Goal: Task Accomplishment & Management: Complete application form

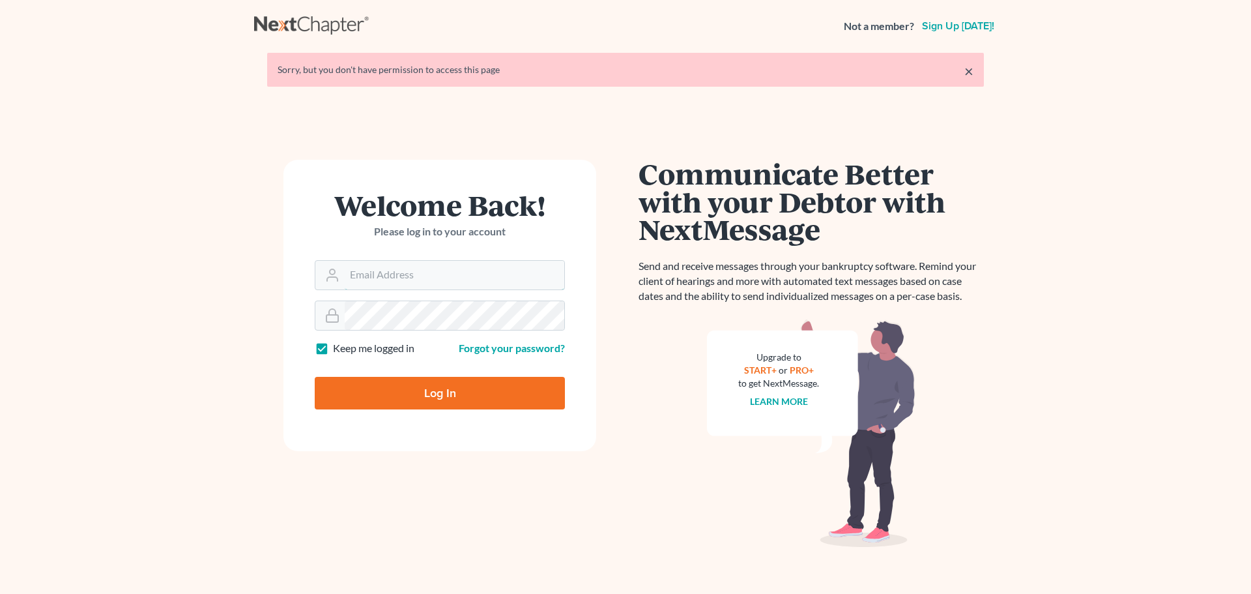
type input "[EMAIL_ADDRESS][DOMAIN_NAME]"
click at [457, 392] on input "Log In" at bounding box center [440, 393] width 250 height 33
type input "Thinking..."
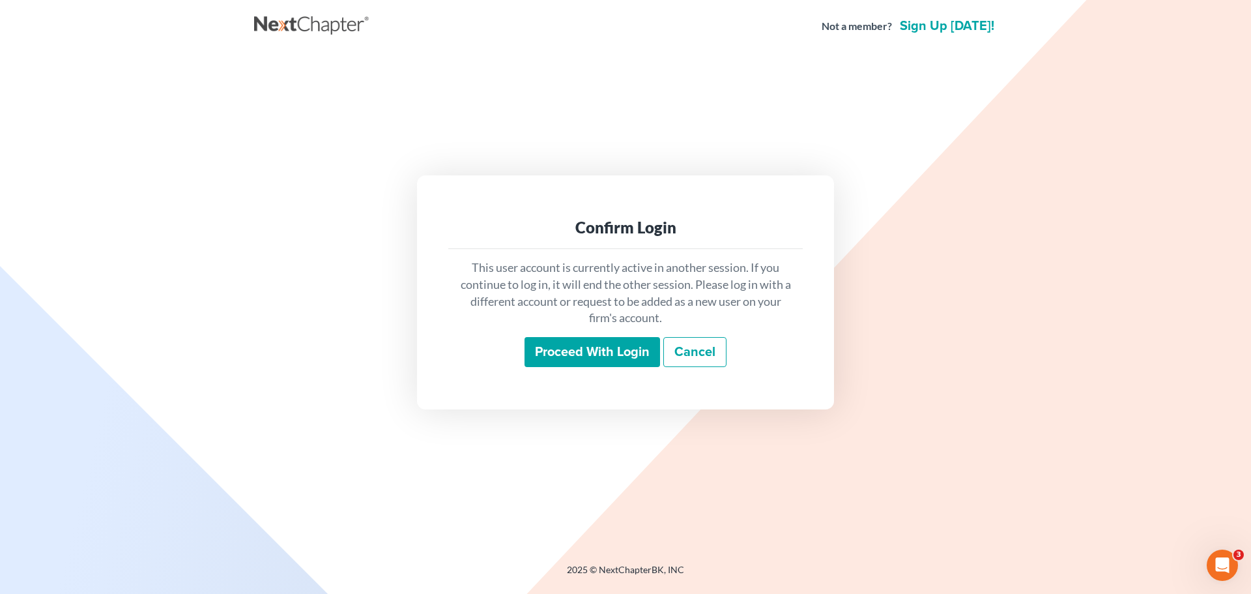
click at [595, 352] on input "Proceed with login" at bounding box center [592, 352] width 136 height 30
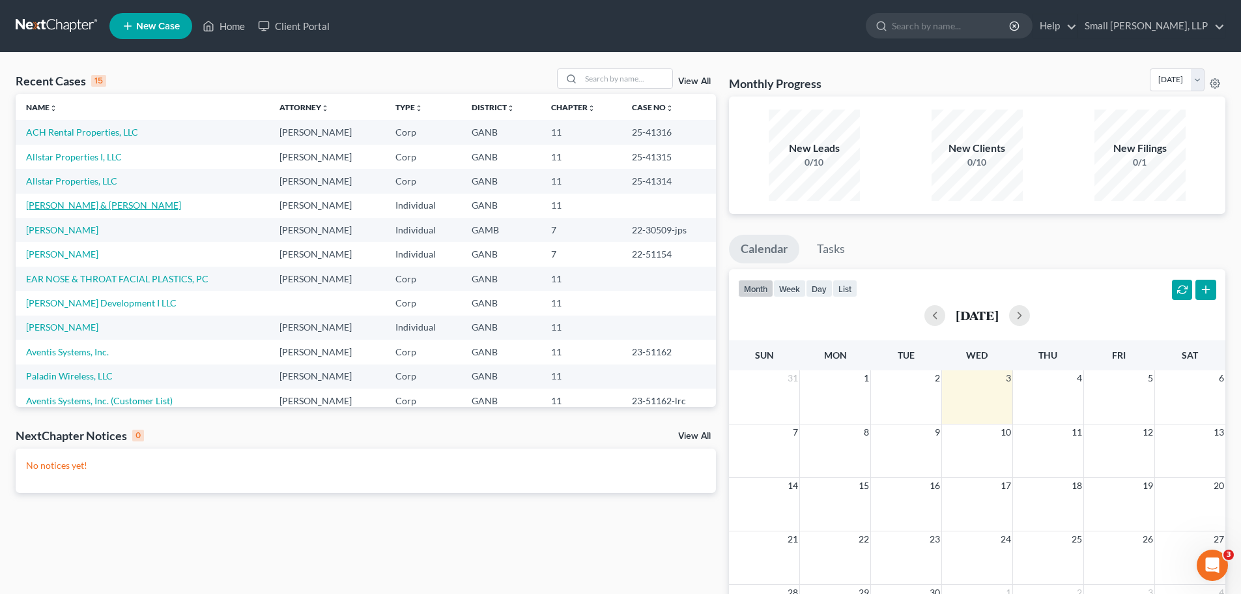
click at [42, 203] on link "[PERSON_NAME] & [PERSON_NAME]" at bounding box center [103, 204] width 155 height 11
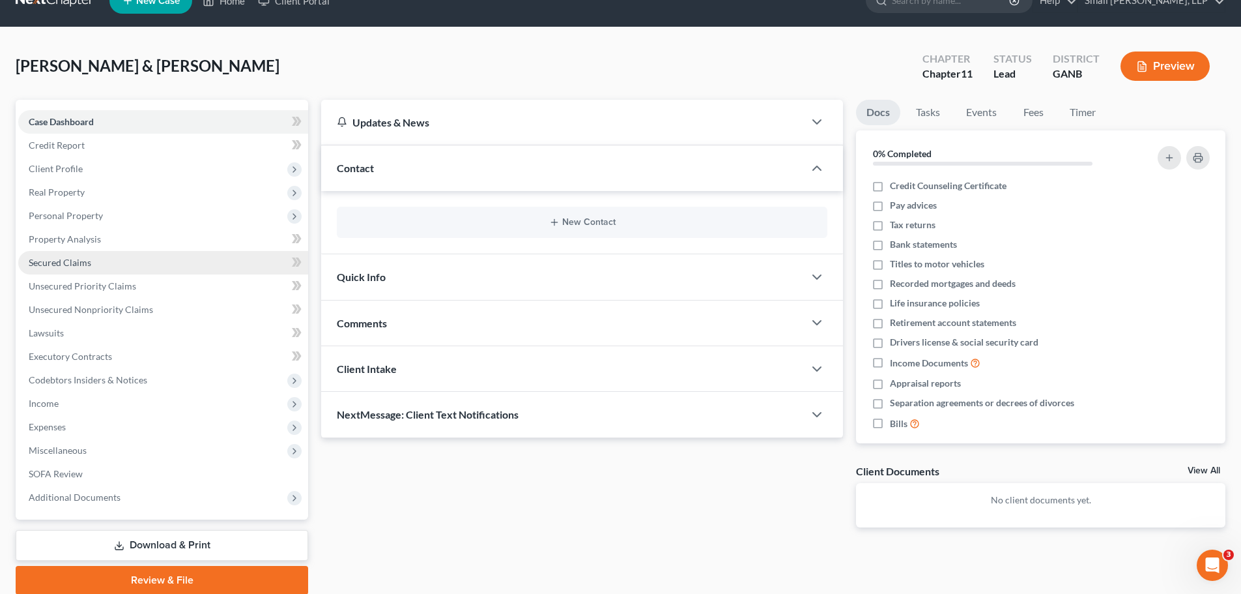
scroll to position [10, 0]
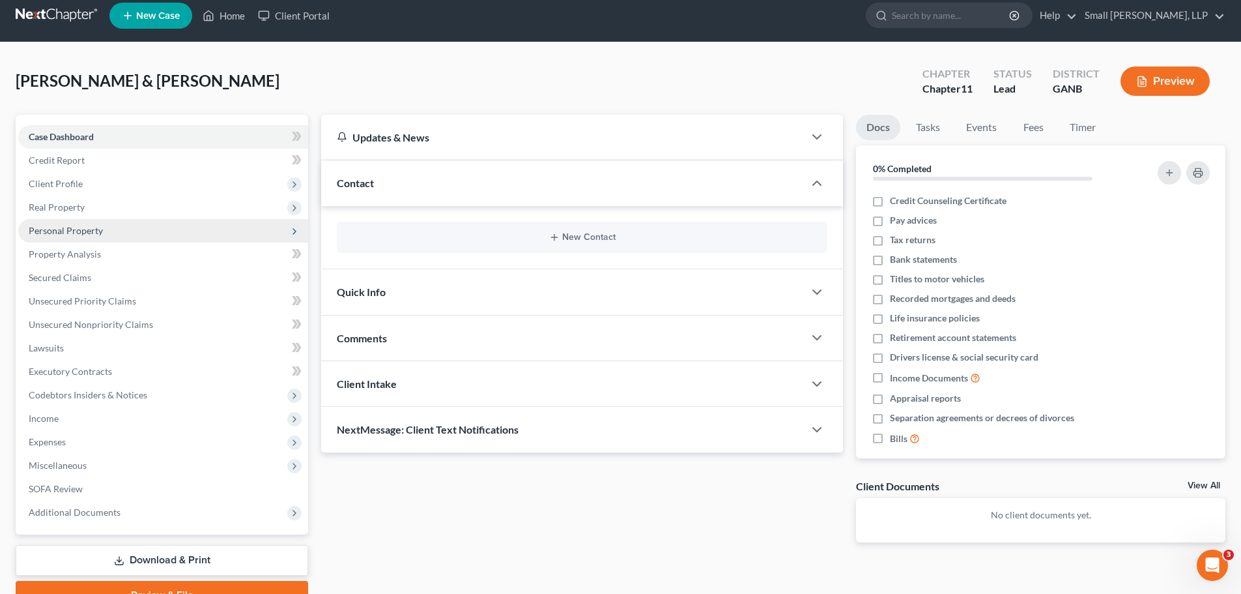
click at [121, 231] on span "Personal Property" at bounding box center [163, 230] width 290 height 23
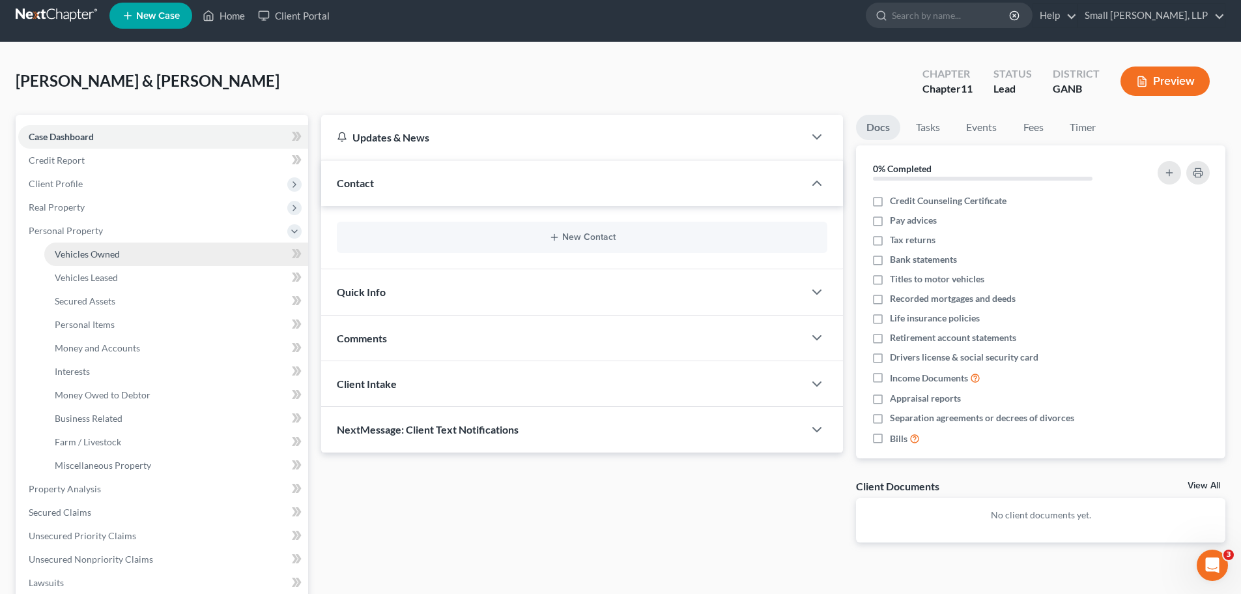
click at [82, 250] on span "Vehicles Owned" at bounding box center [87, 253] width 65 height 11
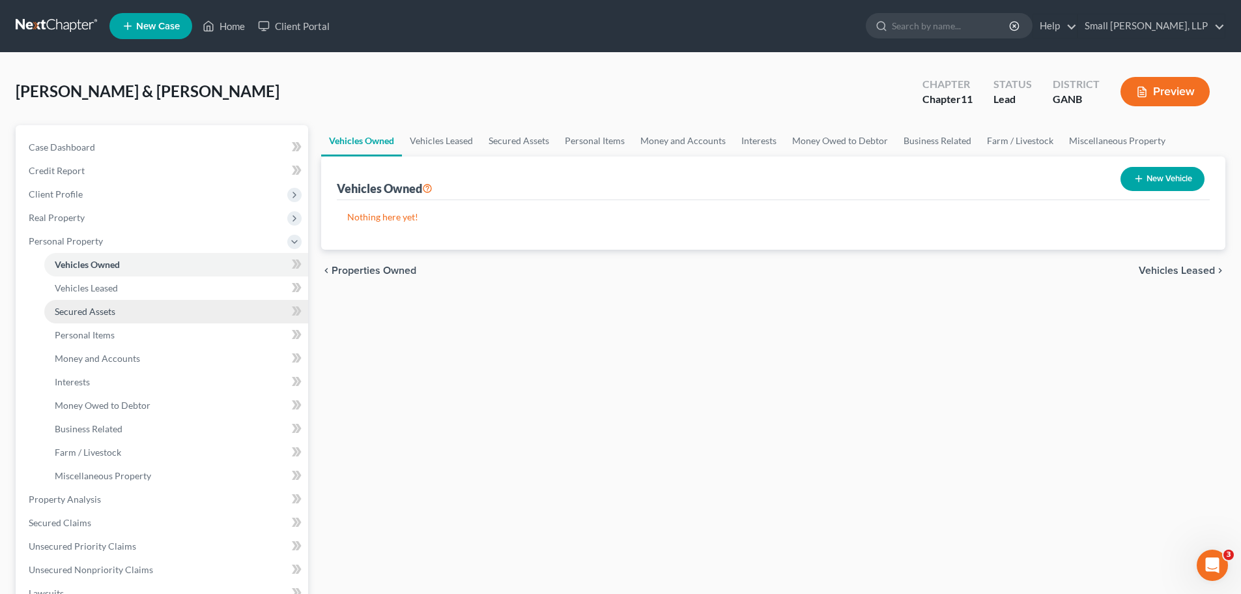
click at [96, 306] on span "Secured Assets" at bounding box center [85, 311] width 61 height 11
click at [1166, 173] on button "New Secured Asset" at bounding box center [1148, 179] width 111 height 24
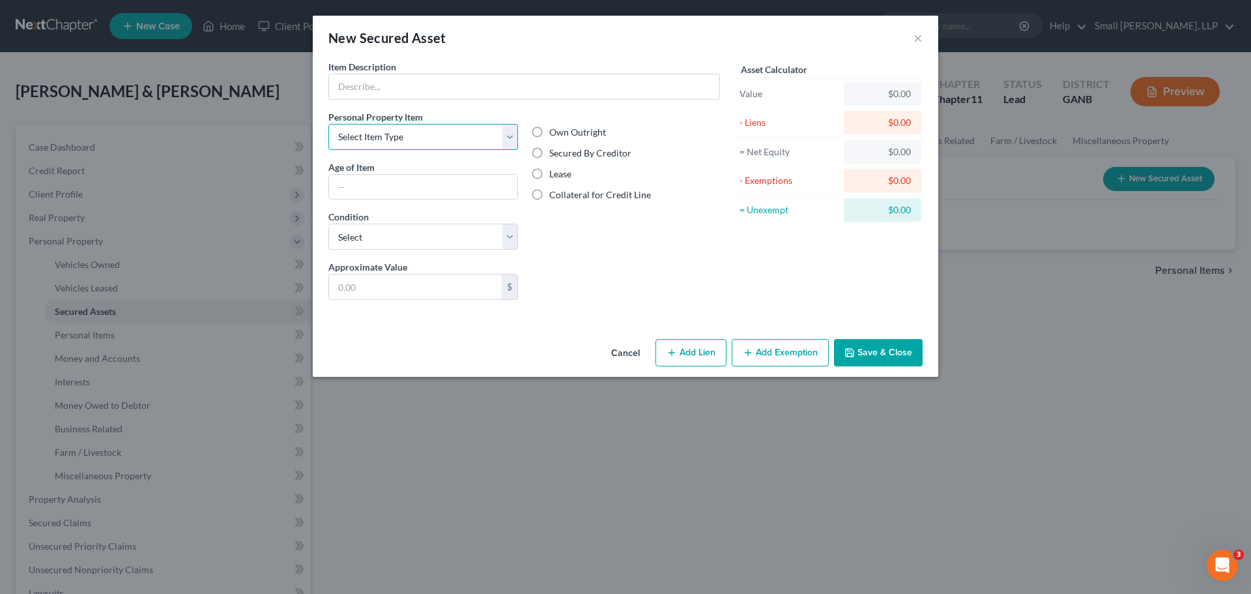
click at [491, 136] on select "Select Item Type Clothing Collectibles Of Value Electronics Firearms Household …" at bounding box center [423, 137] width 190 height 26
click at [575, 216] on div "Own Outright Secured By Creditor Lease Collateral for Credit Line" at bounding box center [625, 185] width 203 height 150
click at [611, 357] on button "Cancel" at bounding box center [626, 353] width 50 height 26
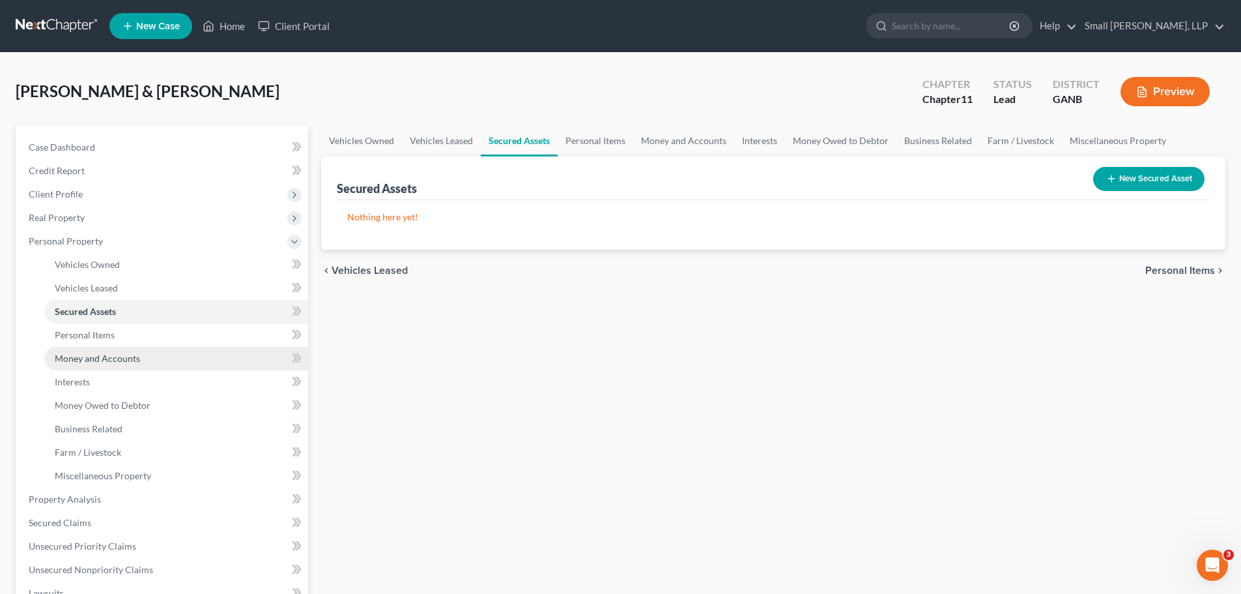
click at [94, 351] on link "Money and Accounts" at bounding box center [176, 358] width 264 height 23
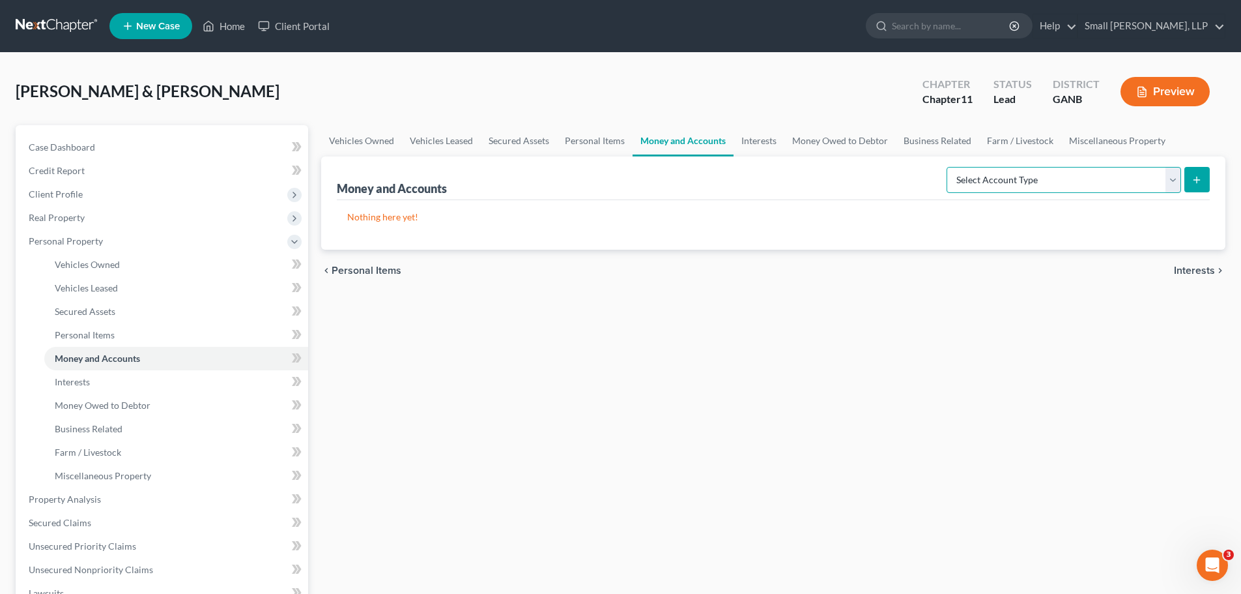
click at [1177, 180] on select "Select Account Type Brokerage Cash on Hand Certificates of Deposit Checking Acc…" at bounding box center [1064, 180] width 235 height 26
click at [813, 393] on div "Vehicles Owned Vehicles Leased Secured Assets Personal Items Money and Accounts…" at bounding box center [773, 489] width 917 height 729
click at [63, 481] on link "Miscellaneous Property" at bounding box center [176, 475] width 264 height 23
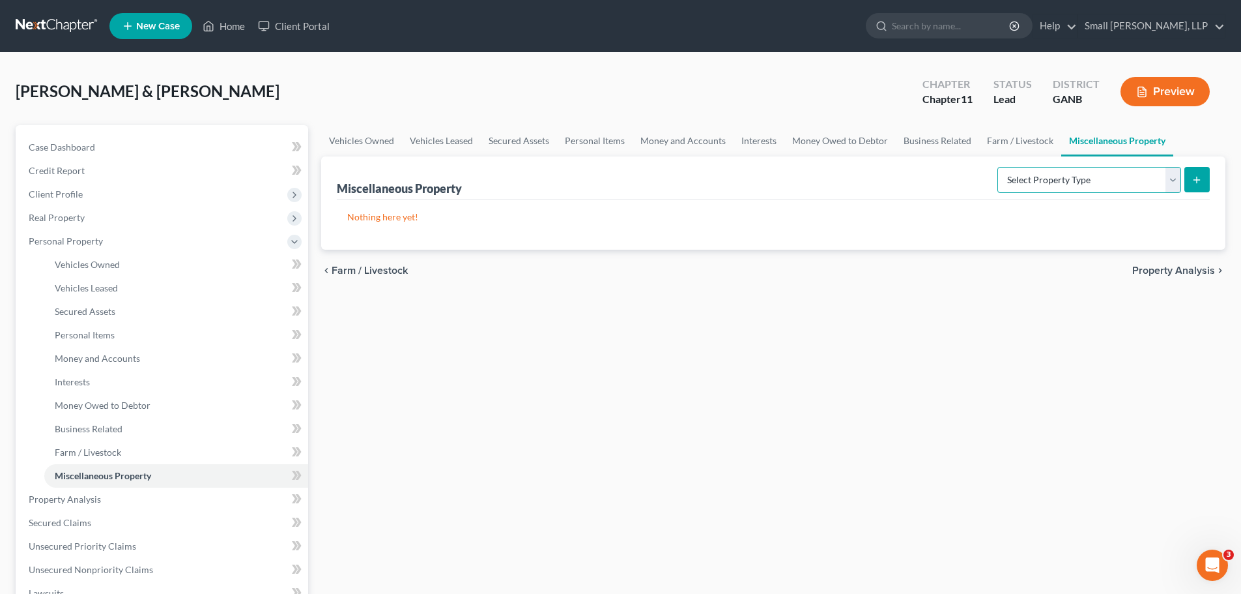
click at [1168, 184] on select "Select Property Type Assigned for Creditor Benefit [DATE] Holding for Another N…" at bounding box center [1089, 180] width 184 height 26
click at [89, 328] on link "Personal Items" at bounding box center [176, 334] width 264 height 23
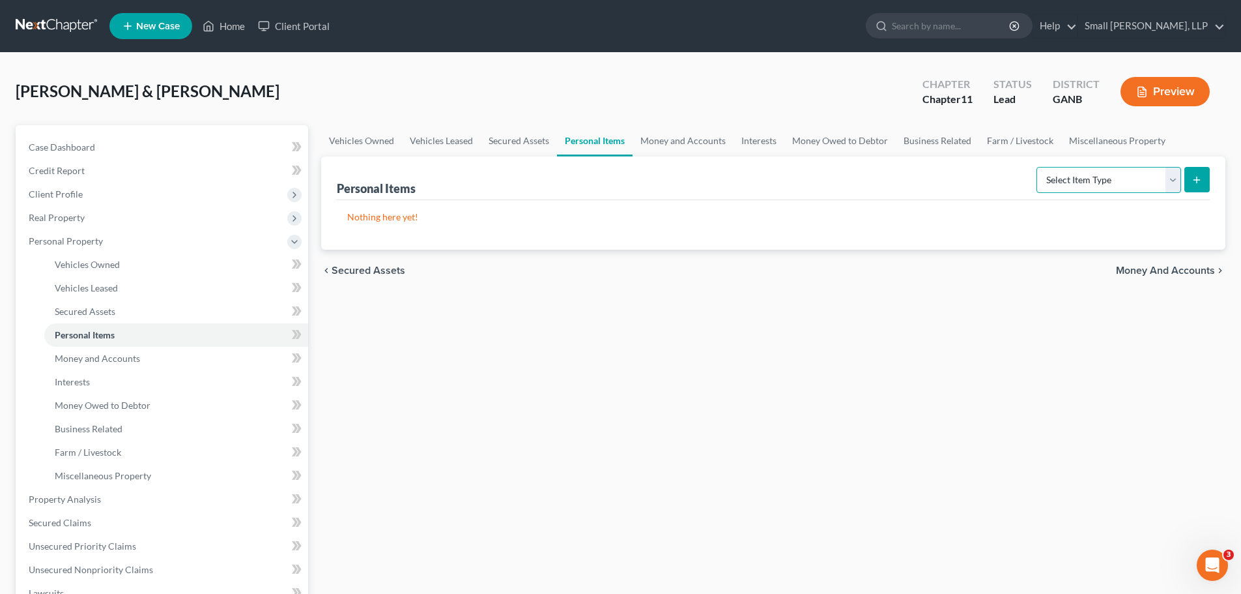
click at [1170, 182] on select "Select Item Type Clothing Collectibles Of Value Electronics Firearms Household …" at bounding box center [1109, 180] width 145 height 26
click at [897, 357] on div "Vehicles Owned Vehicles Leased Secured Assets Personal Items Money and Accounts…" at bounding box center [773, 489] width 917 height 729
click at [143, 371] on link "Interests" at bounding box center [176, 381] width 264 height 23
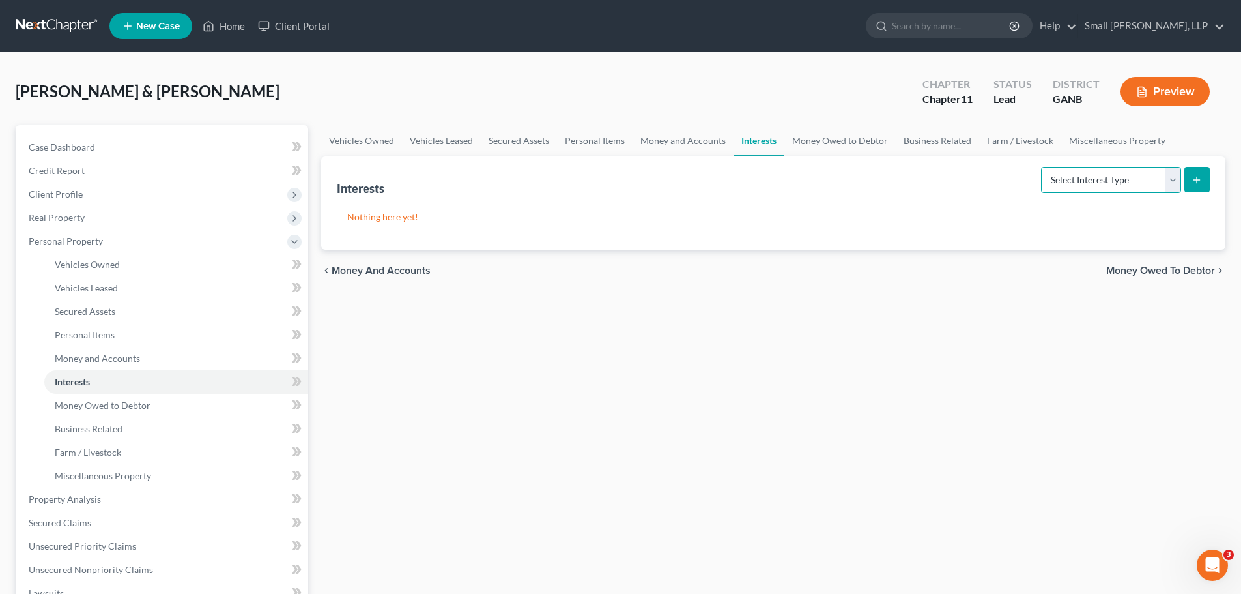
click at [1176, 183] on select "Select Interest Type 401K Annuity Bond Education IRA Government Bond Government…" at bounding box center [1111, 180] width 140 height 26
click at [87, 429] on span "Business Related" at bounding box center [89, 428] width 68 height 11
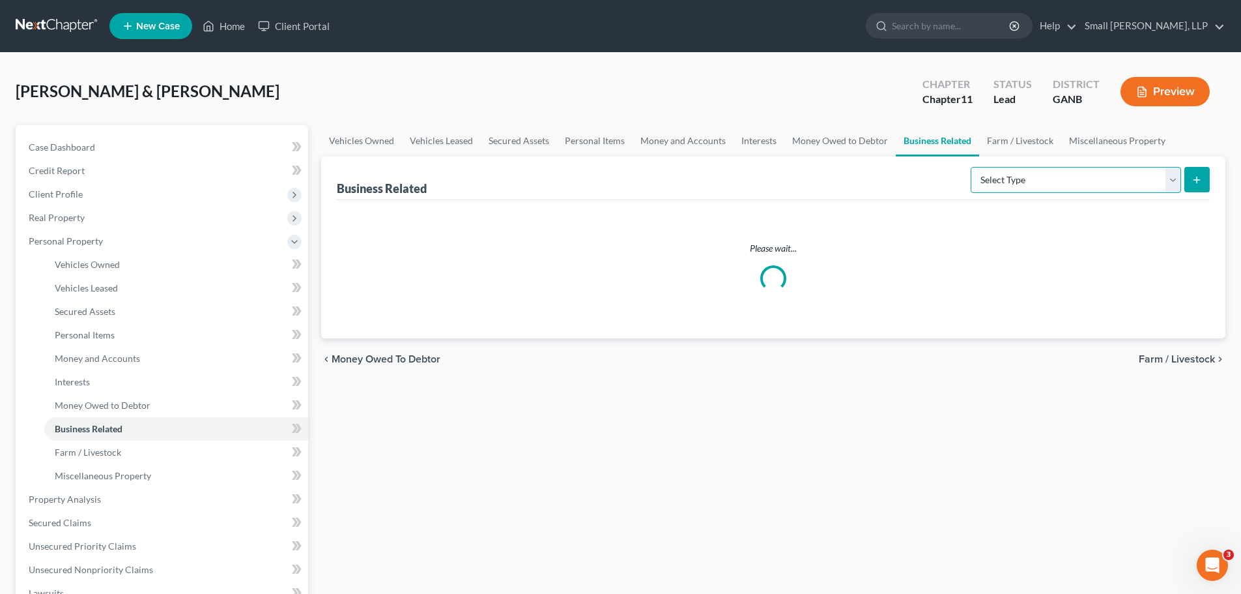
click at [1167, 180] on select "Select Type Customer Lists Franchises Inventory Licenses Machinery Office Equip…" at bounding box center [1076, 180] width 210 height 26
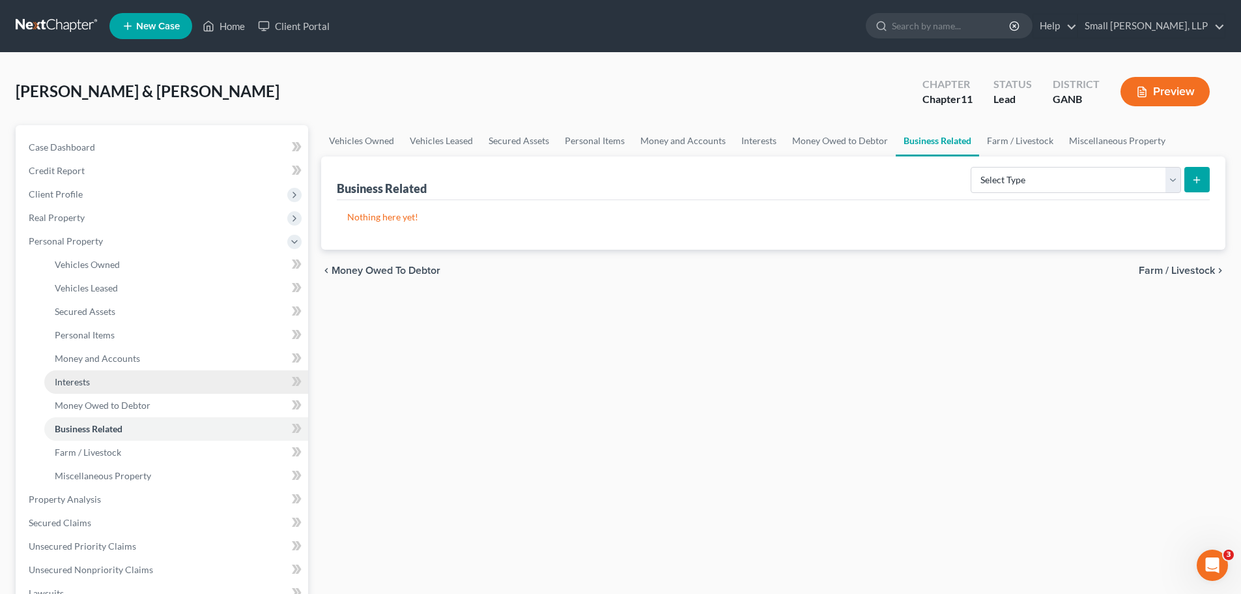
click at [125, 379] on link "Interests" at bounding box center [176, 381] width 264 height 23
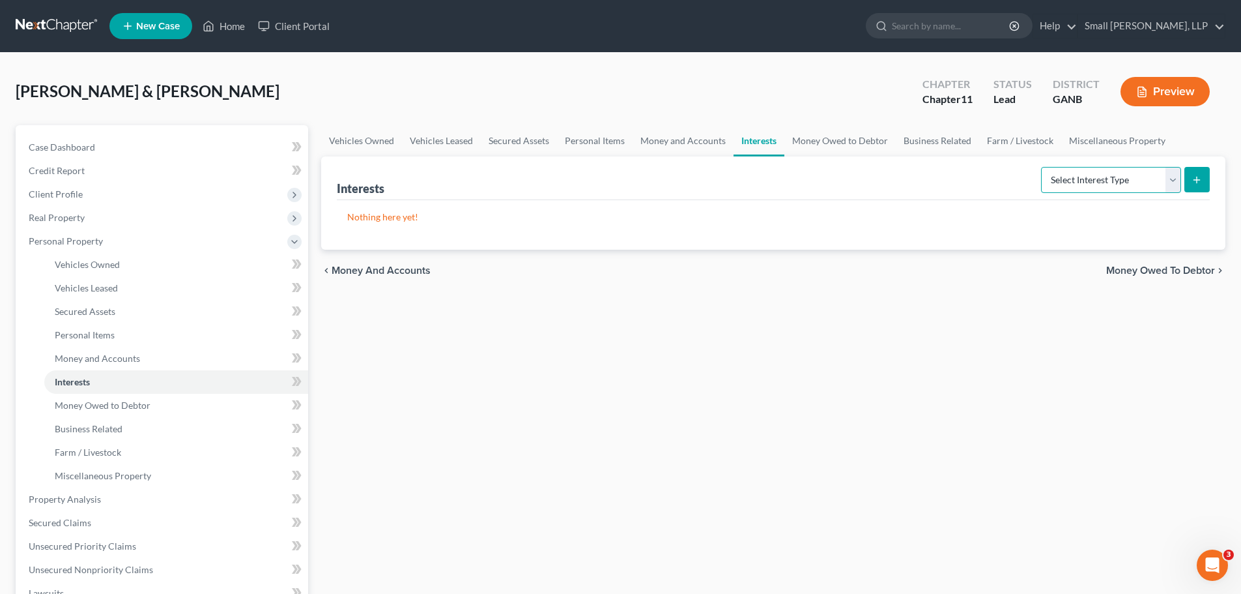
click at [1172, 180] on select "Select Interest Type 401K Annuity Bond Education IRA Government Bond Government…" at bounding box center [1111, 180] width 140 height 26
select select "incorporated_business"
click at [1042, 167] on select "Select Interest Type 401K Annuity Bond Education IRA Government Bond Government…" at bounding box center [1111, 180] width 140 height 26
click at [1207, 177] on button "submit" at bounding box center [1196, 179] width 25 height 25
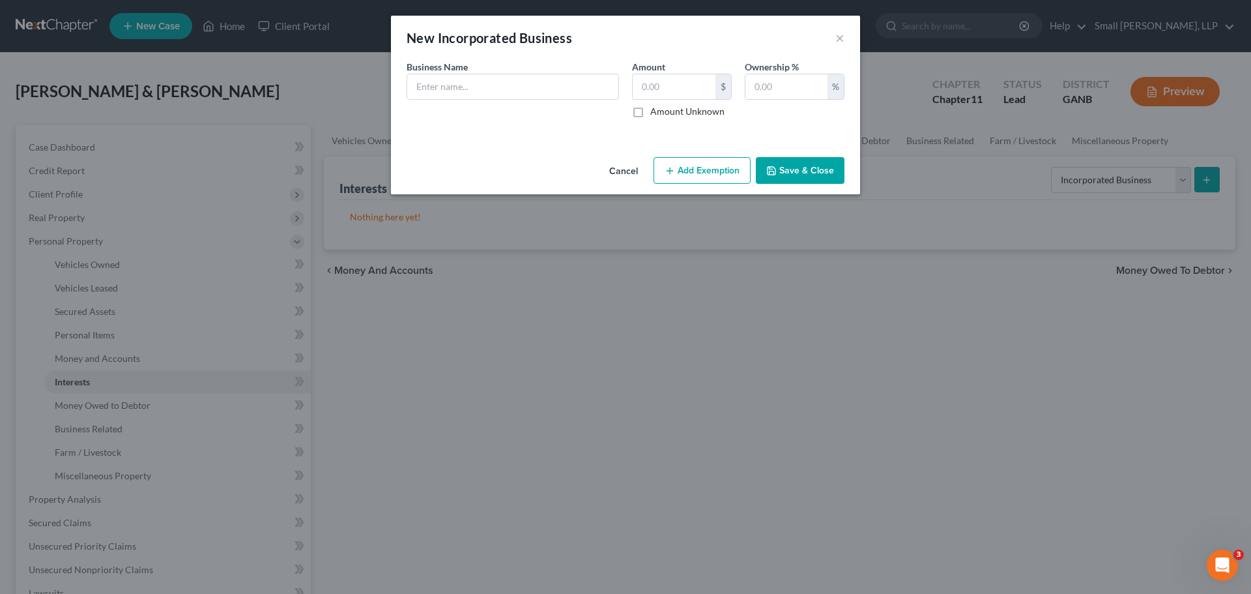
click at [635, 169] on button "Cancel" at bounding box center [624, 171] width 50 height 26
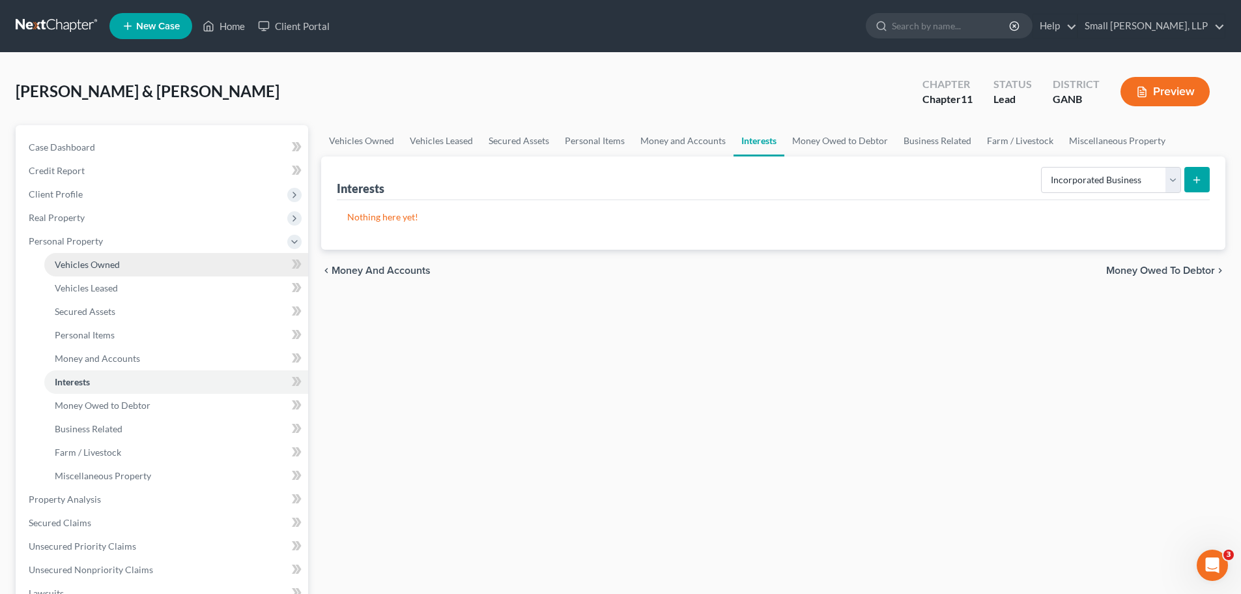
click at [87, 267] on span "Vehicles Owned" at bounding box center [87, 264] width 65 height 11
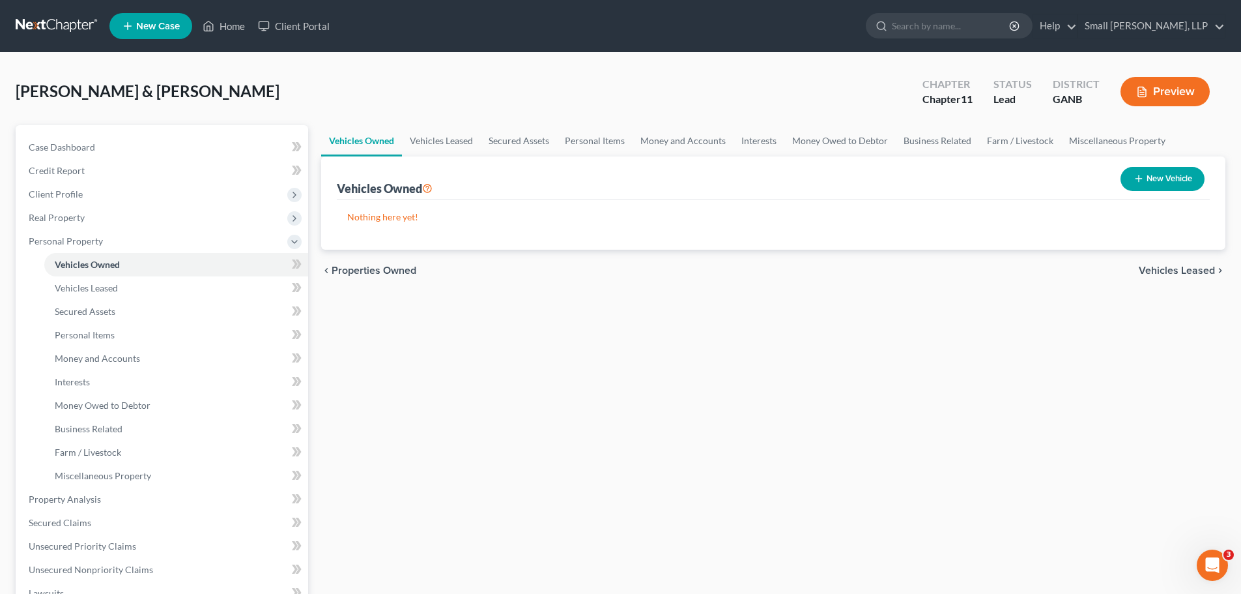
click at [1149, 179] on button "New Vehicle" at bounding box center [1163, 179] width 84 height 24
select select "0"
select select "2"
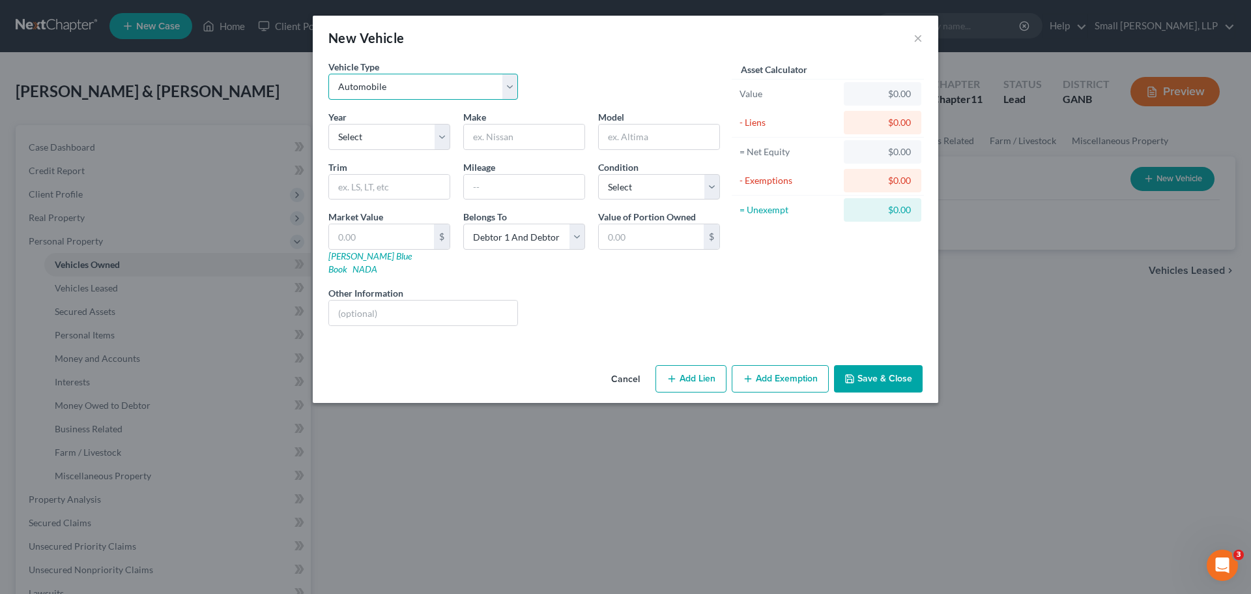
click at [500, 88] on select "Select Automobile Truck Trailer Watercraft Aircraft Motor Home Atv Other Vehicle" at bounding box center [423, 87] width 190 height 26
click at [618, 367] on button "Cancel" at bounding box center [626, 379] width 50 height 26
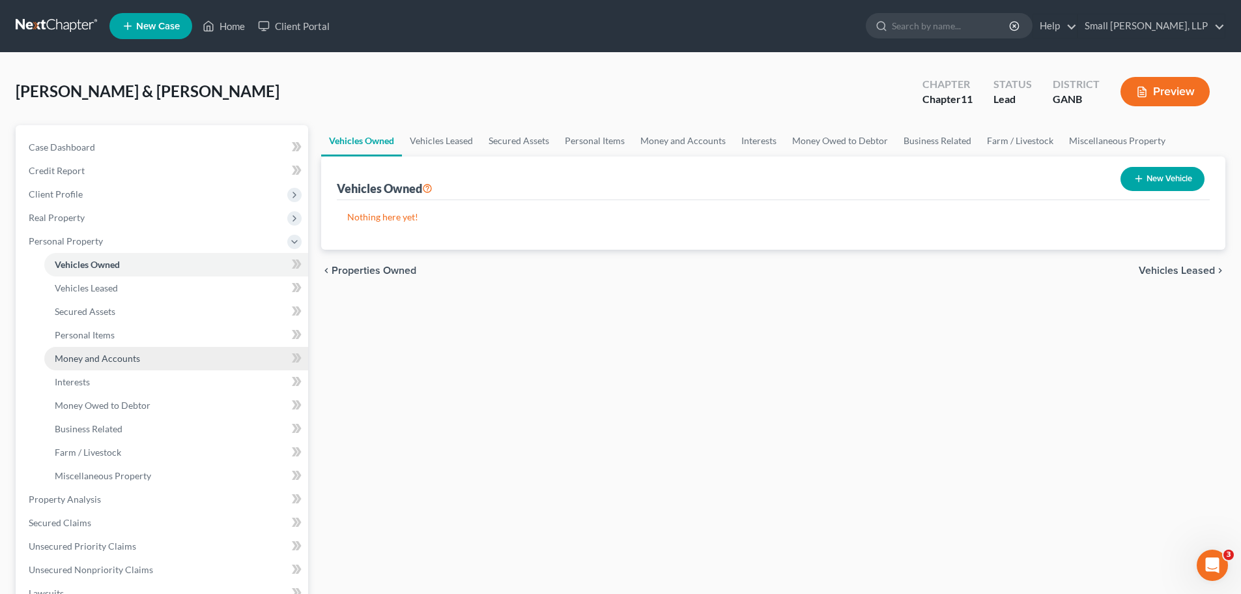
click at [154, 351] on link "Money and Accounts" at bounding box center [176, 358] width 264 height 23
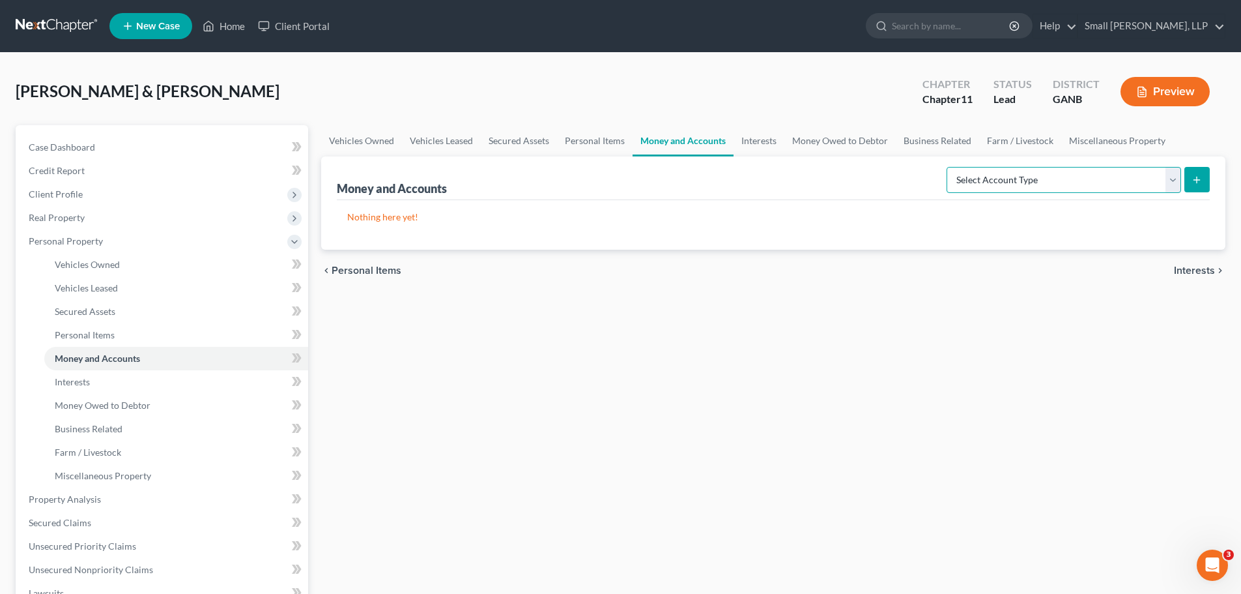
click at [1169, 175] on select "Select Account Type Brokerage Cash on Hand Certificates of Deposit Checking Acc…" at bounding box center [1064, 180] width 235 height 26
select select "checking"
click at [949, 167] on select "Select Account Type Brokerage Cash on Hand Certificates of Deposit Checking Acc…" at bounding box center [1064, 180] width 235 height 26
click at [1195, 182] on icon "submit" at bounding box center [1197, 180] width 10 height 10
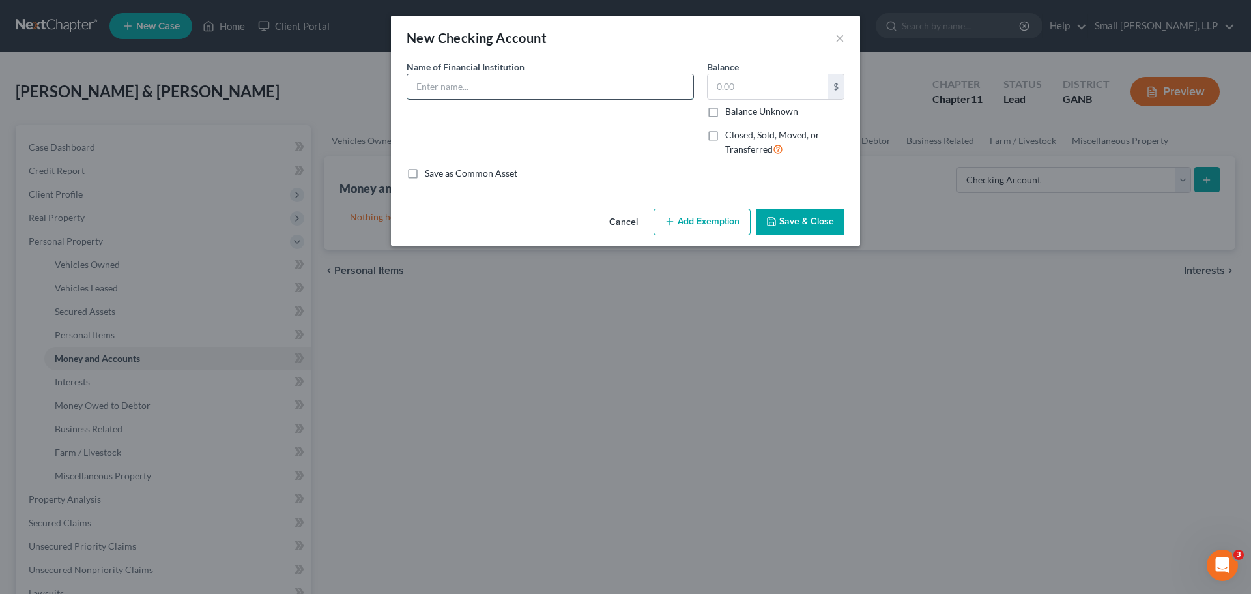
click at [540, 87] on input "text" at bounding box center [550, 86] width 286 height 25
click at [725, 89] on input "text" at bounding box center [768, 86] width 121 height 25
type input "45,000"
click at [644, 147] on div "Name of Financial Institution *" at bounding box center [550, 113] width 300 height 107
click at [792, 223] on button "Save & Close" at bounding box center [800, 221] width 89 height 27
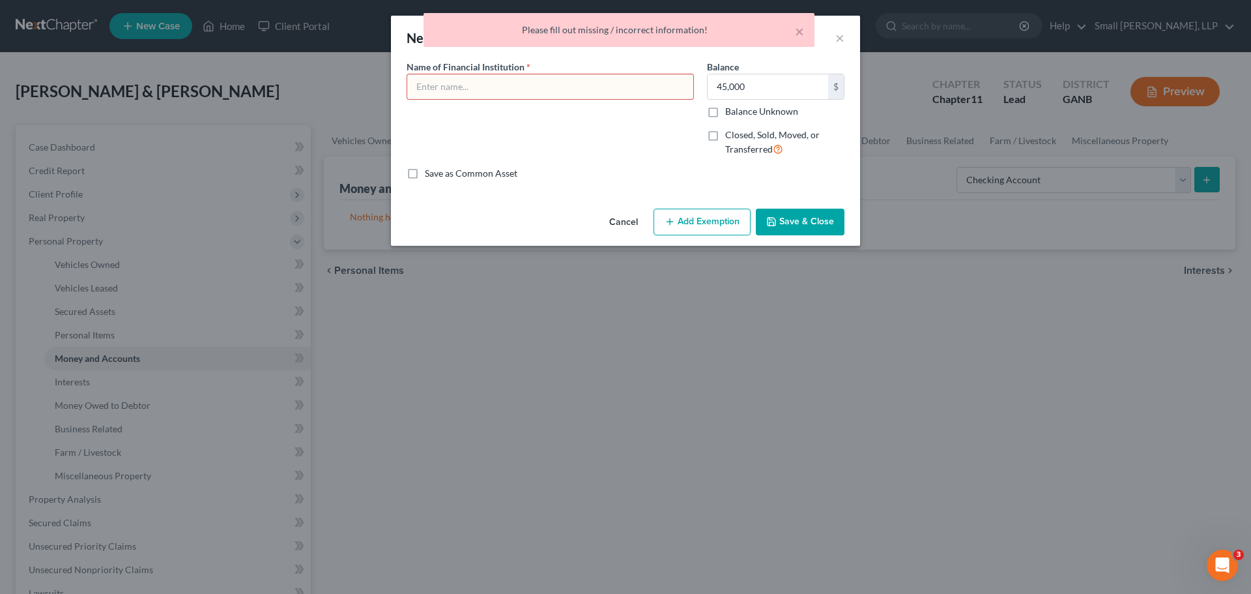
click at [568, 108] on div "Name of Financial Institution *" at bounding box center [550, 113] width 300 height 107
click at [799, 31] on button "×" at bounding box center [799, 31] width 9 height 16
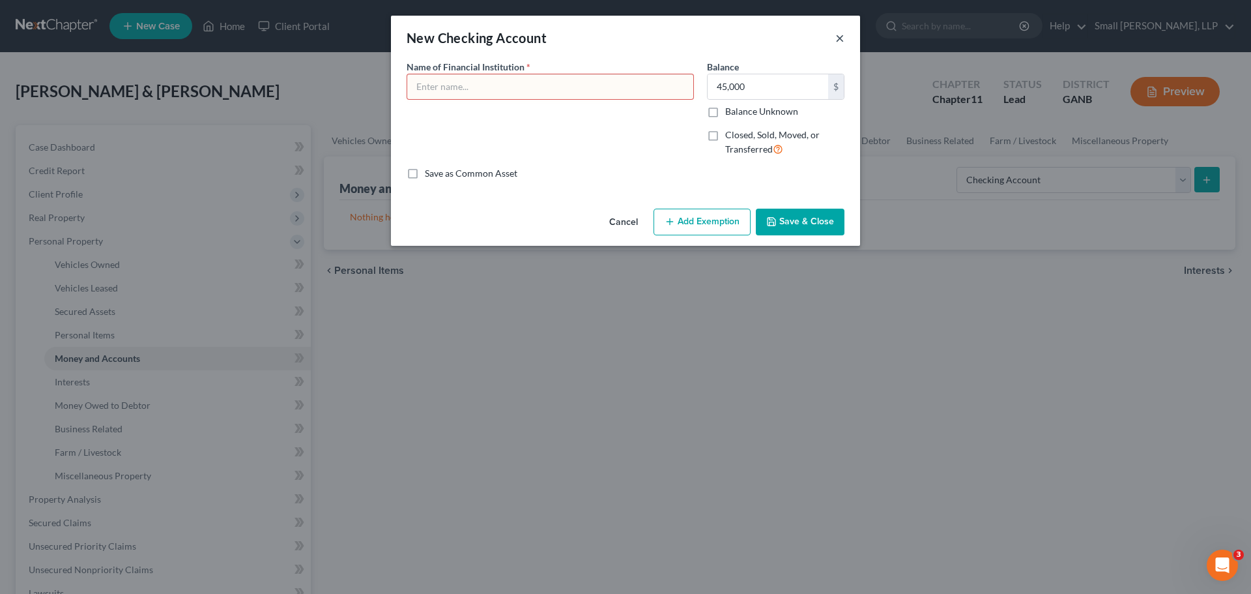
click at [840, 34] on button "×" at bounding box center [839, 38] width 9 height 16
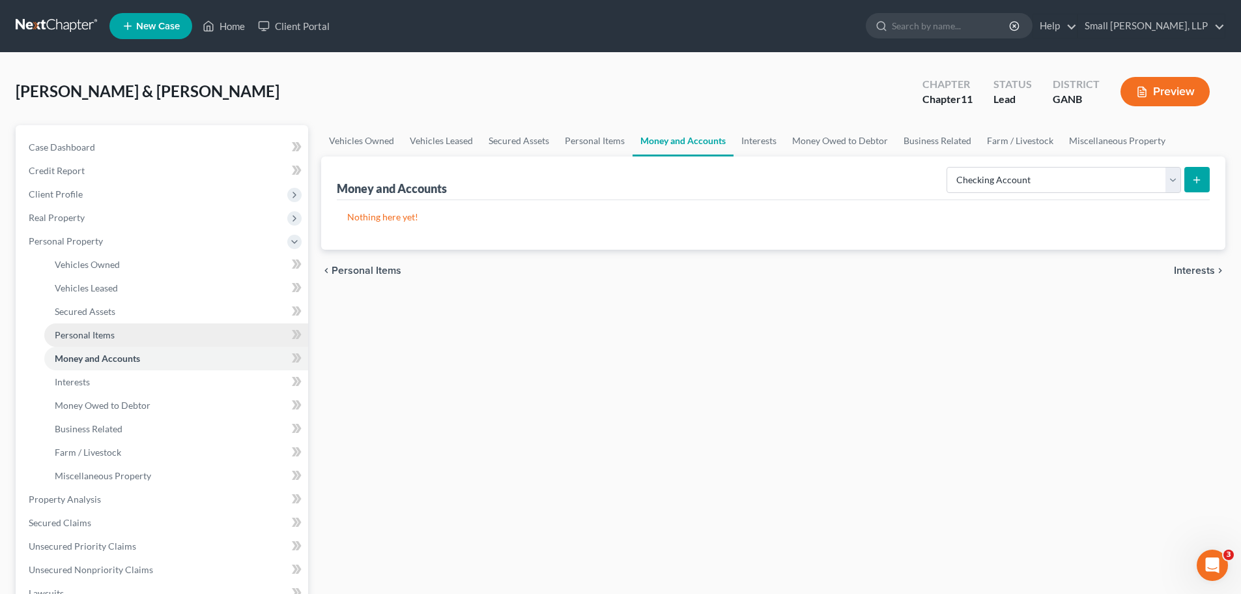
click at [99, 331] on span "Personal Items" at bounding box center [85, 334] width 60 height 11
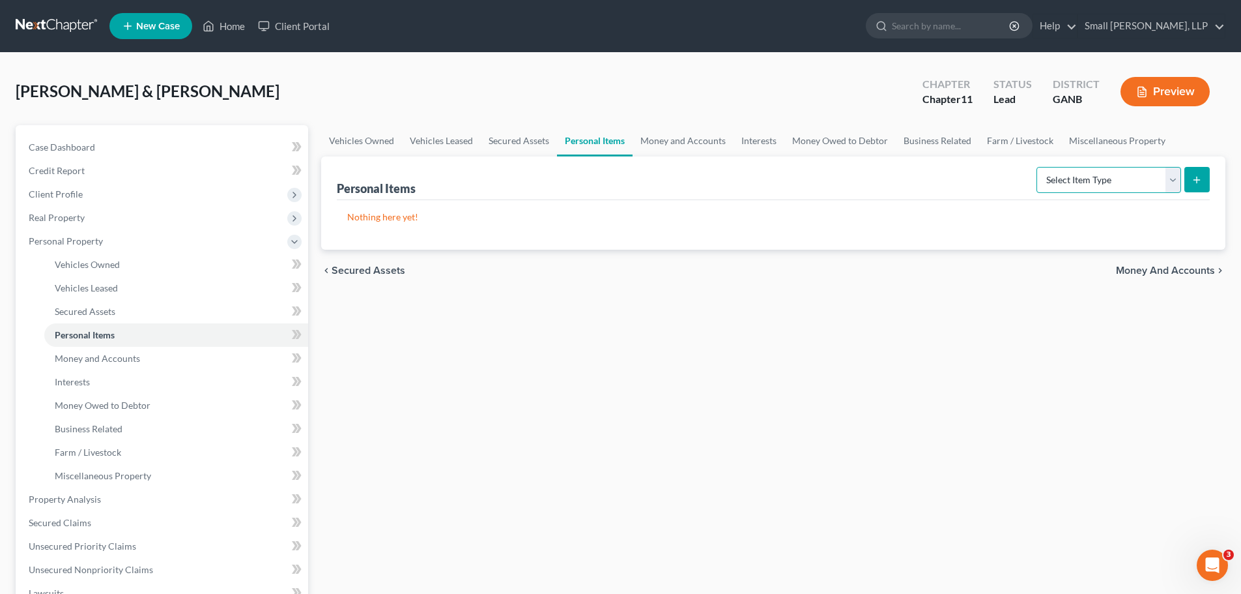
click at [1167, 177] on select "Select Item Type Clothing Collectibles Of Value Electronics Firearms Household …" at bounding box center [1109, 180] width 145 height 26
select select "collectibles_of_value"
click at [1038, 167] on select "Select Item Type Clothing Collectibles Of Value Electronics Firearms Household …" at bounding box center [1109, 180] width 145 height 26
click at [1194, 184] on icon "submit" at bounding box center [1197, 180] width 10 height 10
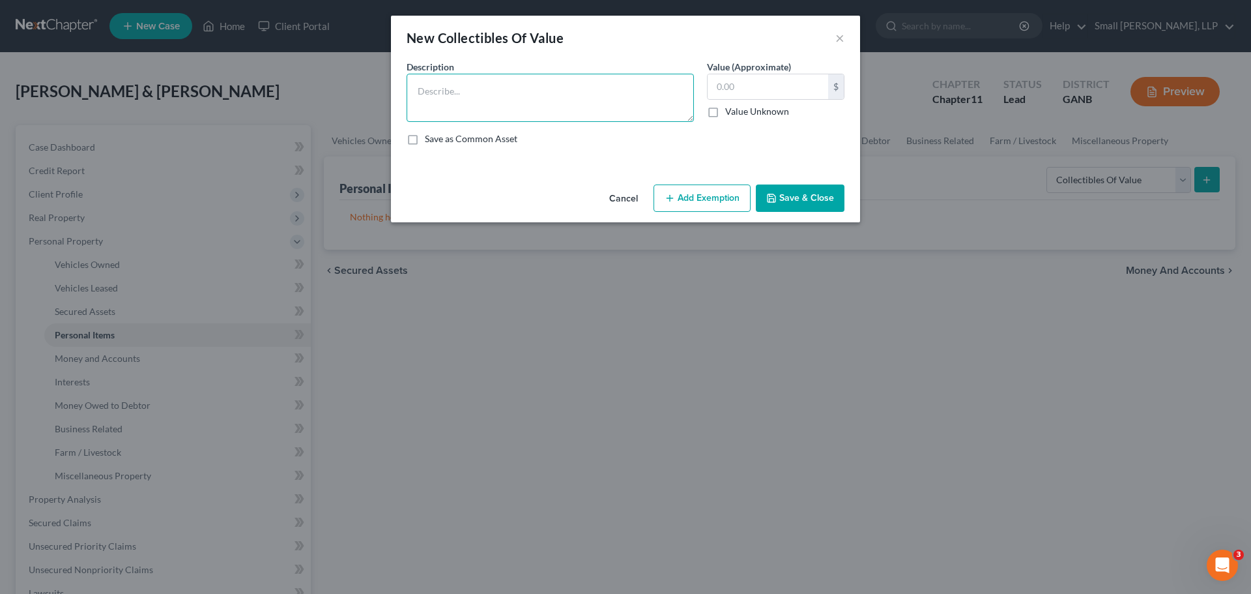
click at [500, 100] on textarea at bounding box center [550, 98] width 287 height 48
type textarea "misc"
click at [777, 91] on input "text" at bounding box center [768, 86] width 121 height 25
type input "8,132,000"
click at [754, 128] on div "Description * misc Value (Approximate) 8,132,000.00 $ Value Unknown Balance Und…" at bounding box center [625, 108] width 451 height 96
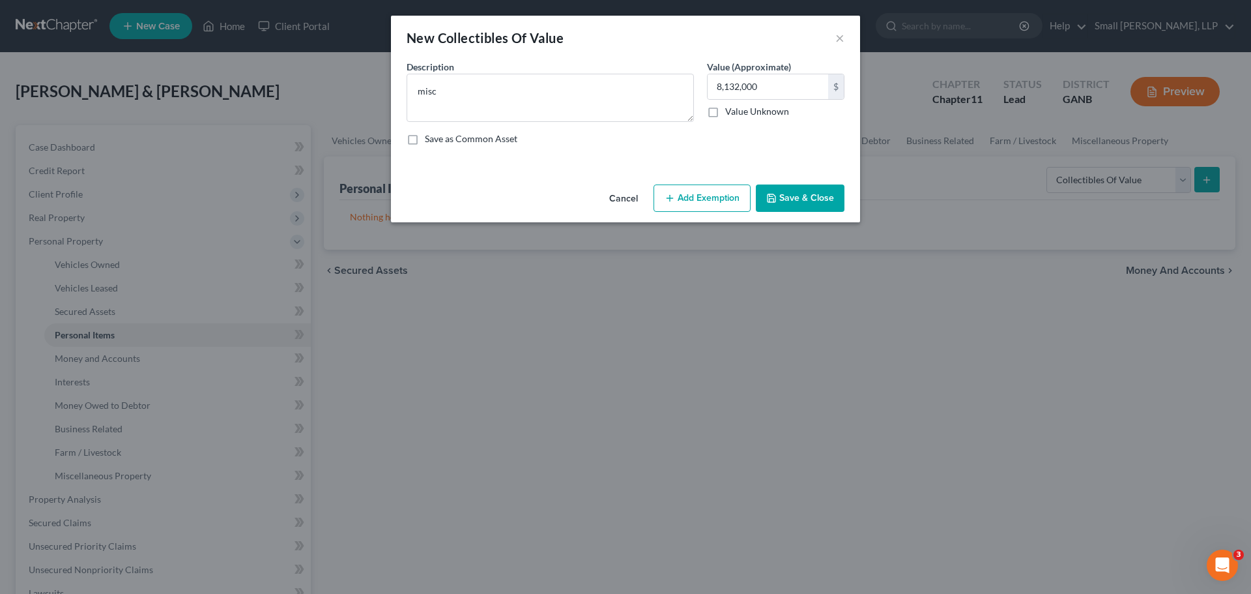
click at [794, 195] on button "Save & Close" at bounding box center [800, 197] width 89 height 27
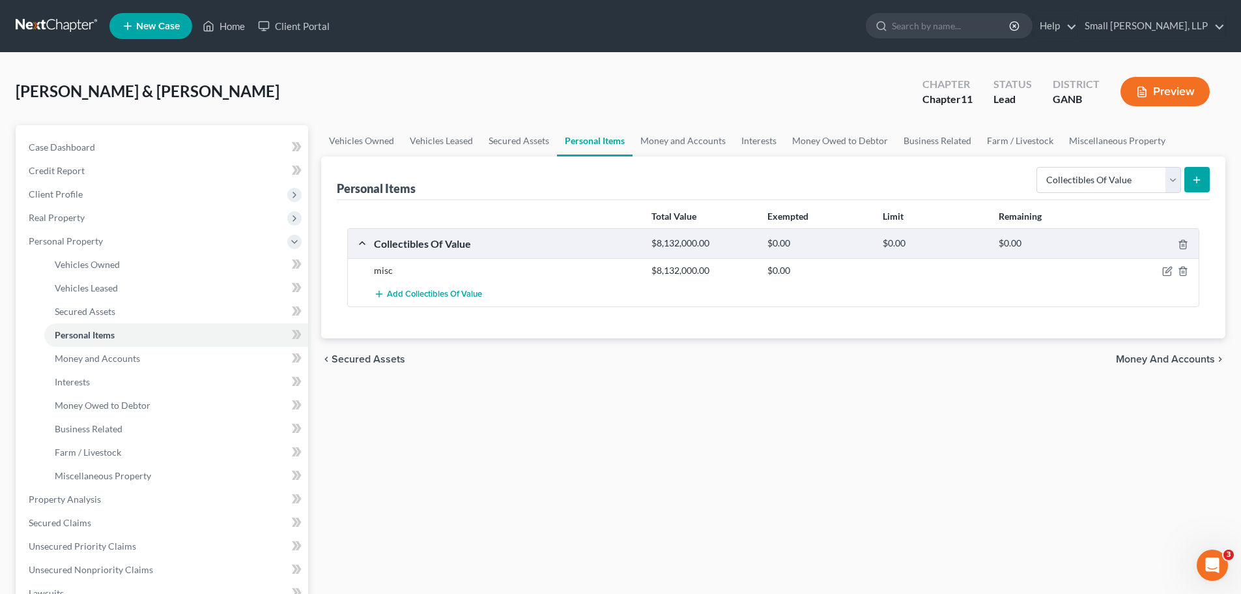
click at [1194, 177] on icon "submit" at bounding box center [1197, 180] width 10 height 10
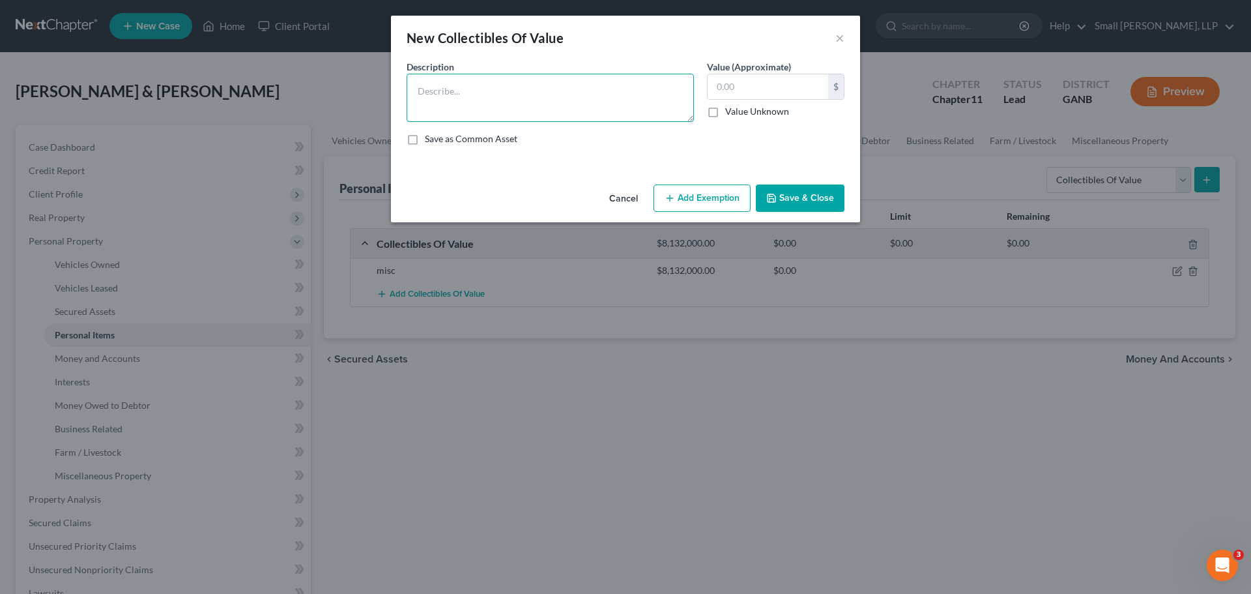
click at [435, 84] on textarea at bounding box center [550, 98] width 287 height 48
type textarea "personal effects"
click at [723, 80] on input "text" at bounding box center [768, 86] width 121 height 25
type input "3,000,000"
click at [792, 197] on button "Save & Close" at bounding box center [800, 197] width 89 height 27
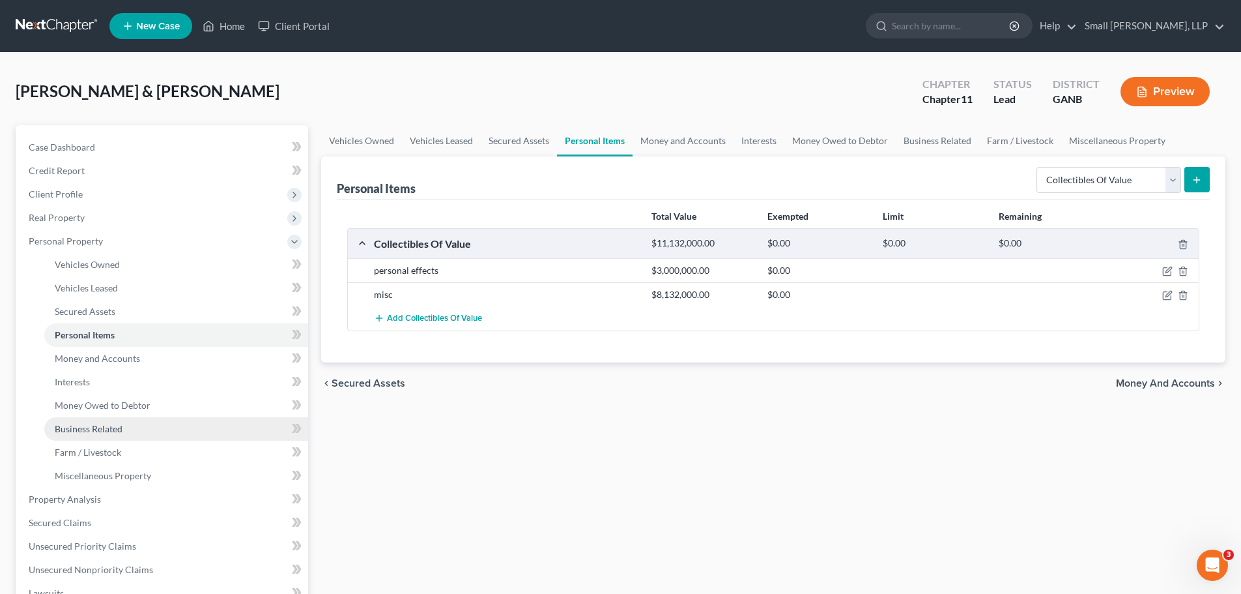
click at [153, 422] on link "Business Related" at bounding box center [176, 428] width 264 height 23
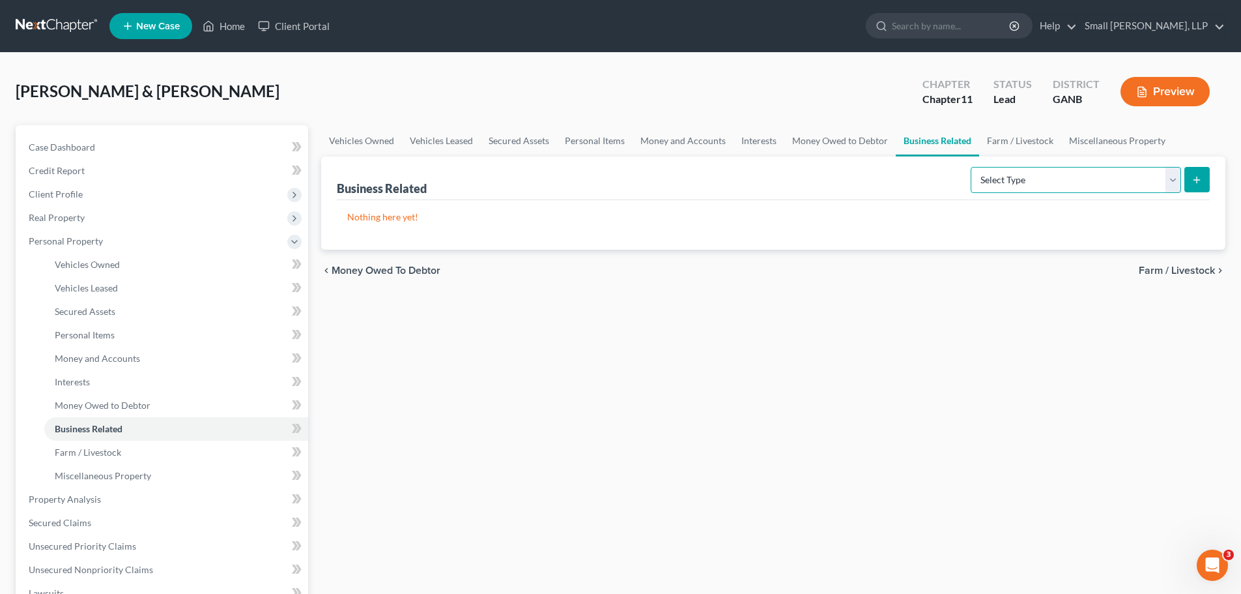
click at [1103, 171] on select "Select Type Customer Lists Franchises Inventory Licenses Machinery Office Equip…" at bounding box center [1076, 180] width 210 height 26
click at [180, 304] on link "Secured Assets" at bounding box center [176, 311] width 264 height 23
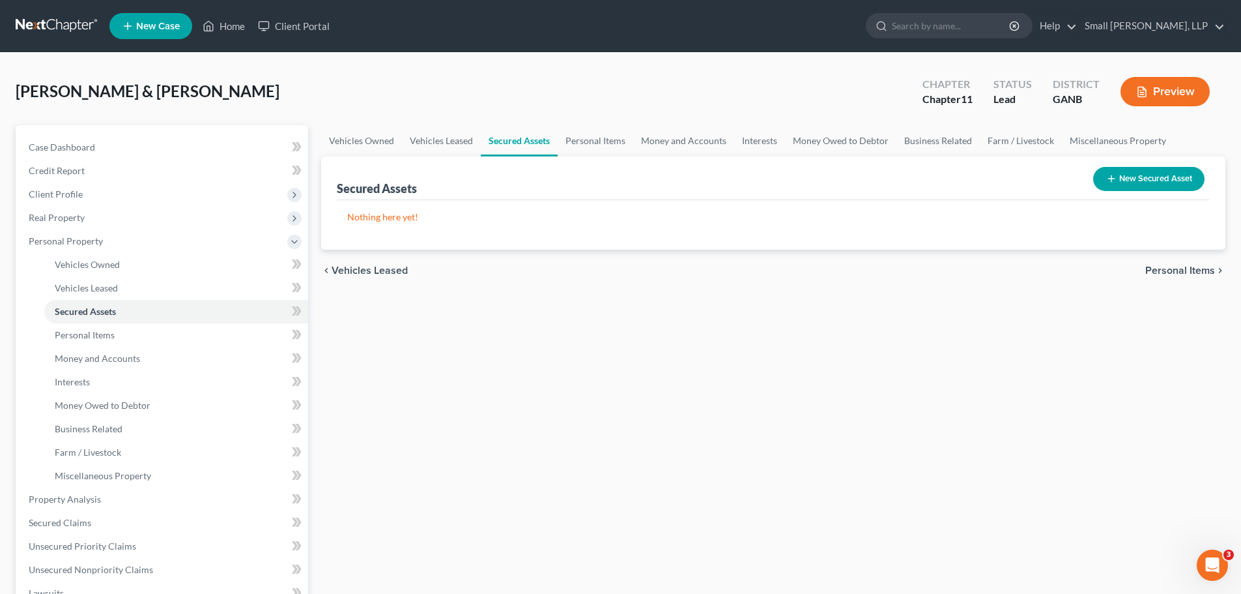
click at [1135, 173] on button "New Secured Asset" at bounding box center [1148, 179] width 111 height 24
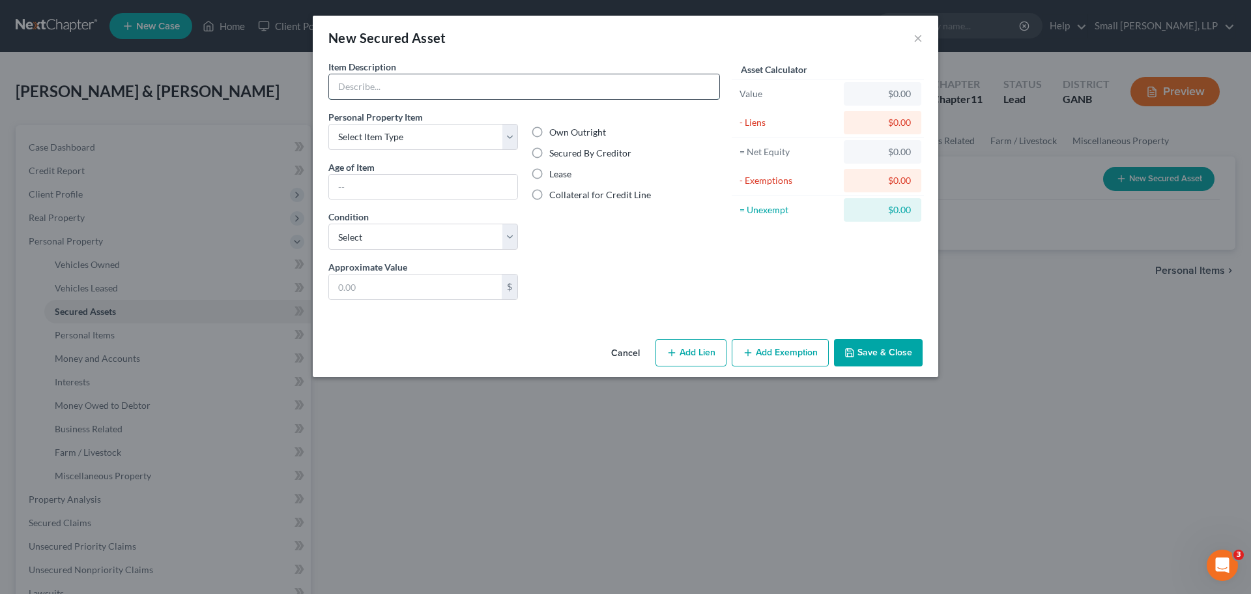
click at [645, 98] on input "text" at bounding box center [524, 86] width 390 height 25
click at [917, 38] on button "×" at bounding box center [917, 38] width 9 height 16
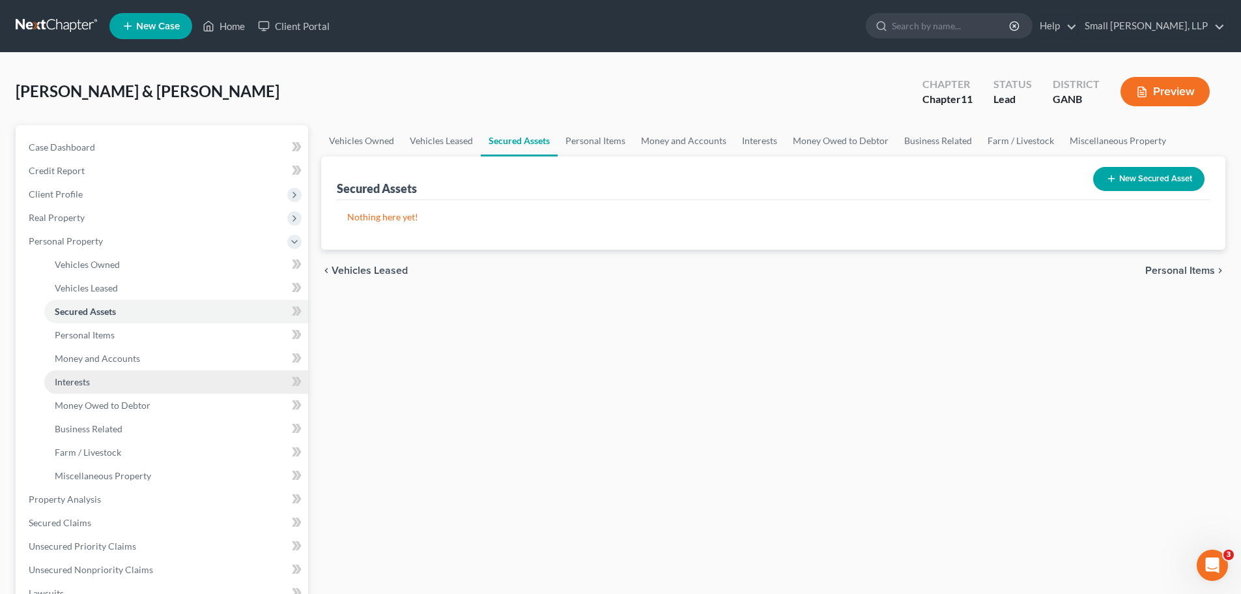
click at [110, 384] on link "Interests" at bounding box center [176, 381] width 264 height 23
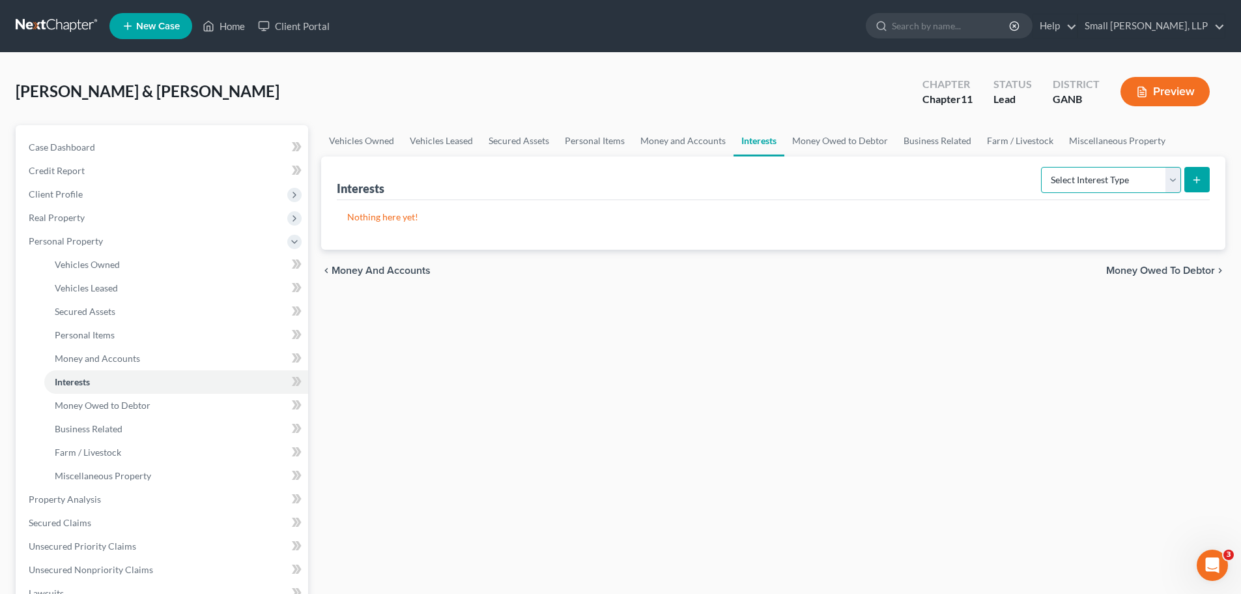
click at [1166, 179] on select "Select Interest Type 401K Annuity Bond Education IRA Government Bond Government…" at bounding box center [1111, 180] width 140 height 26
select select "incorporated_business"
click at [1042, 167] on select "Select Interest Type 401K Annuity Bond Education IRA Government Bond Government…" at bounding box center [1111, 180] width 140 height 26
click at [1190, 181] on button "submit" at bounding box center [1196, 179] width 25 height 25
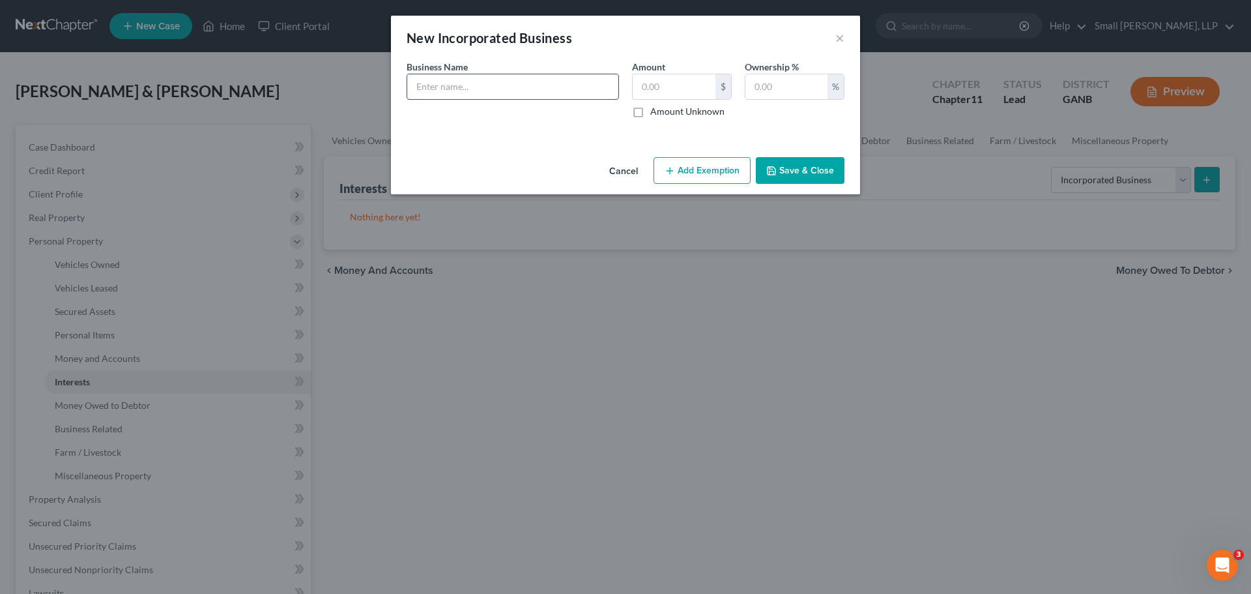
click at [573, 93] on input "text" at bounding box center [512, 86] width 211 height 25
type input "ACH Carwash, LLC"
type input "855,000"
click at [776, 87] on input "text" at bounding box center [786, 86] width 82 height 25
type input "100"
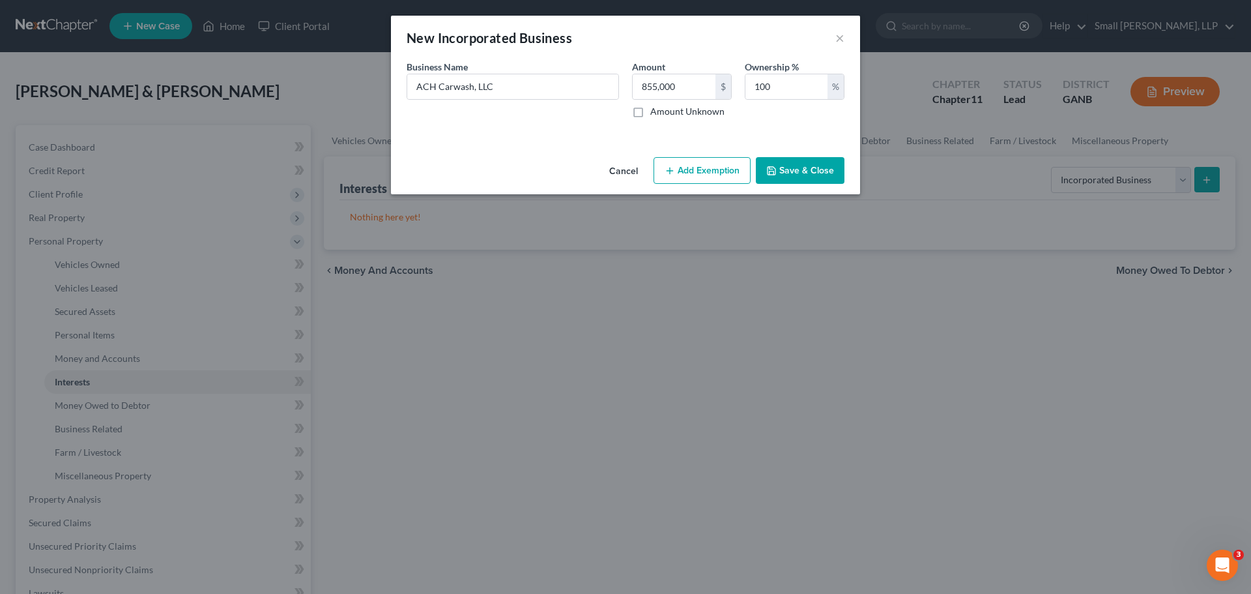
click at [797, 113] on div "Ownership % 100 %" at bounding box center [794, 89] width 113 height 58
click at [799, 180] on button "Save & Close" at bounding box center [800, 170] width 89 height 27
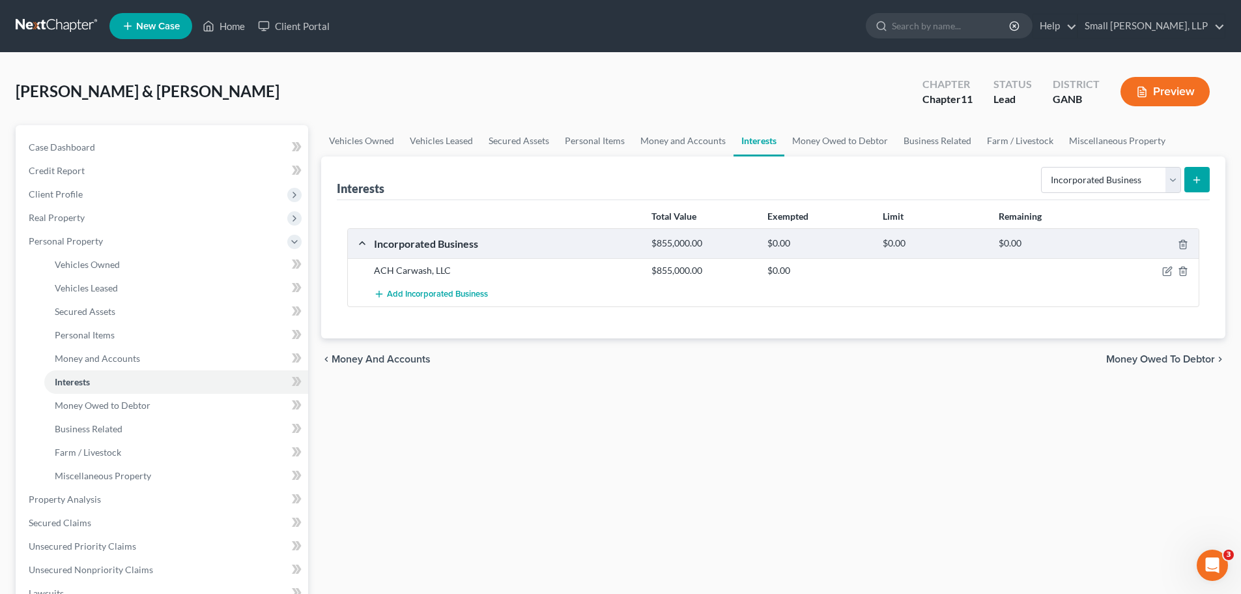
click at [1195, 181] on icon "submit" at bounding box center [1197, 180] width 10 height 10
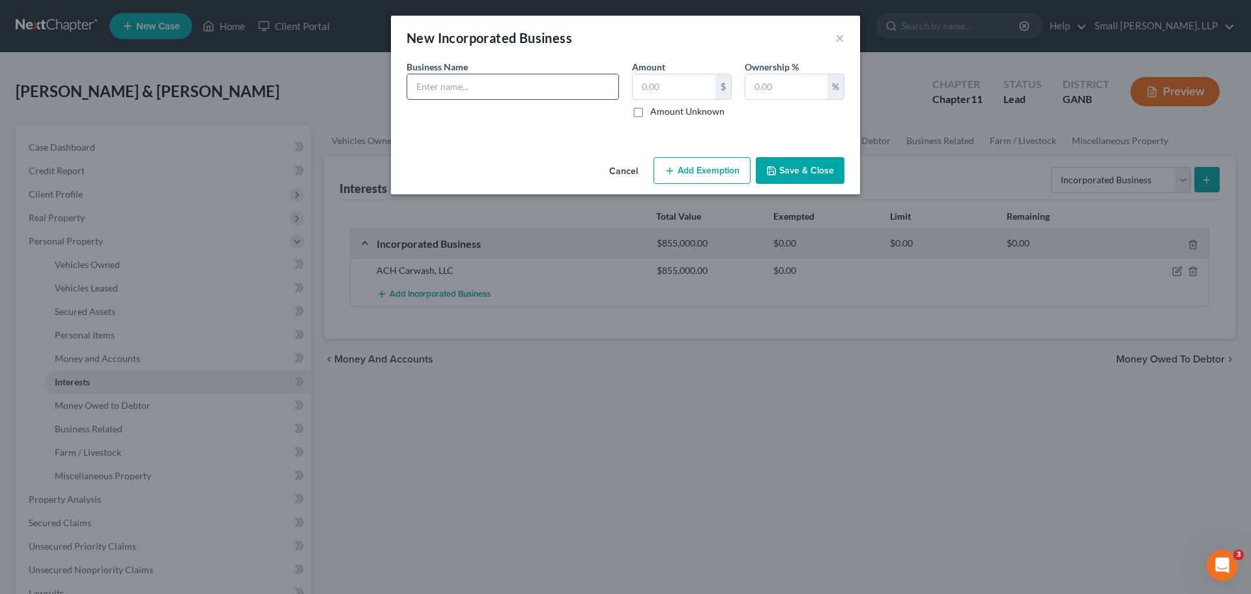
click at [530, 94] on input "text" at bounding box center [512, 86] width 211 height 25
type input "ACH Enterprises 1, LLC"
click at [670, 85] on input "text" at bounding box center [674, 86] width 83 height 25
type input "2,000,000"
click at [785, 74] on input "text" at bounding box center [786, 86] width 82 height 25
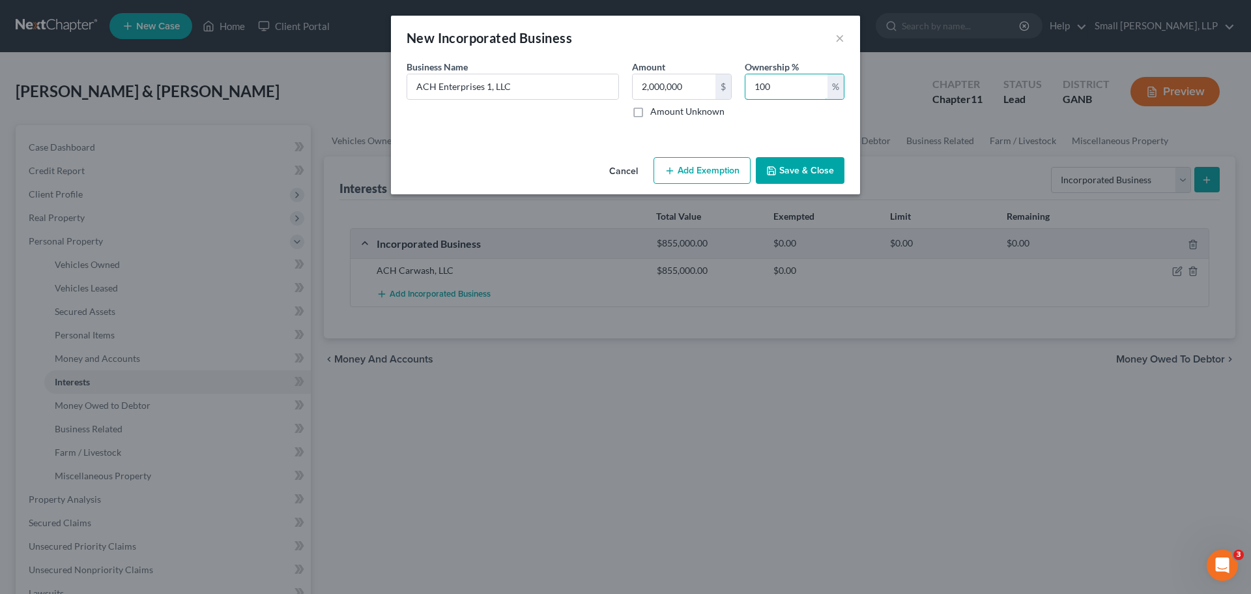
type input "100"
click at [788, 161] on button "Save & Close" at bounding box center [800, 170] width 89 height 27
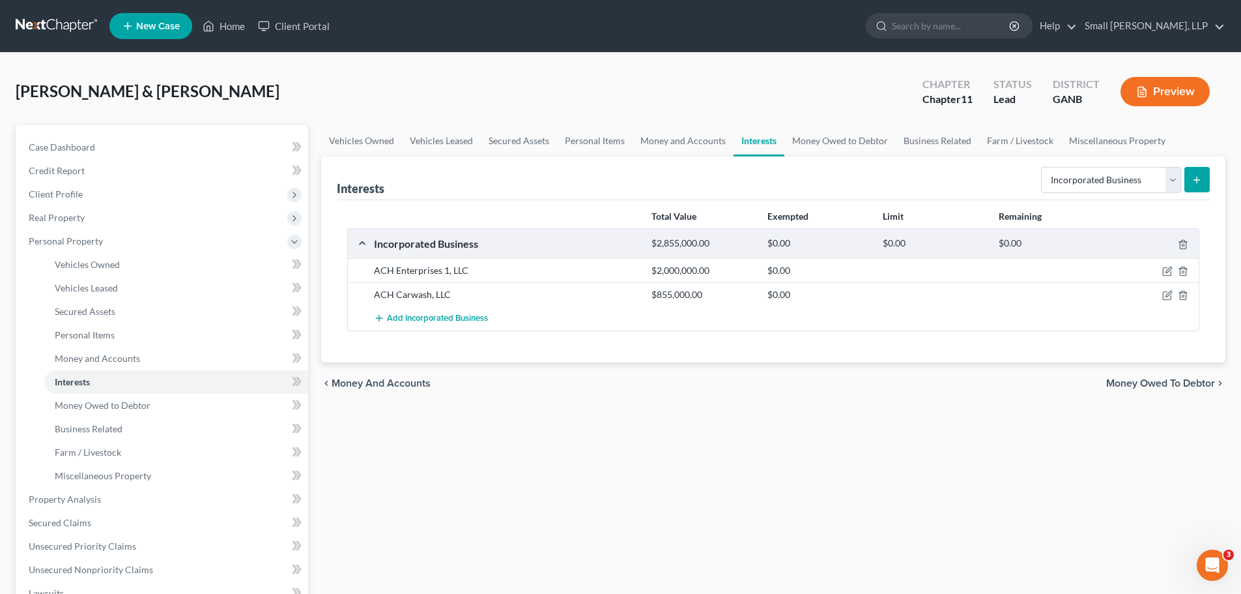
click at [1190, 183] on button "submit" at bounding box center [1196, 179] width 25 height 25
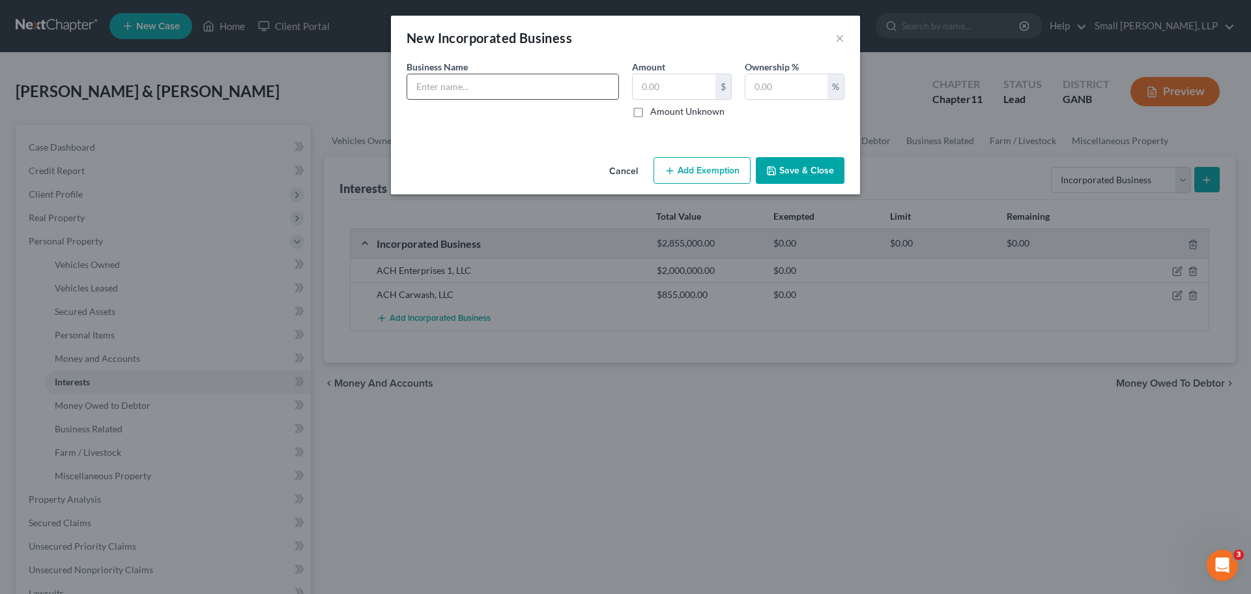
click at [464, 91] on input "text" at bounding box center [512, 86] width 211 height 25
type input "ACH Rental Properties, LLC"
type input "2,055,000"
click at [756, 91] on input "text" at bounding box center [786, 86] width 82 height 25
type input "100"
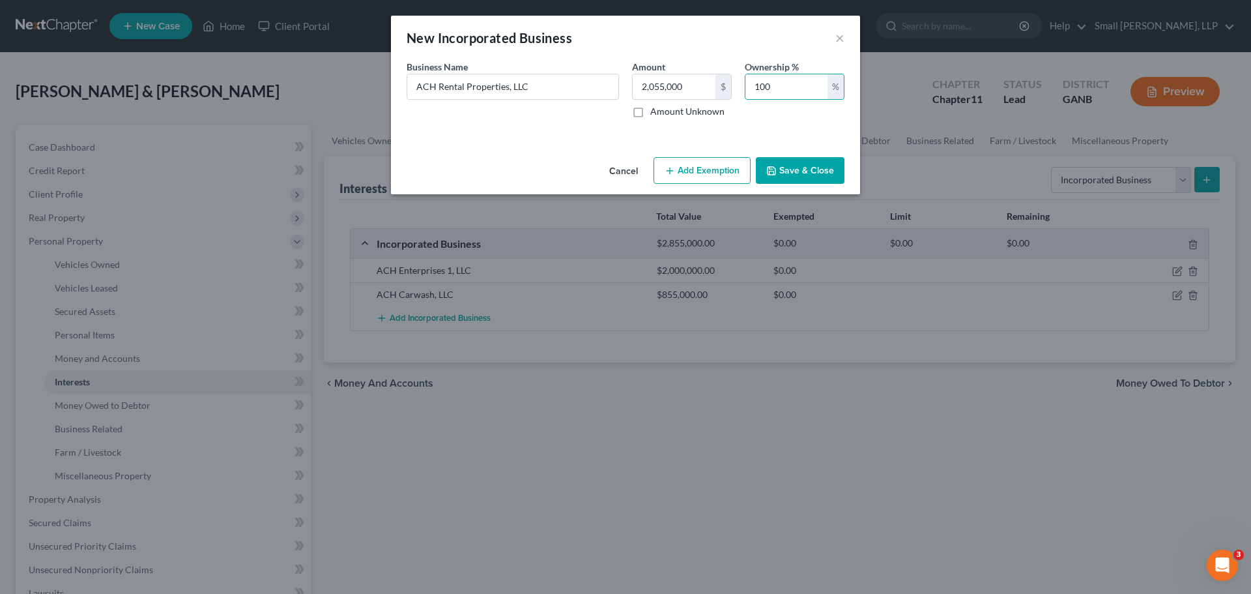
click at [810, 177] on button "Save & Close" at bounding box center [800, 170] width 89 height 27
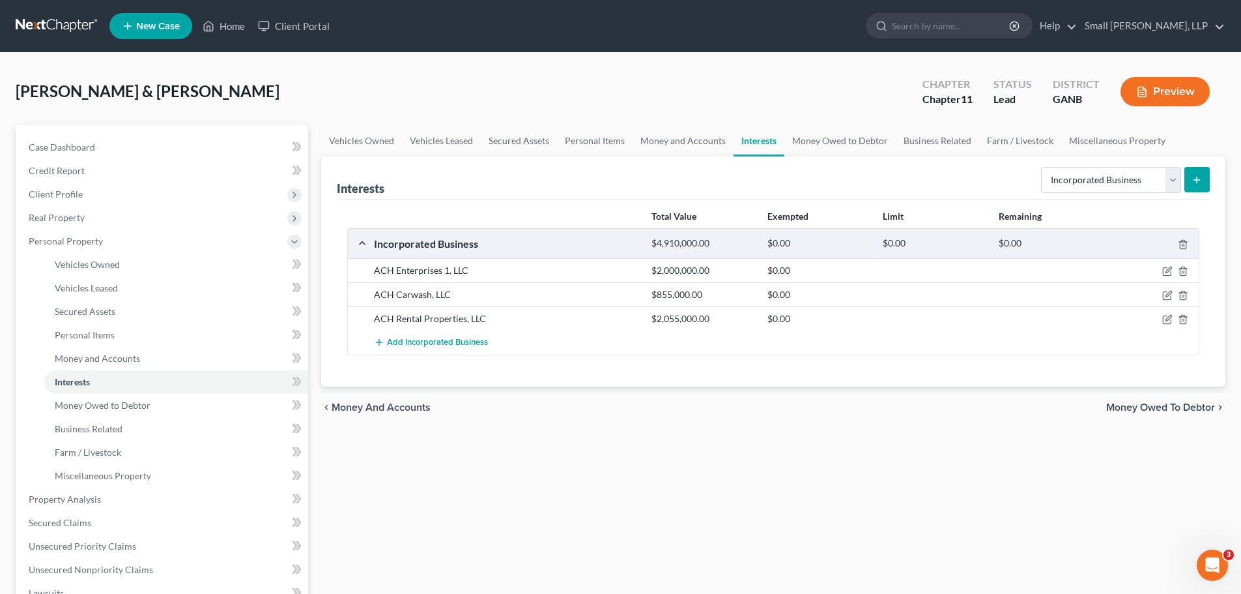
click at [1186, 181] on button "submit" at bounding box center [1196, 179] width 25 height 25
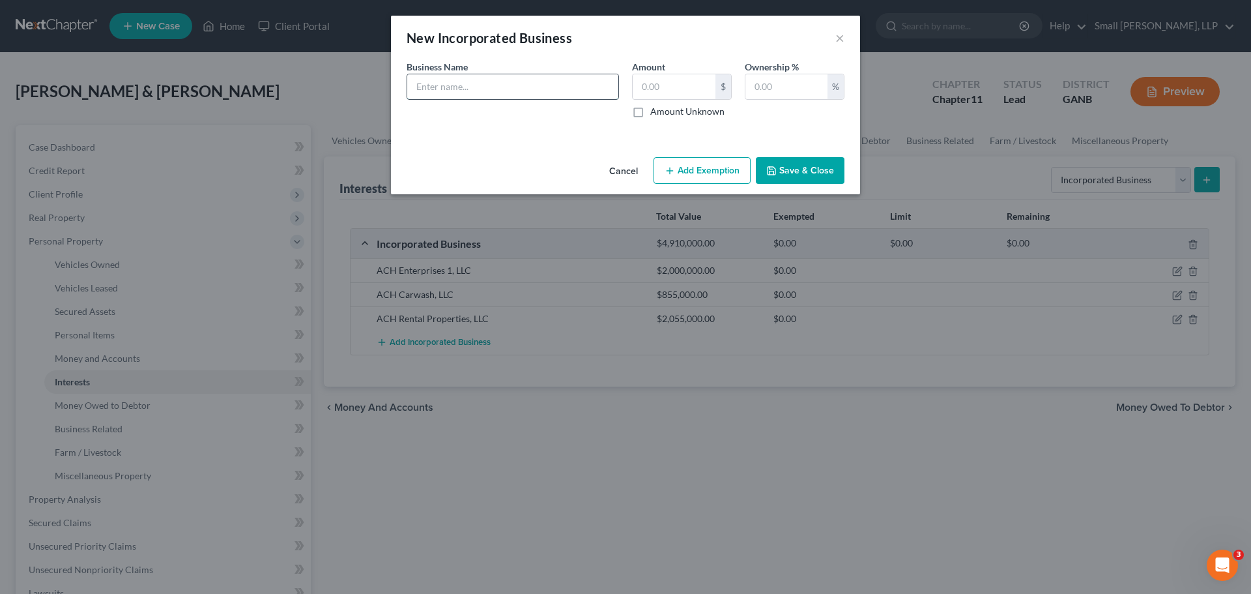
click at [508, 92] on input "text" at bounding box center [512, 86] width 211 height 25
type input "Allstar Farms LLC"
type input "507,000"
click at [754, 79] on input "text" at bounding box center [786, 86] width 82 height 25
type input "100"
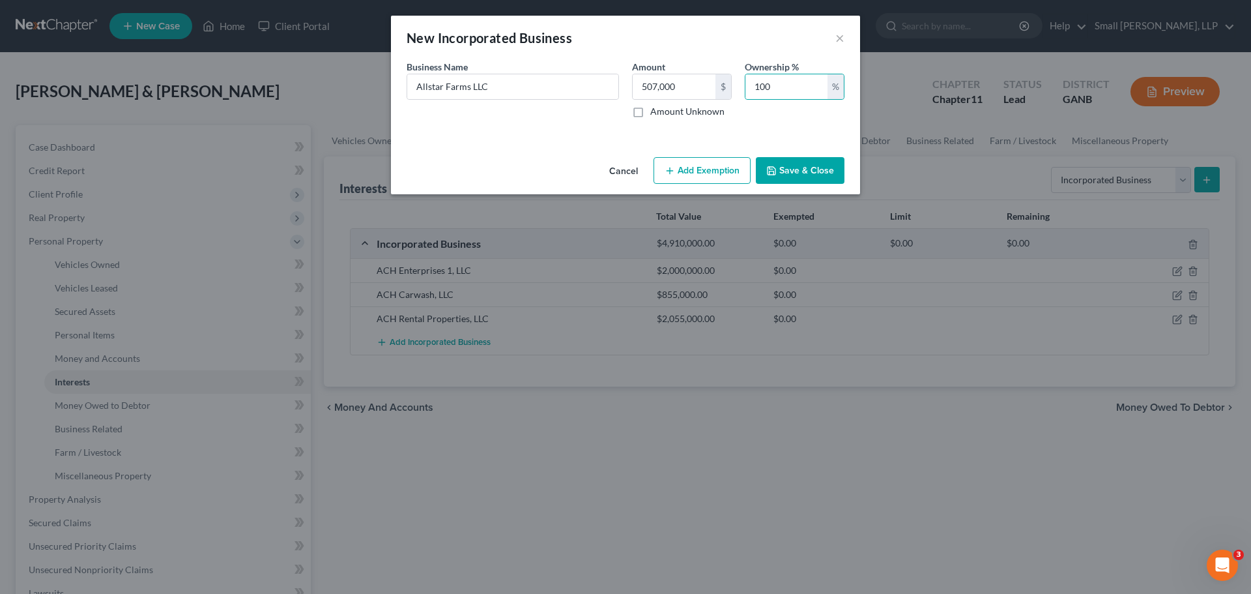
click at [798, 161] on button "Save & Close" at bounding box center [800, 170] width 89 height 27
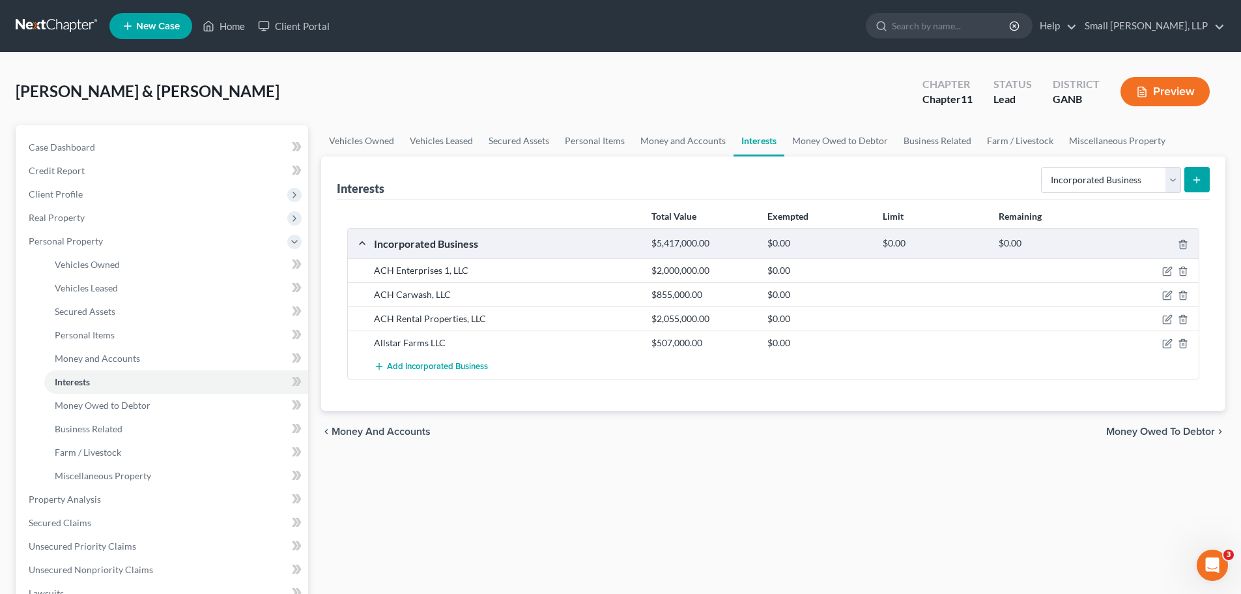
click at [1195, 179] on icon "submit" at bounding box center [1197, 180] width 10 height 10
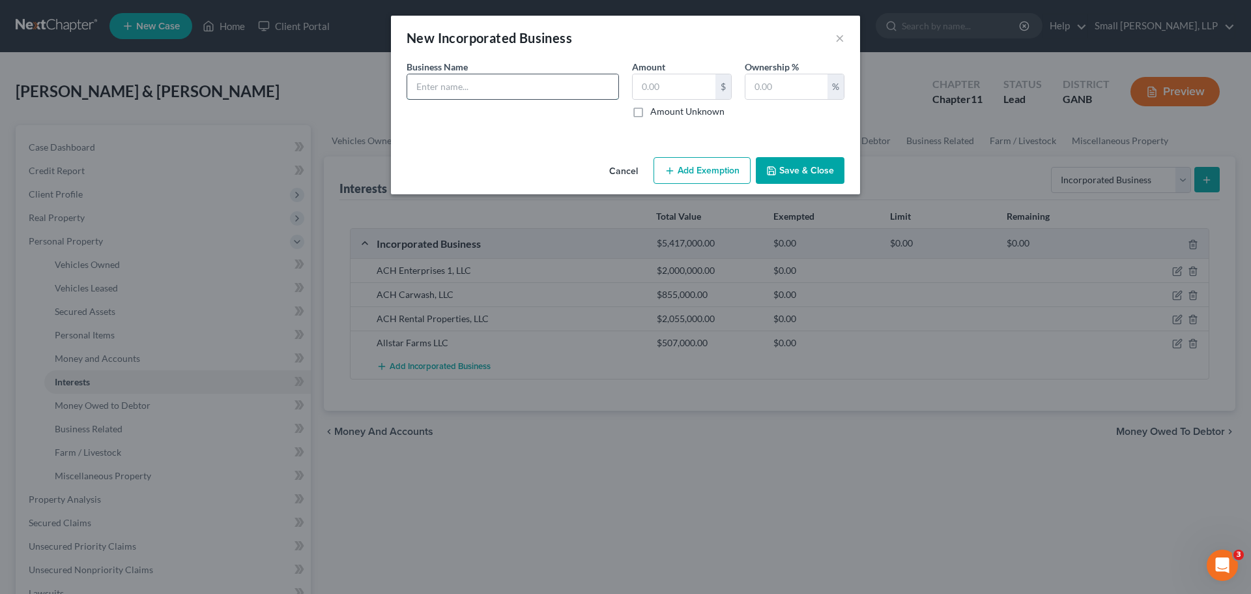
click at [545, 93] on input "text" at bounding box center [512, 86] width 211 height 25
type input "Allstar Motorcoach LLC"
type input "300,000"
type input "100"
click at [799, 168] on button "Save & Close" at bounding box center [800, 170] width 89 height 27
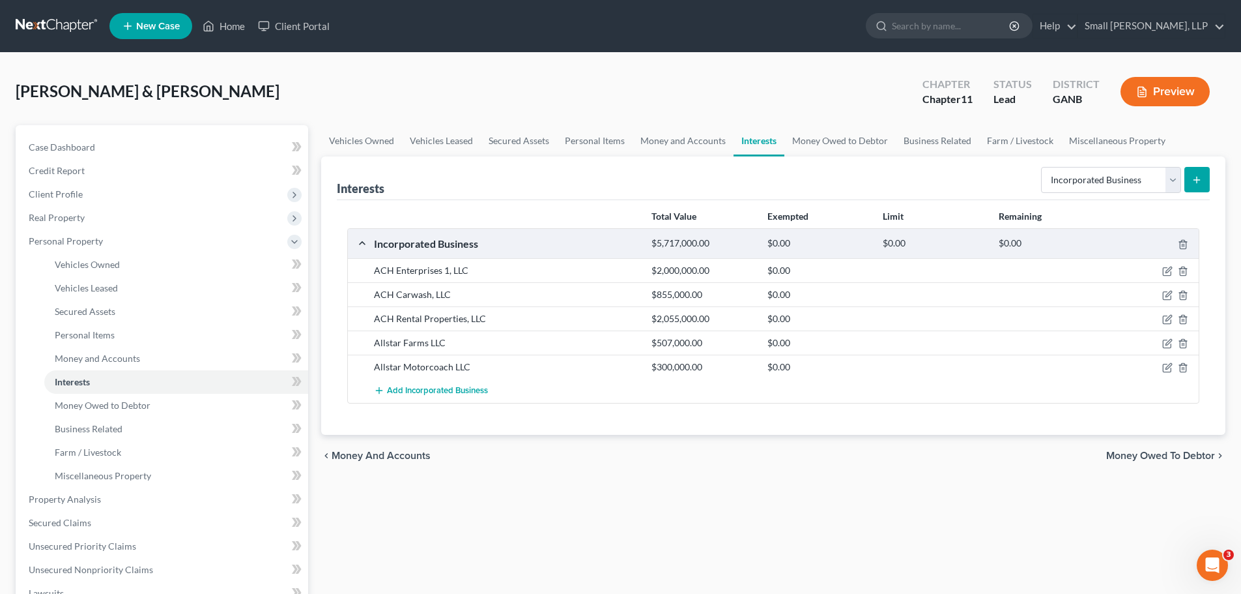
click at [1191, 184] on button "submit" at bounding box center [1196, 179] width 25 height 25
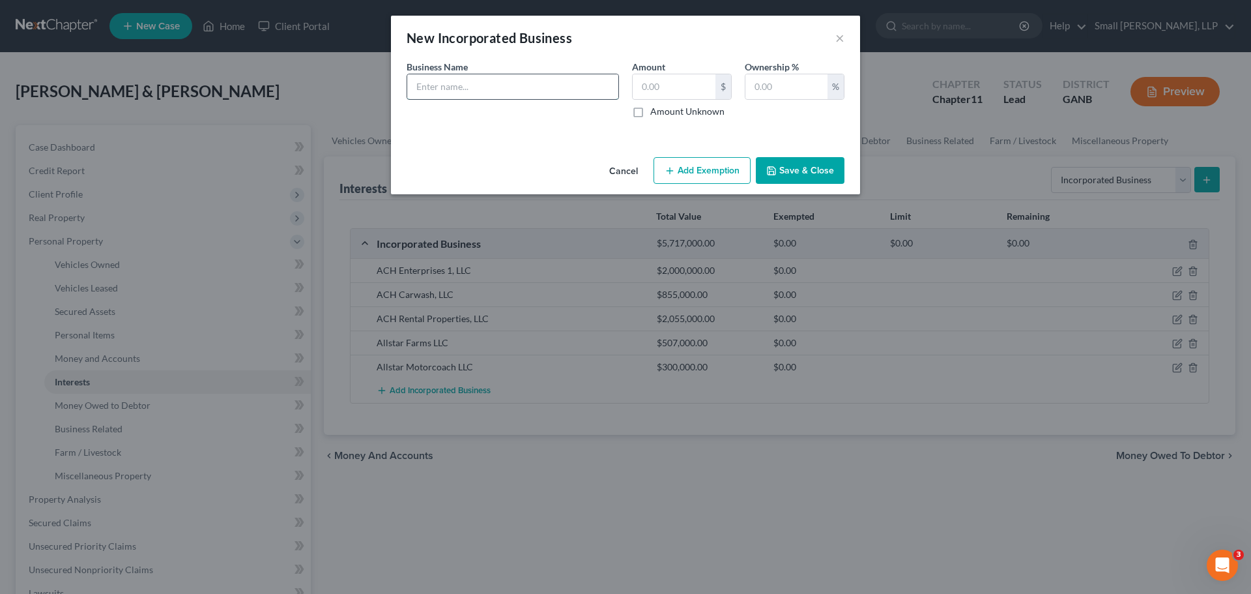
click at [579, 94] on input "text" at bounding box center [512, 86] width 211 height 25
click at [486, 89] on input "Allstar Properties, LLC" at bounding box center [512, 86] width 211 height 25
type input "Allstar Properties 1, LLC"
click at [664, 86] on input "text" at bounding box center [674, 86] width 83 height 25
type input "18,000,000"
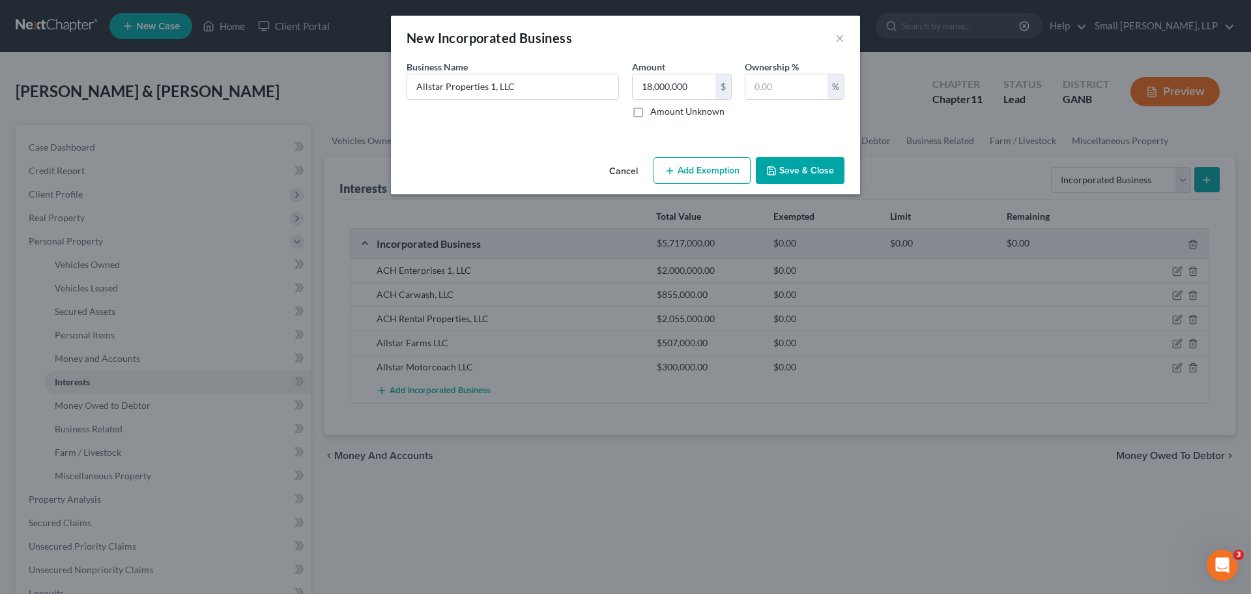
click at [794, 181] on button "Save & Close" at bounding box center [800, 170] width 89 height 27
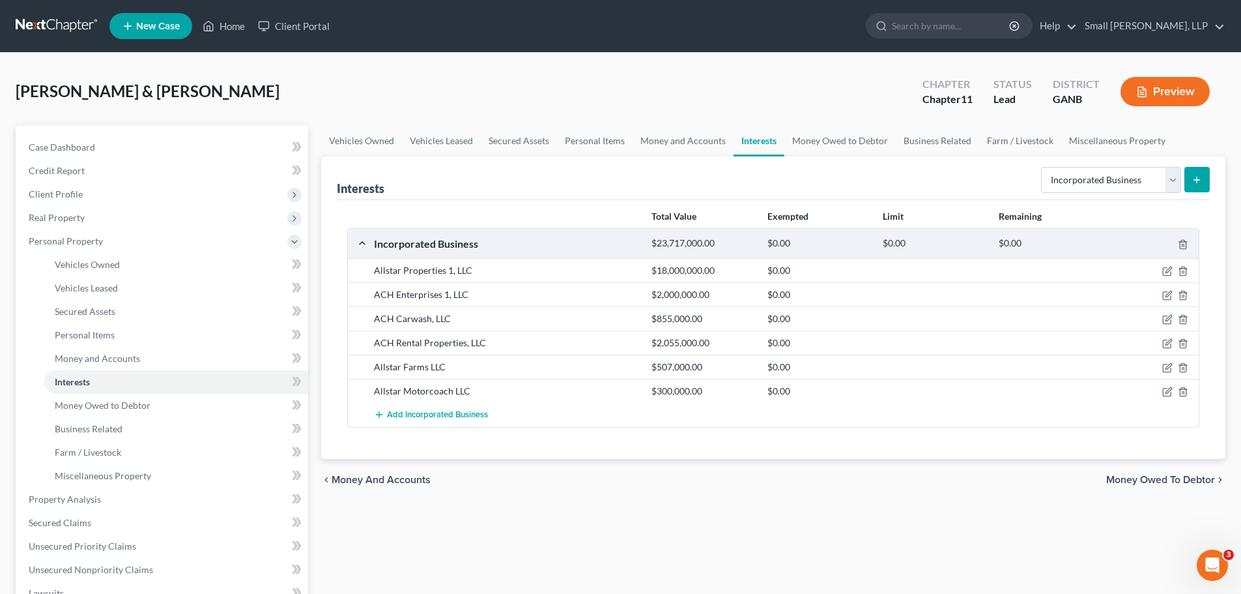
click at [1203, 182] on button "submit" at bounding box center [1196, 179] width 25 height 25
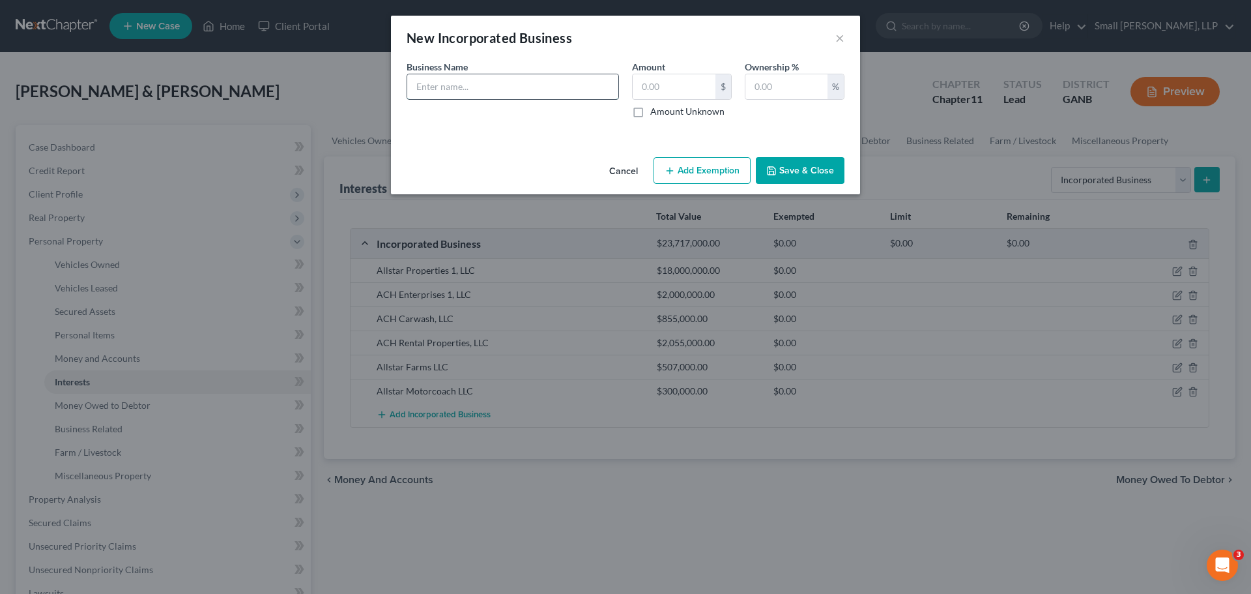
click at [506, 93] on input "text" at bounding box center [512, 86] width 211 height 25
type input "Allstar Properties, LLC"
click at [677, 87] on input "text" at bounding box center [674, 86] width 83 height 25
type input "6,404,000"
click at [788, 163] on button "Save & Close" at bounding box center [800, 170] width 89 height 27
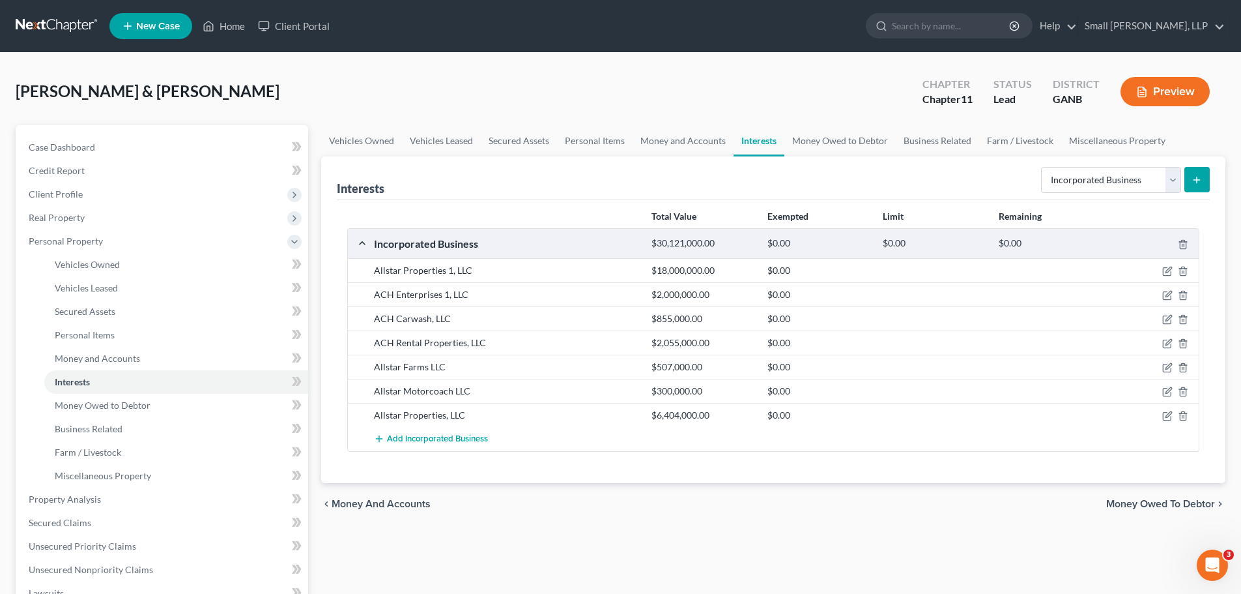
click at [1195, 173] on button "submit" at bounding box center [1196, 179] width 25 height 25
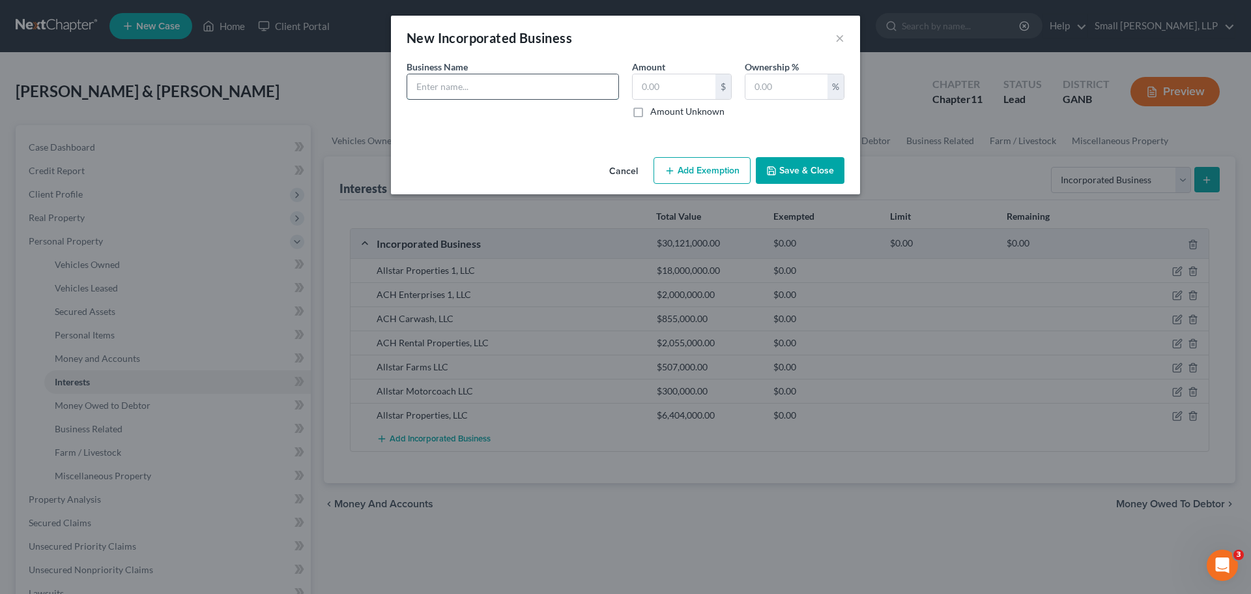
drag, startPoint x: 435, startPoint y: 85, endPoint x: 443, endPoint y: 84, distance: 7.9
click at [435, 85] on input "text" at bounding box center [512, 86] width 211 height 25
type input "First National Community Bank"
type input "149,000"
click at [784, 171] on button "Save & Close" at bounding box center [800, 170] width 89 height 27
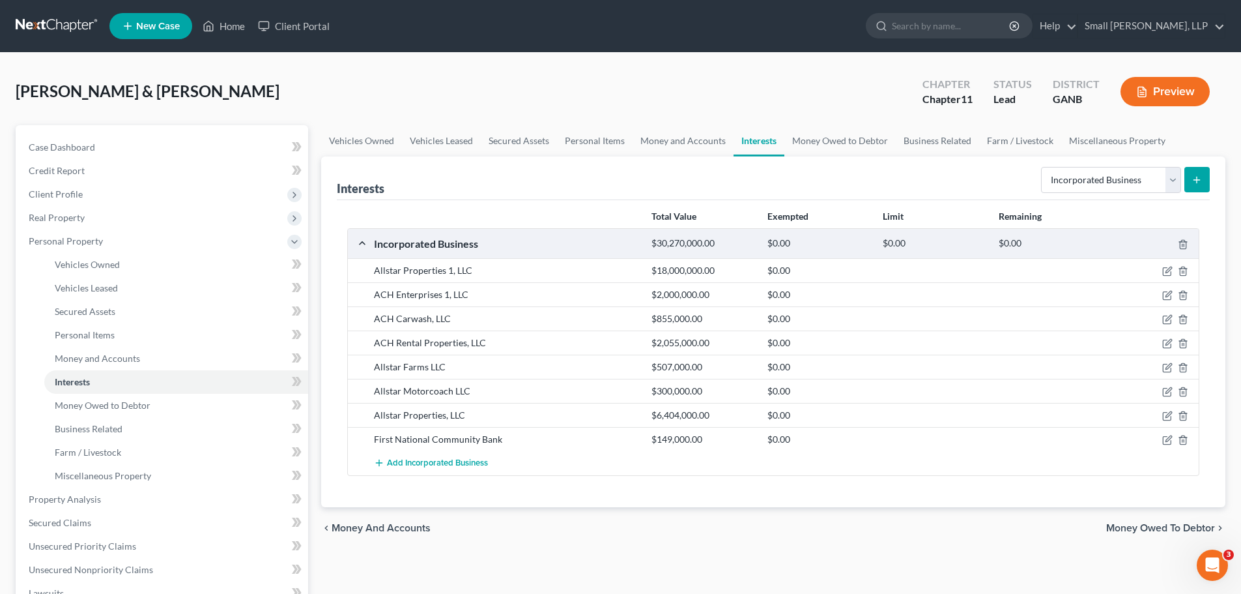
click at [1193, 185] on button "submit" at bounding box center [1196, 179] width 25 height 25
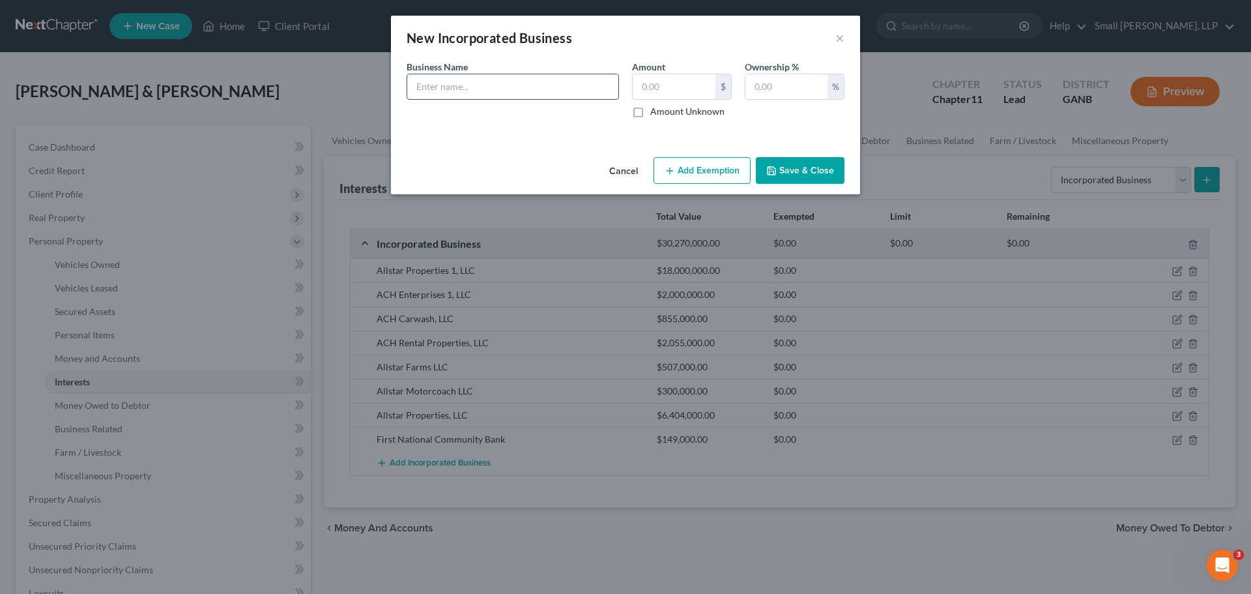
click at [536, 93] on input "text" at bounding box center [512, 86] width 211 height 25
type input "[PERSON_NAME] & [PERSON_NAME]"
type input "10,000,000"
click at [759, 163] on button "Save & Close" at bounding box center [800, 170] width 89 height 27
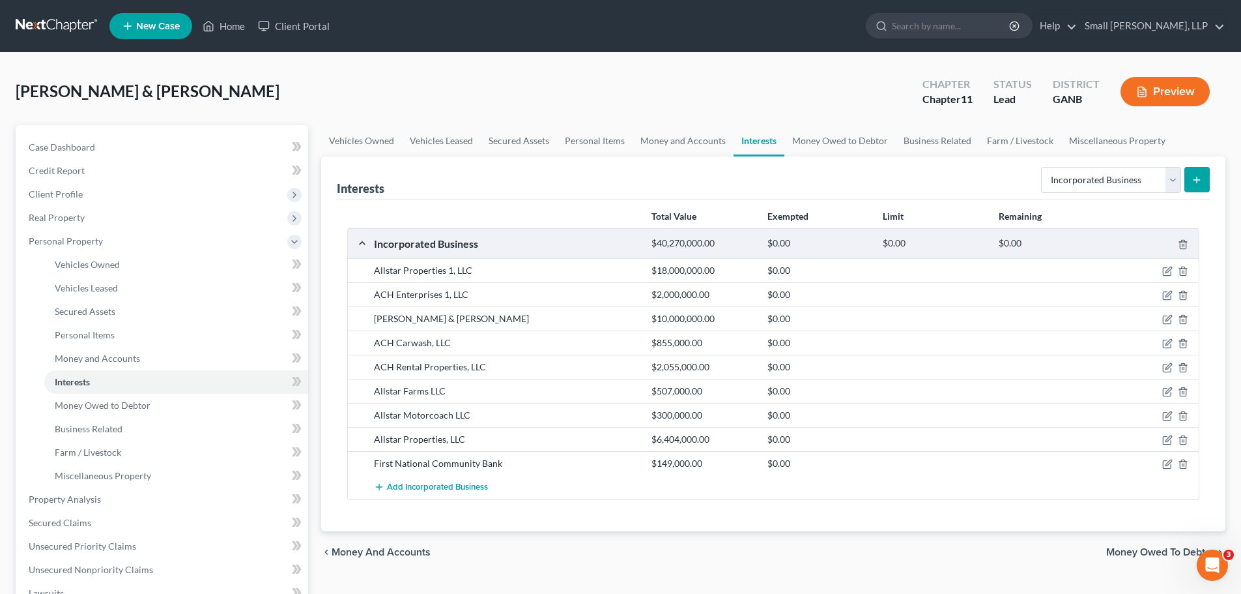
click at [1197, 186] on button "submit" at bounding box center [1196, 179] width 25 height 25
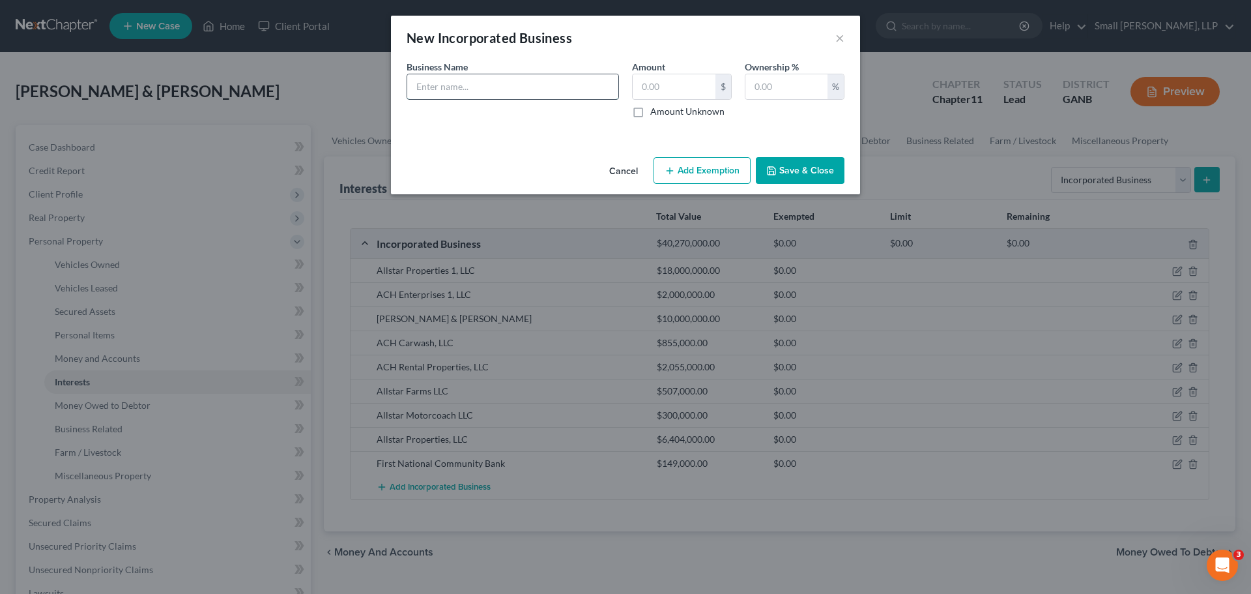
click at [466, 86] on input "text" at bounding box center [512, 86] width 211 height 25
type input "Healthcare Financial Partners"
type input "7,000,000"
click at [788, 169] on button "Save & Close" at bounding box center [800, 170] width 89 height 27
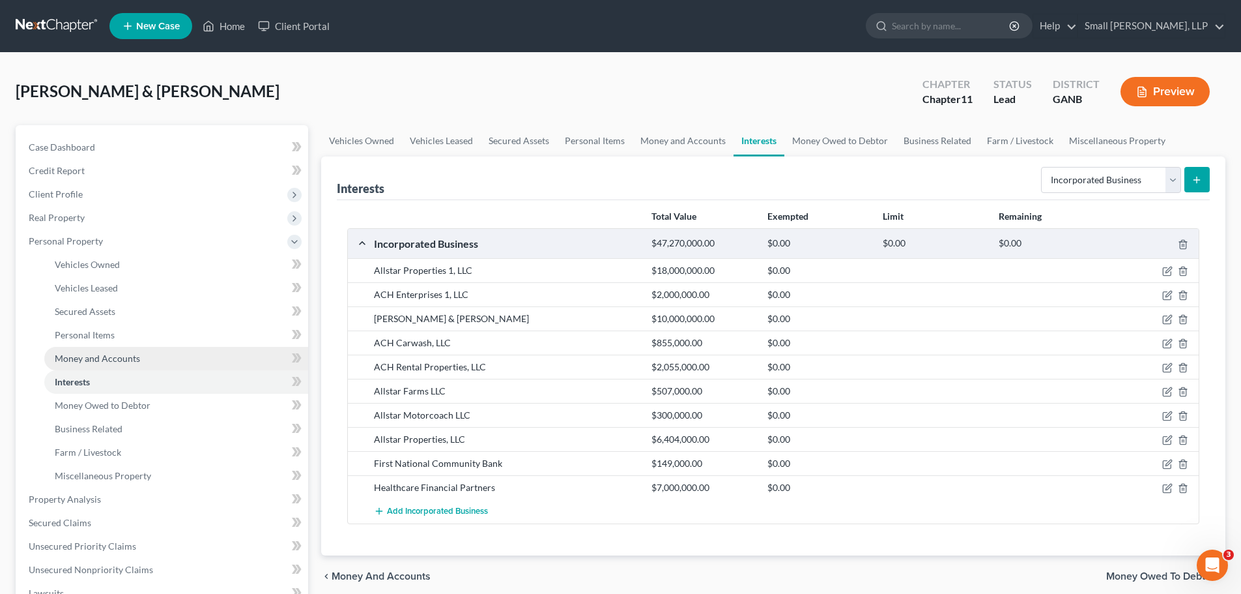
click at [145, 363] on link "Money and Accounts" at bounding box center [176, 358] width 264 height 23
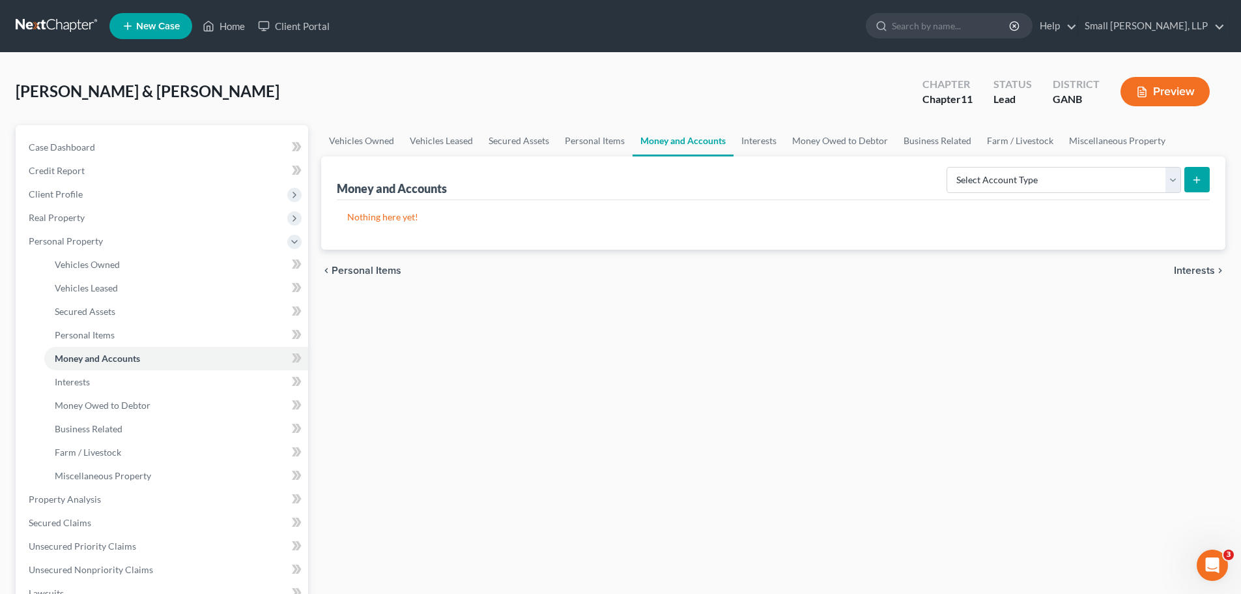
click at [1184, 180] on button "submit" at bounding box center [1196, 179] width 25 height 25
click at [1177, 181] on select "Select Account Type Brokerage Cash on Hand Certificates of Deposit Checking Acc…" at bounding box center [1064, 180] width 235 height 26
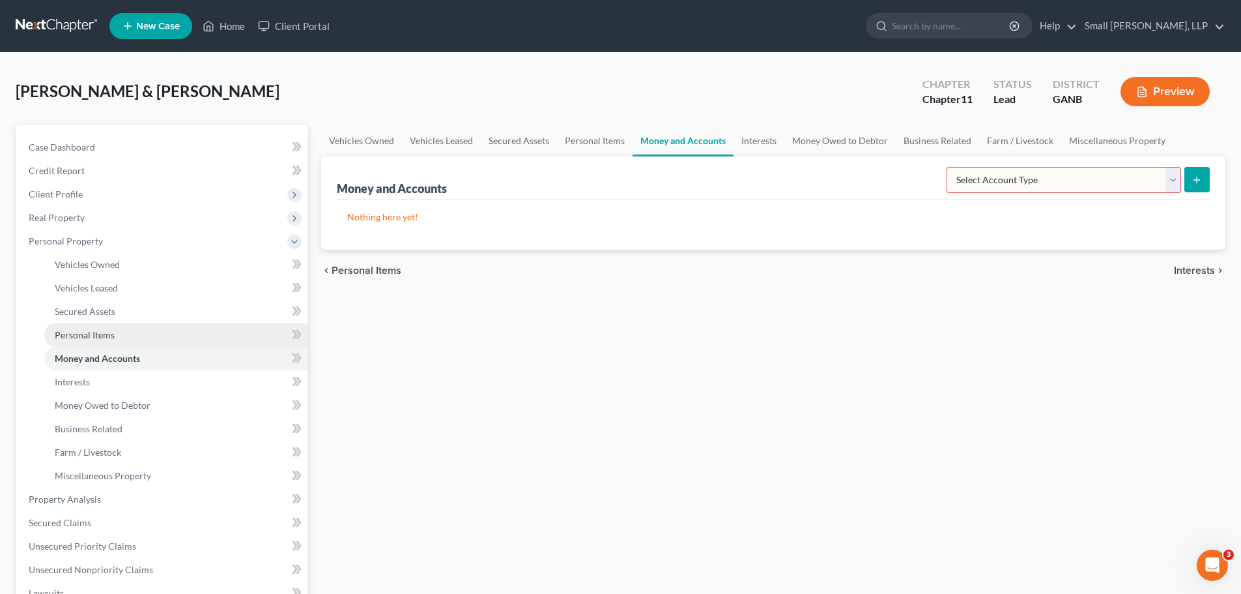
click at [110, 330] on span "Personal Items" at bounding box center [85, 334] width 60 height 11
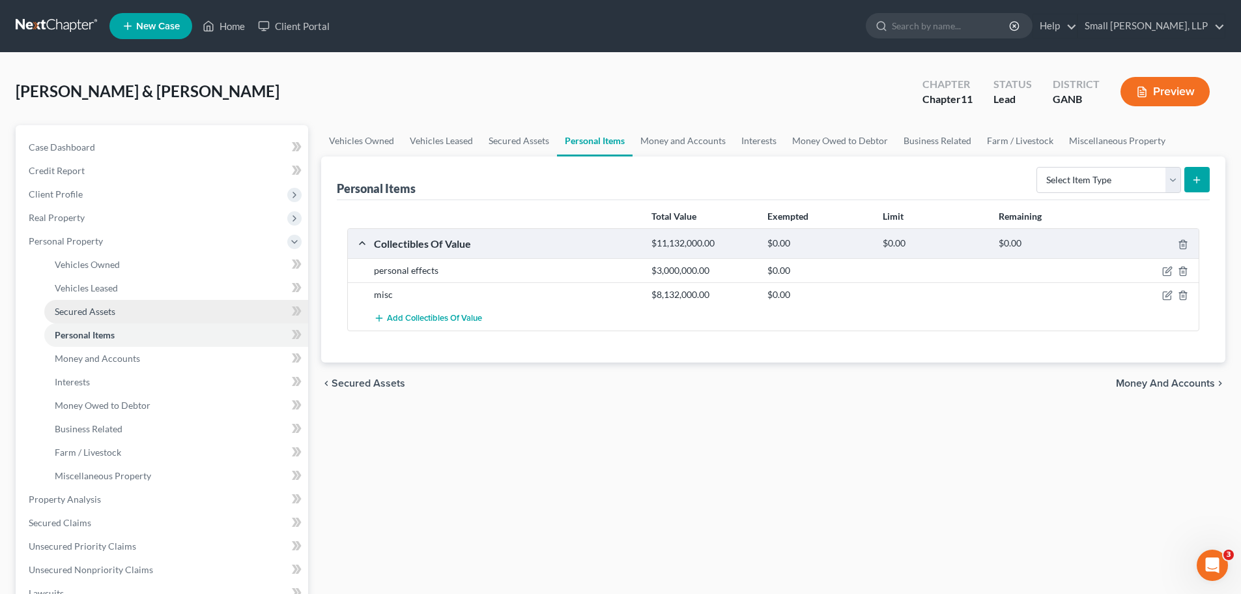
click at [107, 308] on span "Secured Assets" at bounding box center [85, 311] width 61 height 11
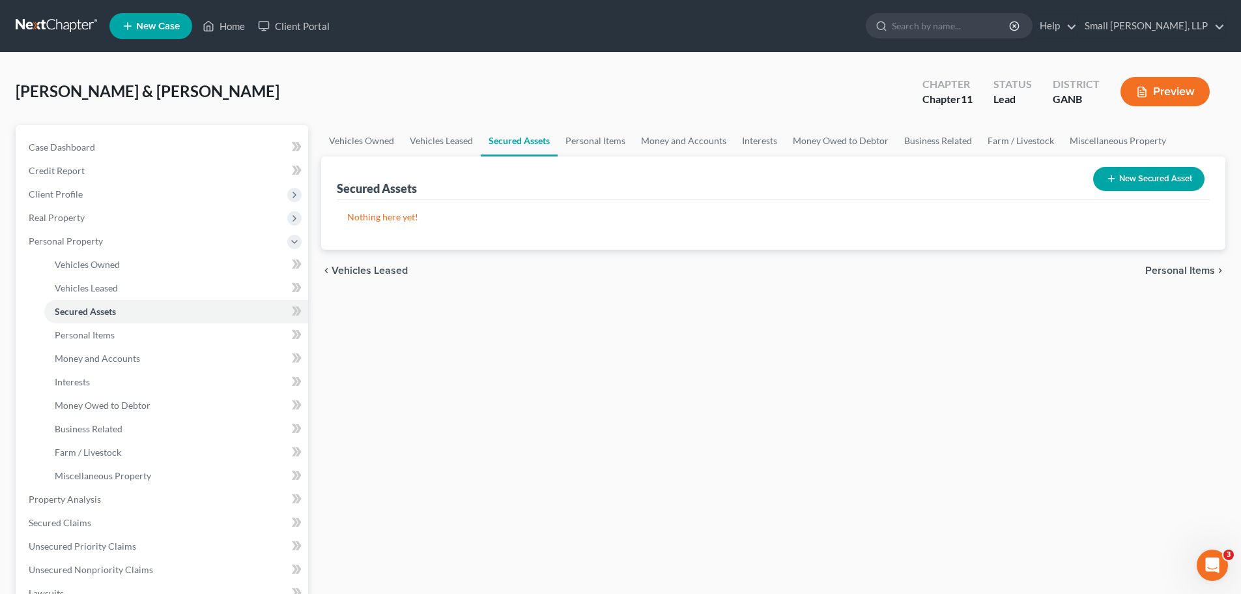
click at [1140, 181] on button "New Secured Asset" at bounding box center [1148, 179] width 111 height 24
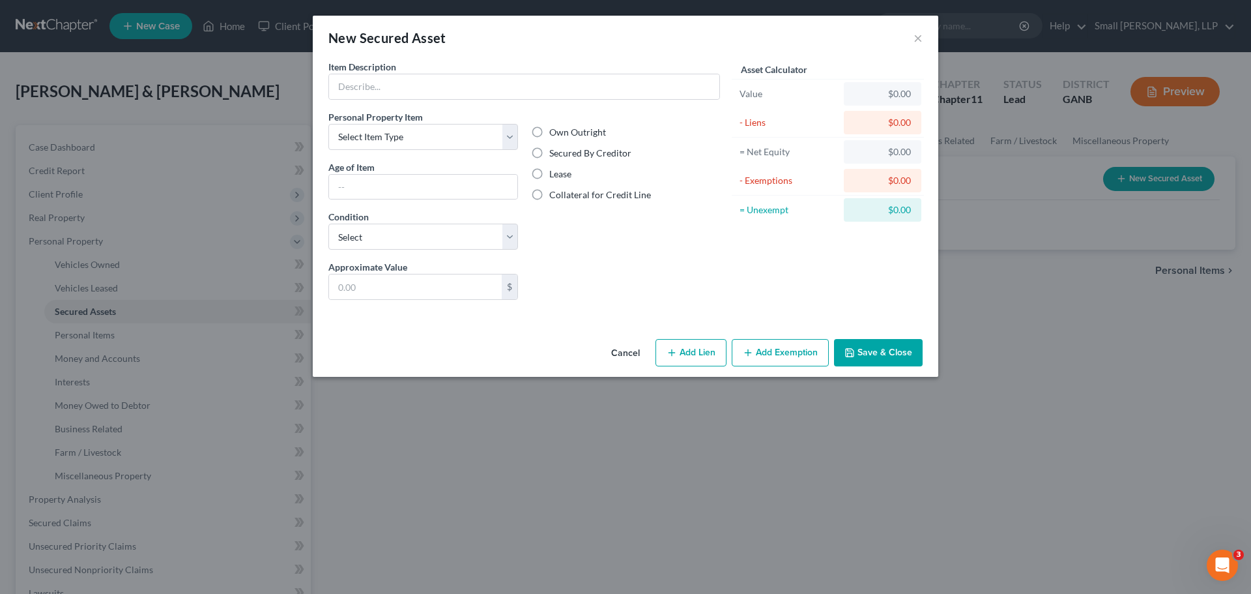
click at [923, 36] on div "New Secured Asset ×" at bounding box center [625, 38] width 625 height 44
click at [919, 40] on button "×" at bounding box center [917, 38] width 9 height 16
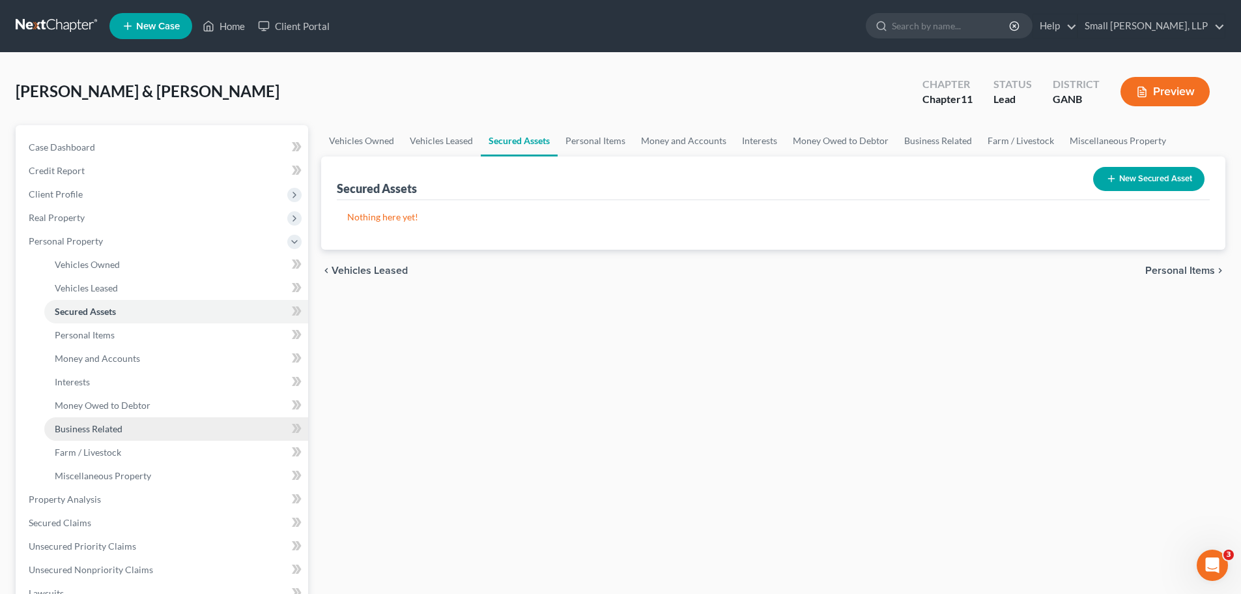
click at [171, 432] on link "Business Related" at bounding box center [176, 428] width 264 height 23
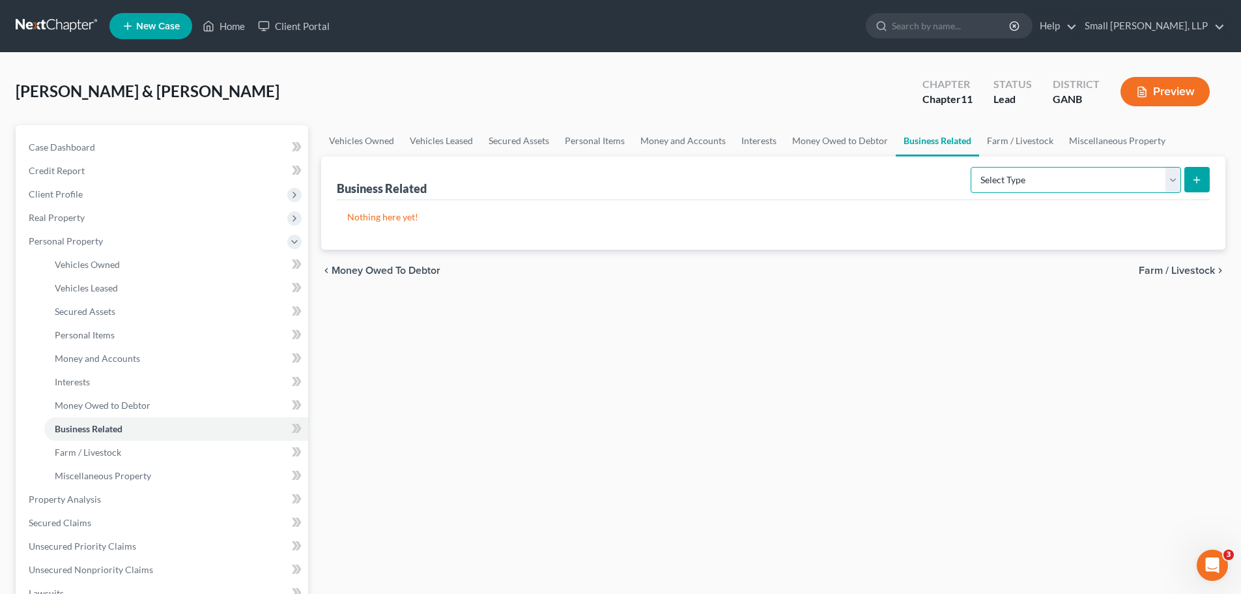
click at [1166, 174] on select "Select Type Customer Lists Franchises Inventory Licenses Machinery Office Equip…" at bounding box center [1076, 180] width 210 height 26
click at [872, 352] on div "Vehicles Owned Vehicles Leased Secured Assets Personal Items Money and Accounts…" at bounding box center [773, 489] width 917 height 729
click at [1167, 180] on select "Select Type Customer Lists Franchises Inventory Licenses Machinery Office Equip…" at bounding box center [1076, 180] width 210 height 26
click at [134, 362] on span "Money and Accounts" at bounding box center [97, 357] width 85 height 11
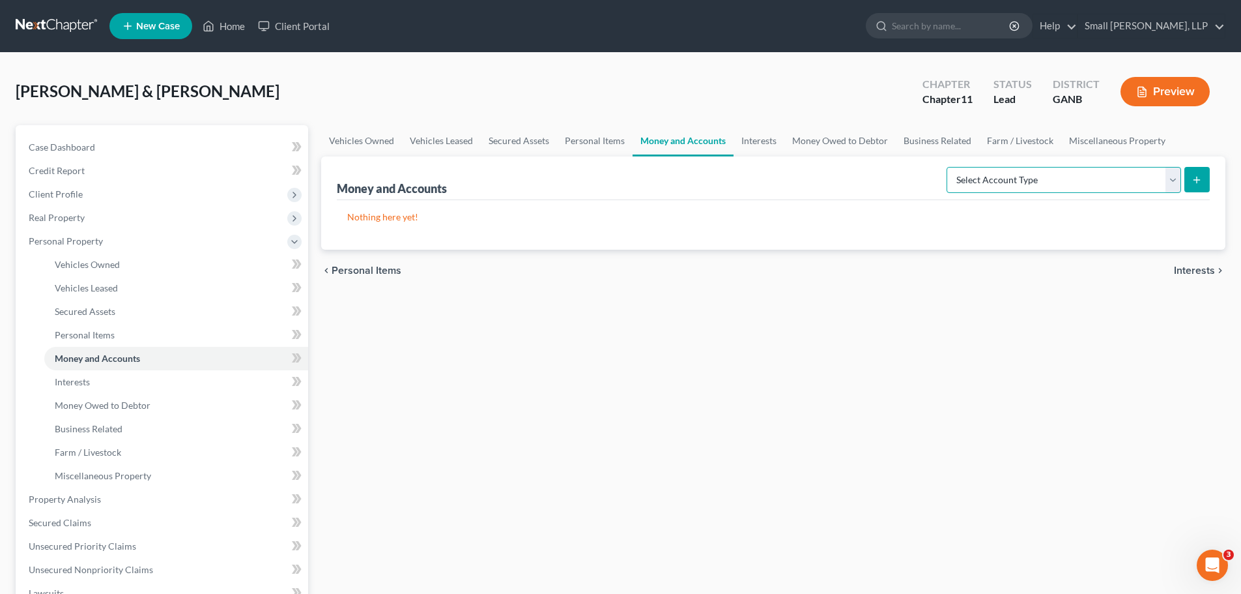
click at [1165, 185] on select "Select Account Type Brokerage Cash on Hand Certificates of Deposit Checking Acc…" at bounding box center [1064, 180] width 235 height 26
select select "other"
click at [949, 167] on select "Select Account Type Brokerage Cash on Hand Certificates of Deposit Checking Acc…" at bounding box center [1064, 180] width 235 height 26
click at [1188, 179] on button "submit" at bounding box center [1196, 179] width 25 height 25
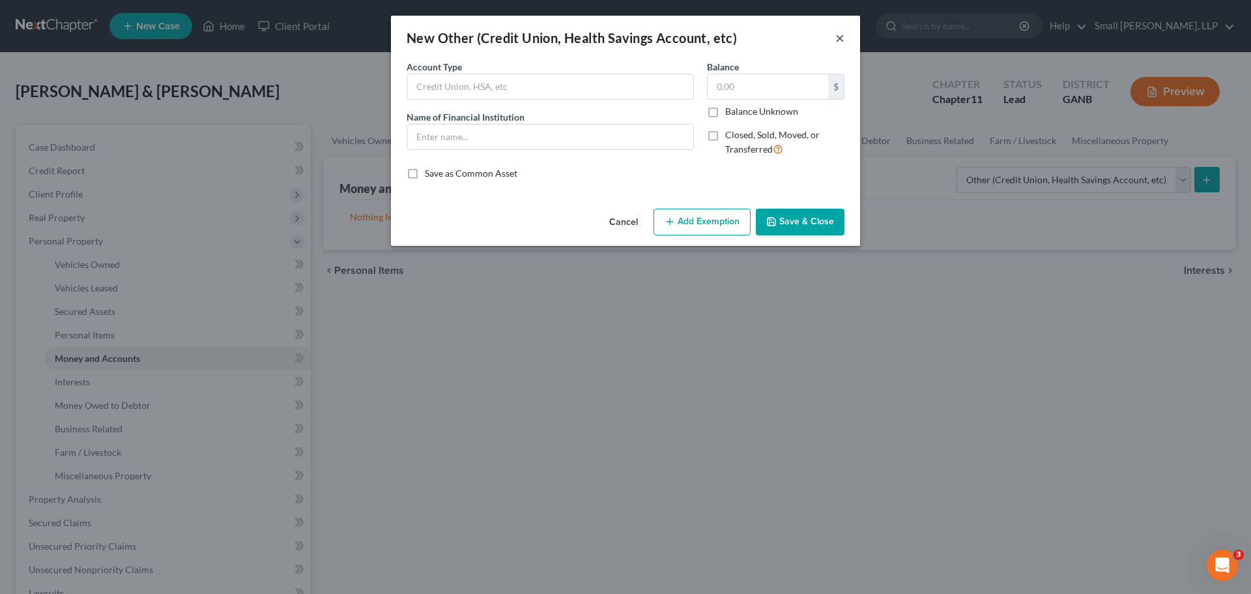
click at [841, 38] on button "×" at bounding box center [839, 38] width 9 height 16
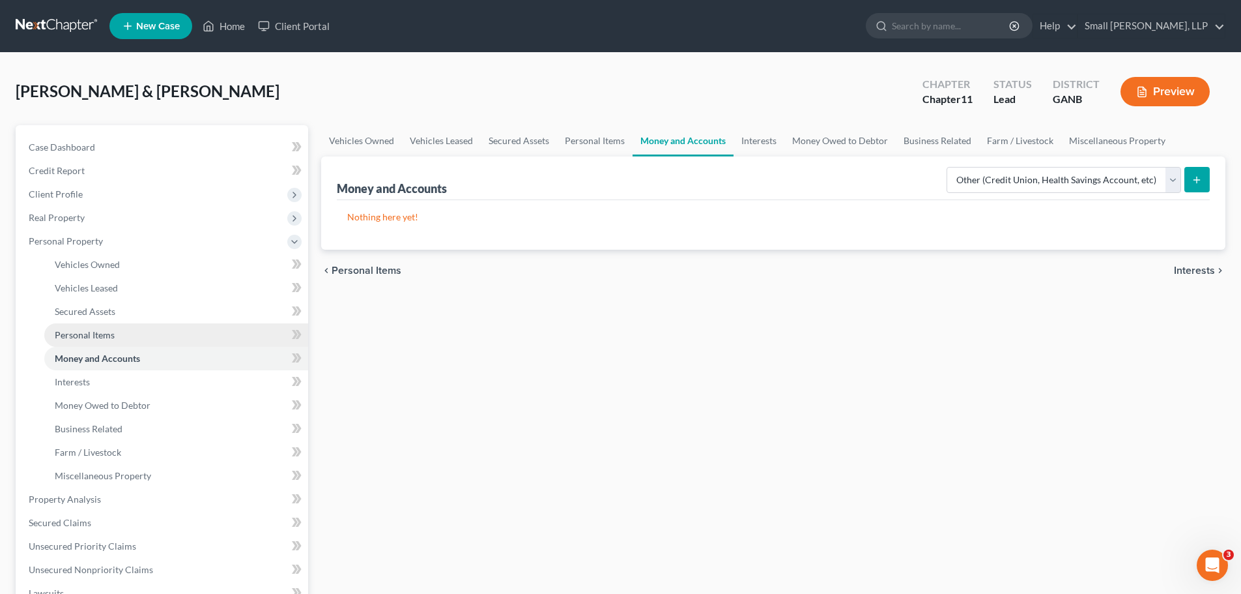
click at [132, 338] on link "Personal Items" at bounding box center [176, 334] width 264 height 23
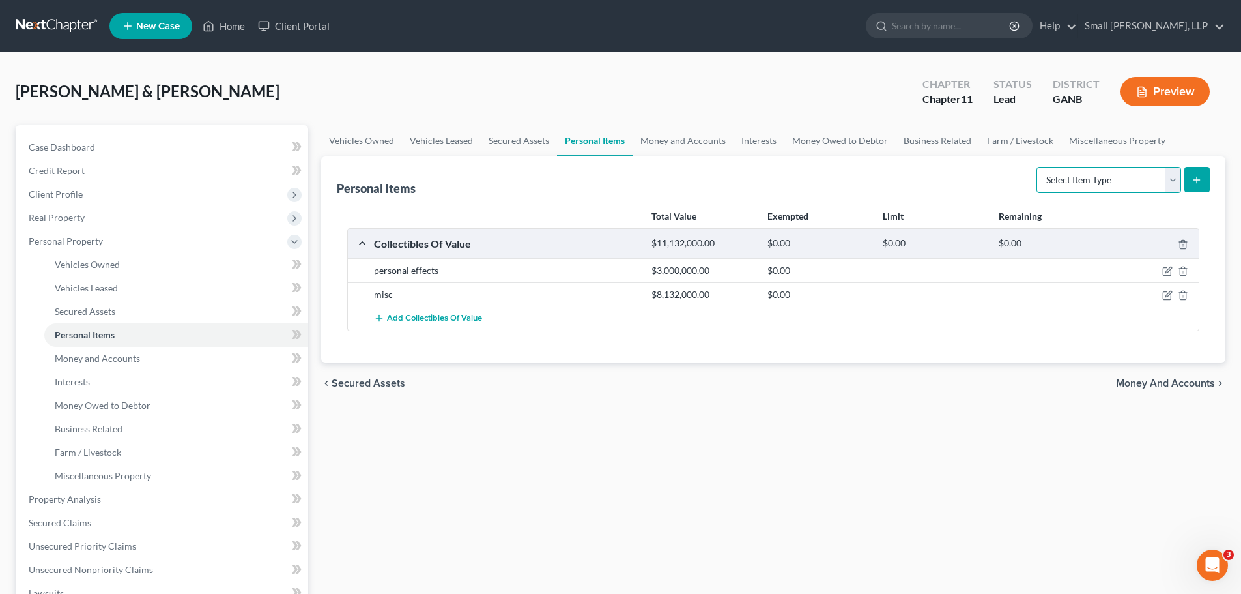
click at [1169, 182] on select "Select Item Type Clothing Collectibles Of Value Electronics Firearms Household …" at bounding box center [1109, 180] width 145 height 26
select select "jewelry"
click at [1038, 167] on select "Select Item Type Clothing Collectibles Of Value Electronics Firearms Household …" at bounding box center [1109, 180] width 145 height 26
click at [1194, 182] on icon "submit" at bounding box center [1197, 180] width 10 height 10
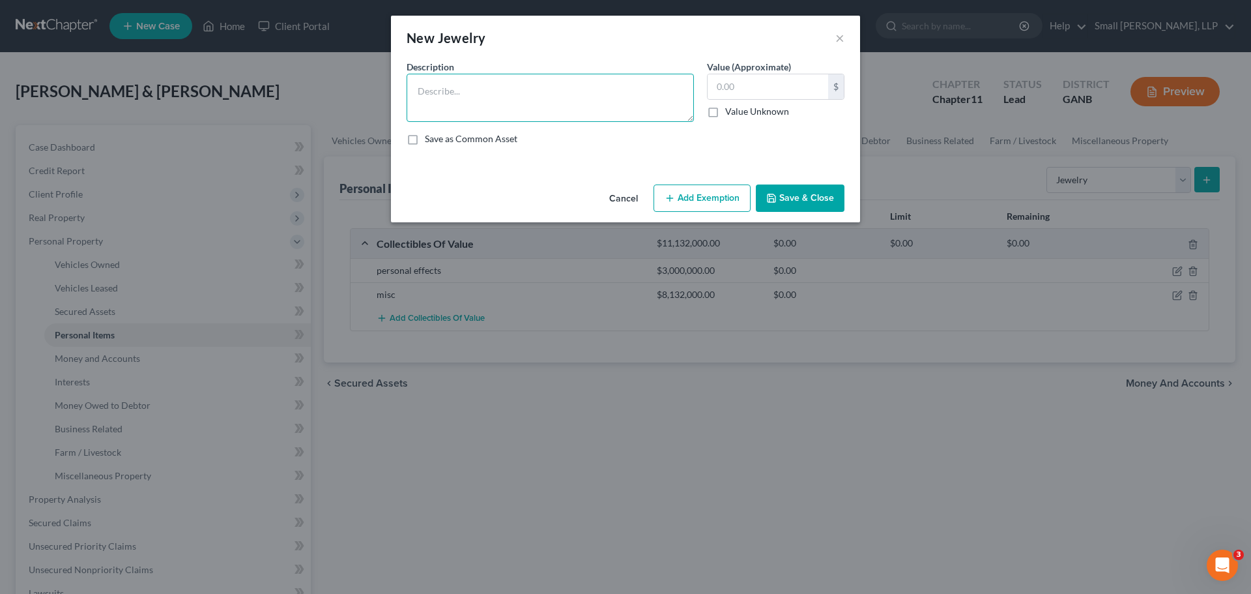
click at [516, 102] on textarea at bounding box center [550, 98] width 287 height 48
type textarea "[DEMOGRAPHIC_DATA] Yellow Gold Diamond Tennis Bracelet"
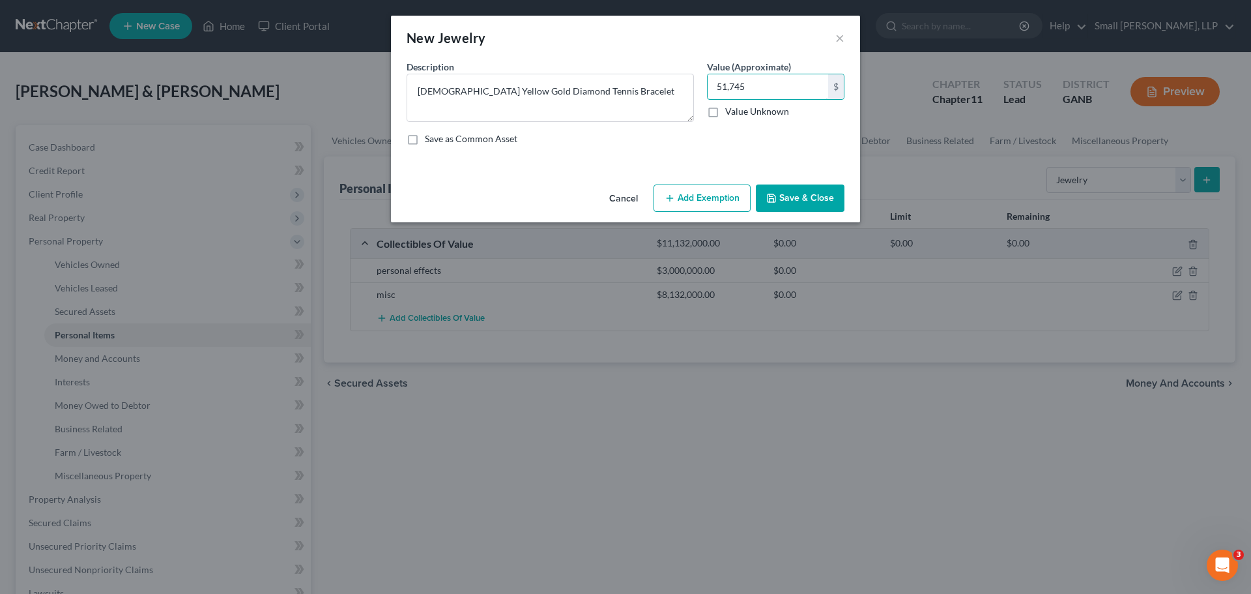
type input "51,745"
click at [780, 200] on button "Save & Close" at bounding box center [800, 197] width 89 height 27
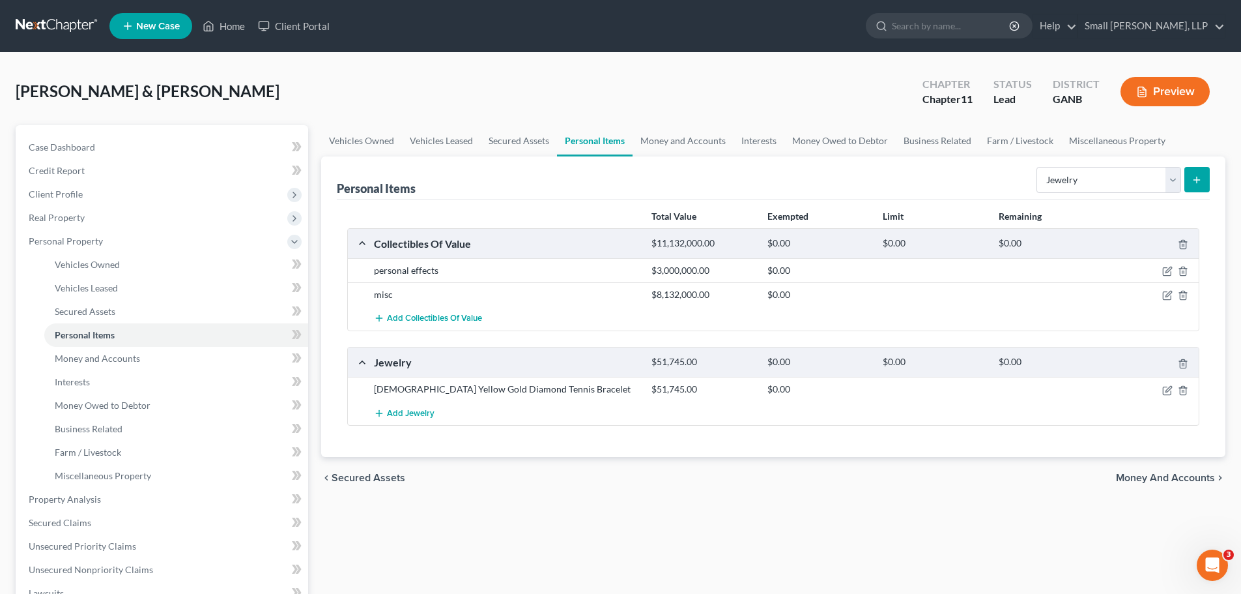
click at [1190, 179] on button "submit" at bounding box center [1196, 179] width 25 height 25
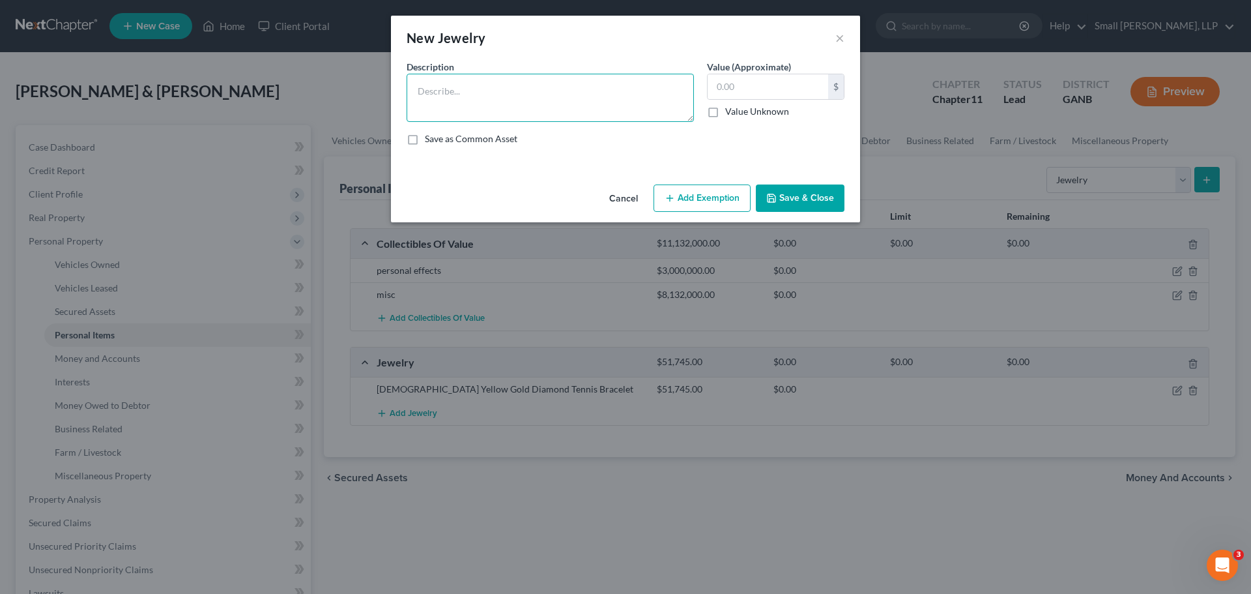
click at [515, 104] on textarea at bounding box center [550, 98] width 287 height 48
click at [568, 91] on textarea "One 18 Karat Yellow Gold Rolex Brandh [DEMOGRAPHIC_DATA] Date Just Model Wristw…" at bounding box center [550, 98] width 287 height 48
click at [591, 105] on textarea "One 18 Karat Yellow Gold Rolex Brand [DEMOGRAPHIC_DATA] Date Just Model Wristwa…" at bounding box center [550, 98] width 287 height 48
click at [631, 105] on textarea "One 18 Karat Yellow Gold Rolex Brand [DEMOGRAPHIC_DATA] Date Just Model Wristwa…" at bounding box center [550, 98] width 287 height 48
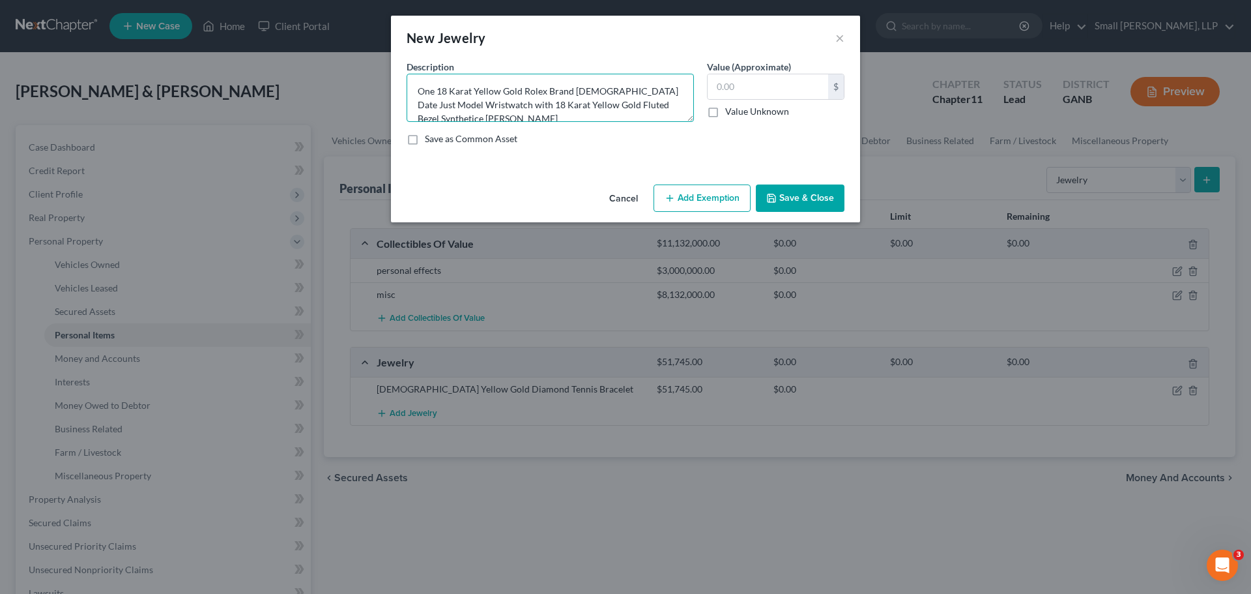
scroll to position [3, 0]
type textarea "One 18 Karat Yellow Gold Rolex Brand [DEMOGRAPHIC_DATA] Date Just Model Wristwa…"
type input "159,570"
type textarea "One 18 Karat Yellow Gold Rolex Brand [DEMOGRAPHIC_DATA] Date Just Model Wristwa…"
click at [783, 197] on button "Save & Close" at bounding box center [800, 197] width 89 height 27
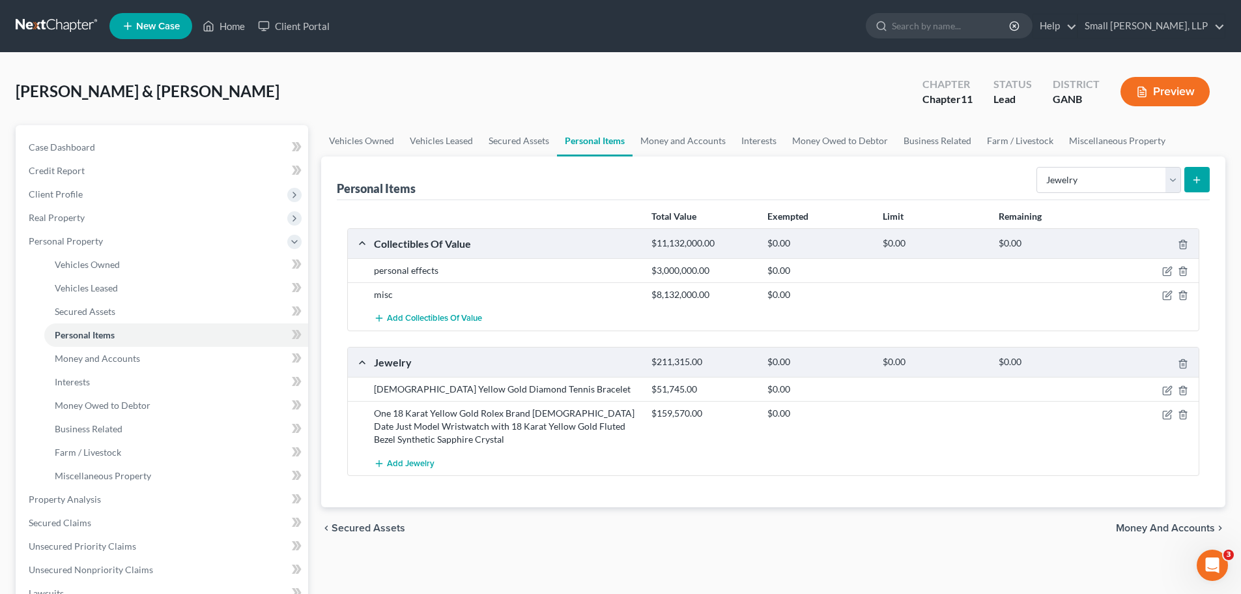
click at [1193, 180] on icon "submit" at bounding box center [1197, 180] width 10 height 10
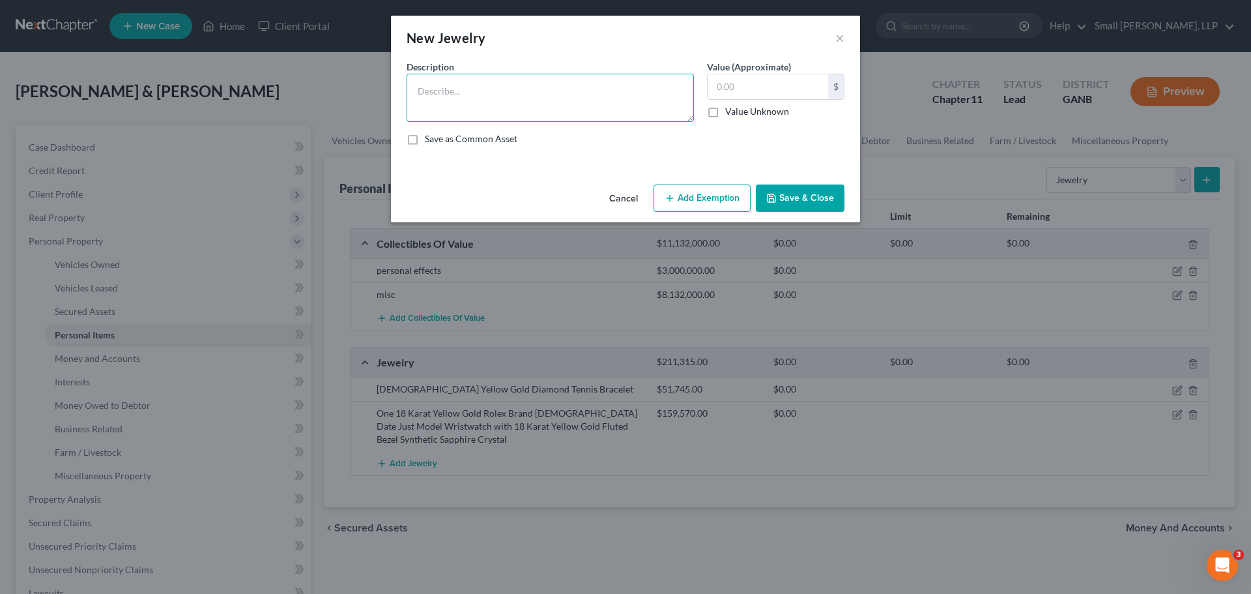
click at [447, 100] on textarea at bounding box center [550, 98] width 287 height 48
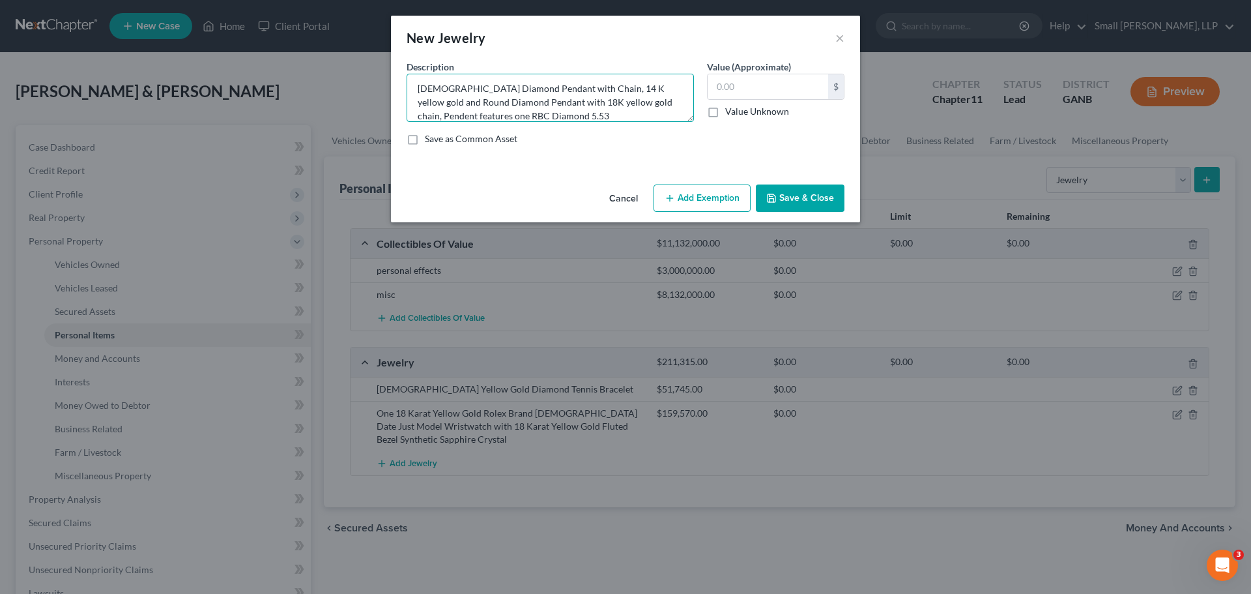
type textarea "[DEMOGRAPHIC_DATA] Diamond Pendant with Chain, 14 K yellow gold and Round Diamo…"
type input "159,570"
click at [785, 199] on button "Save & Close" at bounding box center [800, 197] width 89 height 27
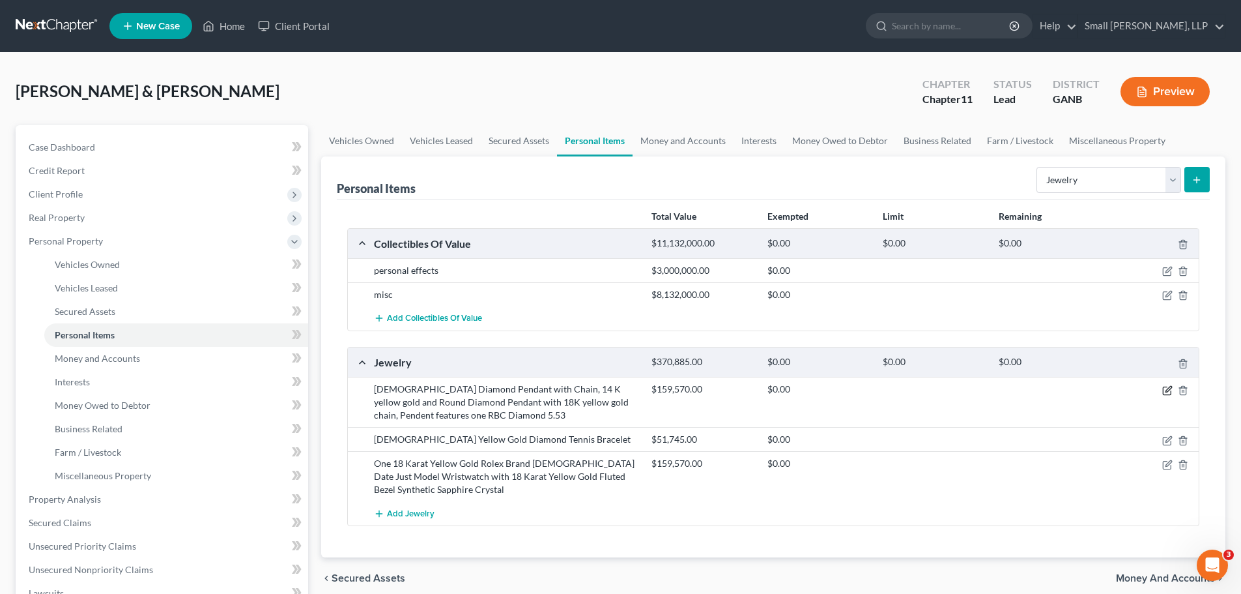
click at [1170, 390] on icon "button" at bounding box center [1167, 390] width 10 height 10
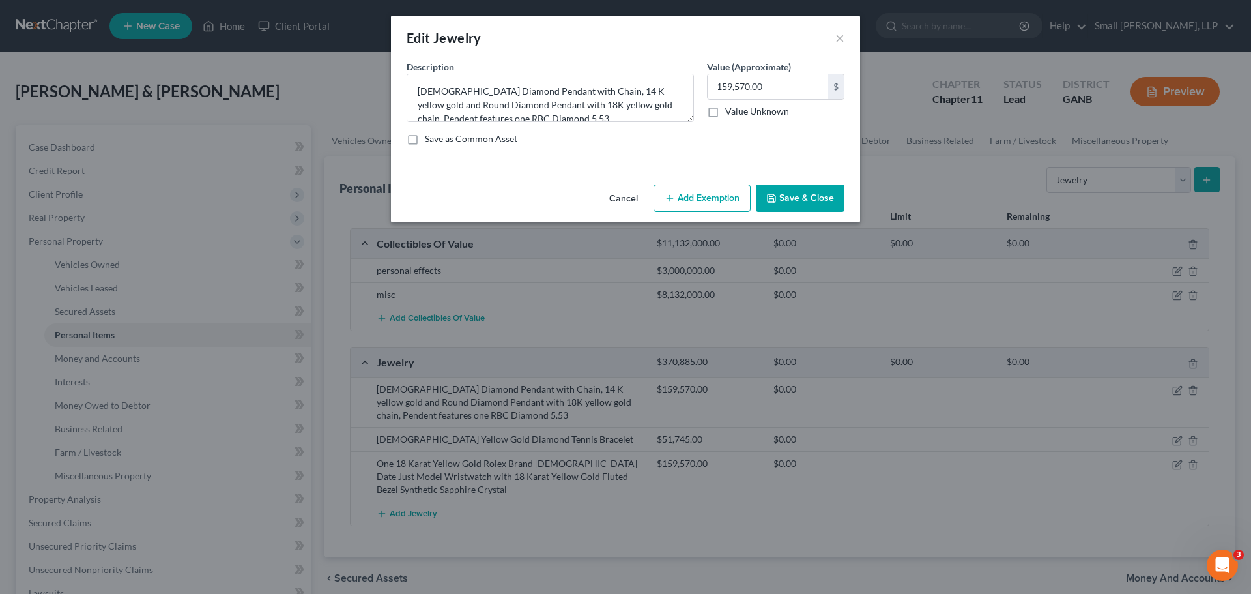
click at [829, 195] on button "Save & Close" at bounding box center [800, 197] width 89 height 27
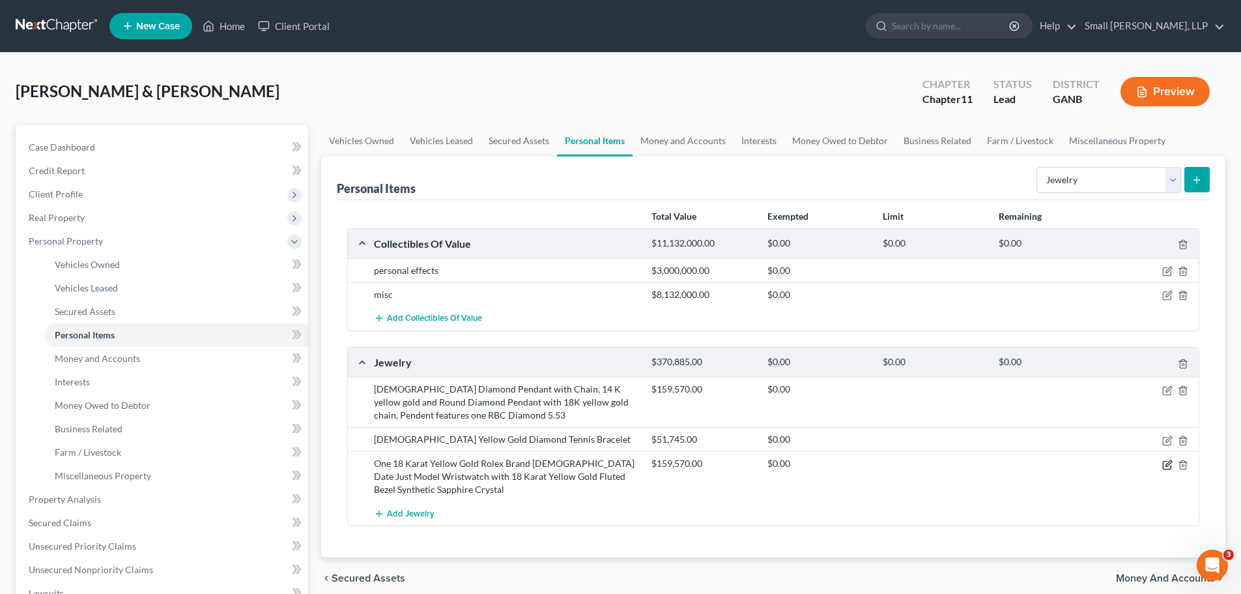
click at [1161, 462] on div at bounding box center [1154, 463] width 93 height 13
click at [1166, 463] on icon "button" at bounding box center [1167, 464] width 10 height 10
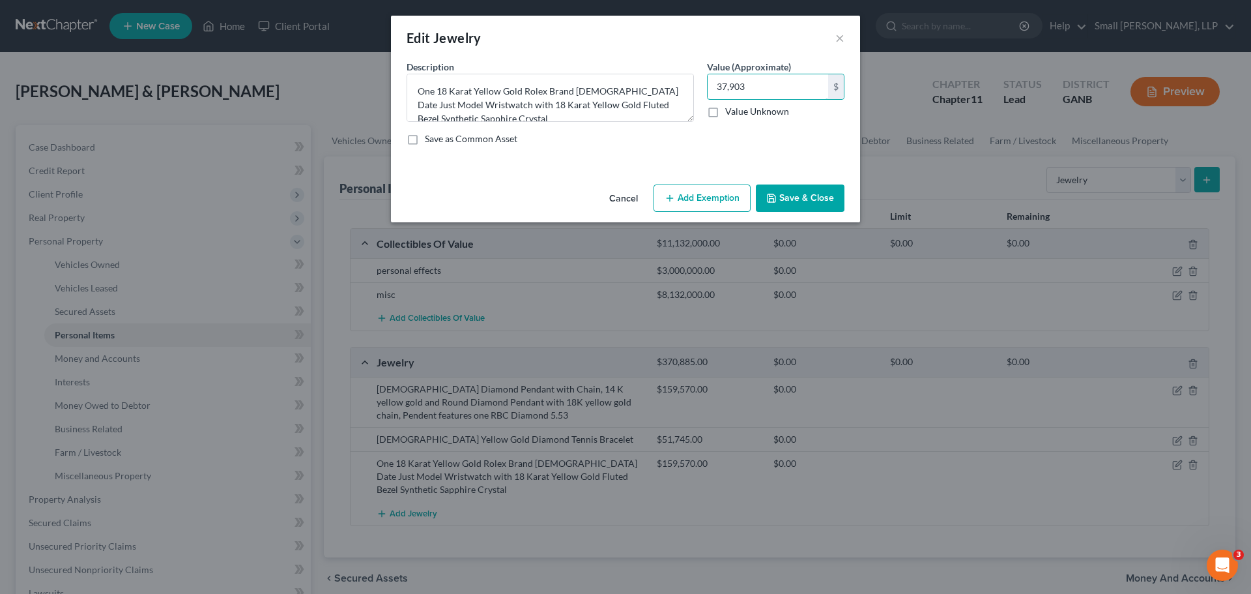
type input "37,903"
click at [810, 189] on button "Save & Close" at bounding box center [800, 197] width 89 height 27
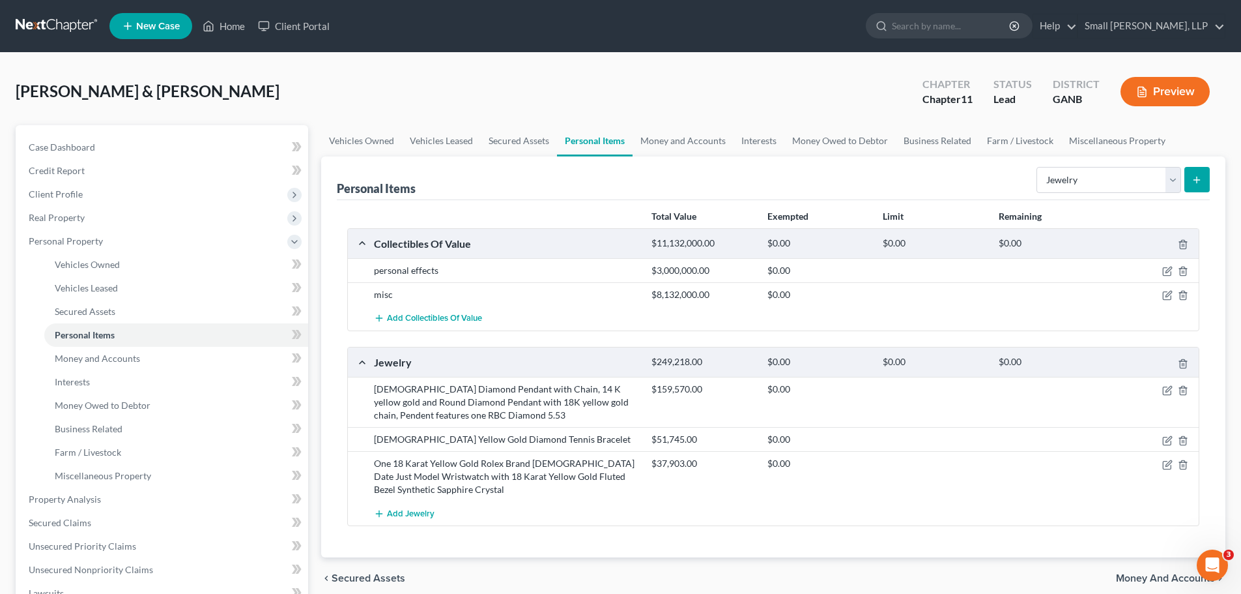
click at [1197, 178] on line "submit" at bounding box center [1197, 180] width 0 height 6
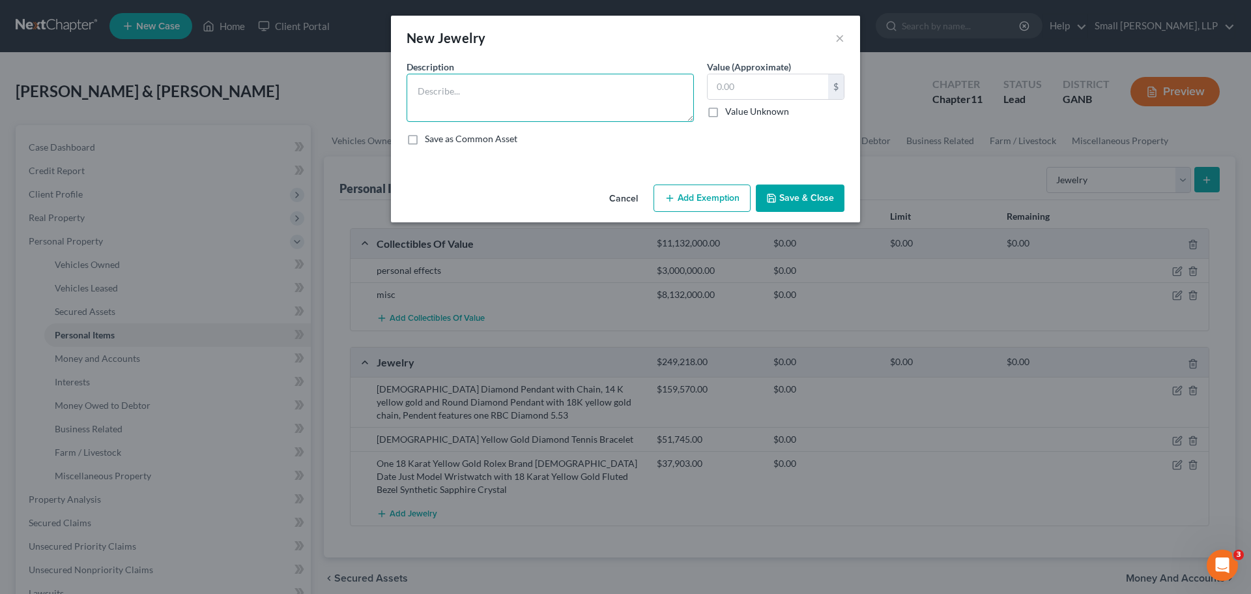
click at [496, 100] on textarea at bounding box center [550, 98] width 287 height 48
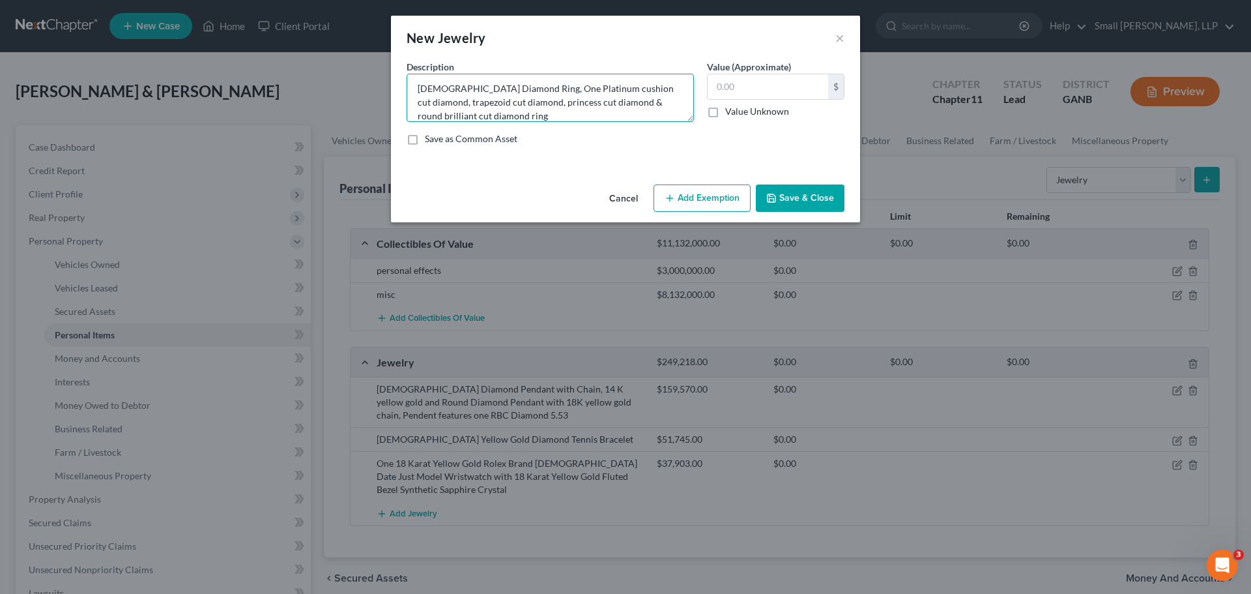
type textarea "[DEMOGRAPHIC_DATA] Diamond Ring, One Platinum cushion cut diamond, trapezoid cu…"
type input "305,280"
click at [794, 190] on button "Save & Close" at bounding box center [800, 197] width 89 height 27
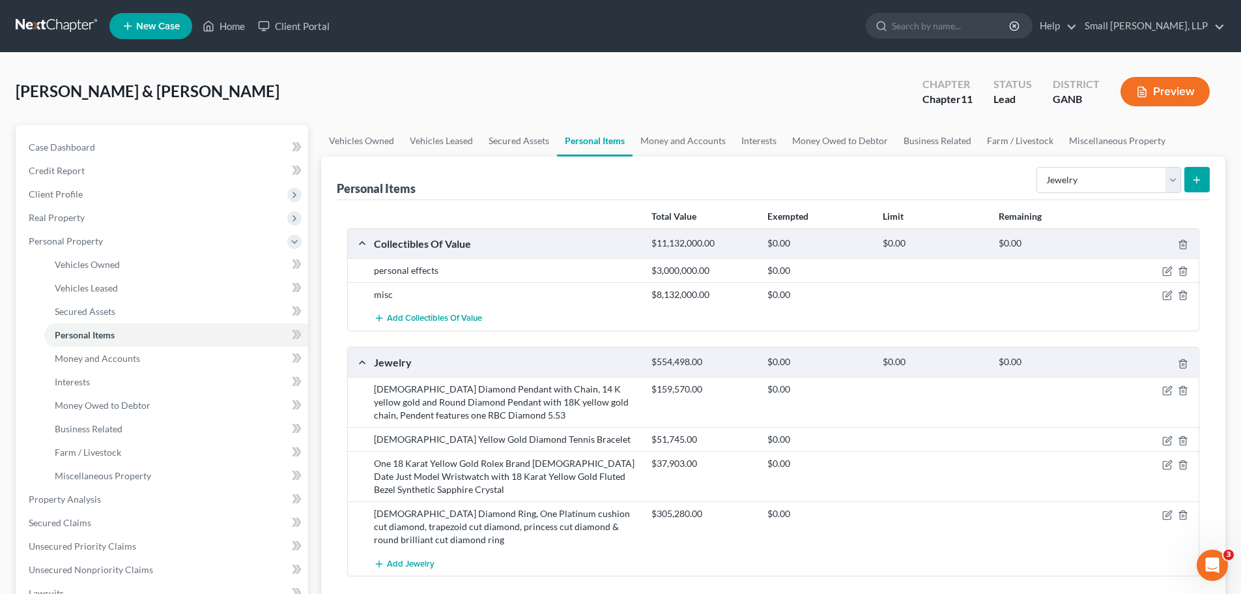
click at [1195, 178] on icon "submit" at bounding box center [1197, 180] width 10 height 10
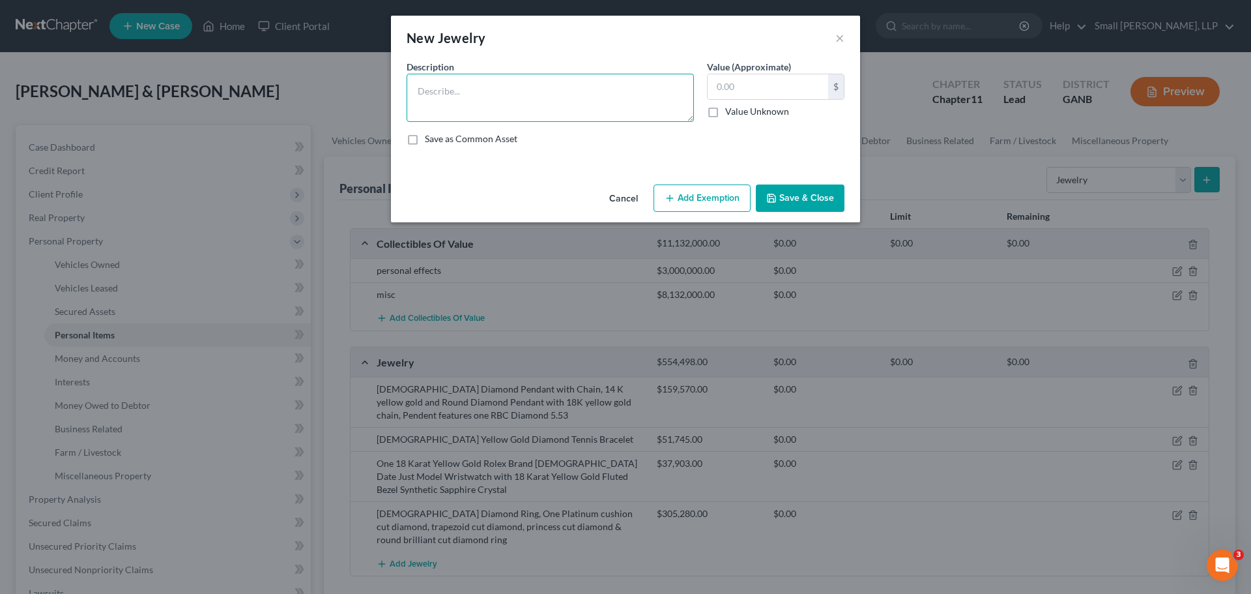
click at [468, 102] on textarea at bounding box center [550, 98] width 287 height 48
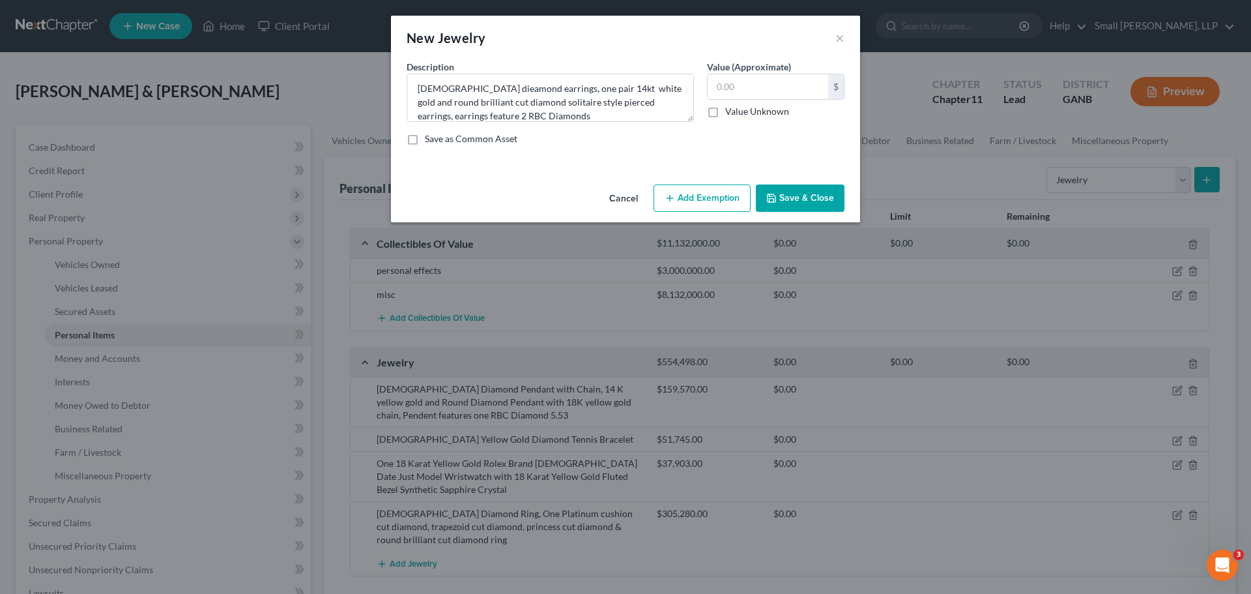
drag, startPoint x: 462, startPoint y: 95, endPoint x: 433, endPoint y: 137, distance: 51.5
click at [420, 153] on div "Description * [DEMOGRAPHIC_DATA] dieamond earrings, one pair 14kt white gold an…" at bounding box center [625, 108] width 451 height 96
type textarea "[DEMOGRAPHIC_DATA] diamond earrings, one pair 14kt white gold and round brillia…"
click at [758, 87] on input "text" at bounding box center [768, 86] width 121 height 25
type input "142,722"
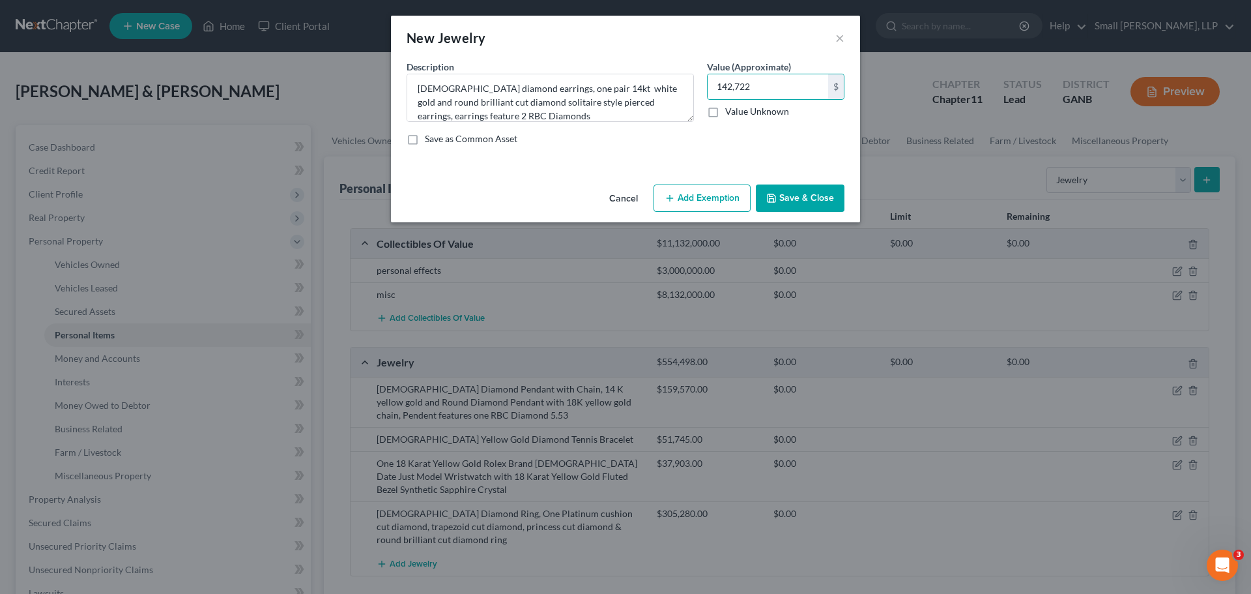
click at [811, 199] on button "Save & Close" at bounding box center [800, 197] width 89 height 27
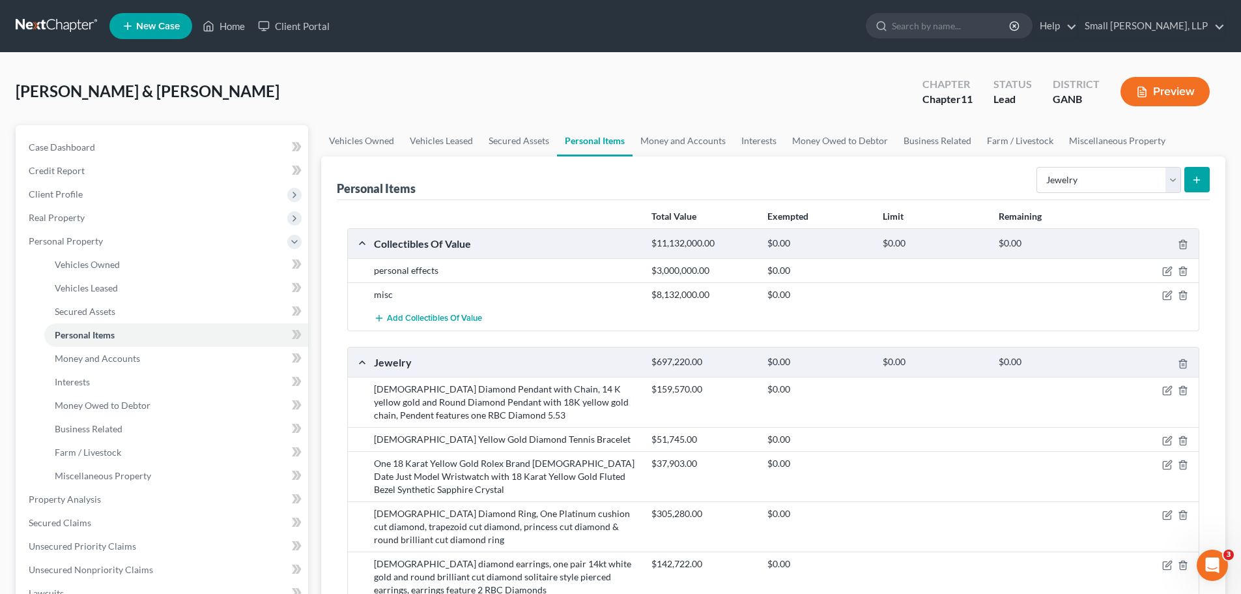
click at [1194, 172] on button "submit" at bounding box center [1196, 179] width 25 height 25
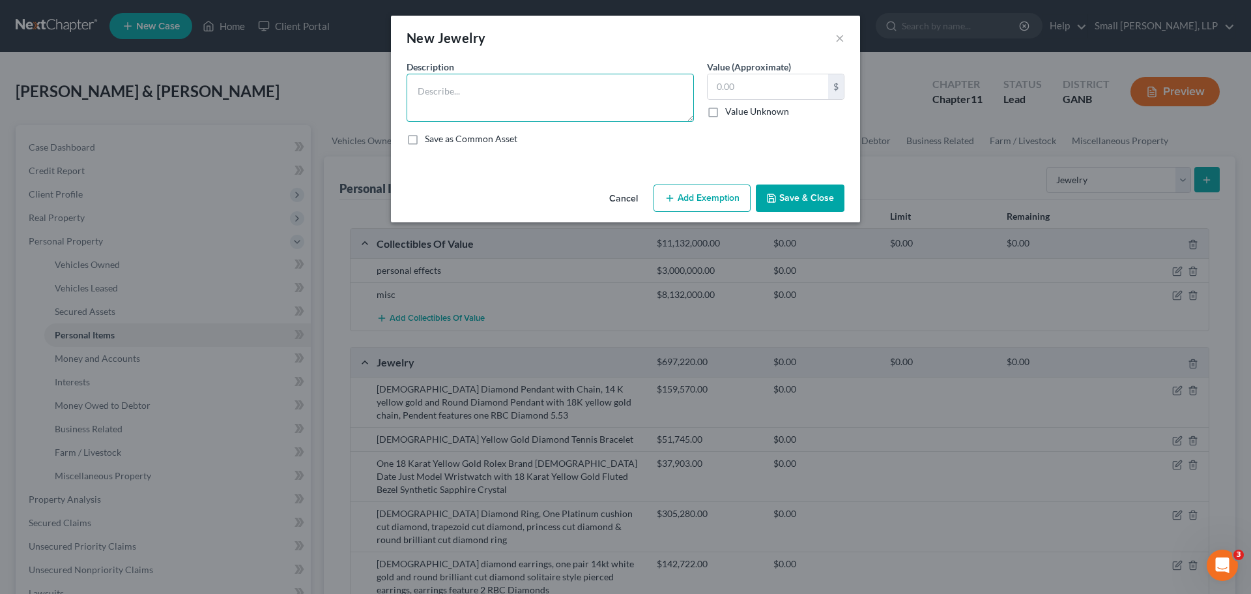
click at [513, 100] on textarea at bounding box center [550, 98] width 287 height 48
drag, startPoint x: 486, startPoint y: 93, endPoint x: 493, endPoint y: 87, distance: 8.8
click at [489, 87] on textarea "one strand of mulit color tahitian cultured pearls and diamond clasp, strand is…" at bounding box center [550, 98] width 287 height 48
click at [493, 87] on textarea "one strand of mulit color tahitian cultured pearls and diamond clasp, strand is…" at bounding box center [550, 98] width 287 height 48
type textarea "one strand of multi color Tahitian cultured pearls and diamond clasp, strand is…"
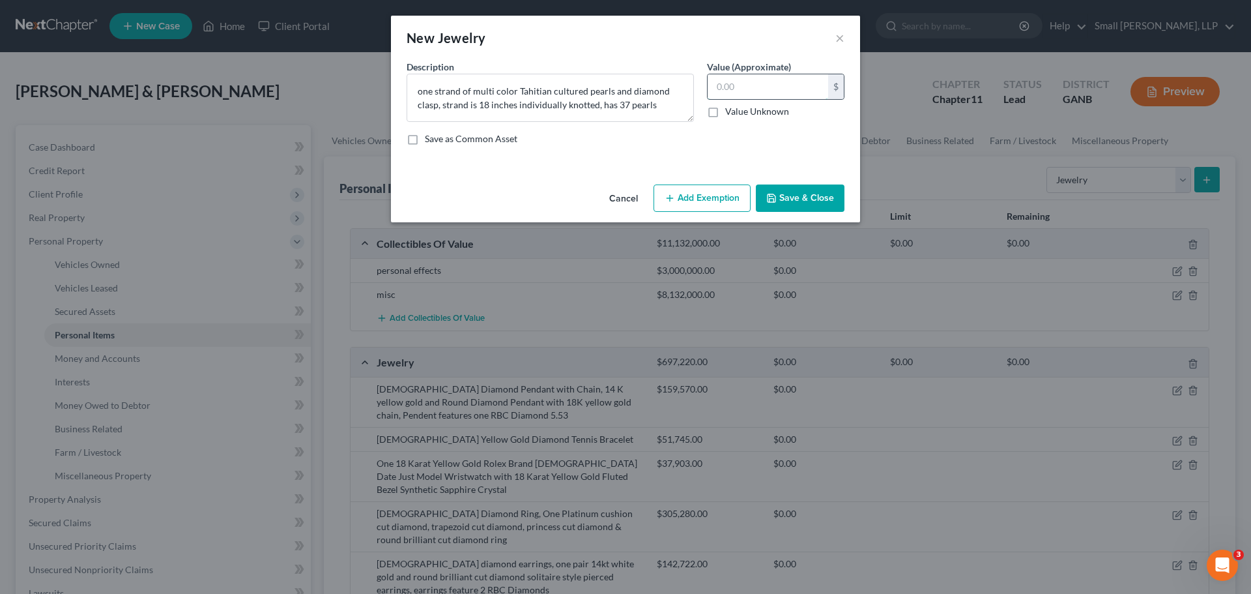
click at [750, 85] on input "text" at bounding box center [768, 86] width 121 height 25
type input "11,538"
click at [829, 196] on button "Save & Close" at bounding box center [800, 197] width 89 height 27
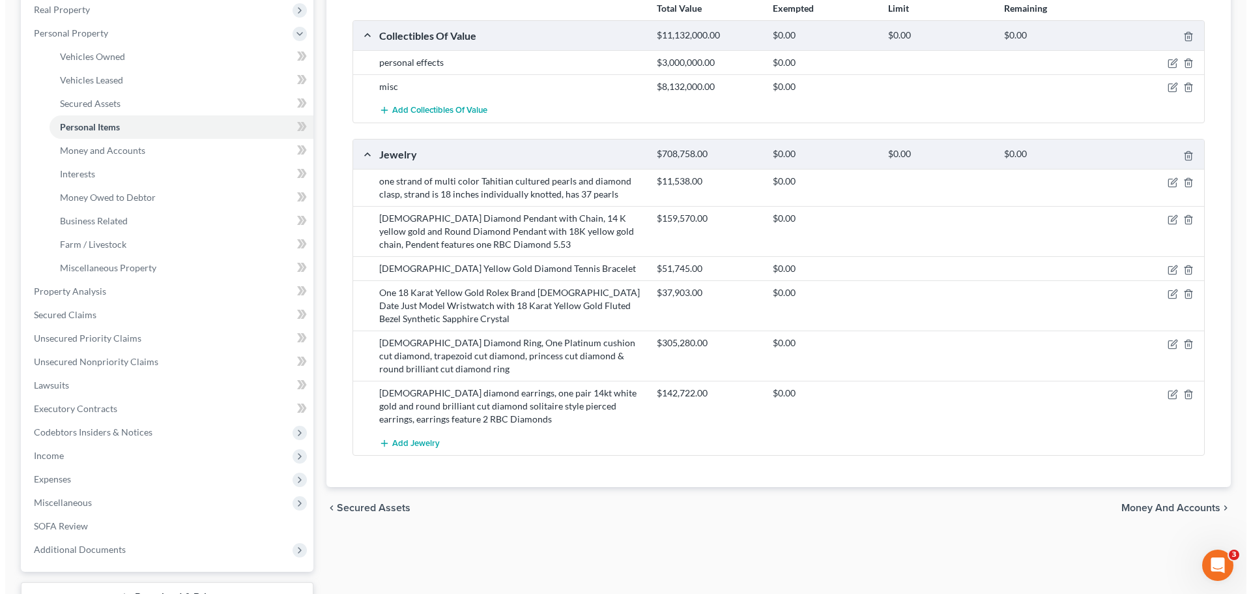
scroll to position [65, 0]
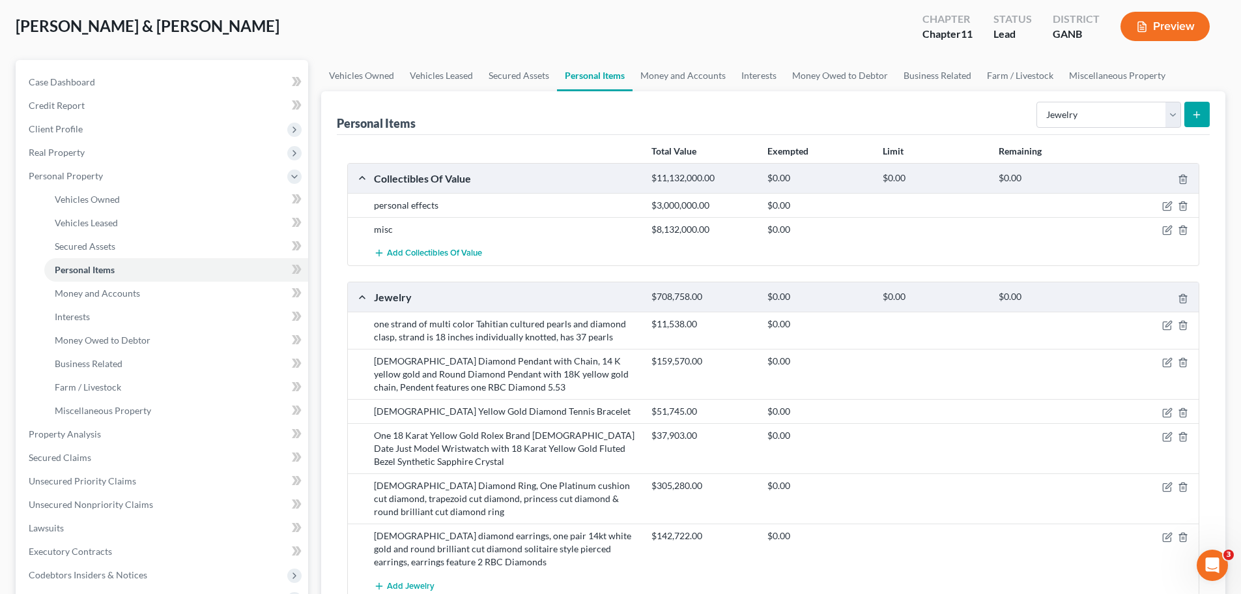
click at [1191, 113] on button "submit" at bounding box center [1196, 114] width 25 height 25
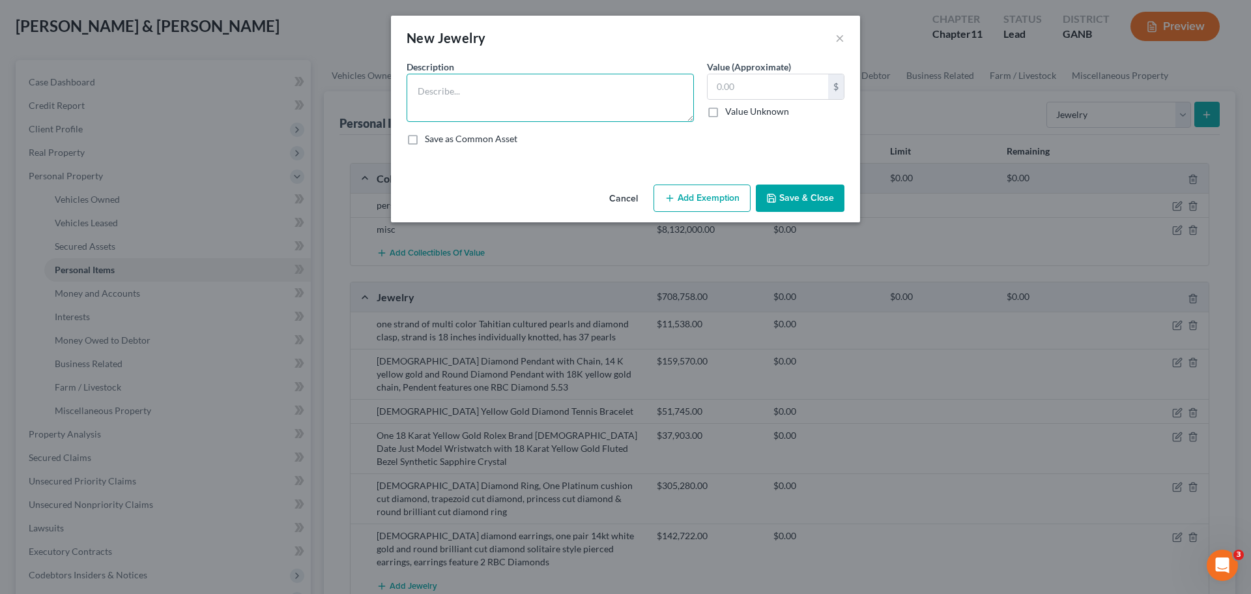
click at [592, 107] on textarea at bounding box center [550, 98] width 287 height 48
type textarea "one 18K white gold and [PERSON_NAME] necklace 209 diaomonds 6.9 carats, GIA col…"
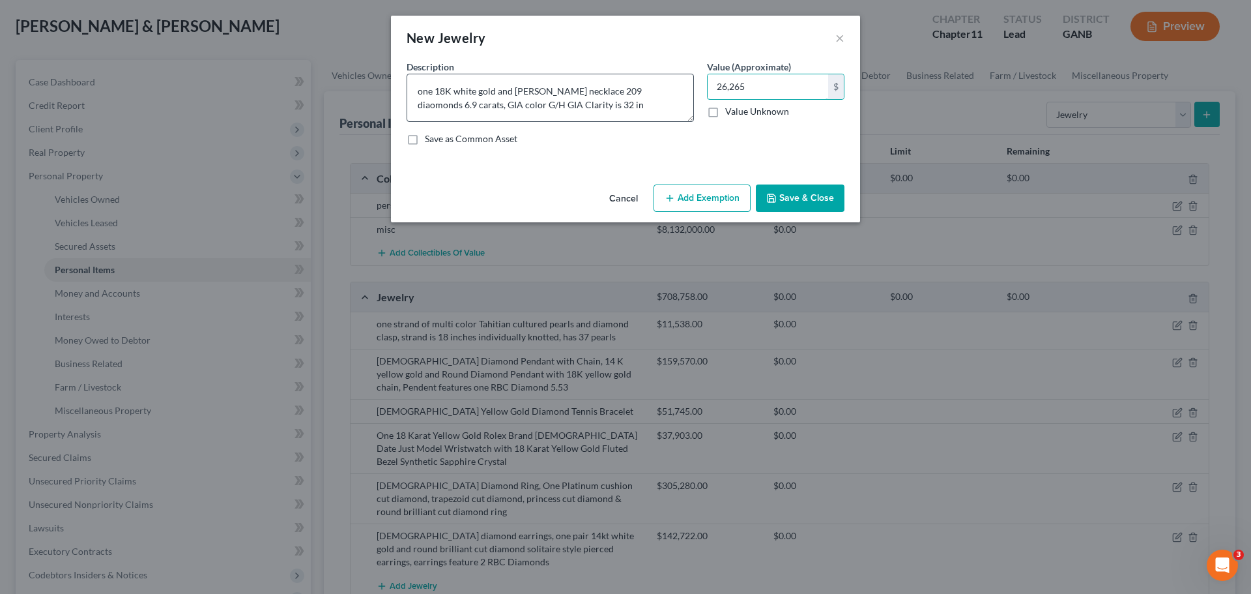
type input "26,265"
type textarea "one 18K white gold and [PERSON_NAME] necklace 209 diamonds 6.9 carats, GIA colo…"
click at [784, 200] on button "Save & Close" at bounding box center [800, 197] width 89 height 27
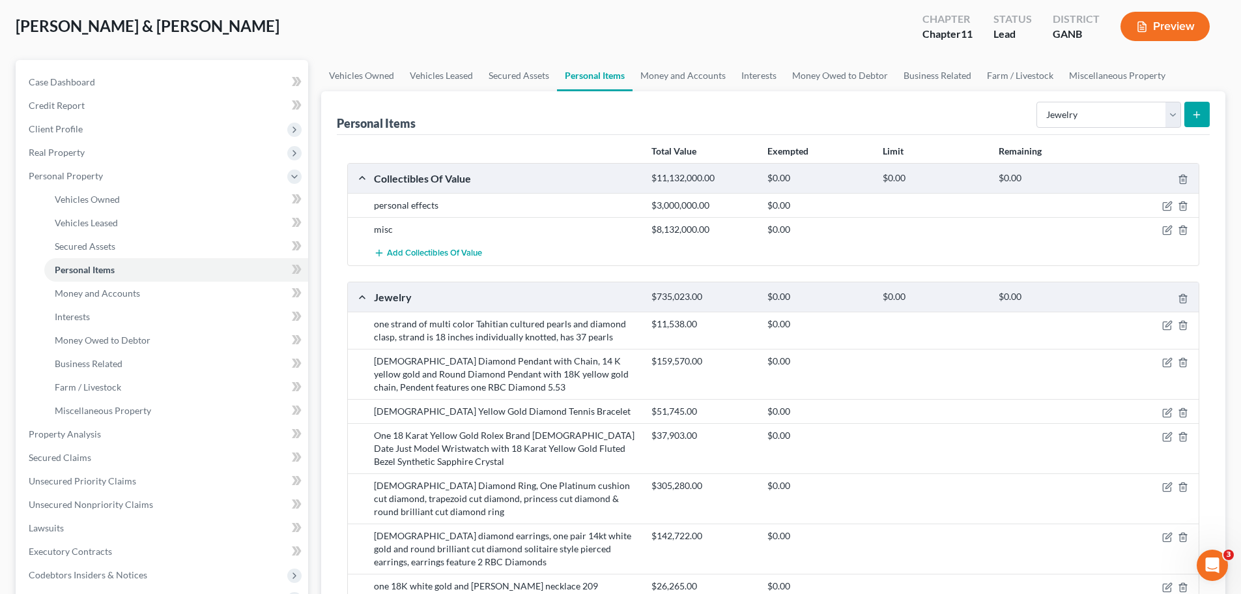
click at [1188, 114] on button "submit" at bounding box center [1196, 114] width 25 height 25
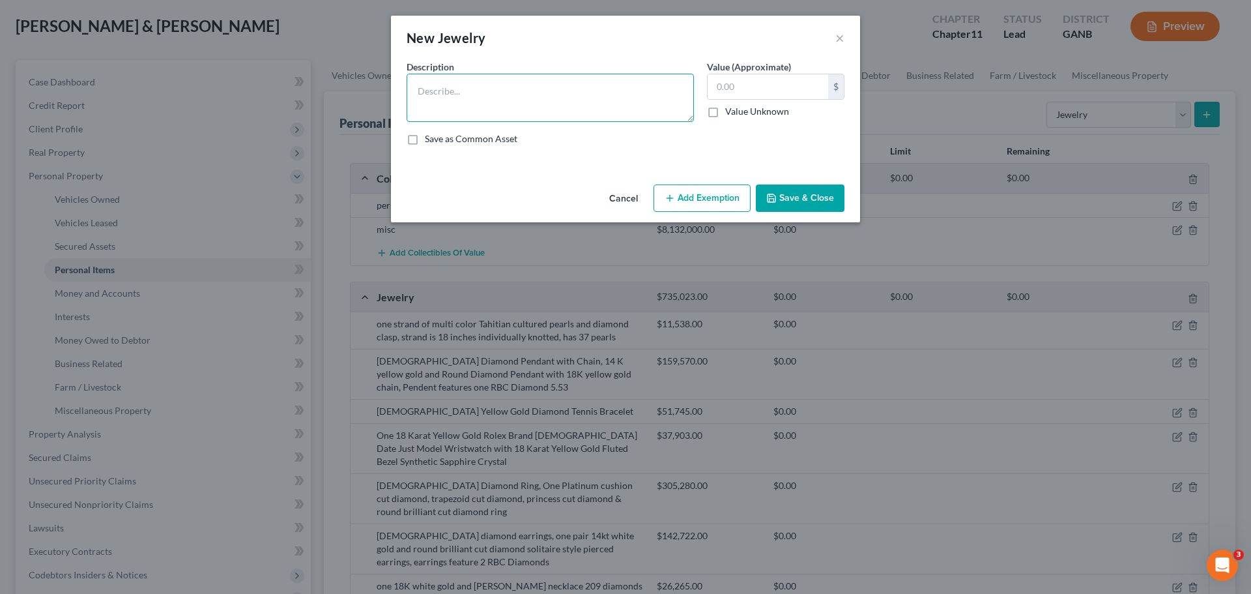
click at [540, 107] on textarea at bounding box center [550, 98] width 287 height 48
type textarea "One 18K yellow gold emerald and diamond custom made cross pendant, cross measur…"
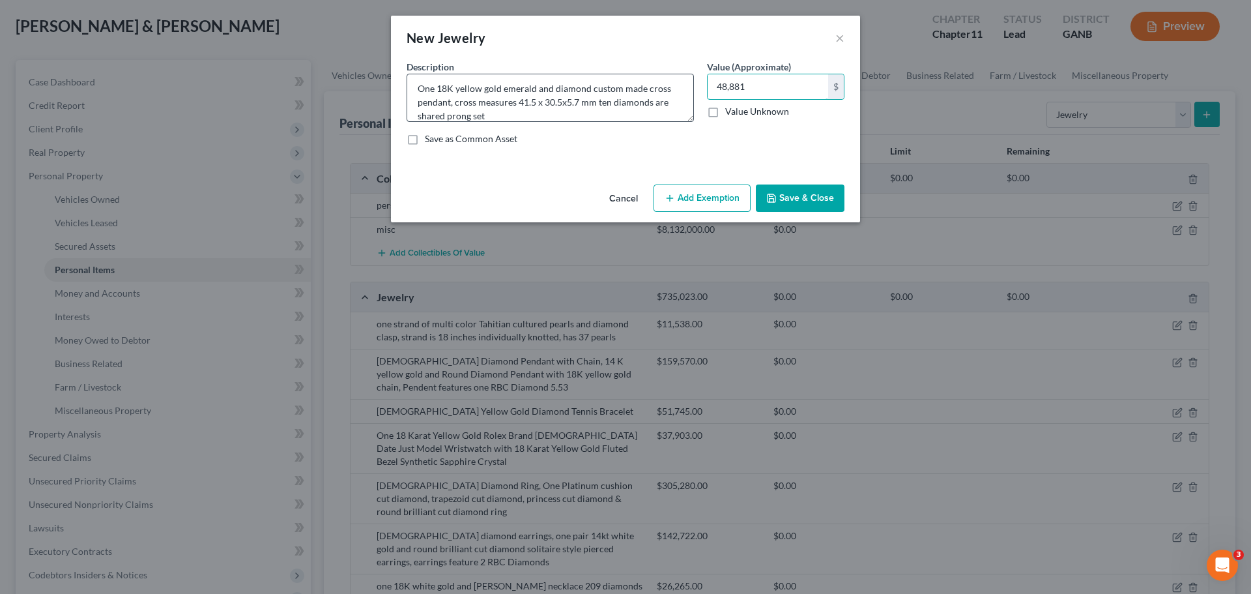
type input "48,881"
click at [560, 101] on textarea "One 18K yellow gold emerald and diamond custom made cross pendant, cross measur…" at bounding box center [550, 98] width 287 height 48
click at [567, 105] on textarea "One 18K yellow gold emerald and diamond custom made cross pendant, cross measur…" at bounding box center [550, 98] width 287 height 48
type textarea "One 18K yellow gold emerald and diamond custom made cross pendant, cross measur…"
click at [798, 199] on button "Save & Close" at bounding box center [800, 197] width 89 height 27
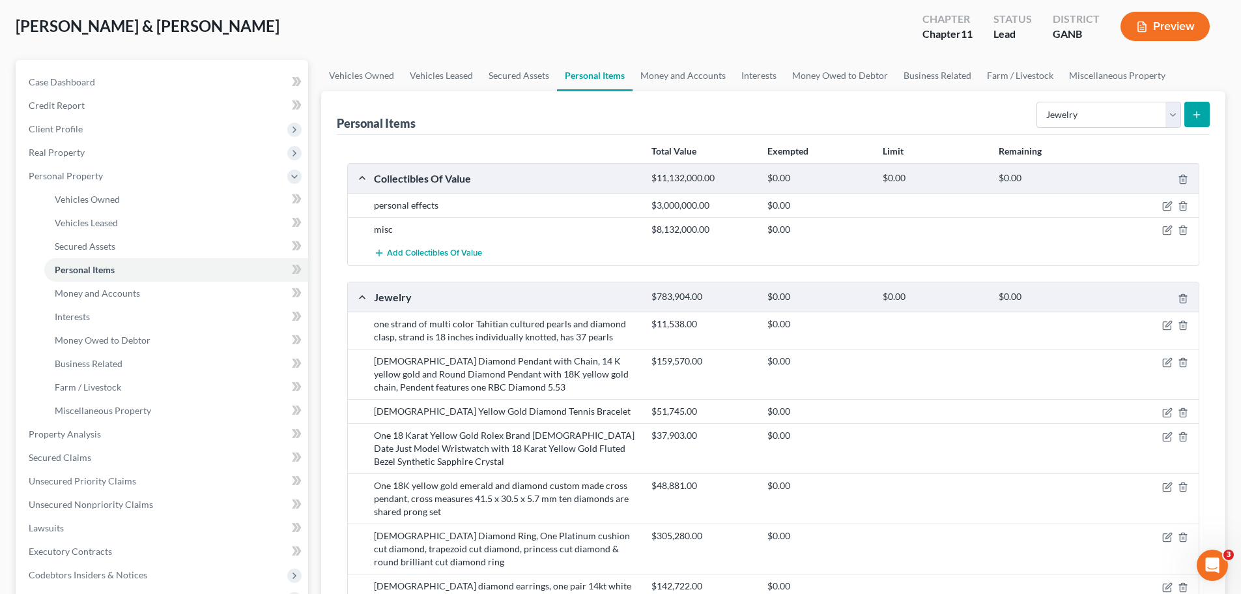
click at [1188, 117] on button "submit" at bounding box center [1196, 114] width 25 height 25
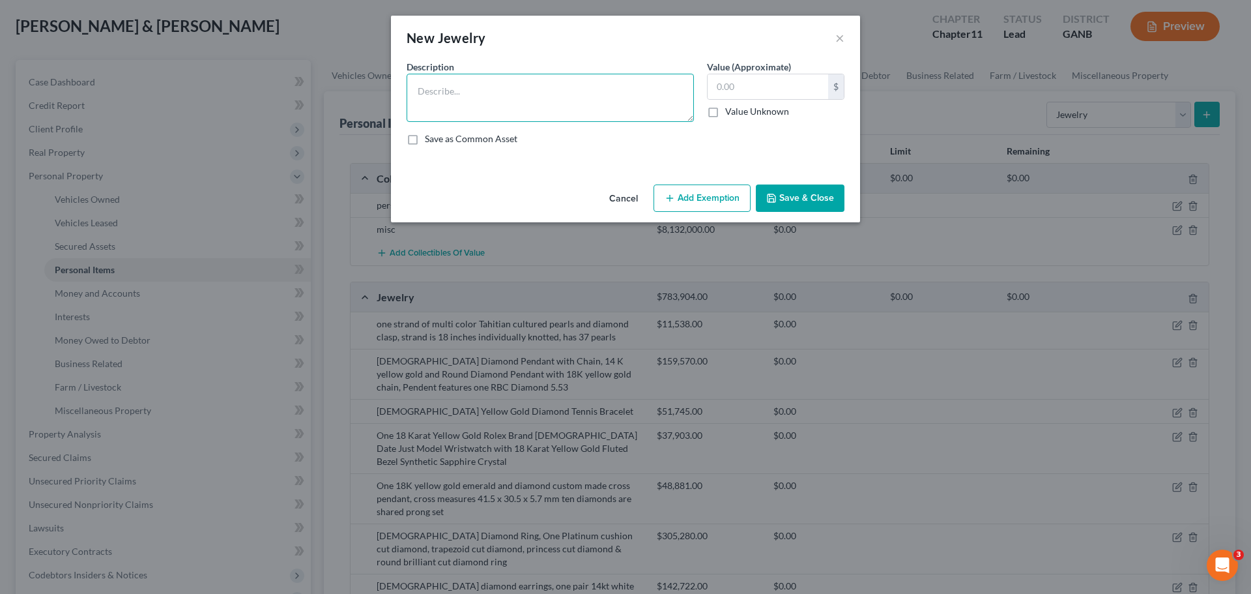
click at [538, 107] on textarea at bounding box center [550, 98] width 287 height 48
type textarea "11ct emerald cut diamond pendant"
click at [721, 83] on input "text" at bounding box center [768, 86] width 121 height 25
type input "446,698"
click at [778, 190] on button "Save & Close" at bounding box center [800, 197] width 89 height 27
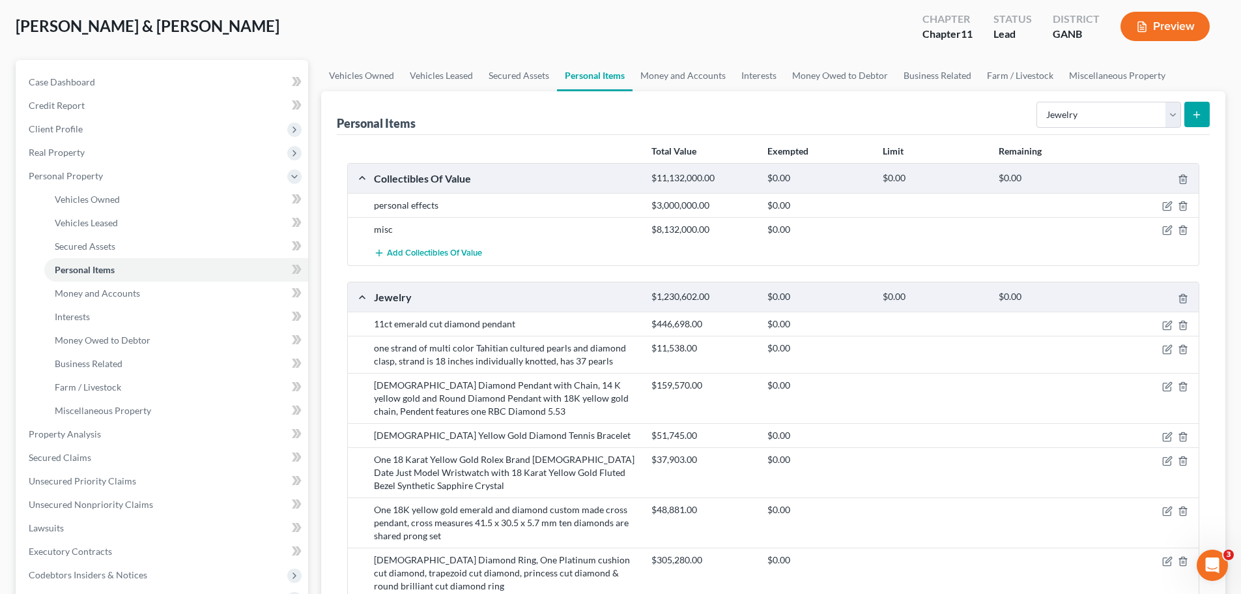
click at [1198, 114] on icon "submit" at bounding box center [1197, 114] width 10 height 10
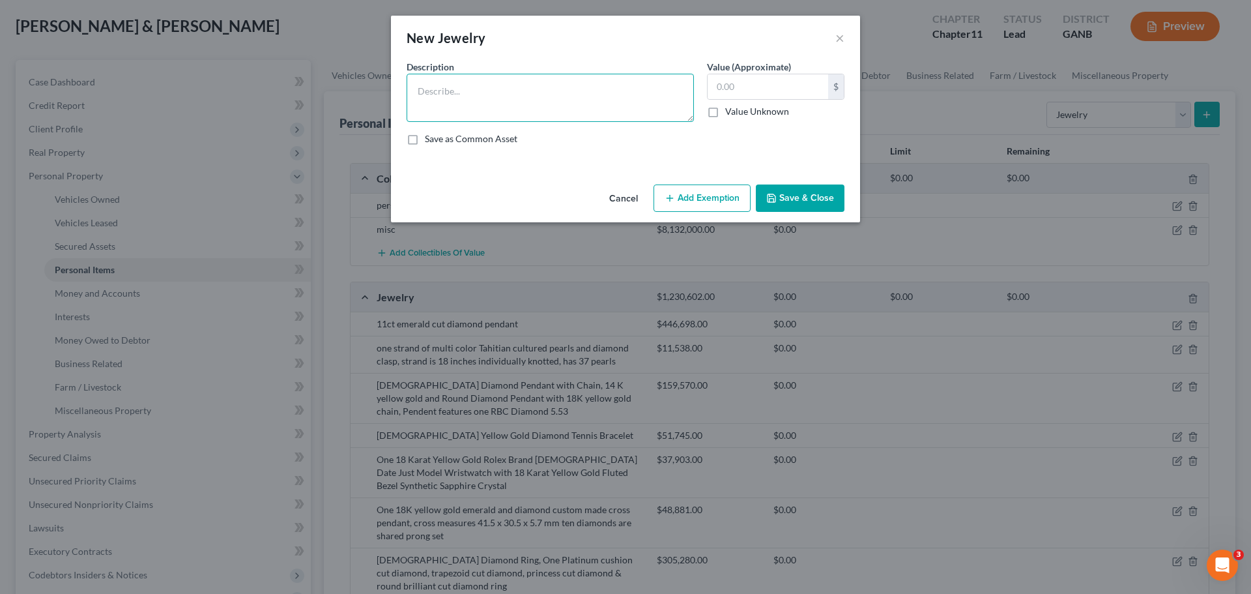
click at [536, 102] on textarea at bounding box center [550, 98] width 287 height 48
type textarea "diamond earrings, 6ct each"
click at [728, 81] on input "text" at bounding box center [768, 86] width 121 height 25
type input "331,834"
click at [820, 203] on button "Save & Close" at bounding box center [800, 197] width 89 height 27
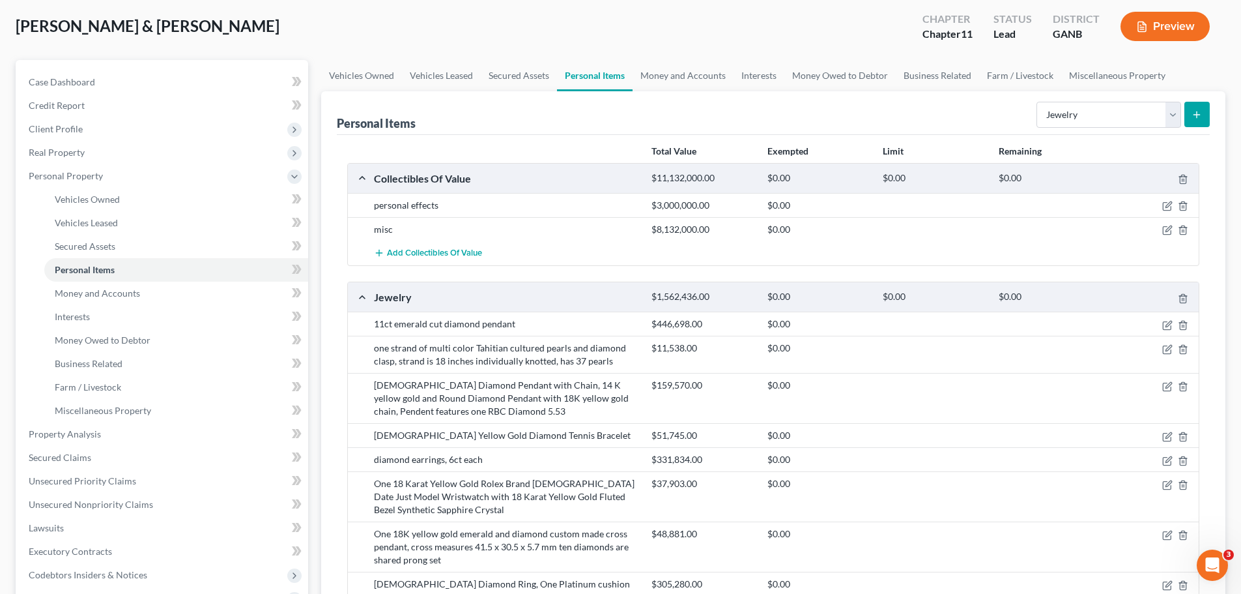
click at [1206, 117] on button "submit" at bounding box center [1196, 114] width 25 height 25
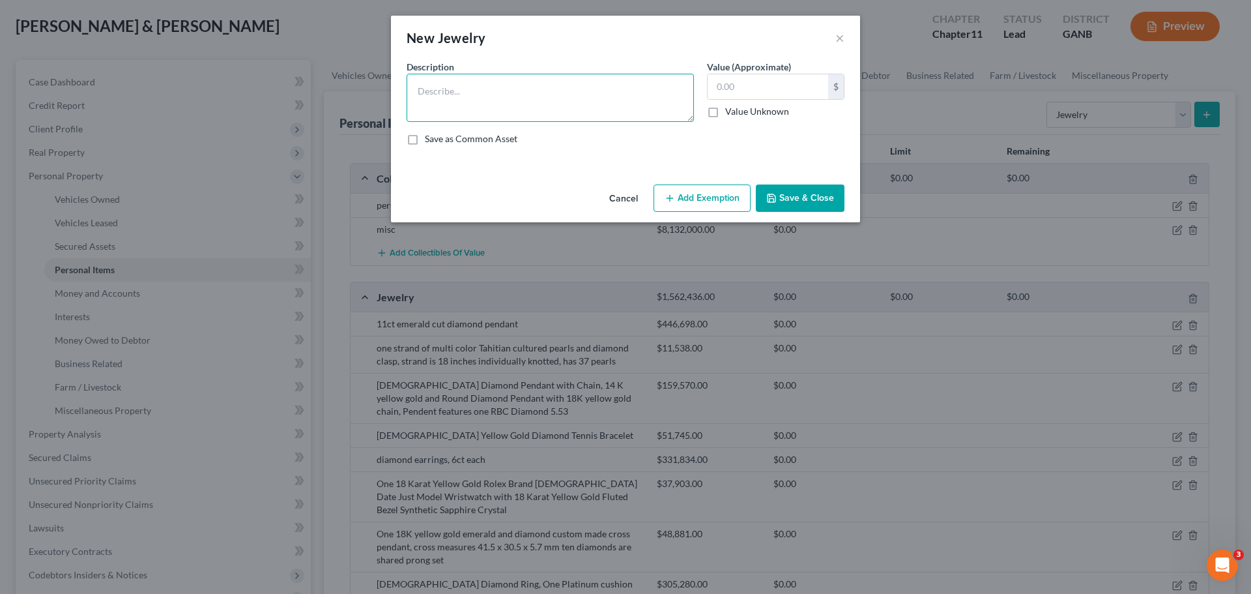
click at [640, 110] on textarea at bounding box center [550, 98] width 287 height 48
type textarea "i"
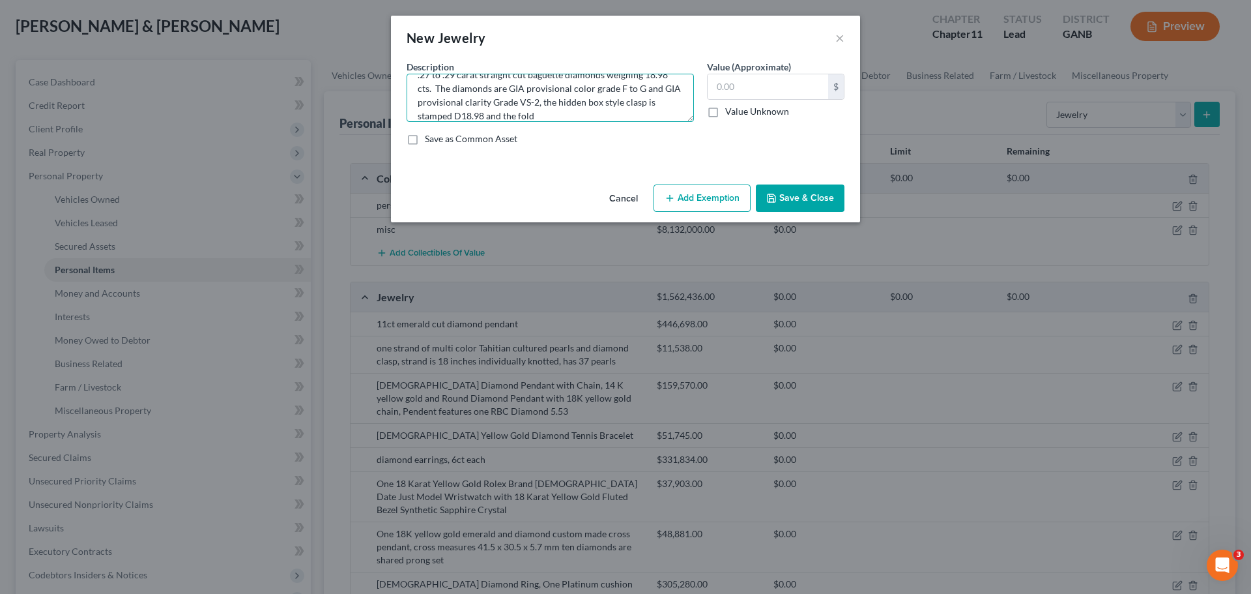
scroll to position [41, 0]
drag, startPoint x: 545, startPoint y: 117, endPoint x: 519, endPoint y: 117, distance: 26.1
click at [519, 117] on textarea "one platinum baguette diamond bracelet, bracelt has 67 approx .27 to .29 carat …" at bounding box center [550, 98] width 287 height 48
click at [573, 106] on textarea "one platinum baguette diamond bracelet, bracelt has 67 approx .27 to .29 carat …" at bounding box center [550, 98] width 287 height 48
click at [557, 106] on textarea "one platinum baguette diamond bracelet, bracelt has 67 approx .27 to .29 carat …" at bounding box center [550, 98] width 287 height 48
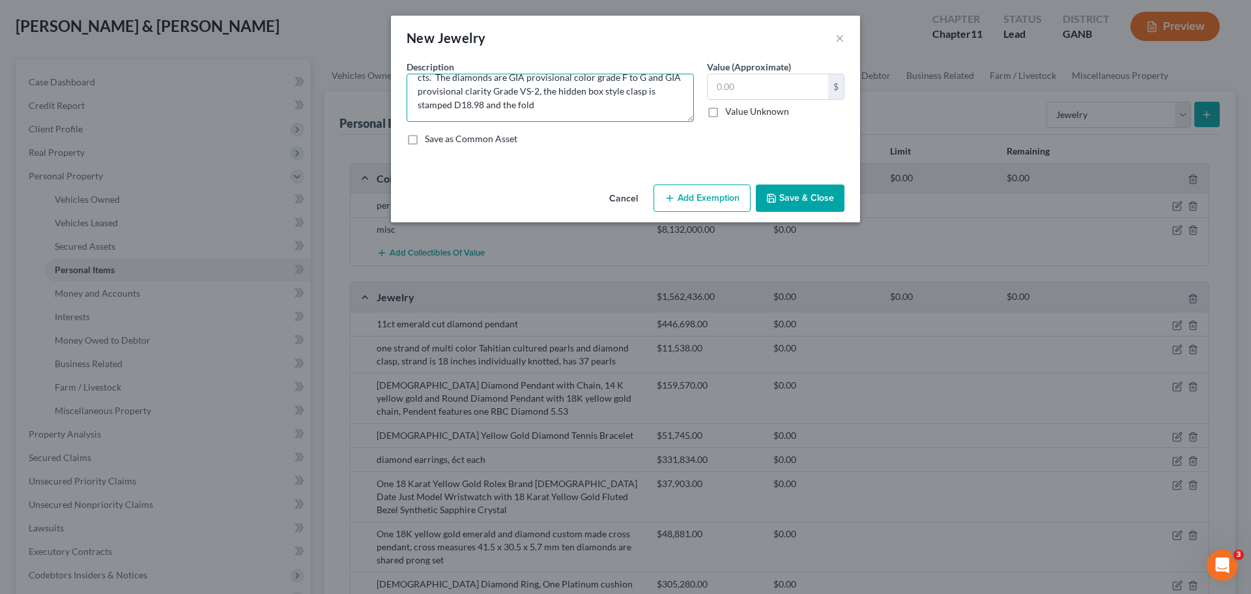
drag, startPoint x: 554, startPoint y: 106, endPoint x: 487, endPoint y: 106, distance: 67.1
click at [487, 106] on textarea "one platinum baguette diamond bracelet, bracelt has 67 approx .27 to .29 carat …" at bounding box center [550, 98] width 287 height 48
click at [539, 106] on textarea "one platinum baguette diamond bracelet, bracelt has 67 approx .27 to .29 carat …" at bounding box center [550, 98] width 287 height 48
drag, startPoint x: 539, startPoint y: 102, endPoint x: 485, endPoint y: 104, distance: 54.1
click at [485, 104] on textarea "one platinum baguette diamond bracelet, bracelt has 67 approx .27 to .29 carat …" at bounding box center [550, 98] width 287 height 48
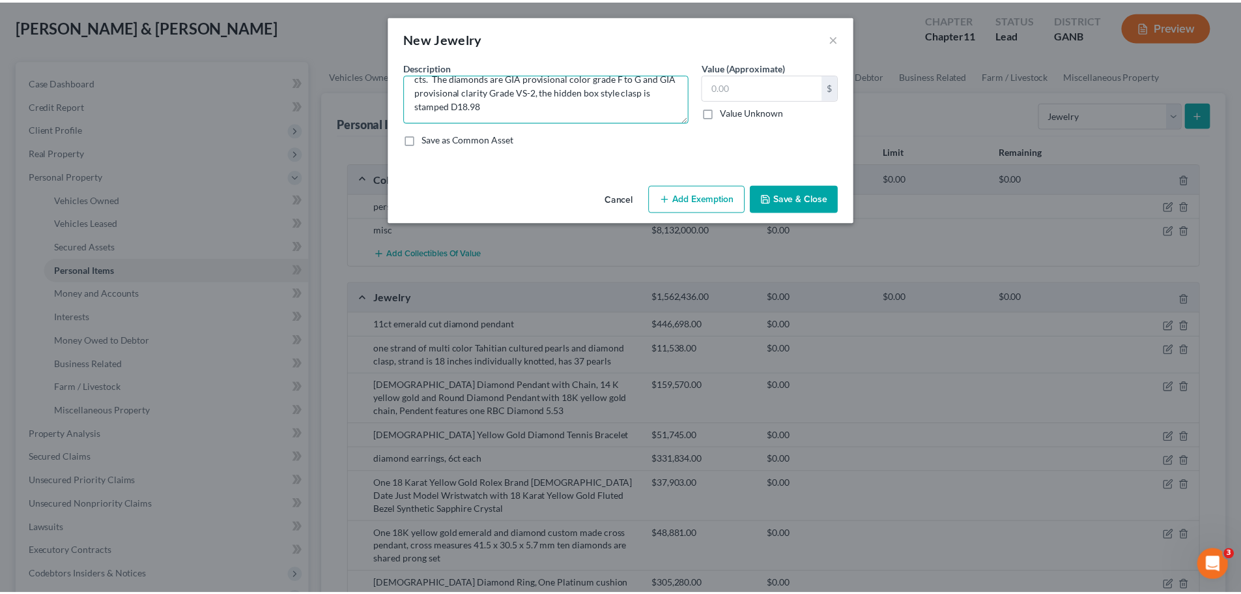
scroll to position [0, 0]
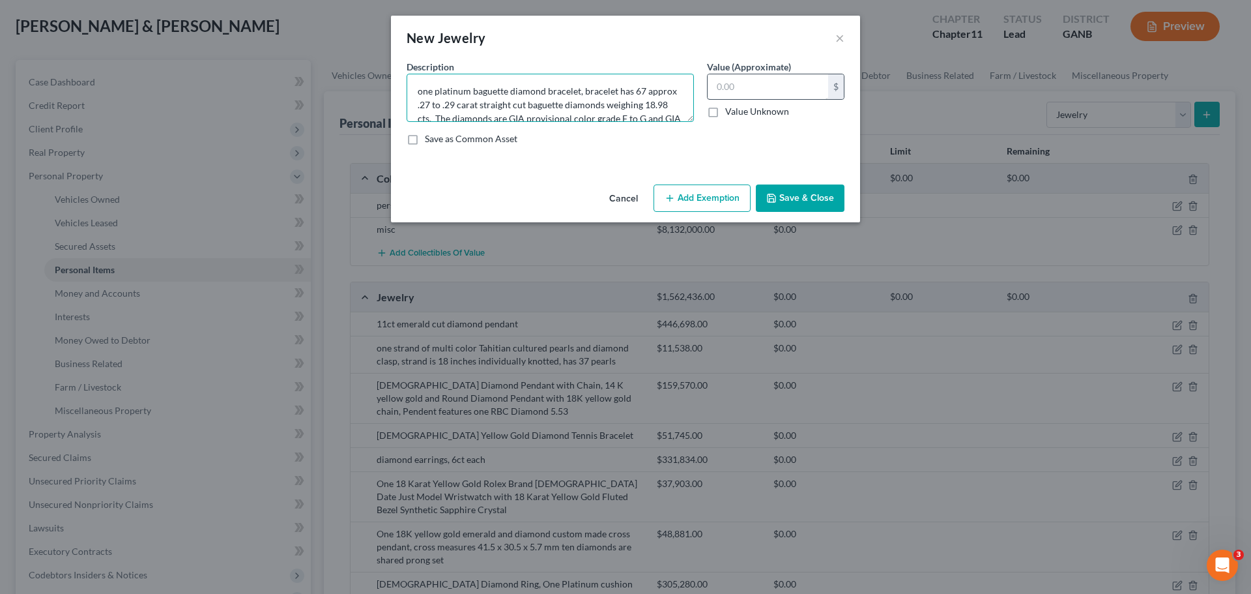
type textarea "one platinum baguette diamond bracelet, bracelet has 67 approx .27 to .29 carat…"
click at [721, 87] on input "text" at bounding box center [768, 86] width 121 height 25
type input "119,119"
click at [809, 203] on button "Save & Close" at bounding box center [800, 197] width 89 height 27
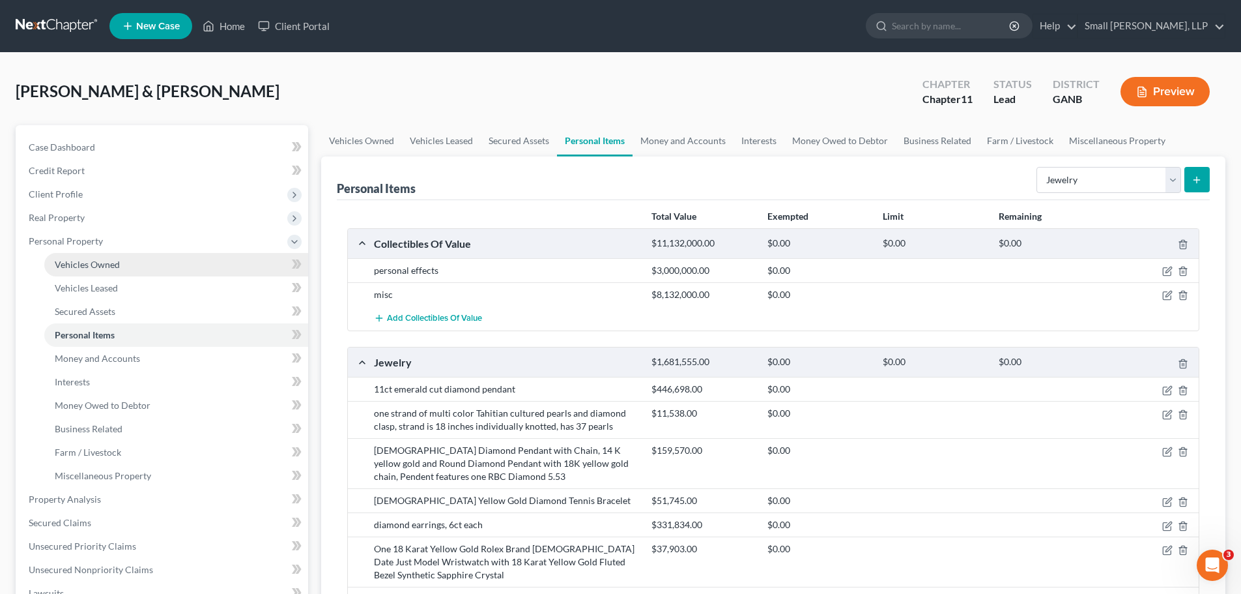
click at [96, 263] on span "Vehicles Owned" at bounding box center [87, 264] width 65 height 11
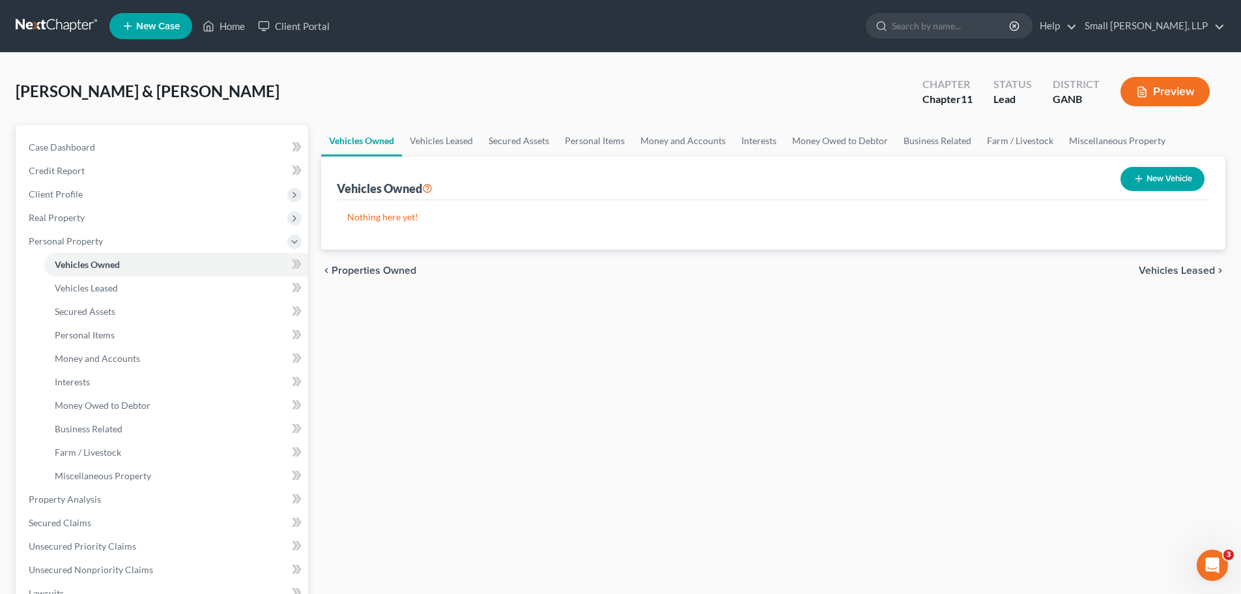
click at [1149, 176] on button "New Vehicle" at bounding box center [1163, 179] width 84 height 24
select select "0"
select select "2"
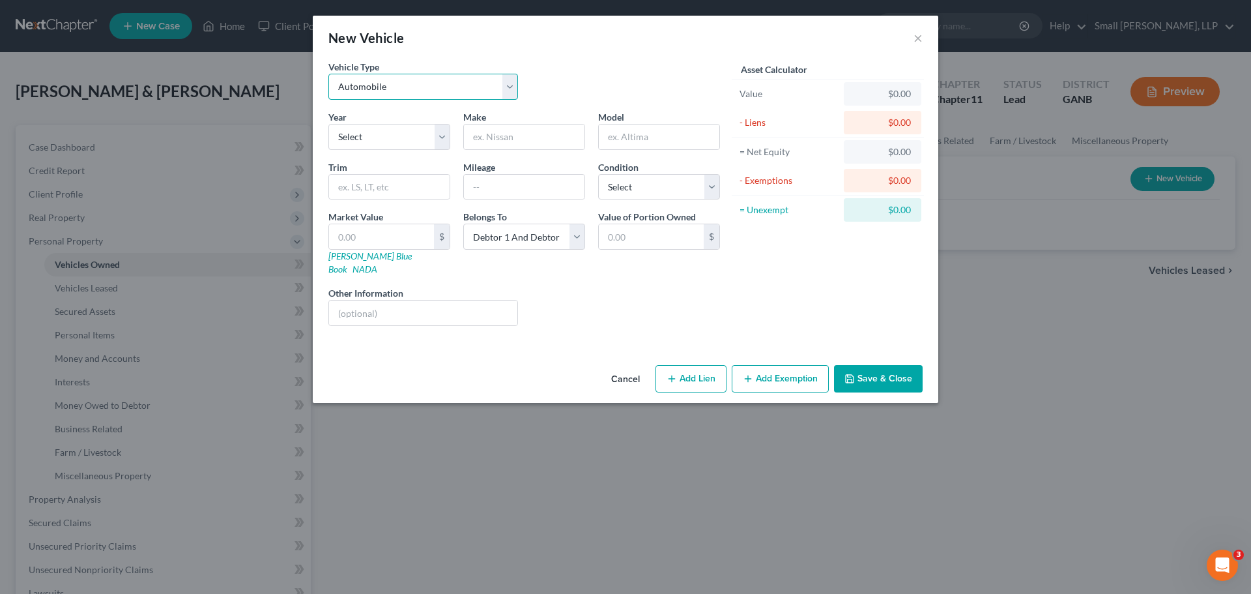
click at [413, 80] on select "Select Automobile Truck Trailer Watercraft Aircraft Motor Home Atv Other Vehicle" at bounding box center [423, 87] width 190 height 26
select select "3"
click at [328, 74] on select "Select Automobile Truck Trailer Watercraft Aircraft Motor Home Atv Other Vehicle" at bounding box center [423, 87] width 190 height 26
click at [433, 141] on select "Select 2026 2025 2024 2023 2022 2021 2020 2019 2018 2017 2016 2015 2014 2013 20…" at bounding box center [389, 137] width 122 height 26
click at [412, 149] on select "Select 2026 2025 2024 2023 2022 2021 2020 2019 2018 2017 2016 2015 2014 2013 20…" at bounding box center [389, 137] width 122 height 26
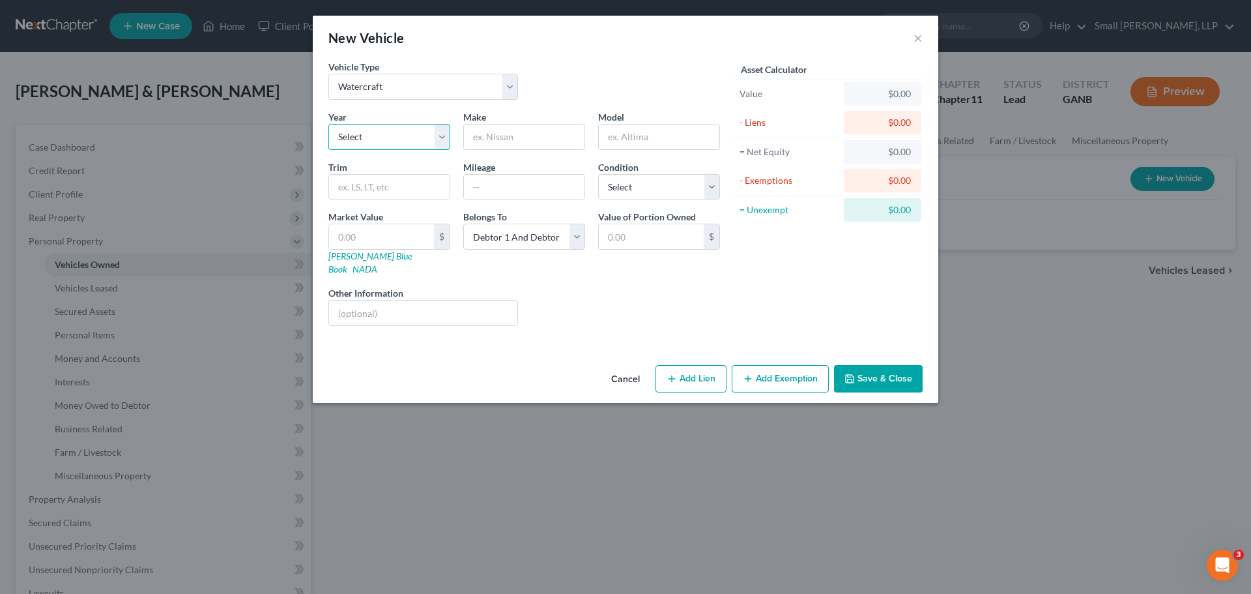
click at [378, 136] on select "Select 2026 2025 2024 2023 2022 2021 2020 2019 2018 2017 2016 2015 2014 2013 20…" at bounding box center [389, 137] width 122 height 26
select select "7"
click at [328, 124] on select "Select 2026 2025 2024 2023 2022 2021 2020 2019 2018 2017 2016 2015 2014 2013 20…" at bounding box center [389, 137] width 122 height 26
click at [487, 138] on input "text" at bounding box center [524, 136] width 121 height 25
type input "Hacker-Craft"
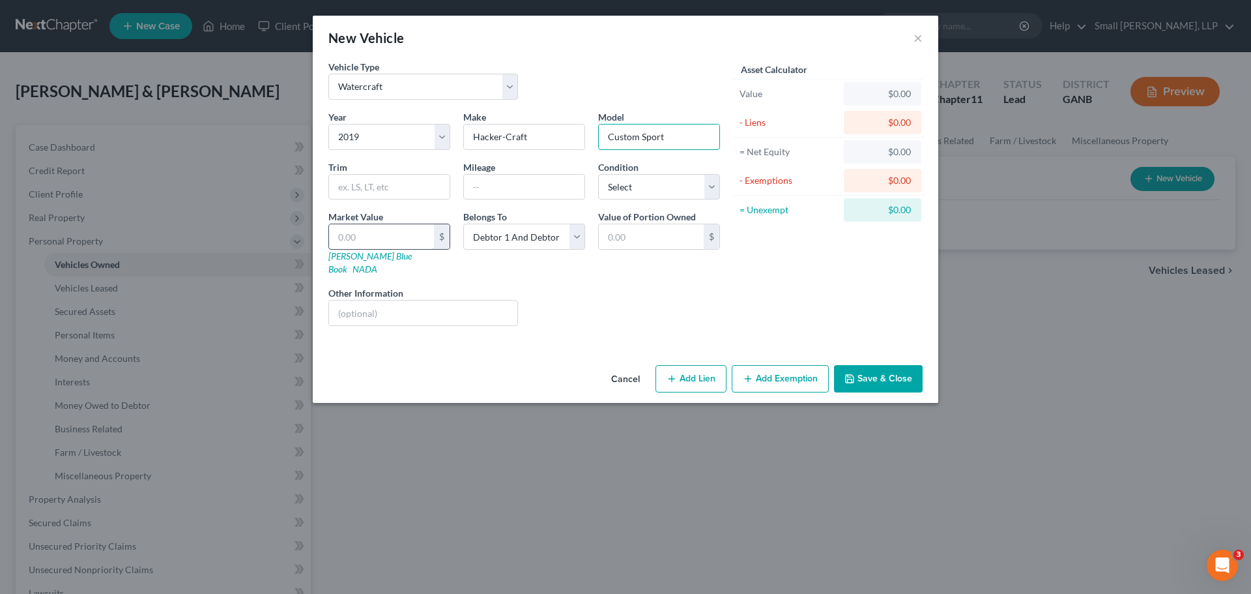
type input "Custom Sport"
click at [399, 233] on input "text" at bounding box center [381, 236] width 105 height 25
click at [332, 131] on select "Select 2026 2025 2024 2023 2022 2021 2020 2019 2018 2017 2016 2015 2014 2013 20…" at bounding box center [389, 137] width 122 height 26
select select "41"
click at [328, 124] on select "Select 2026 2025 2024 2023 2022 2021 2020 2019 2018 2017 2016 2015 2014 2013 20…" at bounding box center [389, 137] width 122 height 26
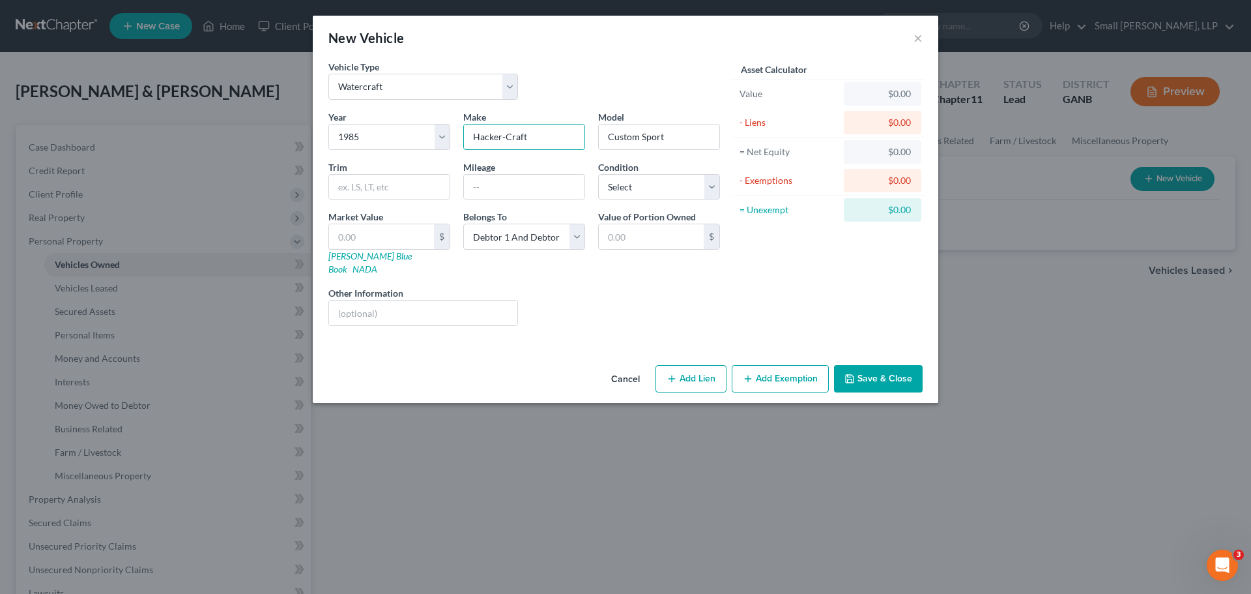
drag, startPoint x: 540, startPoint y: 137, endPoint x: 461, endPoint y: 135, distance: 79.5
click at [461, 135] on div "Make * Hacker-Craft" at bounding box center [524, 130] width 135 height 40
type input "Mastercraft"
type input "Runabout"
click at [401, 234] on input "text" at bounding box center [381, 236] width 105 height 25
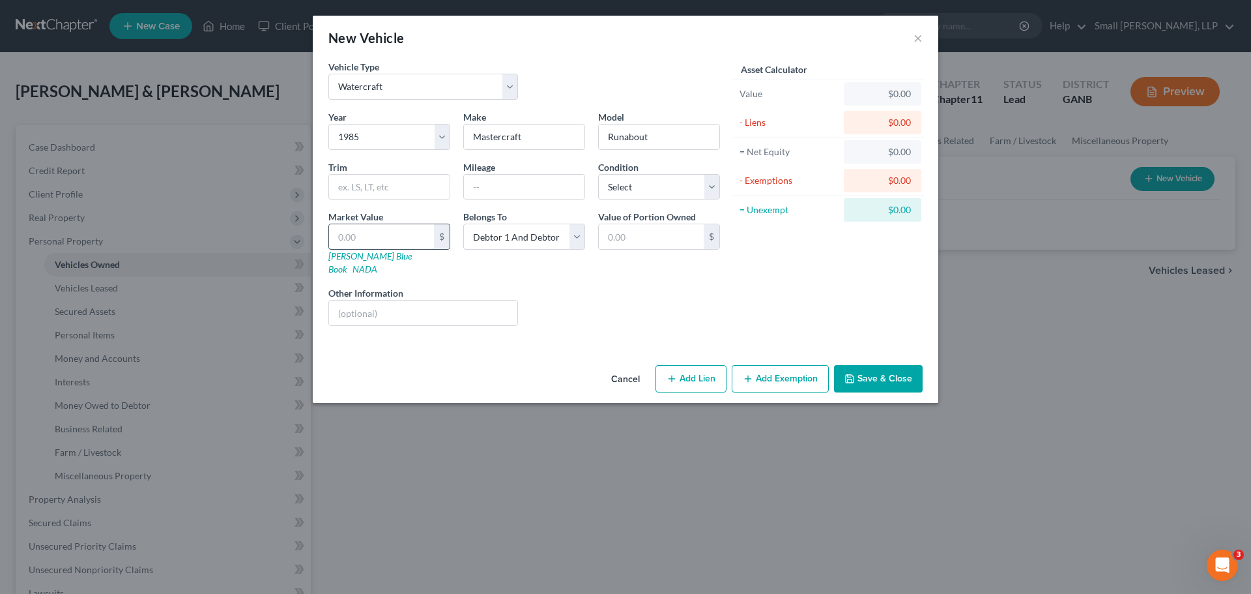
type input "1"
type input "1.00"
type input "10"
type input "10.00"
type input "105"
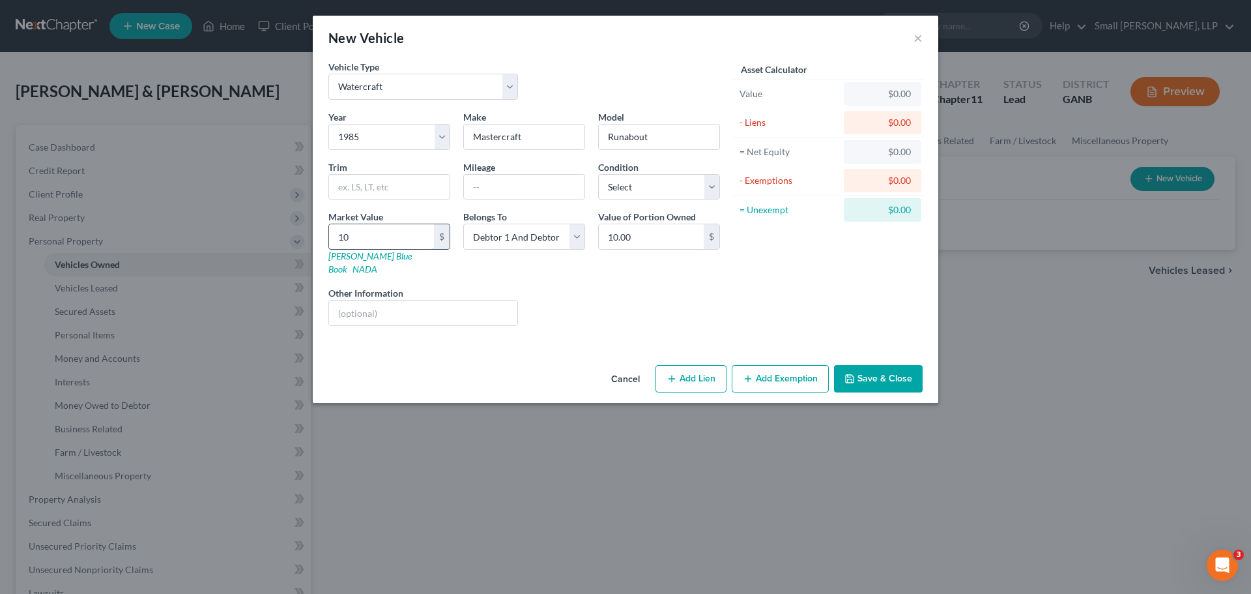
type input "105.00"
type input "1050"
type input "1,050.00"
type input "1,0500"
type input "10,500.00"
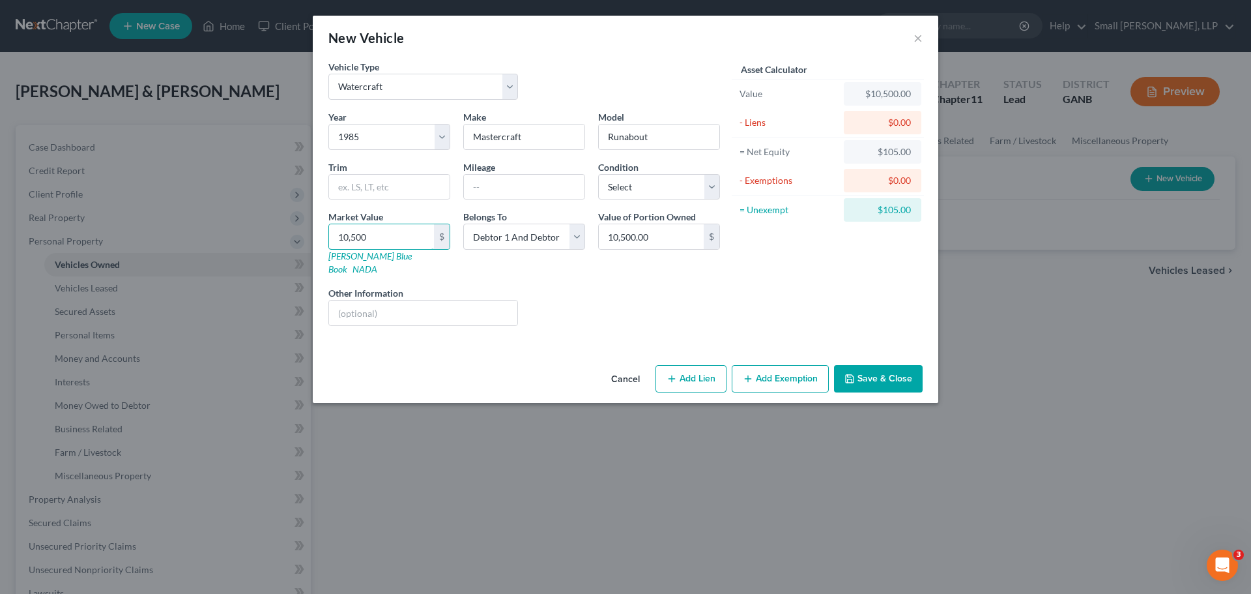
type input "10,500"
click at [588, 271] on div "Year Select 2026 2025 2024 2023 2022 2021 2020 2019 2018 2017 2016 2015 2014 20…" at bounding box center [524, 223] width 405 height 226
click at [577, 240] on select "Select Debtor 1 Only Debtor 2 Only Debtor 1 And Debtor 2 Only At Least One Of T…" at bounding box center [524, 236] width 122 height 26
click at [653, 286] on div "Liens Select" at bounding box center [625, 306] width 203 height 40
click at [878, 367] on button "Save & Close" at bounding box center [878, 378] width 89 height 27
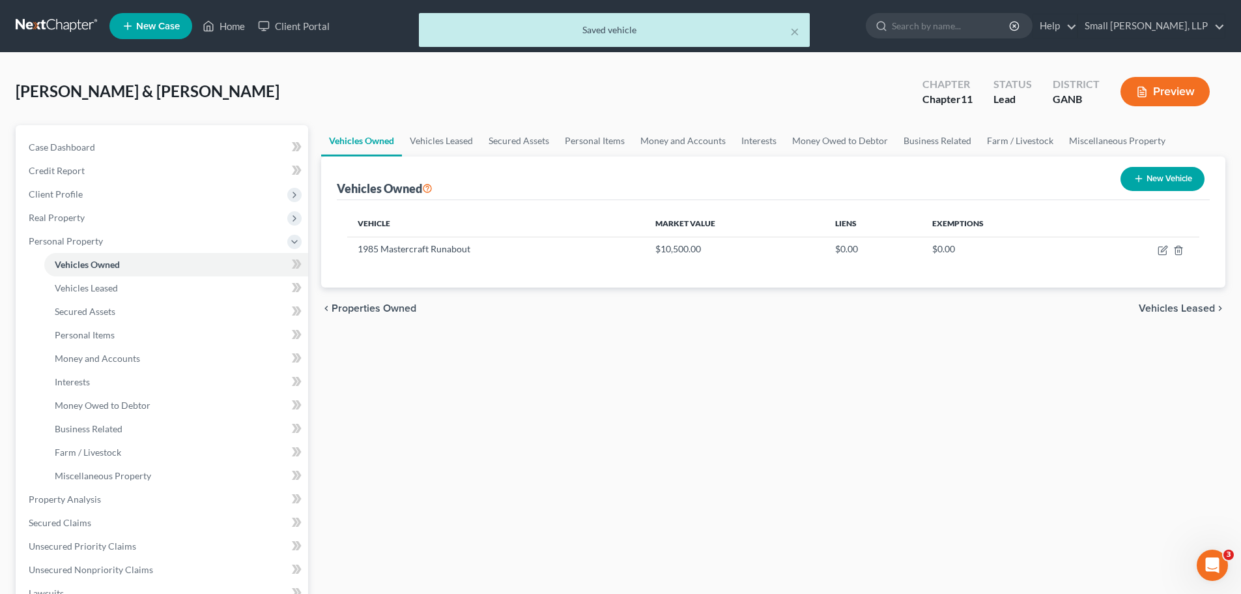
click at [1141, 170] on button "New Vehicle" at bounding box center [1163, 179] width 84 height 24
select select "0"
select select "2"
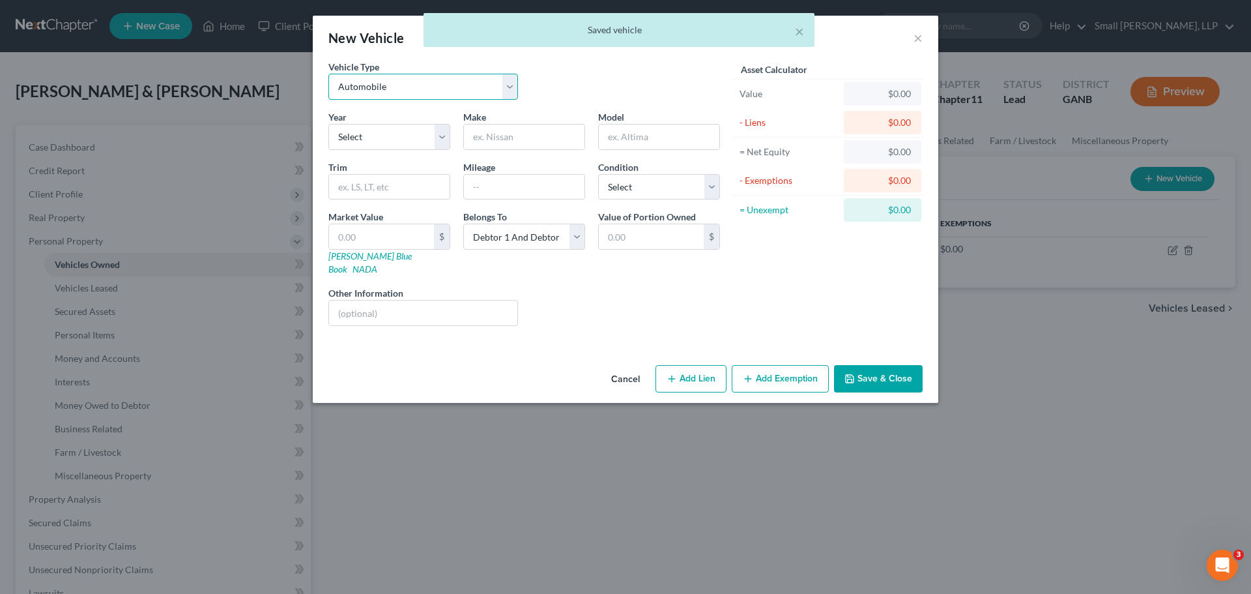
click at [394, 83] on select "Select Automobile Truck Trailer Watercraft Aircraft Motor Home Atv Other Vehicle" at bounding box center [423, 87] width 190 height 26
select select "3"
click at [328, 74] on select "Select Automobile Truck Trailer Watercraft Aircraft Motor Home Atv Other Vehicle" at bounding box center [423, 87] width 190 height 26
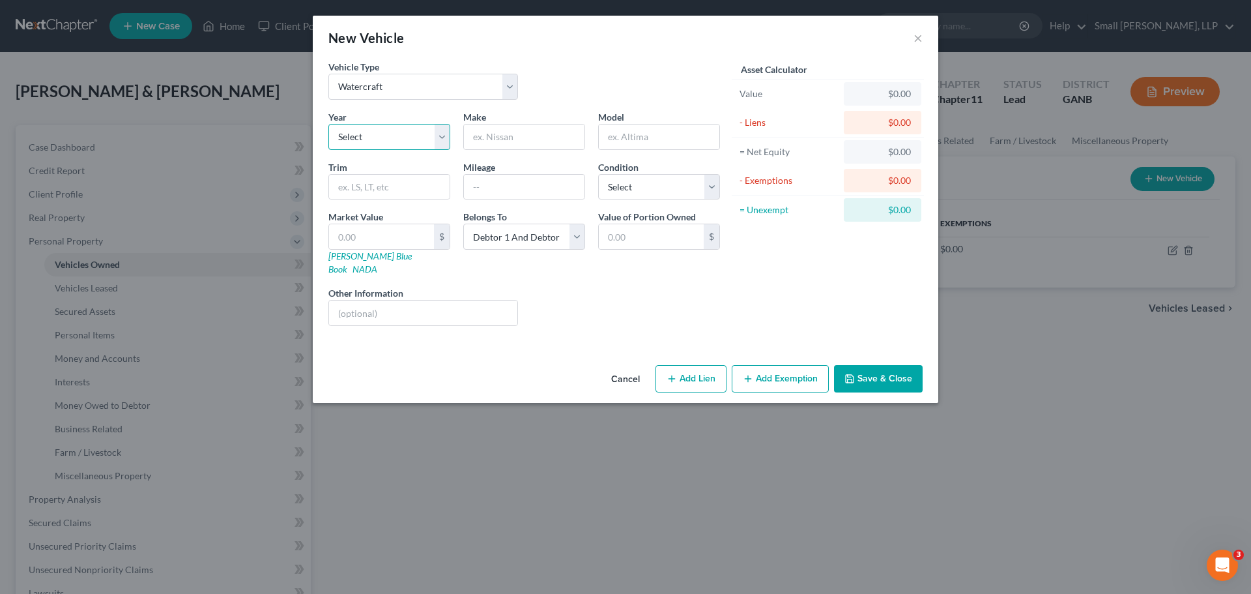
click at [355, 140] on select "Select 2026 2025 2024 2023 2022 2021 2020 2019 2018 2017 2016 2015 2014 2013 20…" at bounding box center [389, 137] width 122 height 26
select select "2"
click at [328, 124] on select "Select 2026 2025 2024 2023 2022 2021 2020 2019 2018 2017 2016 2015 2014 2013 20…" at bounding box center [389, 137] width 122 height 26
click at [356, 187] on input "text" at bounding box center [389, 187] width 121 height 25
click at [498, 133] on input "text" at bounding box center [524, 136] width 121 height 25
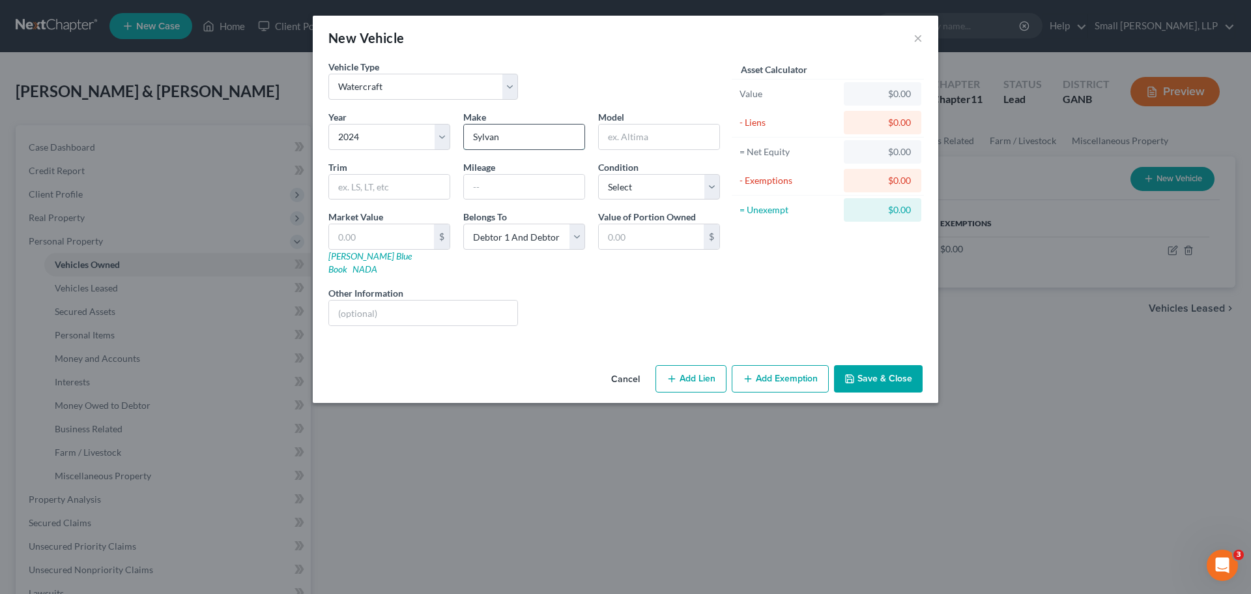
type input "Sylvan"
type input "Mirage X3 CLZ DH"
click at [418, 236] on input "text" at bounding box center [381, 236] width 105 height 25
type input "7"
type input "7.00"
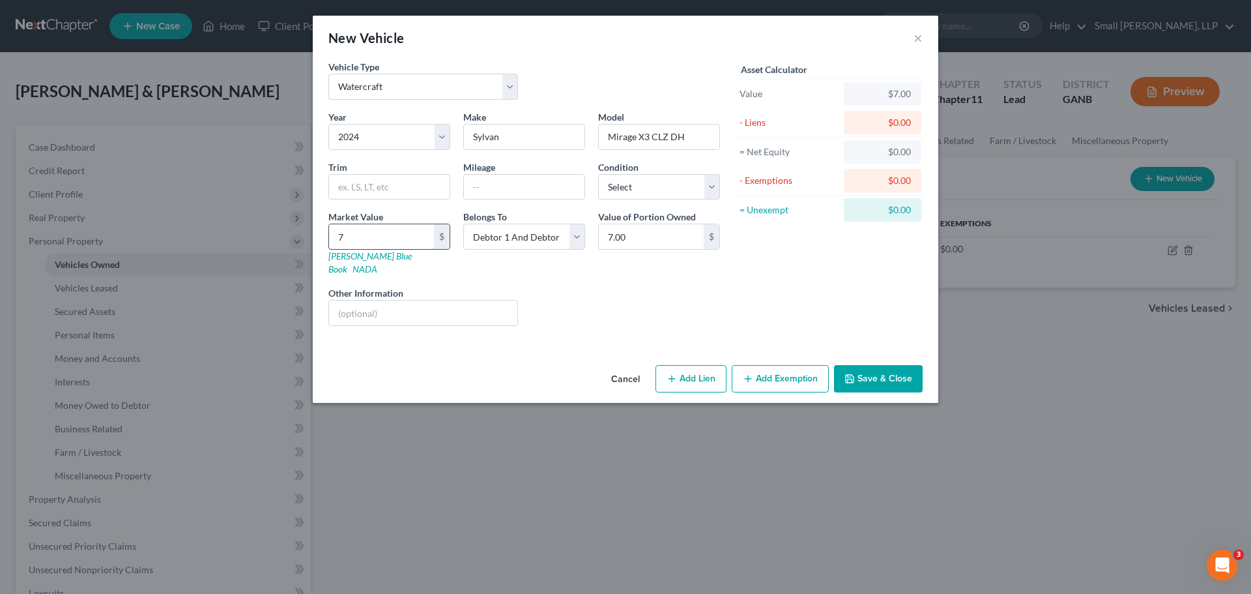
type input "71"
type input "71.00"
type input "715"
type input "715.00"
type input "7152"
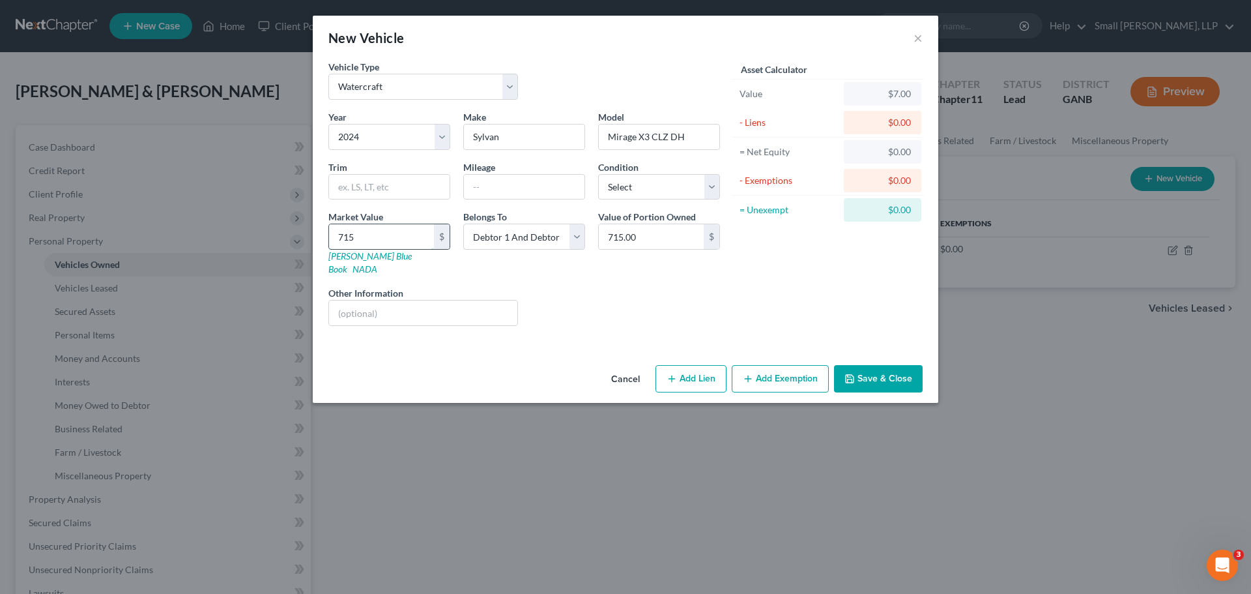
type input "7,152.00"
type input "7,1528"
type input "71,528.00"
type input "71,528"
click at [582, 298] on div "Liens Select" at bounding box center [625, 306] width 203 height 40
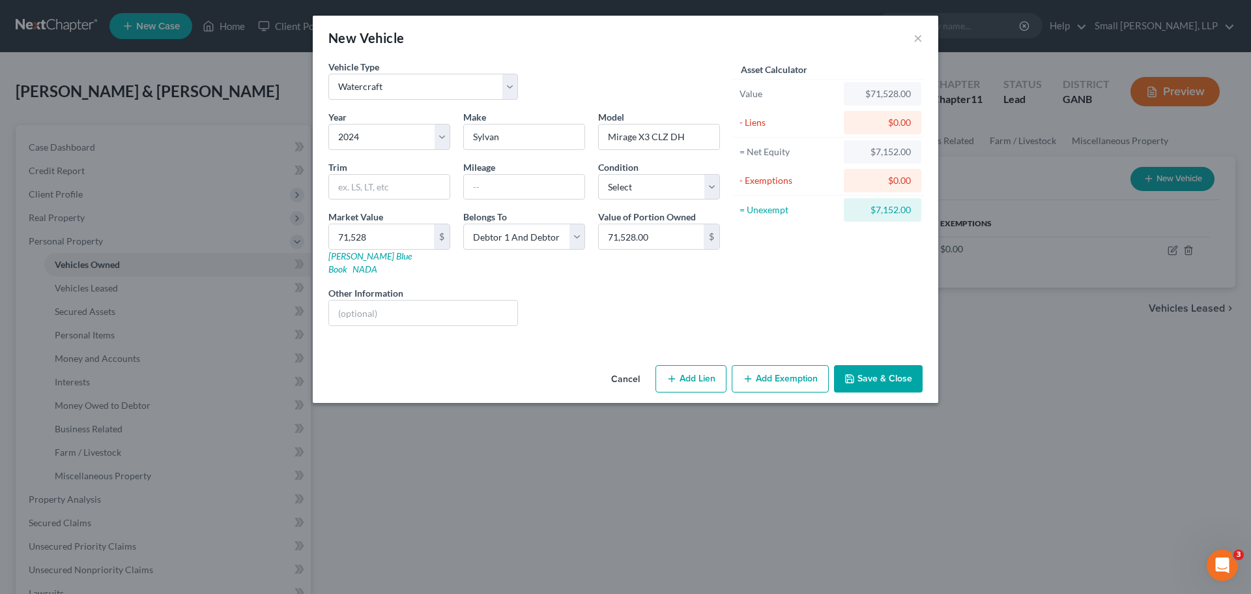
click at [855, 373] on icon "button" at bounding box center [849, 378] width 10 height 10
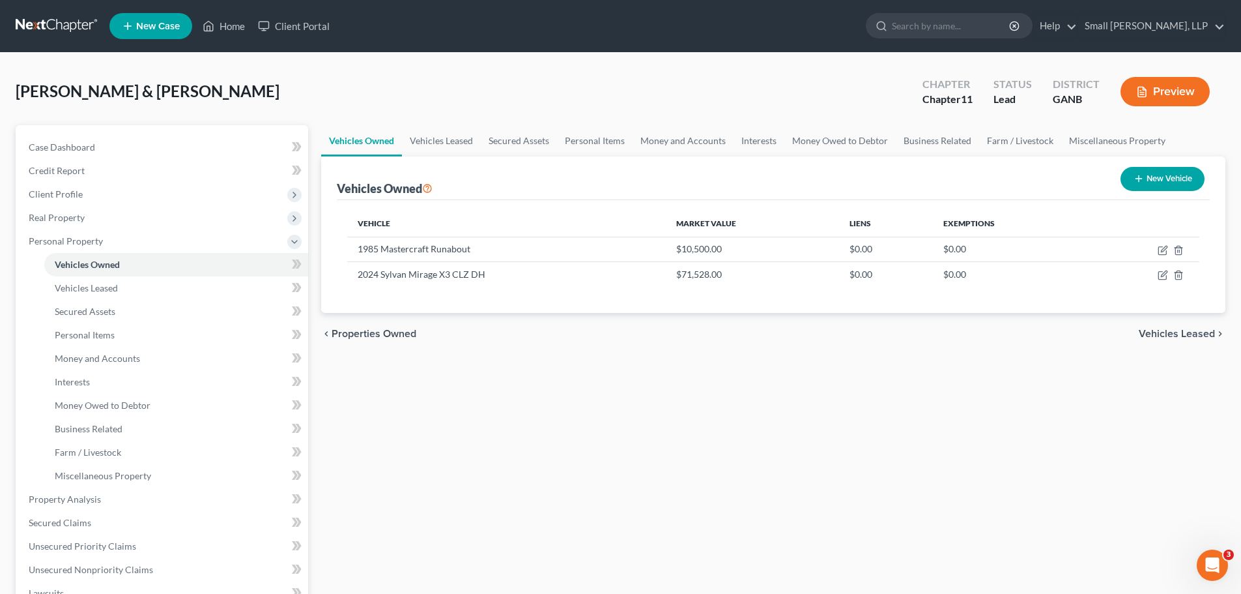
click at [1160, 173] on button "New Vehicle" at bounding box center [1163, 179] width 84 height 24
select select "0"
select select "2"
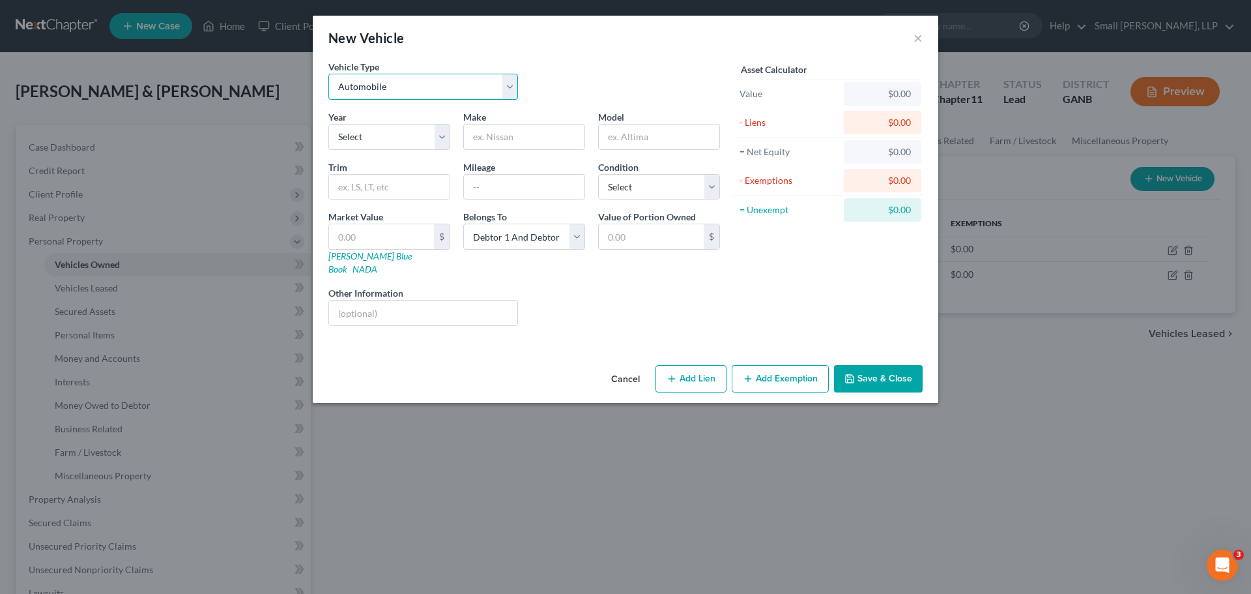
click at [448, 93] on select "Select Automobile Truck Trailer Watercraft Aircraft Motor Home Atv Other Vehicle" at bounding box center [423, 87] width 190 height 26
select select "7"
click at [328, 74] on select "Select Automobile Truck Trailer Watercraft Aircraft Motor Home Atv Other Vehicle" at bounding box center [423, 87] width 190 height 26
click at [377, 137] on select "Select 2026 2025 2024 2023 2022 2021 2020 2019 2018 2017 2016 2015 2014 2013 20…" at bounding box center [389, 137] width 122 height 26
select select "24"
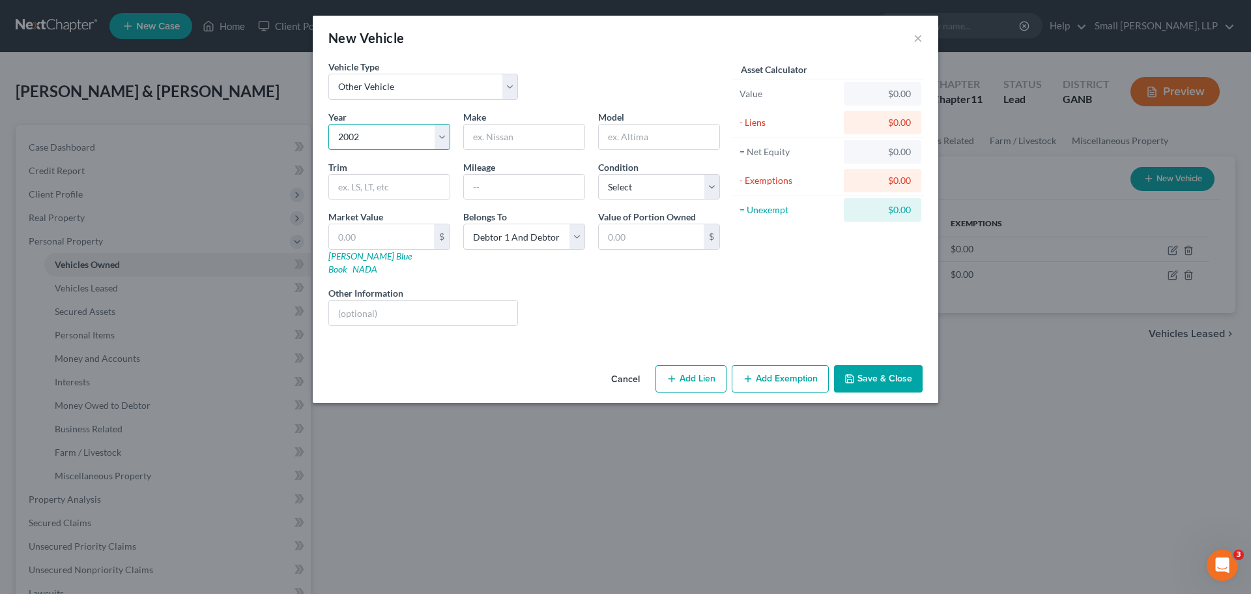
click at [328, 124] on select "Select 2026 2025 2024 2023 2022 2021 2020 2019 2018 2017 2016 2015 2014 2013 20…" at bounding box center [389, 137] width 122 height 26
click at [478, 135] on input "text" at bounding box center [524, 136] width 121 height 25
type input "Harley Davidson"
type input "V ROD"
click at [386, 240] on input "text" at bounding box center [381, 236] width 105 height 25
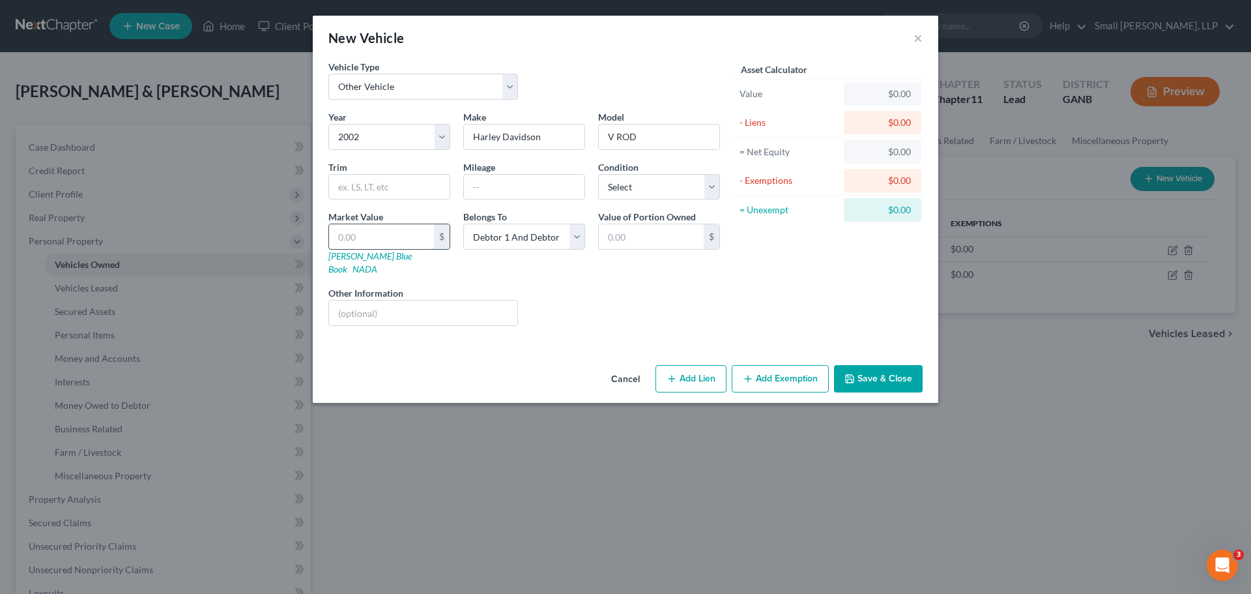
type input "1"
type input "1.00"
type input "13"
type input "13.00"
type input "133"
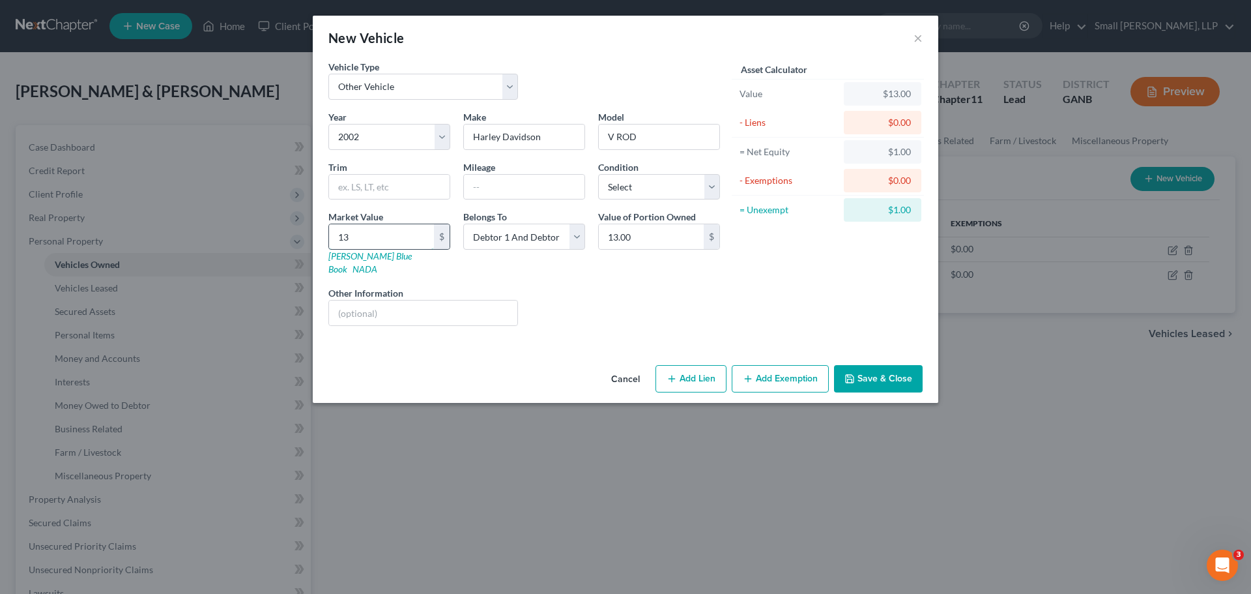
type input "133.00"
type input "1337"
type input "1,337.00"
type input "1,3370"
type input "13,370.00"
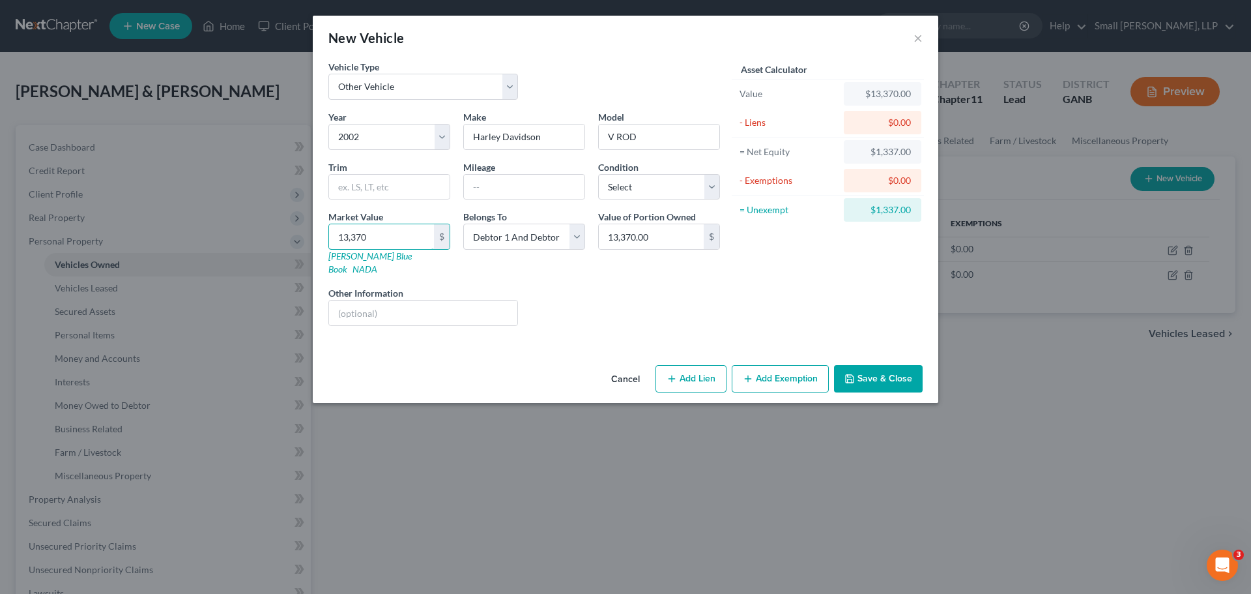
type input "13,370"
click at [866, 365] on button "Save & Close" at bounding box center [878, 378] width 89 height 27
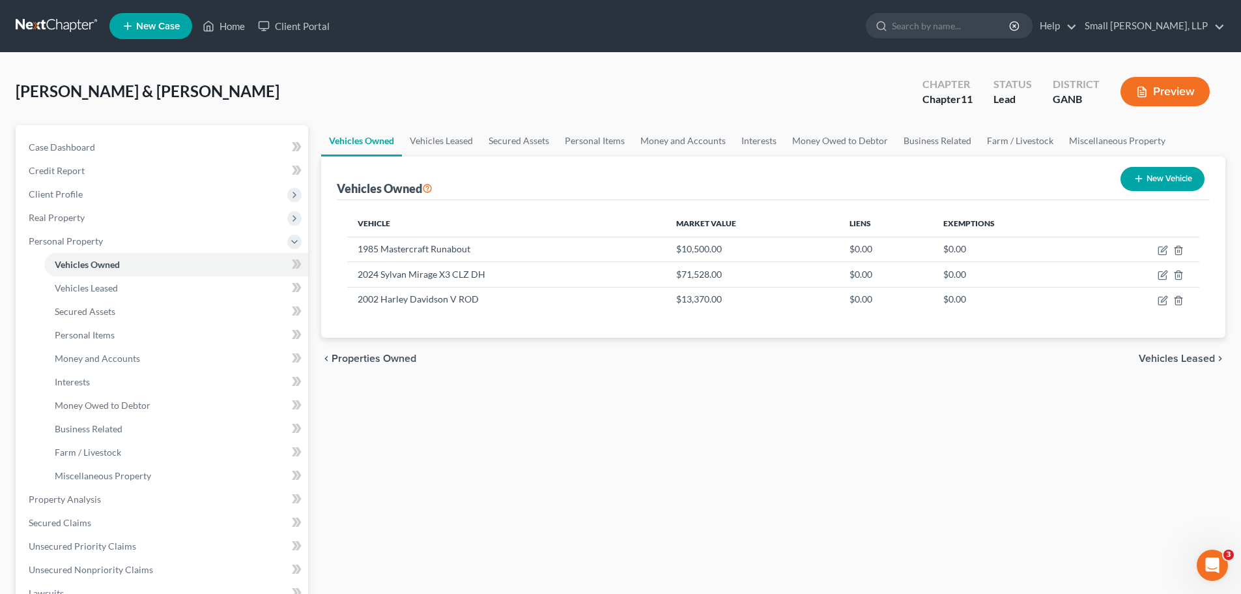
click at [1138, 177] on icon "button" at bounding box center [1139, 178] width 10 height 10
select select "0"
select select "2"
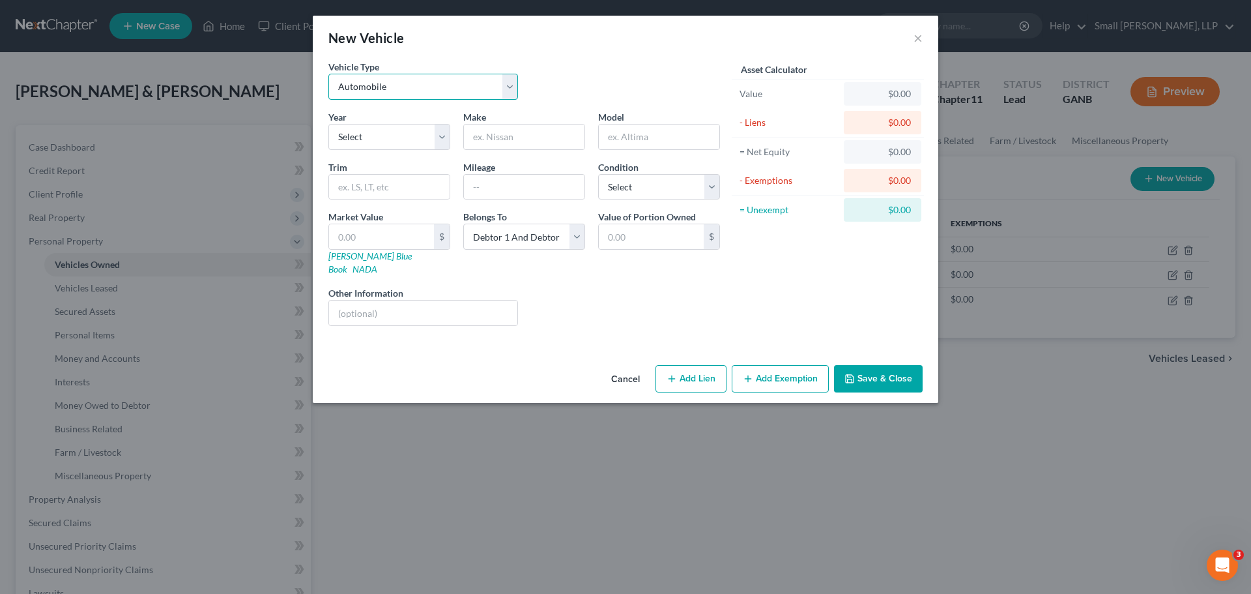
click at [408, 86] on select "Select Automobile Truck Trailer Watercraft Aircraft Motor Home Atv Other Vehicle" at bounding box center [423, 87] width 190 height 26
select select "7"
click at [328, 74] on select "Select Automobile Truck Trailer Watercraft Aircraft Motor Home Atv Other Vehicle" at bounding box center [423, 87] width 190 height 26
click at [392, 141] on select "Select 2026 2025 2024 2023 2022 2021 2020 2019 2018 2017 2016 2015 2014 2013 20…" at bounding box center [389, 137] width 122 height 26
select select "24"
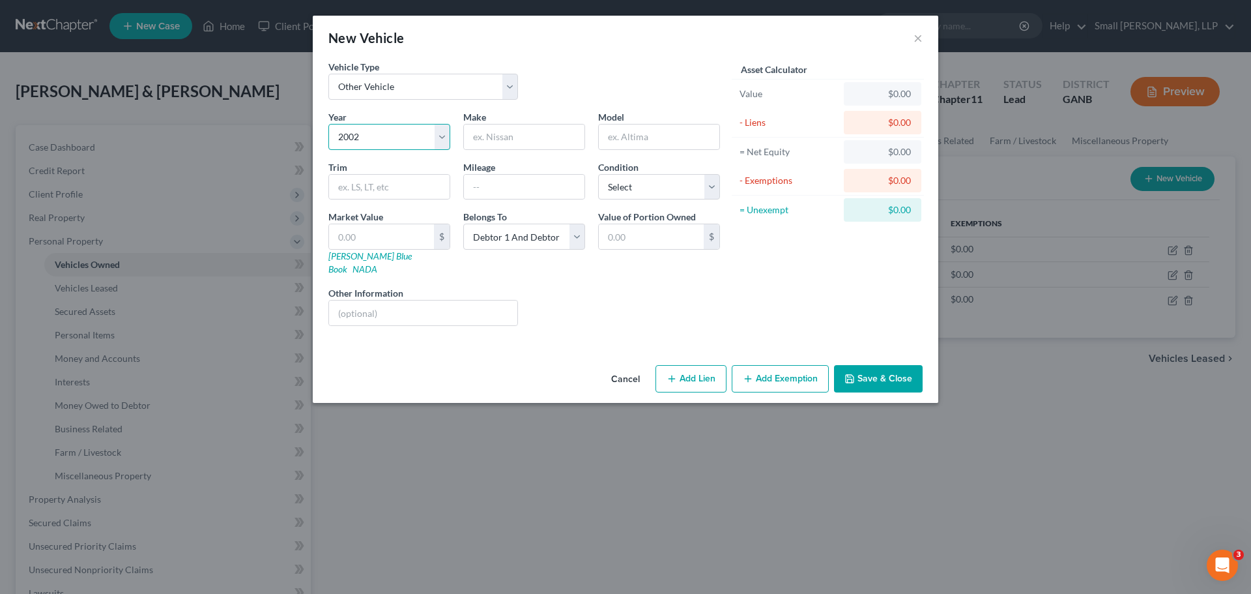
click at [328, 124] on select "Select 2026 2025 2024 2023 2022 2021 2020 2019 2018 2017 2016 2015 2014 2013 20…" at bounding box center [389, 137] width 122 height 26
click at [485, 144] on input "text" at bounding box center [524, 136] width 121 height 25
type input "West Coast Chop"
type input "Other Mode"
click at [379, 230] on input "text" at bounding box center [381, 236] width 105 height 25
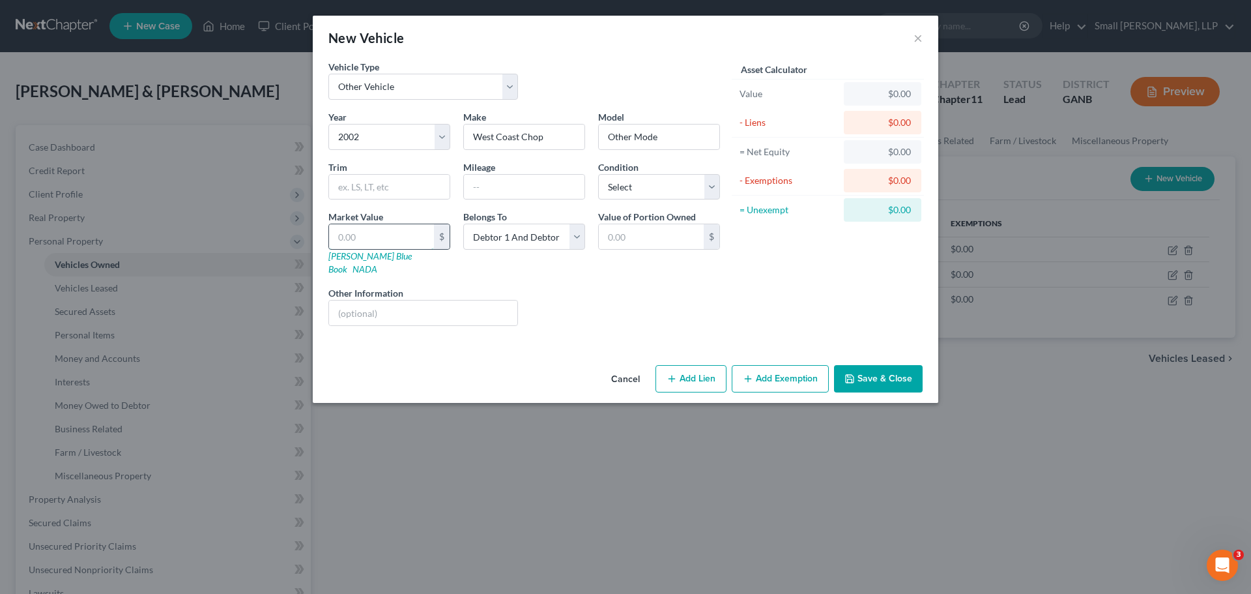
type input "1"
type input "1.00"
type input "12"
type input "12.00"
type input "125"
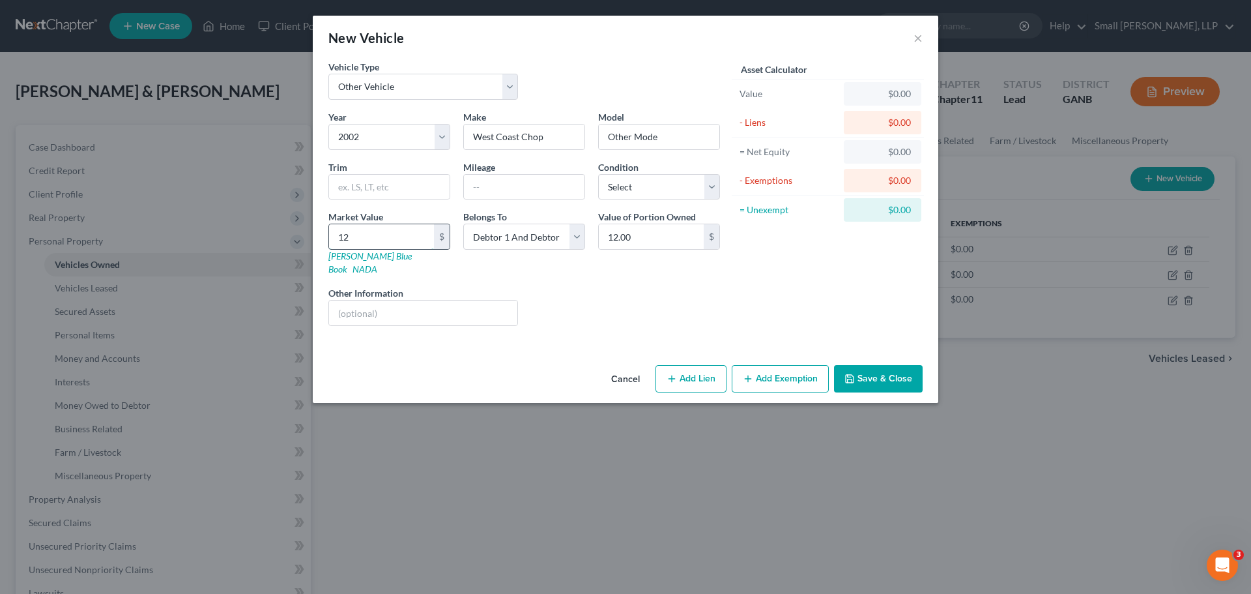
type input "125.00"
type input "1250"
type input "1,250.00"
type input "1,2500"
type input "12,500.00"
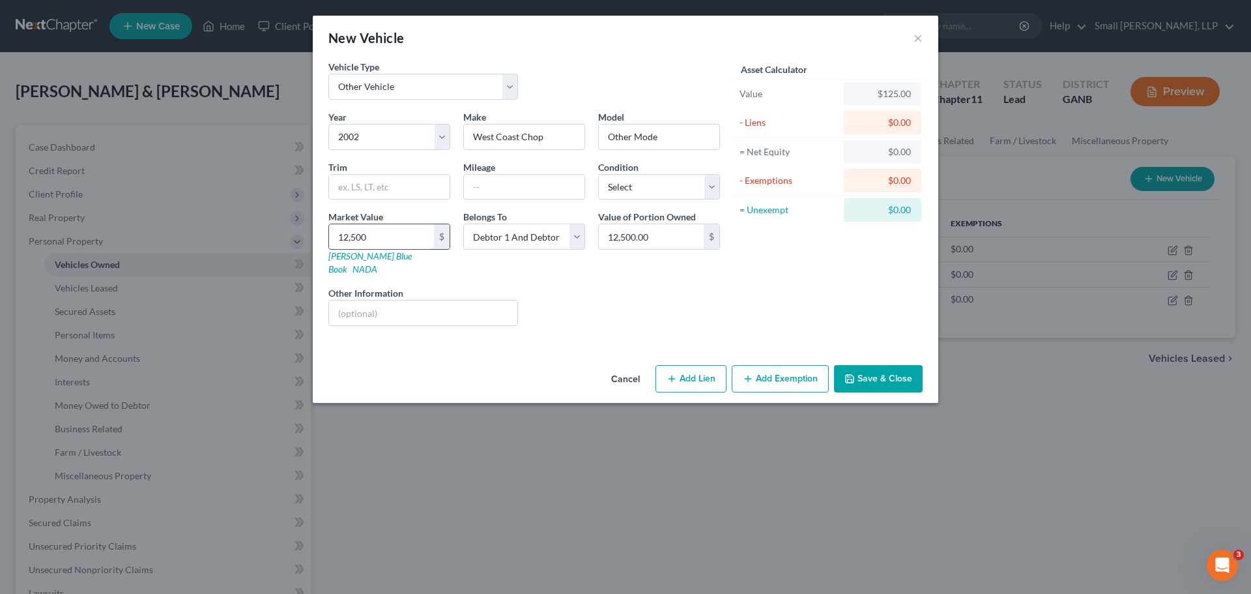
type input "12,5000"
type input "125,000.00"
type input "125,000"
click at [862, 365] on button "Save & Close" at bounding box center [878, 378] width 89 height 27
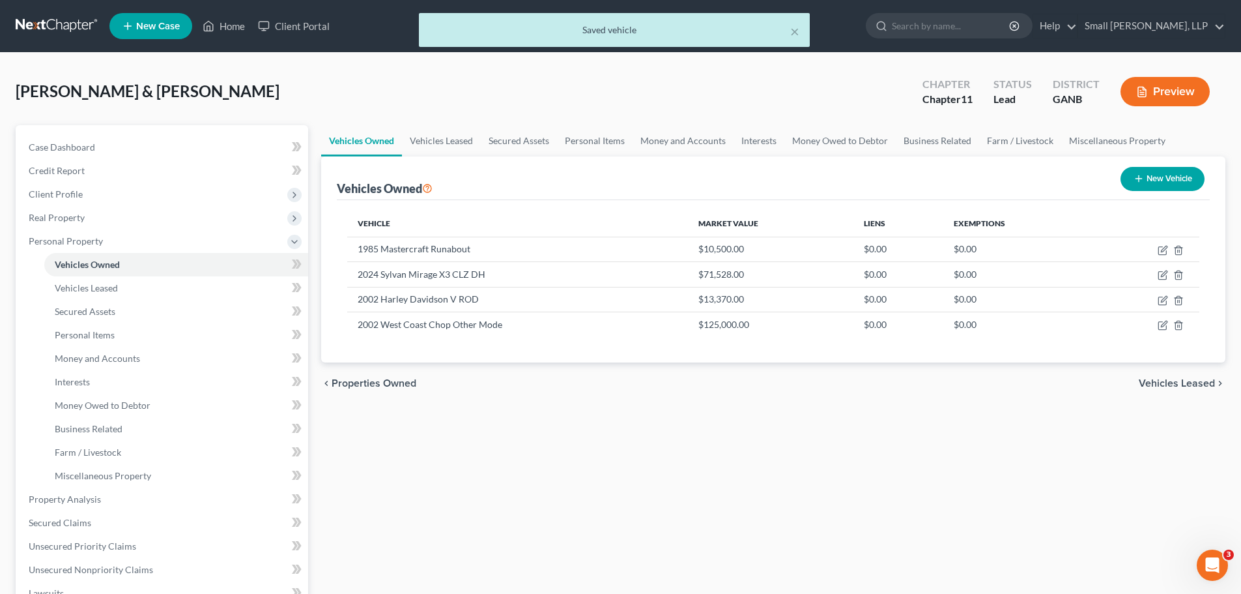
click at [1143, 179] on button "New Vehicle" at bounding box center [1163, 179] width 84 height 24
select select "0"
select select "2"
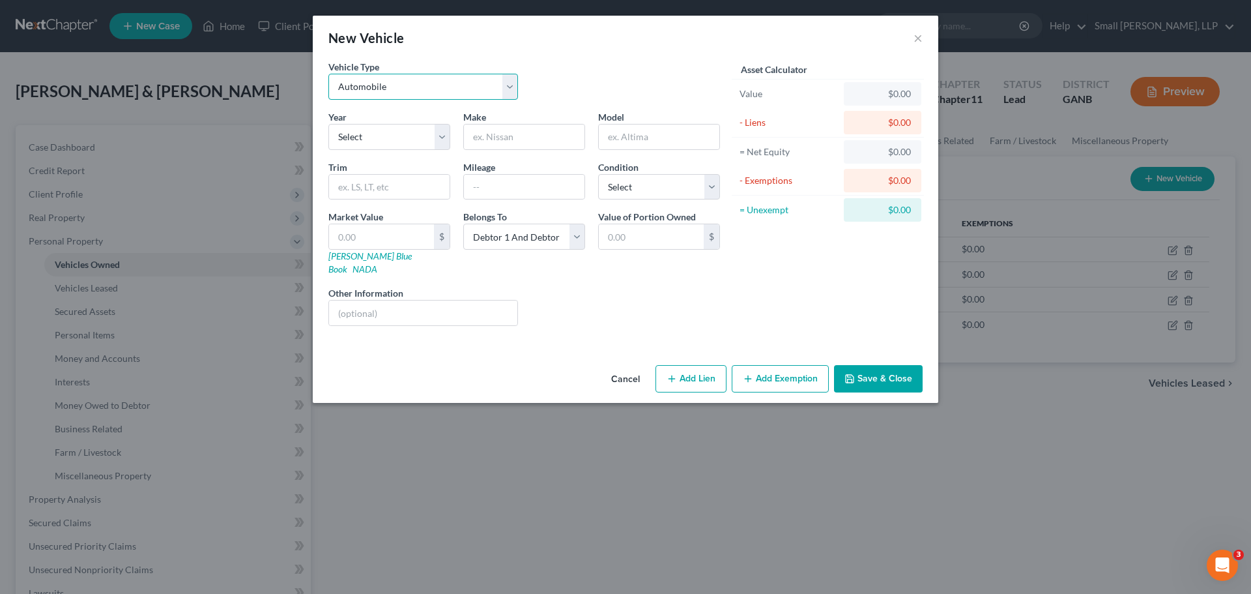
click at [512, 95] on select "Select Automobile Truck Trailer Watercraft Aircraft Motor Home Atv Other Vehicle" at bounding box center [423, 87] width 190 height 26
select select "7"
click at [328, 74] on select "Select Automobile Truck Trailer Watercraft Aircraft Motor Home Atv Other Vehicle" at bounding box center [423, 87] width 190 height 26
click at [381, 142] on select "Select 2026 2025 2024 2023 2022 2021 2020 2019 2018 2017 2016 2015 2014 2013 20…" at bounding box center [389, 137] width 122 height 26
select select "23"
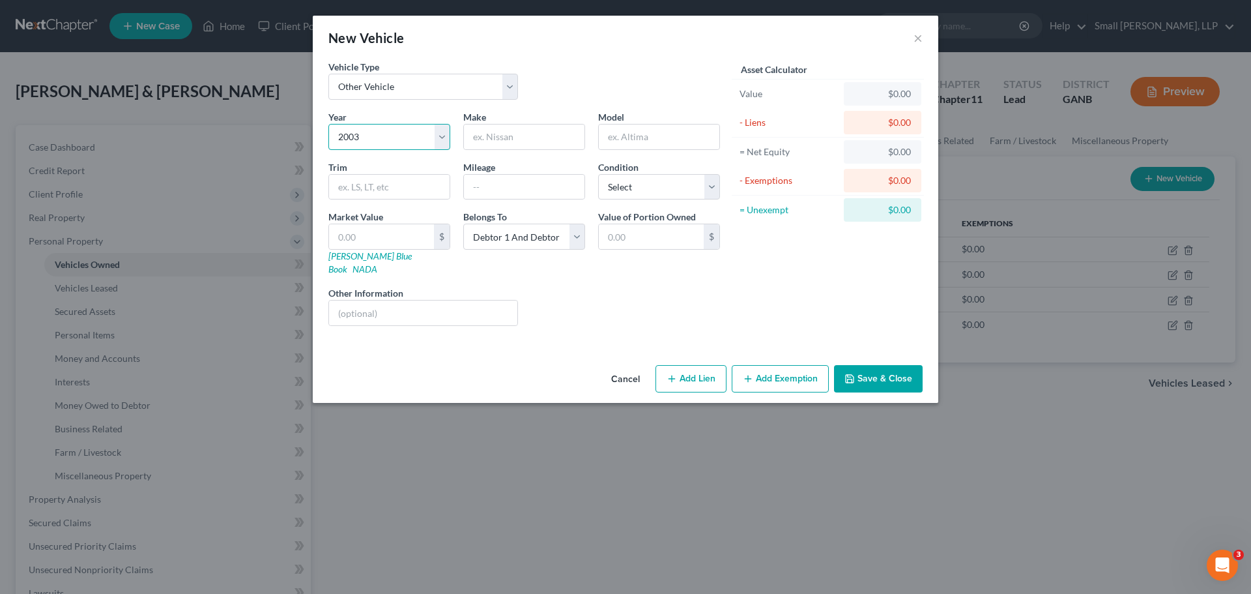
click at [328, 124] on select "Select 2026 2025 2024 2023 2022 2021 2020 2019 2018 2017 2016 2015 2014 2013 20…" at bounding box center [389, 137] width 122 height 26
click at [504, 137] on input "text" at bounding box center [524, 136] width 121 height 25
type input "BIG Daddy [PERSON_NAME]"
type input "Blue Chopper"
click at [395, 241] on input "text" at bounding box center [381, 236] width 105 height 25
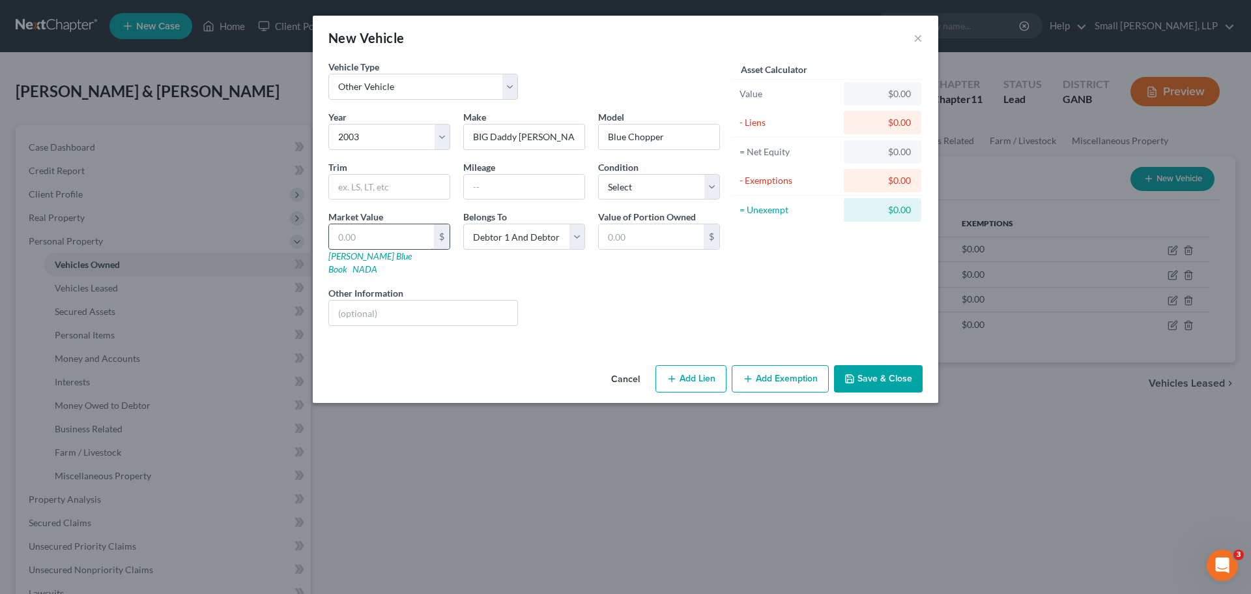
type input "4"
type input "4.00"
type input "40"
type input "40.00"
type input "400"
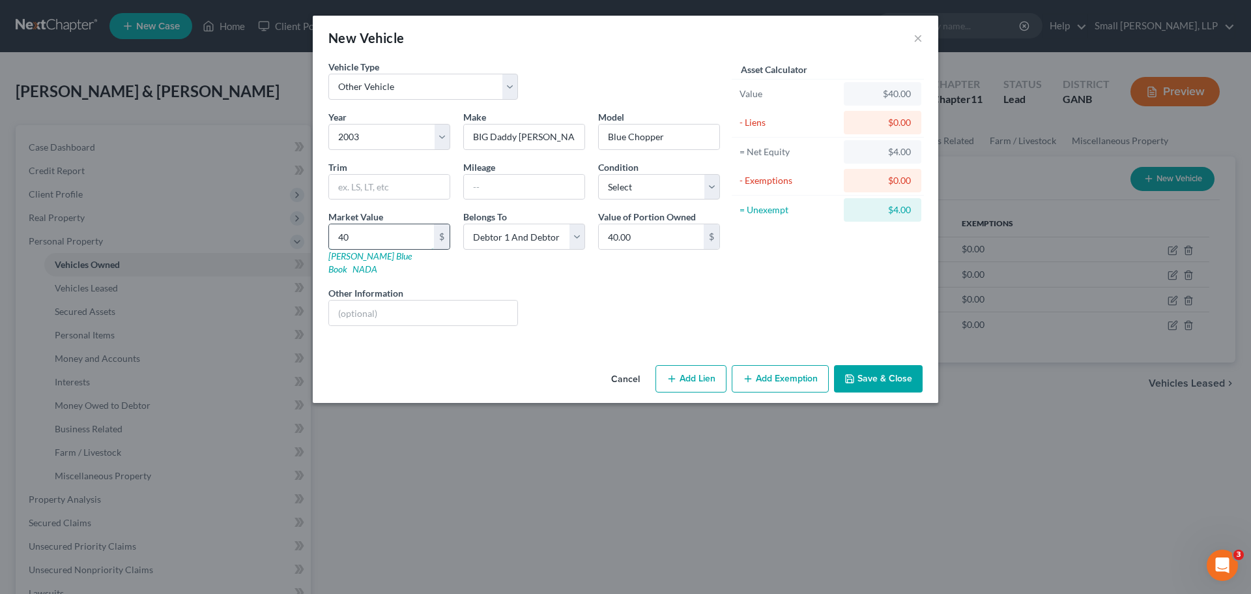
type input "400.00"
type input "4000"
type input "4,000.00"
type input "4,0000"
type input "40,000.00"
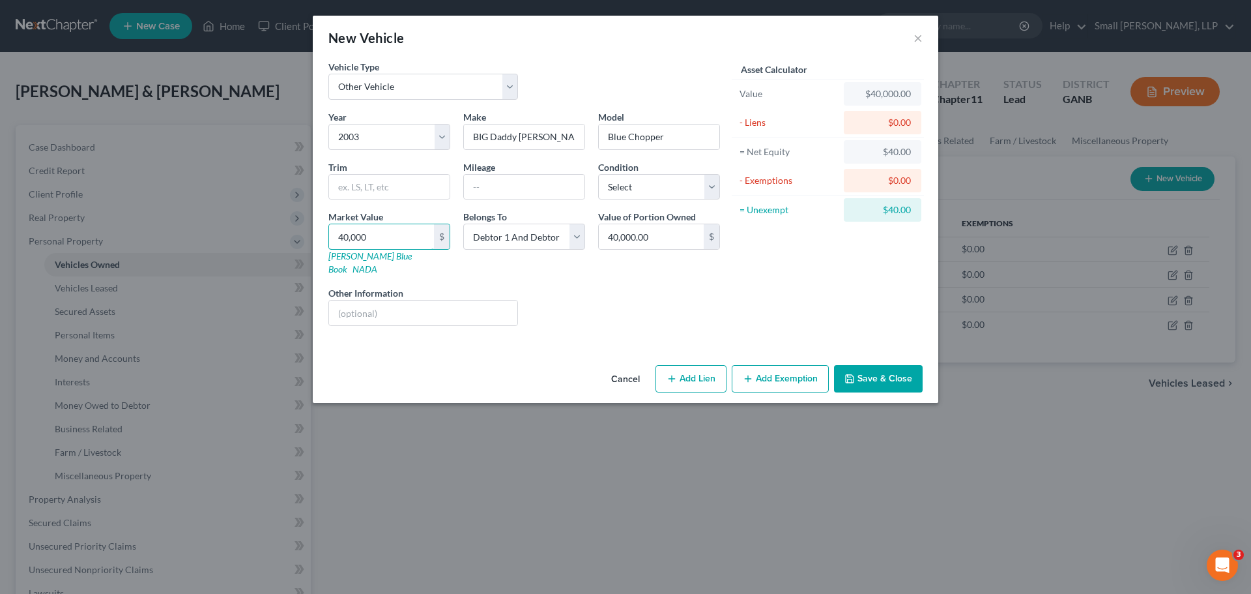
type input "40,000"
click at [883, 365] on button "Save & Close" at bounding box center [878, 378] width 89 height 27
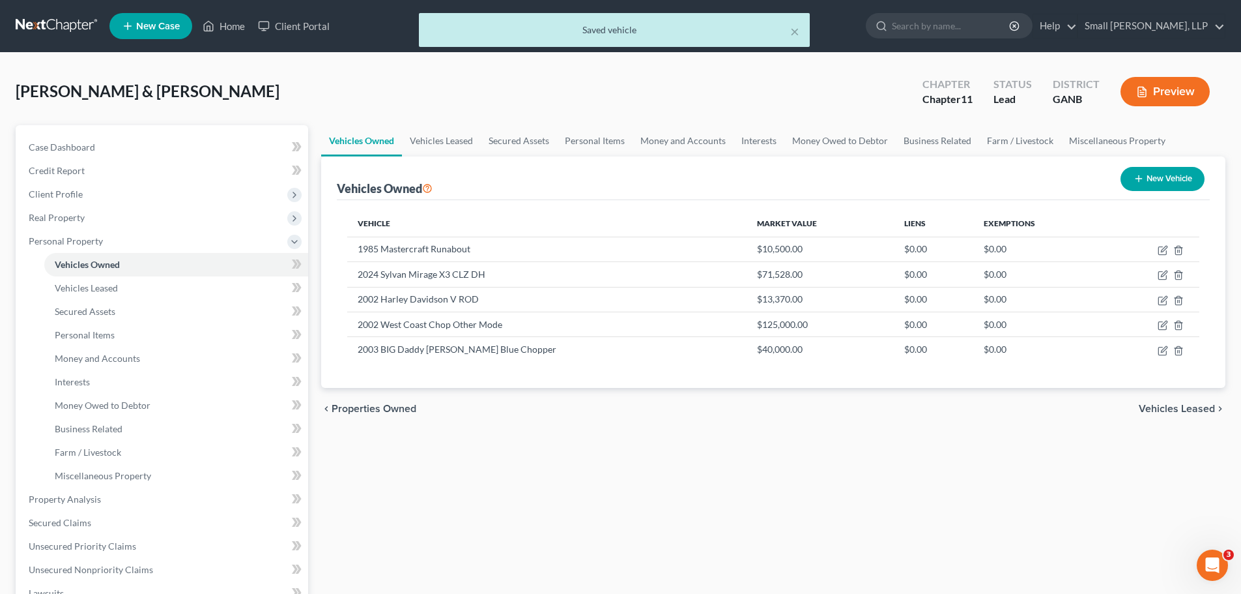
click at [1147, 172] on button "New Vehicle" at bounding box center [1163, 179] width 84 height 24
select select "0"
select select "2"
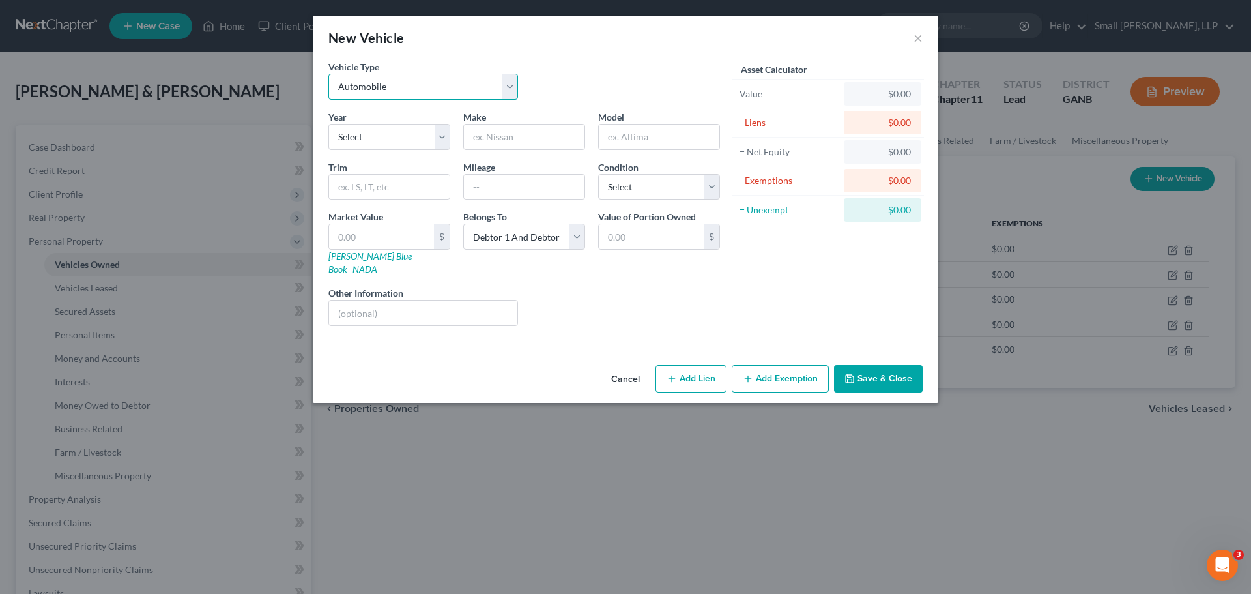
click at [399, 85] on select "Select Automobile Truck Trailer Watercraft Aircraft Motor Home Atv Other Vehicle" at bounding box center [423, 87] width 190 height 26
select select "7"
click at [328, 74] on select "Select Automobile Truck Trailer Watercraft Aircraft Motor Home Atv Other Vehicle" at bounding box center [423, 87] width 190 height 26
click at [360, 141] on select "Select 2026 2025 2024 2023 2022 2021 2020 2019 2018 2017 2016 2015 2014 2013 20…" at bounding box center [389, 137] width 122 height 26
select select "23"
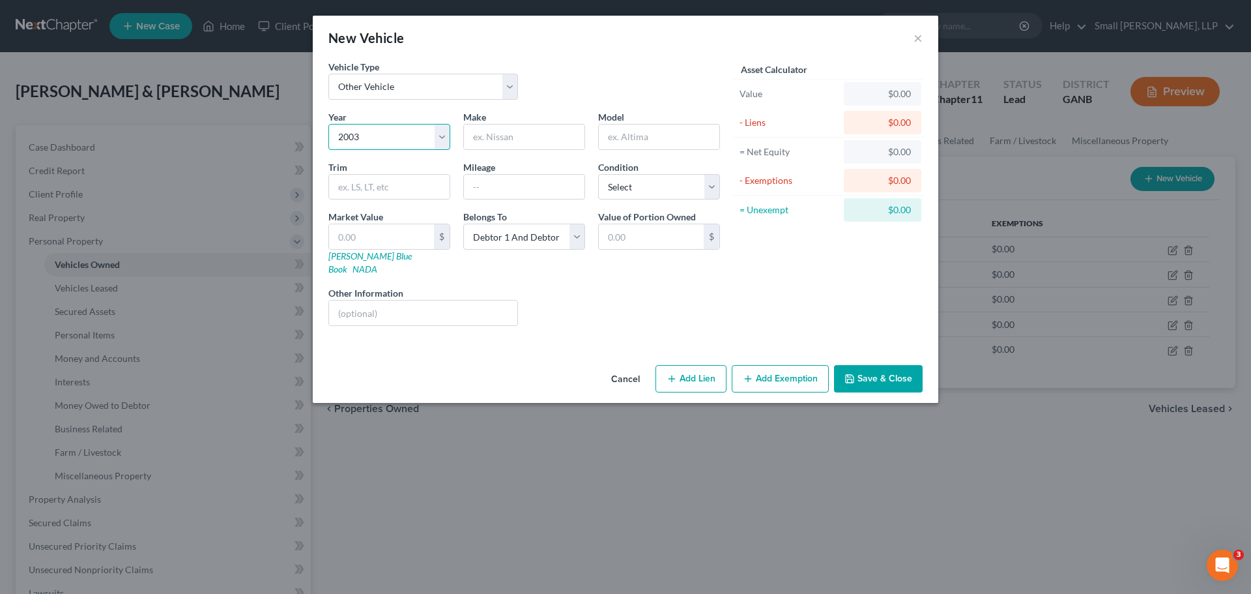
click at [328, 124] on select "Select 2026 2025 2024 2023 2022 2021 2020 2019 2018 2017 2016 2015 2014 2013 20…" at bounding box center [389, 137] width 122 height 26
click at [487, 136] on input "text" at bounding box center [524, 136] width 121 height 25
type input "[PERSON_NAME]"
type input "Chopper"
click at [399, 229] on input "text" at bounding box center [381, 236] width 105 height 25
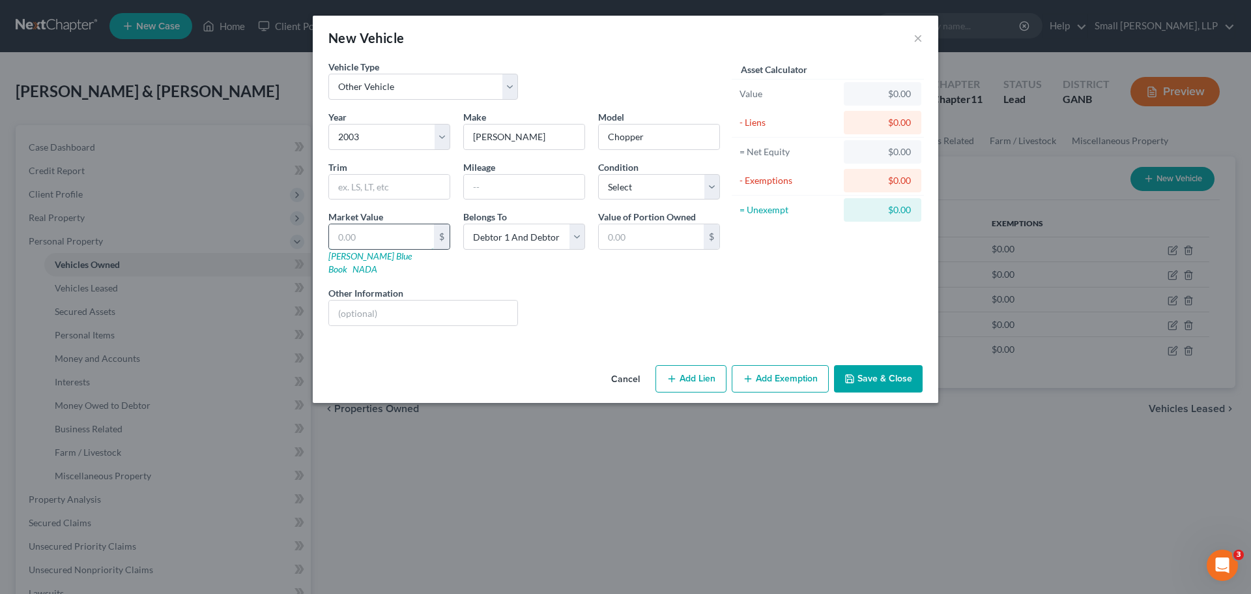
type input "4"
type input "4.00"
type input "40"
type input "40.00"
type input "400"
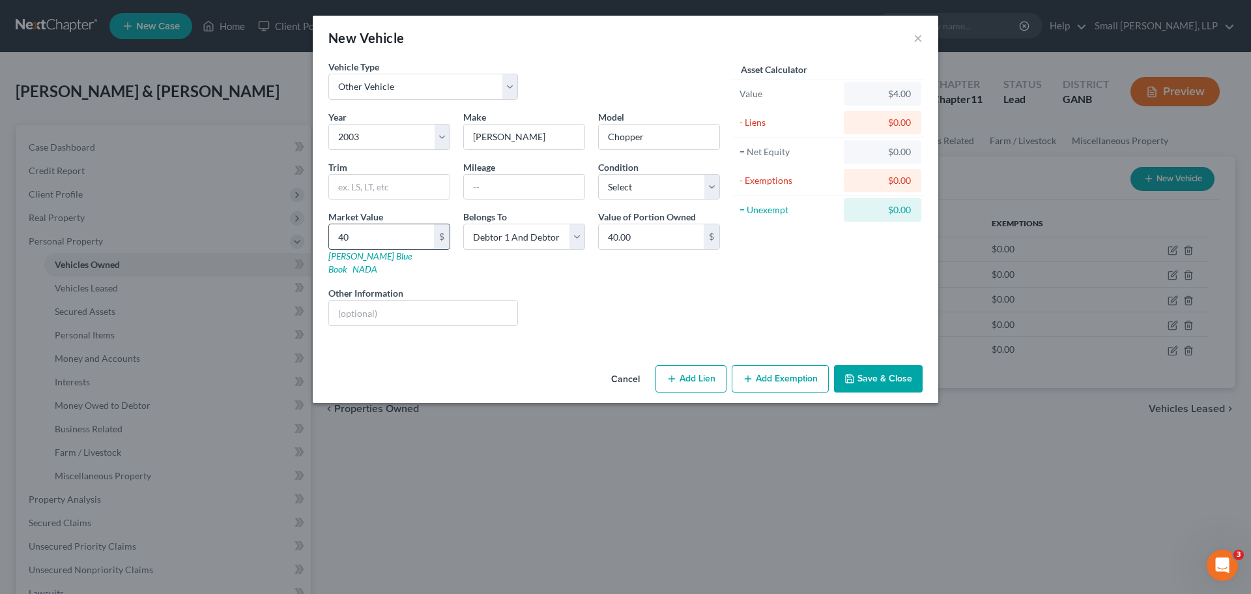
type input "400.00"
type input "4000"
type input "4,000.00"
type input "4,0000"
type input "40,000.00"
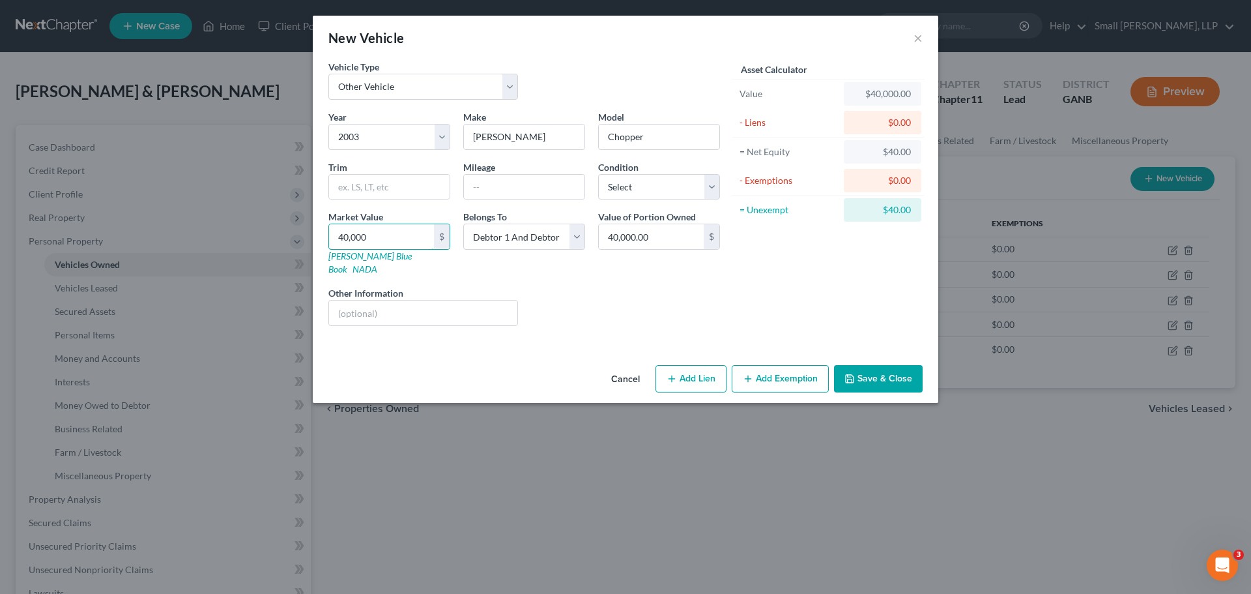
type input "40,000"
click at [881, 365] on button "Save & Close" at bounding box center [878, 378] width 89 height 27
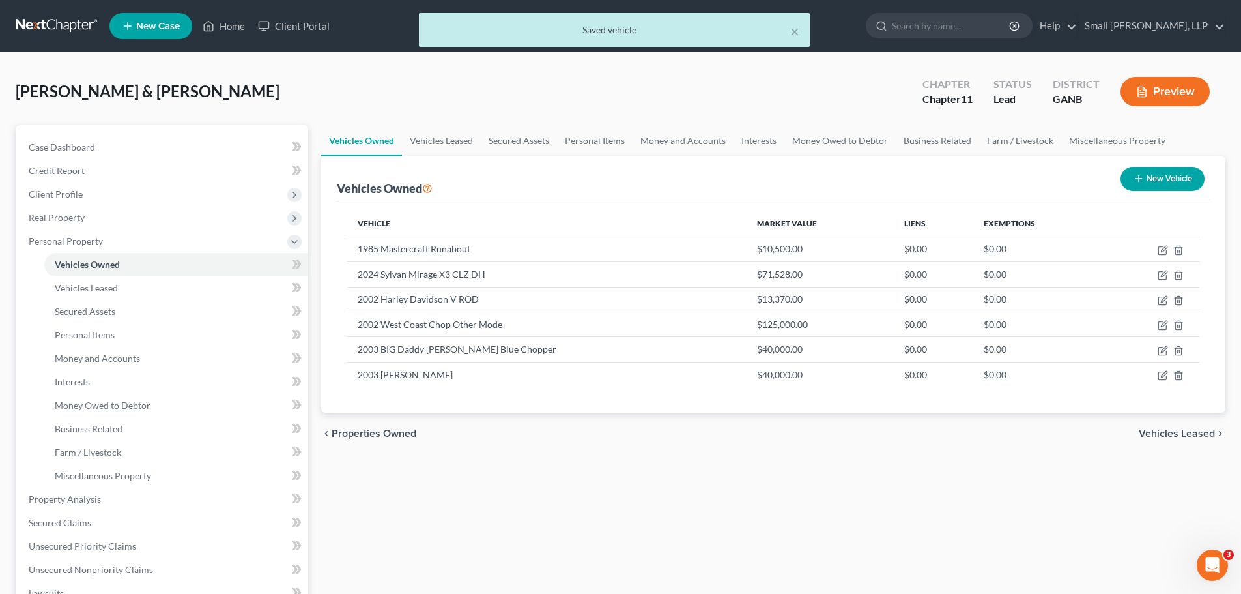
click at [1131, 184] on button "New Vehicle" at bounding box center [1163, 179] width 84 height 24
select select "0"
select select "2"
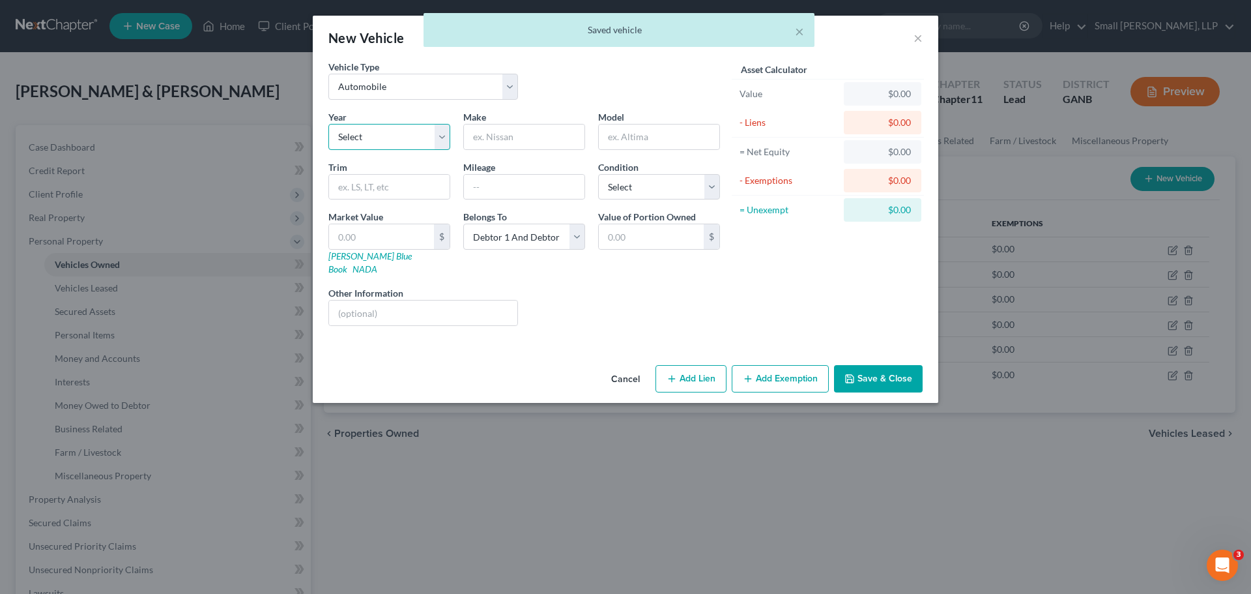
click at [393, 137] on select "Select 2026 2025 2024 2023 2022 2021 2020 2019 2018 2017 2016 2015 2014 2013 20…" at bounding box center [389, 137] width 122 height 26
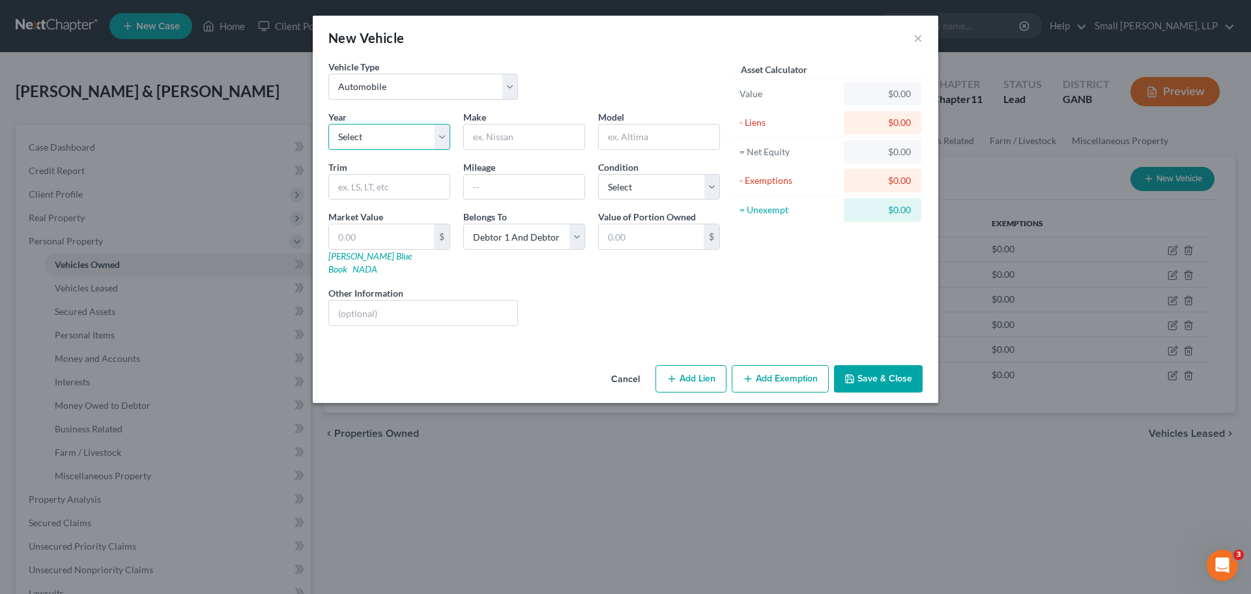
select select "23"
click at [328, 124] on select "Select 2026 2025 2024 2023 2022 2021 2020 2019 2018 2017 2016 2015 2014 2013 20…" at bounding box center [389, 137] width 122 height 26
click at [496, 143] on input "text" at bounding box center [524, 136] width 121 height 25
type input "Harley Davidson"
type input "Flstci"
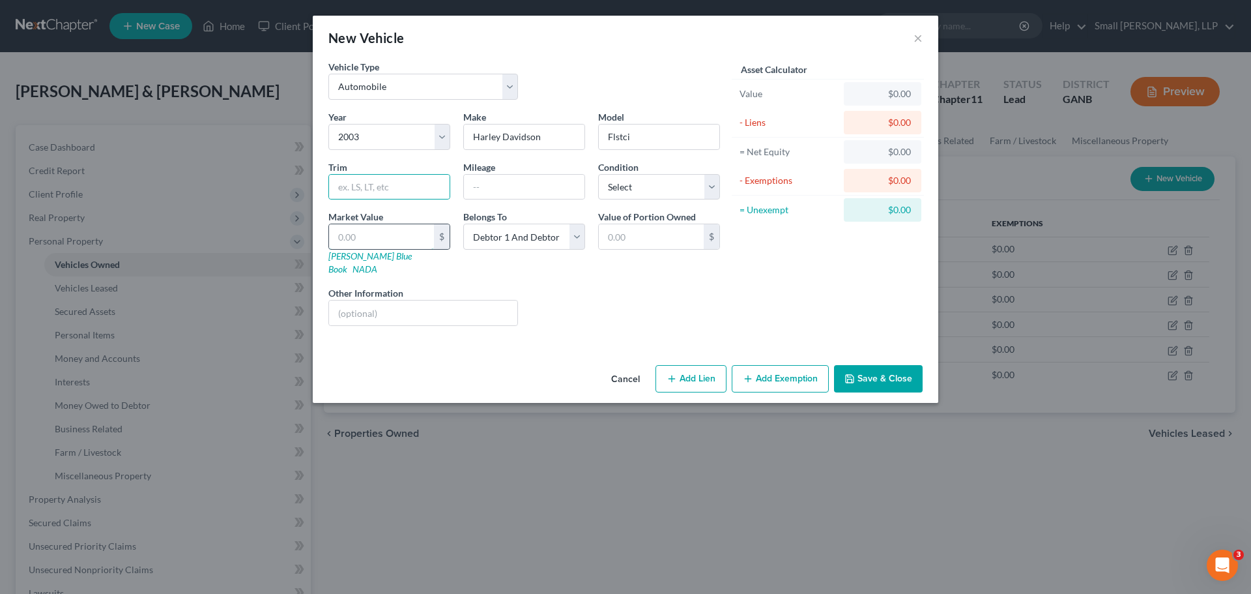
click at [375, 231] on input "text" at bounding box center [381, 236] width 105 height 25
type input "1"
type input "1.00"
type input "15"
type input "15.00"
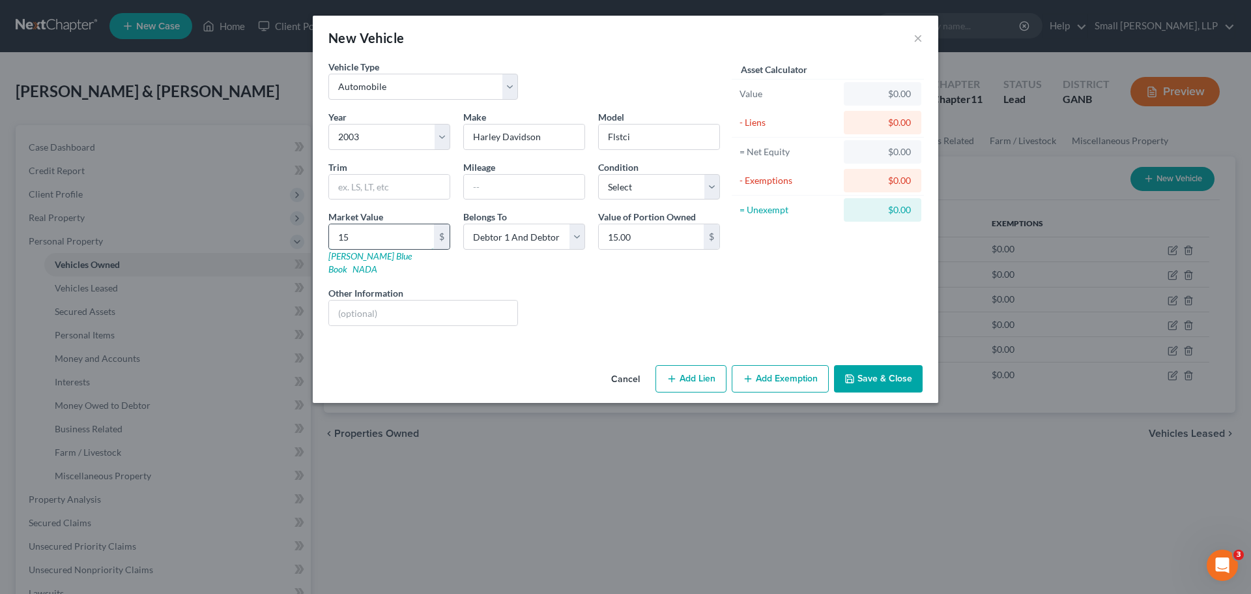
type input "150"
type input "150.00"
type input "1500"
type input "1,500.00"
type input "1,5000"
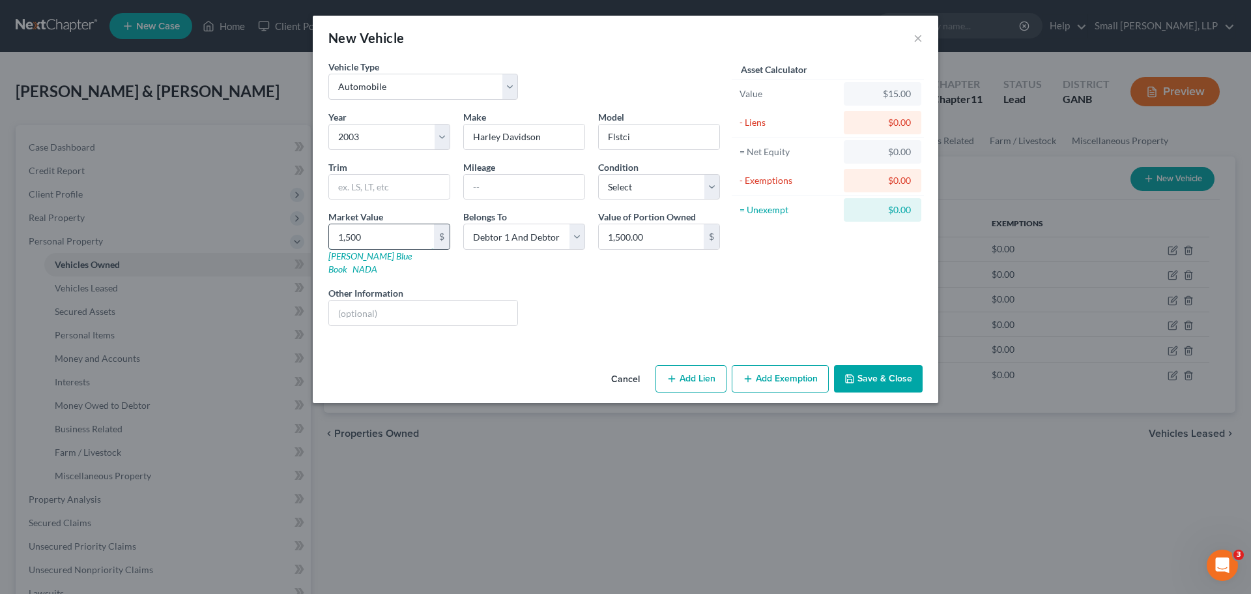
type input "15,000.00"
type input "15,000"
click at [848, 371] on button "Save & Close" at bounding box center [878, 378] width 89 height 27
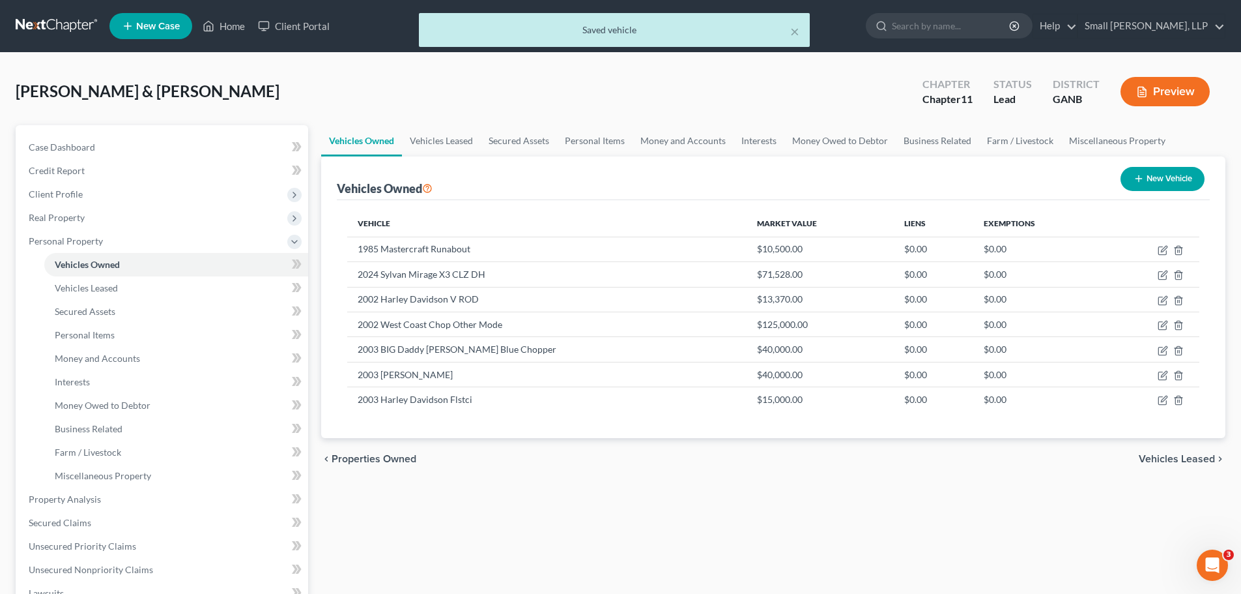
click at [1162, 165] on div "New Vehicle" at bounding box center [1162, 179] width 94 height 35
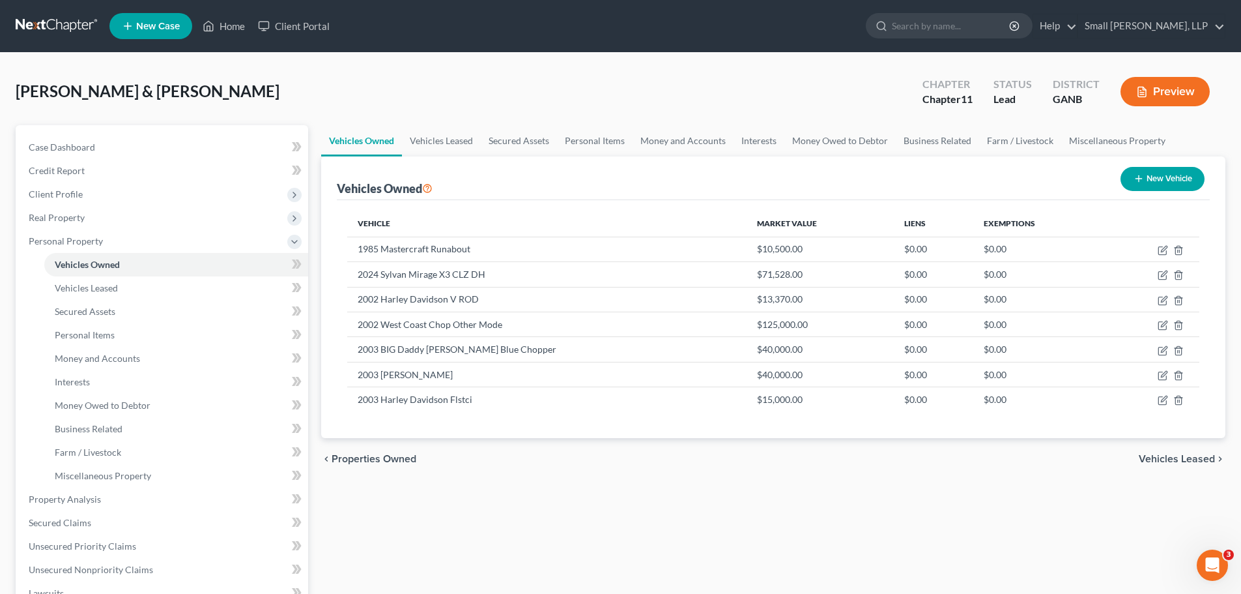
click at [1136, 175] on icon "button" at bounding box center [1139, 178] width 10 height 10
select select "0"
select select "2"
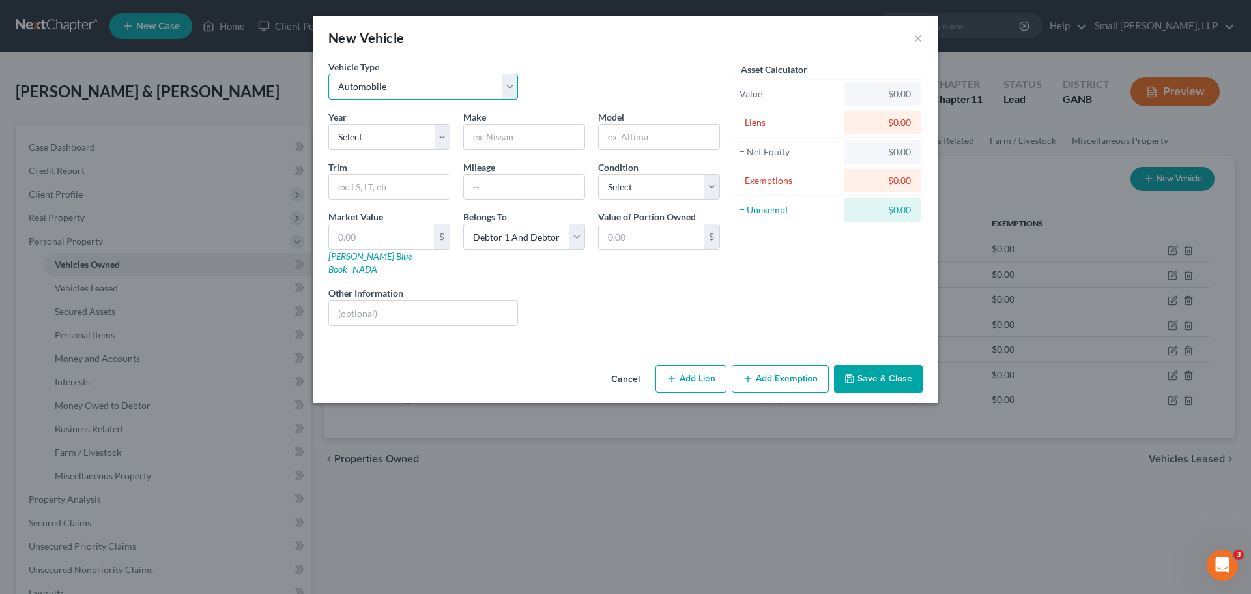
click at [379, 91] on select "Select Automobile Truck Trailer Watercraft Aircraft Motor Home Atv Other Vehicle" at bounding box center [423, 87] width 190 height 26
select select "7"
click at [328, 74] on select "Select Automobile Truck Trailer Watercraft Aircraft Motor Home Atv Other Vehicle" at bounding box center [423, 87] width 190 height 26
click at [373, 137] on select "Select 2026 2025 2024 2023 2022 2021 2020 2019 2018 2017 2016 2015 2014 2013 20…" at bounding box center [389, 137] width 122 height 26
select select "23"
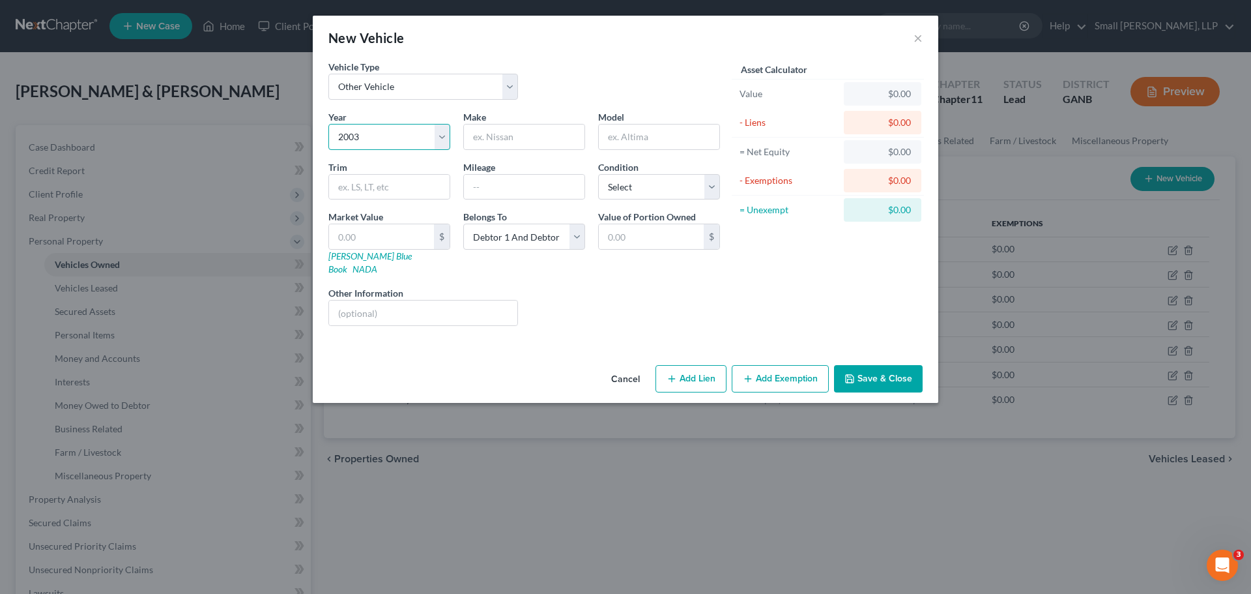
click at [328, 124] on select "Select 2026 2025 2024 2023 2022 2021 2020 2019 2018 2017 2016 2015 2014 2013 20…" at bounding box center [389, 137] width 122 height 26
click at [494, 140] on input "text" at bounding box center [524, 136] width 121 height 25
type input "Harley Davidson"
click at [628, 130] on input "text" at bounding box center [659, 136] width 121 height 25
type input "Fxdl"
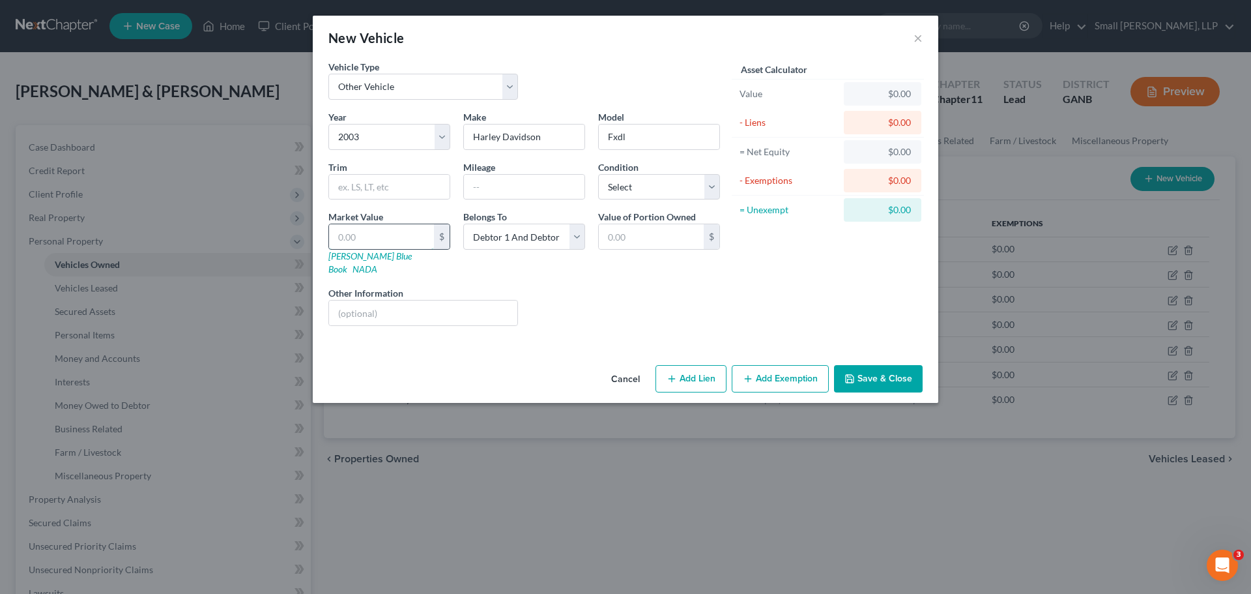
click at [403, 236] on input "text" at bounding box center [381, 236] width 105 height 25
type input "1"
type input "1.00"
type input "15"
type input "15.00"
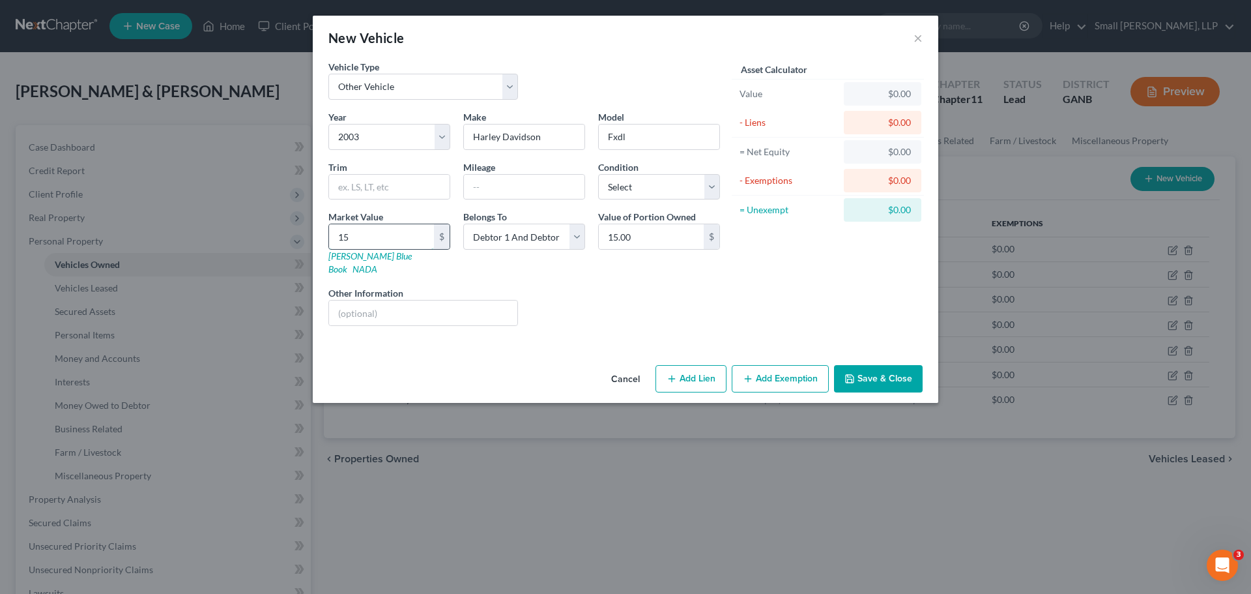
type input "150"
click at [857, 365] on button "Save & Close" at bounding box center [878, 378] width 89 height 27
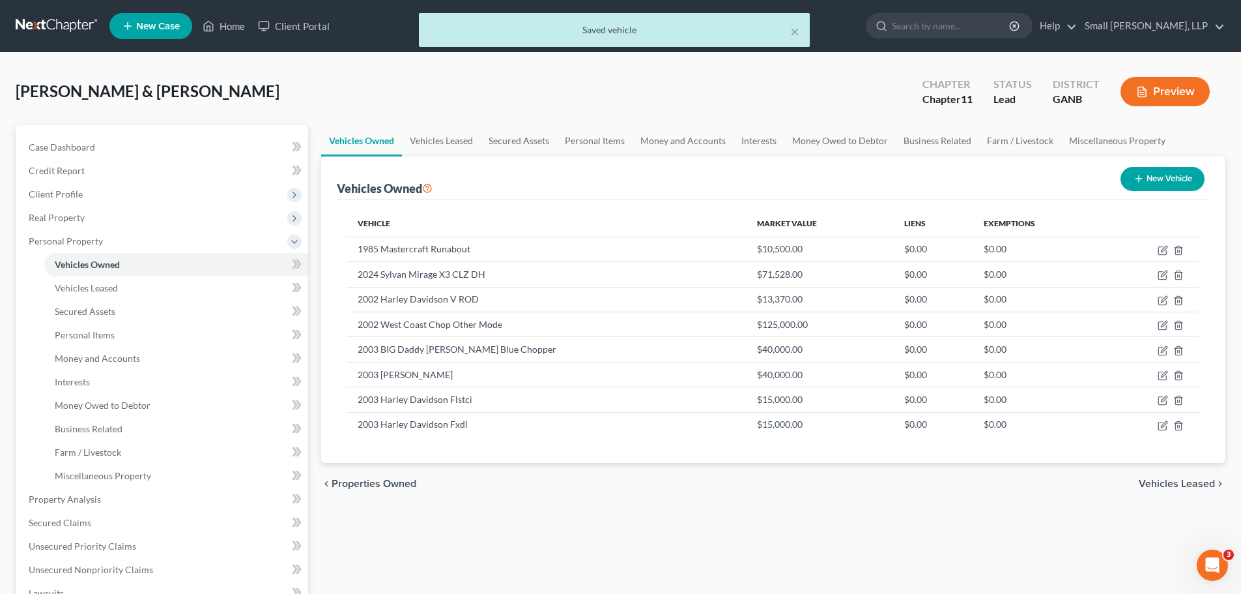
click at [1148, 182] on button "New Vehicle" at bounding box center [1163, 179] width 84 height 24
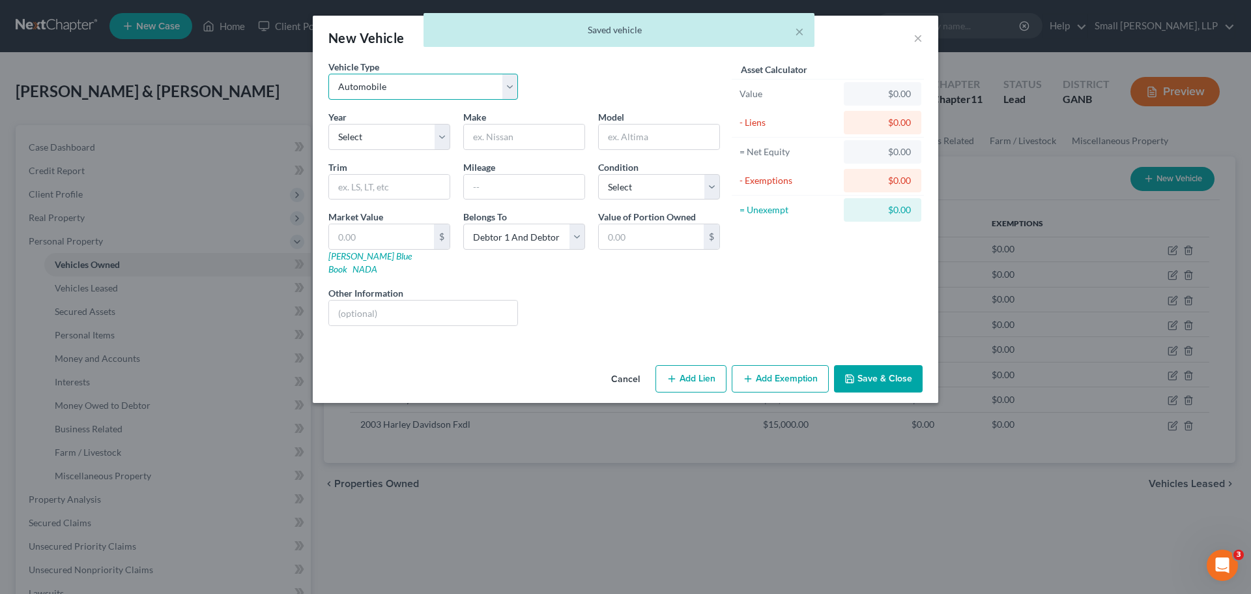
click at [400, 89] on select "Select Automobile Truck Trailer Watercraft Aircraft Motor Home Atv Other Vehicle" at bounding box center [423, 87] width 190 height 26
click at [328, 74] on select "Select Automobile Truck Trailer Watercraft Aircraft Motor Home Atv Other Vehicle" at bounding box center [423, 87] width 190 height 26
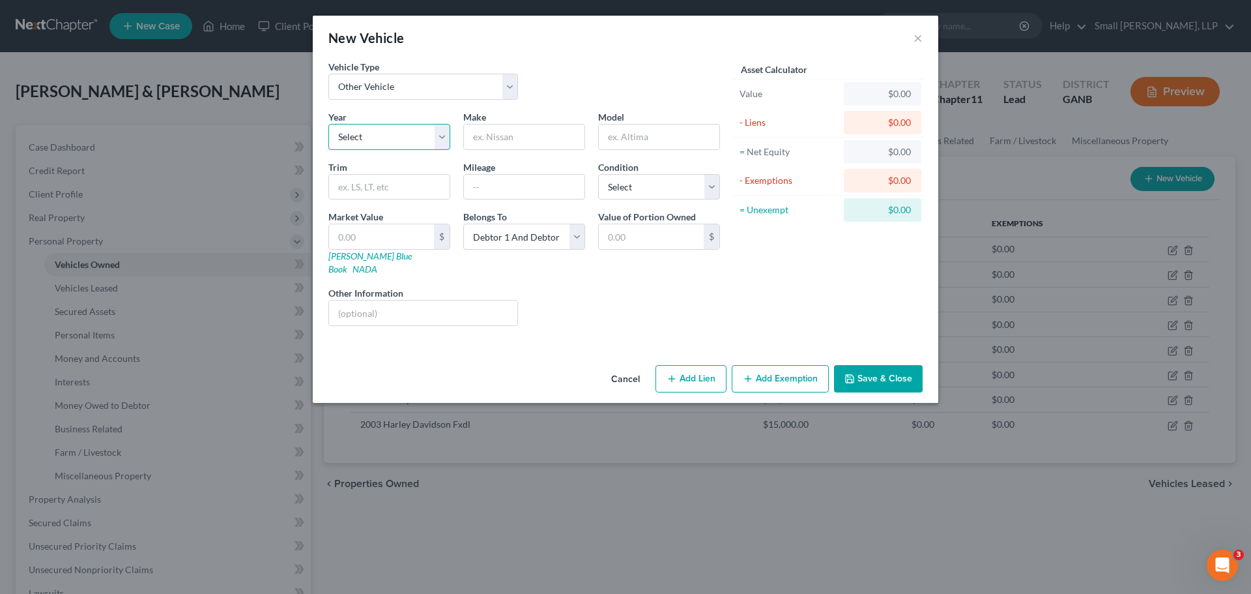
click at [402, 140] on select "Select 2026 2025 2024 2023 2022 2021 2020 2019 2018 2017 2016 2015 2014 2013 20…" at bounding box center [389, 137] width 122 height 26
click at [328, 124] on select "Select 2026 2025 2024 2023 2022 2021 2020 2019 2018 2017 2016 2015 2014 2013 20…" at bounding box center [389, 137] width 122 height 26
click at [508, 125] on input "text" at bounding box center [524, 136] width 121 height 25
click at [645, 138] on input "text" at bounding box center [659, 136] width 121 height 25
click at [393, 244] on input "text" at bounding box center [381, 236] width 105 height 25
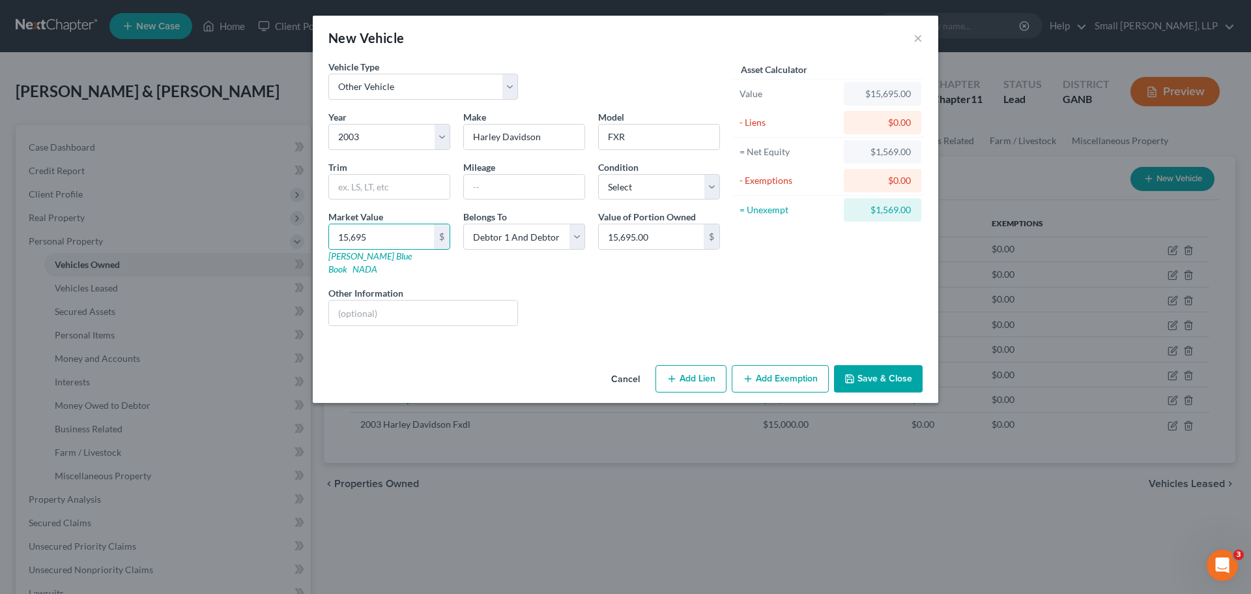
click at [880, 369] on button "Save & Close" at bounding box center [878, 378] width 89 height 27
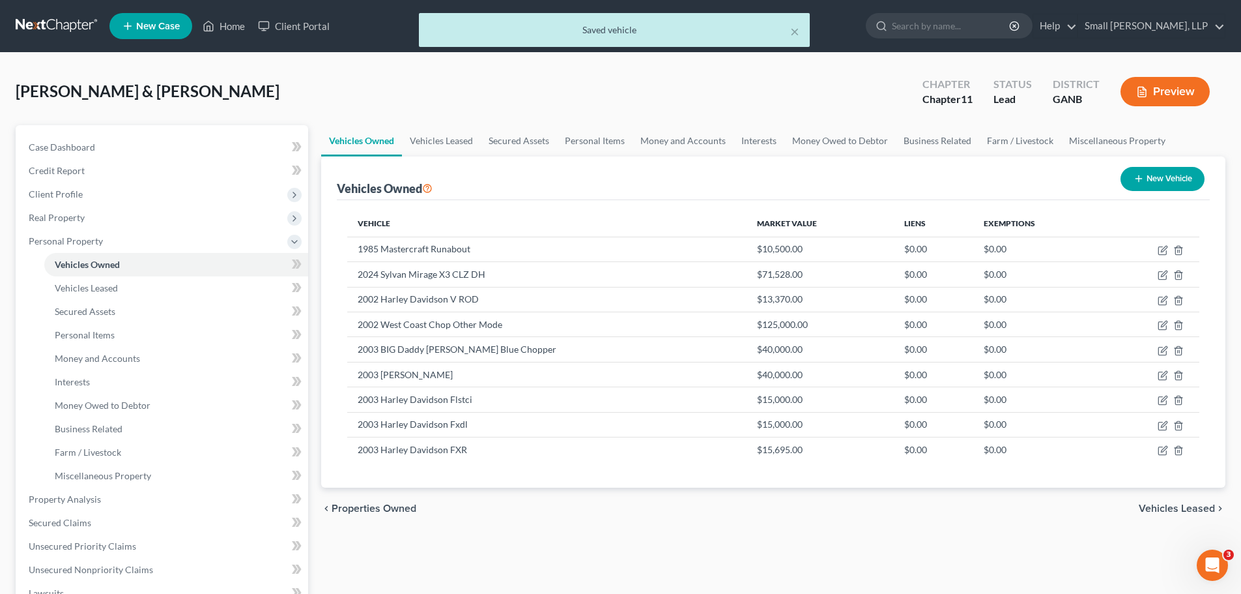
click at [1169, 186] on button "New Vehicle" at bounding box center [1163, 179] width 84 height 24
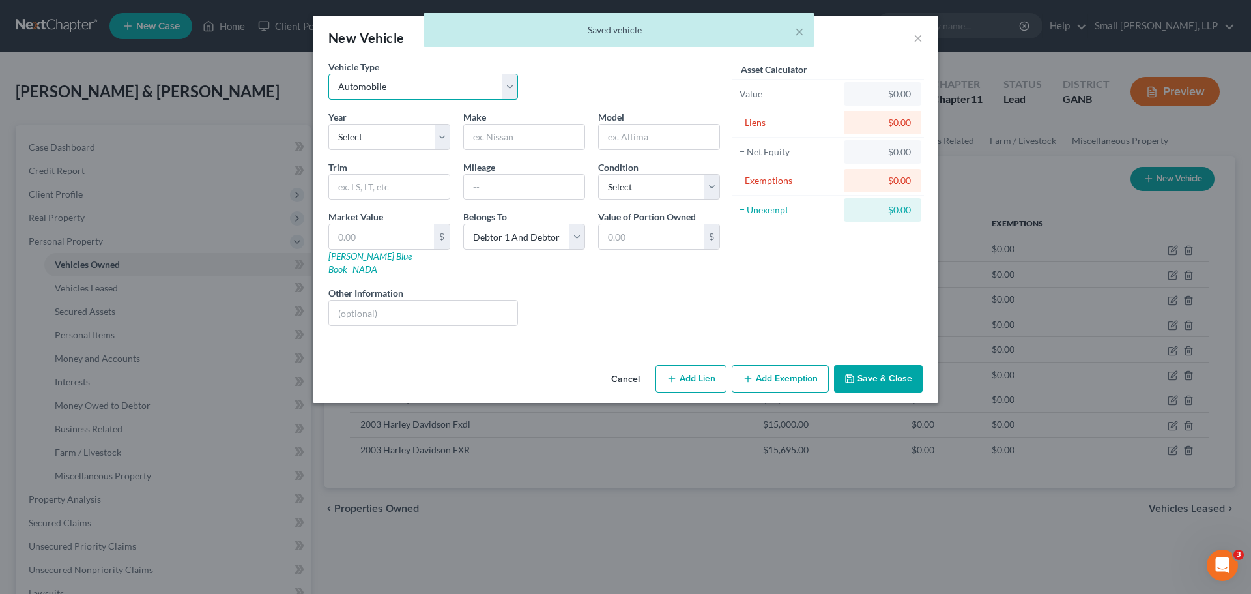
drag, startPoint x: 419, startPoint y: 89, endPoint x: 413, endPoint y: 98, distance: 11.4
click at [418, 89] on select "Select Automobile Truck Trailer Watercraft Aircraft Motor Home Atv Other Vehicle" at bounding box center [423, 87] width 190 height 26
click at [328, 74] on select "Select Automobile Truck Trailer Watercraft Aircraft Motor Home Atv Other Vehicle" at bounding box center [423, 87] width 190 height 26
click at [394, 143] on select "Select 2026 2025 2024 2023 2022 2021 2020 2019 2018 2017 2016 2015 2014 2013 20…" at bounding box center [389, 137] width 122 height 26
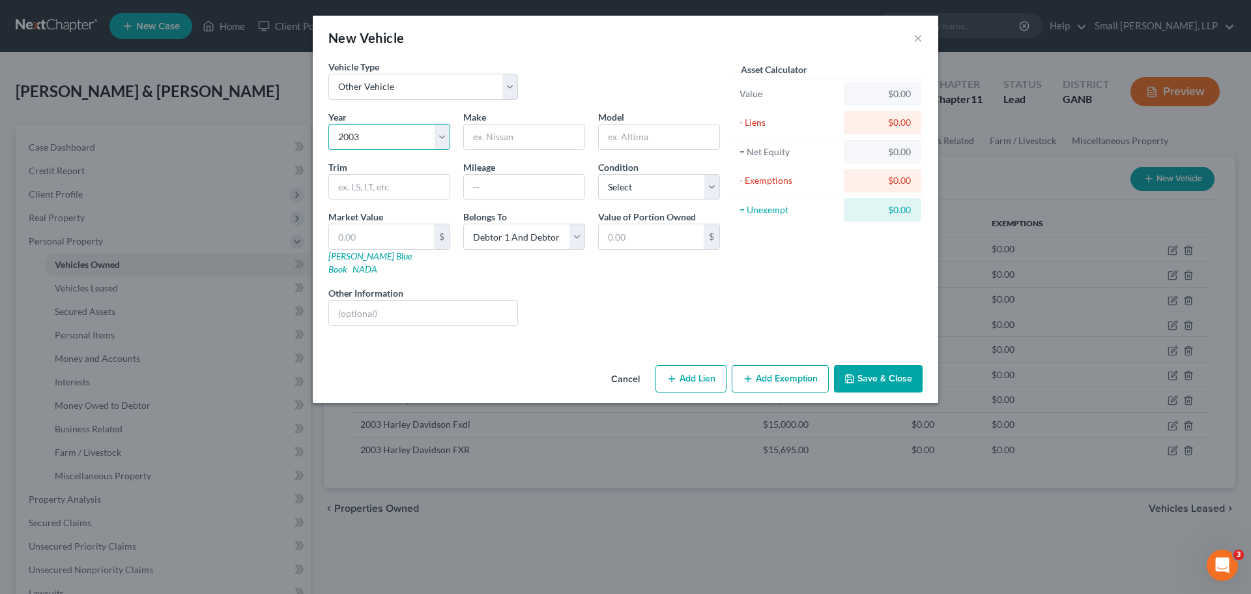
click at [328, 124] on select "Select 2026 2025 2024 2023 2022 2021 2020 2019 2018 2017 2016 2015 2014 2013 20…" at bounding box center [389, 137] width 122 height 26
click at [483, 133] on input "text" at bounding box center [524, 136] width 121 height 25
click at [633, 128] on input "text" at bounding box center [659, 136] width 121 height 25
click at [359, 225] on input "text" at bounding box center [381, 236] width 105 height 25
click at [852, 373] on icon "button" at bounding box center [849, 378] width 10 height 10
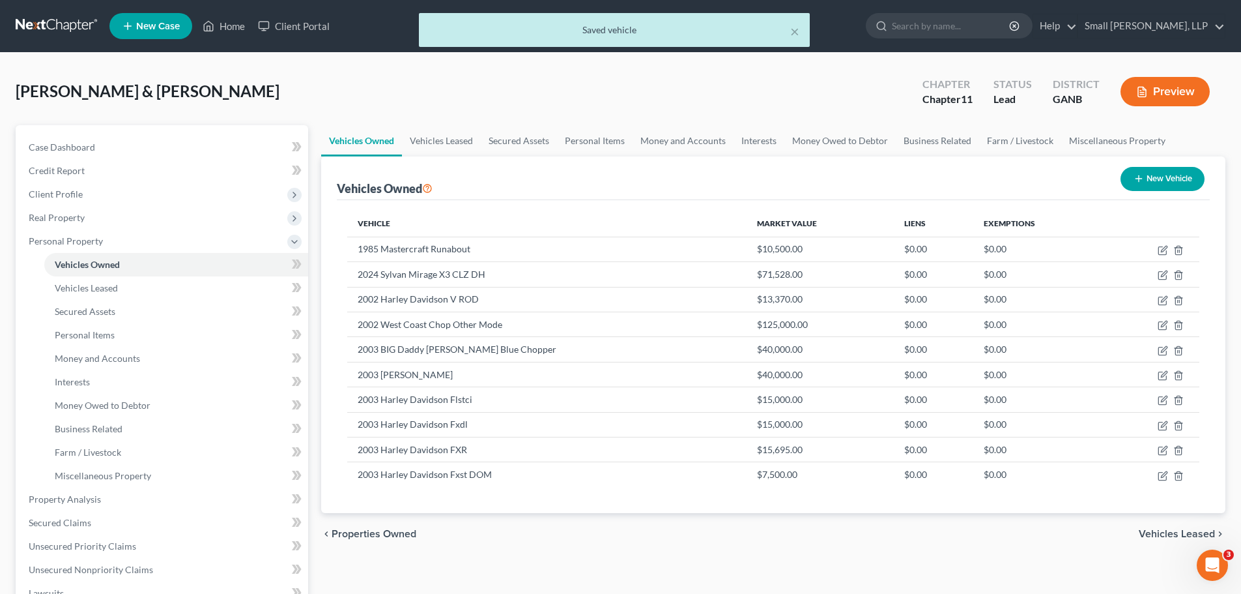
click at [1143, 182] on button "New Vehicle" at bounding box center [1163, 179] width 84 height 24
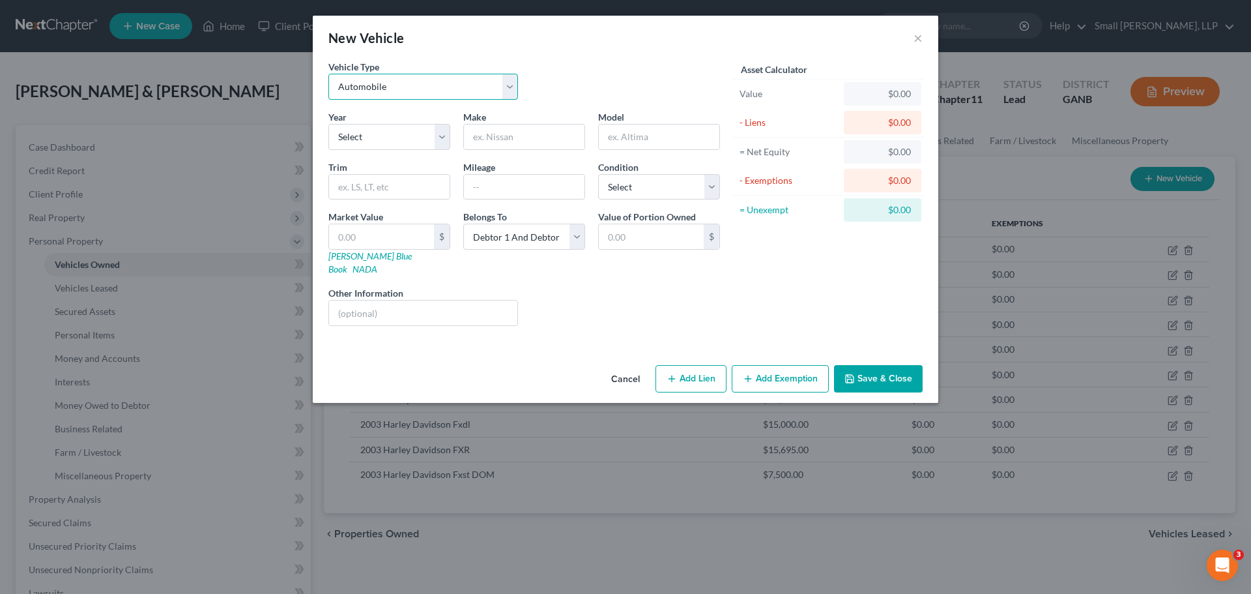
click at [420, 92] on select "Select Automobile Truck Trailer Watercraft Aircraft Motor Home Atv Other Vehicle" at bounding box center [423, 87] width 190 height 26
click at [328, 74] on select "Select Automobile Truck Trailer Watercraft Aircraft Motor Home Atv Other Vehicle" at bounding box center [423, 87] width 190 height 26
click at [400, 132] on select "Select 2026 2025 2024 2023 2022 2021 2020 2019 2018 2017 2016 2015 2014 2013 20…" at bounding box center [389, 137] width 122 height 26
click at [328, 124] on select "Select 2026 2025 2024 2023 2022 2021 2020 2019 2018 2017 2016 2015 2014 2013 20…" at bounding box center [389, 137] width 122 height 26
click at [496, 140] on input "text" at bounding box center [524, 136] width 121 height 25
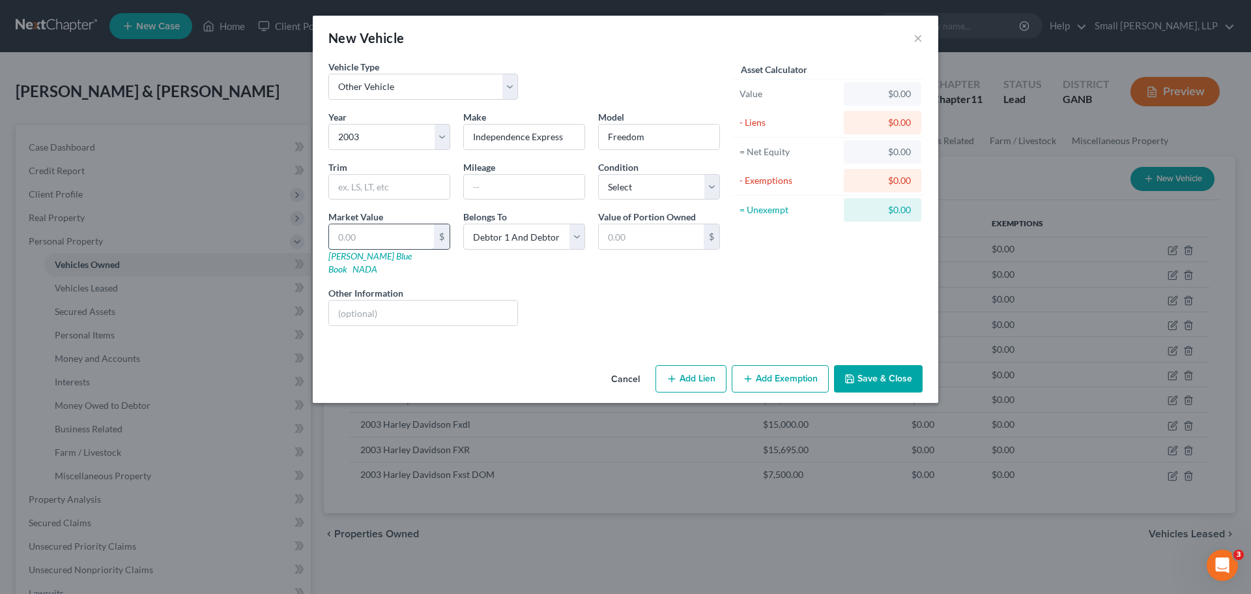
click at [380, 238] on input "text" at bounding box center [381, 236] width 105 height 25
click at [850, 365] on button "Save & Close" at bounding box center [878, 378] width 89 height 27
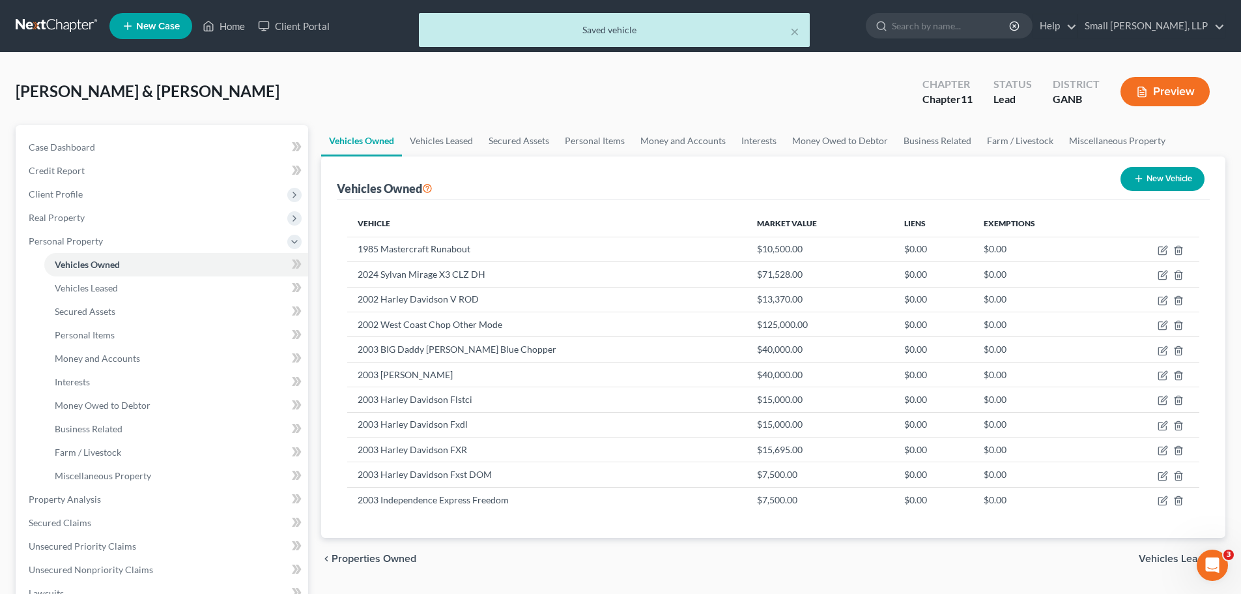
click at [1158, 174] on button "New Vehicle" at bounding box center [1163, 179] width 84 height 24
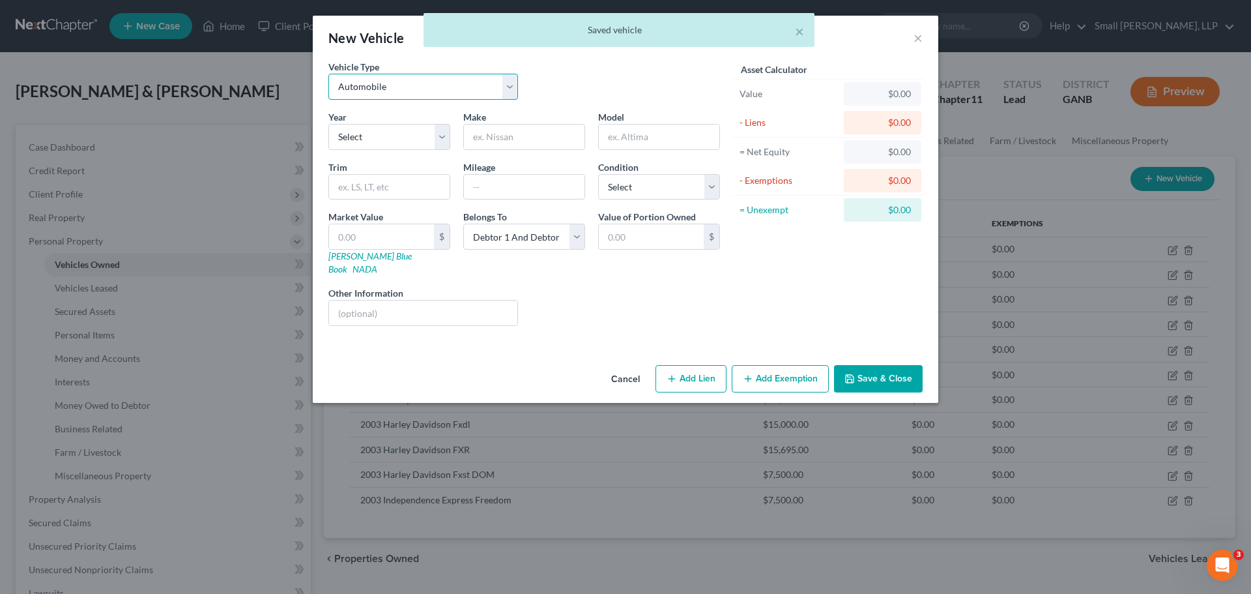
click at [478, 91] on select "Select Automobile Truck Trailer Watercraft Aircraft Motor Home Atv Other Vehicle" at bounding box center [423, 87] width 190 height 26
click at [328, 74] on select "Select Automobile Truck Trailer Watercraft Aircraft Motor Home Atv Other Vehicle" at bounding box center [423, 87] width 190 height 26
click at [394, 140] on select "Select 2026 2025 2024 2023 2022 2021 2020 2019 2018 2017 2016 2015 2014 2013 20…" at bounding box center [389, 137] width 122 height 26
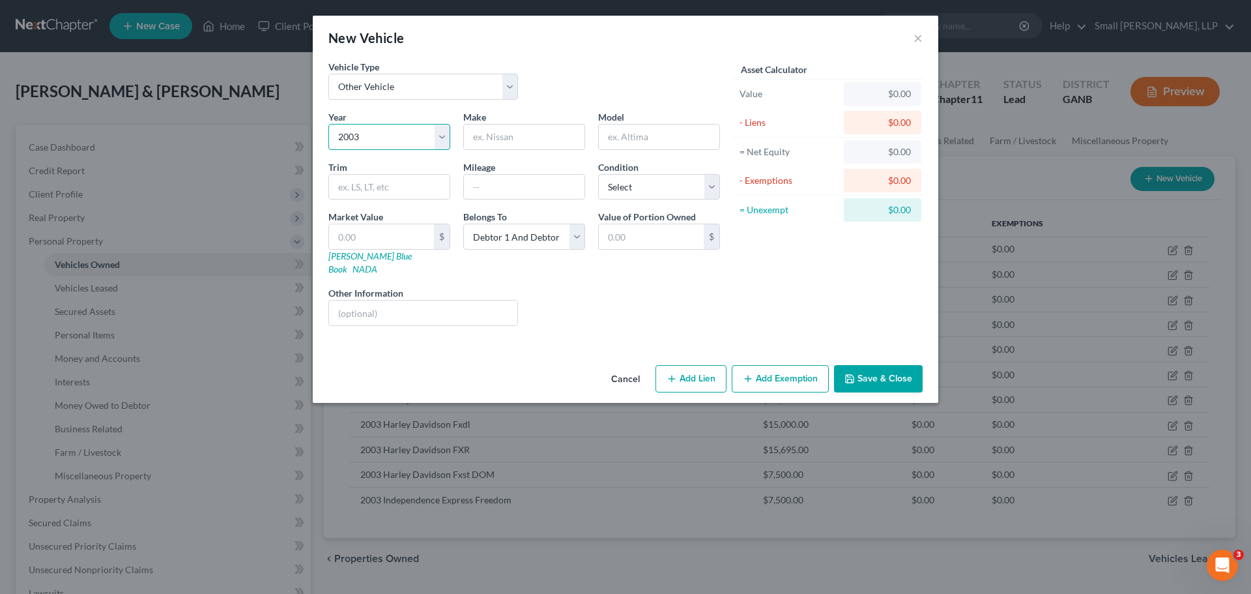
click at [328, 124] on select "Select 2026 2025 2024 2023 2022 2021 2020 2019 2018 2017 2016 2015 2014 2013 20…" at bounding box center [389, 137] width 122 height 26
click at [489, 143] on input "text" at bounding box center [524, 136] width 121 height 25
click at [394, 238] on input "text" at bounding box center [381, 236] width 105 height 25
click at [907, 365] on button "Save & Close" at bounding box center [878, 378] width 89 height 27
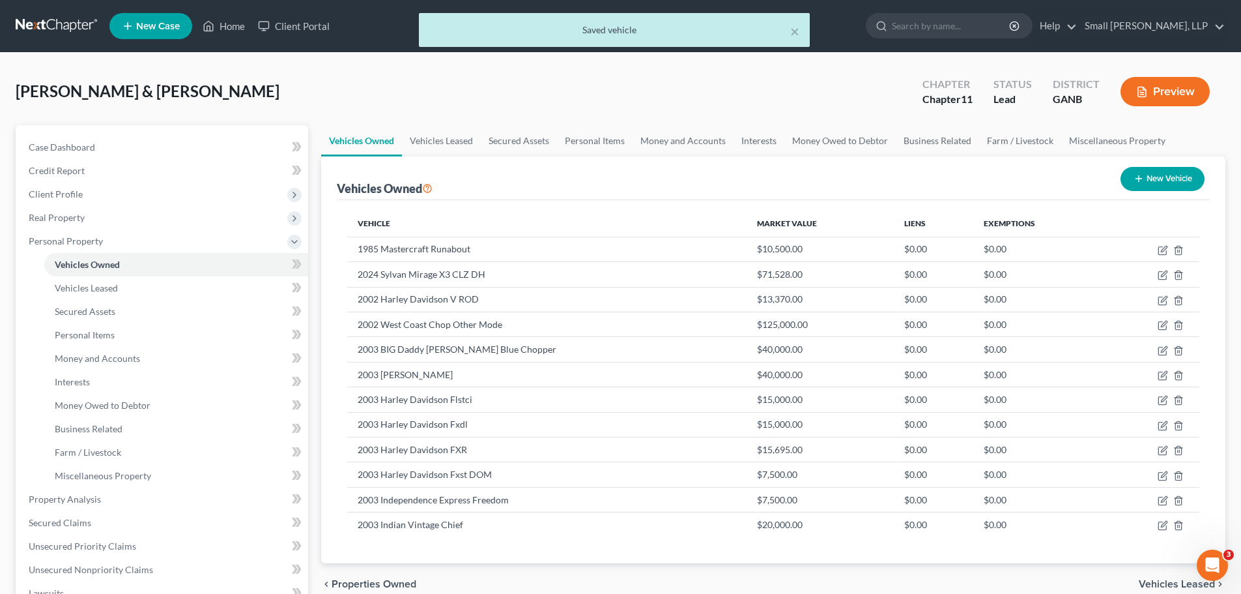
click at [1161, 183] on button "New Vehicle" at bounding box center [1163, 179] width 84 height 24
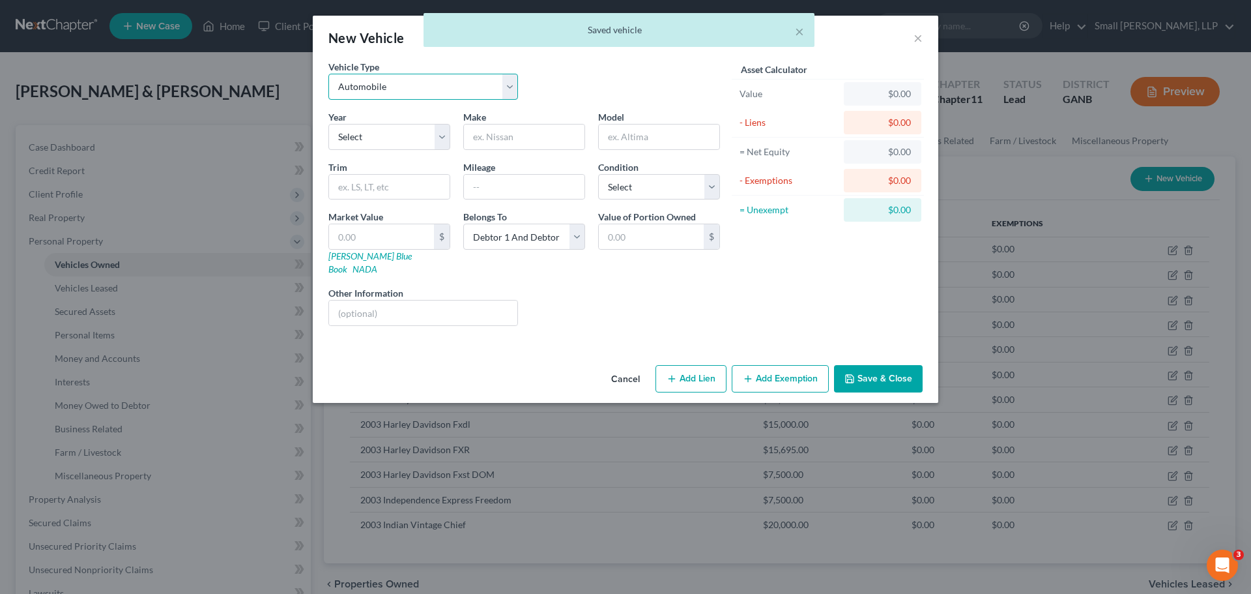
click at [459, 92] on select "Select Automobile Truck Trailer Watercraft Aircraft Motor Home Atv Other Vehicle" at bounding box center [423, 87] width 190 height 26
click at [328, 74] on select "Select Automobile Truck Trailer Watercraft Aircraft Motor Home Atv Other Vehicle" at bounding box center [423, 87] width 190 height 26
click at [390, 141] on select "Select 2026 2025 2024 2023 2022 2021 2020 2019 2018 2017 2016 2015 2014 2013 20…" at bounding box center [389, 137] width 122 height 26
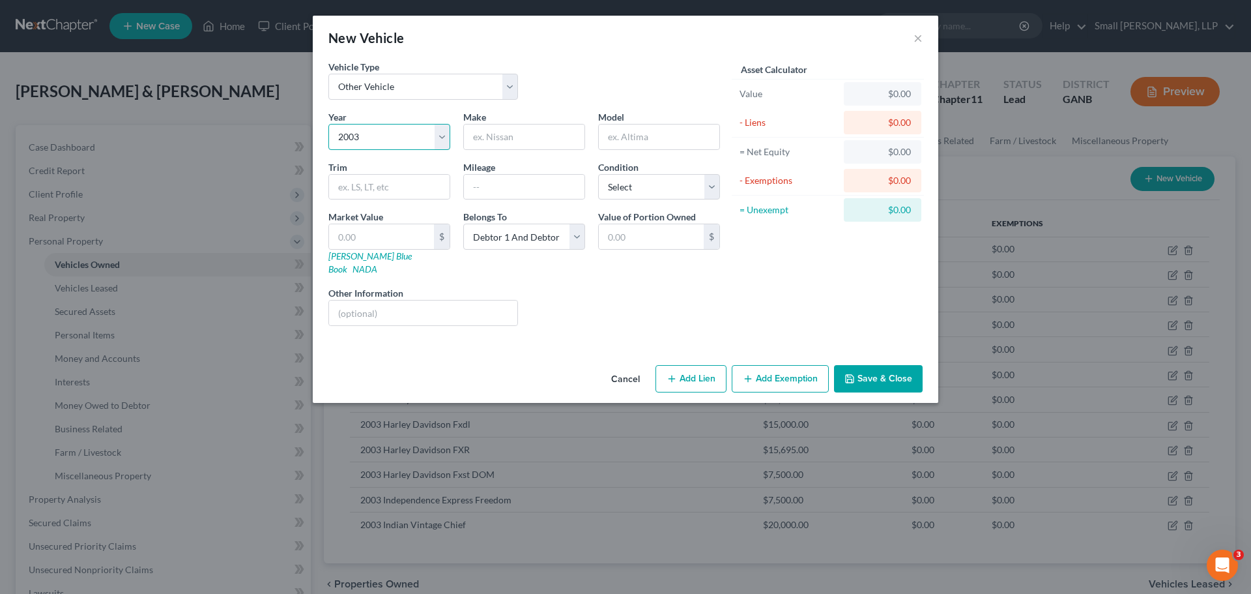
click at [328, 124] on select "Select 2026 2025 2024 2023 2022 2021 2020 2019 2018 2017 2016 2015 2014 2013 20…" at bounding box center [389, 137] width 122 height 26
click at [502, 137] on input "text" at bounding box center [524, 136] width 121 height 25
click at [396, 239] on input "text" at bounding box center [381, 236] width 105 height 25
click at [843, 365] on button "Save & Close" at bounding box center [878, 378] width 89 height 27
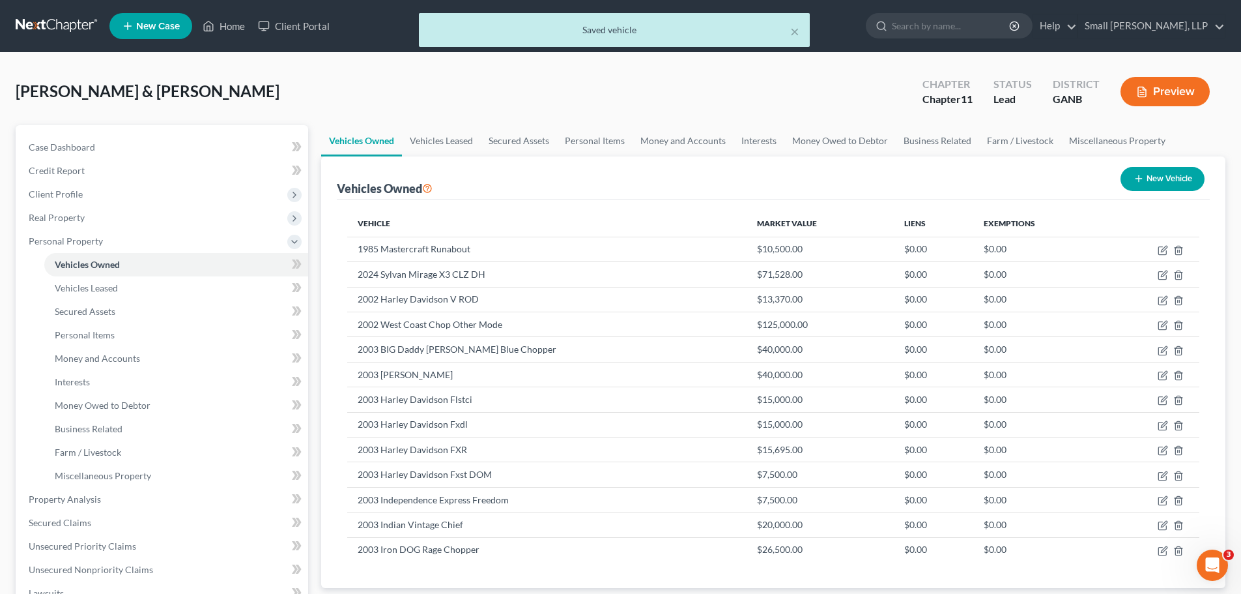
click at [1177, 180] on button "New Vehicle" at bounding box center [1163, 179] width 84 height 24
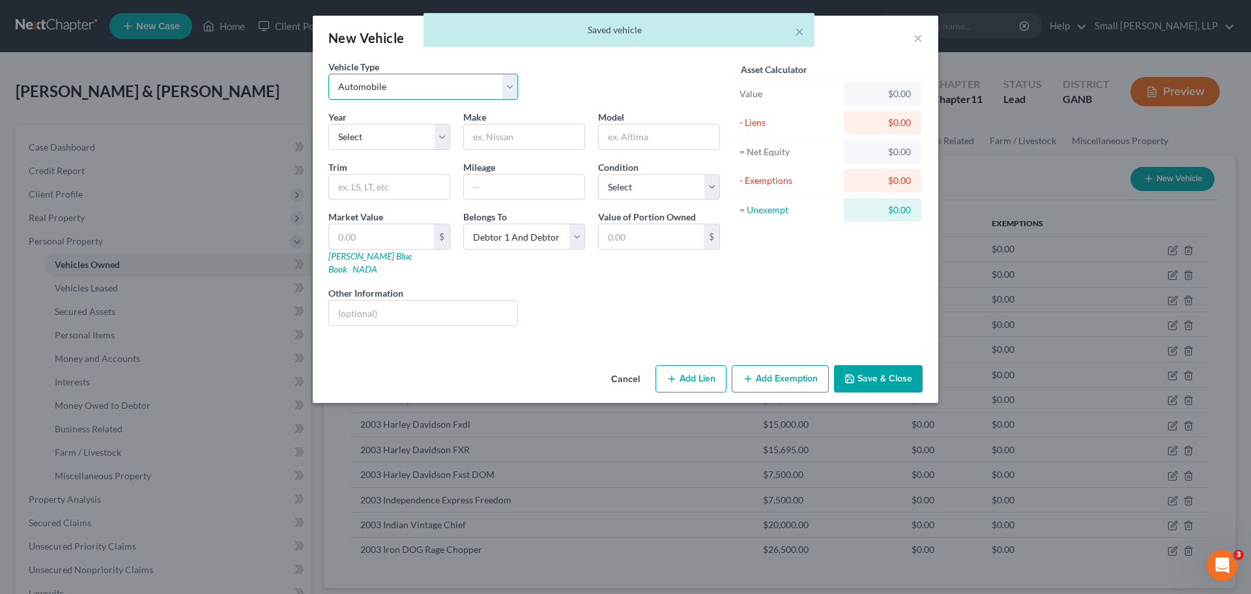
click at [443, 90] on select "Select Automobile Truck Trailer Watercraft Aircraft Motor Home Atv Other Vehicle" at bounding box center [423, 87] width 190 height 26
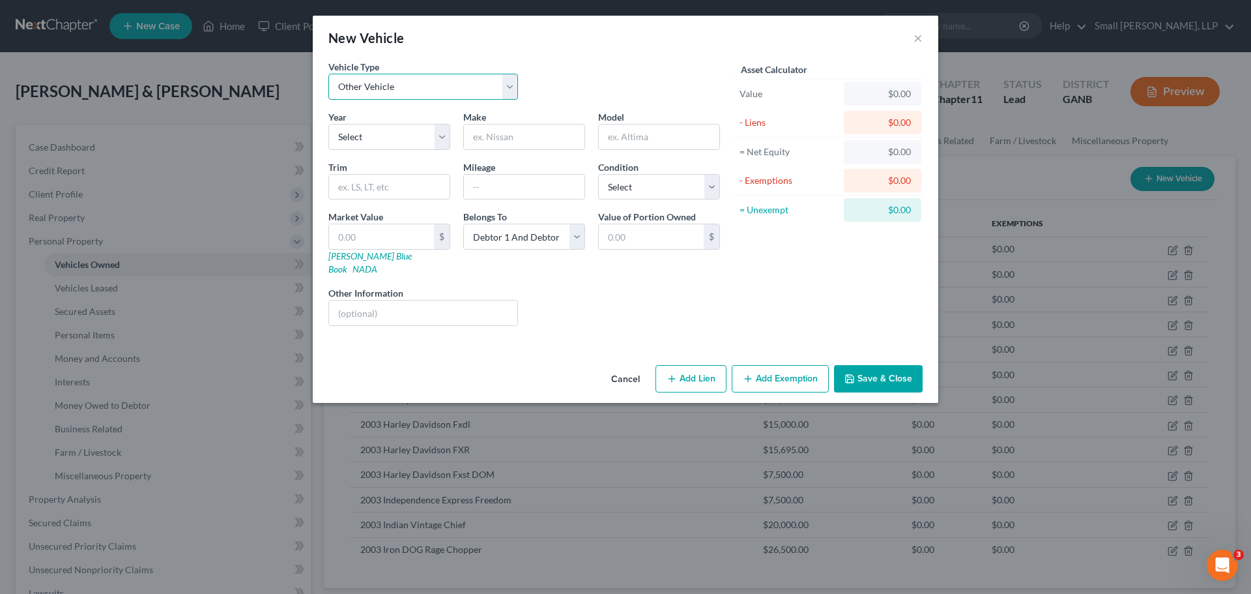
click at [328, 74] on select "Select Automobile Truck Trailer Watercraft Aircraft Motor Home Atv Other Vehicle" at bounding box center [423, 87] width 190 height 26
click at [411, 136] on select "Select 2026 2025 2024 2023 2022 2021 2020 2019 2018 2017 2016 2015 2014 2013 20…" at bounding box center [389, 137] width 122 height 26
click at [328, 124] on select "Select 2026 2025 2024 2023 2022 2021 2020 2019 2018 2017 2016 2015 2014 2013 20…" at bounding box center [389, 137] width 122 height 26
click at [507, 141] on input "text" at bounding box center [524, 136] width 121 height 25
click at [358, 246] on input "text" at bounding box center [381, 236] width 105 height 25
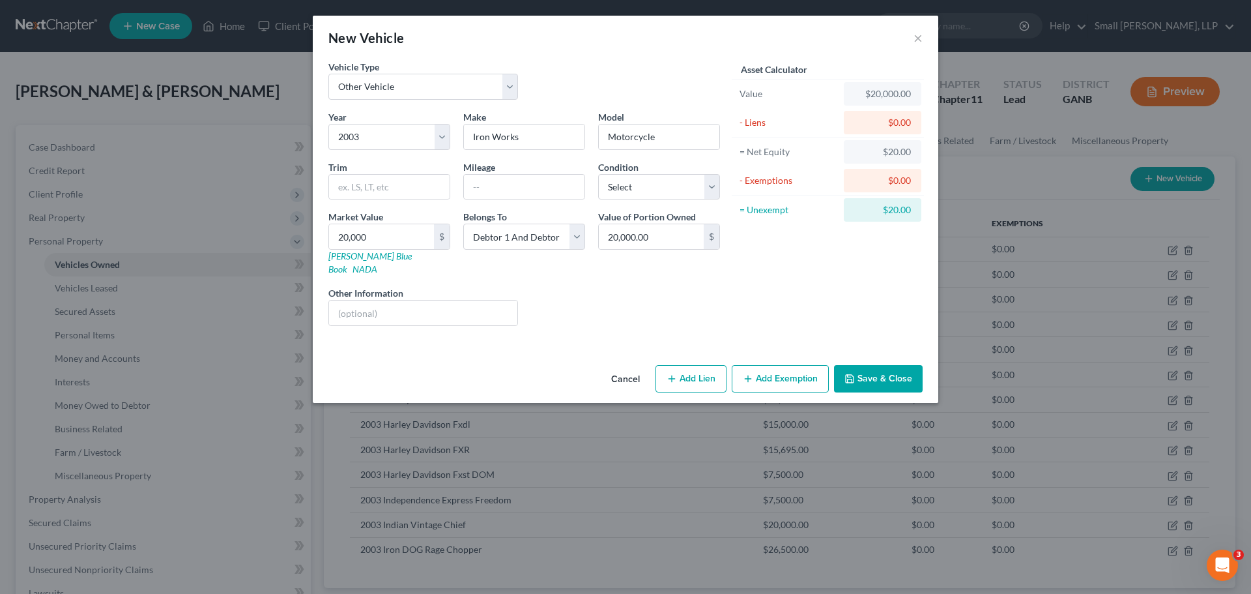
click at [858, 365] on button "Save & Close" at bounding box center [878, 378] width 89 height 27
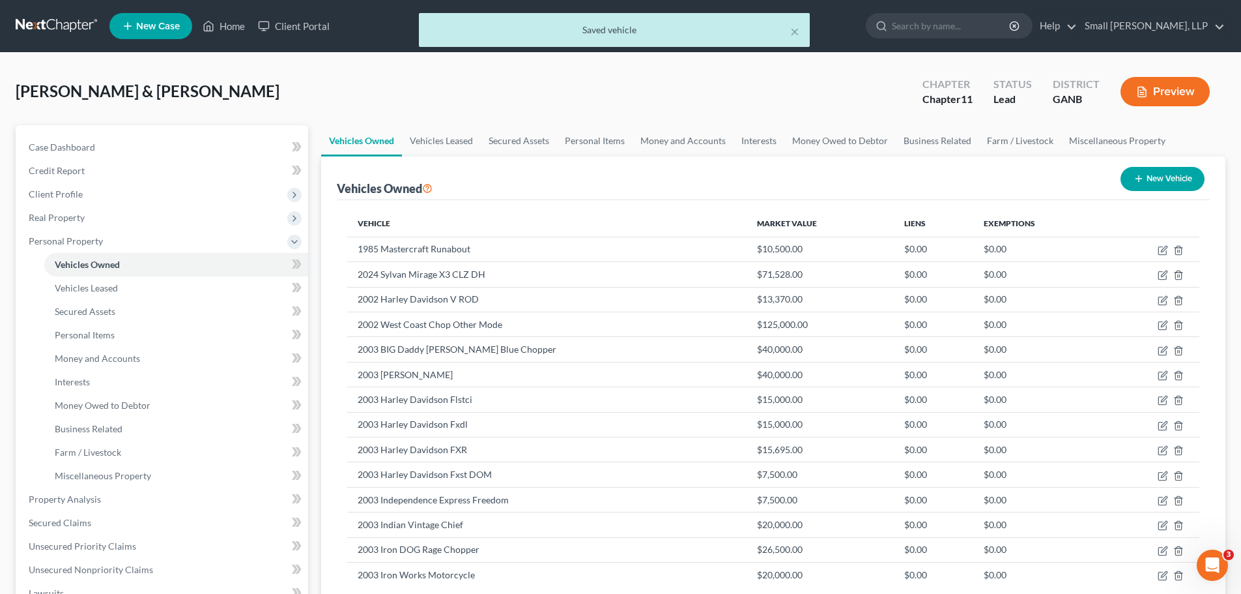
click at [1190, 180] on button "New Vehicle" at bounding box center [1163, 179] width 84 height 24
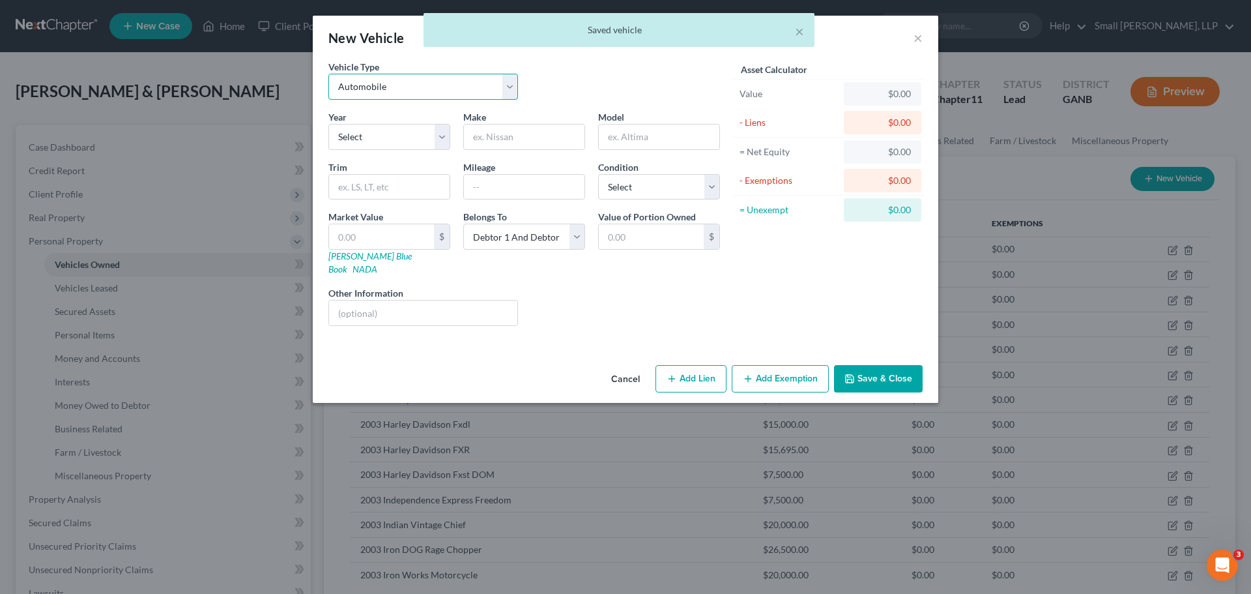
click at [478, 88] on select "Select Automobile Truck Trailer Watercraft Aircraft Motor Home Atv Other Vehicle" at bounding box center [423, 87] width 190 height 26
click at [328, 74] on select "Select Automobile Truck Trailer Watercraft Aircraft Motor Home Atv Other Vehicle" at bounding box center [423, 87] width 190 height 26
click at [395, 135] on select "Select 2026 2025 2024 2023 2022 2021 2020 2019 2018 2017 2016 2015 2014 2013 20…" at bounding box center [389, 137] width 122 height 26
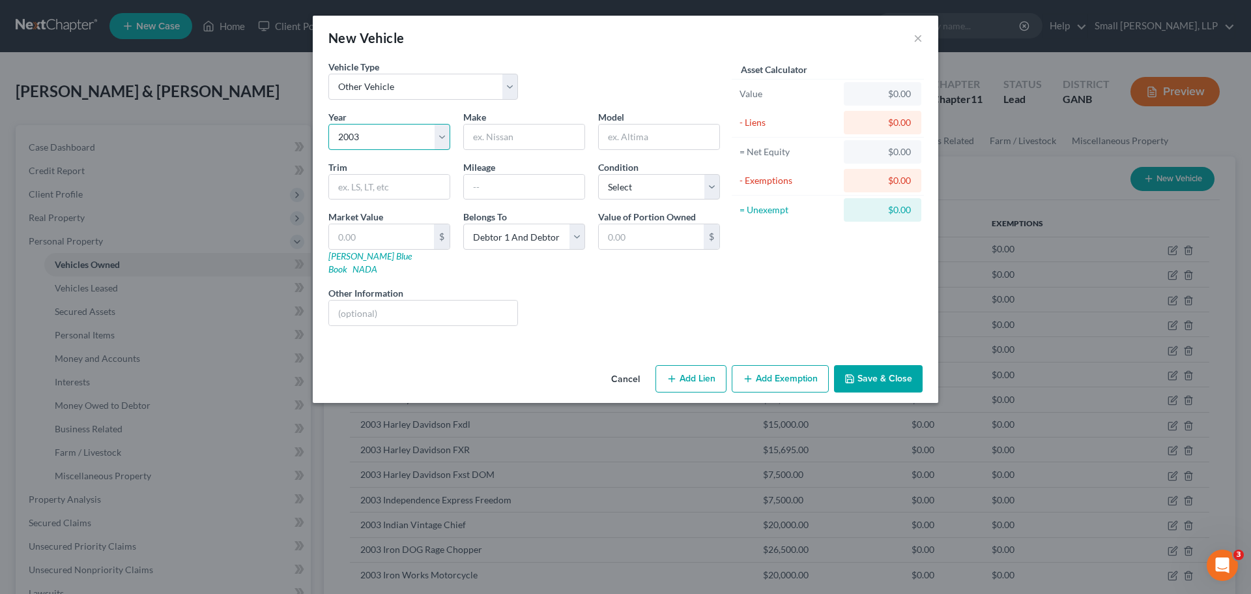
click at [328, 124] on select "Select 2026 2025 2024 2023 2022 2021 2020 2019 2018 2017 2016 2015 2014 2013 20…" at bounding box center [389, 137] width 122 height 26
click at [494, 141] on input "text" at bounding box center [524, 136] width 121 height 25
click at [380, 236] on input "text" at bounding box center [381, 236] width 105 height 25
click at [854, 365] on button "Save & Close" at bounding box center [878, 378] width 89 height 27
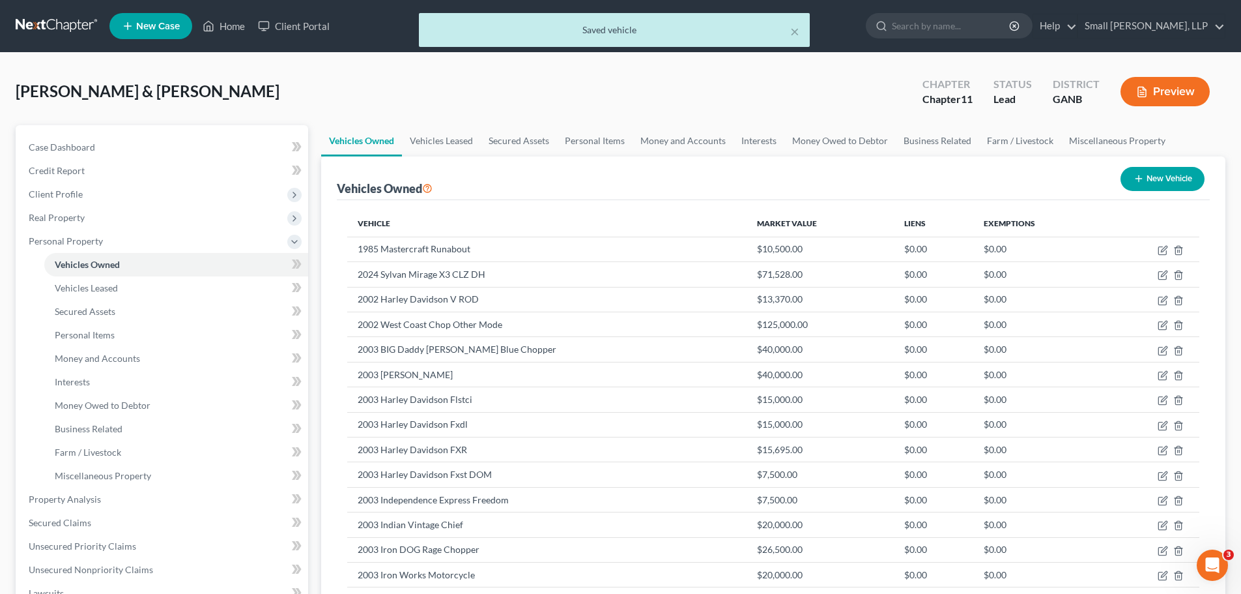
click at [1167, 180] on button "New Vehicle" at bounding box center [1163, 179] width 84 height 24
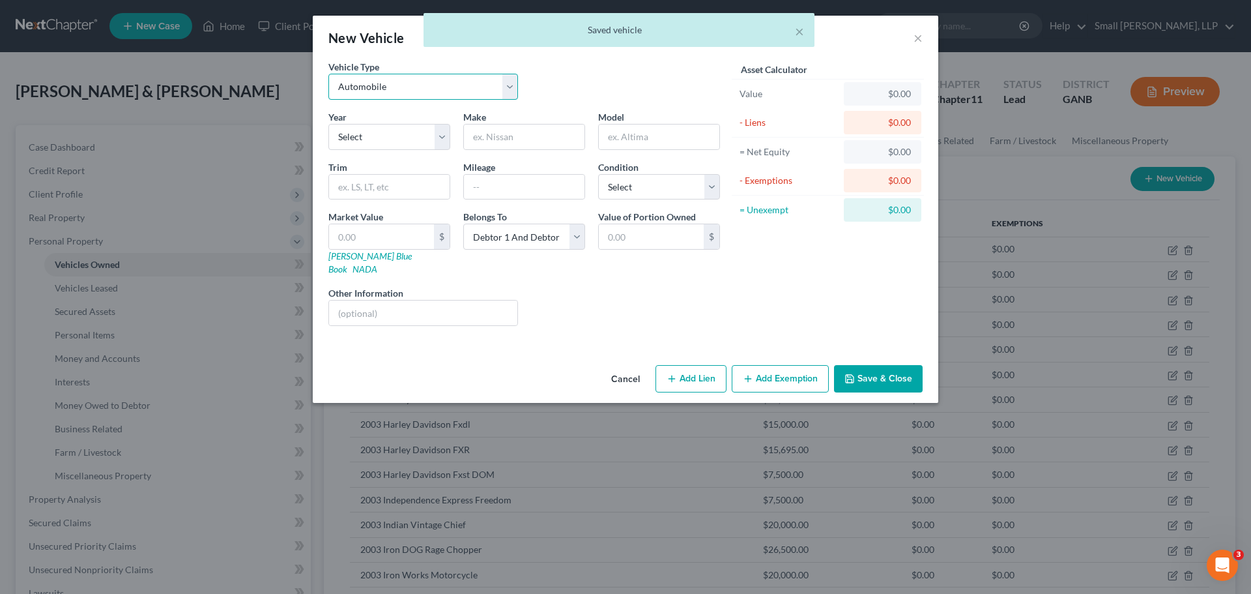
click at [434, 83] on select "Select Automobile Truck Trailer Watercraft Aircraft Motor Home Atv Other Vehicle" at bounding box center [423, 87] width 190 height 26
click at [328, 74] on select "Select Automobile Truck Trailer Watercraft Aircraft Motor Home Atv Other Vehicle" at bounding box center [423, 87] width 190 height 26
click at [380, 144] on select "Select 2026 2025 2024 2023 2022 2021 2020 2019 2018 2017 2016 2015 2014 2013 20…" at bounding box center [389, 137] width 122 height 26
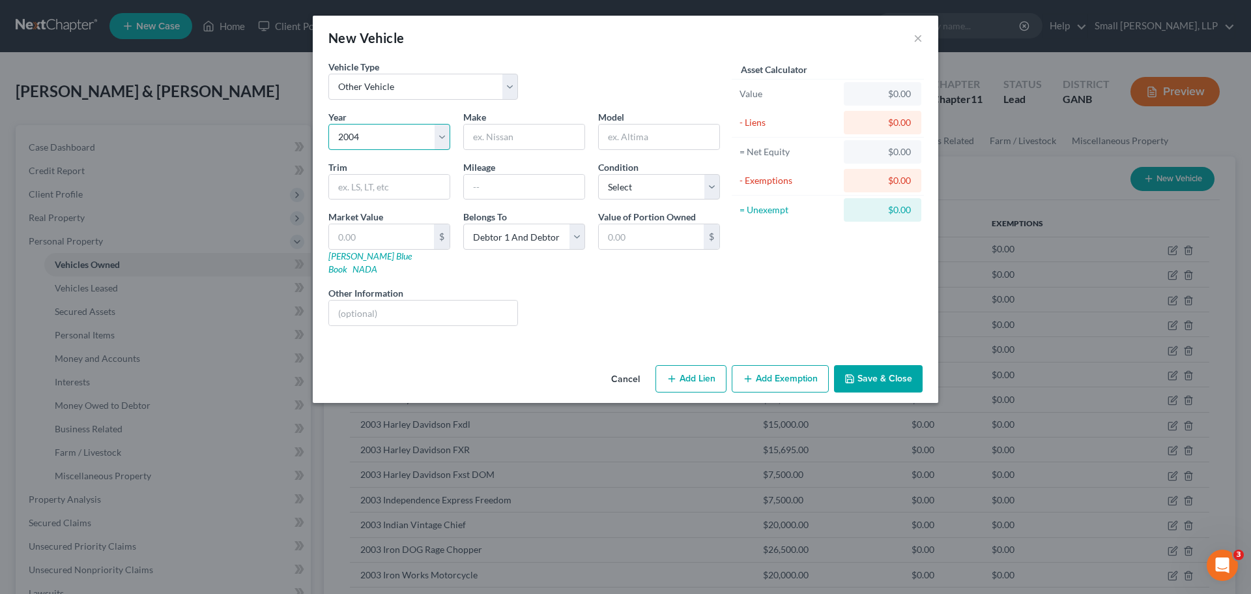
click at [328, 124] on select "Select 2026 2025 2024 2023 2022 2021 2020 2019 2018 2017 2016 2015 2014 2013 20…" at bounding box center [389, 137] width 122 height 26
click at [498, 141] on input "text" at bounding box center [524, 136] width 121 height 25
click at [620, 140] on input "text" at bounding box center [659, 136] width 121 height 25
click at [403, 247] on input "text" at bounding box center [381, 236] width 105 height 25
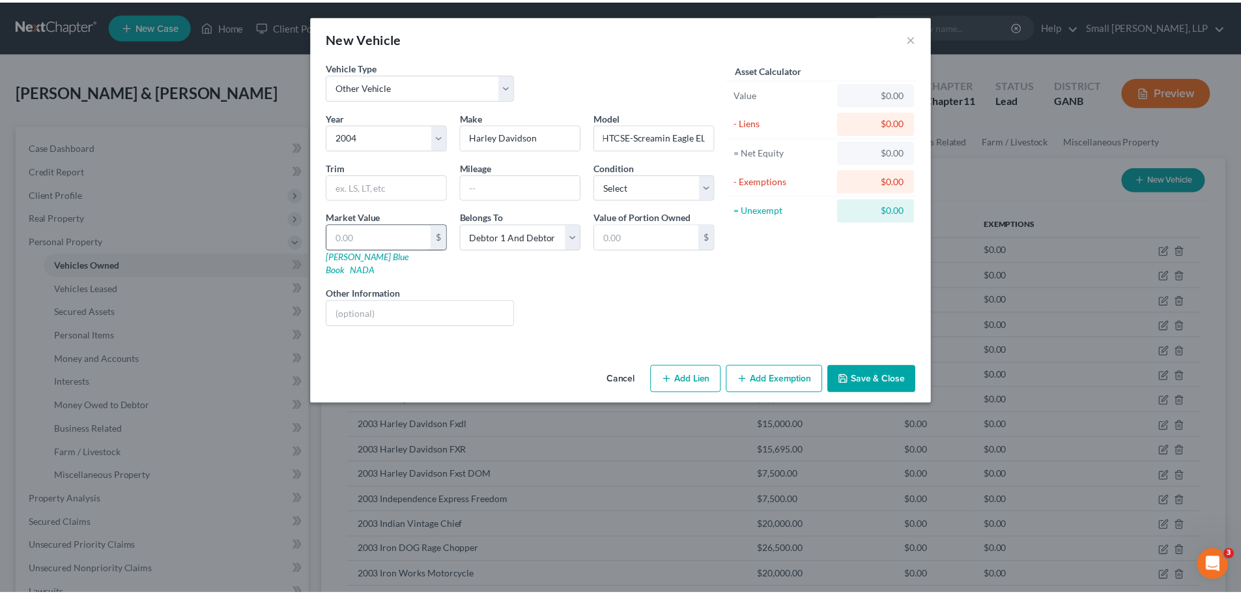
scroll to position [0, 0]
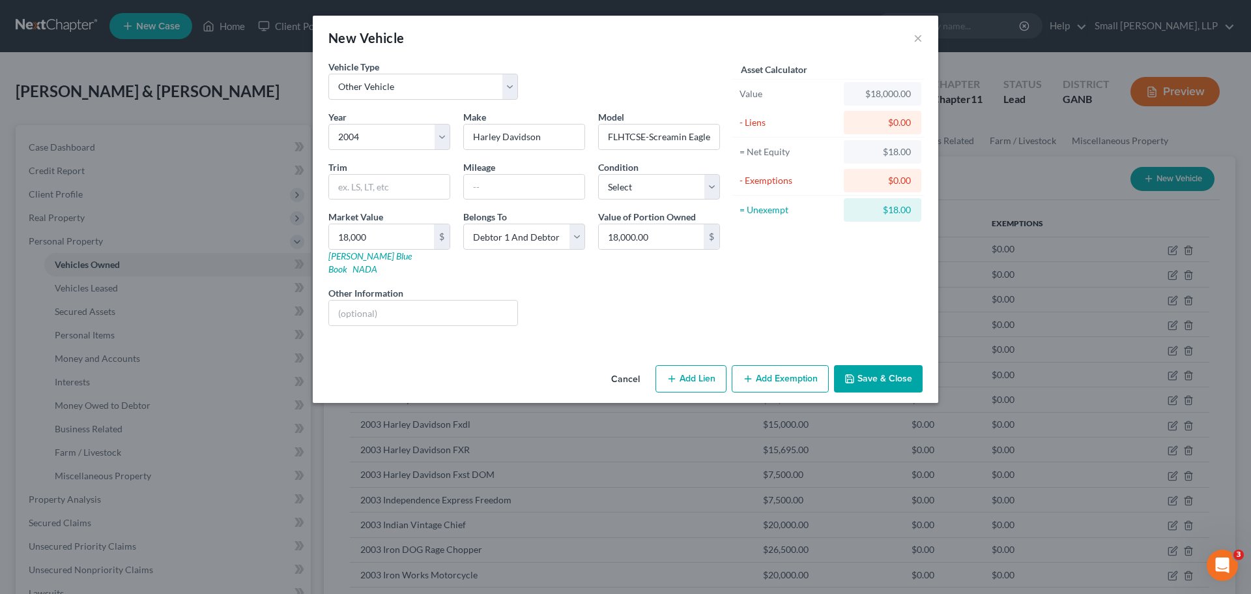
click at [867, 365] on button "Save & Close" at bounding box center [878, 378] width 89 height 27
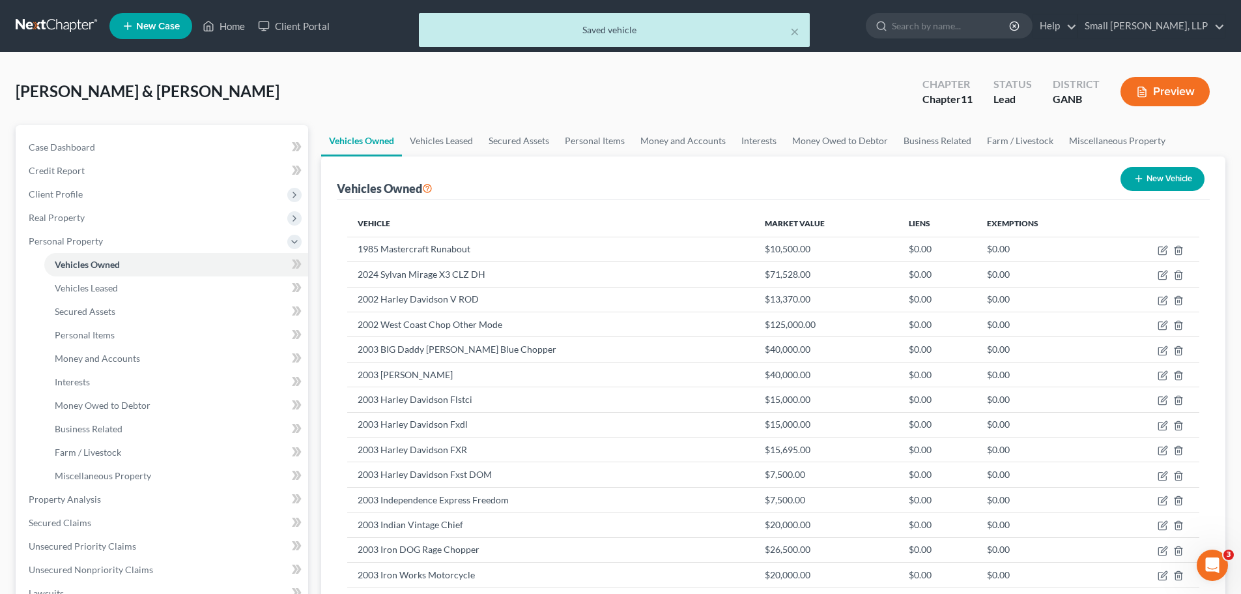
click at [1151, 181] on button "New Vehicle" at bounding box center [1163, 179] width 84 height 24
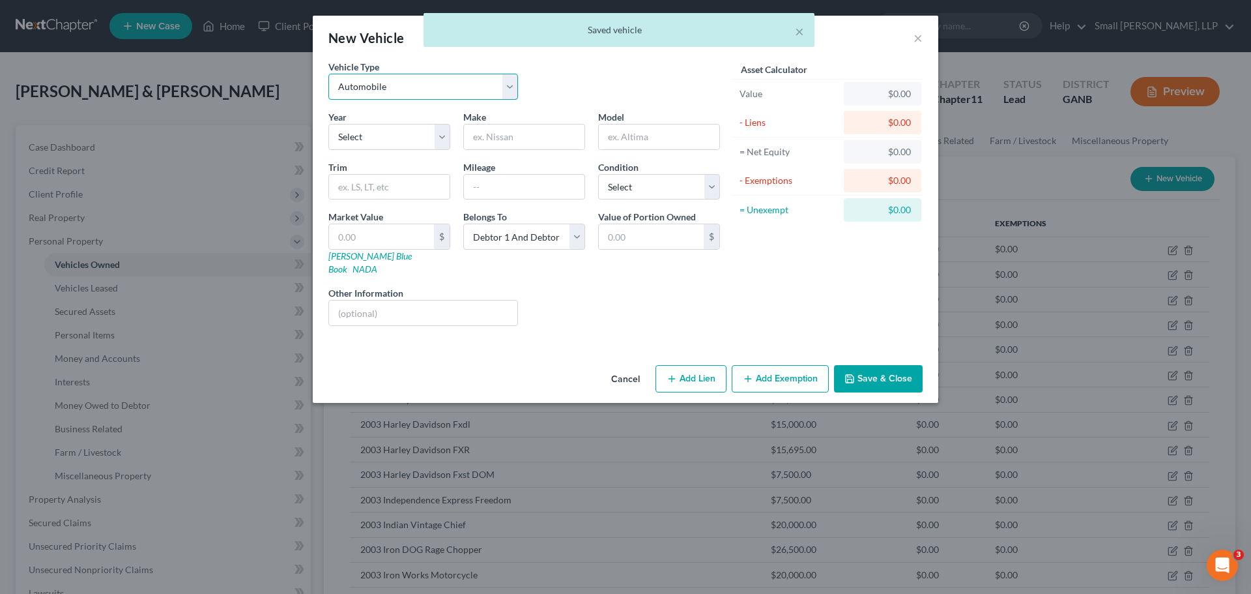
drag, startPoint x: 431, startPoint y: 92, endPoint x: 421, endPoint y: 96, distance: 10.8
click at [430, 92] on select "Select Automobile Truck Trailer Watercraft Aircraft Motor Home Atv Other Vehicle" at bounding box center [423, 87] width 190 height 26
click at [328, 74] on select "Select Automobile Truck Trailer Watercraft Aircraft Motor Home Atv Other Vehicle" at bounding box center [423, 87] width 190 height 26
click at [389, 141] on select "Select 2026 2025 2024 2023 2022 2021 2020 2019 2018 2017 2016 2015 2014 2013 20…" at bounding box center [389, 137] width 122 height 26
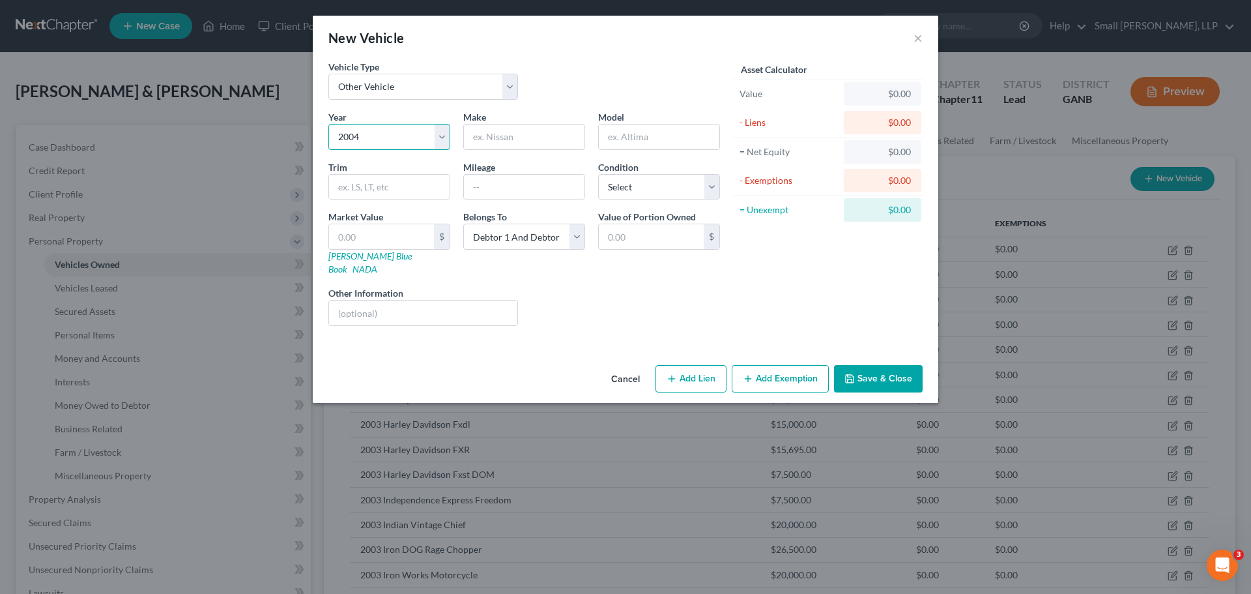
click at [328, 124] on select "Select 2026 2025 2024 2023 2022 2021 2020 2019 2018 2017 2016 2015 2014 2013 20…" at bounding box center [389, 137] width 122 height 26
click at [508, 141] on input "text" at bounding box center [524, 136] width 121 height 25
click at [638, 138] on input "text" at bounding box center [659, 136] width 121 height 25
click at [351, 235] on input "text" at bounding box center [381, 236] width 105 height 25
click at [866, 365] on button "Save & Close" at bounding box center [878, 378] width 89 height 27
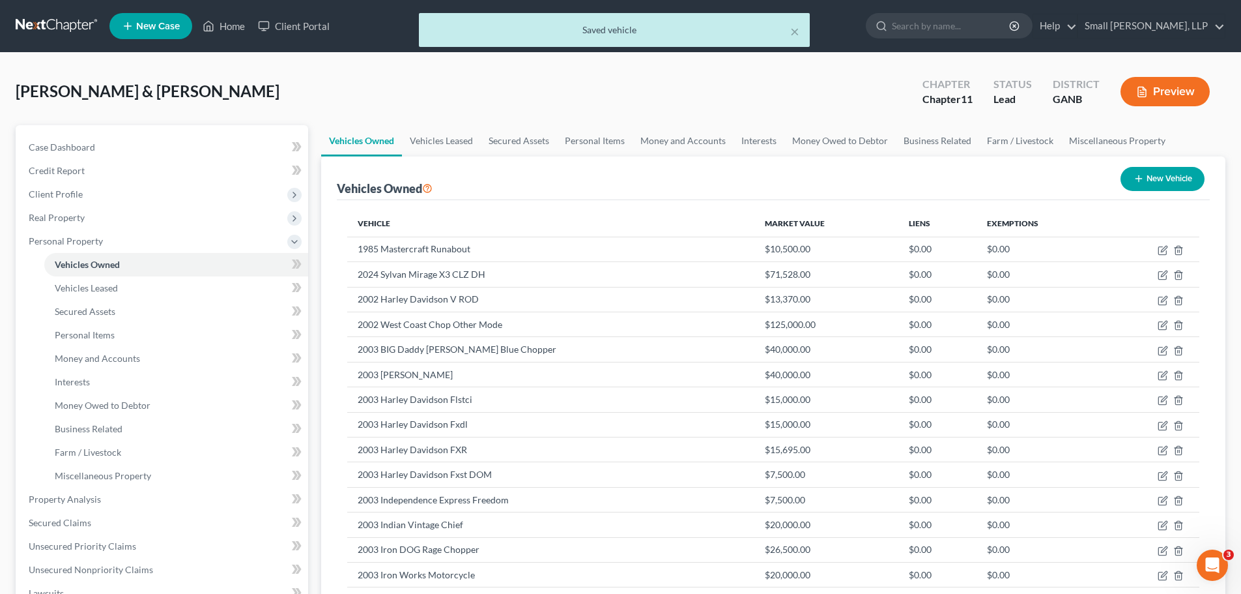
click at [1145, 179] on button "New Vehicle" at bounding box center [1163, 179] width 84 height 24
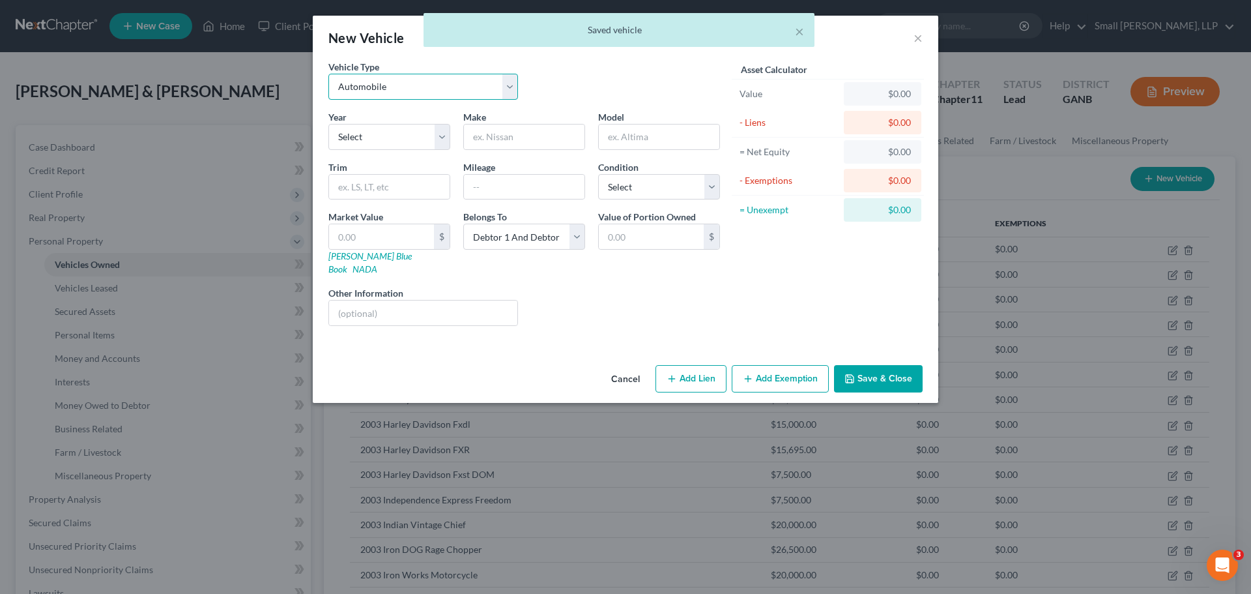
click at [416, 93] on select "Select Automobile Truck Trailer Watercraft Aircraft Motor Home Atv Other Vehicle" at bounding box center [423, 87] width 190 height 26
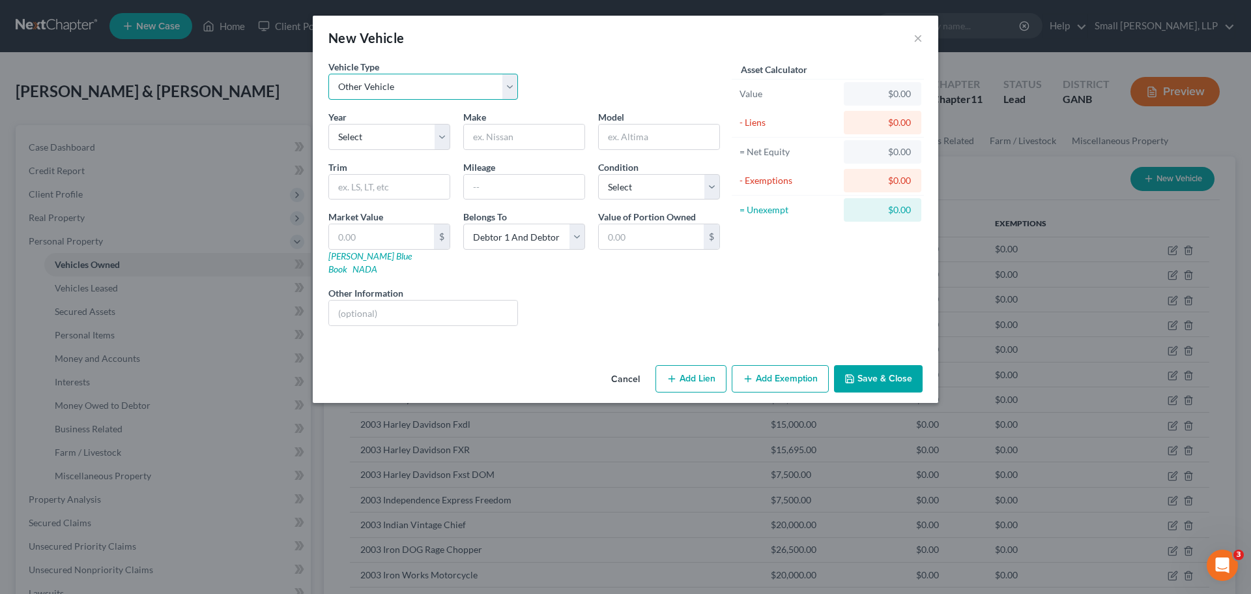
click at [328, 74] on select "Select Automobile Truck Trailer Watercraft Aircraft Motor Home Atv Other Vehicle" at bounding box center [423, 87] width 190 height 26
click at [377, 141] on select "Select 2026 2025 2024 2023 2022 2021 2020 2019 2018 2017 2016 2015 2014 2013 20…" at bounding box center [389, 137] width 122 height 26
click at [328, 124] on select "Select 2026 2025 2024 2023 2022 2021 2020 2019 2018 2017 2016 2015 2014 2013 20…" at bounding box center [389, 137] width 122 height 26
click at [508, 139] on input "text" at bounding box center [524, 136] width 121 height 25
click at [400, 221] on div "Market Value $ [PERSON_NAME] Blue Book NADA" at bounding box center [389, 243] width 135 height 66
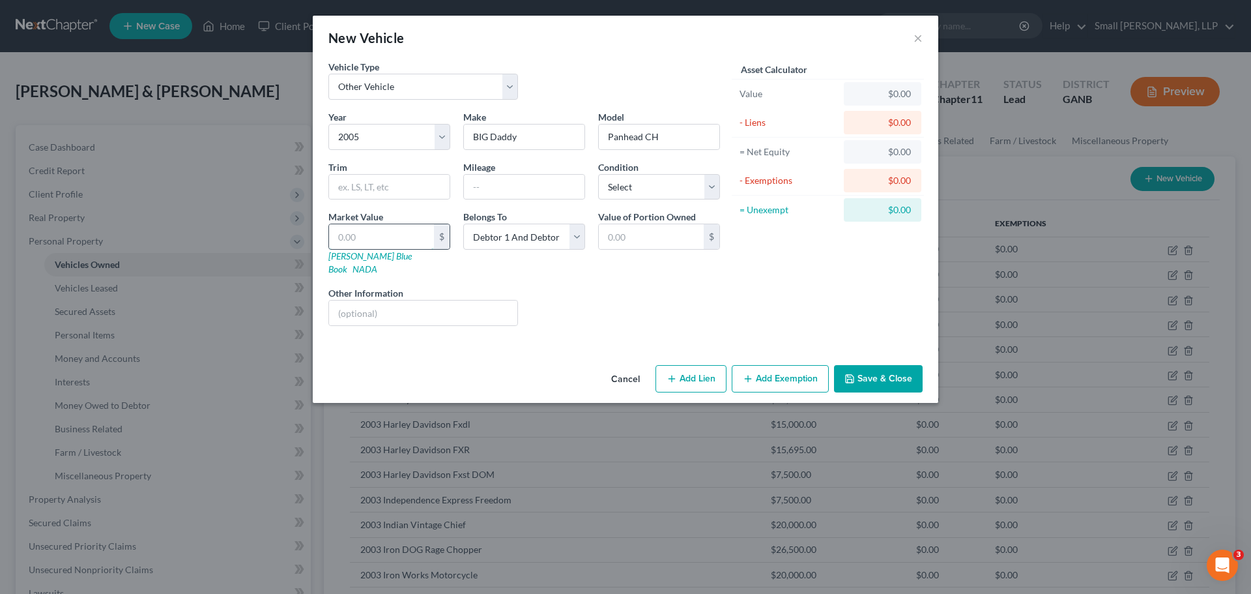
click at [393, 238] on input "text" at bounding box center [381, 236] width 105 height 25
click at [879, 365] on button "Save & Close" at bounding box center [878, 378] width 89 height 27
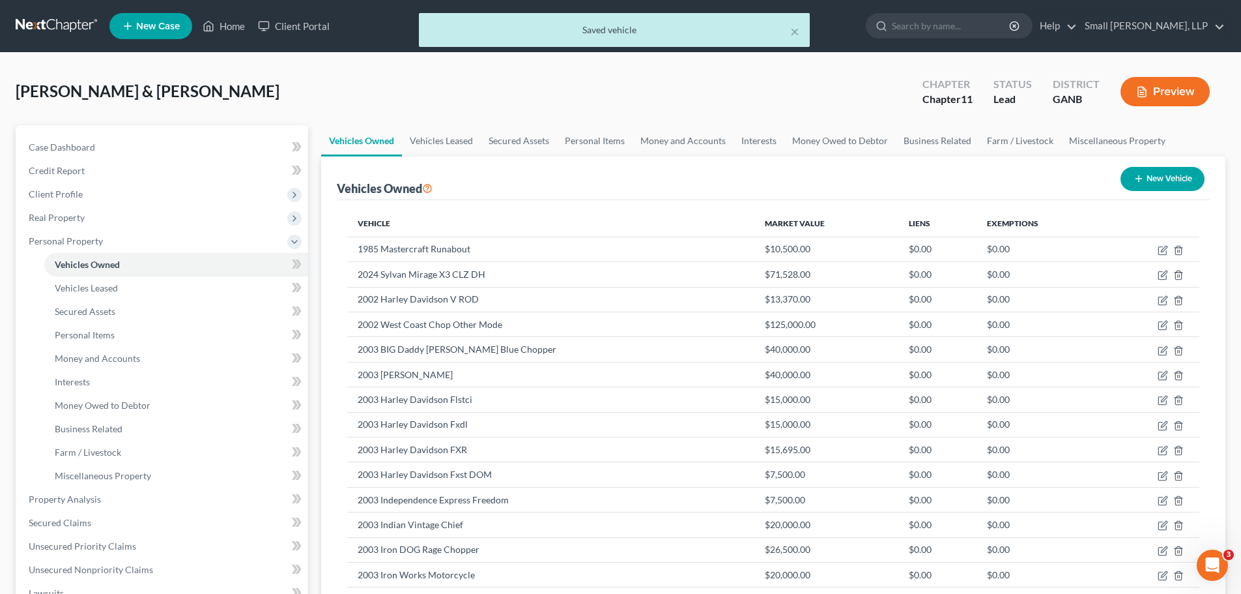
click at [1139, 175] on icon "button" at bounding box center [1139, 178] width 10 height 10
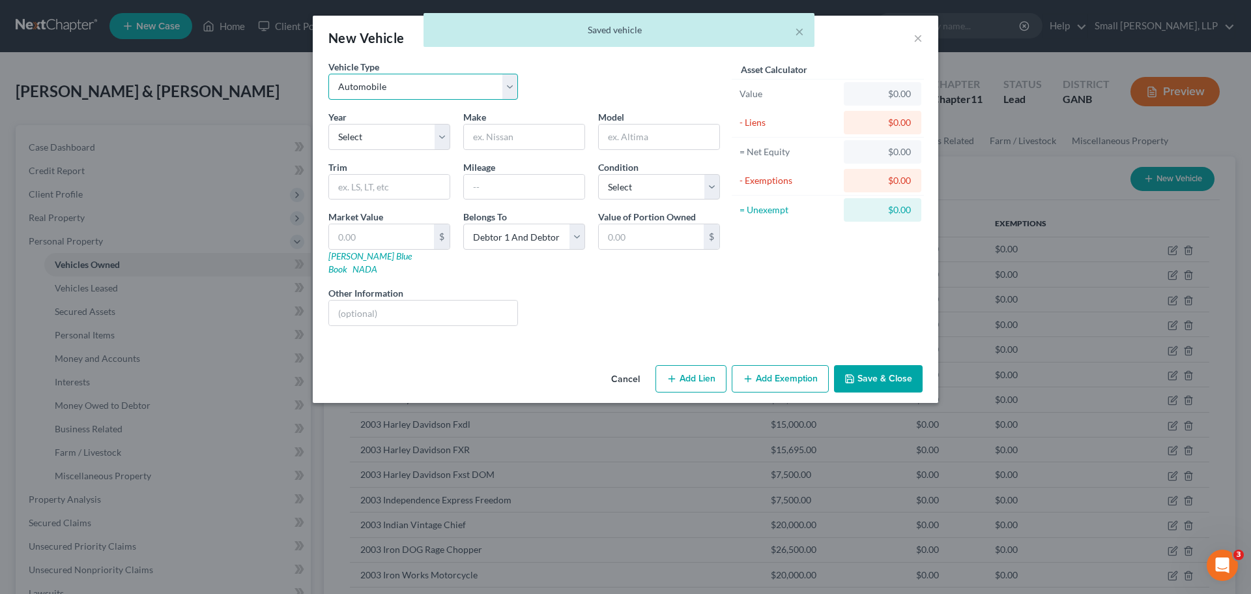
click at [403, 86] on select "Select Automobile Truck Trailer Watercraft Aircraft Motor Home Atv Other Vehicle" at bounding box center [423, 87] width 190 height 26
click at [328, 74] on select "Select Automobile Truck Trailer Watercraft Aircraft Motor Home Atv Other Vehicle" at bounding box center [423, 87] width 190 height 26
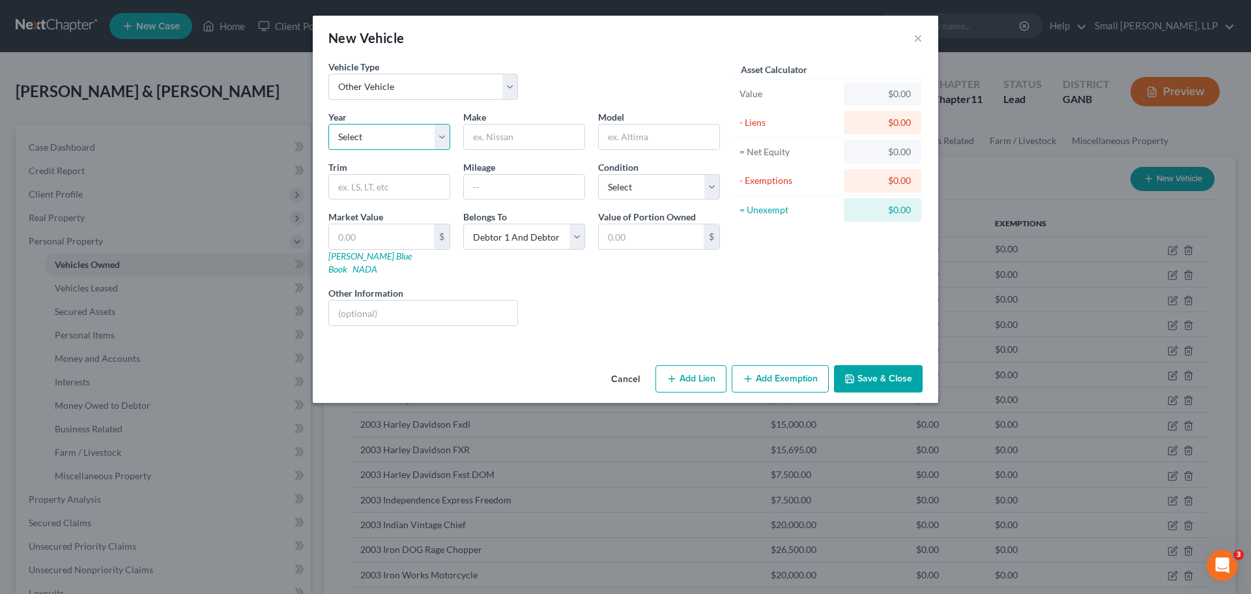
click at [373, 139] on select "Select 2026 2025 2024 2023 2022 2021 2020 2019 2018 2017 2016 2015 2014 2013 20…" at bounding box center [389, 137] width 122 height 26
click at [328, 124] on select "Select 2026 2025 2024 2023 2022 2021 2020 2019 2018 2017 2016 2015 2014 2013 20…" at bounding box center [389, 137] width 122 height 26
click at [493, 141] on input "text" at bounding box center [524, 136] width 121 height 25
click at [641, 136] on input "text" at bounding box center [659, 136] width 121 height 25
click at [342, 236] on input "text" at bounding box center [381, 236] width 105 height 25
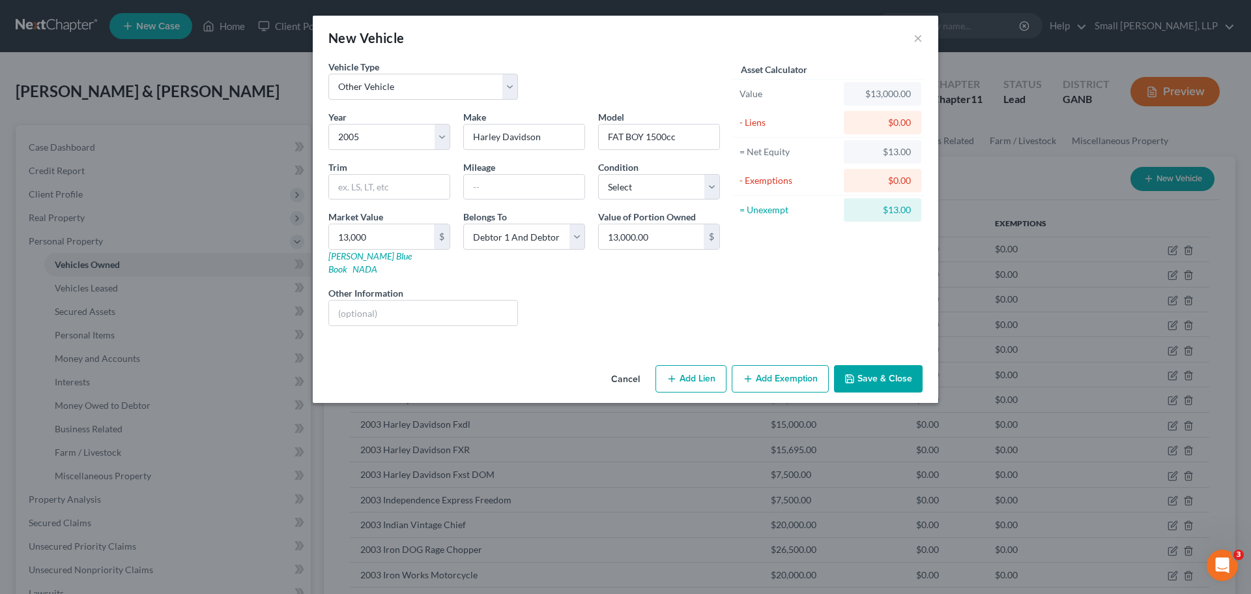
click at [881, 365] on button "Save & Close" at bounding box center [878, 378] width 89 height 27
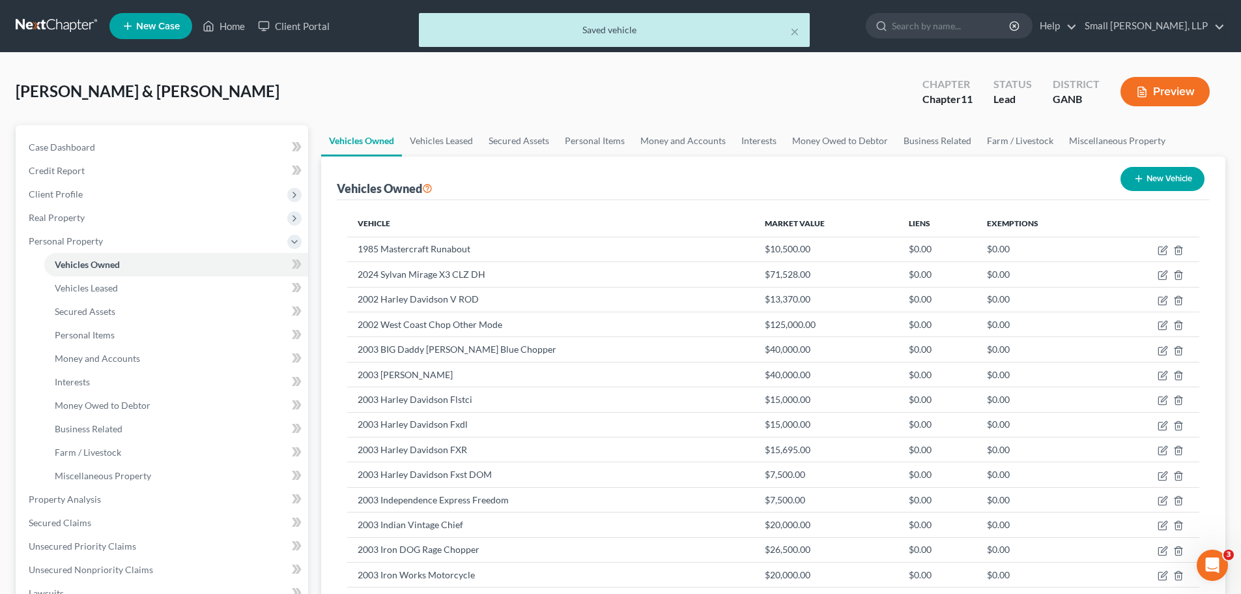
click at [1149, 179] on button "New Vehicle" at bounding box center [1163, 179] width 84 height 24
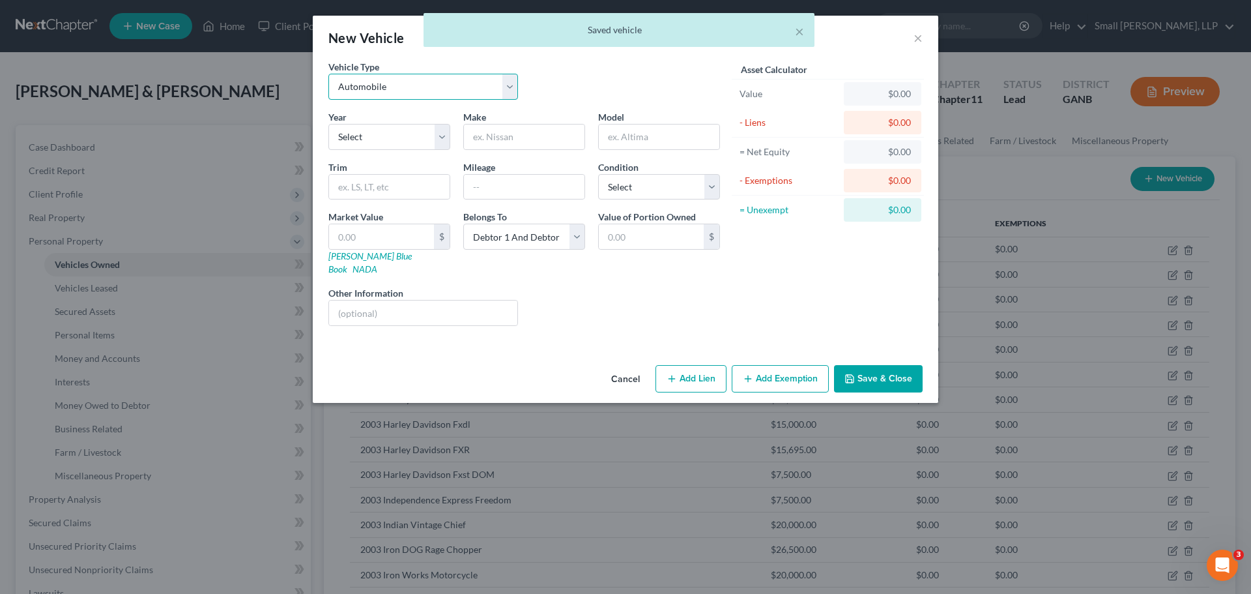
click at [466, 86] on select "Select Automobile Truck Trailer Watercraft Aircraft Motor Home Atv Other Vehicle" at bounding box center [423, 87] width 190 height 26
click at [328, 74] on select "Select Automobile Truck Trailer Watercraft Aircraft Motor Home Atv Other Vehicle" at bounding box center [423, 87] width 190 height 26
click at [386, 143] on select "Select 2026 2025 2024 2023 2022 2021 2020 2019 2018 2017 2016 2015 2014 2013 20…" at bounding box center [389, 137] width 122 height 26
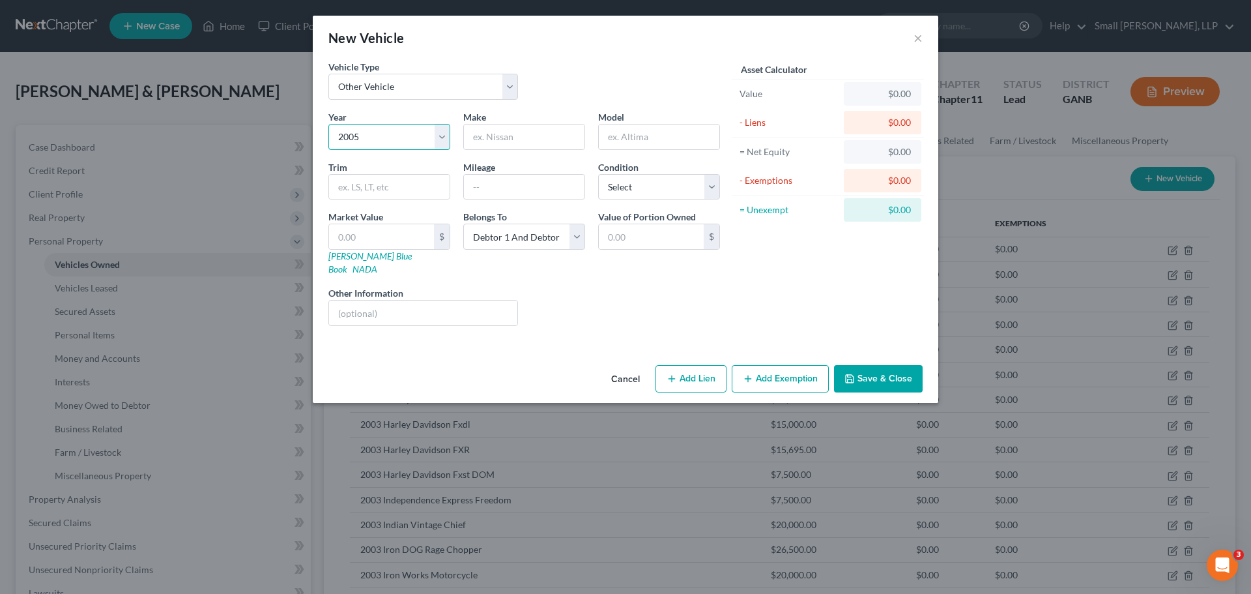
click at [328, 124] on select "Select 2026 2025 2024 2023 2022 2021 2020 2019 2018 2017 2016 2015 2014 2013 20…" at bounding box center [389, 137] width 122 height 26
click at [508, 143] on input "text" at bounding box center [524, 136] width 121 height 25
click at [625, 141] on input "text" at bounding box center [659, 136] width 121 height 25
click at [362, 236] on input "text" at bounding box center [381, 236] width 105 height 25
click at [853, 375] on icon "button" at bounding box center [850, 379] width 8 height 8
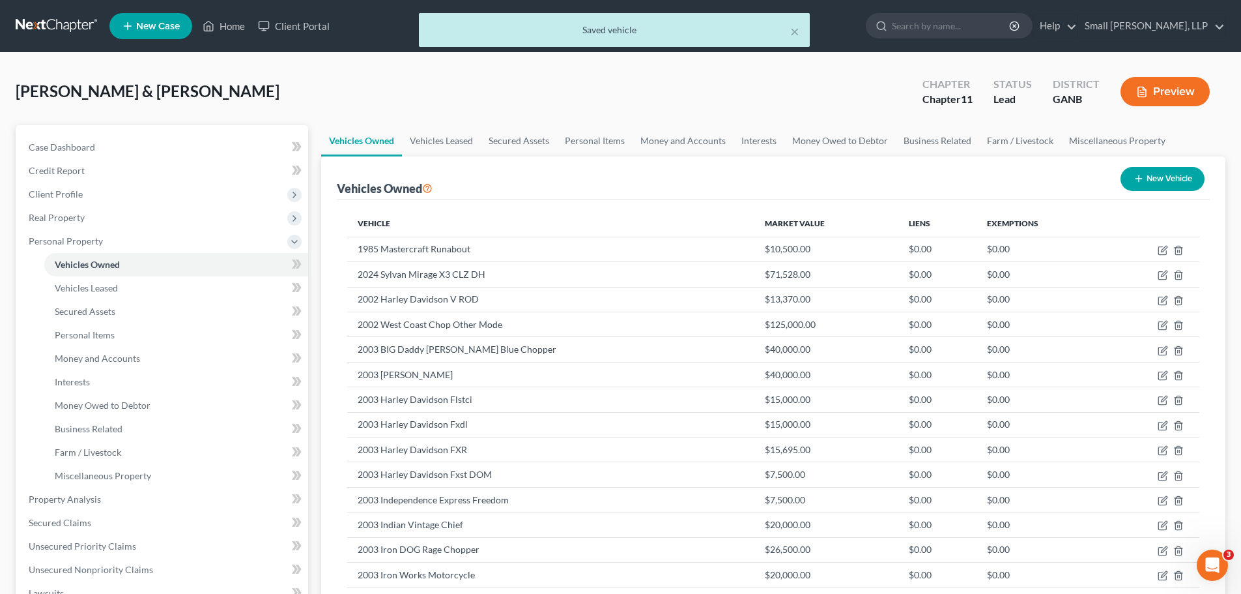
click at [1162, 186] on button "New Vehicle" at bounding box center [1163, 179] width 84 height 24
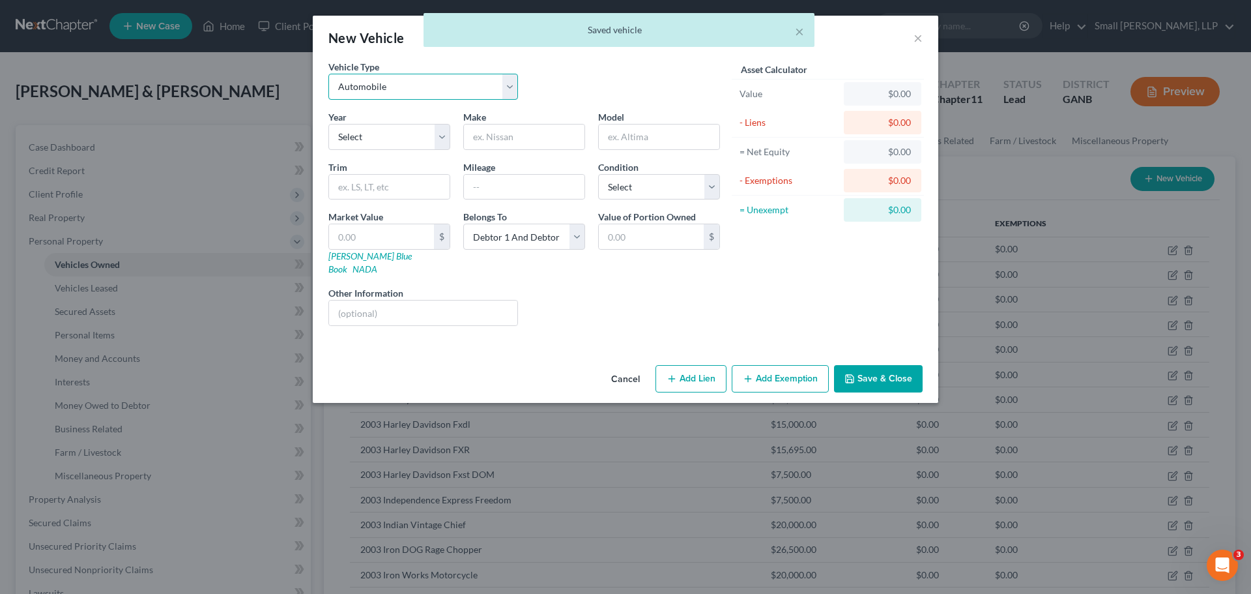
click at [459, 86] on select "Select Automobile Truck Trailer Watercraft Aircraft Motor Home Atv Other Vehicle" at bounding box center [423, 87] width 190 height 26
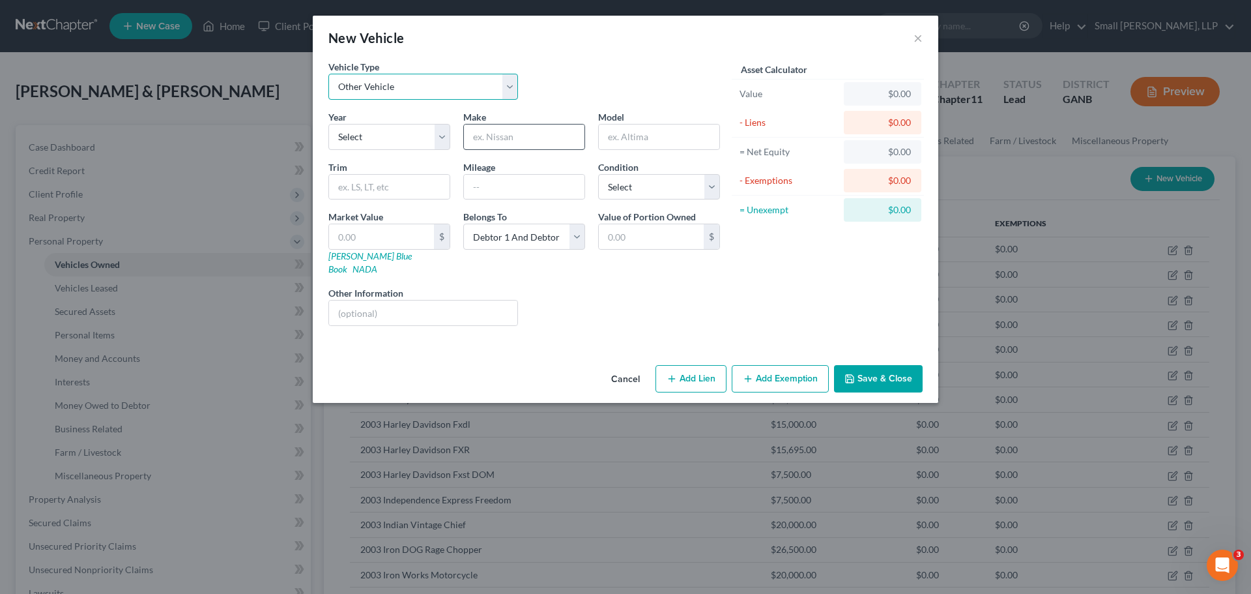
click at [328, 74] on select "Select Automobile Truck Trailer Watercraft Aircraft Motor Home Atv Other Vehicle" at bounding box center [423, 87] width 190 height 26
click at [387, 139] on select "Select 2026 2025 2024 2023 2022 2021 2020 2019 2018 2017 2016 2015 2014 2013 20…" at bounding box center [389, 137] width 122 height 26
click at [328, 124] on select "Select 2026 2025 2024 2023 2022 2021 2020 2019 2018 2017 2016 2015 2014 2013 20…" at bounding box center [389, 137] width 122 height 26
click at [487, 137] on input "text" at bounding box center [524, 136] width 121 height 25
click at [389, 246] on input "text" at bounding box center [381, 236] width 105 height 25
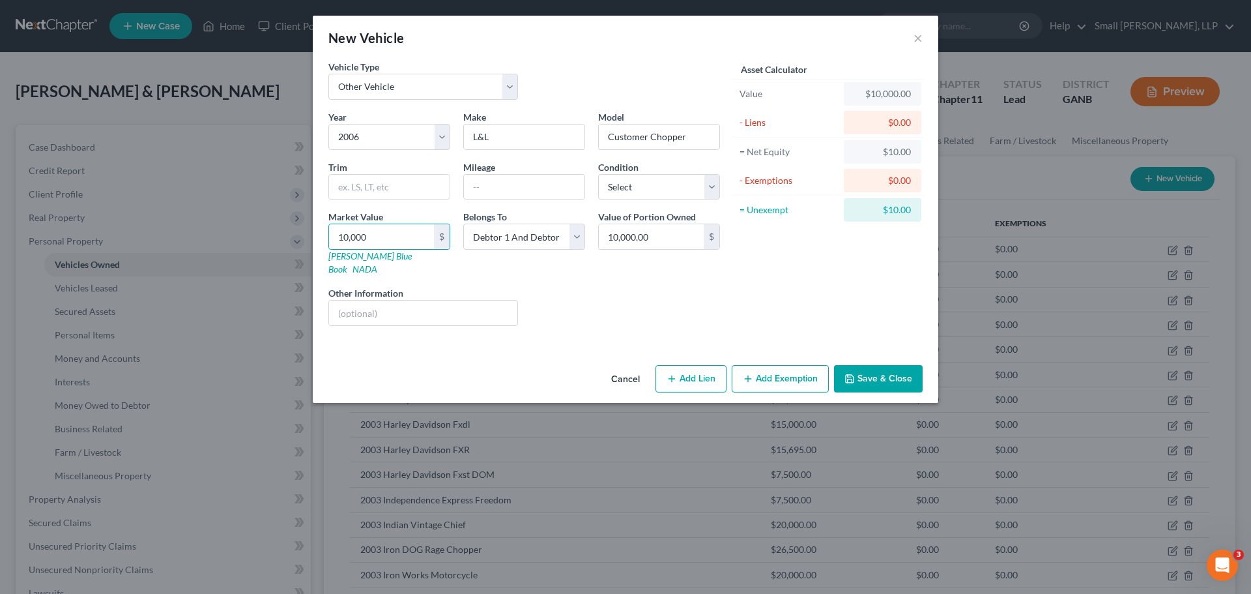
click at [893, 365] on button "Save & Close" at bounding box center [878, 378] width 89 height 27
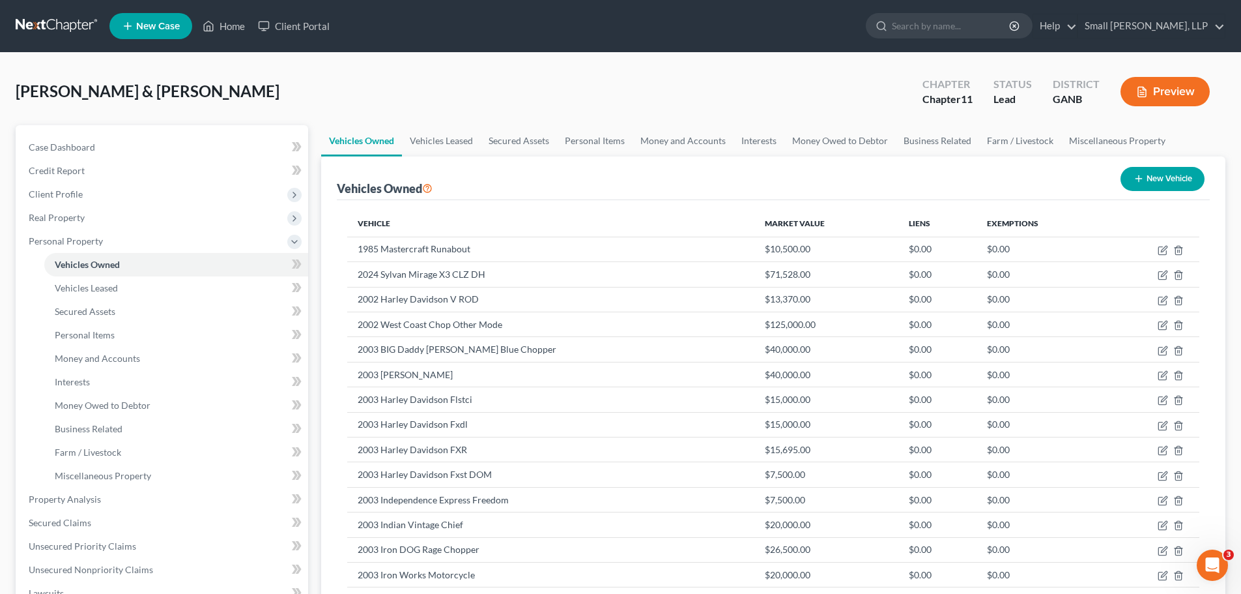
click at [1136, 171] on button "New Vehicle" at bounding box center [1163, 179] width 84 height 24
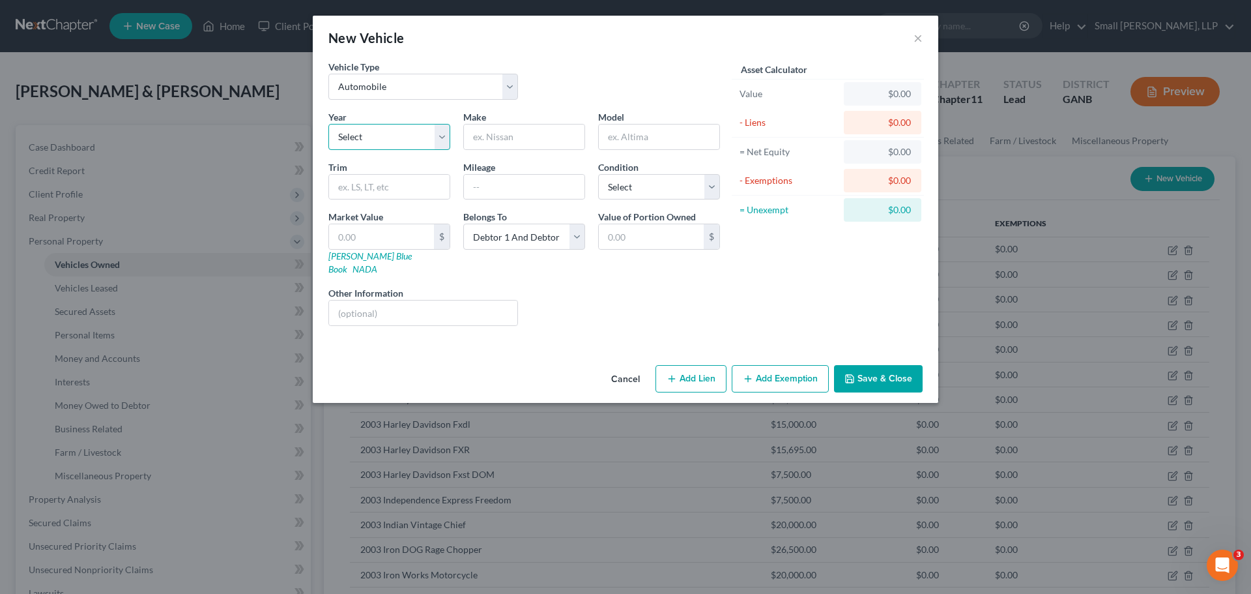
click at [429, 136] on select "Select 2026 2025 2024 2023 2022 2021 2020 2019 2018 2017 2016 2015 2014 2013 20…" at bounding box center [389, 137] width 122 height 26
click at [328, 124] on select "Select 2026 2025 2024 2023 2022 2021 2020 2019 2018 2017 2016 2015 2014 2013 20…" at bounding box center [389, 137] width 122 height 26
click at [440, 89] on select "Select Automobile Truck Trailer Watercraft Aircraft Motor Home Atv Other Vehicle" at bounding box center [423, 87] width 190 height 26
click at [328, 74] on select "Select Automobile Truck Trailer Watercraft Aircraft Motor Home Atv Other Vehicle" at bounding box center [423, 87] width 190 height 26
click at [502, 136] on input "text" at bounding box center [524, 136] width 121 height 25
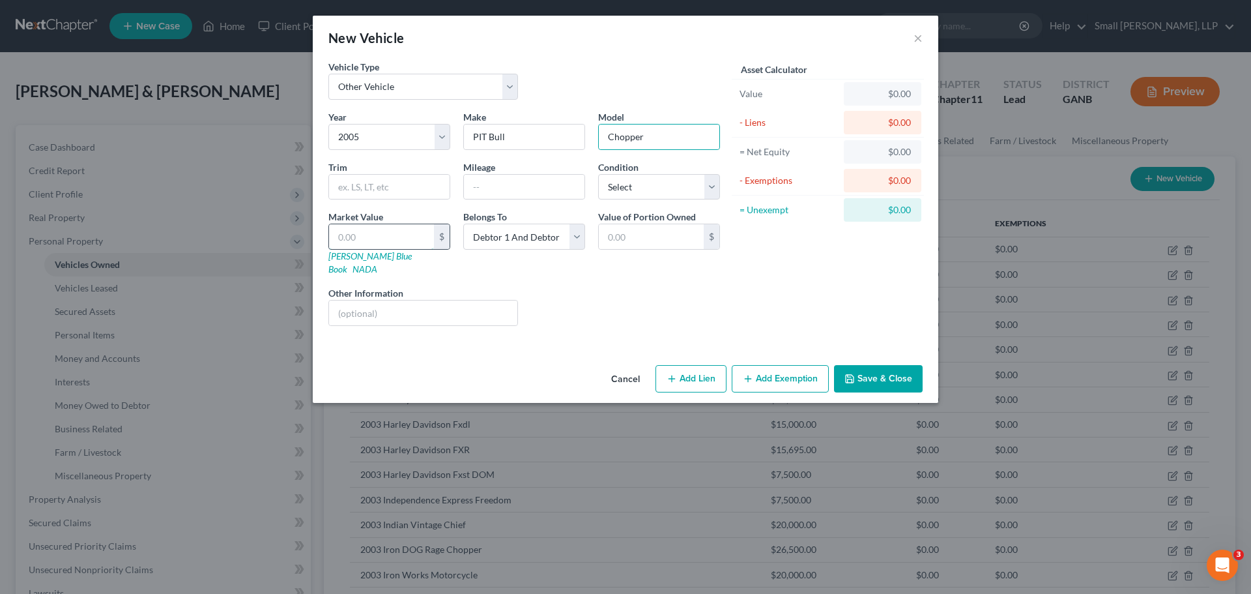
click at [343, 237] on input "text" at bounding box center [381, 236] width 105 height 25
click at [854, 373] on icon "button" at bounding box center [849, 378] width 10 height 10
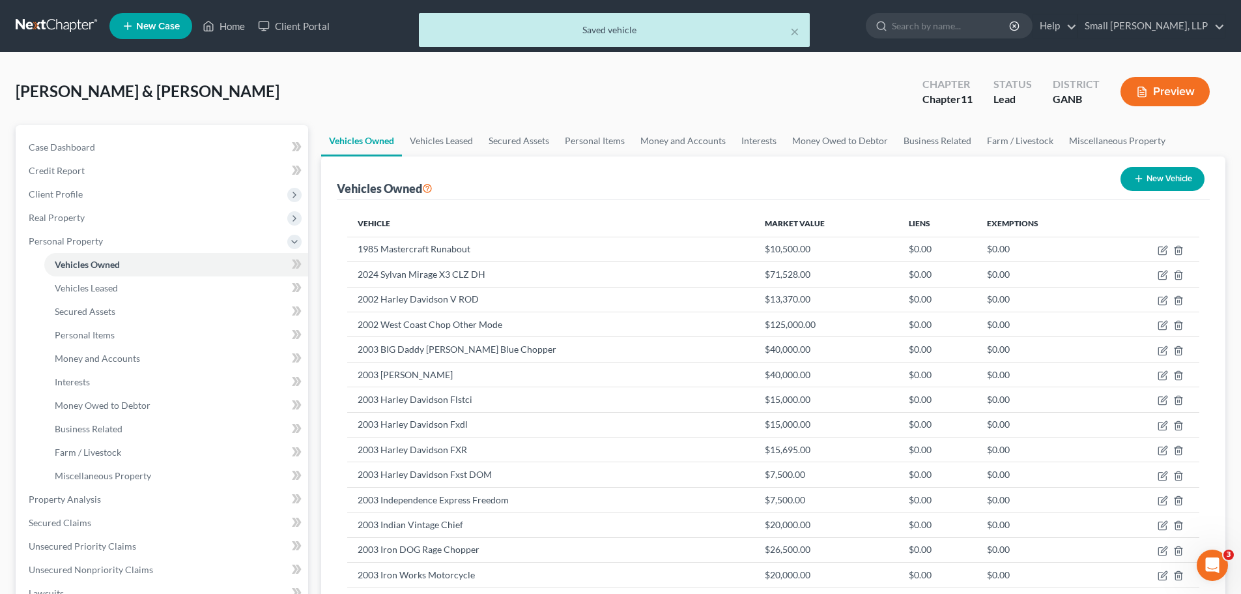
click at [1136, 177] on icon "button" at bounding box center [1139, 178] width 10 height 10
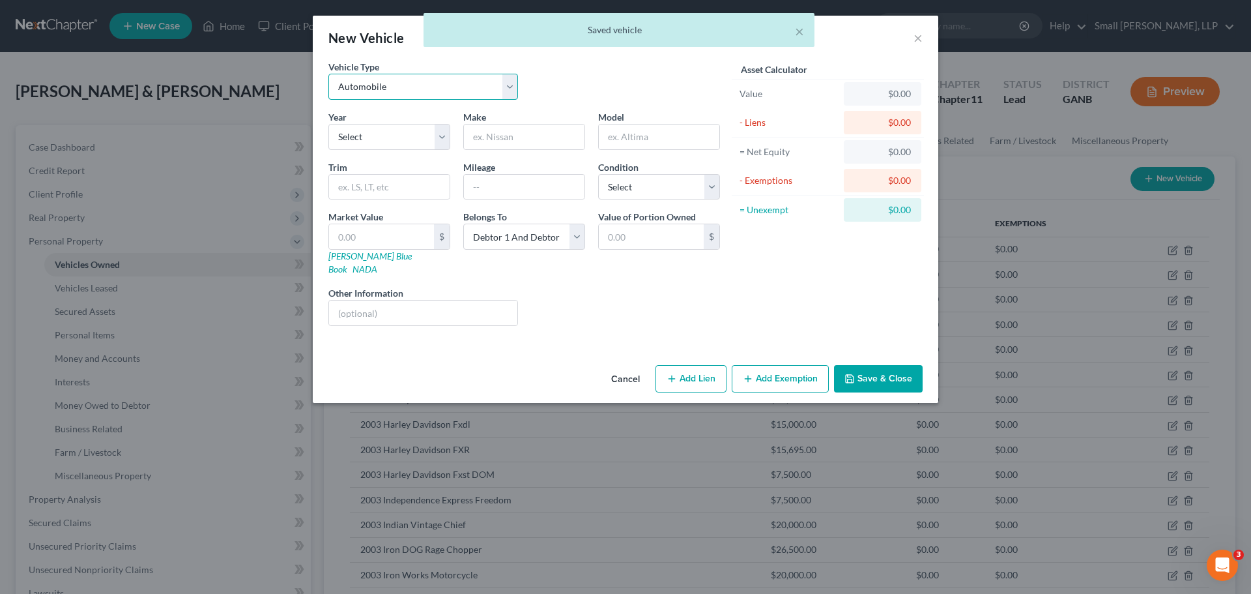
click at [453, 89] on select "Select Automobile Truck Trailer Watercraft Aircraft Motor Home Atv Other Vehicle" at bounding box center [423, 87] width 190 height 26
click at [328, 74] on select "Select Automobile Truck Trailer Watercraft Aircraft Motor Home Atv Other Vehicle" at bounding box center [423, 87] width 190 height 26
click at [391, 139] on select "Select 2026 2025 2024 2023 2022 2021 2020 2019 2018 2017 2016 2015 2014 2013 20…" at bounding box center [389, 137] width 122 height 26
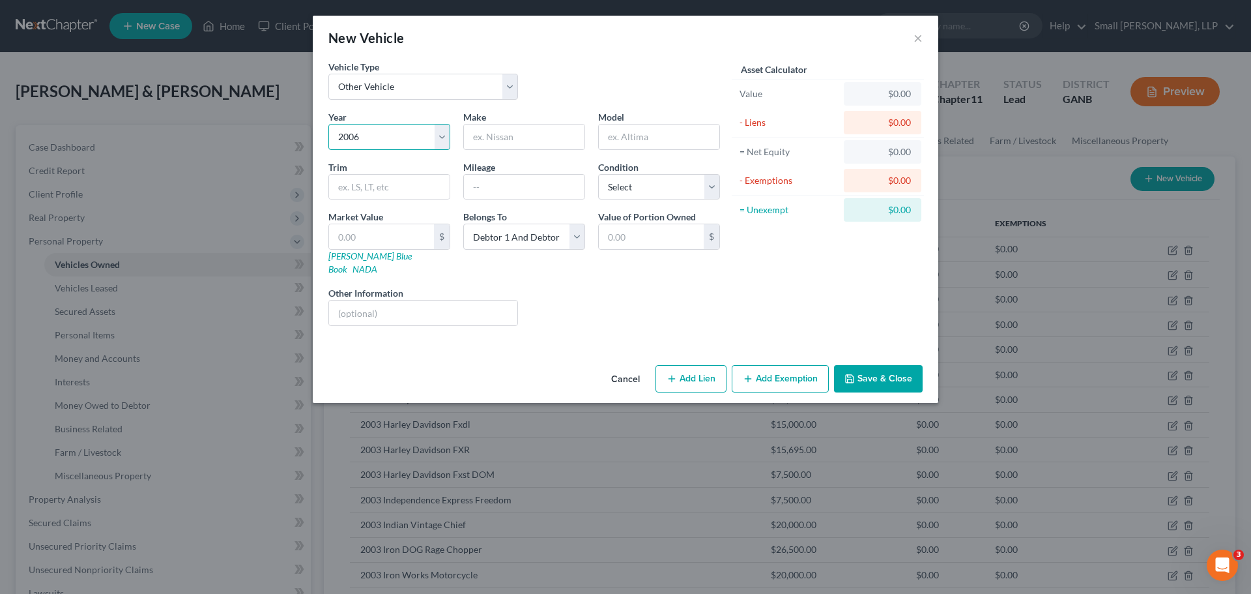
click at [328, 124] on select "Select 2026 2025 2024 2023 2022 2021 2020 2019 2018 2017 2016 2015 2014 2013 20…" at bounding box center [389, 137] width 122 height 26
click at [502, 142] on input "text" at bounding box center [524, 136] width 121 height 25
click at [664, 139] on input "text" at bounding box center [659, 136] width 121 height 25
click at [345, 234] on input "text" at bounding box center [381, 236] width 105 height 25
click at [857, 365] on button "Save & Close" at bounding box center [878, 378] width 89 height 27
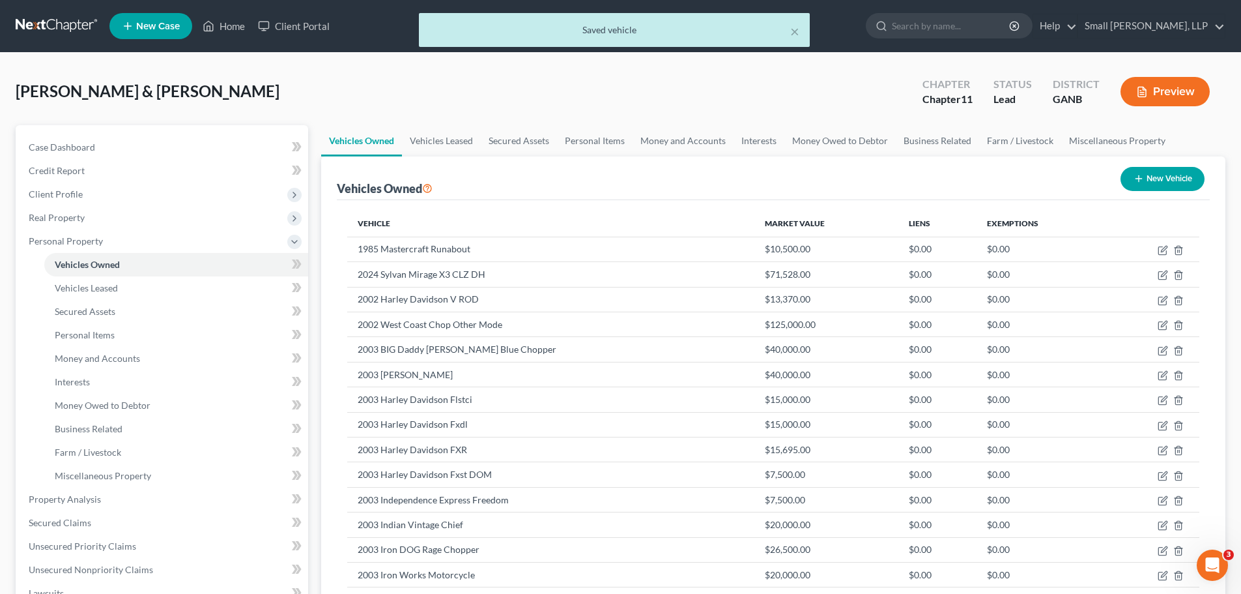
click at [1139, 179] on line "button" at bounding box center [1139, 179] width 0 height 6
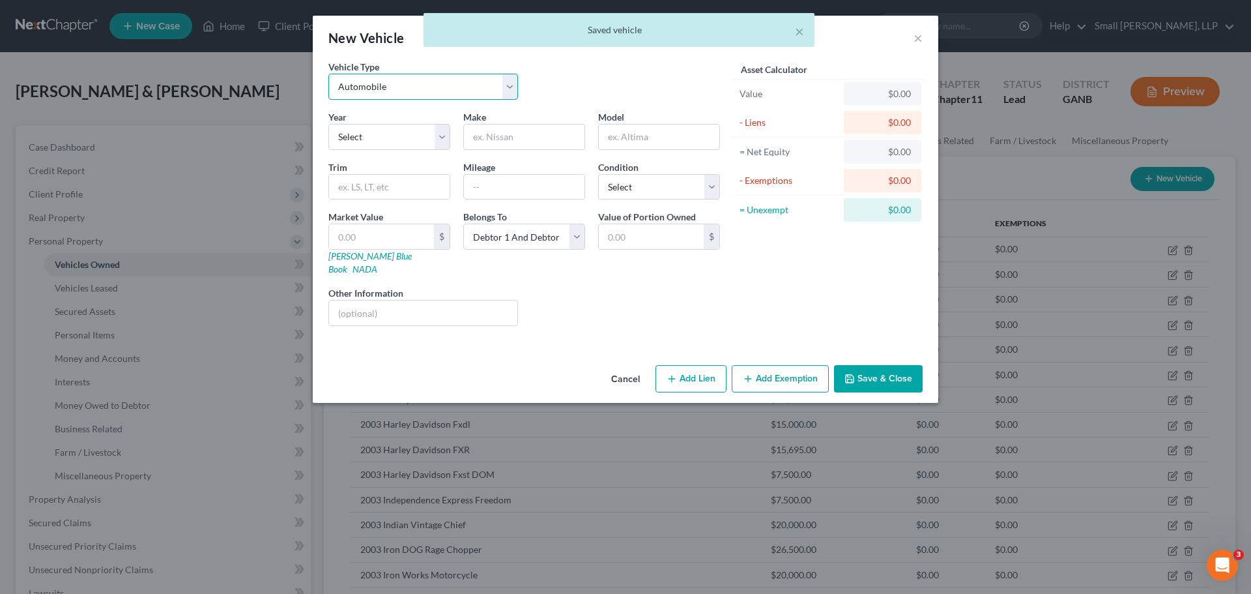
click at [506, 93] on select "Select Automobile Truck Trailer Watercraft Aircraft Motor Home Atv Other Vehicle" at bounding box center [423, 87] width 190 height 26
click at [328, 74] on select "Select Automobile Truck Trailer Watercraft Aircraft Motor Home Atv Other Vehicle" at bounding box center [423, 87] width 190 height 26
click at [386, 130] on select "Select 2026 2025 2024 2023 2022 2021 2020 2019 2018 2017 2016 2015 2014 2013 20…" at bounding box center [389, 137] width 122 height 26
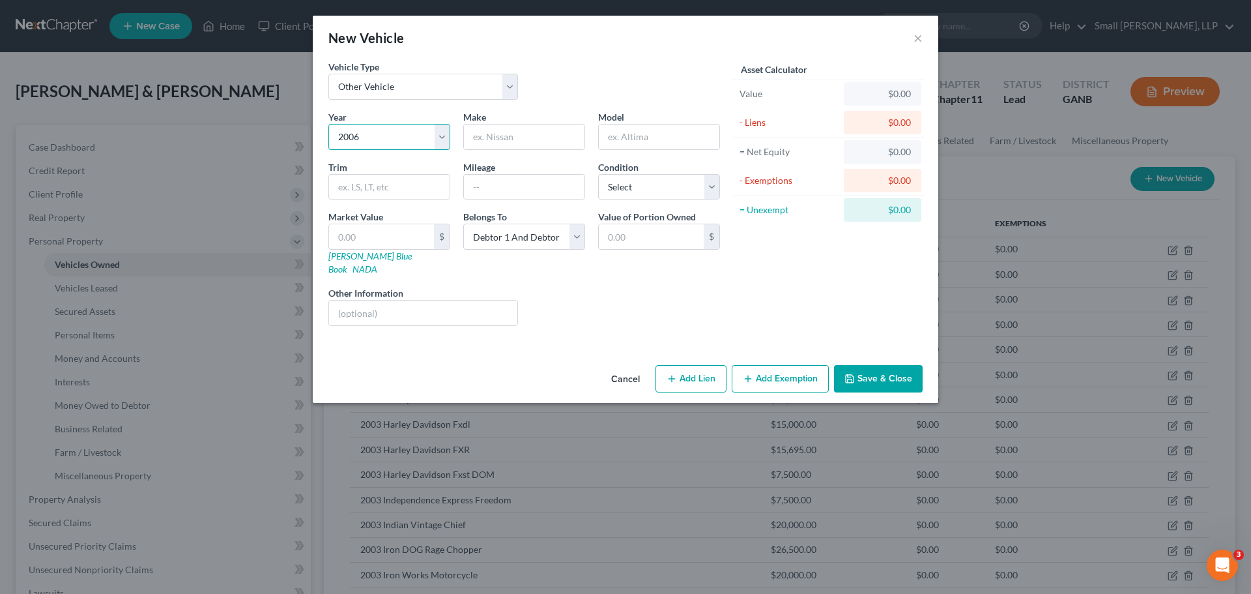
click at [328, 124] on select "Select 2026 2025 2024 2023 2022 2021 2020 2019 2018 2017 2016 2015 2014 2013 20…" at bounding box center [389, 137] width 122 height 26
click at [490, 136] on input "text" at bounding box center [524, 136] width 121 height 25
click at [676, 140] on input "text" at bounding box center [659, 136] width 121 height 25
click at [395, 239] on input "text" at bounding box center [381, 236] width 105 height 25
click at [841, 365] on button "Save & Close" at bounding box center [878, 378] width 89 height 27
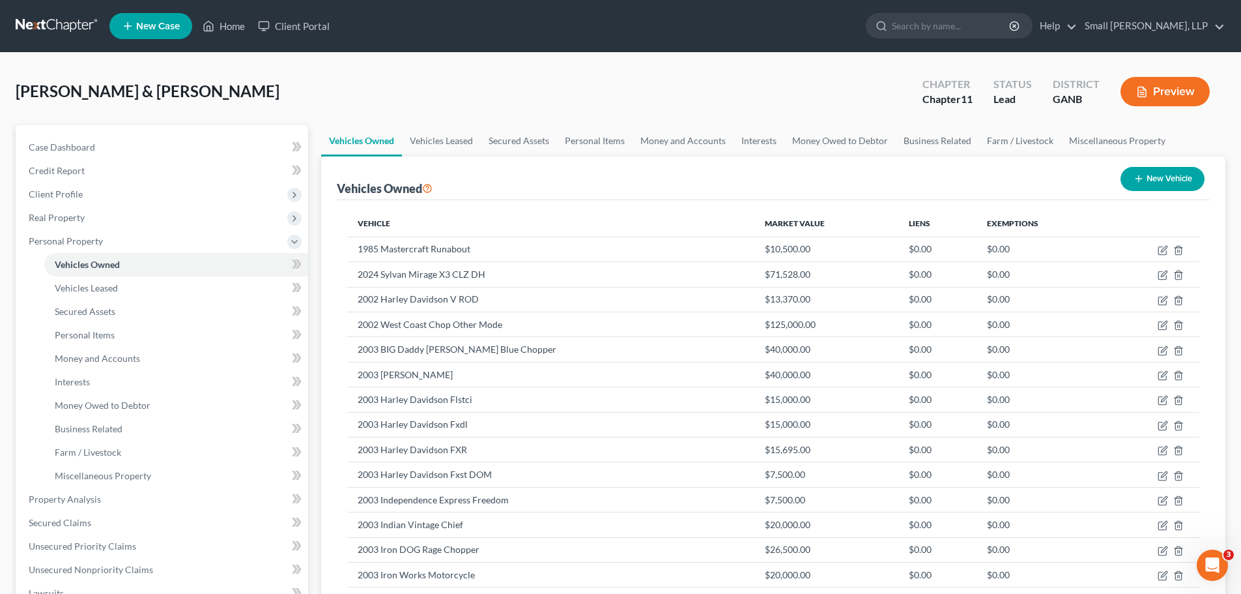
click at [1156, 178] on button "New Vehicle" at bounding box center [1163, 179] width 84 height 24
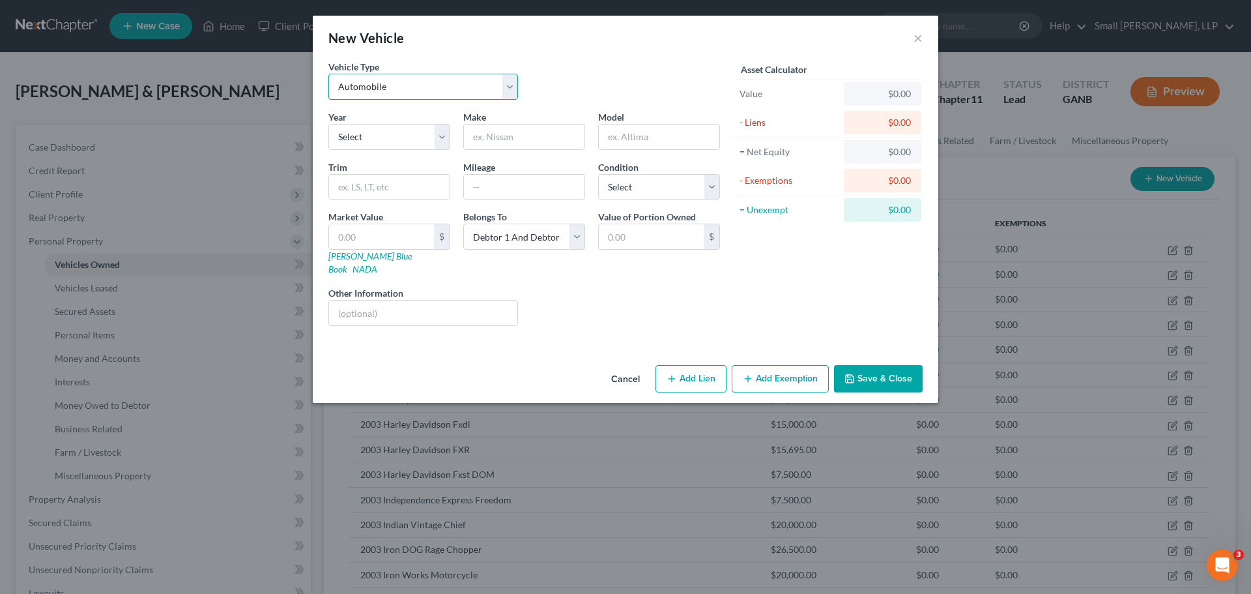
click at [354, 89] on select "Select Automobile Truck Trailer Watercraft Aircraft Motor Home Atv Other Vehicle" at bounding box center [423, 87] width 190 height 26
click at [328, 74] on select "Select Automobile Truck Trailer Watercraft Aircraft Motor Home Atv Other Vehicle" at bounding box center [423, 87] width 190 height 26
click at [361, 139] on select "Select 2026 2025 2024 2023 2022 2021 2020 2019 2018 2017 2016 2015 2014 2013 20…" at bounding box center [389, 137] width 122 height 26
click at [328, 124] on select "Select 2026 2025 2024 2023 2022 2021 2020 2019 2018 2017 2016 2015 2014 2013 20…" at bounding box center [389, 137] width 122 height 26
click at [517, 132] on input "text" at bounding box center [524, 136] width 121 height 25
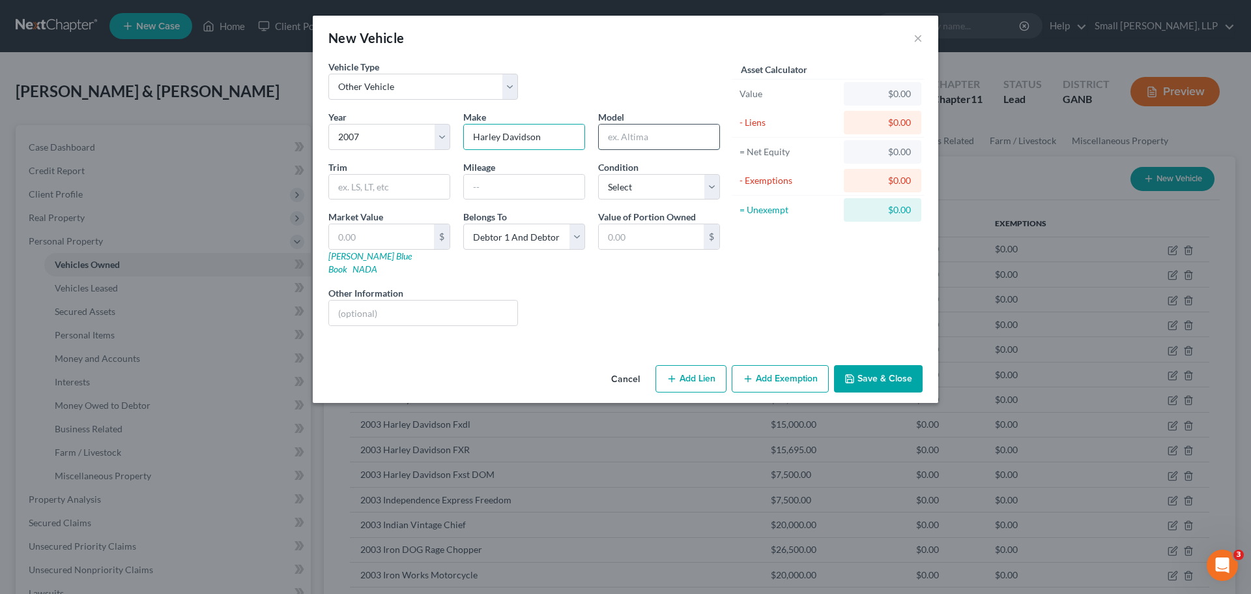
click at [633, 141] on input "text" at bounding box center [659, 136] width 121 height 25
click at [369, 233] on input "text" at bounding box center [381, 236] width 105 height 25
click at [878, 365] on button "Save & Close" at bounding box center [878, 378] width 89 height 27
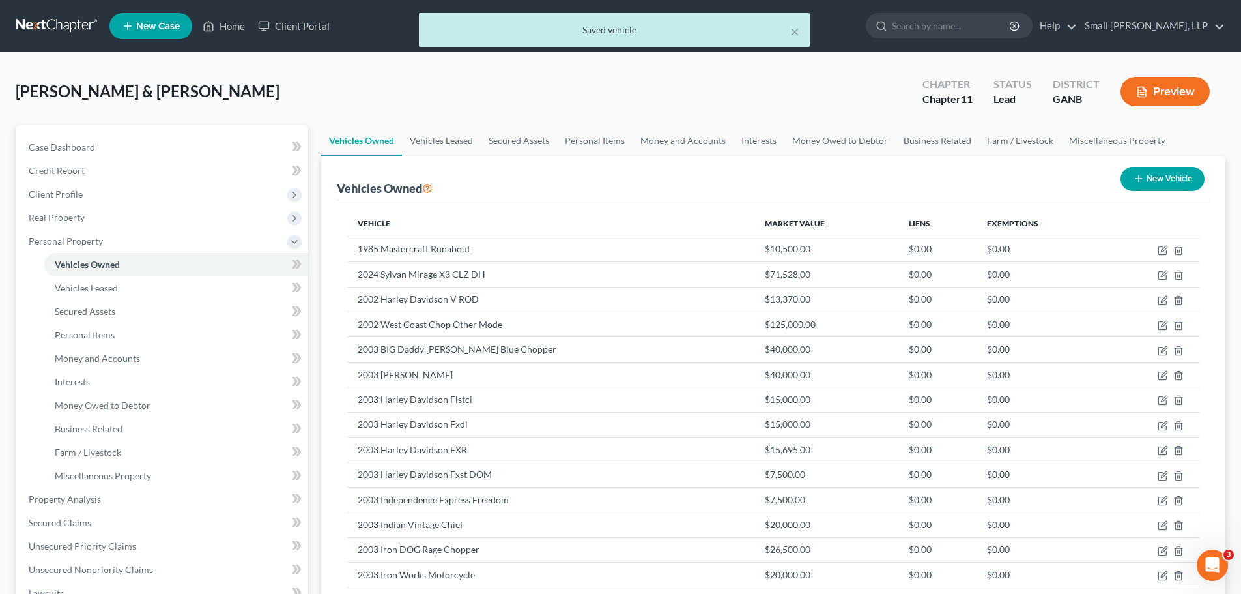
click at [1143, 182] on button "New Vehicle" at bounding box center [1163, 179] width 84 height 24
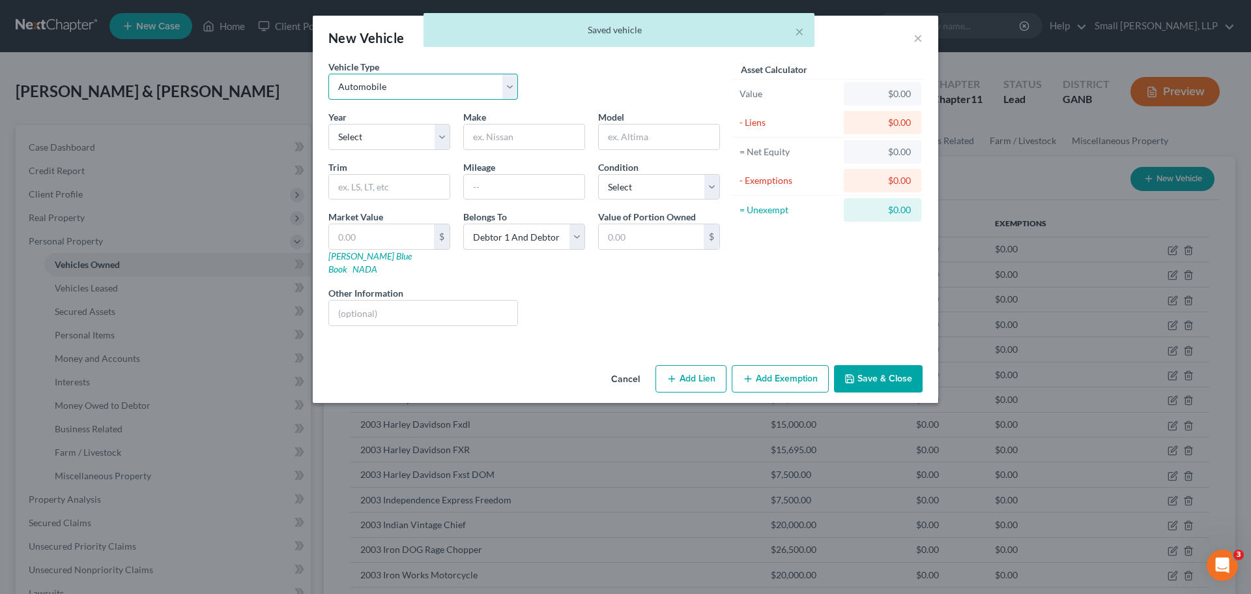
click at [500, 84] on select "Select Automobile Truck Trailer Watercraft Aircraft Motor Home Atv Other Vehicle" at bounding box center [423, 87] width 190 height 26
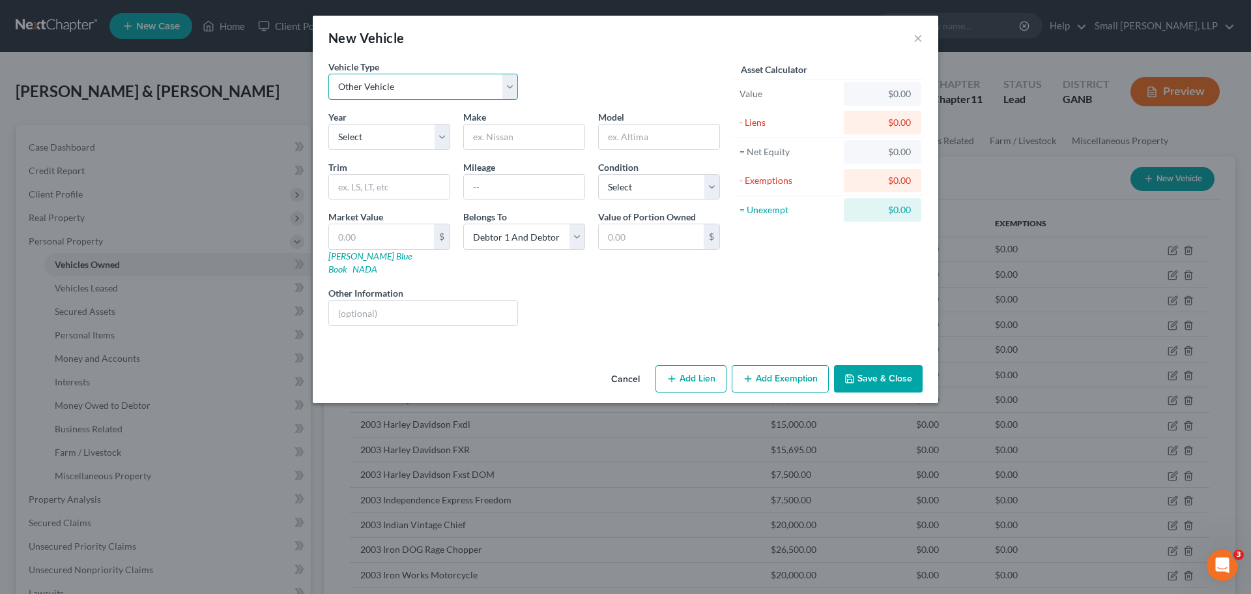
click at [328, 74] on select "Select Automobile Truck Trailer Watercraft Aircraft Motor Home Atv Other Vehicle" at bounding box center [423, 87] width 190 height 26
click at [376, 142] on select "Select 2026 2025 2024 2023 2022 2021 2020 2019 2018 2017 2016 2015 2014 2013 20…" at bounding box center [389, 137] width 122 height 26
click at [328, 124] on select "Select 2026 2025 2024 2023 2022 2021 2020 2019 2018 2017 2016 2015 2014 2013 20…" at bounding box center [389, 137] width 122 height 26
click at [520, 138] on input "text" at bounding box center [524, 136] width 121 height 25
click at [381, 243] on input "text" at bounding box center [381, 236] width 105 height 25
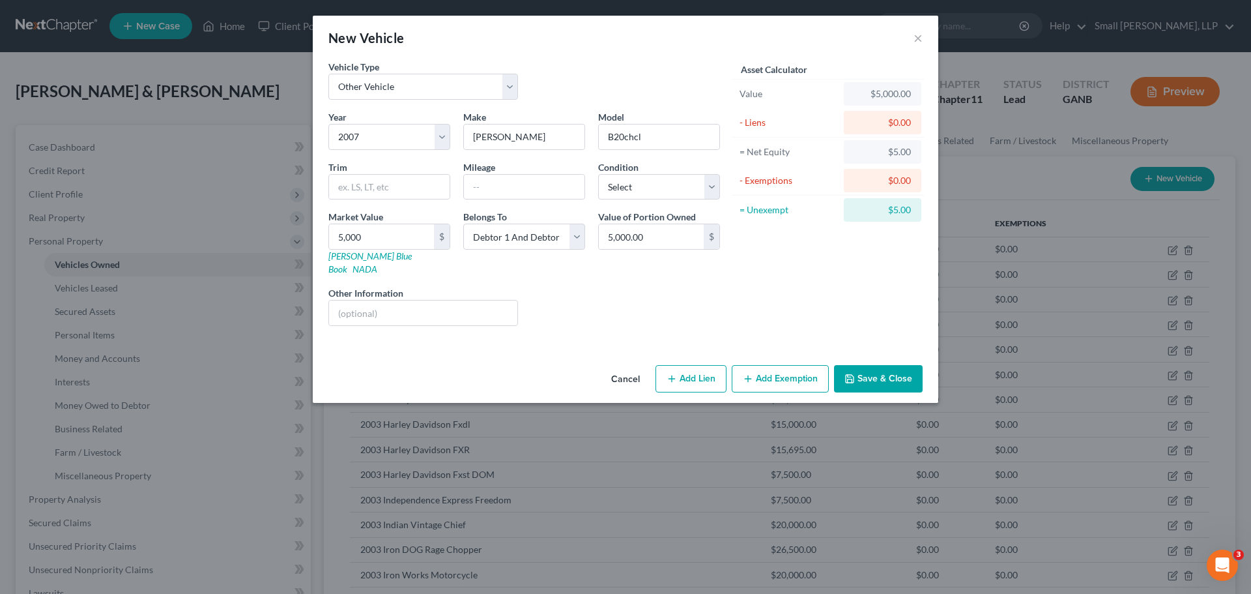
click at [865, 365] on button "Save & Close" at bounding box center [878, 378] width 89 height 27
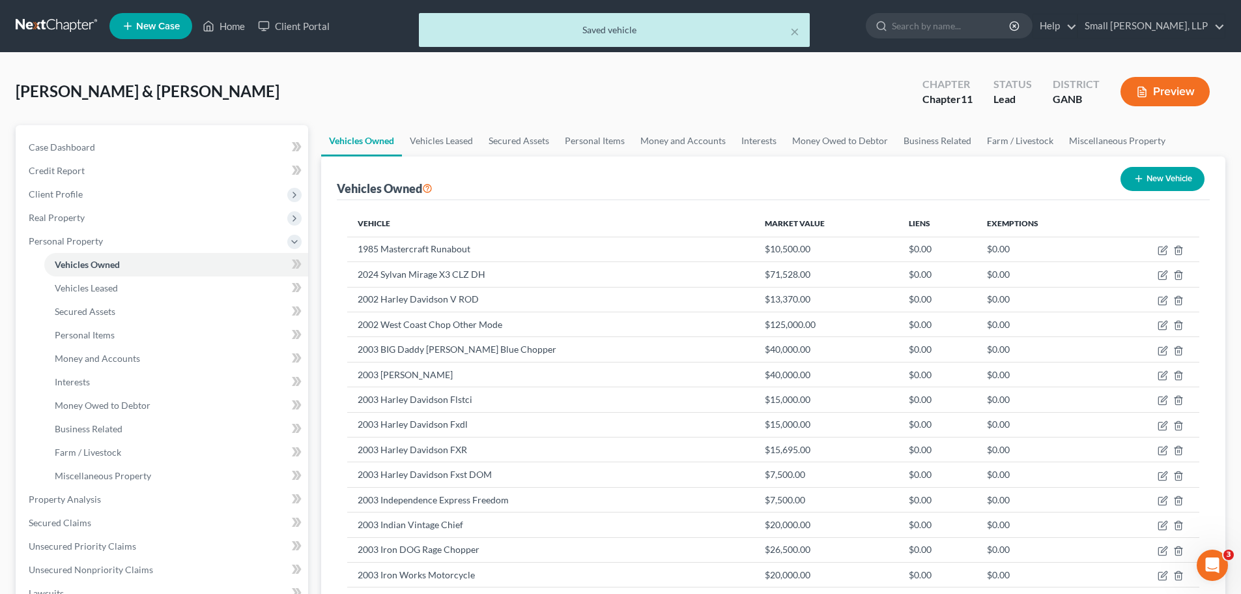
click at [1128, 180] on button "New Vehicle" at bounding box center [1163, 179] width 84 height 24
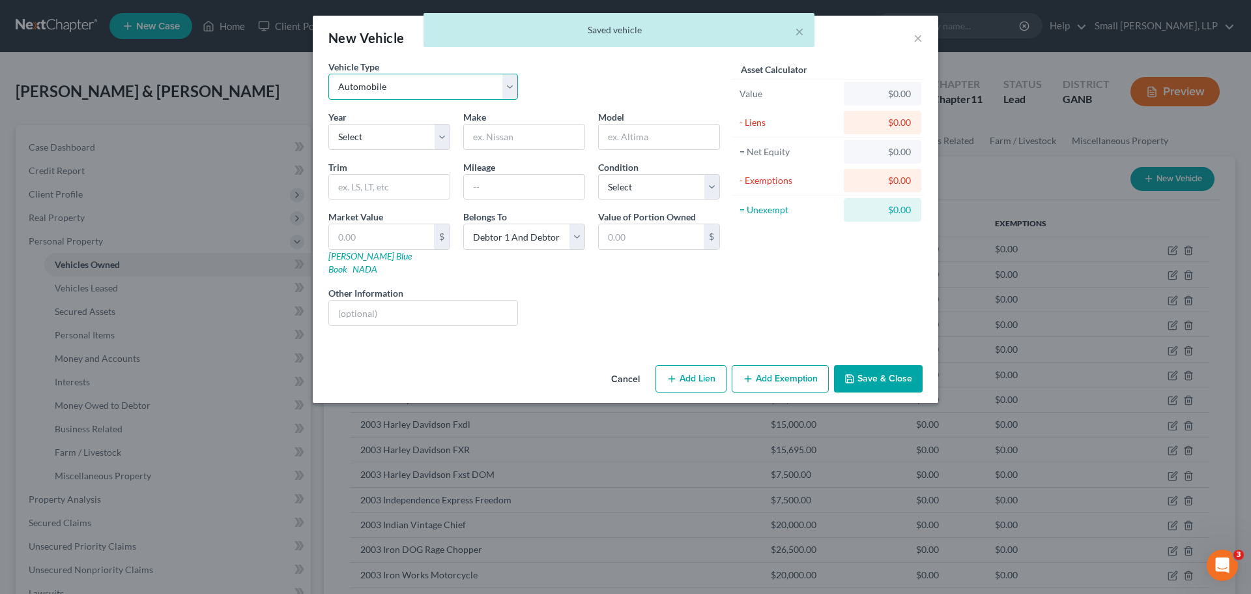
click at [449, 94] on select "Select Automobile Truck Trailer Watercraft Aircraft Motor Home Atv Other Vehicle" at bounding box center [423, 87] width 190 height 26
click at [328, 74] on select "Select Automobile Truck Trailer Watercraft Aircraft Motor Home Atv Other Vehicle" at bounding box center [423, 87] width 190 height 26
click at [369, 145] on select "Select 2026 2025 2024 2023 2022 2021 2020 2019 2018 2017 2016 2015 2014 2013 20…" at bounding box center [389, 137] width 122 height 26
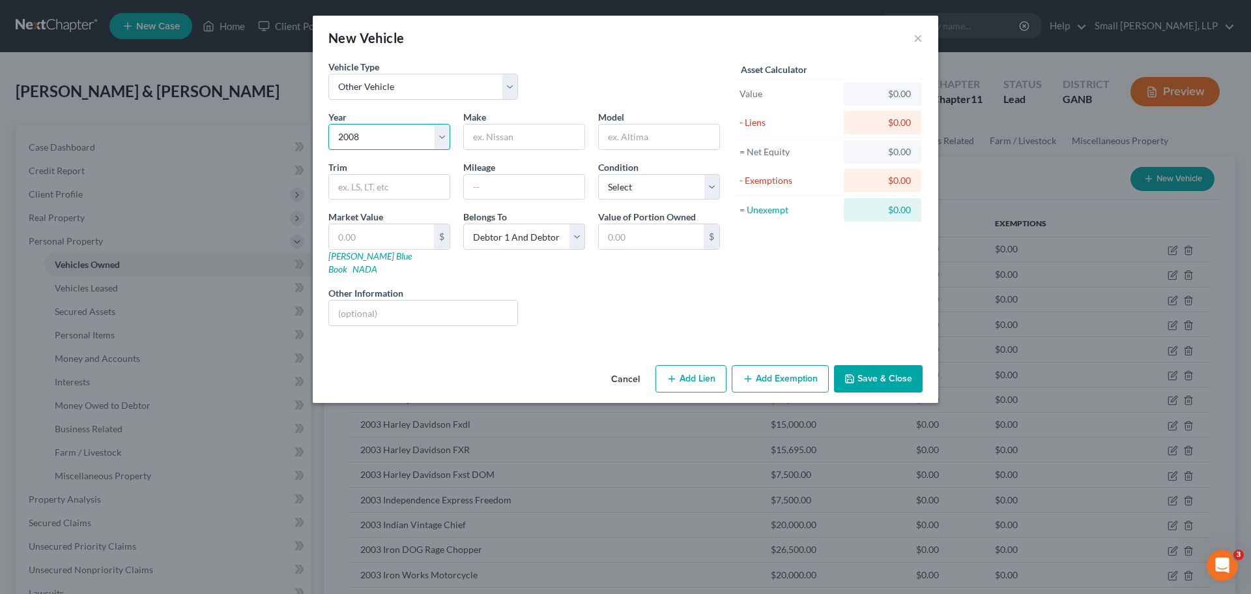
click at [328, 124] on select "Select 2026 2025 2024 2023 2022 2021 2020 2019 2018 2017 2016 2015 2014 2013 20…" at bounding box center [389, 137] width 122 height 26
click at [490, 142] on input "text" at bounding box center [524, 136] width 121 height 25
click at [638, 140] on input "text" at bounding box center [659, 136] width 121 height 25
click at [374, 242] on input "text" at bounding box center [381, 236] width 105 height 25
click at [882, 366] on button "Save & Close" at bounding box center [878, 378] width 89 height 27
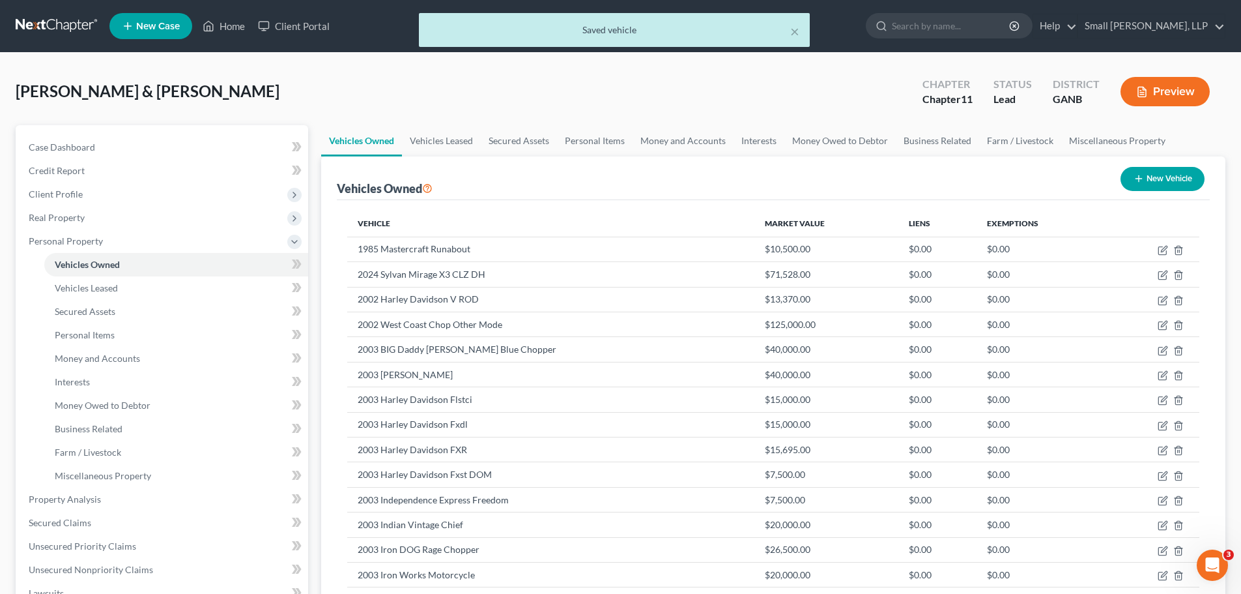
click at [1142, 179] on icon "button" at bounding box center [1139, 178] width 10 height 10
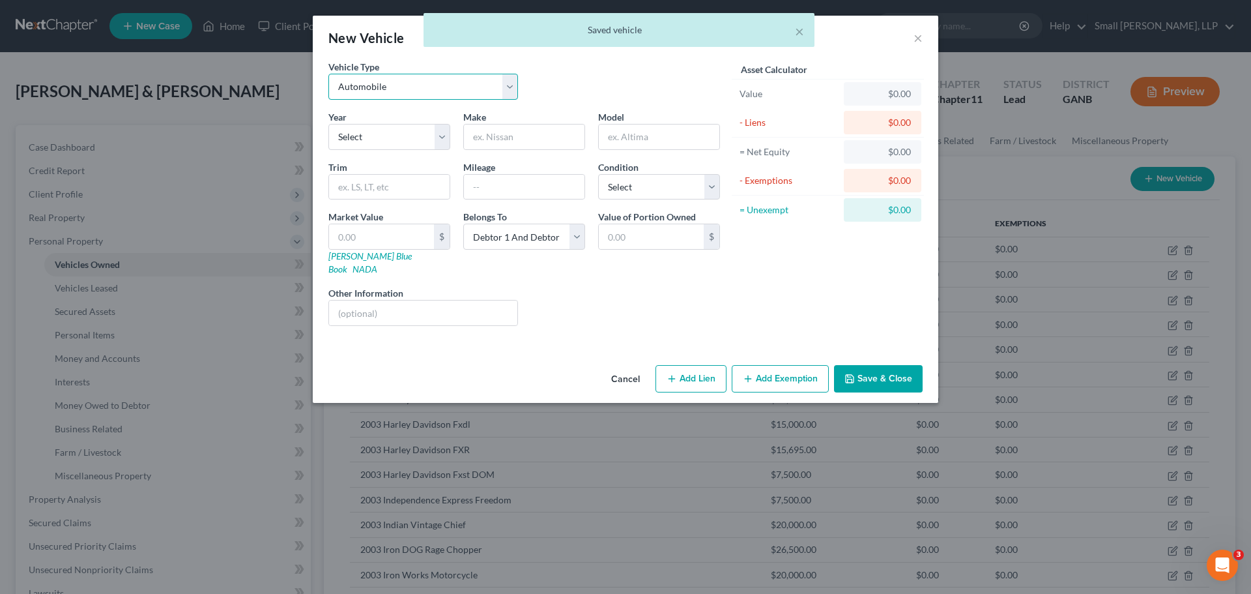
click at [418, 98] on select "Select Automobile Truck Trailer Watercraft Aircraft Motor Home Atv Other Vehicle" at bounding box center [423, 87] width 190 height 26
click at [328, 74] on select "Select Automobile Truck Trailer Watercraft Aircraft Motor Home Atv Other Vehicle" at bounding box center [423, 87] width 190 height 26
click at [379, 142] on select "Select 2026 2025 2024 2023 2022 2021 2020 2019 2018 2017 2016 2015 2014 2013 20…" at bounding box center [389, 137] width 122 height 26
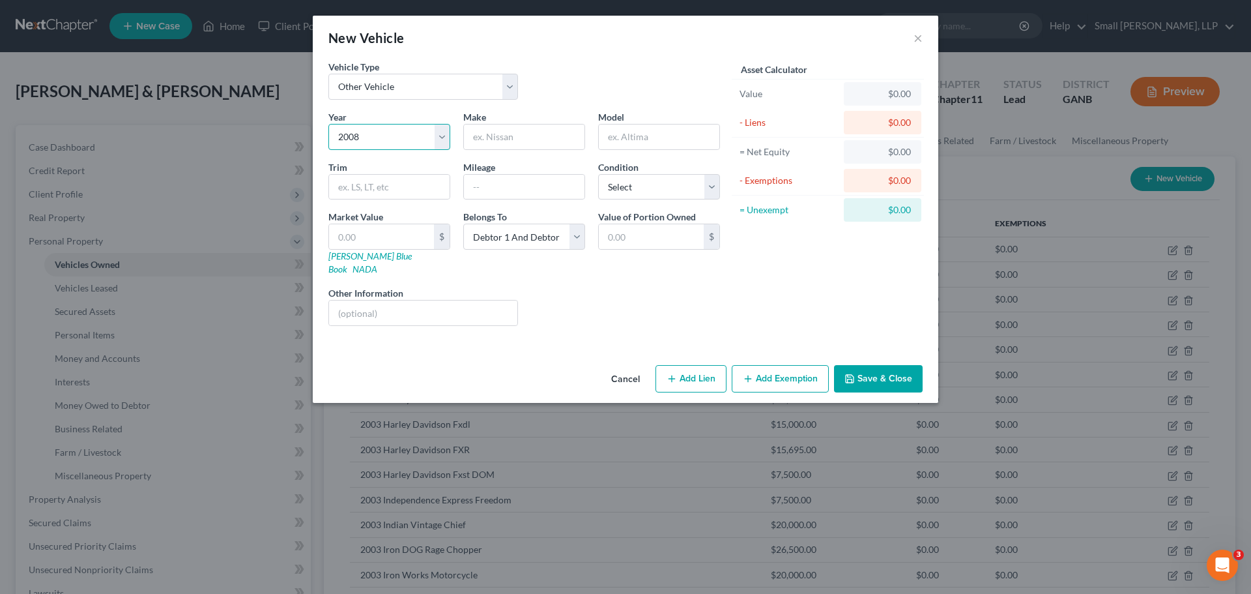
click at [328, 124] on select "Select 2026 2025 2024 2023 2022 2021 2020 2019 2018 2017 2016 2015 2014 2013 20…" at bounding box center [389, 137] width 122 height 26
click at [482, 131] on input "text" at bounding box center [524, 136] width 121 height 25
click at [610, 136] on input "text" at bounding box center [659, 136] width 121 height 25
click at [410, 235] on input "text" at bounding box center [381, 236] width 105 height 25
click at [876, 365] on button "Save & Close" at bounding box center [878, 378] width 89 height 27
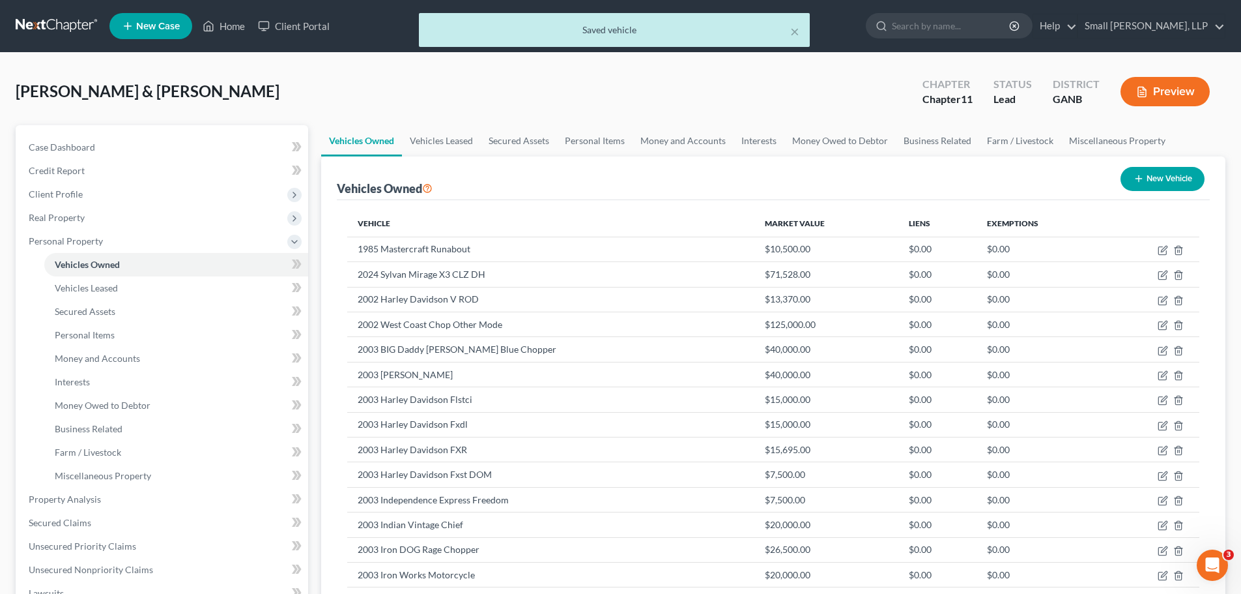
click at [1167, 186] on button "New Vehicle" at bounding box center [1163, 179] width 84 height 24
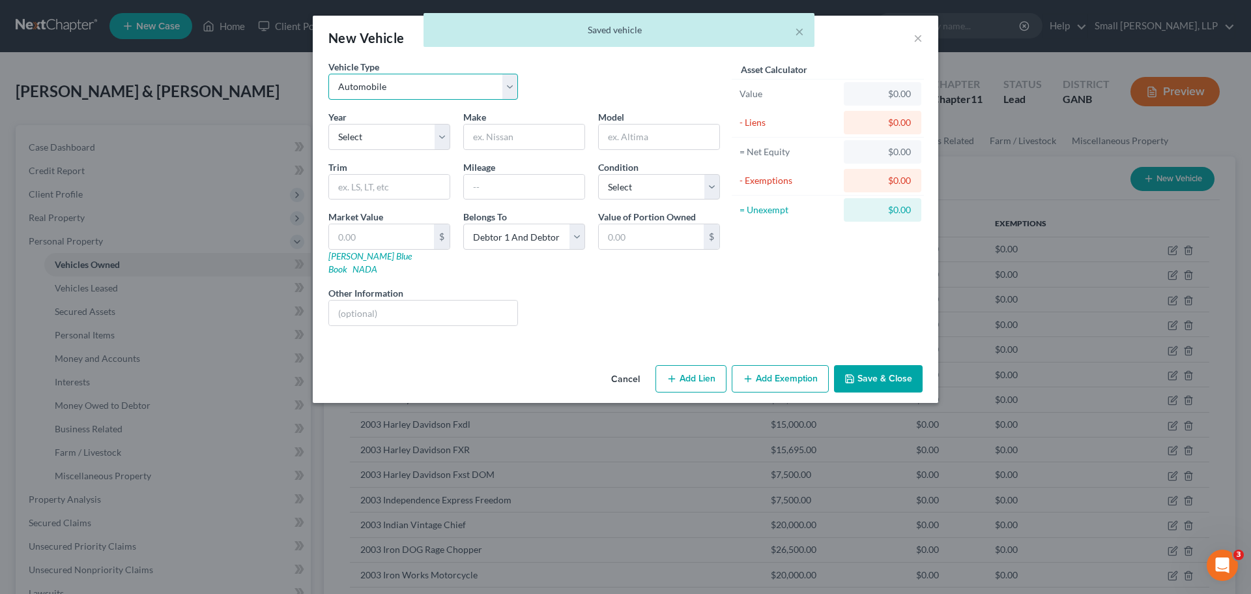
click at [468, 81] on select "Select Automobile Truck Trailer Watercraft Aircraft Motor Home Atv Other Vehicle" at bounding box center [423, 87] width 190 height 26
click at [328, 74] on select "Select Automobile Truck Trailer Watercraft Aircraft Motor Home Atv Other Vehicle" at bounding box center [423, 87] width 190 height 26
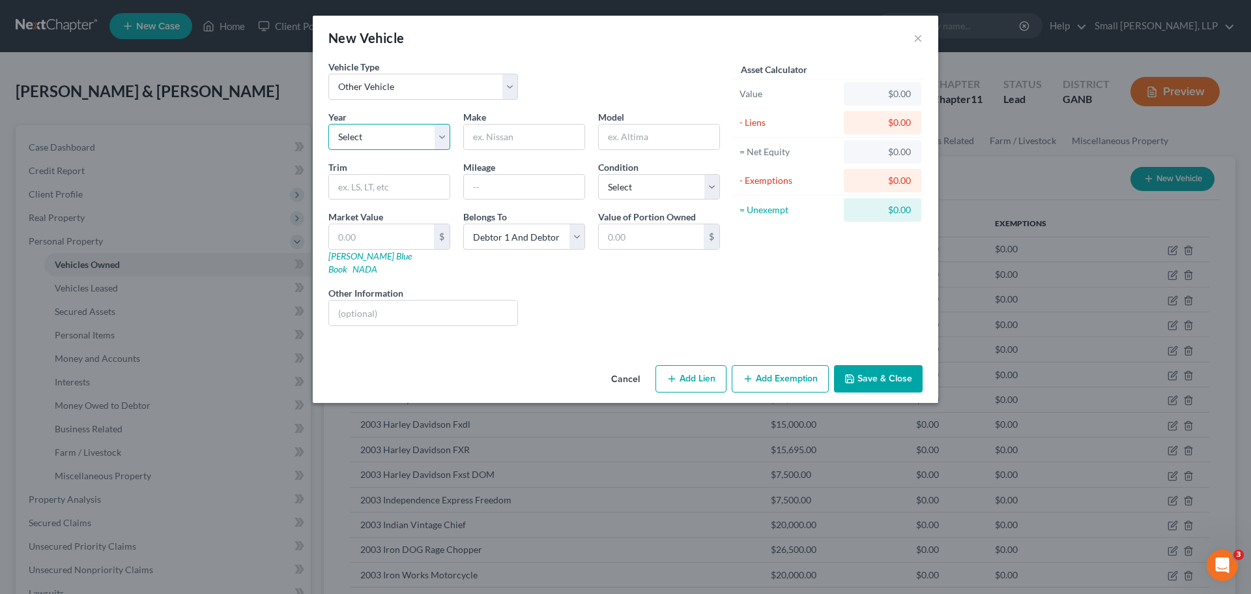
click at [391, 141] on select "Select 2026 2025 2024 2023 2022 2021 2020 2019 2018 2017 2016 2015 2014 2013 20…" at bounding box center [389, 137] width 122 height 26
click at [328, 124] on select "Select 2026 2025 2024 2023 2022 2021 2020 2019 2018 2017 2016 2015 2014 2013 20…" at bounding box center [389, 137] width 122 height 26
click at [508, 143] on input "text" at bounding box center [524, 136] width 121 height 25
click at [633, 134] on input "text" at bounding box center [659, 136] width 121 height 25
click at [408, 233] on input "text" at bounding box center [381, 236] width 105 height 25
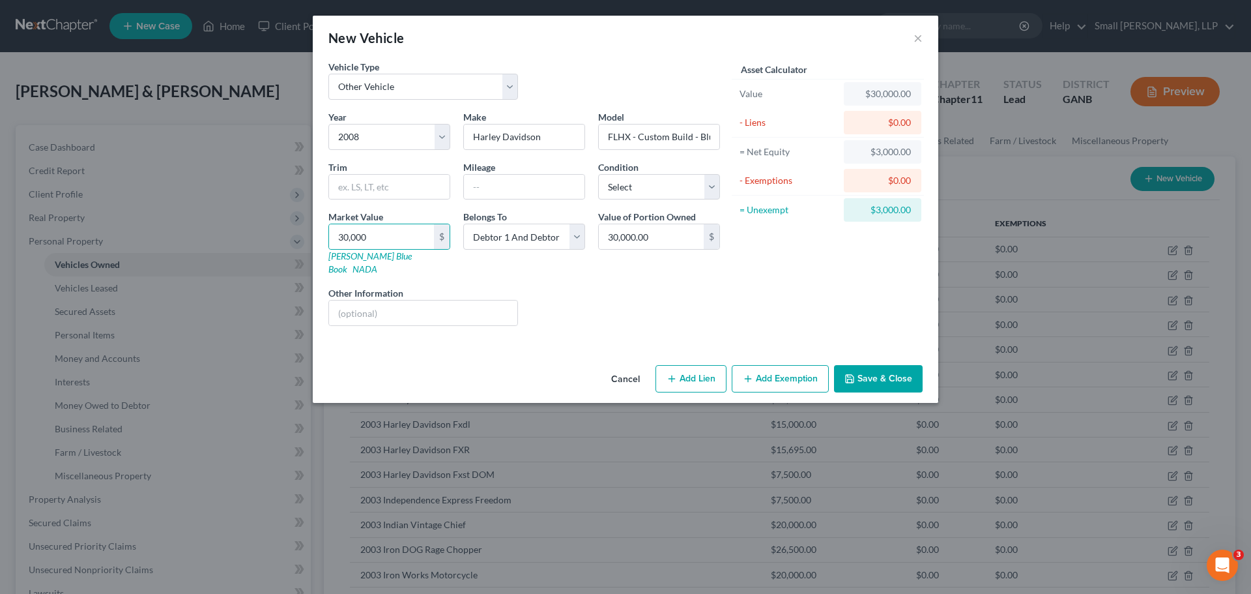
click at [889, 365] on button "Save & Close" at bounding box center [878, 378] width 89 height 27
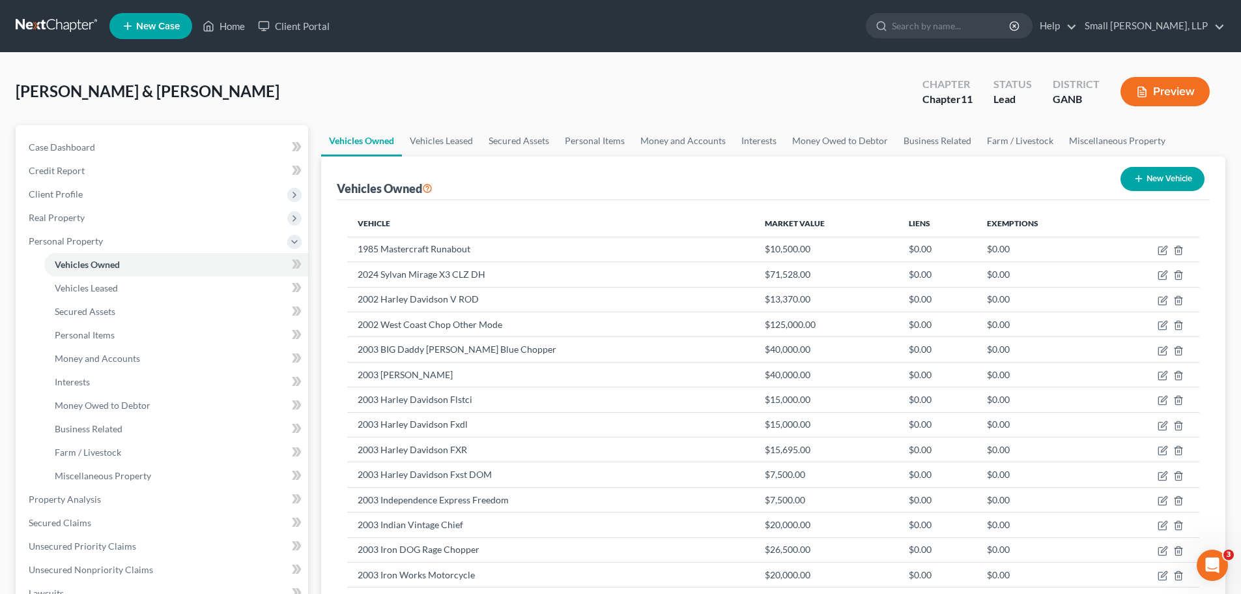
click at [1172, 187] on button "New Vehicle" at bounding box center [1163, 179] width 84 height 24
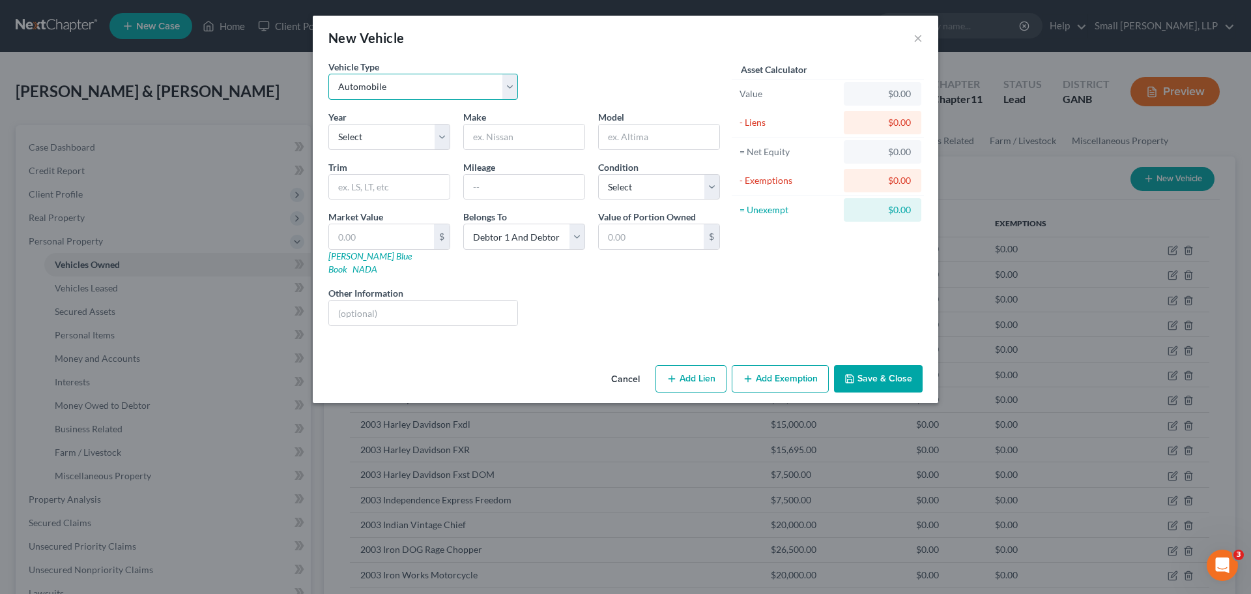
click at [476, 93] on select "Select Automobile Truck Trailer Watercraft Aircraft Motor Home Atv Other Vehicle" at bounding box center [423, 87] width 190 height 26
click at [328, 74] on select "Select Automobile Truck Trailer Watercraft Aircraft Motor Home Atv Other Vehicle" at bounding box center [423, 87] width 190 height 26
click at [373, 141] on select "Select 2026 2025 2024 2023 2022 2021 2020 2019 2018 2017 2016 2015 2014 2013 20…" at bounding box center [389, 137] width 122 height 26
click at [328, 124] on select "Select 2026 2025 2024 2023 2022 2021 2020 2019 2018 2017 2016 2015 2014 2013 20…" at bounding box center [389, 137] width 122 height 26
click at [486, 142] on input "text" at bounding box center [524, 136] width 121 height 25
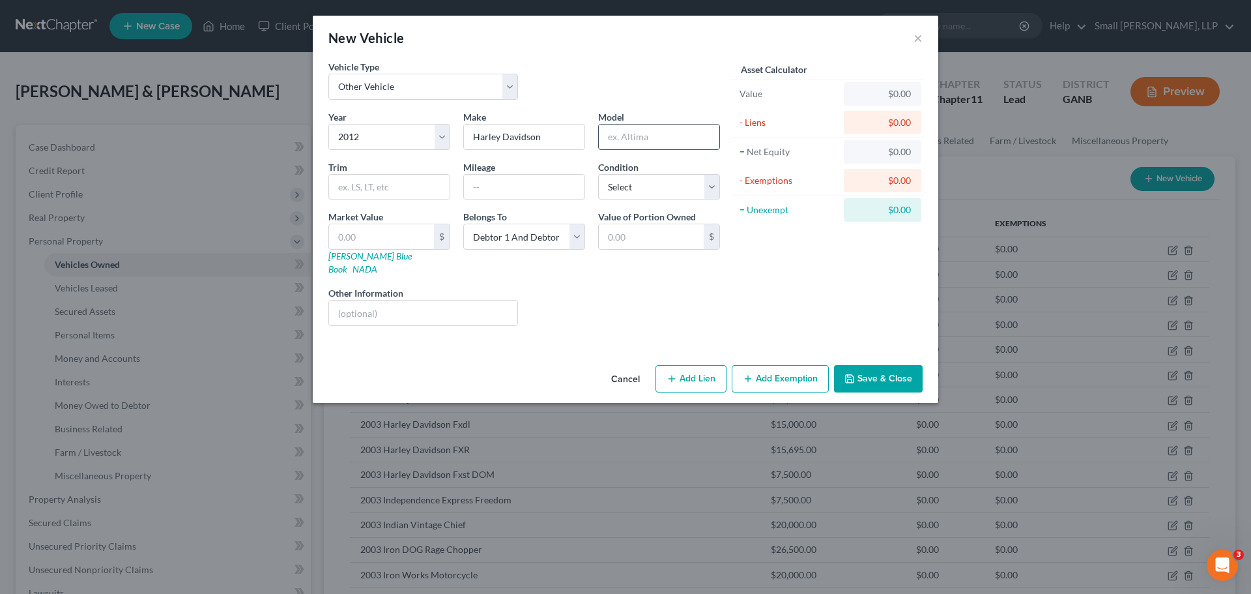
click at [638, 141] on input "text" at bounding box center [659, 136] width 121 height 25
click at [386, 234] on input "text" at bounding box center [381, 236] width 105 height 25
click at [881, 371] on button "Save & Close" at bounding box center [878, 378] width 89 height 27
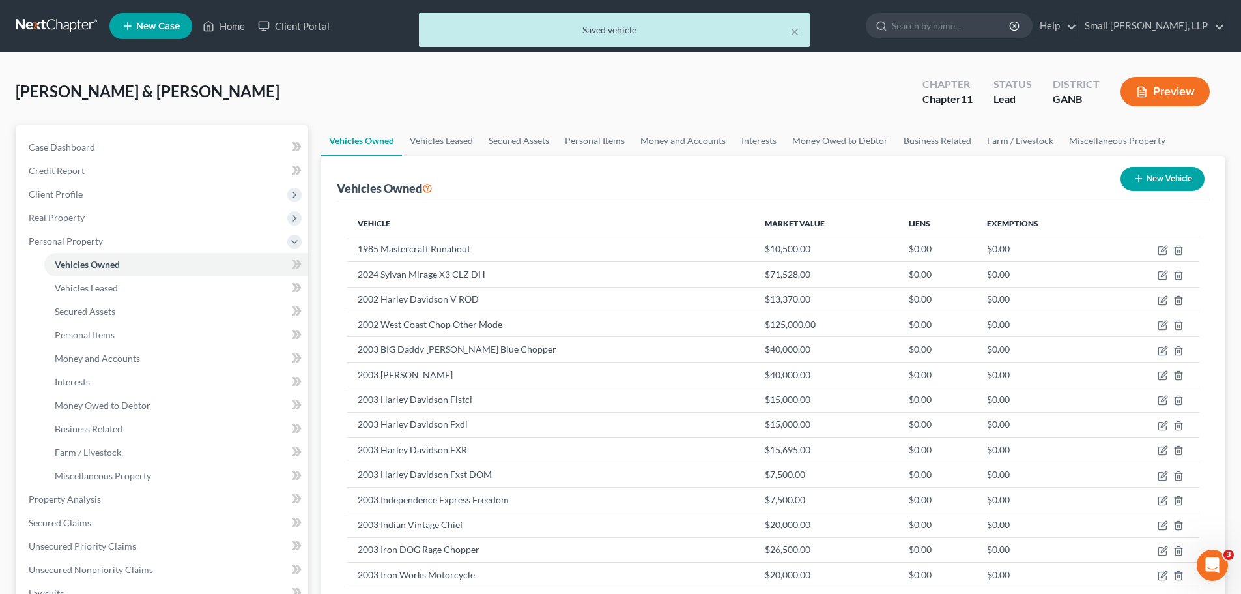
click at [1126, 175] on button "New Vehicle" at bounding box center [1163, 179] width 84 height 24
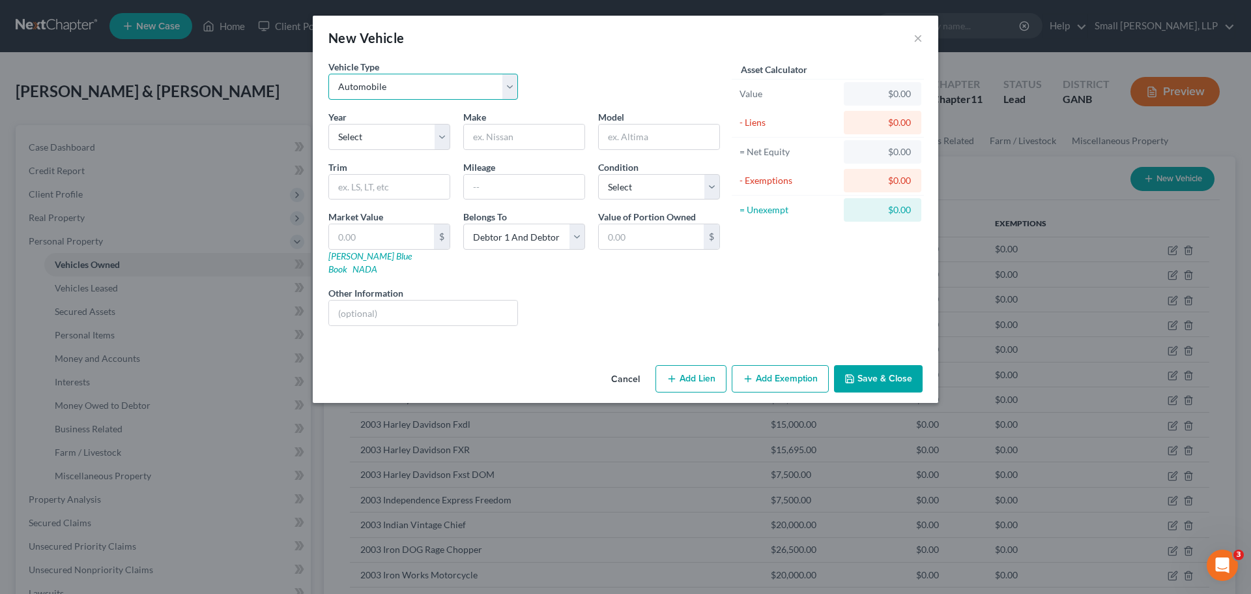
click at [466, 83] on select "Select Automobile Truck Trailer Watercraft Aircraft Motor Home Atv Other Vehicle" at bounding box center [423, 87] width 190 height 26
click at [328, 74] on select "Select Automobile Truck Trailer Watercraft Aircraft Motor Home Atv Other Vehicle" at bounding box center [423, 87] width 190 height 26
click at [389, 135] on select "Select 2026 2025 2024 2023 2022 2021 2020 2019 2018 2017 2016 2015 2014 2013 20…" at bounding box center [389, 137] width 122 height 26
click at [328, 124] on select "Select 2026 2025 2024 2023 2022 2021 2020 2019 2018 2017 2016 2015 2014 2013 20…" at bounding box center [389, 137] width 122 height 26
click at [504, 137] on input "text" at bounding box center [524, 136] width 121 height 25
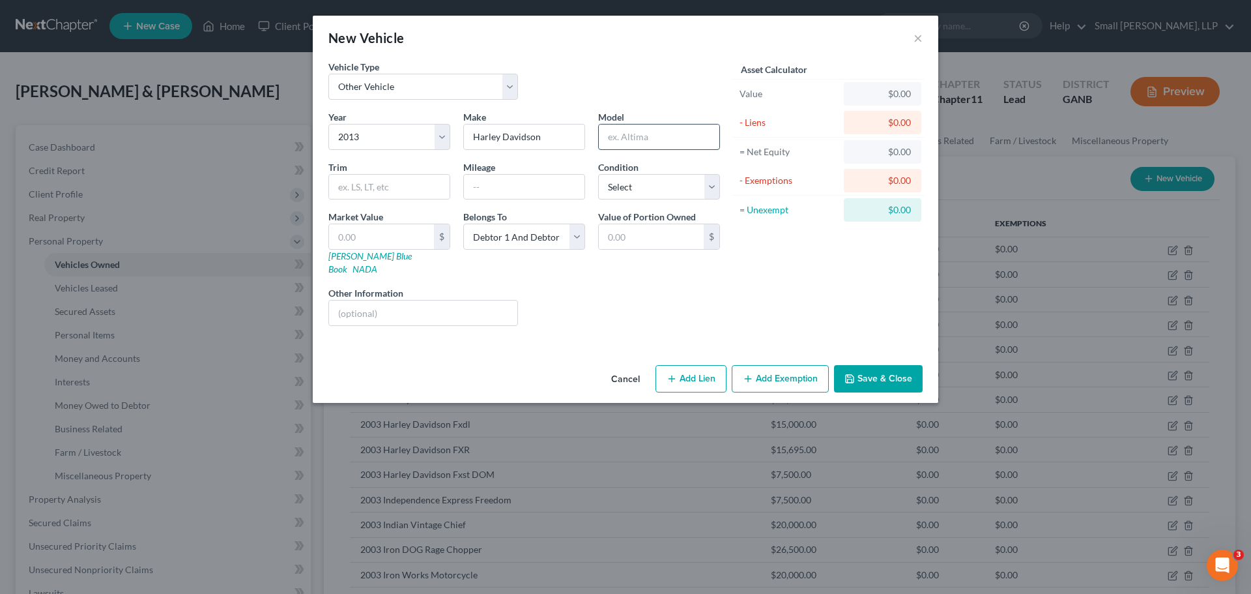
click at [633, 141] on input "text" at bounding box center [659, 136] width 121 height 25
click at [354, 240] on input "text" at bounding box center [381, 236] width 105 height 25
click at [865, 365] on button "Save & Close" at bounding box center [878, 378] width 89 height 27
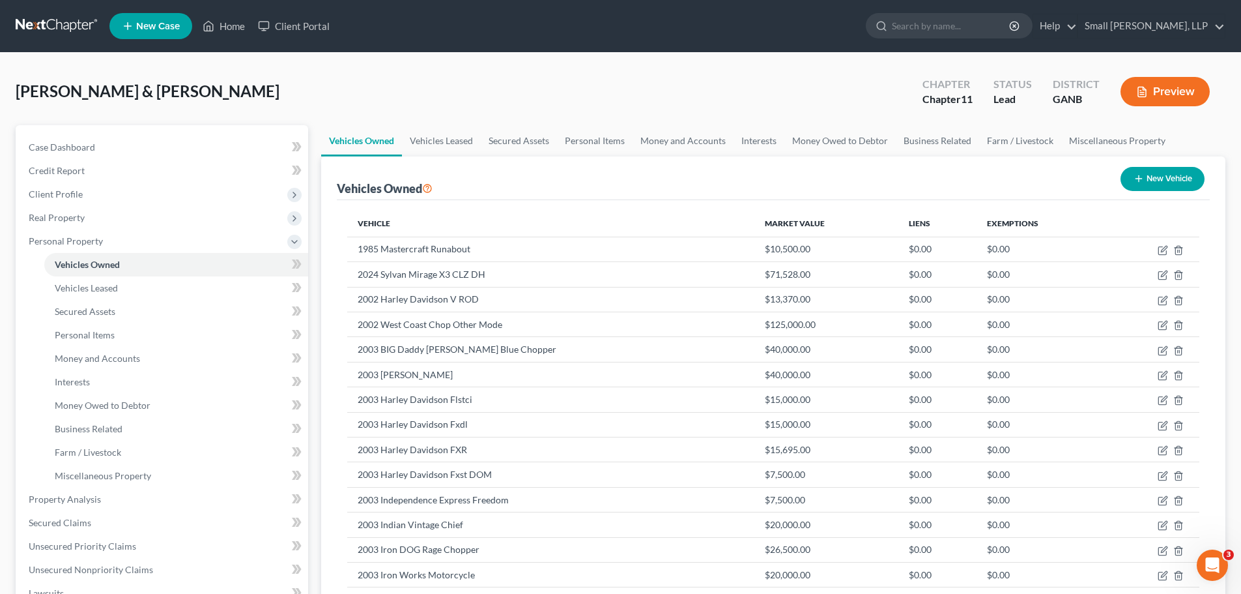
click at [1149, 182] on button "New Vehicle" at bounding box center [1163, 179] width 84 height 24
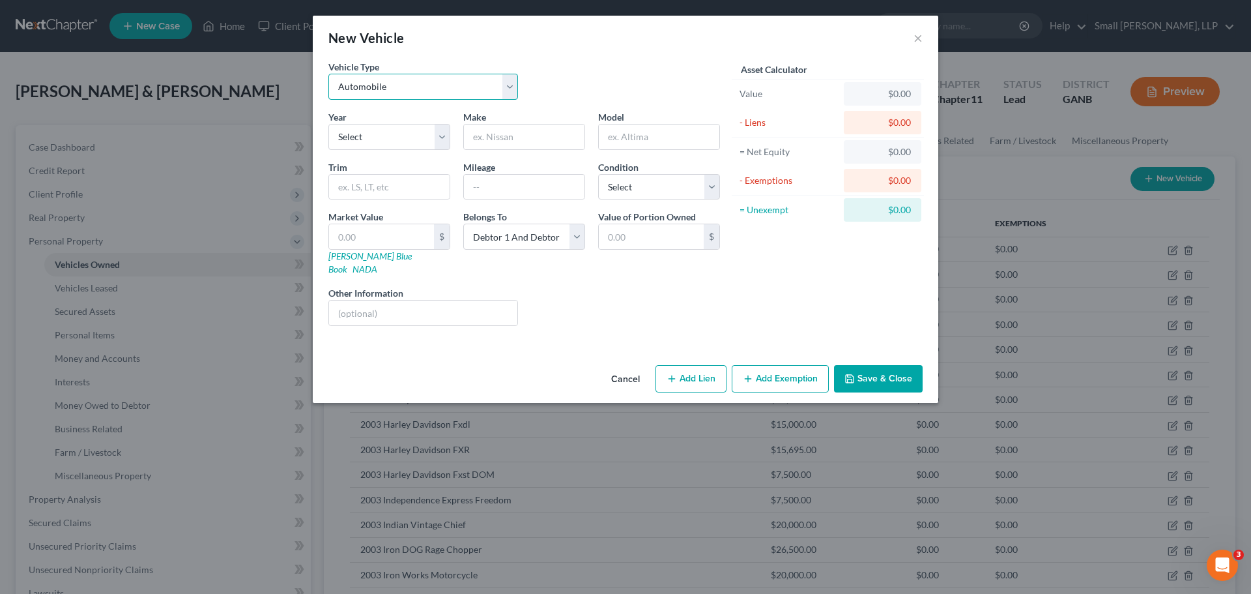
drag, startPoint x: 423, startPoint y: 93, endPoint x: 421, endPoint y: 99, distance: 7.0
click at [423, 93] on select "Select Automobile Truck Trailer Watercraft Aircraft Motor Home Atv Other Vehicle" at bounding box center [423, 87] width 190 height 26
click at [328, 74] on select "Select Automobile Truck Trailer Watercraft Aircraft Motor Home Atv Other Vehicle" at bounding box center [423, 87] width 190 height 26
click at [391, 143] on select "Select 2026 2025 2024 2023 2022 2021 2020 2019 2018 2017 2016 2015 2014 2013 20…" at bounding box center [389, 137] width 122 height 26
click at [328, 124] on select "Select 2026 2025 2024 2023 2022 2021 2020 2019 2018 2017 2016 2015 2014 2013 20…" at bounding box center [389, 137] width 122 height 26
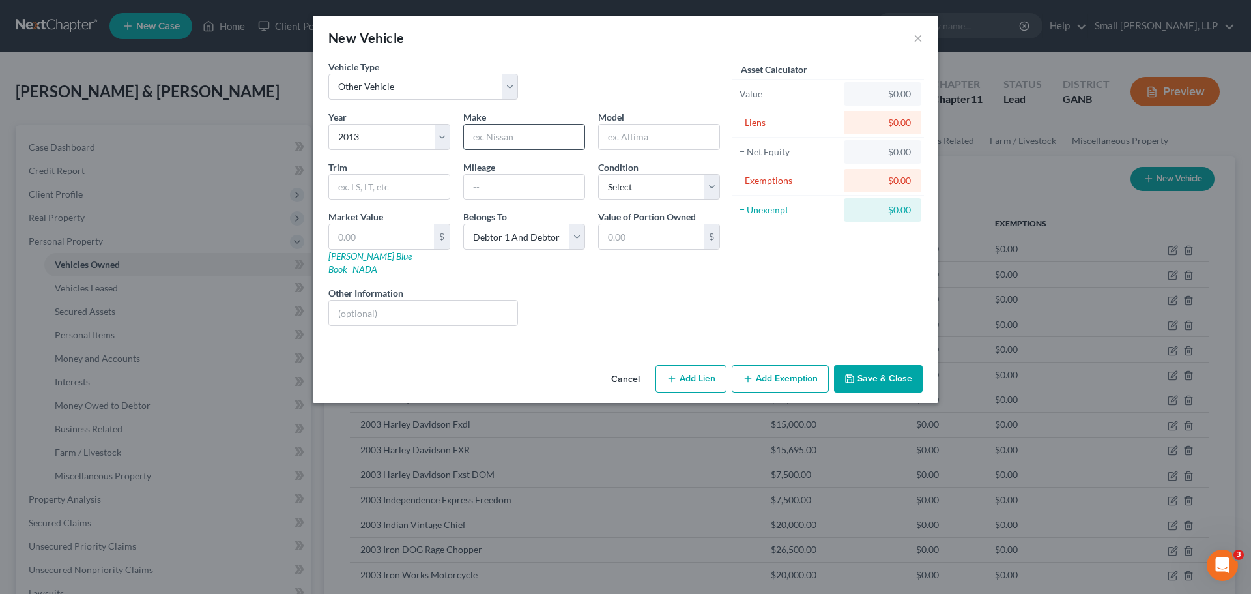
click at [524, 141] on input "text" at bounding box center [524, 136] width 121 height 25
click at [660, 136] on input "text" at bounding box center [659, 136] width 121 height 25
click at [370, 238] on input "text" at bounding box center [381, 236] width 105 height 25
click at [873, 369] on button "Save & Close" at bounding box center [878, 378] width 89 height 27
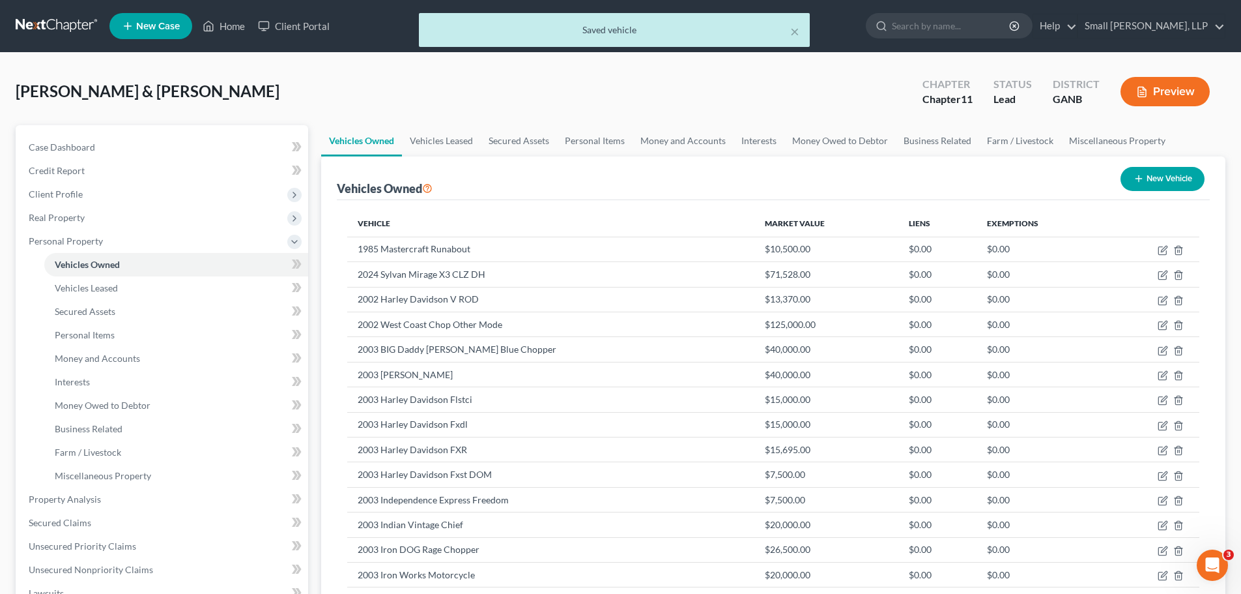
click at [1140, 181] on icon "button" at bounding box center [1139, 178] width 10 height 10
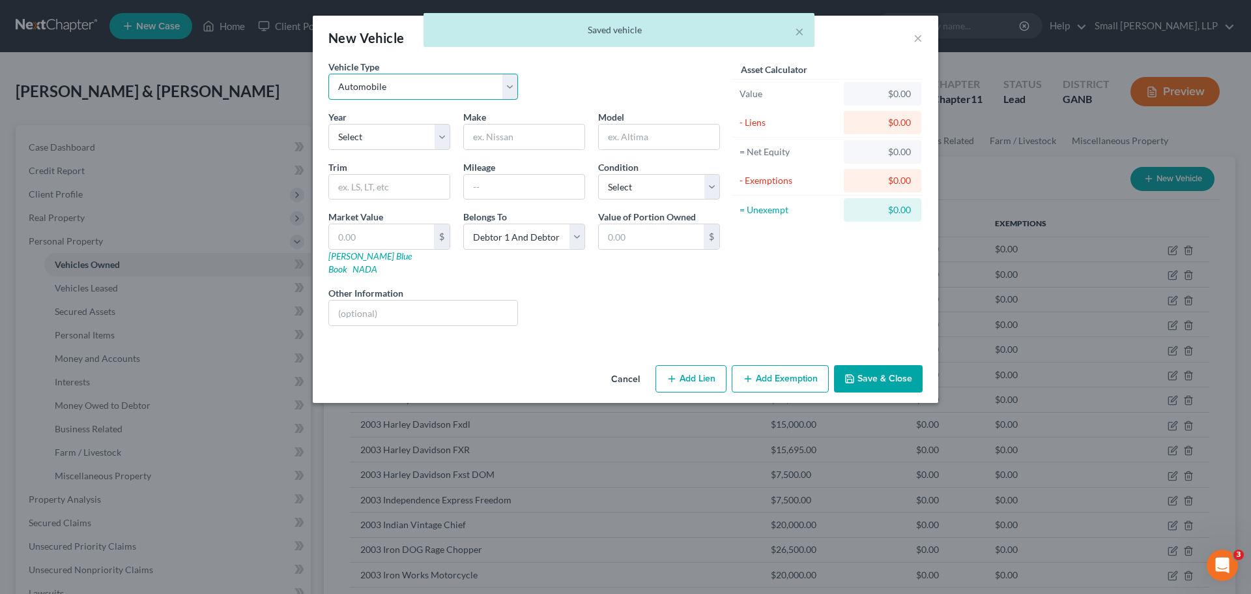
click at [422, 87] on select "Select Automobile Truck Trailer Watercraft Aircraft Motor Home Atv Other Vehicle" at bounding box center [423, 87] width 190 height 26
click at [328, 74] on select "Select Automobile Truck Trailer Watercraft Aircraft Motor Home Atv Other Vehicle" at bounding box center [423, 87] width 190 height 26
click at [394, 142] on select "Select 2026 2025 2024 2023 2022 2021 2020 2019 2018 2017 2016 2015 2014 2013 20…" at bounding box center [389, 137] width 122 height 26
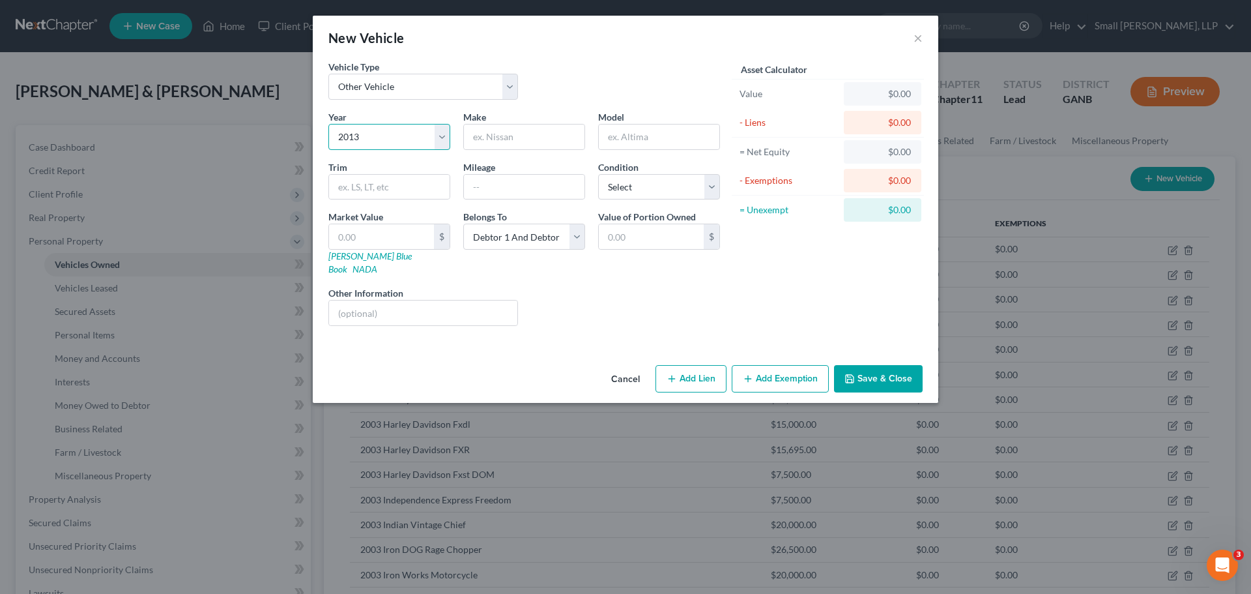
click at [328, 124] on select "Select 2026 2025 2024 2023 2022 2021 2020 2019 2018 2017 2016 2015 2014 2013 20…" at bounding box center [389, 137] width 122 height 26
click at [494, 141] on input "text" at bounding box center [524, 136] width 121 height 25
click at [651, 136] on input "text" at bounding box center [659, 136] width 121 height 25
click at [385, 242] on input "text" at bounding box center [381, 236] width 105 height 25
click at [857, 365] on button "Save & Close" at bounding box center [878, 378] width 89 height 27
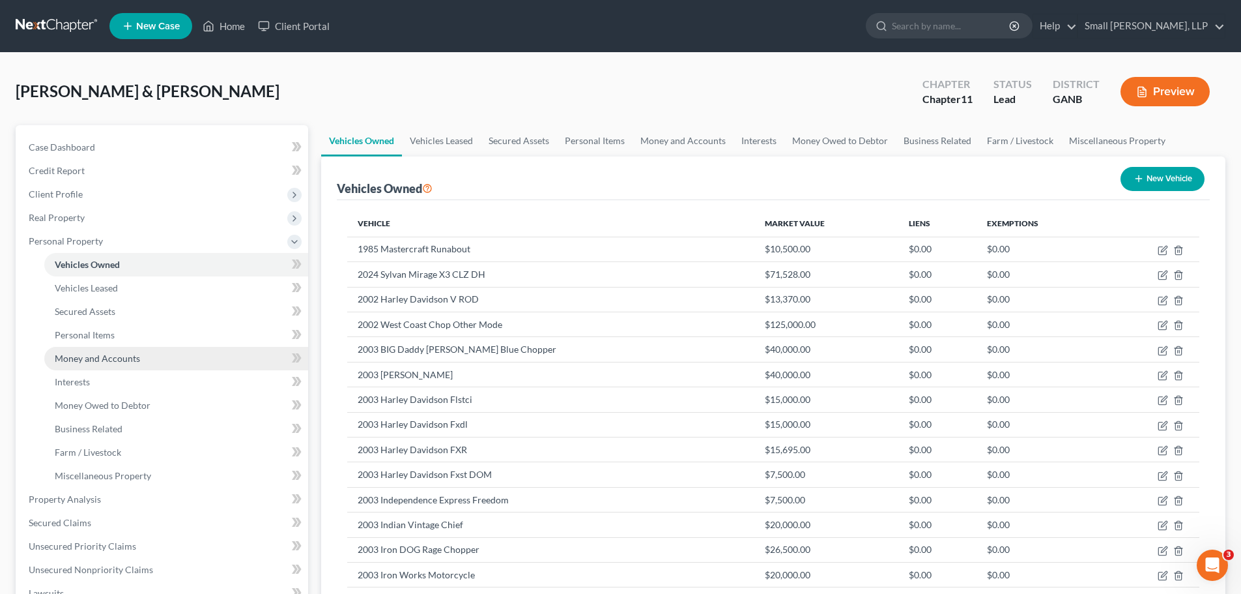
click at [227, 355] on link "Money and Accounts" at bounding box center [176, 358] width 264 height 23
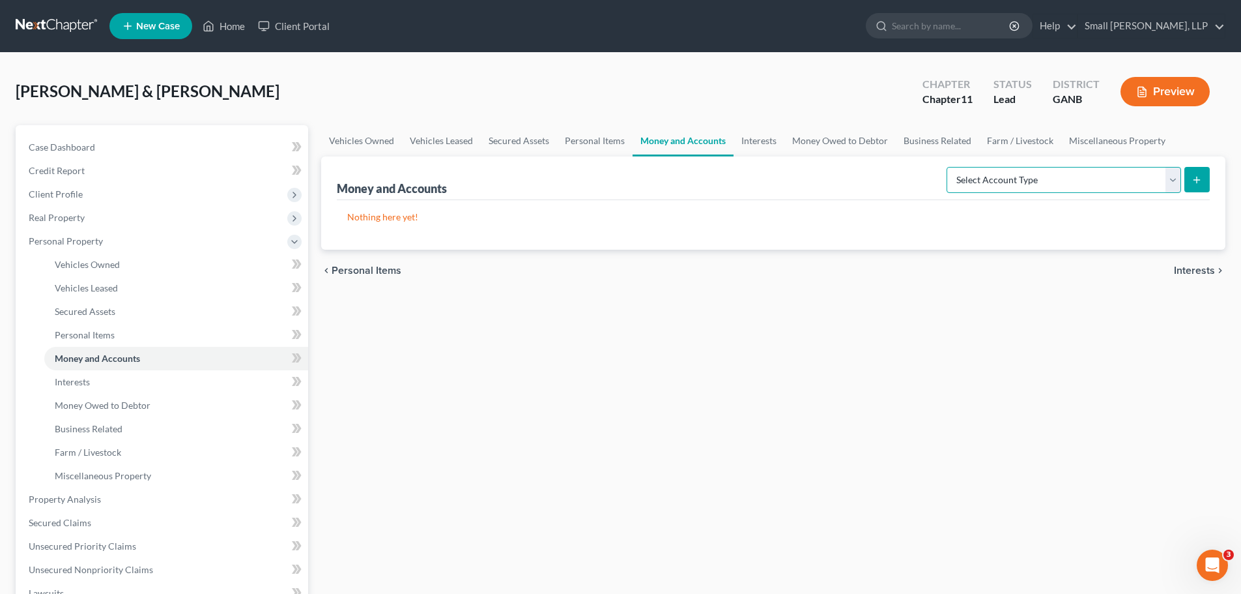
click at [1170, 178] on select "Select Account Type Brokerage Cash on Hand Certificates of Deposit Checking Acc…" at bounding box center [1064, 180] width 235 height 26
click at [949, 167] on select "Select Account Type Brokerage Cash on Hand Certificates of Deposit Checking Acc…" at bounding box center [1064, 180] width 235 height 26
click at [1197, 182] on line "submit" at bounding box center [1197, 180] width 0 height 6
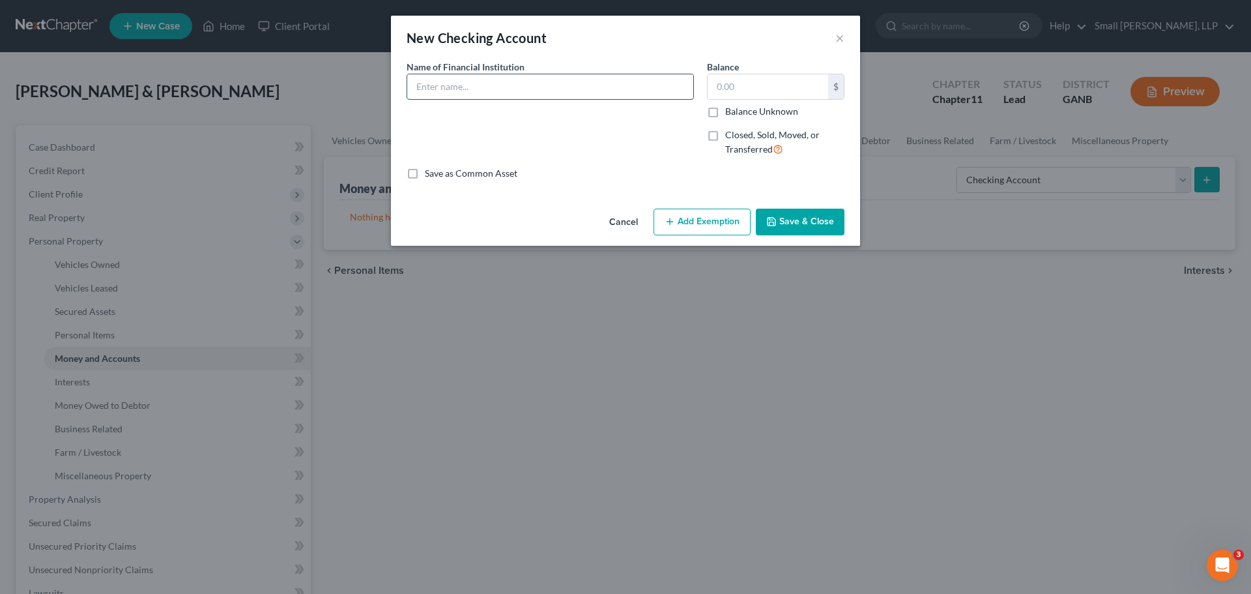
click at [530, 89] on input "text" at bounding box center [550, 86] width 286 height 25
click at [785, 89] on input "text" at bounding box center [768, 86] width 121 height 25
click at [814, 217] on button "Save & Close" at bounding box center [800, 221] width 89 height 27
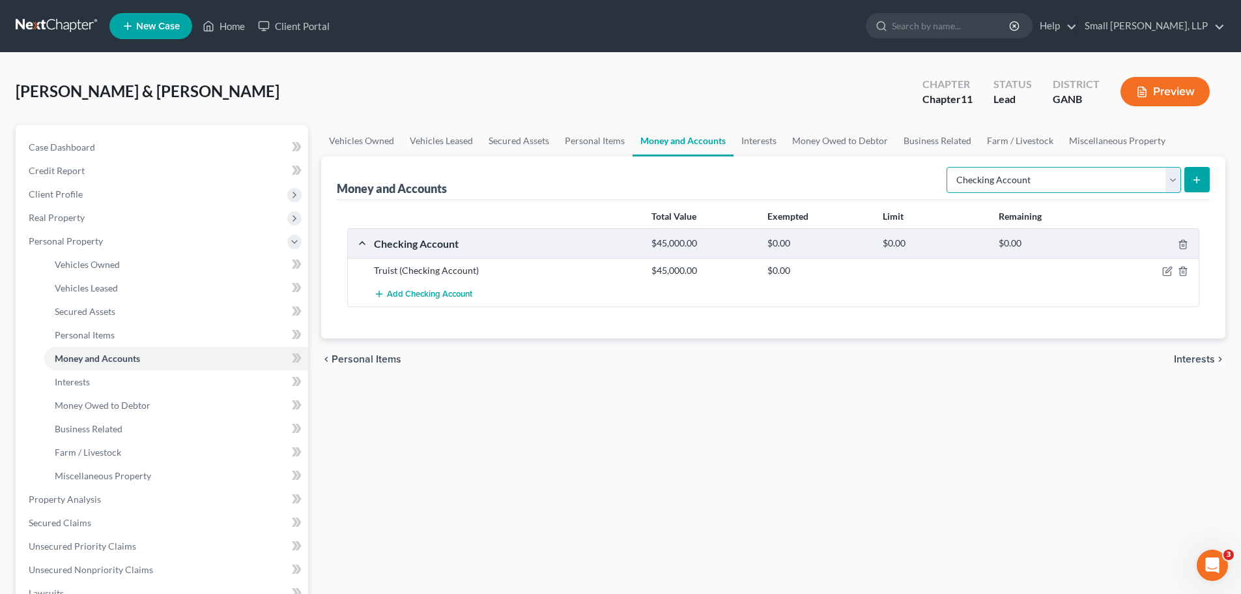
click at [1178, 179] on select "Select Account Type Brokerage Cash on Hand Certificates of Deposit Checking Acc…" at bounding box center [1064, 180] width 235 height 26
click at [900, 432] on div "Vehicles Owned Vehicles Leased Secured Assets Personal Items Money and Accounts…" at bounding box center [773, 489] width 917 height 729
click at [109, 387] on link "Interests" at bounding box center [176, 381] width 264 height 23
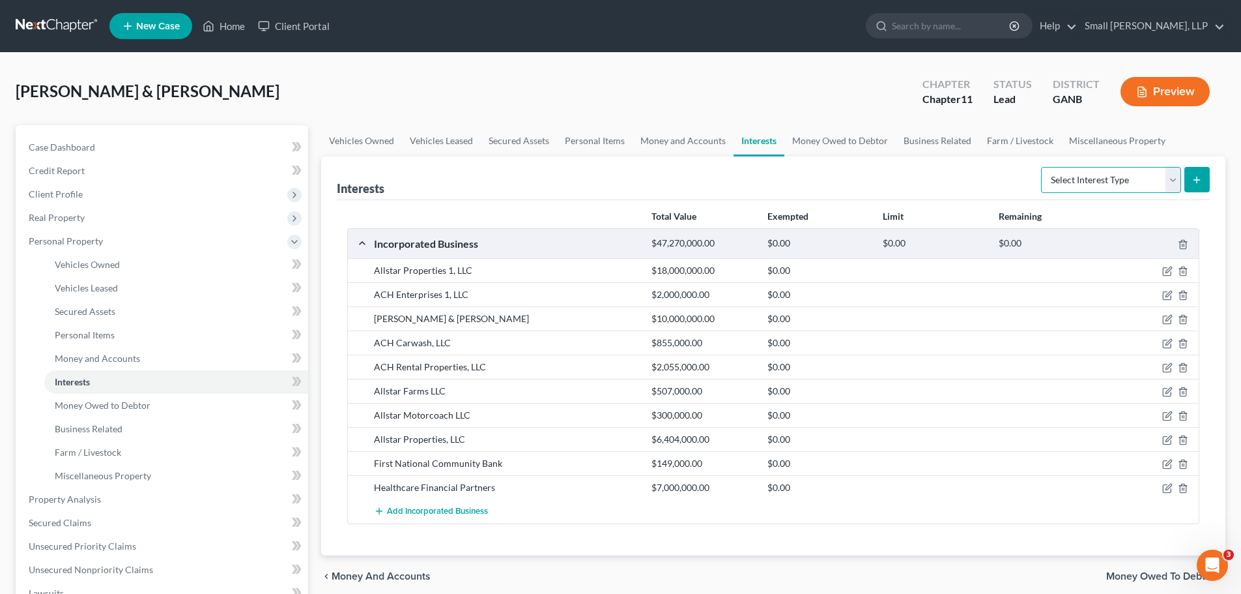
click at [1168, 177] on select "Select Interest Type 401K Annuity Bond Education IRA Government Bond Government…" at bounding box center [1111, 180] width 140 height 26
click at [1042, 167] on select "Select Interest Type 401K Annuity Bond Education IRA Government Bond Government…" at bounding box center [1111, 180] width 140 height 26
click at [1194, 176] on icon "submit" at bounding box center [1197, 180] width 10 height 10
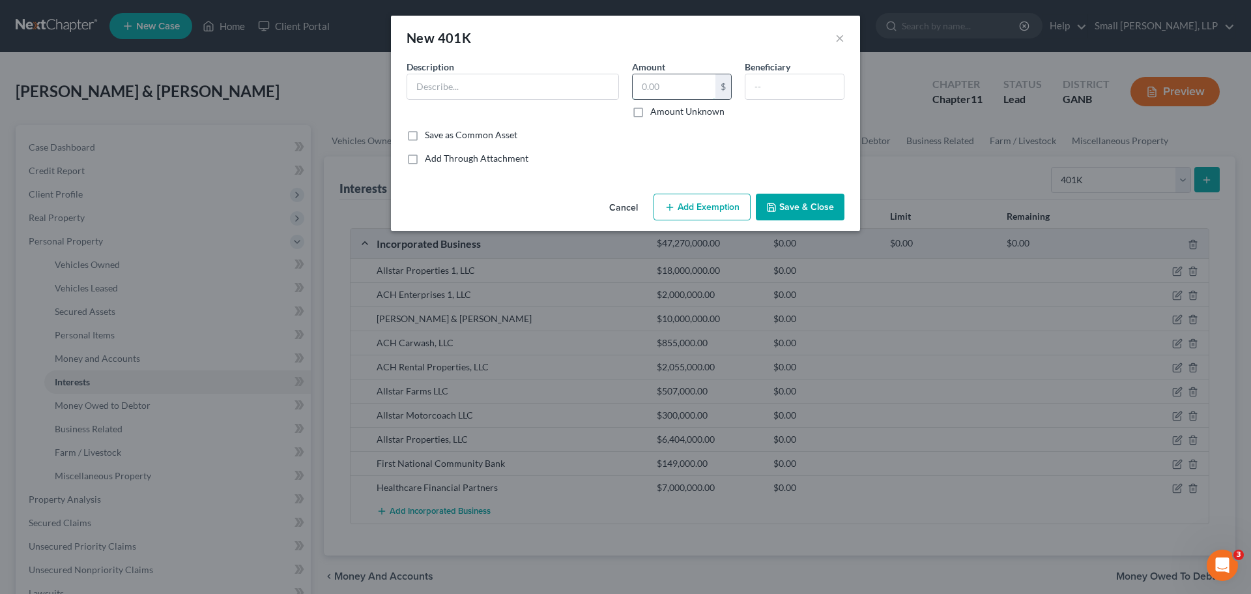
click at [650, 84] on input "text" at bounding box center [674, 86] width 83 height 25
click at [779, 206] on button "Save & Close" at bounding box center [800, 206] width 89 height 27
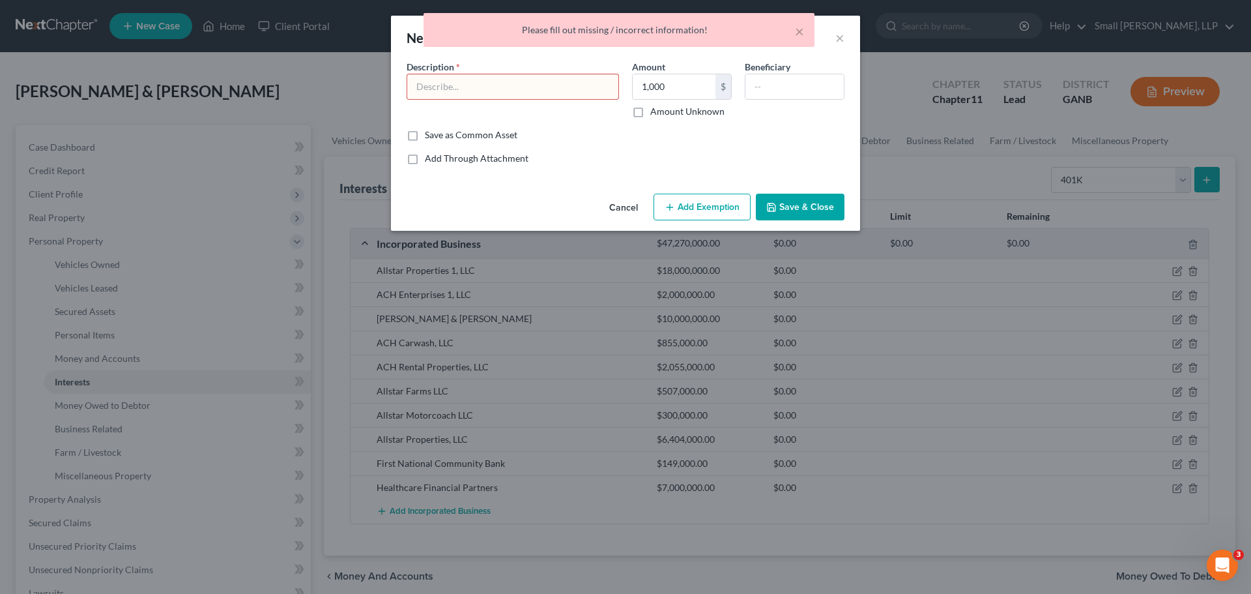
click at [513, 83] on input "text" at bounding box center [512, 86] width 211 height 25
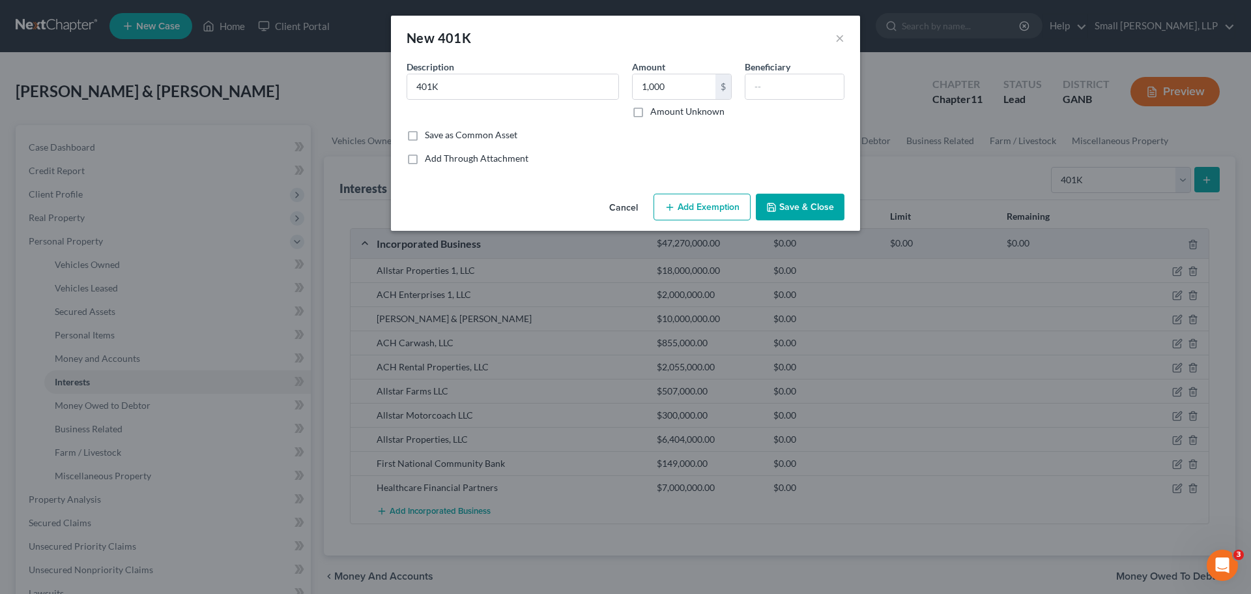
click at [789, 199] on button "Save & Close" at bounding box center [800, 206] width 89 height 27
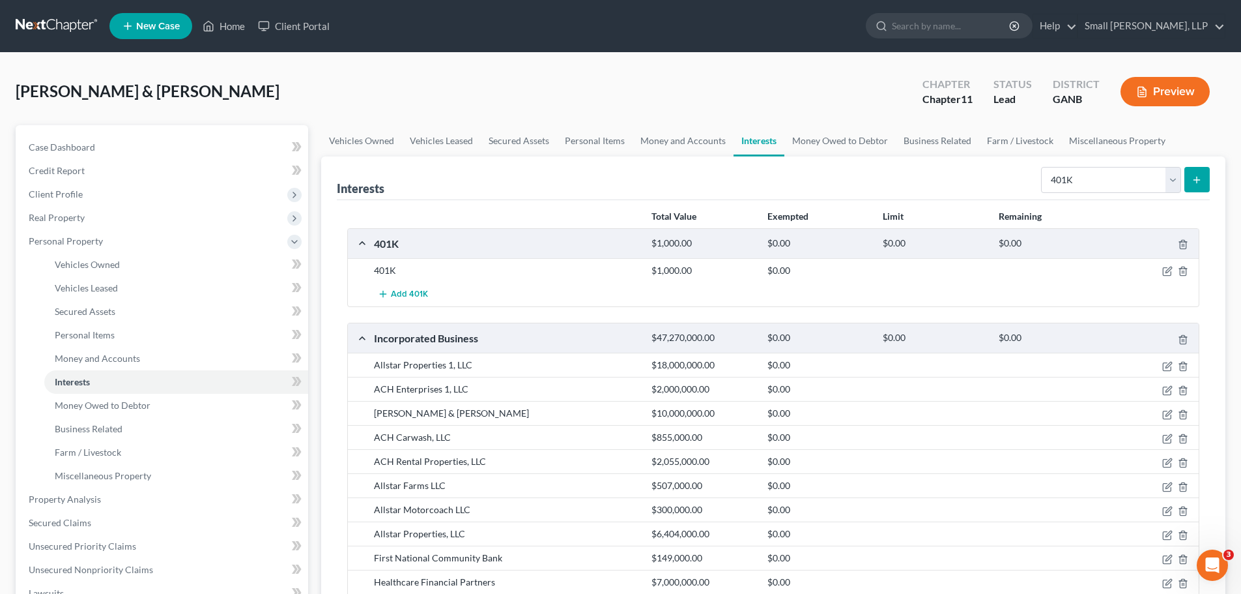
click at [1197, 182] on line "submit" at bounding box center [1197, 180] width 0 height 6
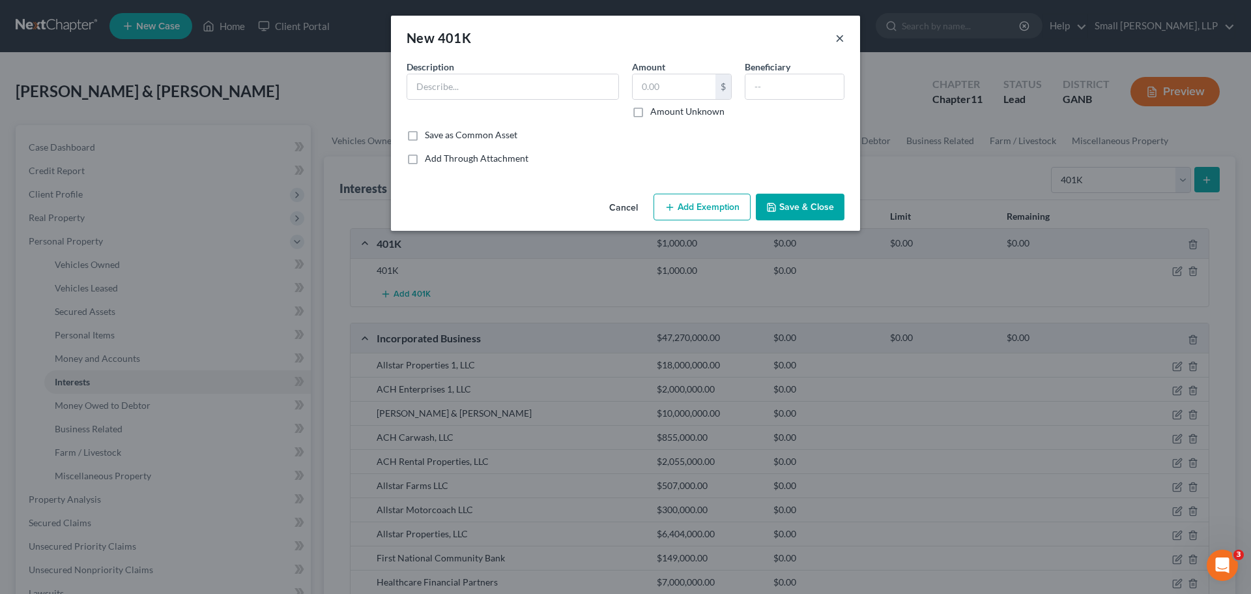
click at [837, 41] on button "×" at bounding box center [839, 38] width 9 height 16
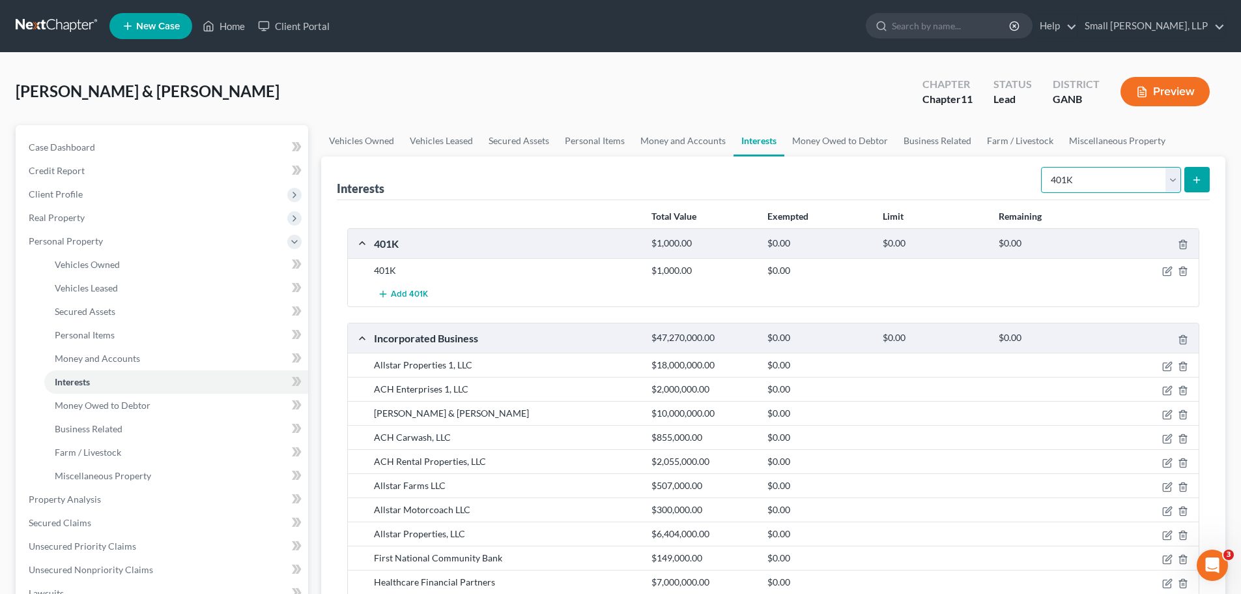
click at [1088, 176] on select "Select Interest Type 401K Annuity Bond Education IRA Government Bond Government…" at bounding box center [1111, 180] width 140 height 26
click at [1042, 167] on select "Select Interest Type 401K Annuity Bond Education IRA Government Bond Government…" at bounding box center [1111, 180] width 140 height 26
click at [1195, 179] on icon "submit" at bounding box center [1197, 180] width 10 height 10
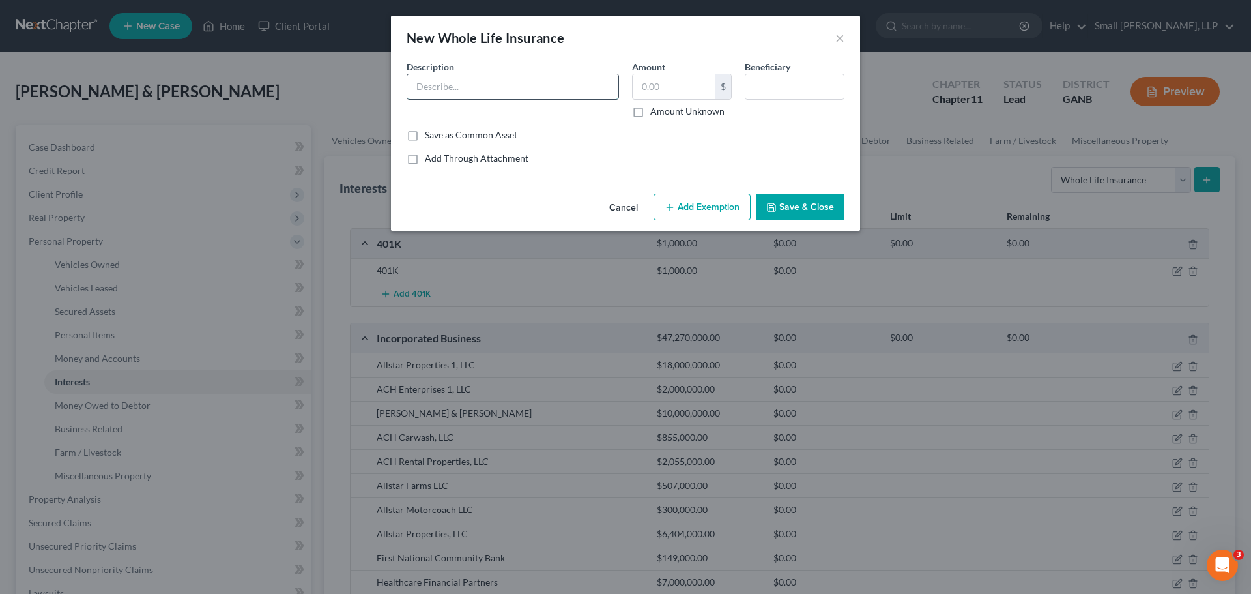
click at [446, 87] on input "text" at bounding box center [512, 86] width 211 height 25
click at [797, 207] on button "Save & Close" at bounding box center [800, 206] width 89 height 27
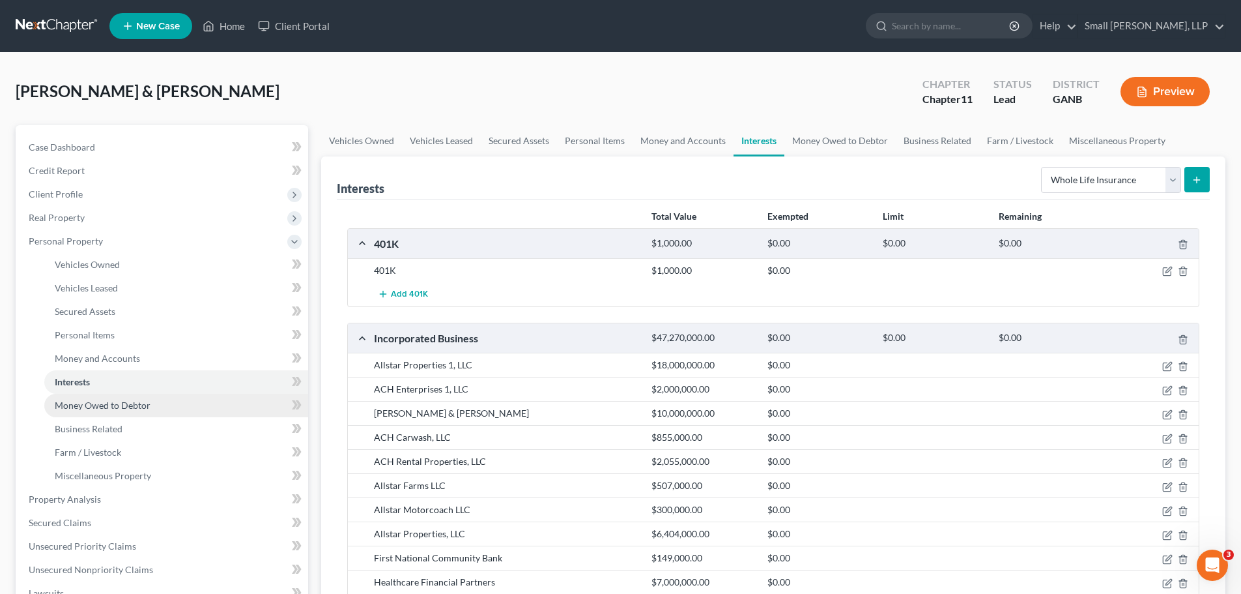
click at [144, 403] on span "Money Owed to Debtor" at bounding box center [103, 404] width 96 height 11
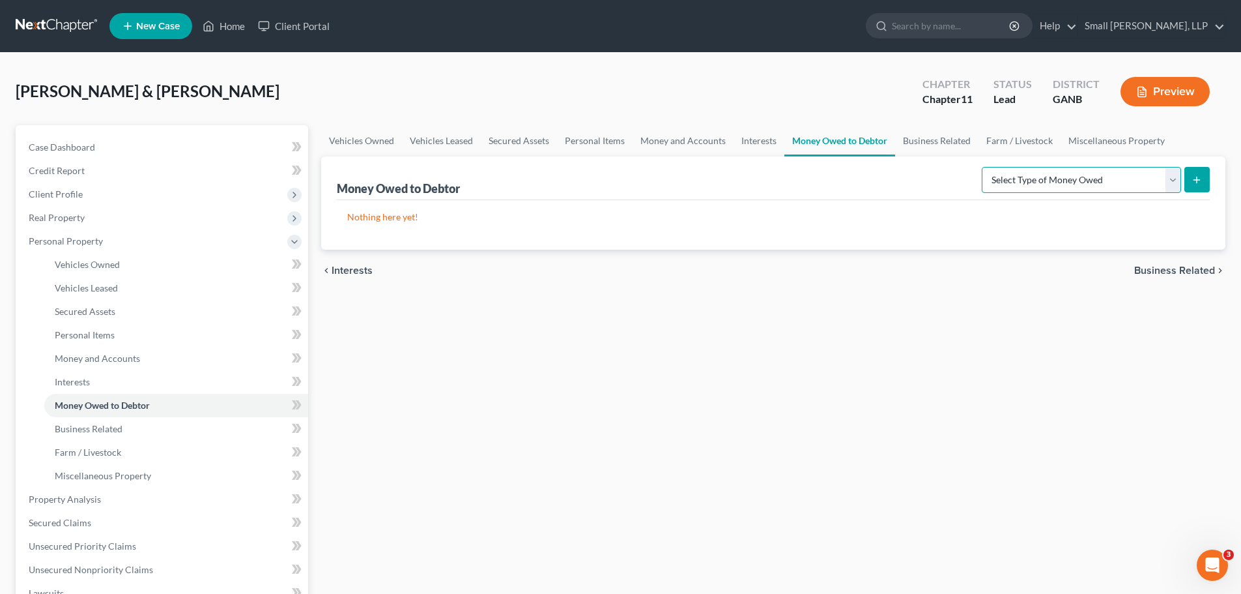
click at [1169, 180] on select "Select Type of Money Owed Accounts Receivable Alimony Child Support Claims Agai…" at bounding box center [1081, 180] width 199 height 26
click at [984, 167] on select "Select Type of Money Owed Accounts Receivable Alimony Child Support Claims Agai…" at bounding box center [1081, 180] width 199 height 26
click at [1201, 179] on icon "submit" at bounding box center [1197, 180] width 10 height 10
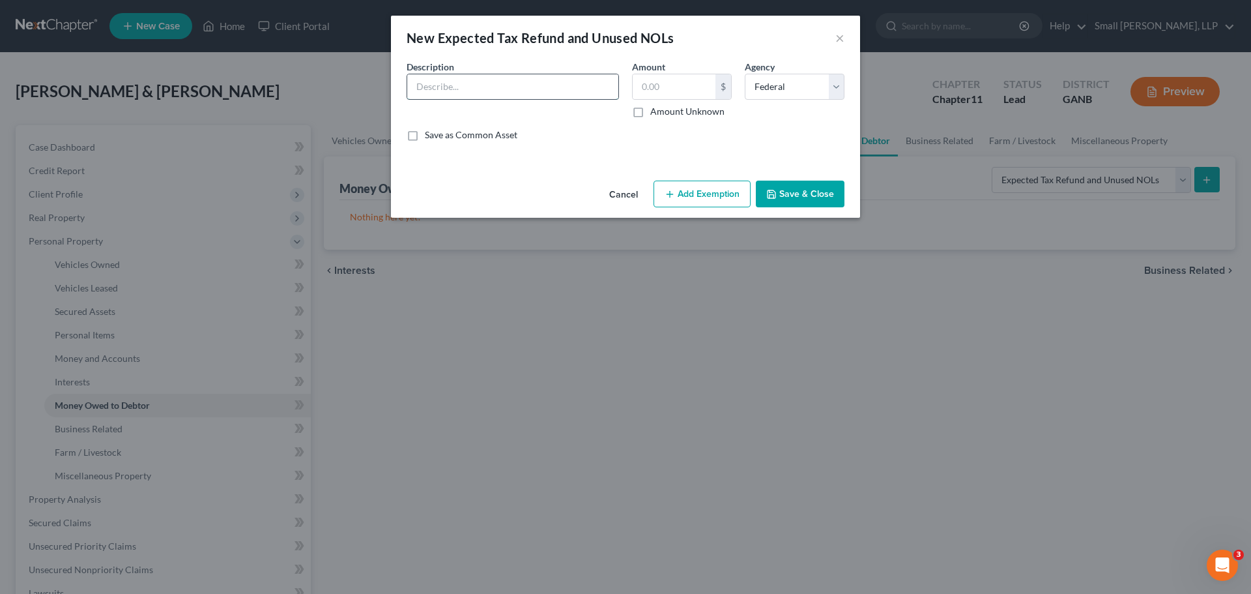
click at [562, 83] on input "text" at bounding box center [512, 86] width 211 height 25
click at [810, 194] on button "Save & Close" at bounding box center [800, 193] width 89 height 27
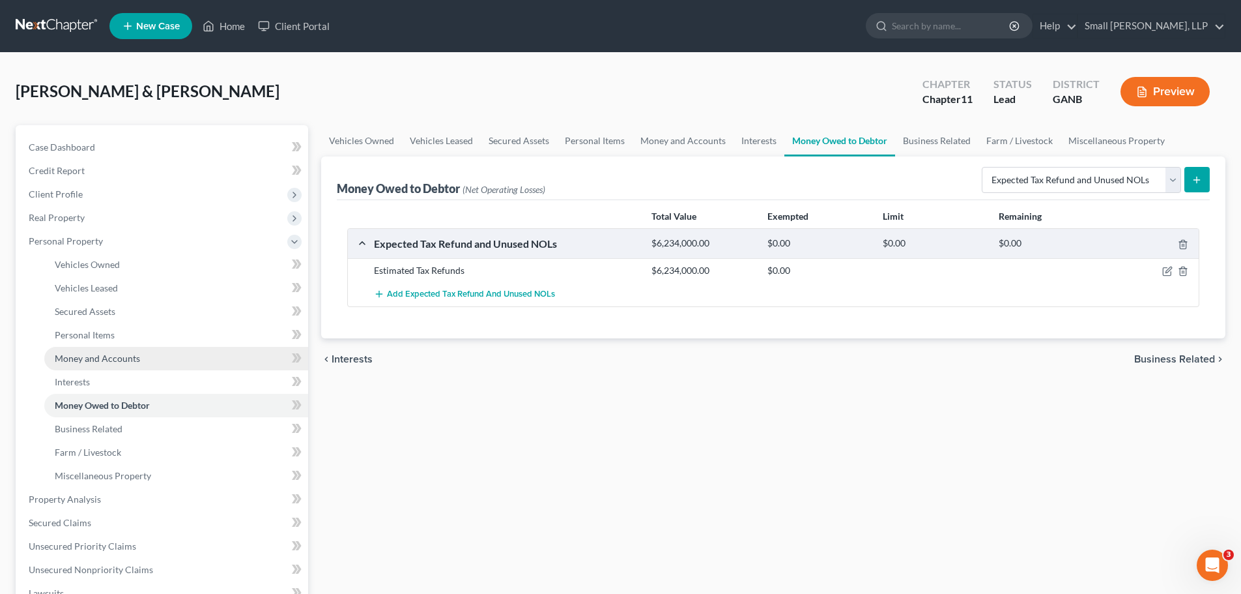
click at [115, 359] on span "Money and Accounts" at bounding box center [97, 357] width 85 height 11
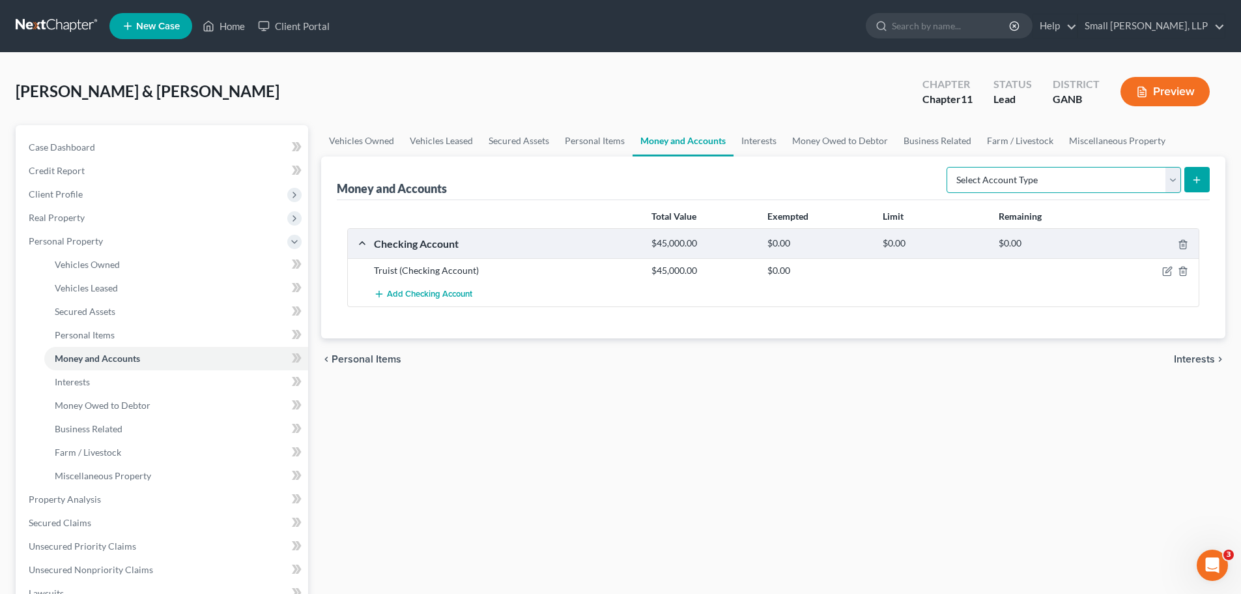
click at [1164, 187] on select "Select Account Type Brokerage Cash on Hand Certificates of Deposit Checking Acc…" at bounding box center [1064, 180] width 235 height 26
click at [949, 167] on select "Select Account Type Brokerage Cash on Hand Certificates of Deposit Checking Acc…" at bounding box center [1064, 180] width 235 height 26
click at [1200, 177] on icon "submit" at bounding box center [1197, 180] width 10 height 10
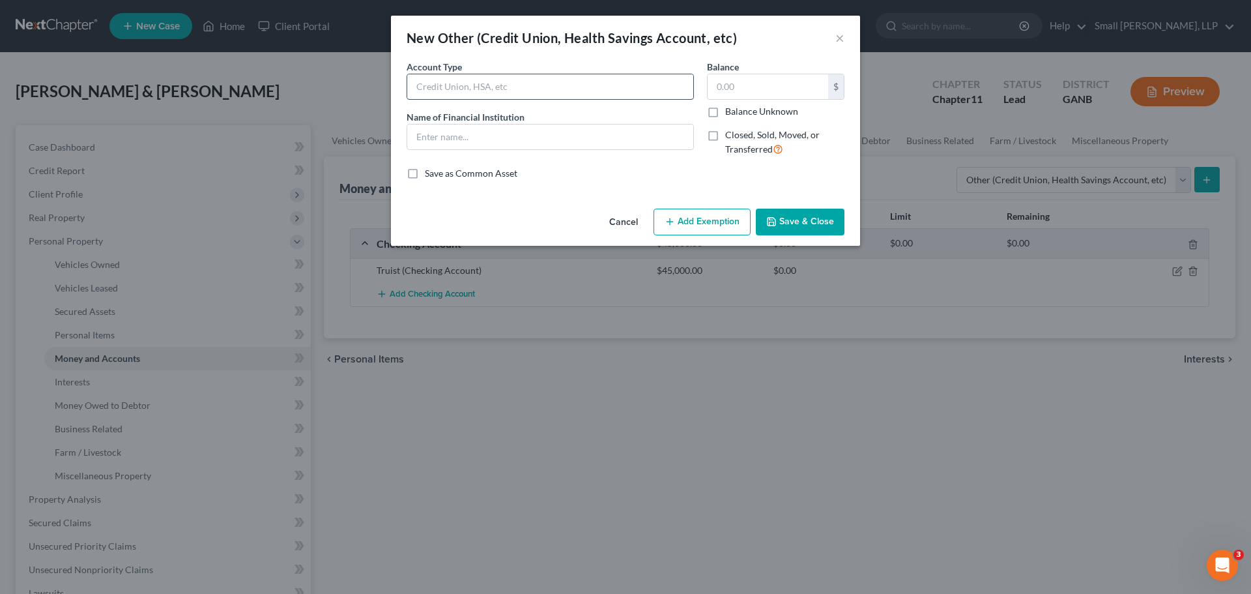
click at [480, 87] on input "text" at bounding box center [550, 86] width 286 height 25
click at [715, 85] on input "text" at bounding box center [768, 86] width 121 height 25
click at [796, 213] on button "Save & Close" at bounding box center [800, 221] width 89 height 27
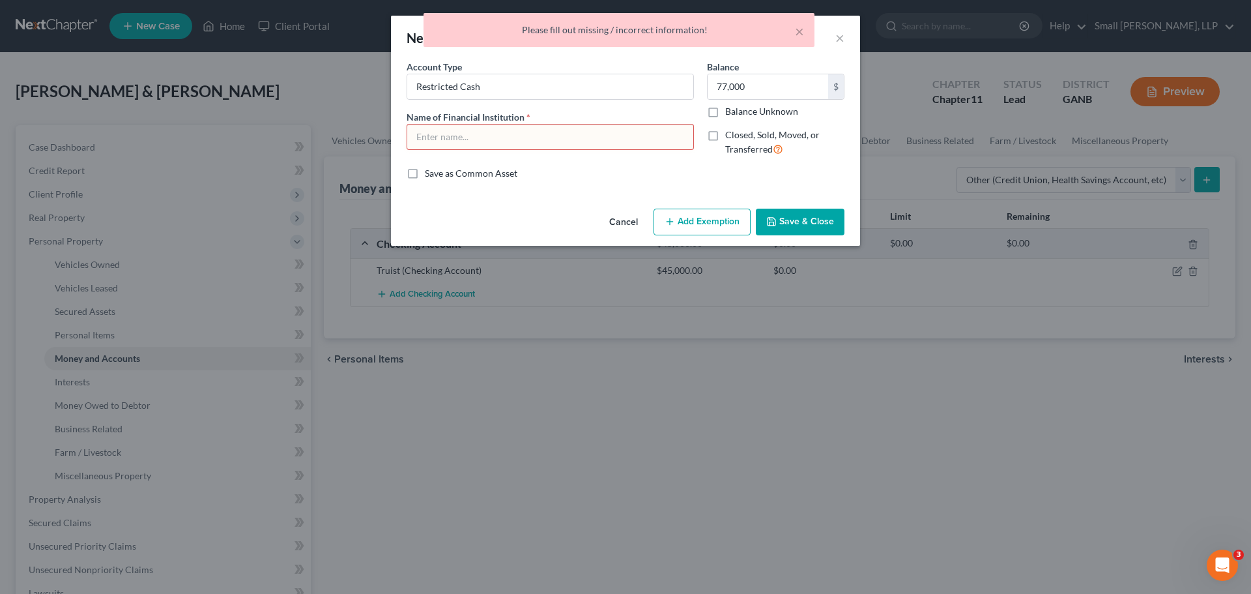
click at [521, 140] on input "text" at bounding box center [550, 136] width 286 height 25
click at [777, 223] on icon "button" at bounding box center [771, 221] width 10 height 10
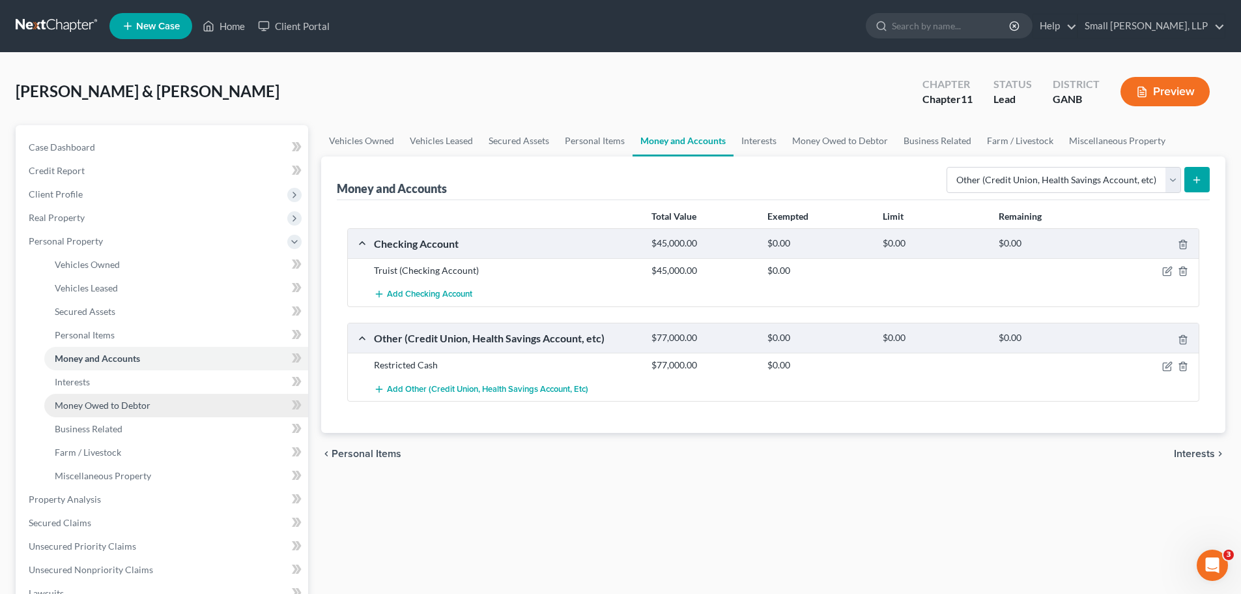
click at [139, 409] on span "Money Owed to Debtor" at bounding box center [103, 404] width 96 height 11
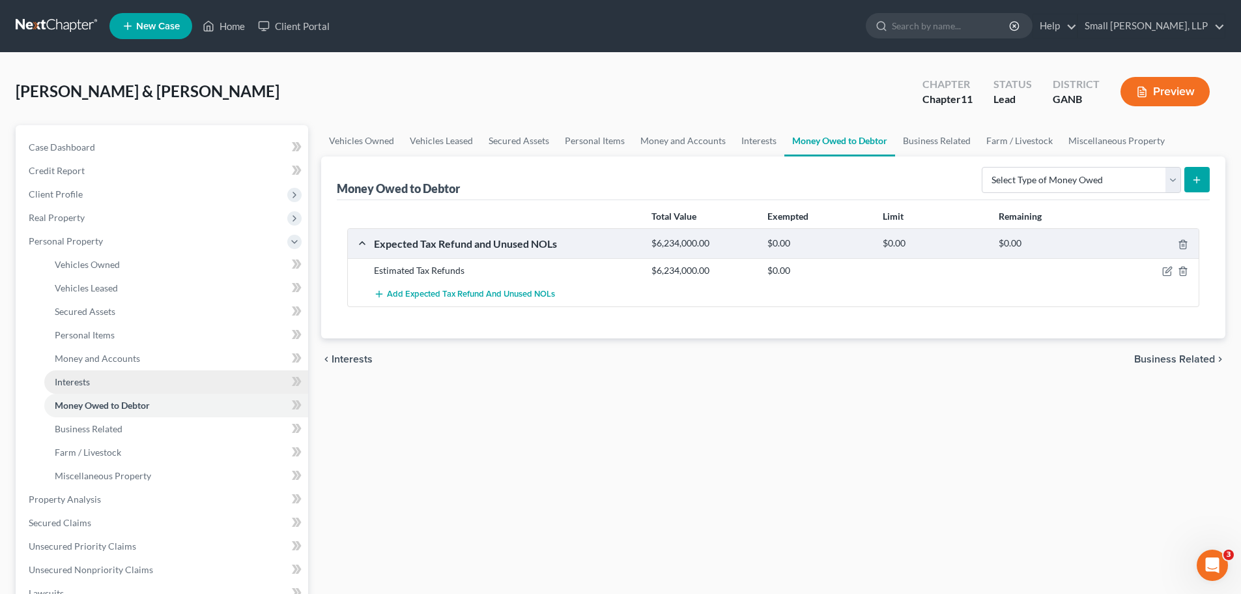
click at [122, 380] on link "Interests" at bounding box center [176, 381] width 264 height 23
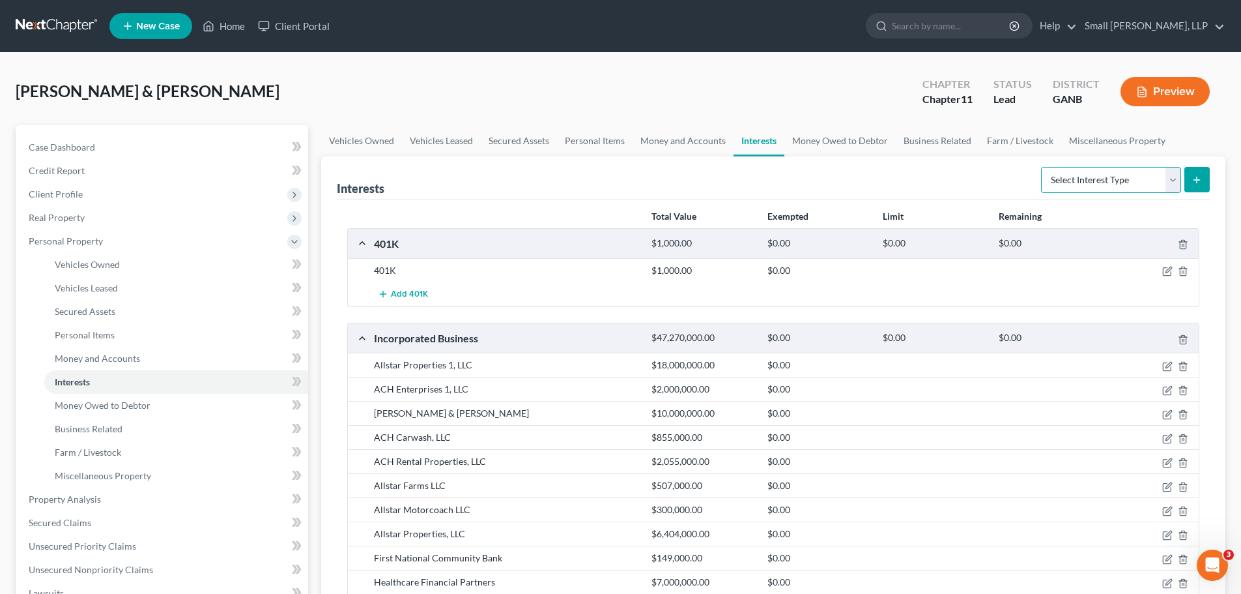
click at [1174, 180] on select "Select Interest Type 401K Annuity Bond Education IRA Government Bond Government…" at bounding box center [1111, 180] width 140 height 26
click at [898, 170] on div "Interests Select Interest Type 401K Annuity Bond Education IRA Government Bond …" at bounding box center [773, 178] width 873 height 44
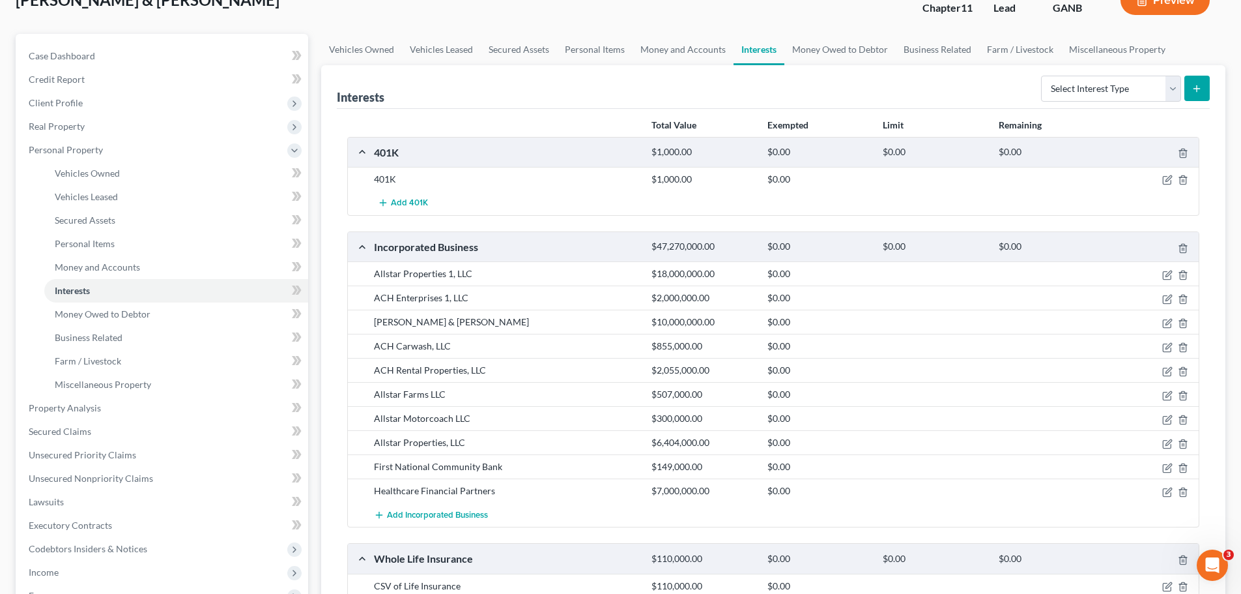
scroll to position [65, 0]
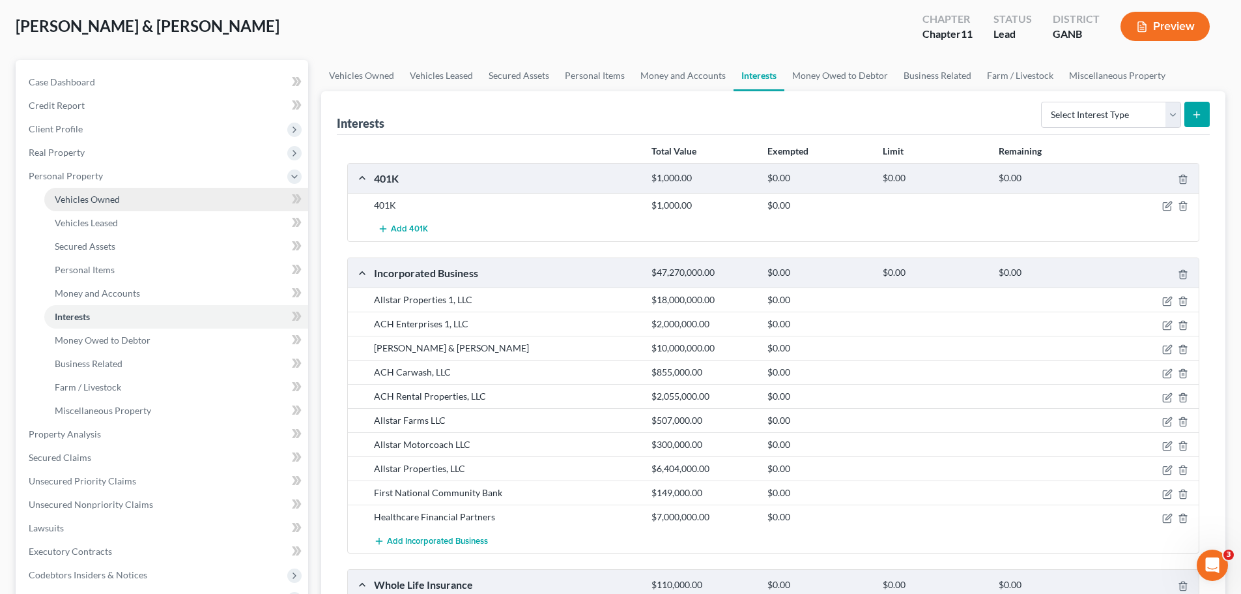
click at [124, 203] on link "Vehicles Owned" at bounding box center [176, 199] width 264 height 23
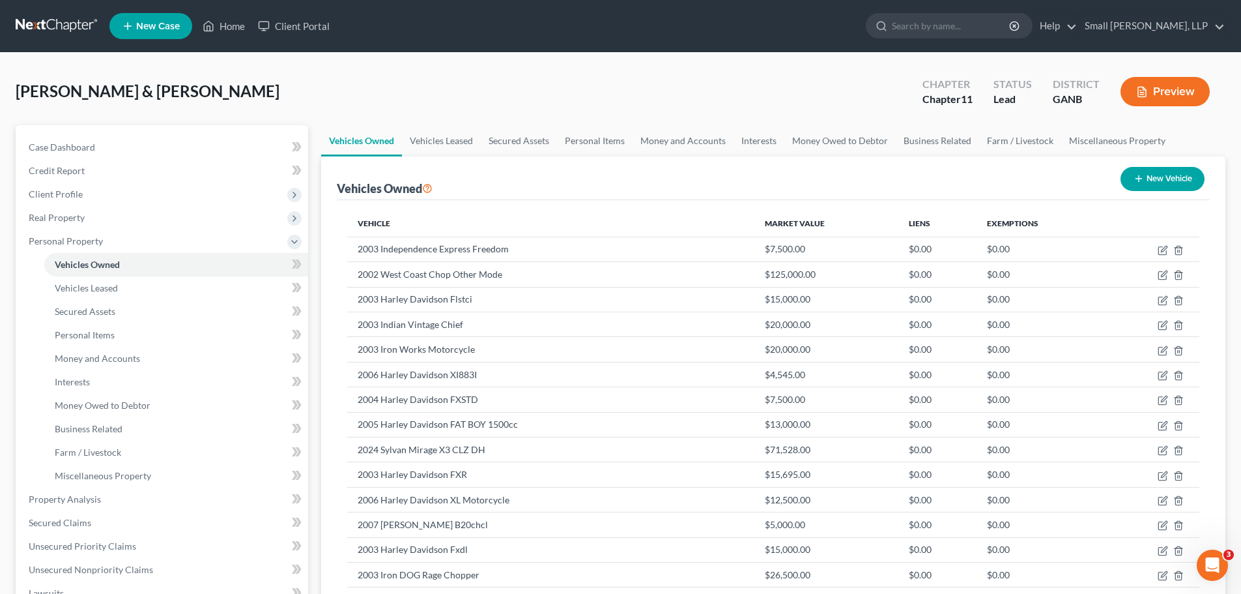
click at [1188, 182] on button "New Vehicle" at bounding box center [1163, 179] width 84 height 24
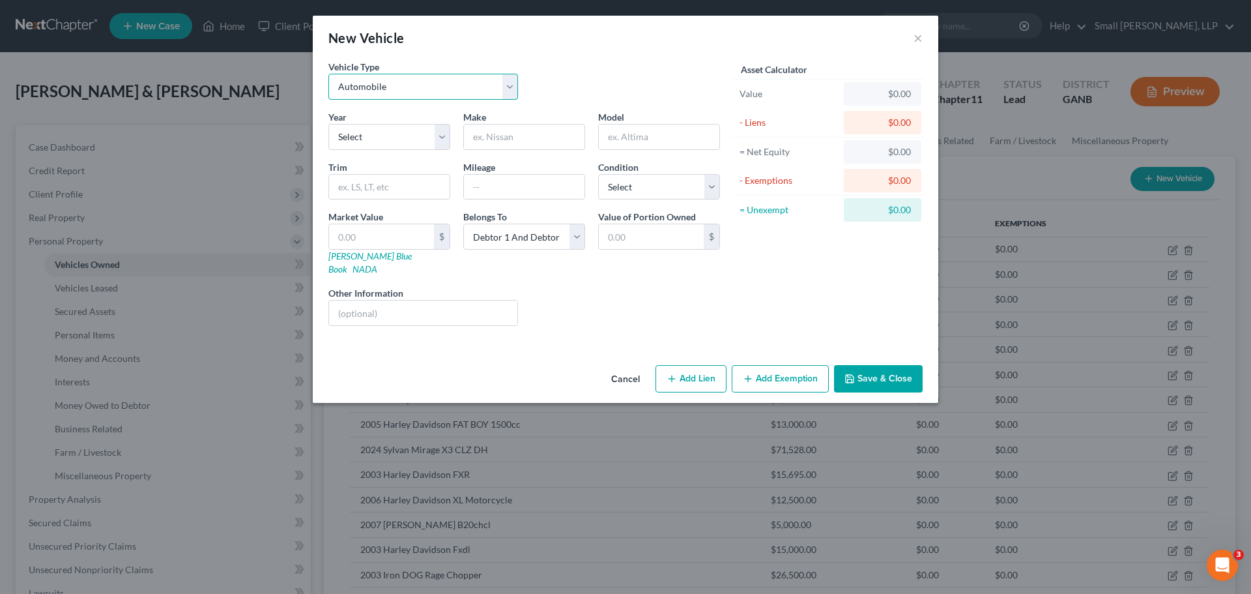
click at [496, 87] on select "Select Automobile Truck Trailer Watercraft Aircraft Motor Home Atv Other Vehicle" at bounding box center [423, 87] width 190 height 26
click at [328, 74] on select "Select Automobile Truck Trailer Watercraft Aircraft Motor Home Atv Other Vehicle" at bounding box center [423, 87] width 190 height 26
click at [369, 140] on select "Select 2026 2025 2024 2023 2022 2021 2020 2019 2018 2017 2016 2015 2014 2013 20…" at bounding box center [389, 137] width 122 height 26
click at [328, 124] on select "Select 2026 2025 2024 2023 2022 2021 2020 2019 2018 2017 2016 2015 2014 2013 20…" at bounding box center [389, 137] width 122 height 26
click at [493, 135] on input "text" at bounding box center [524, 136] width 121 height 25
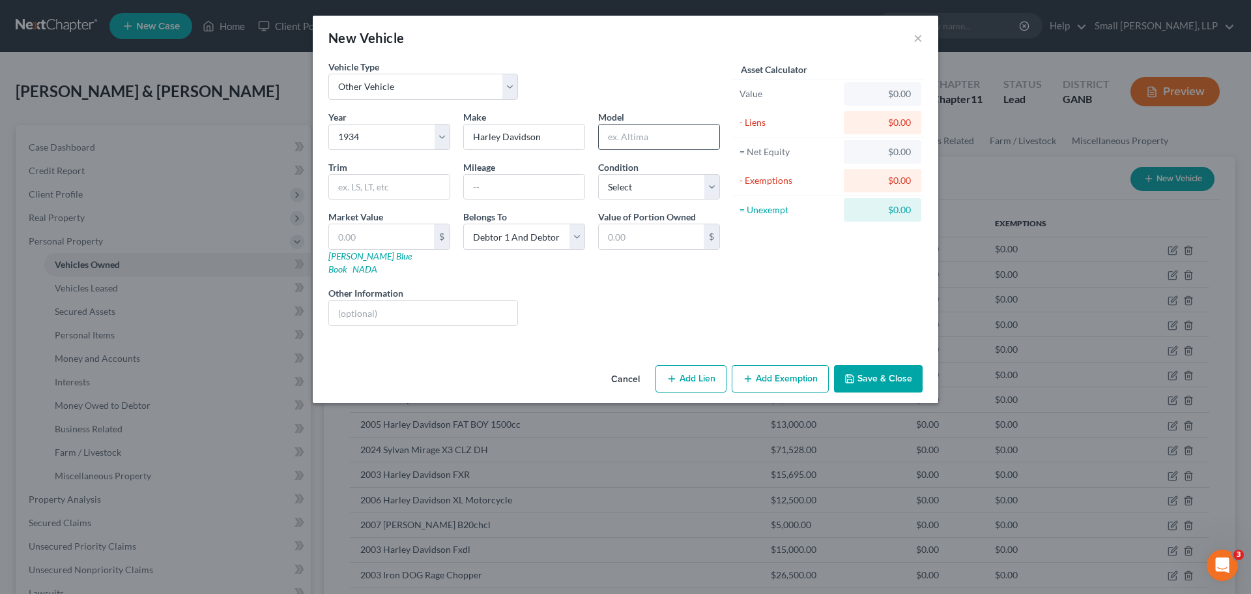
click at [645, 139] on input "text" at bounding box center [659, 136] width 121 height 25
click at [376, 241] on input "text" at bounding box center [381, 236] width 105 height 25
click at [852, 373] on icon "button" at bounding box center [849, 378] width 10 height 10
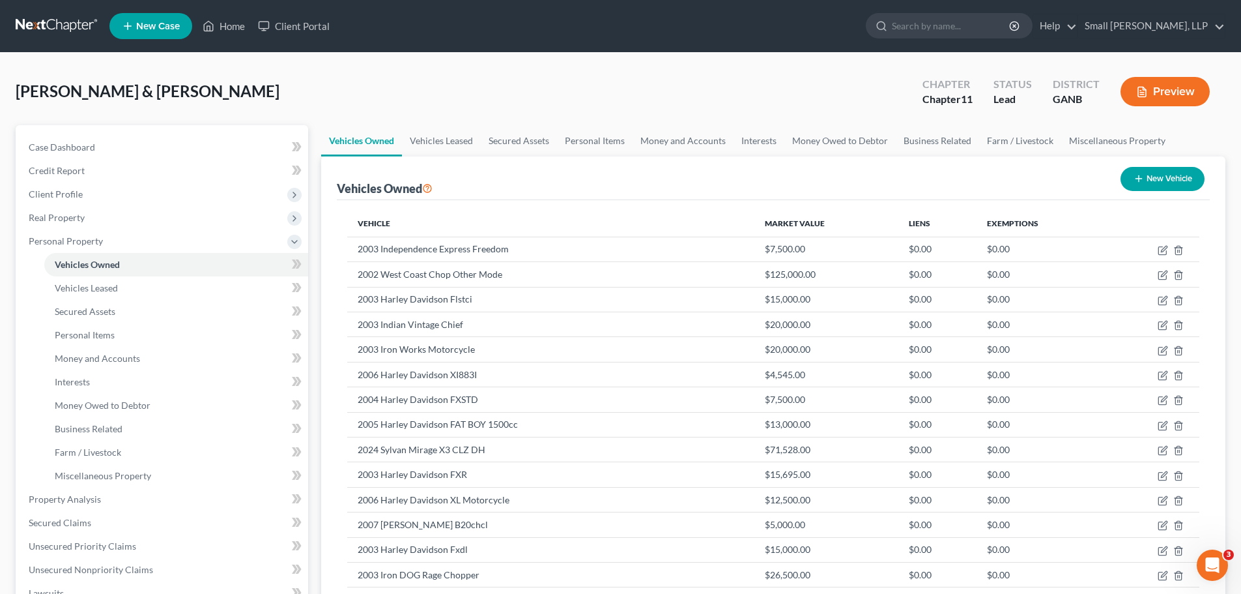
click at [1139, 179] on line "button" at bounding box center [1139, 179] width 6 height 0
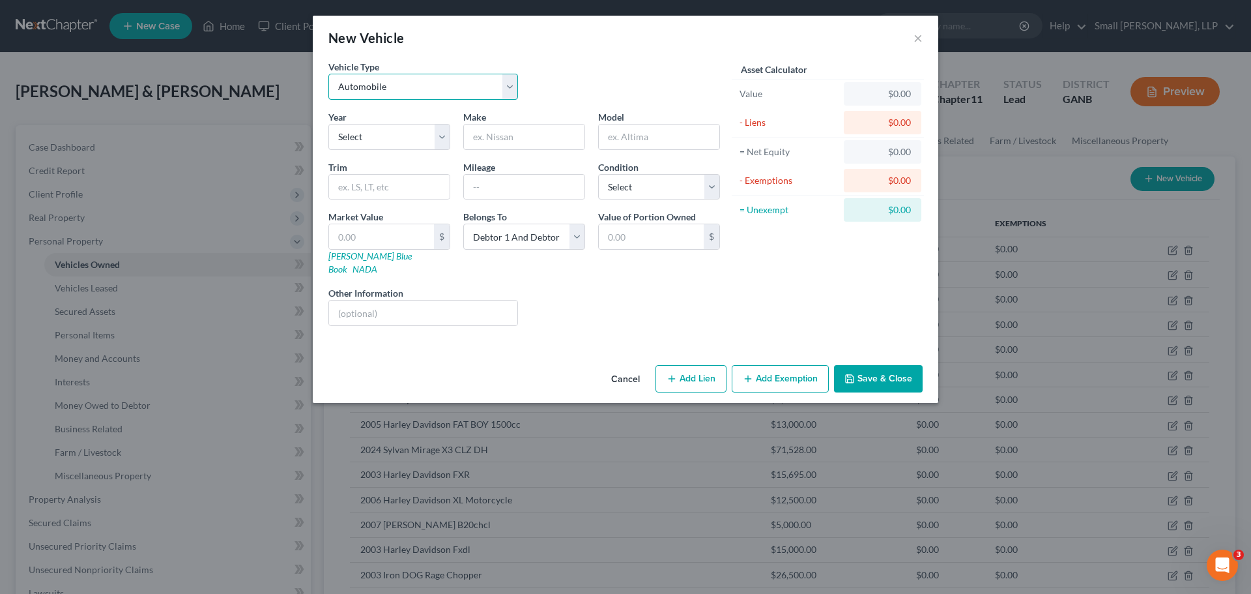
click at [463, 91] on select "Select Automobile Truck Trailer Watercraft Aircraft Motor Home Atv Other Vehicle" at bounding box center [423, 87] width 190 height 26
click at [328, 74] on select "Select Automobile Truck Trailer Watercraft Aircraft Motor Home Atv Other Vehicle" at bounding box center [423, 87] width 190 height 26
click at [403, 141] on select "Select 2026 2025 2024 2023 2022 2021 2020 2019 2018 2017 2016 2015 2014 2013 20…" at bounding box center [389, 137] width 122 height 26
click at [328, 124] on select "Select 2026 2025 2024 2023 2022 2021 2020 2019 2018 2017 2016 2015 2014 2013 20…" at bounding box center [389, 137] width 122 height 26
click at [502, 133] on input "text" at bounding box center [524, 136] width 121 height 25
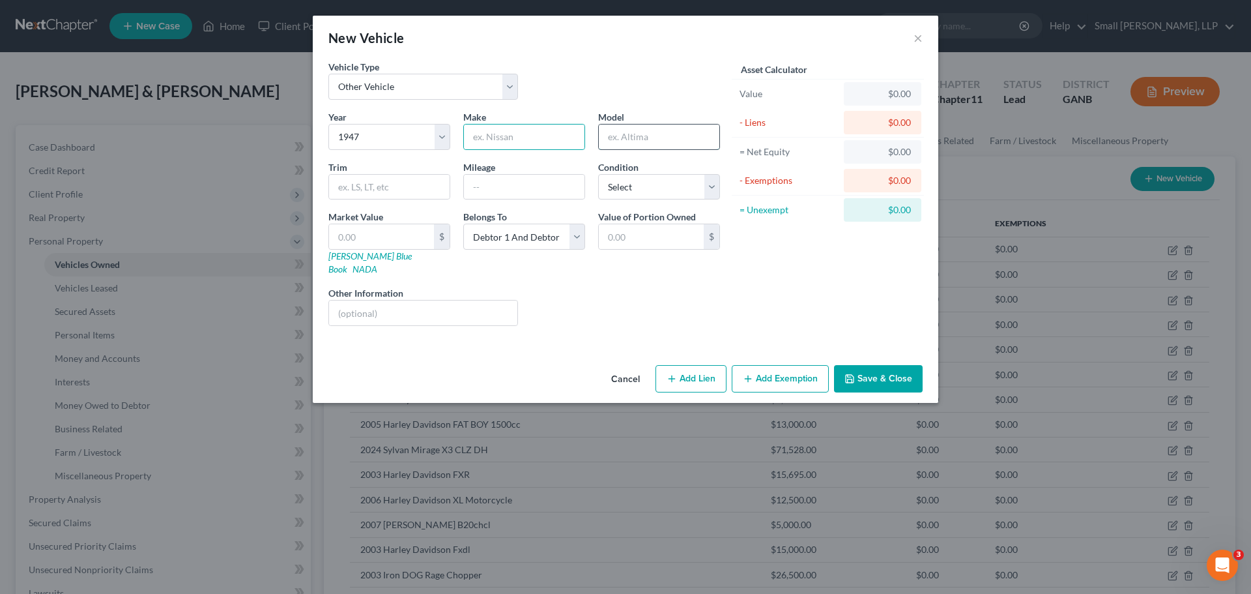
click at [623, 139] on input "text" at bounding box center [659, 136] width 121 height 25
click at [370, 229] on input "text" at bounding box center [381, 236] width 105 height 25
click at [862, 365] on button "Save & Close" at bounding box center [878, 378] width 89 height 27
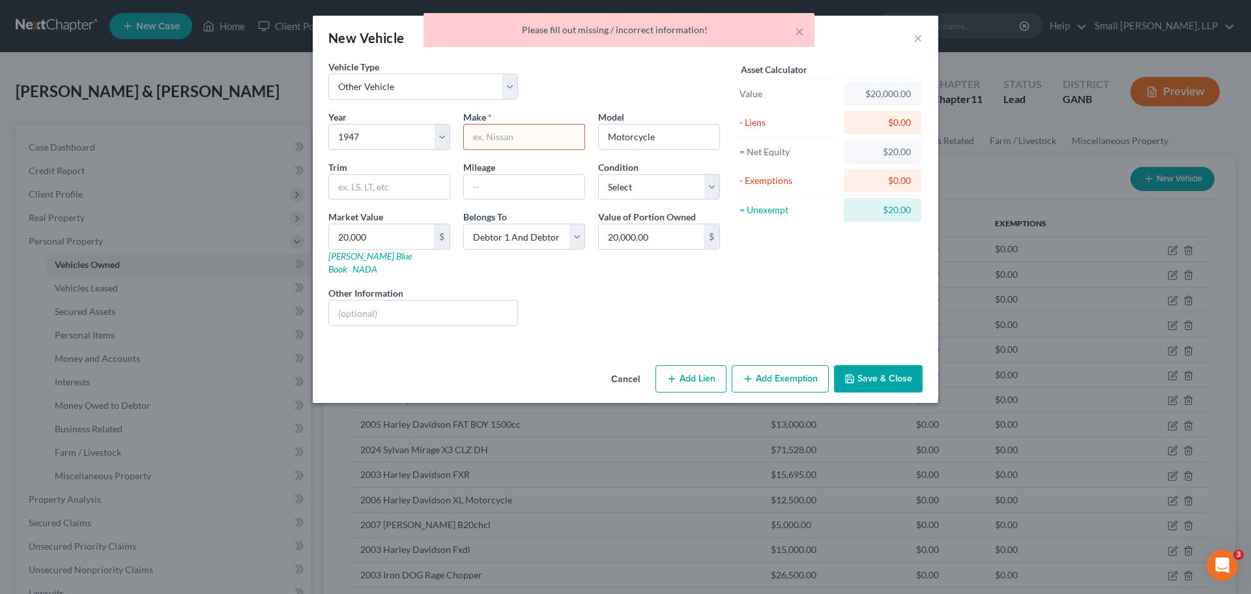
click at [517, 137] on input "text" at bounding box center [524, 136] width 121 height 25
click at [771, 265] on div "Asset Calculator Value $20,000.00 - Liens $0.00 = Net Equity $20.00 - Exemption…" at bounding box center [827, 198] width 203 height 276
click at [877, 365] on button "Save & Close" at bounding box center [878, 378] width 89 height 27
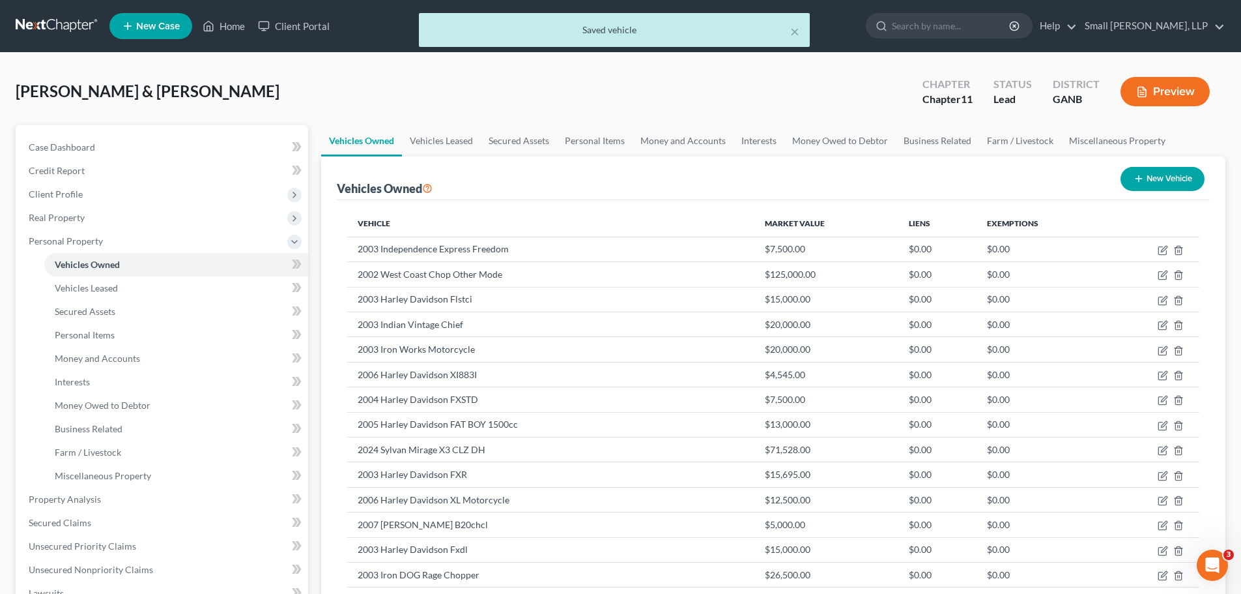
click at [1158, 179] on button "New Vehicle" at bounding box center [1163, 179] width 84 height 24
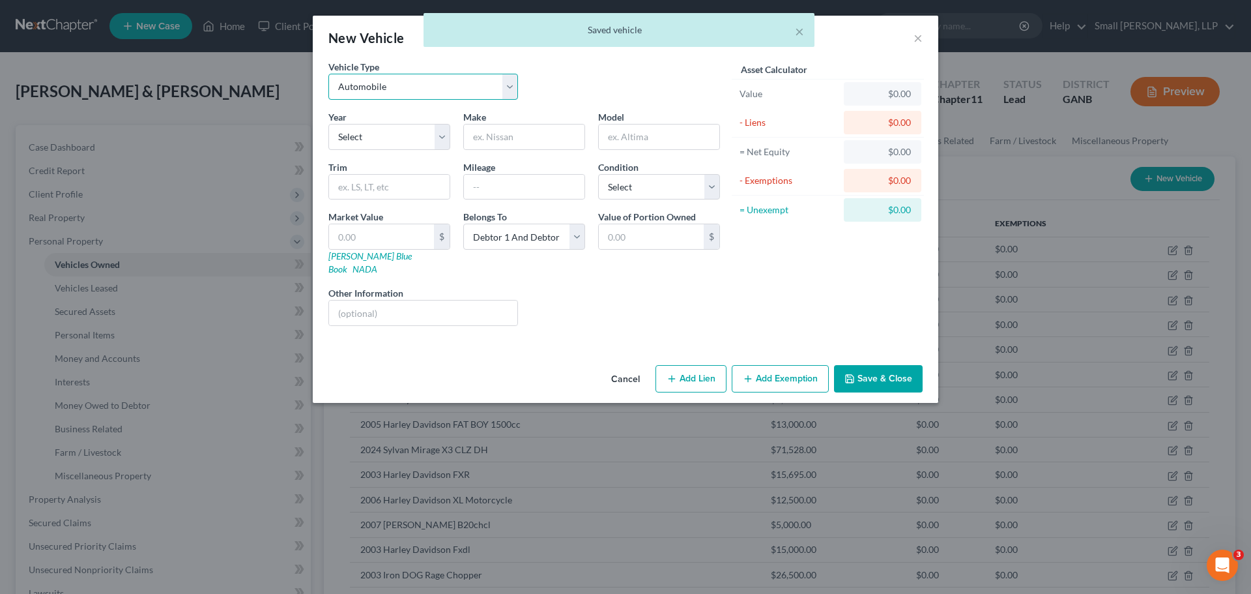
drag, startPoint x: 399, startPoint y: 89, endPoint x: 398, endPoint y: 97, distance: 7.9
click at [399, 89] on select "Select Automobile Truck Trailer Watercraft Aircraft Motor Home Atv Other Vehicle" at bounding box center [423, 87] width 190 height 26
click at [328, 74] on select "Select Automobile Truck Trailer Watercraft Aircraft Motor Home Atv Other Vehicle" at bounding box center [423, 87] width 190 height 26
click at [394, 141] on select "Select 2026 2025 2024 2023 2022 2021 2020 2019 2018 2017 2016 2015 2014 2013 20…" at bounding box center [389, 137] width 122 height 26
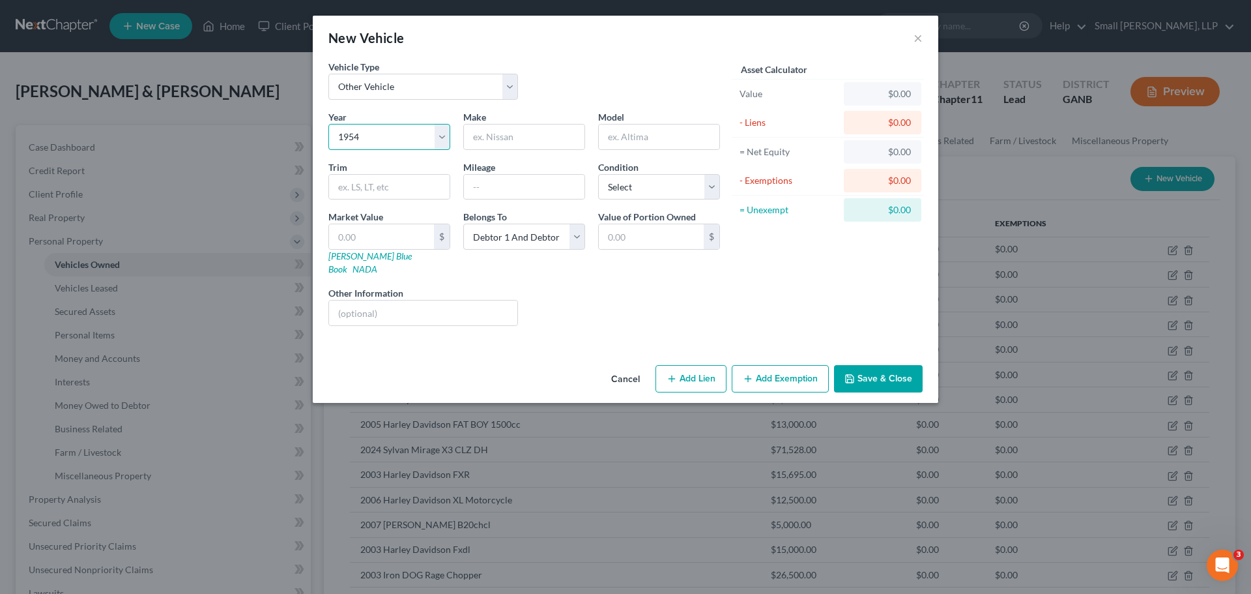
click at [328, 124] on select "Select 2026 2025 2024 2023 2022 2021 2020 2019 2018 2017 2016 2015 2014 2013 20…" at bounding box center [389, 137] width 122 height 26
click at [494, 134] on input "text" at bounding box center [524, 136] width 121 height 25
click at [618, 135] on input "text" at bounding box center [659, 136] width 121 height 25
click at [373, 238] on input "text" at bounding box center [381, 236] width 105 height 25
click at [859, 365] on button "Save & Close" at bounding box center [878, 378] width 89 height 27
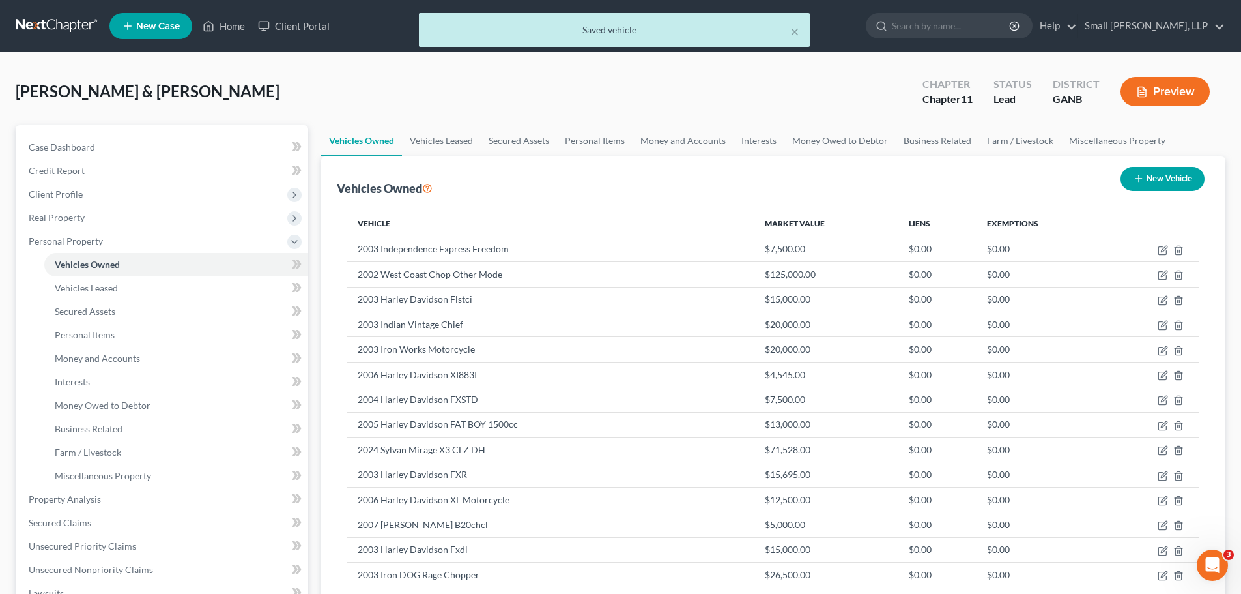
click at [1151, 179] on button "New Vehicle" at bounding box center [1163, 179] width 84 height 24
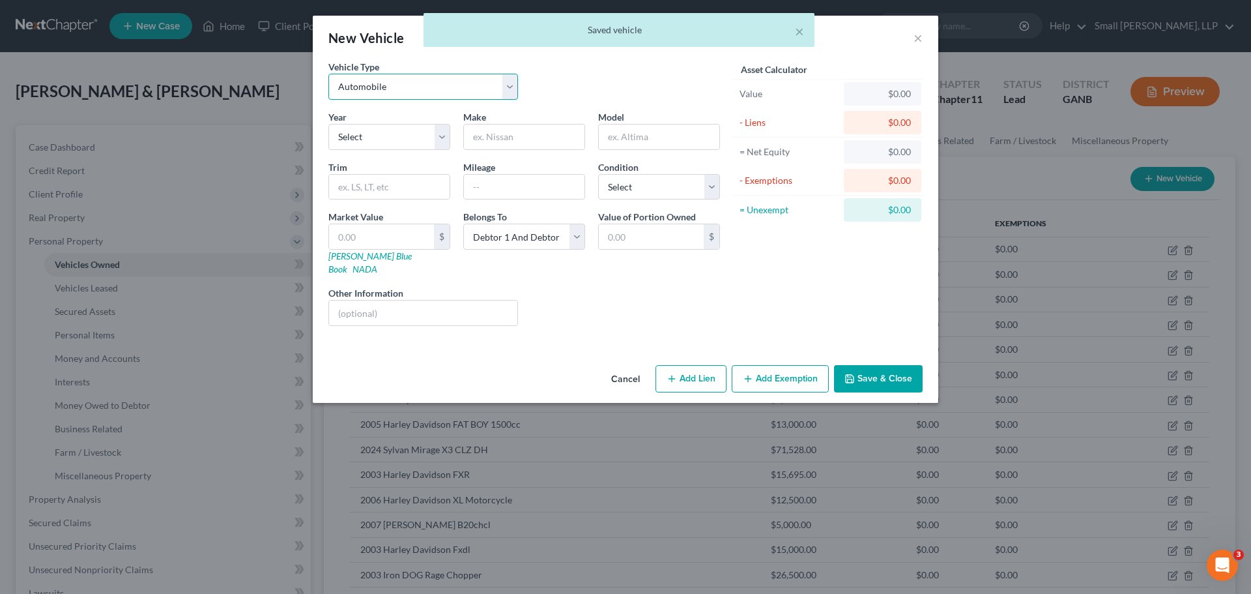
drag, startPoint x: 454, startPoint y: 87, endPoint x: 444, endPoint y: 99, distance: 16.2
click at [454, 87] on select "Select Automobile Truck Trailer Watercraft Aircraft Motor Home Atv Other Vehicle" at bounding box center [423, 87] width 190 height 26
click at [328, 74] on select "Select Automobile Truck Trailer Watercraft Aircraft Motor Home Atv Other Vehicle" at bounding box center [423, 87] width 190 height 26
click at [382, 137] on select "Select 2026 2025 2024 2023 2022 2021 2020 2019 2018 2017 2016 2015 2014 2013 20…" at bounding box center [389, 137] width 122 height 26
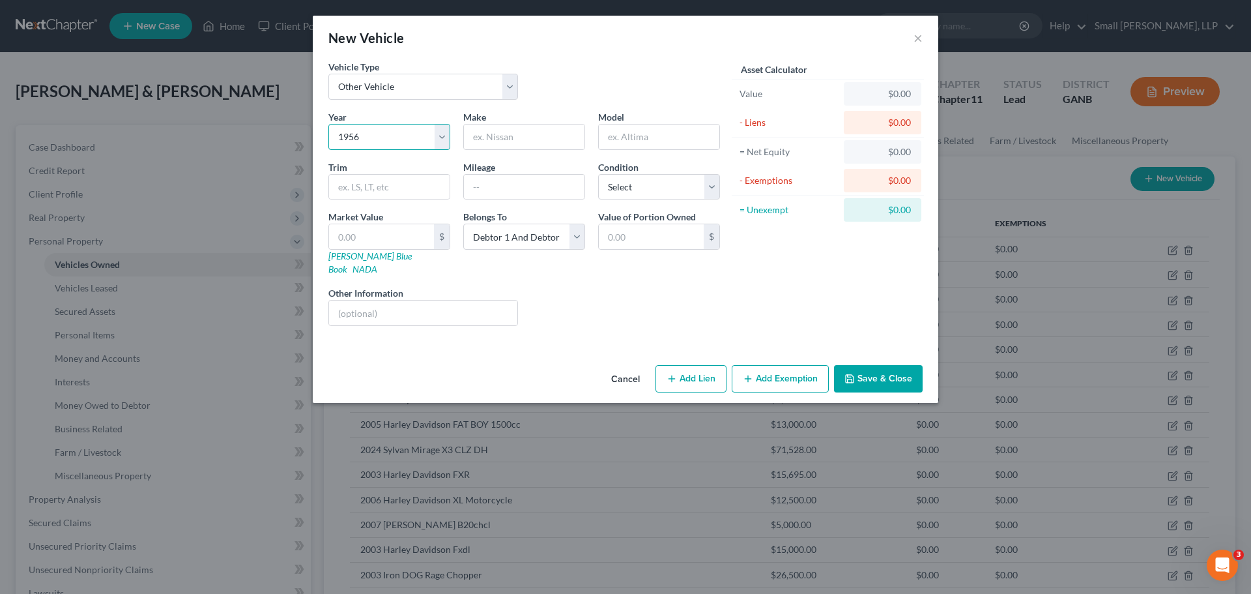
click at [328, 124] on select "Select 2026 2025 2024 2023 2022 2021 2020 2019 2018 2017 2016 2015 2014 2013 20…" at bounding box center [389, 137] width 122 height 26
drag, startPoint x: 498, startPoint y: 137, endPoint x: 511, endPoint y: 144, distance: 14.6
click at [498, 137] on input "text" at bounding box center [524, 136] width 121 height 25
click at [629, 139] on input "text" at bounding box center [659, 136] width 121 height 25
click at [408, 235] on input "text" at bounding box center [381, 236] width 105 height 25
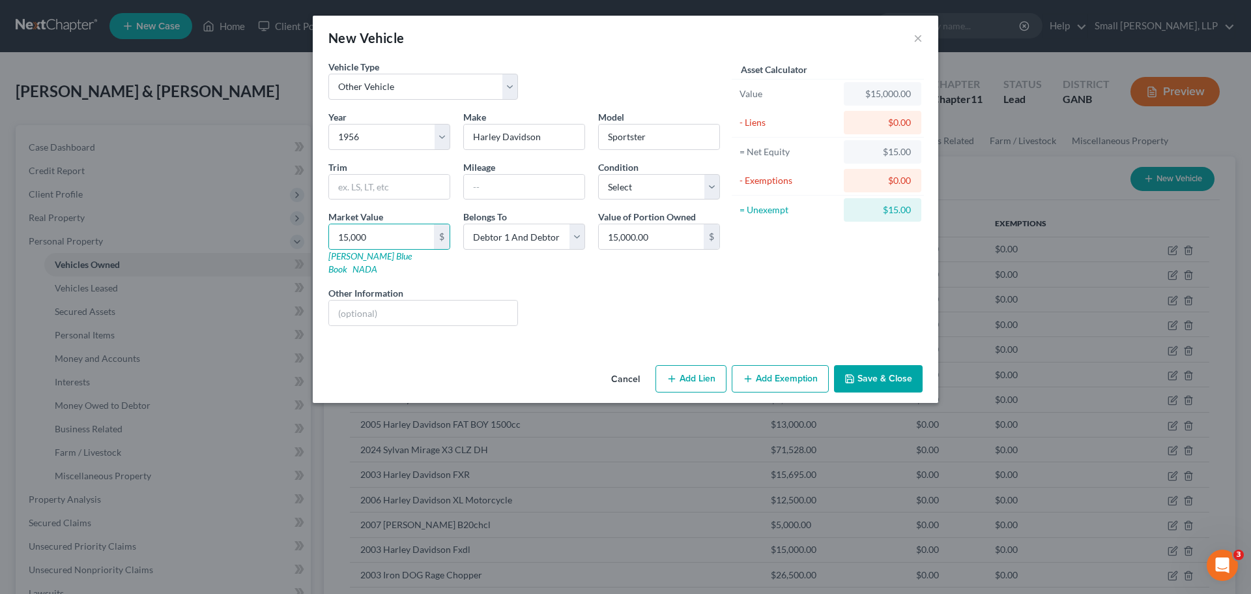
click at [887, 367] on button "Save & Close" at bounding box center [878, 378] width 89 height 27
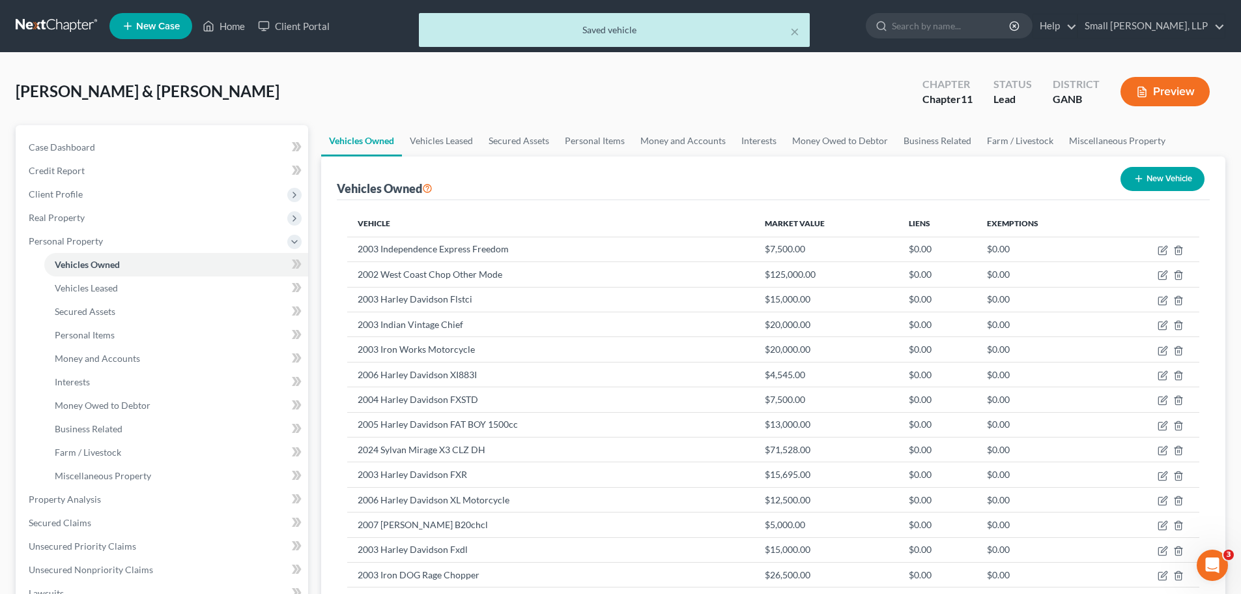
click at [1152, 181] on button "New Vehicle" at bounding box center [1163, 179] width 84 height 24
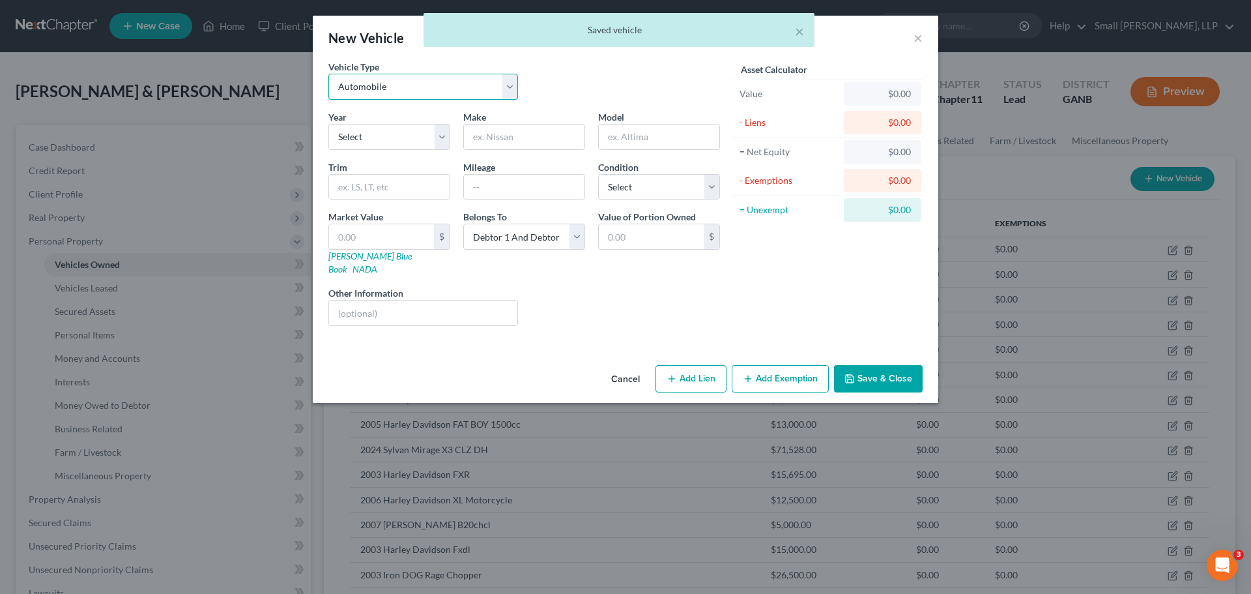
click at [434, 91] on select "Select Automobile Truck Trailer Watercraft Aircraft Motor Home Atv Other Vehicle" at bounding box center [423, 87] width 190 height 26
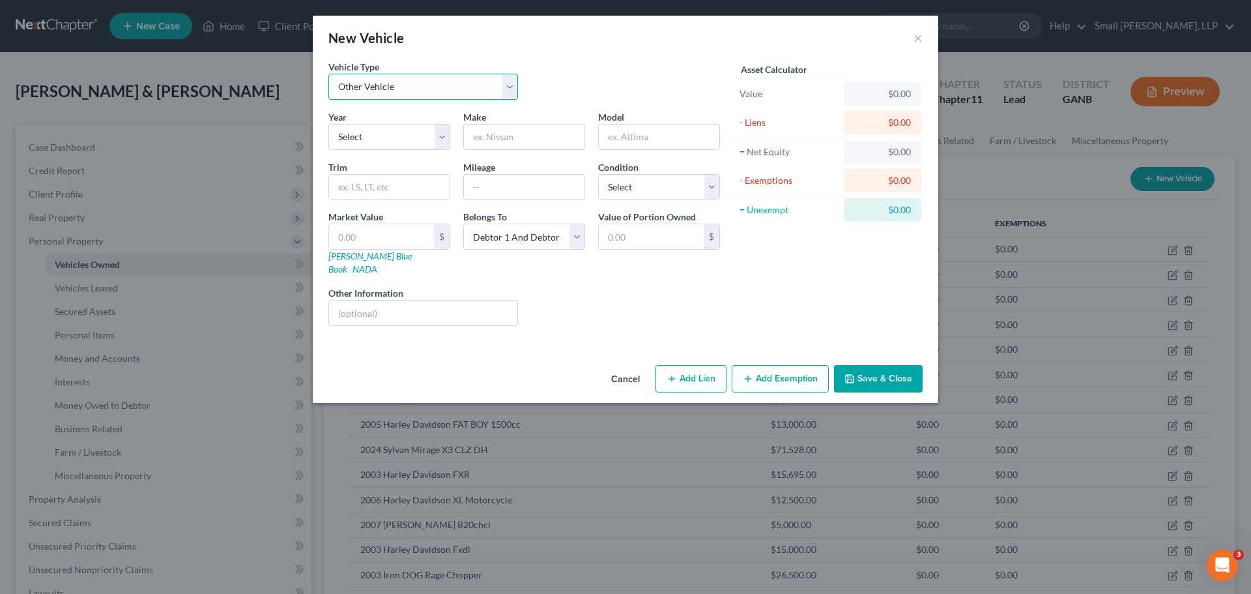
click at [328, 74] on select "Select Automobile Truck Trailer Watercraft Aircraft Motor Home Atv Other Vehicle" at bounding box center [423, 87] width 190 height 26
click at [438, 130] on select "Select 2026 2025 2024 2023 2022 2021 2020 2019 2018 2017 2016 2015 2014 2013 20…" at bounding box center [389, 137] width 122 height 26
click at [328, 124] on select "Select 2026 2025 2024 2023 2022 2021 2020 2019 2018 2017 2016 2015 2014 2013 20…" at bounding box center [389, 137] width 122 height 26
click at [493, 134] on input "text" at bounding box center [524, 136] width 121 height 25
click at [382, 232] on input "text" at bounding box center [381, 236] width 105 height 25
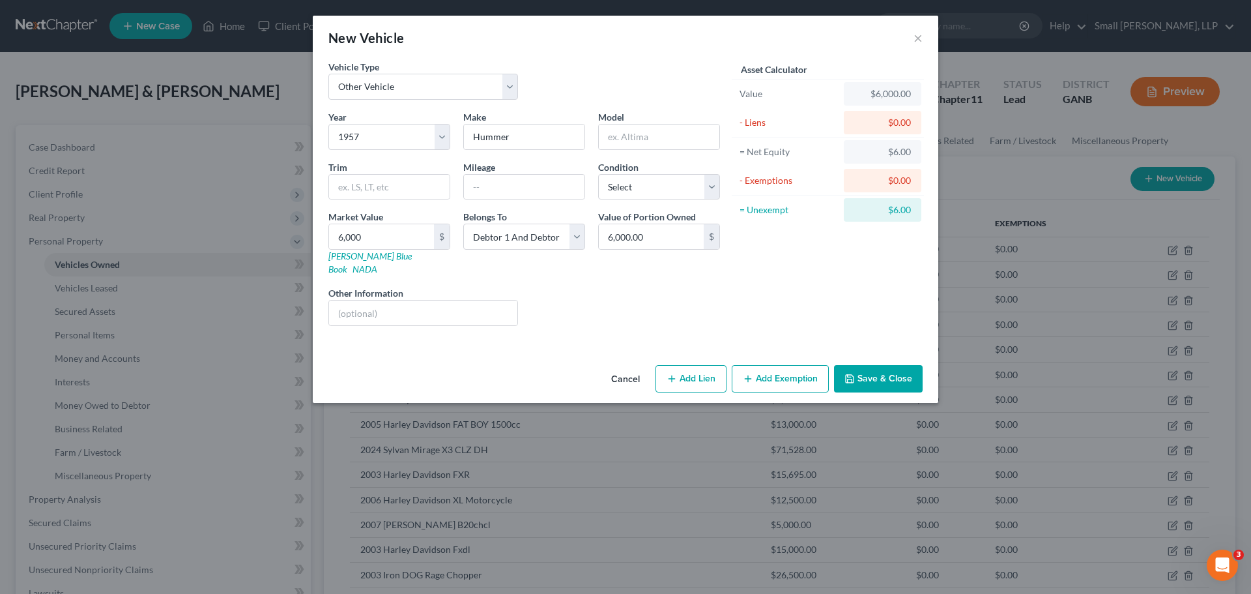
click at [894, 373] on button "Save & Close" at bounding box center [878, 378] width 89 height 27
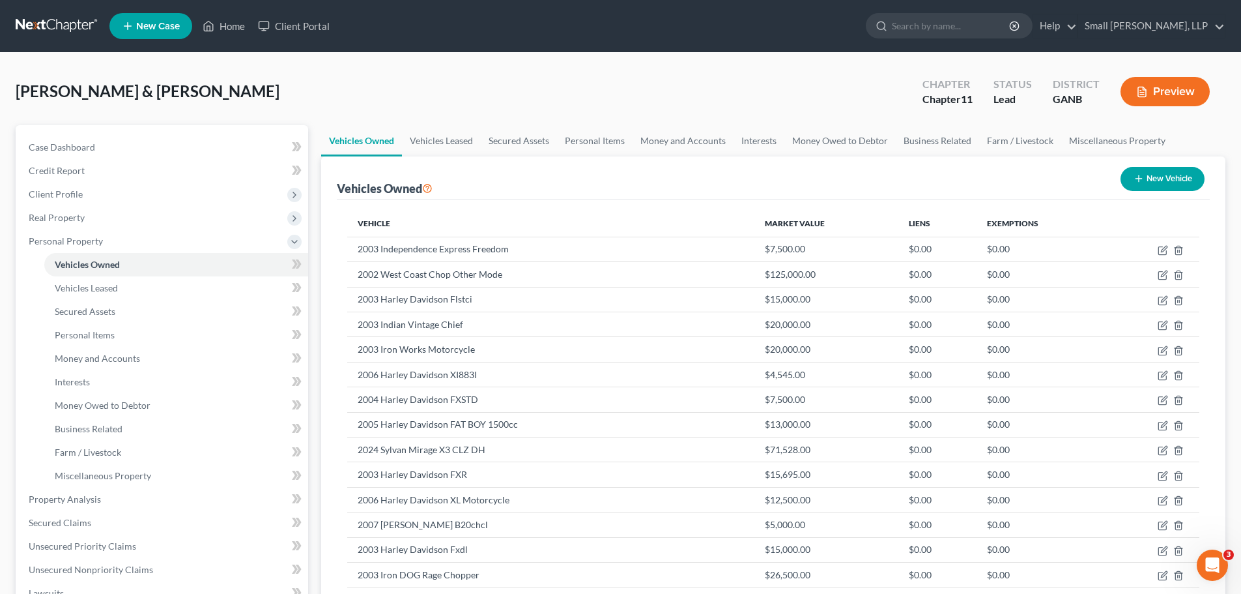
click at [1136, 174] on icon "button" at bounding box center [1139, 178] width 10 height 10
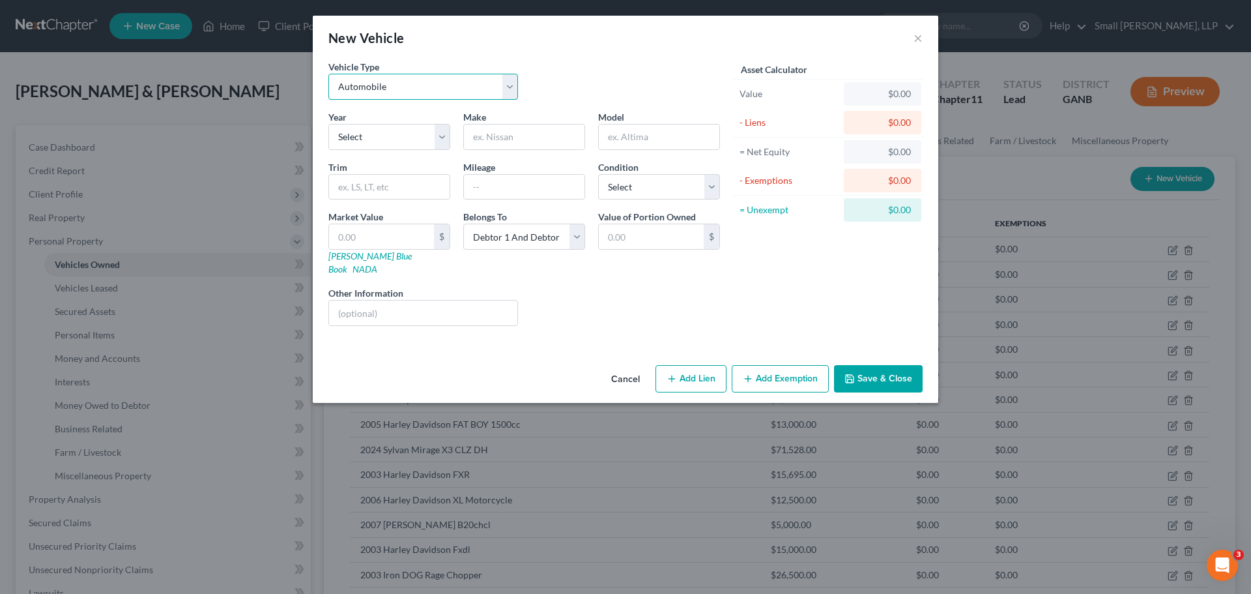
click at [415, 91] on select "Select Automobile Truck Trailer Watercraft Aircraft Motor Home Atv Other Vehicle" at bounding box center [423, 87] width 190 height 26
click at [328, 74] on select "Select Automobile Truck Trailer Watercraft Aircraft Motor Home Atv Other Vehicle" at bounding box center [423, 87] width 190 height 26
click at [405, 139] on select "Select 2026 2025 2024 2023 2022 2021 2020 2019 2018 2017 2016 2015 2014 2013 20…" at bounding box center [389, 137] width 122 height 26
click at [328, 124] on select "Select 2026 2025 2024 2023 2022 2021 2020 2019 2018 2017 2016 2015 2014 2013 20…" at bounding box center [389, 137] width 122 height 26
click at [492, 131] on input "text" at bounding box center [524, 136] width 121 height 25
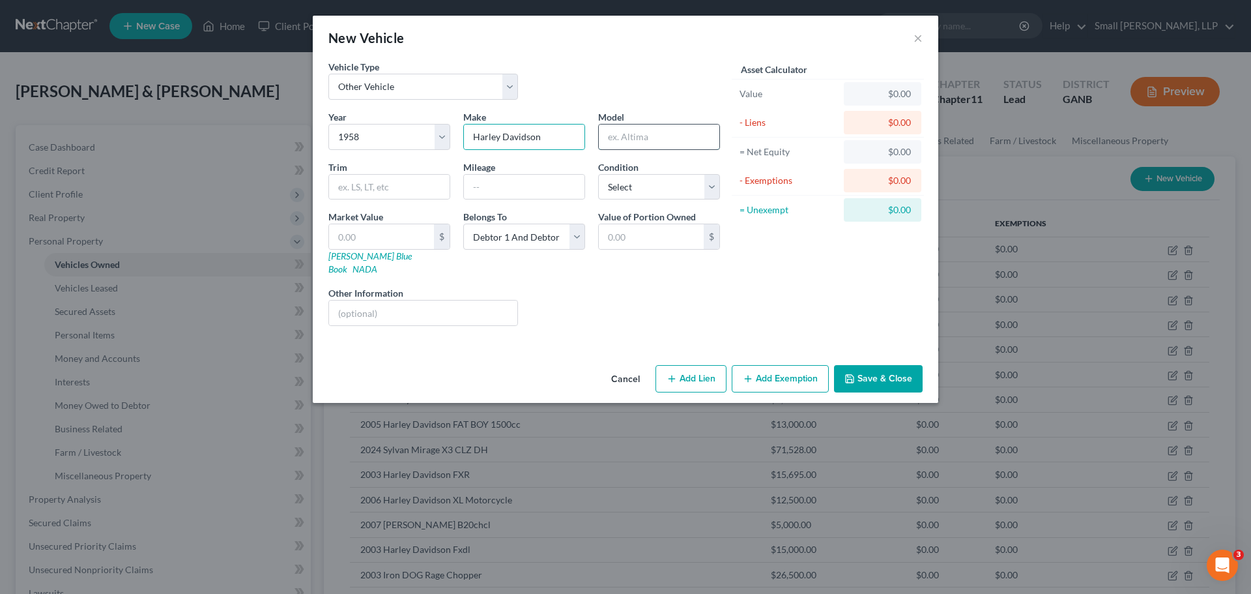
click at [635, 139] on input "text" at bounding box center [659, 136] width 121 height 25
drag, startPoint x: 382, startPoint y: 233, endPoint x: 379, endPoint y: 242, distance: 9.1
click at [382, 235] on input "text" at bounding box center [381, 236] width 105 height 25
click at [850, 373] on icon "button" at bounding box center [849, 378] width 10 height 10
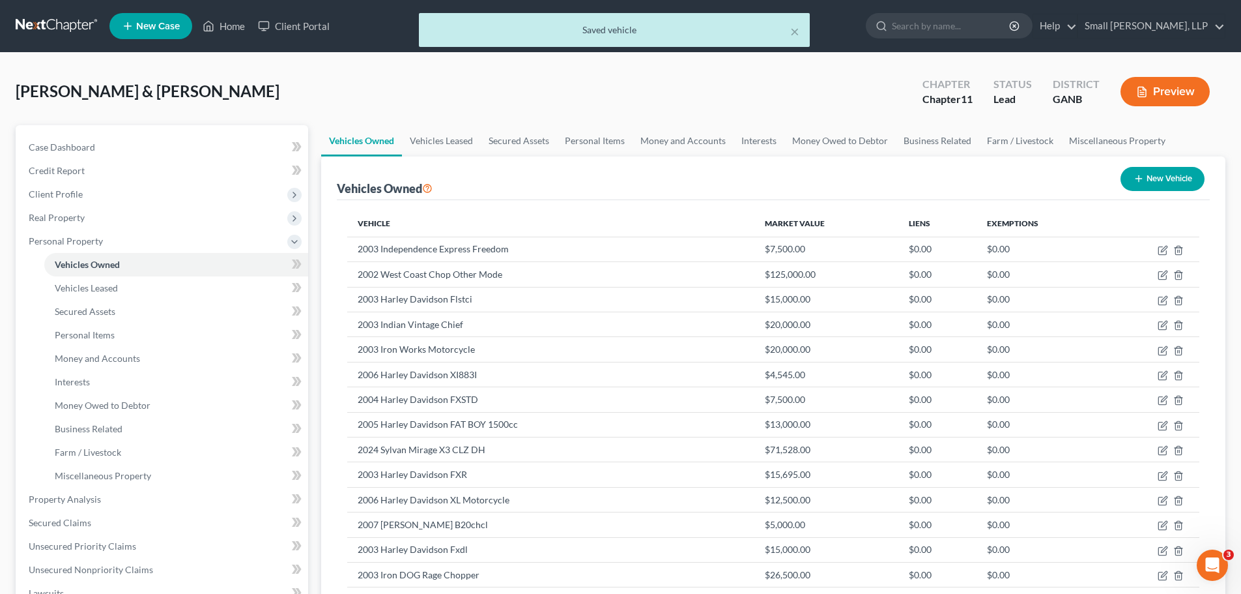
click at [1167, 178] on button "New Vehicle" at bounding box center [1163, 179] width 84 height 24
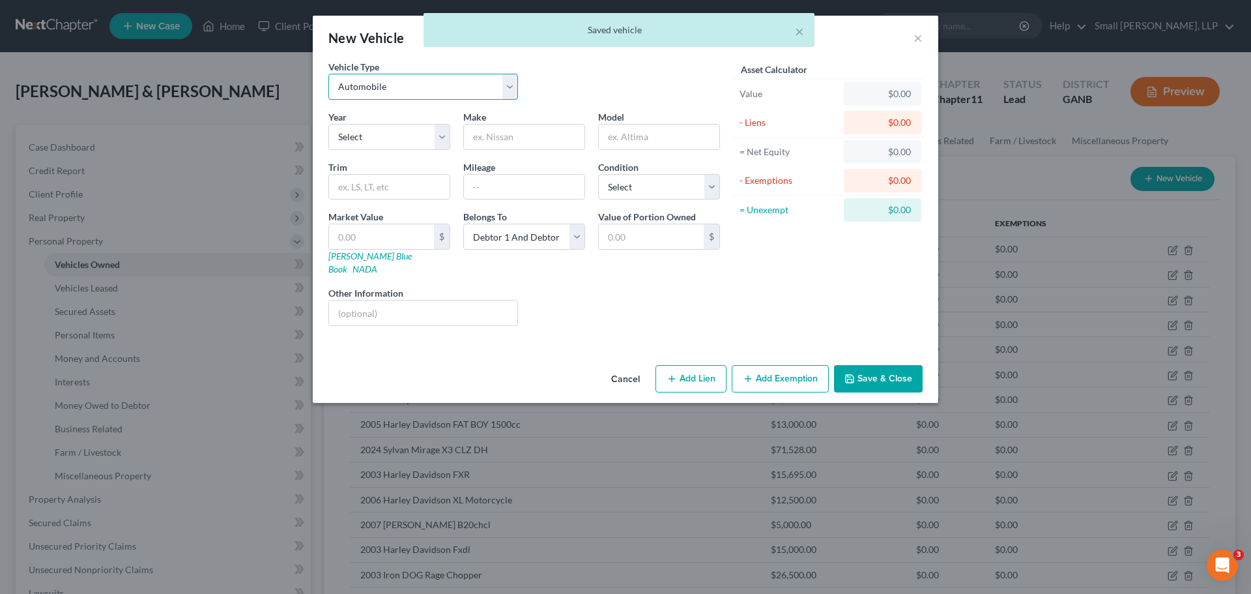
click at [356, 78] on select "Select Automobile Truck Trailer Watercraft Aircraft Motor Home Atv Other Vehicle" at bounding box center [423, 87] width 190 height 26
click at [328, 74] on select "Select Automobile Truck Trailer Watercraft Aircraft Motor Home Atv Other Vehicle" at bounding box center [423, 87] width 190 height 26
click at [394, 139] on select "Select 2026 2025 2024 2023 2022 2021 2020 2019 2018 2017 2016 2015 2014 2013 20…" at bounding box center [389, 137] width 122 height 26
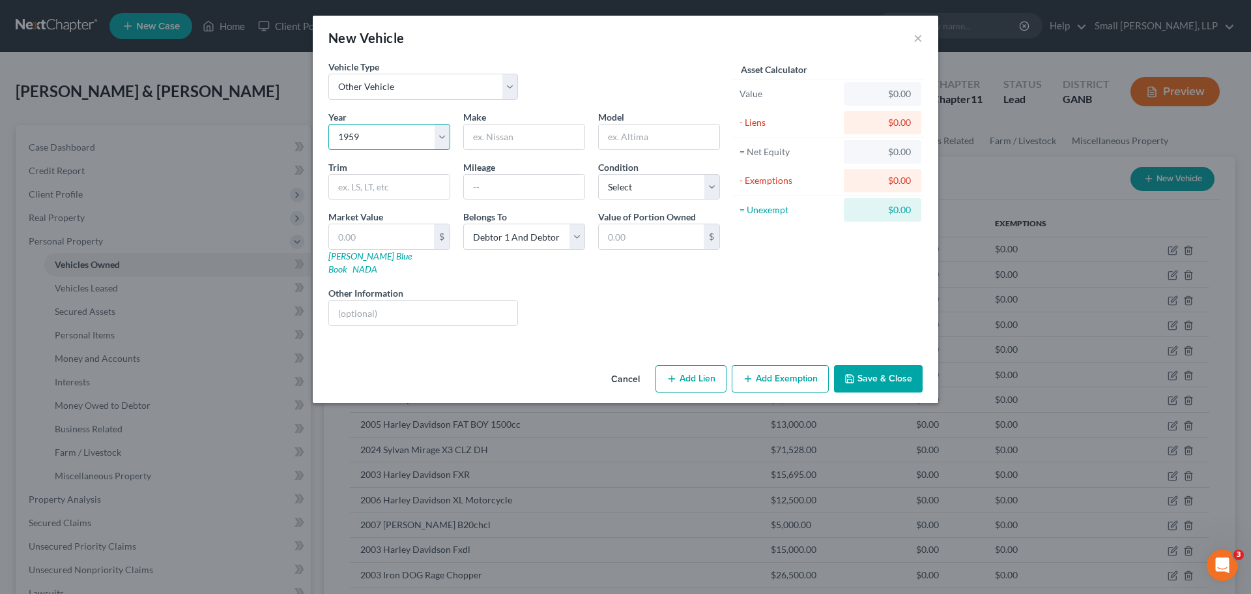
click at [328, 124] on select "Select 2026 2025 2024 2023 2022 2021 2020 2019 2018 2017 2016 2015 2014 2013 20…" at bounding box center [389, 137] width 122 height 26
click at [498, 140] on input "text" at bounding box center [524, 136] width 121 height 25
click at [632, 139] on input "text" at bounding box center [659, 136] width 121 height 25
click at [365, 237] on input "text" at bounding box center [381, 236] width 105 height 25
click at [849, 375] on polyline "button" at bounding box center [849, 376] width 3 height 2
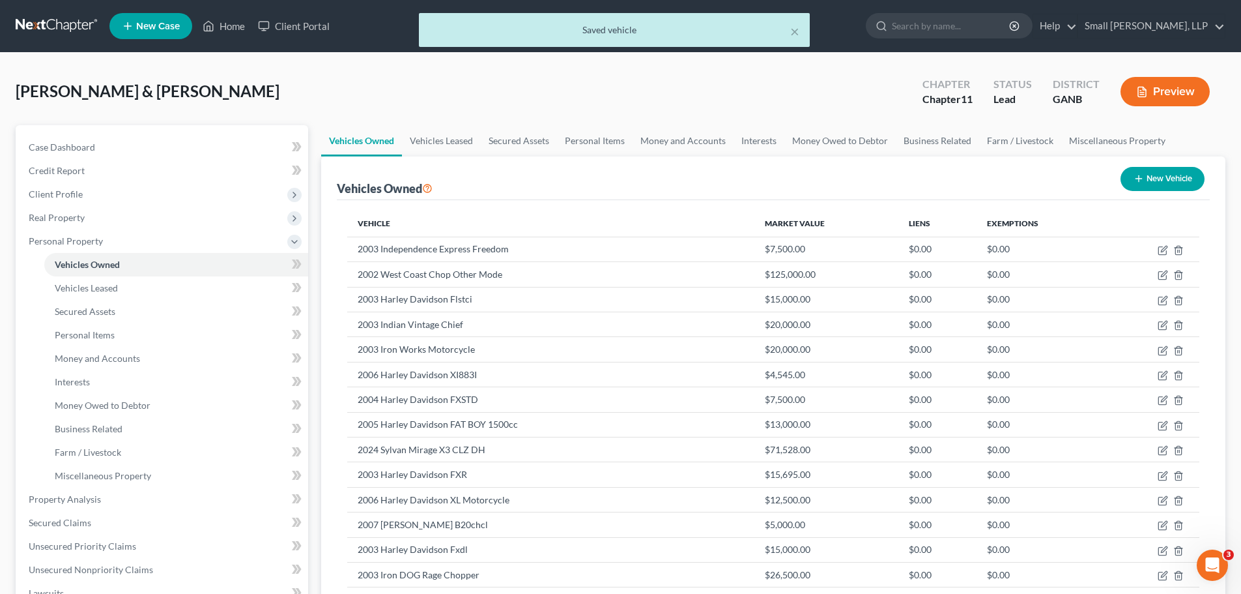
click at [1154, 181] on button "New Vehicle" at bounding box center [1163, 179] width 84 height 24
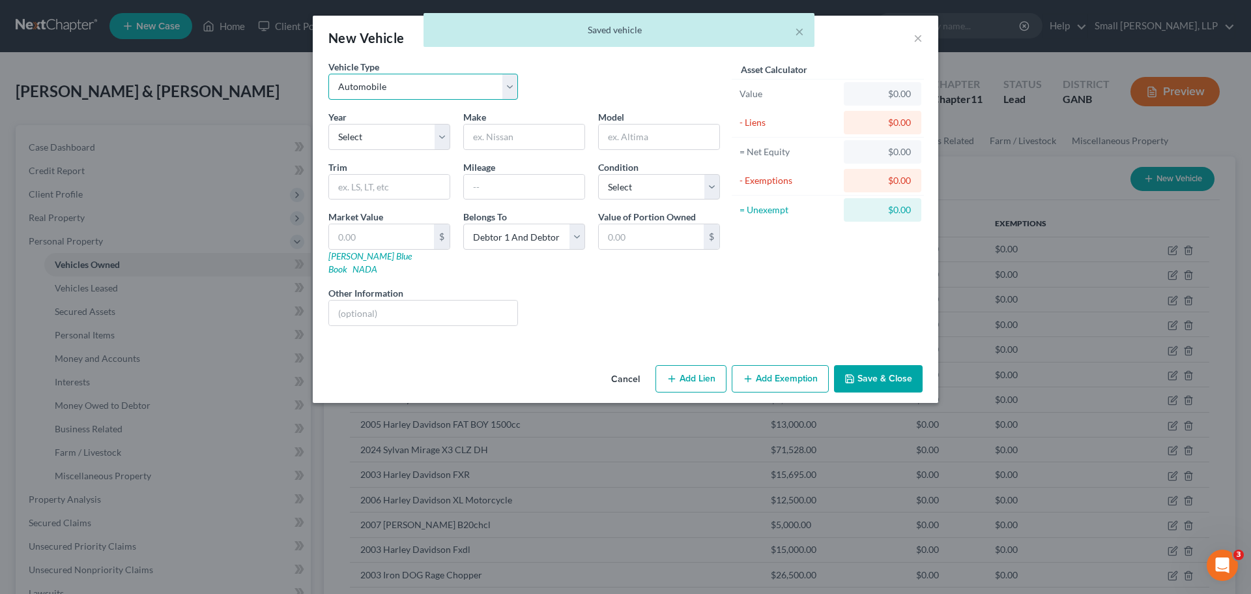
click at [481, 89] on select "Select Automobile Truck Trailer Watercraft Aircraft Motor Home Atv Other Vehicle" at bounding box center [423, 87] width 190 height 26
click at [328, 74] on select "Select Automobile Truck Trailer Watercraft Aircraft Motor Home Atv Other Vehicle" at bounding box center [423, 87] width 190 height 26
click at [425, 145] on select "Select 2026 2025 2024 2023 2022 2021 2020 2019 2018 2017 2016 2015 2014 2013 20…" at bounding box center [389, 137] width 122 height 26
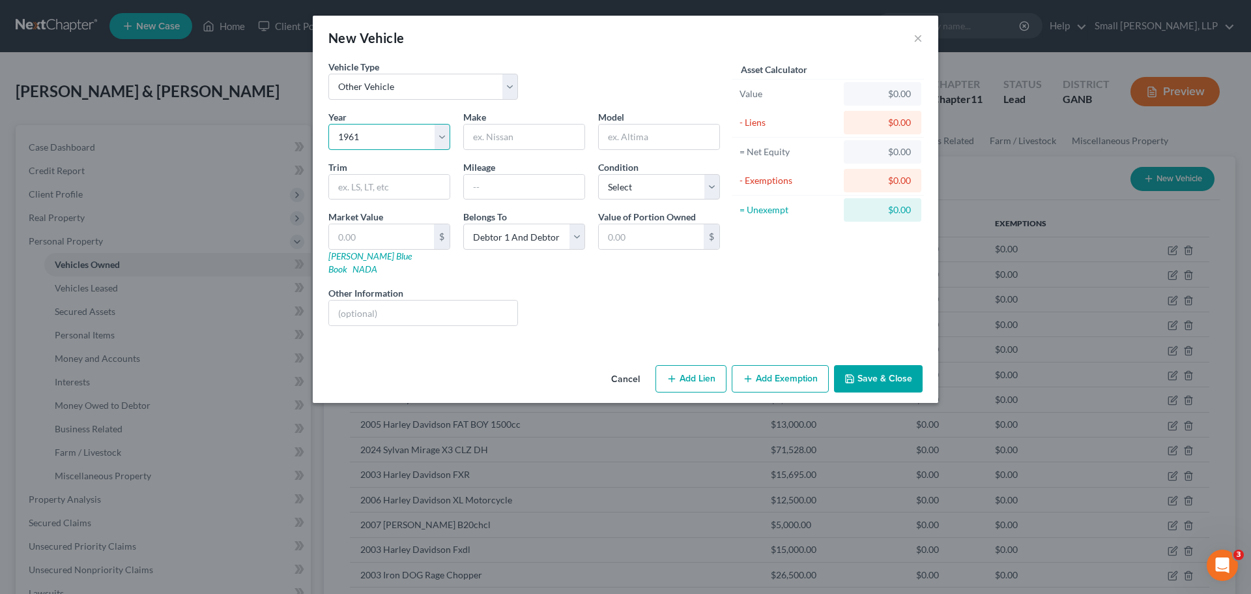
click at [328, 124] on select "Select 2026 2025 2024 2023 2022 2021 2020 2019 2018 2017 2016 2015 2014 2013 20…" at bounding box center [389, 137] width 122 height 26
click at [483, 141] on input "text" at bounding box center [524, 136] width 121 height 25
click at [636, 142] on input "text" at bounding box center [659, 136] width 121 height 25
click at [354, 240] on input "text" at bounding box center [381, 236] width 105 height 25
click at [848, 373] on icon "button" at bounding box center [849, 378] width 10 height 10
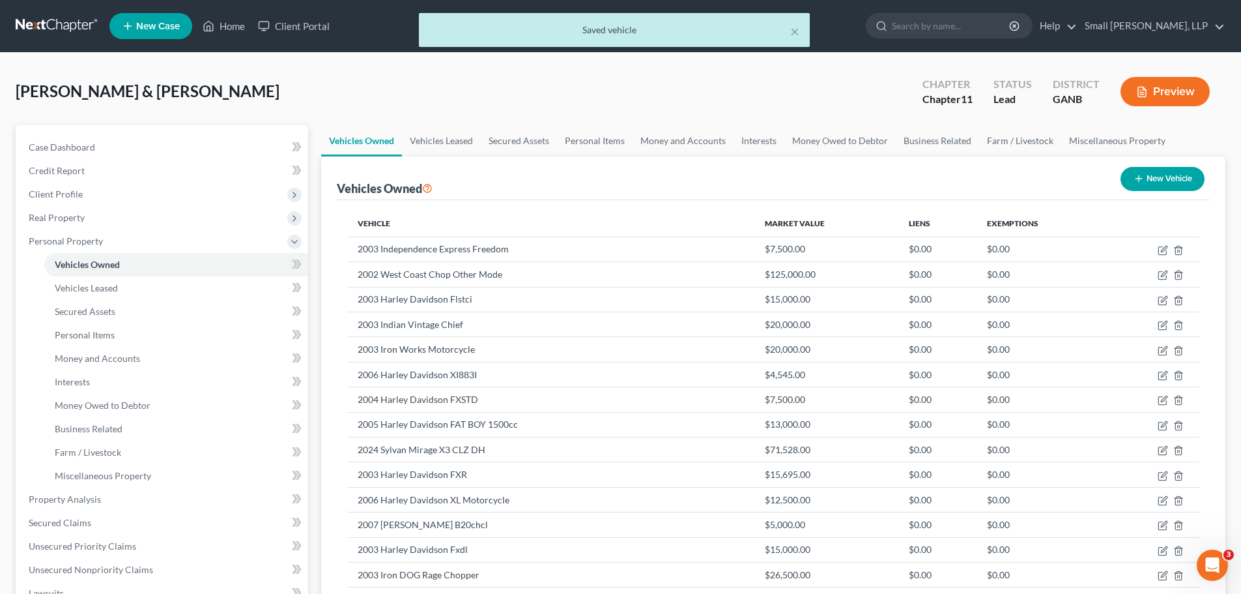
click at [1145, 186] on button "New Vehicle" at bounding box center [1163, 179] width 84 height 24
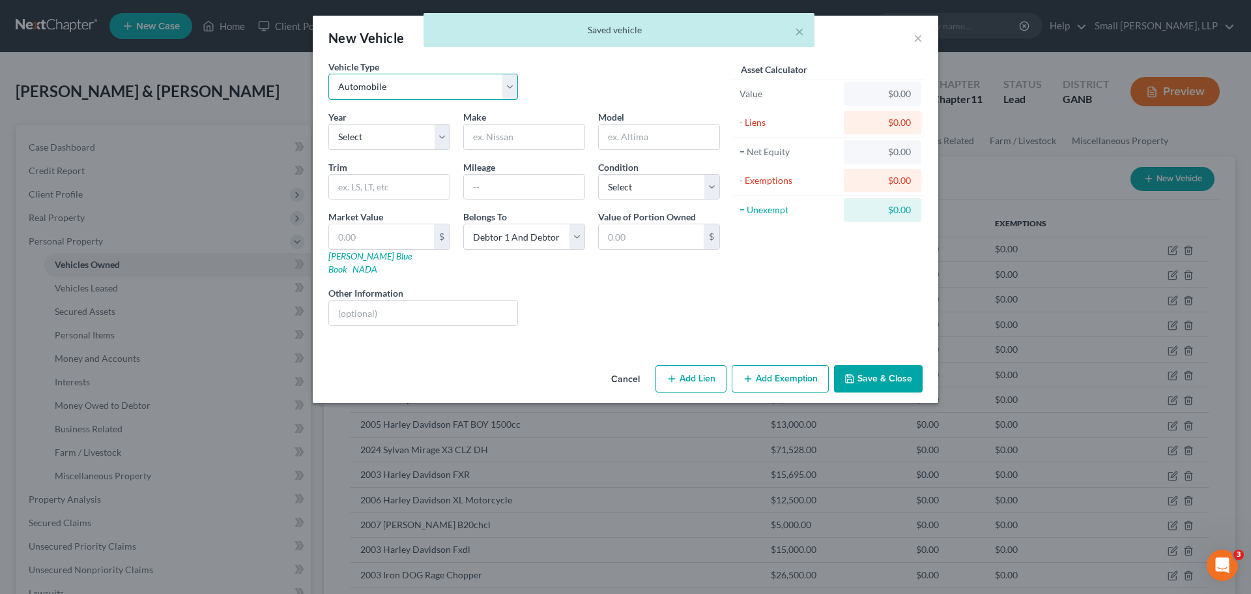
click at [453, 82] on select "Select Automobile Truck Trailer Watercraft Aircraft Motor Home Atv Other Vehicle" at bounding box center [423, 87] width 190 height 26
click at [328, 74] on select "Select Automobile Truck Trailer Watercraft Aircraft Motor Home Atv Other Vehicle" at bounding box center [423, 87] width 190 height 26
click at [370, 141] on select "Select 2026 2025 2024 2023 2022 2021 2020 2019 2018 2017 2016 2015 2014 2013 20…" at bounding box center [389, 137] width 122 height 26
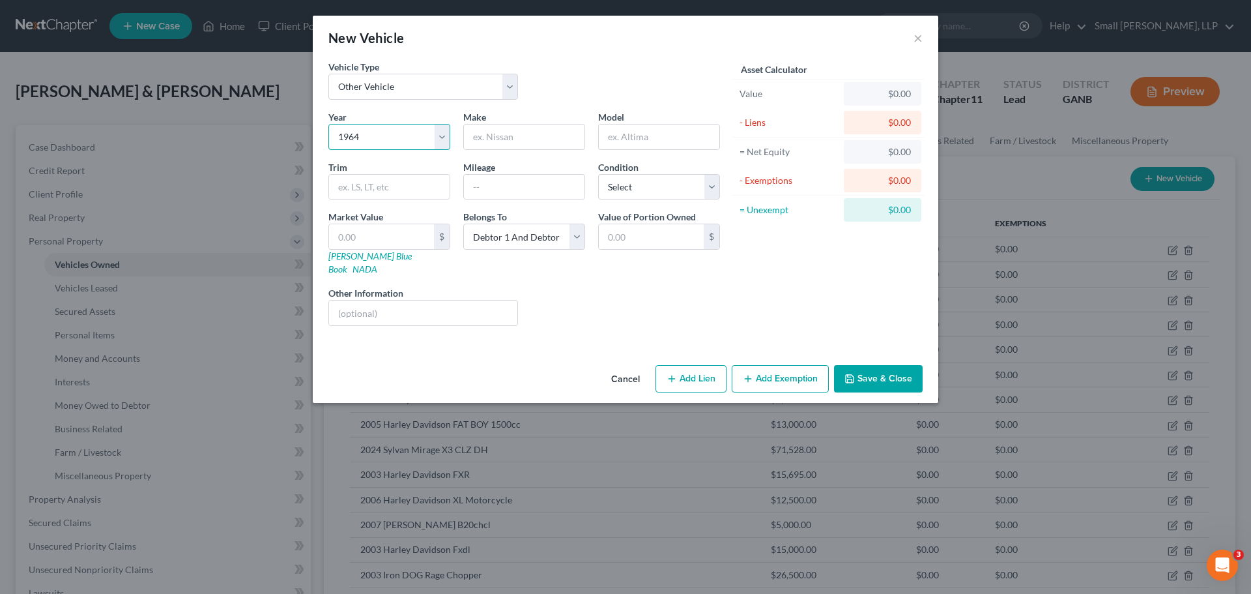
click at [328, 124] on select "Select 2026 2025 2024 2023 2022 2021 2020 2019 2018 2017 2016 2015 2014 2013 20…" at bounding box center [389, 137] width 122 height 26
click at [494, 140] on input "text" at bounding box center [524, 136] width 121 height 25
click at [623, 142] on input "text" at bounding box center [659, 136] width 121 height 25
click at [410, 243] on input "text" at bounding box center [381, 236] width 105 height 25
click at [861, 367] on button "Save & Close" at bounding box center [878, 378] width 89 height 27
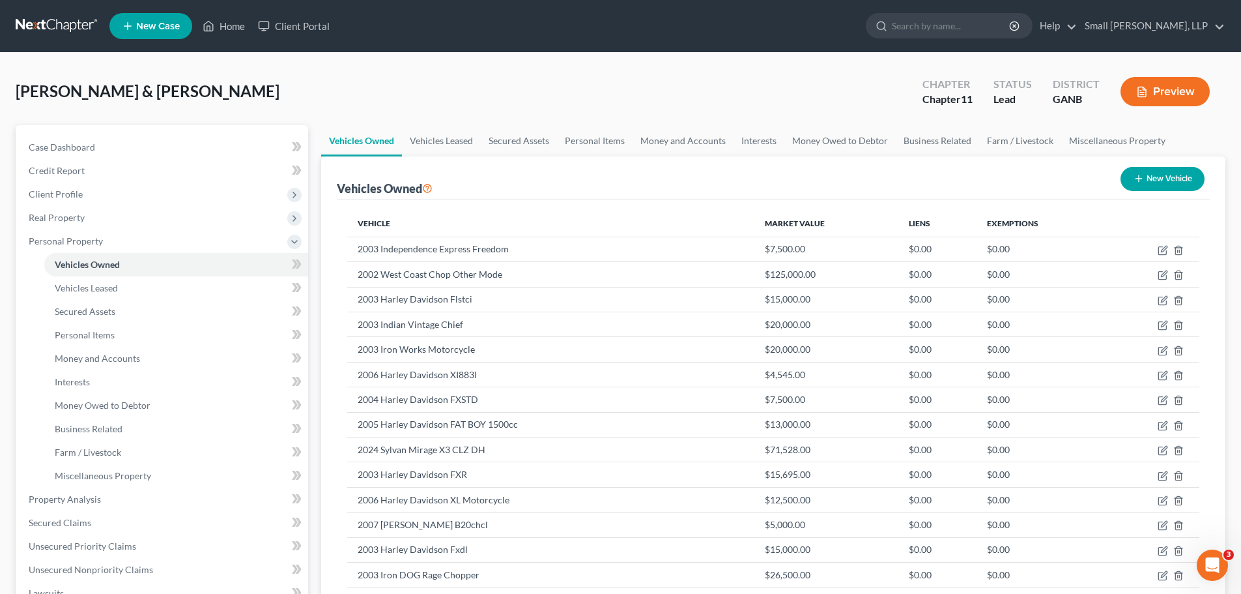
click at [1130, 182] on button "New Vehicle" at bounding box center [1163, 179] width 84 height 24
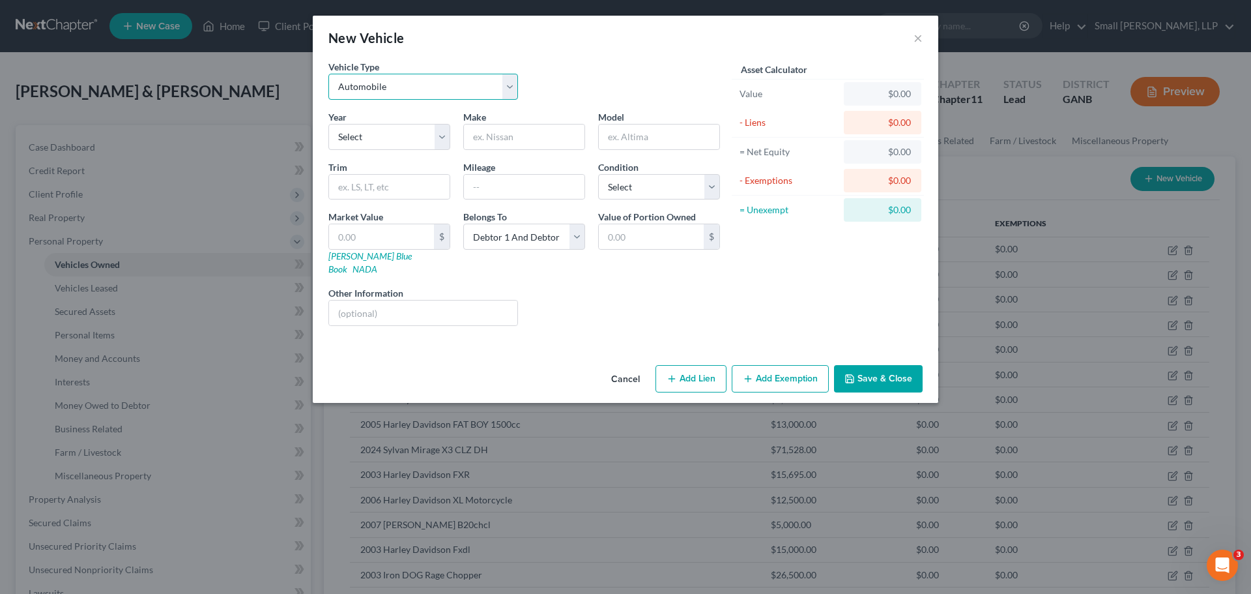
click at [397, 90] on select "Select Automobile Truck Trailer Watercraft Aircraft Motor Home Atv Other Vehicle" at bounding box center [423, 87] width 190 height 26
click at [328, 74] on select "Select Automobile Truck Trailer Watercraft Aircraft Motor Home Atv Other Vehicle" at bounding box center [423, 87] width 190 height 26
click at [386, 151] on div "Year Select 2026 2025 2024 2023 2022 2021 2020 2019 2018 2017 2016 2015 2014 20…" at bounding box center [524, 223] width 405 height 226
click at [386, 146] on select "Select 2026 2025 2024 2023 2022 2021 2020 2019 2018 2017 2016 2015 2014 2013 20…" at bounding box center [389, 137] width 122 height 26
click at [328, 124] on select "Select 2026 2025 2024 2023 2022 2021 2020 2019 2018 2017 2016 2015 2014 2013 20…" at bounding box center [389, 137] width 122 height 26
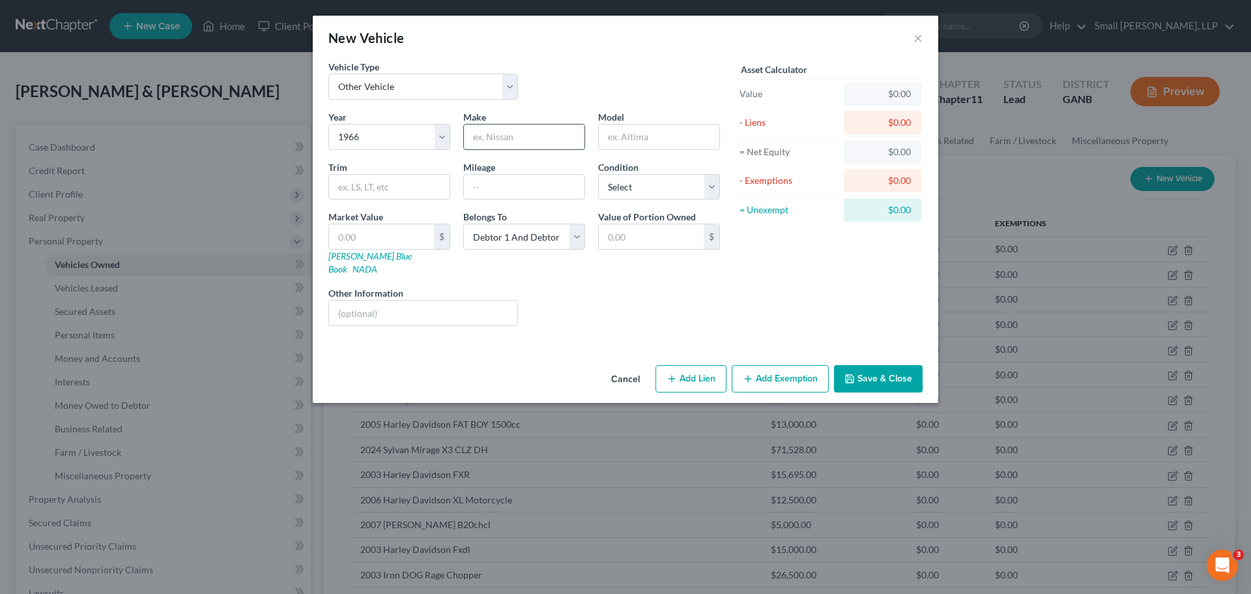
click at [486, 138] on input "text" at bounding box center [524, 136] width 121 height 25
click at [635, 139] on input "text" at bounding box center [659, 136] width 121 height 25
click at [387, 241] on input "text" at bounding box center [381, 236] width 105 height 25
click at [857, 365] on button "Save & Close" at bounding box center [878, 378] width 89 height 27
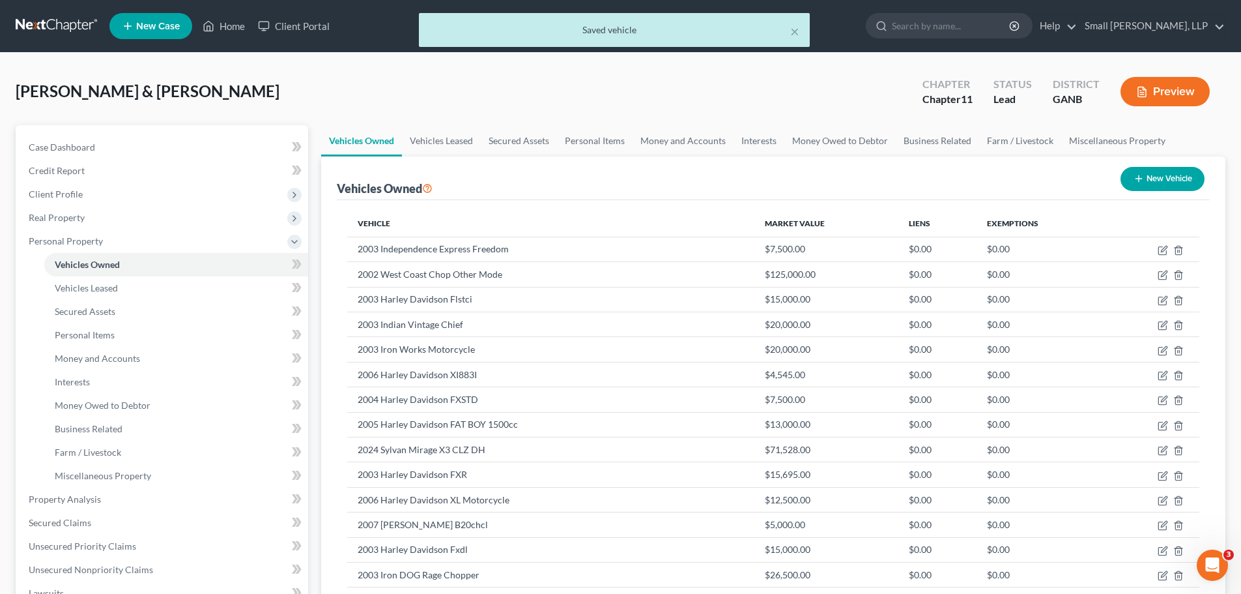
click at [1184, 168] on button "New Vehicle" at bounding box center [1163, 179] width 84 height 24
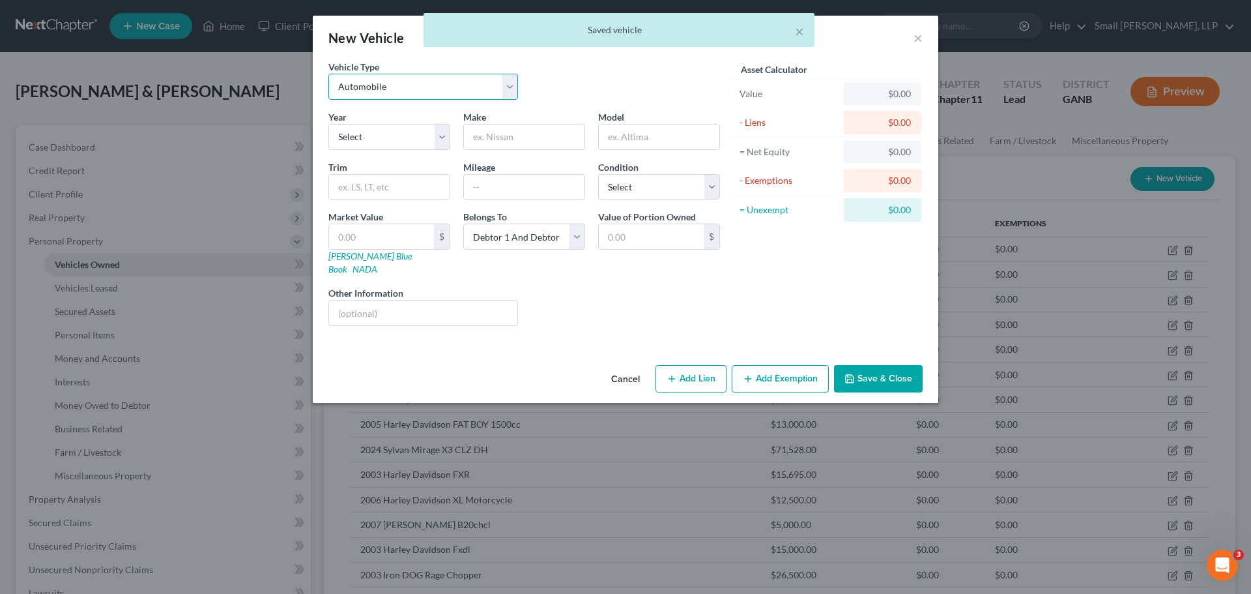
click at [384, 89] on select "Select Automobile Truck Trailer Watercraft Aircraft Motor Home Atv Other Vehicle" at bounding box center [423, 87] width 190 height 26
click at [328, 74] on select "Select Automobile Truck Trailer Watercraft Aircraft Motor Home Atv Other Vehicle" at bounding box center [423, 87] width 190 height 26
click at [375, 143] on select "Select 2026 2025 2024 2023 2022 2021 2020 2019 2018 2017 2016 2015 2014 2013 20…" at bounding box center [389, 137] width 122 height 26
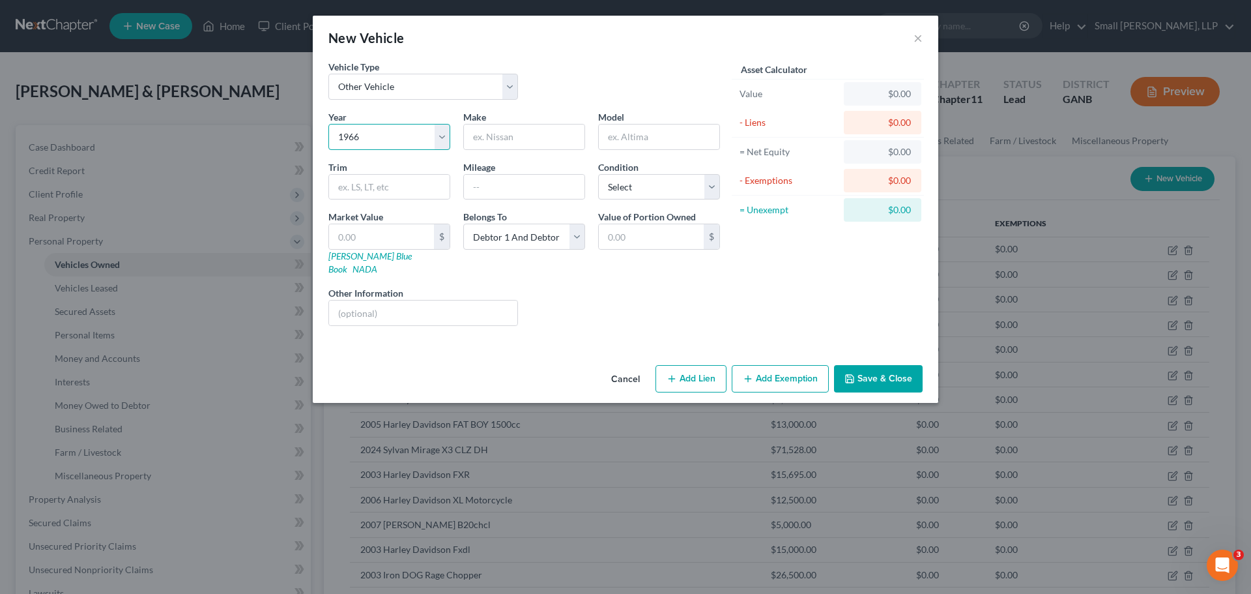
click at [328, 124] on select "Select 2026 2025 2024 2023 2022 2021 2020 2019 2018 2017 2016 2015 2014 2013 20…" at bounding box center [389, 137] width 122 height 26
click at [490, 139] on input "text" at bounding box center [524, 136] width 121 height 25
click at [640, 144] on input "text" at bounding box center [659, 136] width 121 height 25
click at [381, 236] on input "text" at bounding box center [381, 236] width 105 height 25
click at [650, 295] on div "Liens Select" at bounding box center [625, 306] width 203 height 40
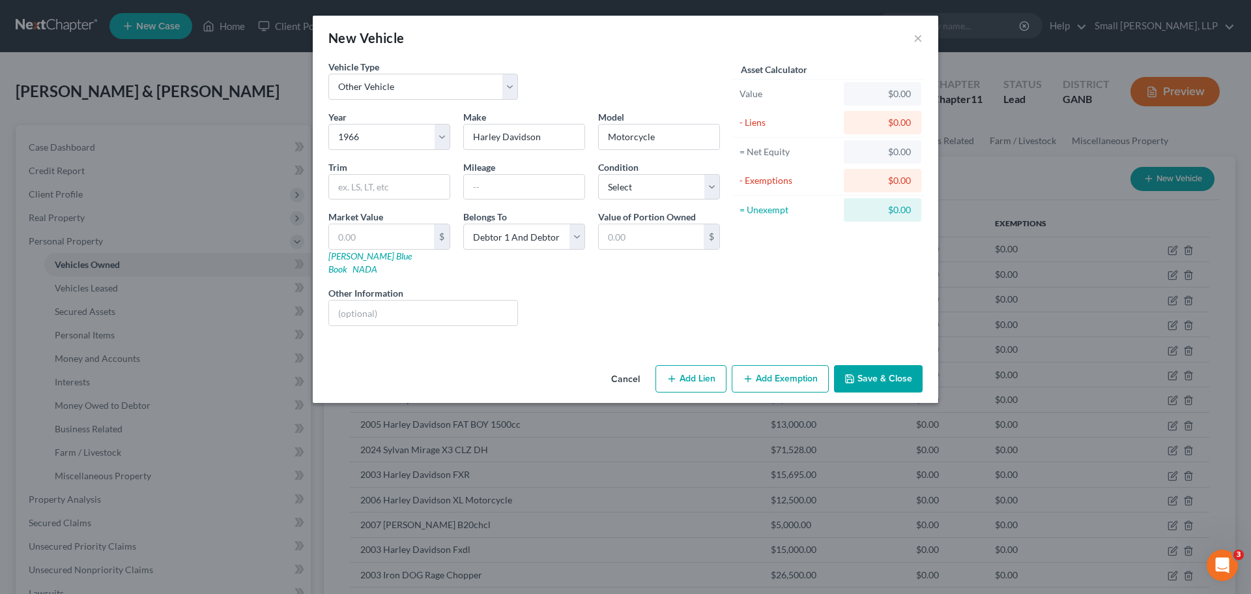
click at [627, 366] on button "Cancel" at bounding box center [626, 379] width 50 height 26
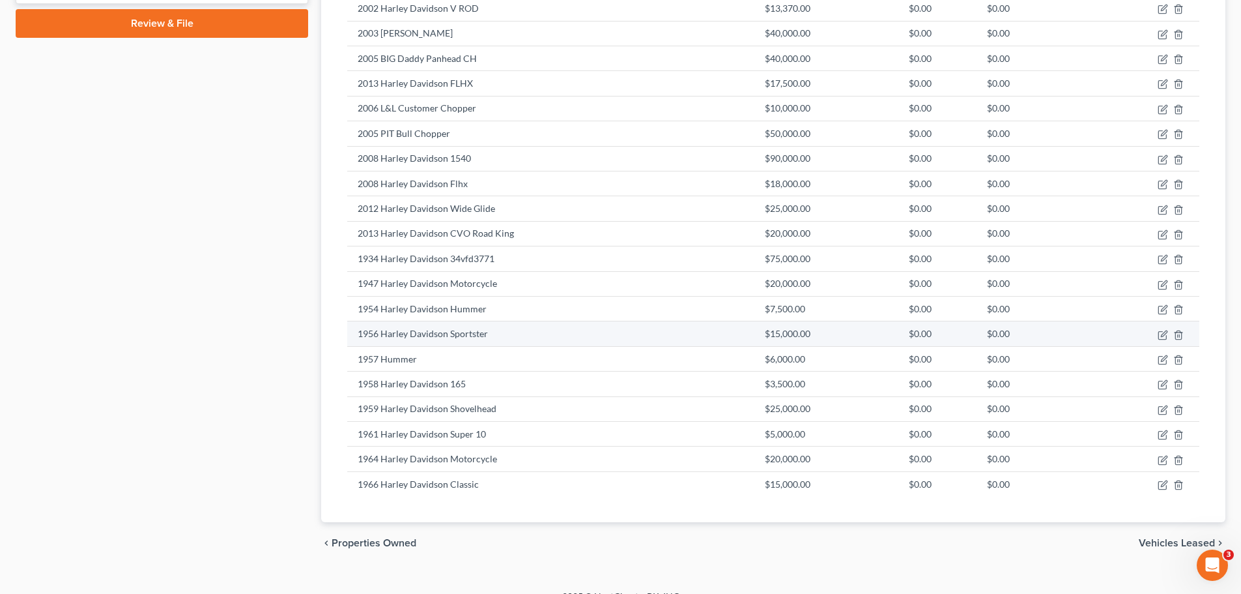
scroll to position [836, 0]
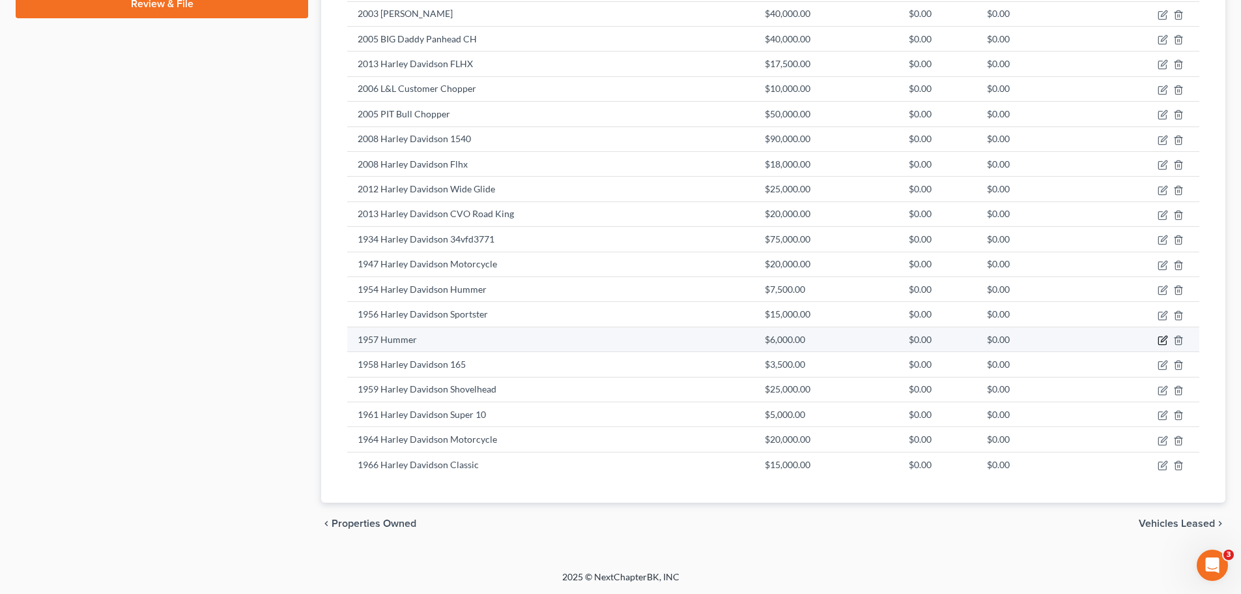
click at [1160, 338] on icon "button" at bounding box center [1163, 340] width 10 height 10
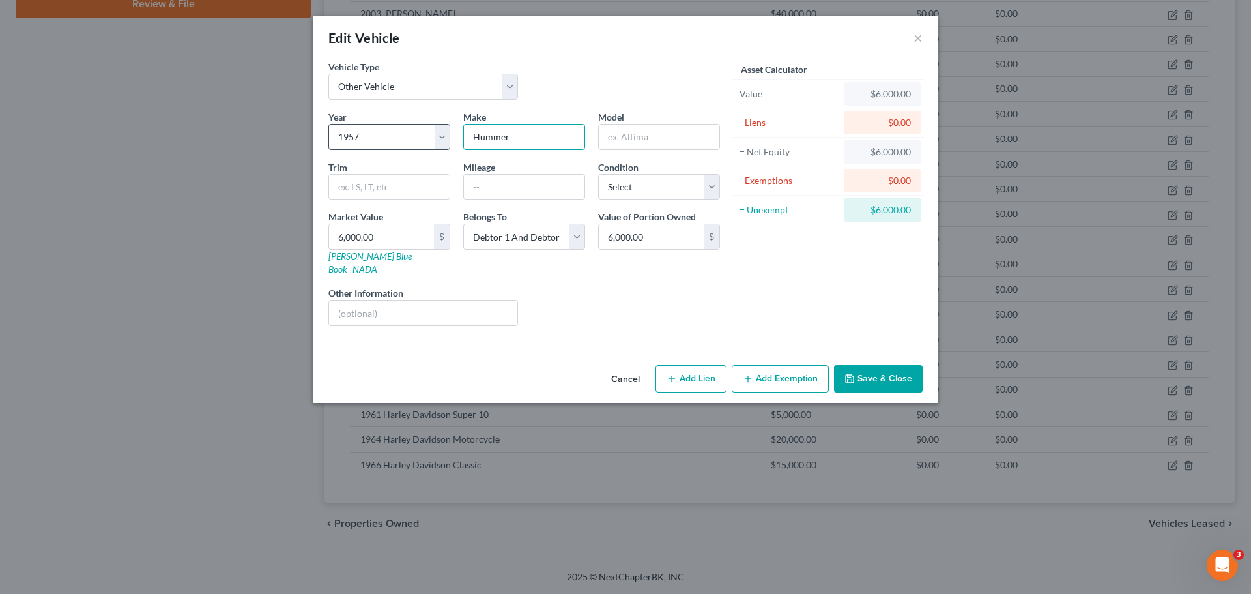
drag, startPoint x: 560, startPoint y: 127, endPoint x: 438, endPoint y: 127, distance: 121.2
click at [438, 127] on div "Year Select 2026 2025 2024 2023 2022 2021 2020 2019 2018 2017 2016 2015 2014 20…" at bounding box center [524, 223] width 405 height 226
click at [627, 134] on input "text" at bounding box center [659, 136] width 121 height 25
click at [872, 365] on button "Save & Close" at bounding box center [878, 378] width 89 height 27
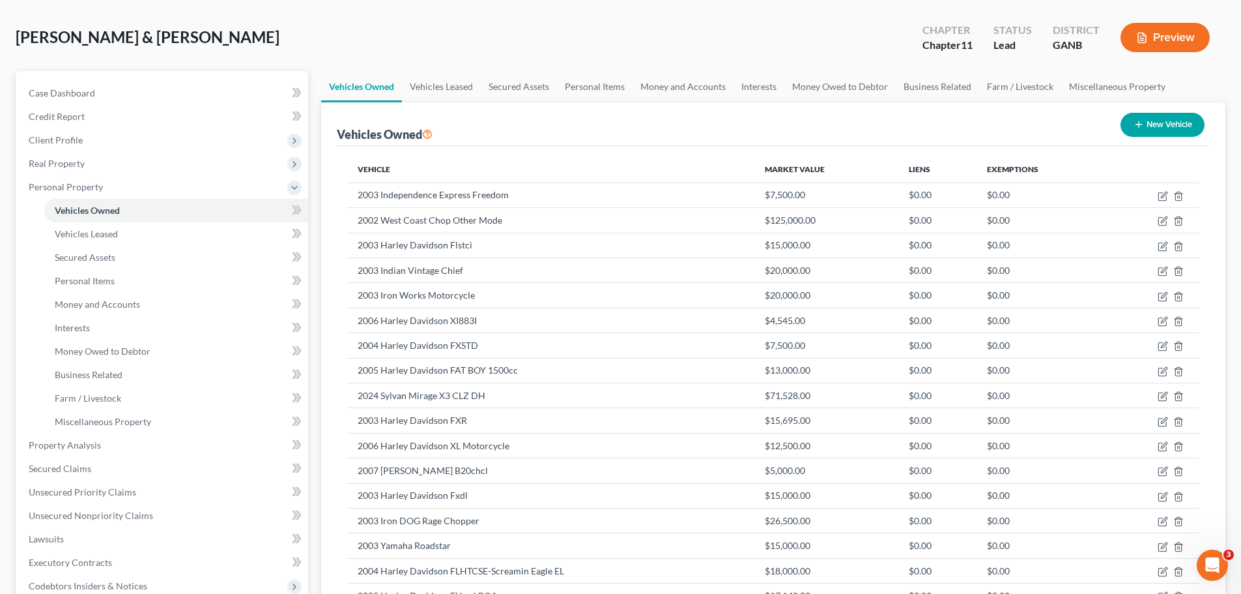
scroll to position [0, 0]
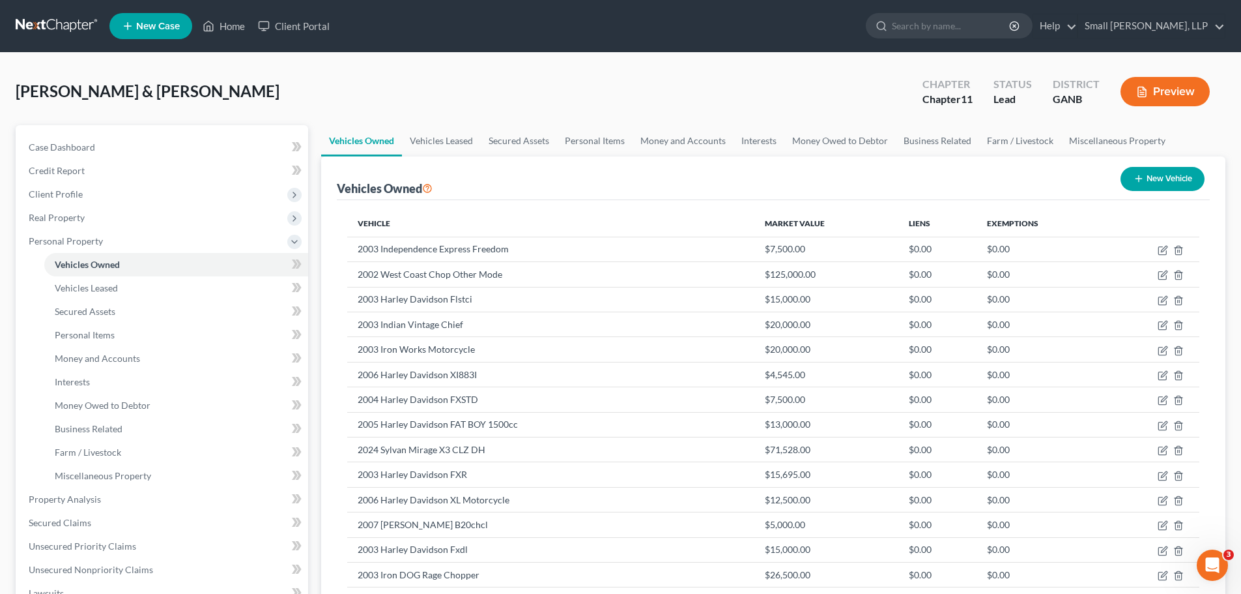
click at [1167, 187] on button "New Vehicle" at bounding box center [1163, 179] width 84 height 24
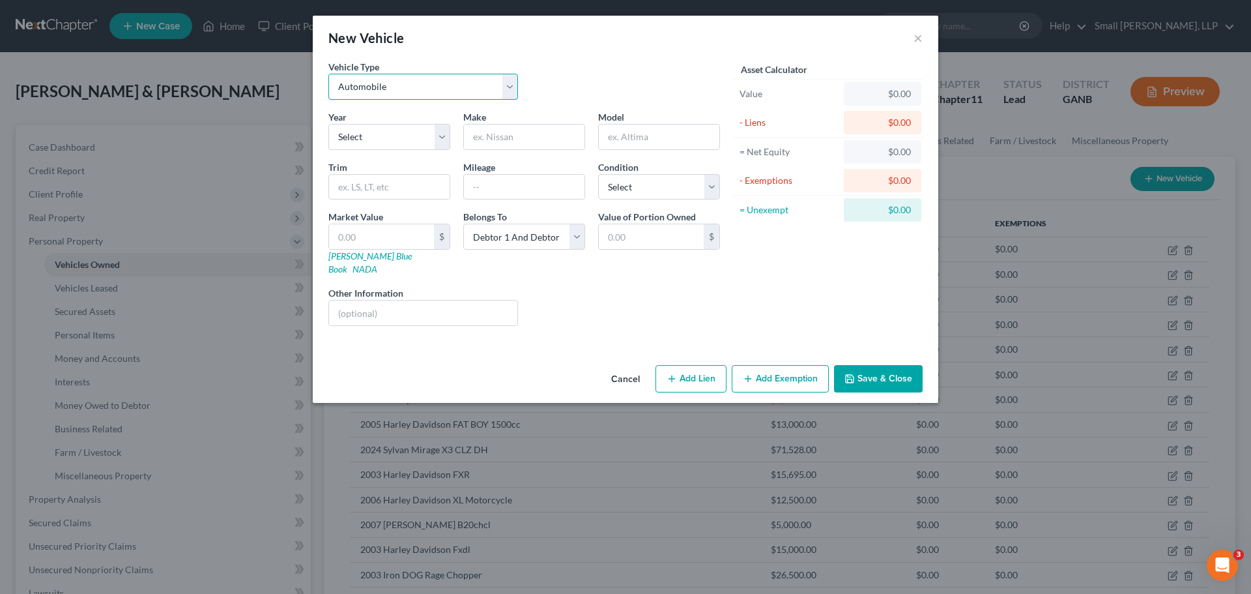
click at [443, 85] on select "Select Automobile Truck Trailer Watercraft Aircraft Motor Home Atv Other Vehicle" at bounding box center [423, 87] width 190 height 26
click at [328, 74] on select "Select Automobile Truck Trailer Watercraft Aircraft Motor Home Atv Other Vehicle" at bounding box center [423, 87] width 190 height 26
click at [382, 140] on select "Select 2026 2025 2024 2023 2022 2021 2020 2019 2018 2017 2016 2015 2014 2013 20…" at bounding box center [389, 137] width 122 height 26
click at [328, 124] on select "Select 2026 2025 2024 2023 2022 2021 2020 2019 2018 2017 2016 2015 2014 2013 20…" at bounding box center [389, 137] width 122 height 26
click at [483, 139] on input "text" at bounding box center [524, 136] width 121 height 25
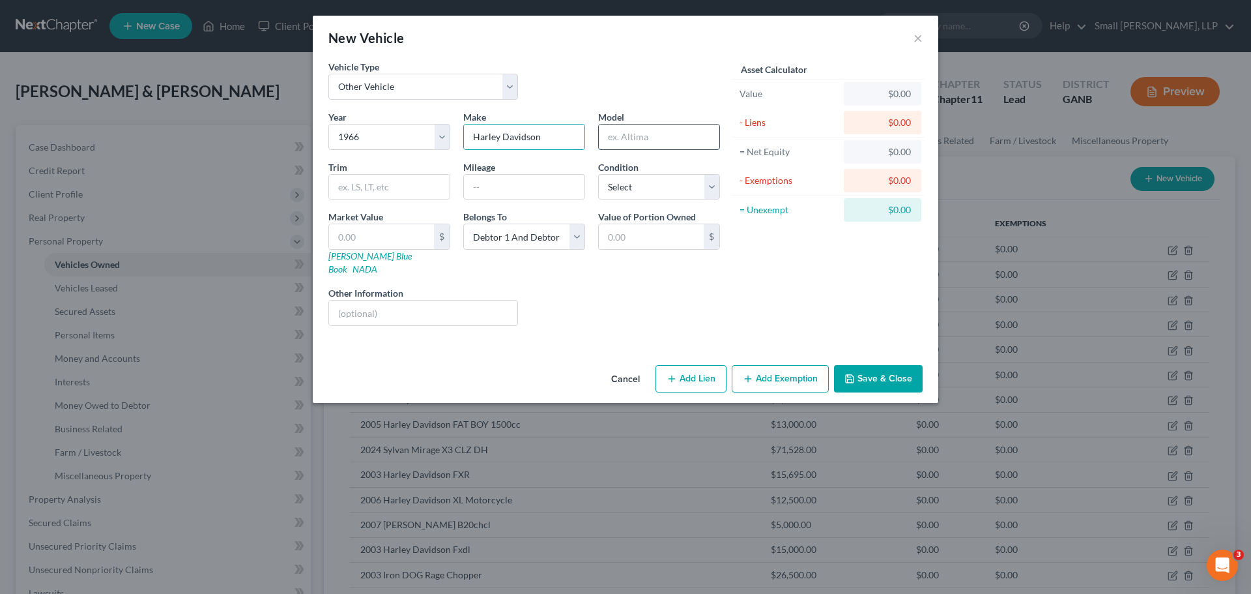
click at [635, 139] on input "text" at bounding box center [659, 136] width 121 height 25
click at [352, 235] on input "text" at bounding box center [381, 236] width 105 height 25
click at [870, 368] on button "Save & Close" at bounding box center [878, 378] width 89 height 27
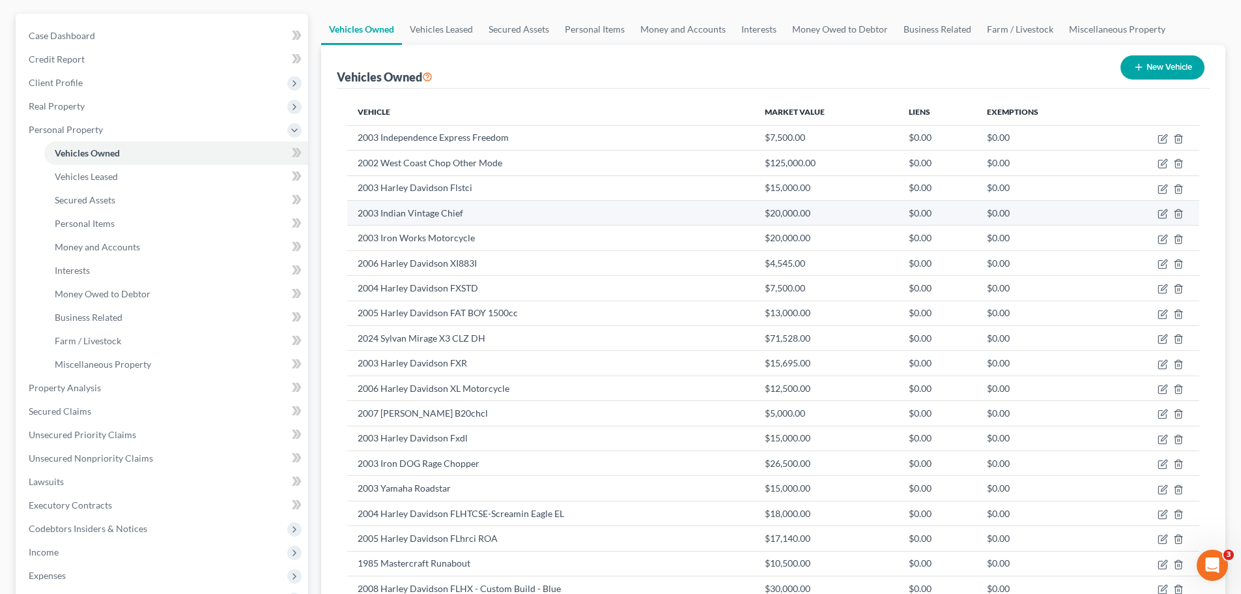
scroll to position [130, 0]
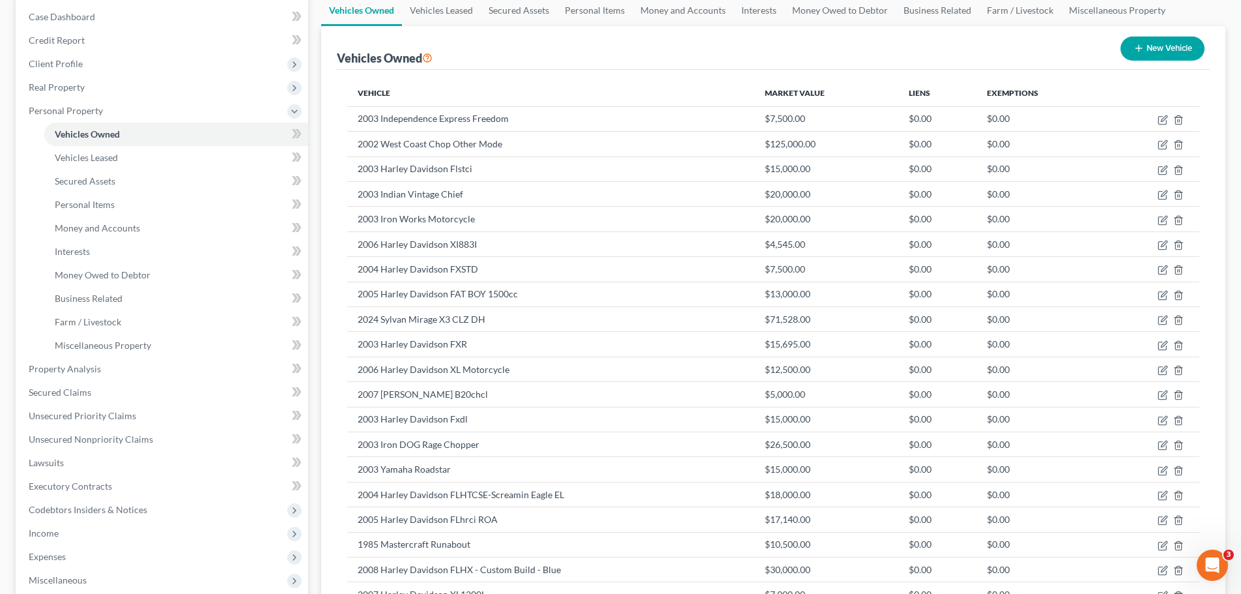
click at [1150, 53] on button "New Vehicle" at bounding box center [1163, 48] width 84 height 24
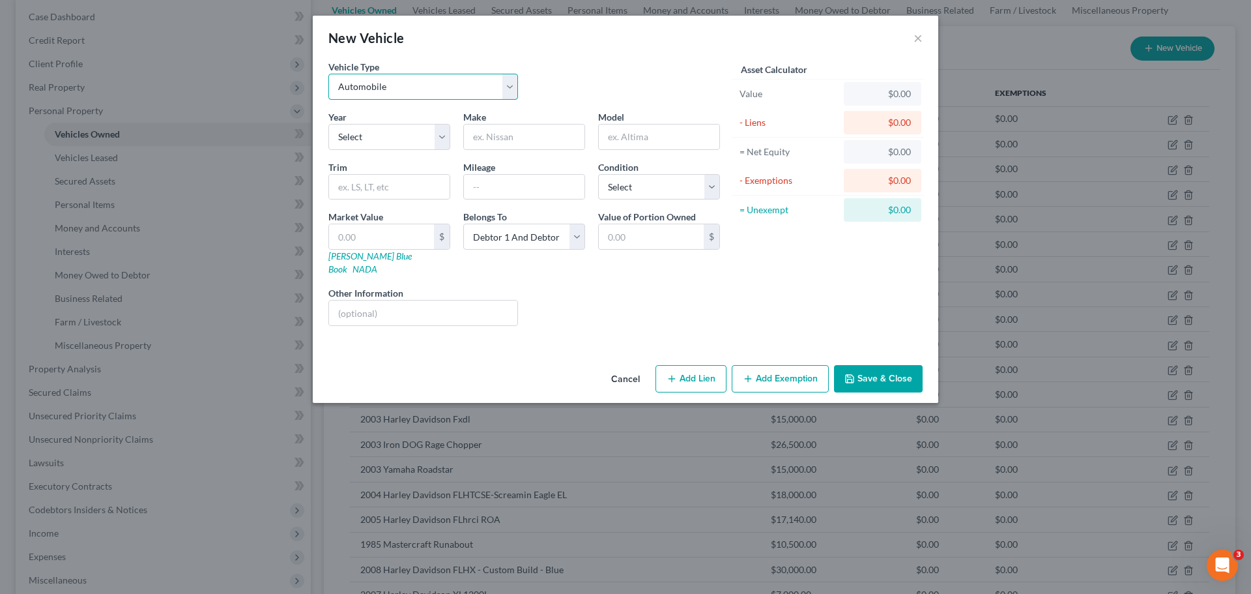
click at [390, 81] on select "Select Automobile Truck Trailer Watercraft Aircraft Motor Home Atv Other Vehicle" at bounding box center [423, 87] width 190 height 26
click at [328, 74] on select "Select Automobile Truck Trailer Watercraft Aircraft Motor Home Atv Other Vehicle" at bounding box center [423, 87] width 190 height 26
click at [389, 130] on select "Select 2026 2025 2024 2023 2022 2021 2020 2019 2018 2017 2016 2015 2014 2013 20…" at bounding box center [389, 137] width 122 height 26
click at [328, 124] on select "Select 2026 2025 2024 2023 2022 2021 2020 2019 2018 2017 2016 2015 2014 2013 20…" at bounding box center [389, 137] width 122 height 26
click at [475, 128] on input "text" at bounding box center [524, 136] width 121 height 25
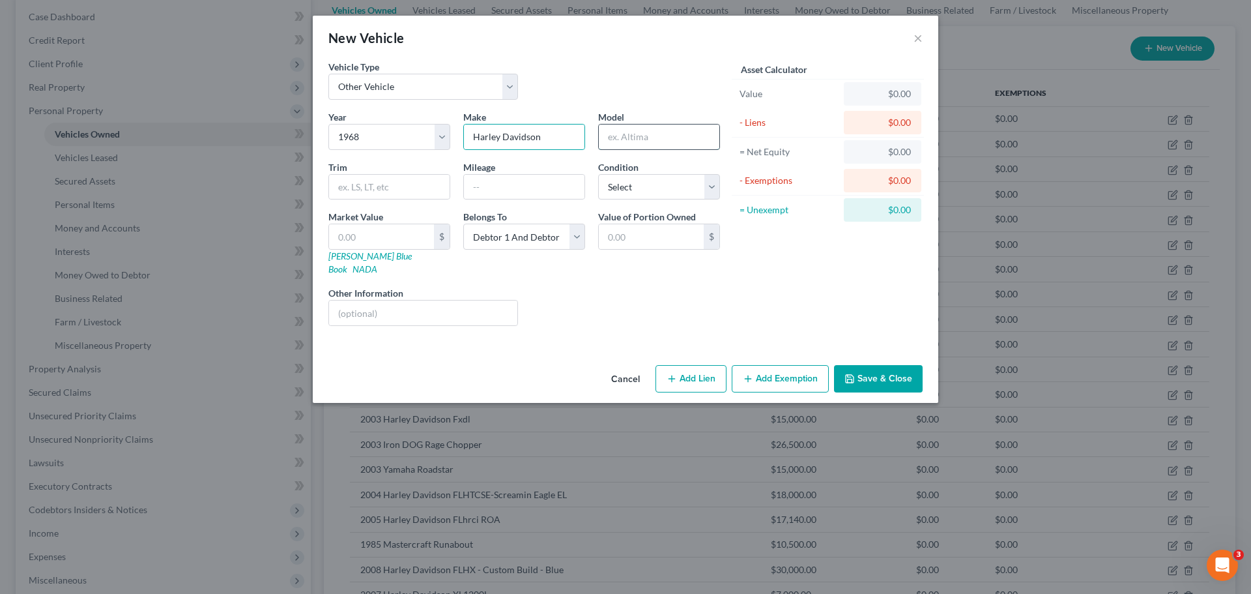
click at [616, 141] on input "text" at bounding box center [659, 136] width 121 height 25
click at [368, 232] on input "text" at bounding box center [381, 236] width 105 height 25
click at [853, 373] on icon "button" at bounding box center [849, 378] width 10 height 10
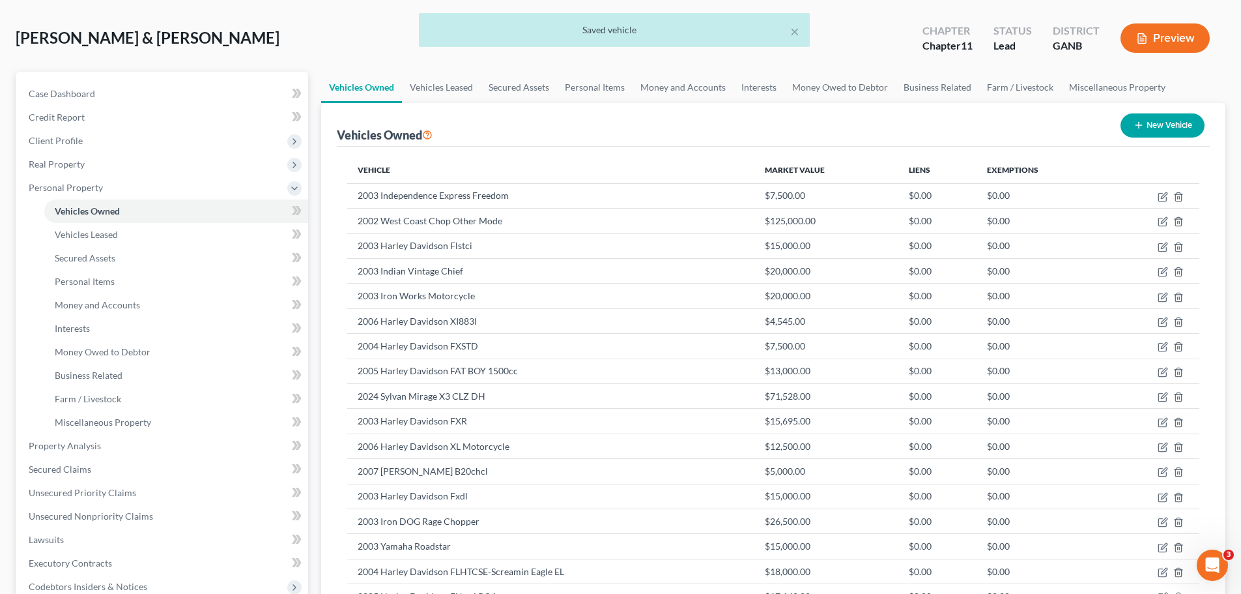
scroll to position [39, 0]
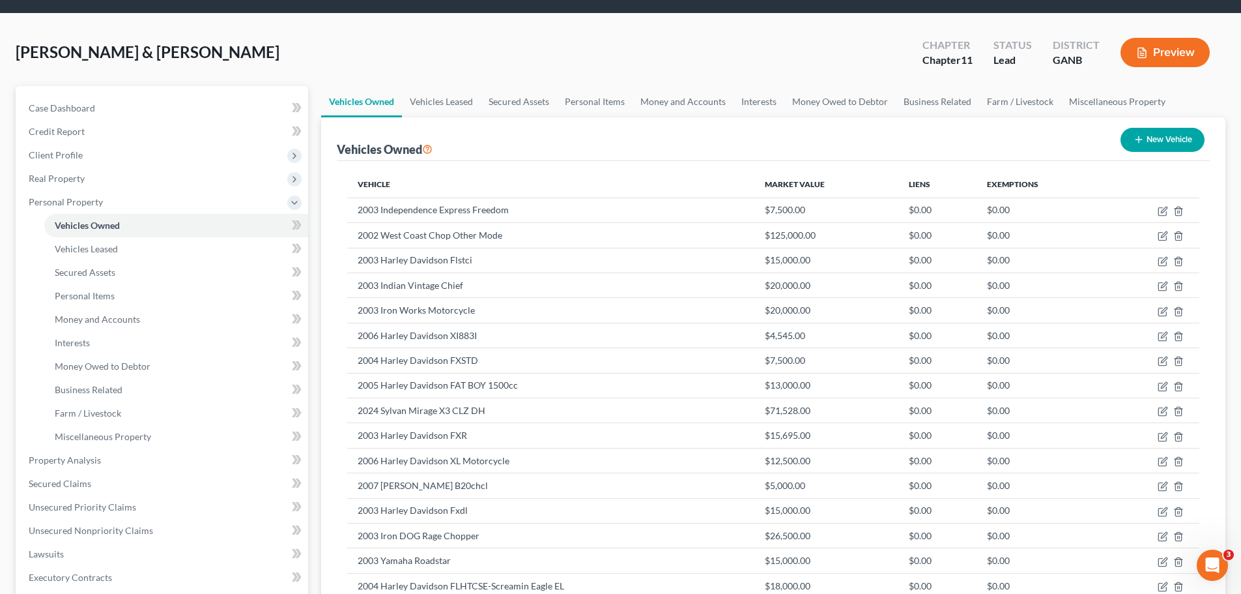
click at [1183, 134] on button "New Vehicle" at bounding box center [1163, 140] width 84 height 24
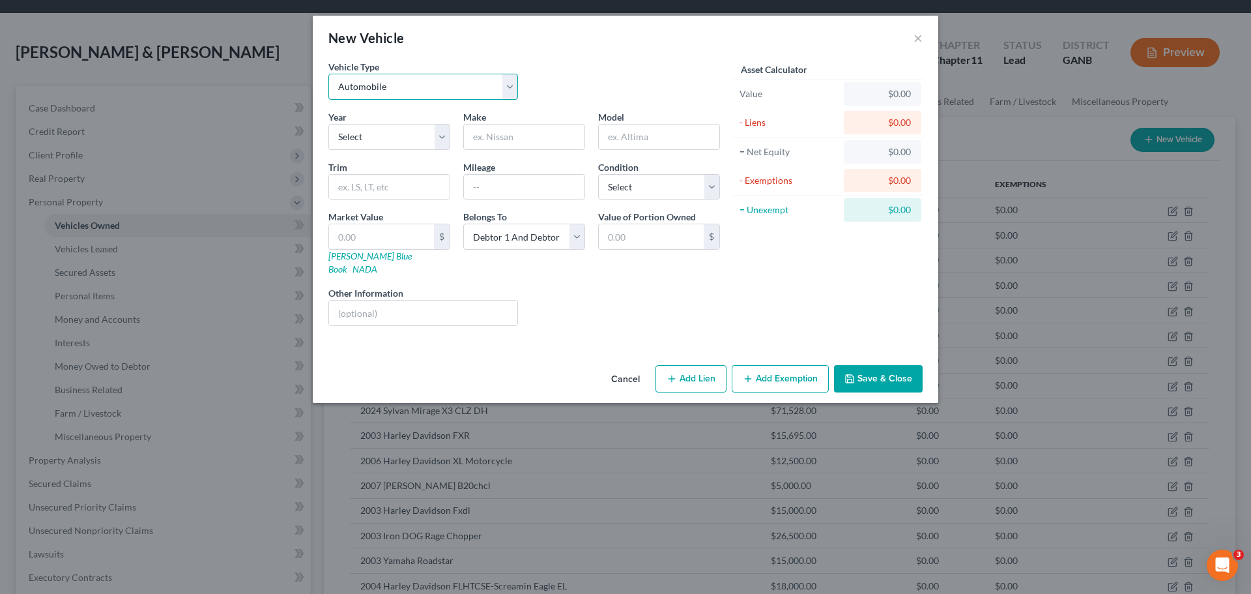
click at [474, 88] on select "Select Automobile Truck Trailer Watercraft Aircraft Motor Home Atv Other Vehicle" at bounding box center [423, 87] width 190 height 26
click at [328, 74] on select "Select Automobile Truck Trailer Watercraft Aircraft Motor Home Atv Other Vehicle" at bounding box center [423, 87] width 190 height 26
click at [393, 135] on select "Select 2026 2025 2024 2023 2022 2021 2020 2019 2018 2017 2016 2015 2014 2013 20…" at bounding box center [389, 137] width 122 height 26
click at [328, 124] on select "Select 2026 2025 2024 2023 2022 2021 2020 2019 2018 2017 2016 2015 2014 2013 20…" at bounding box center [389, 137] width 122 height 26
click at [474, 136] on input "text" at bounding box center [524, 136] width 121 height 25
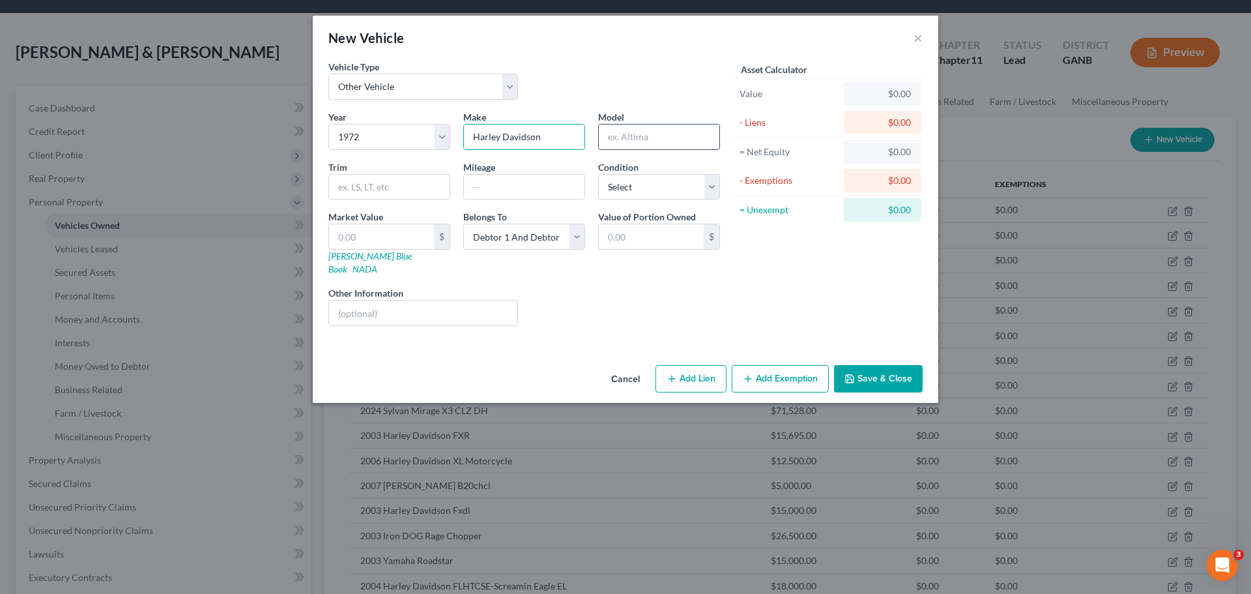
click at [630, 141] on input "text" at bounding box center [659, 136] width 121 height 25
click at [373, 239] on input "text" at bounding box center [381, 236] width 105 height 25
click at [873, 374] on button "Save & Close" at bounding box center [878, 378] width 89 height 27
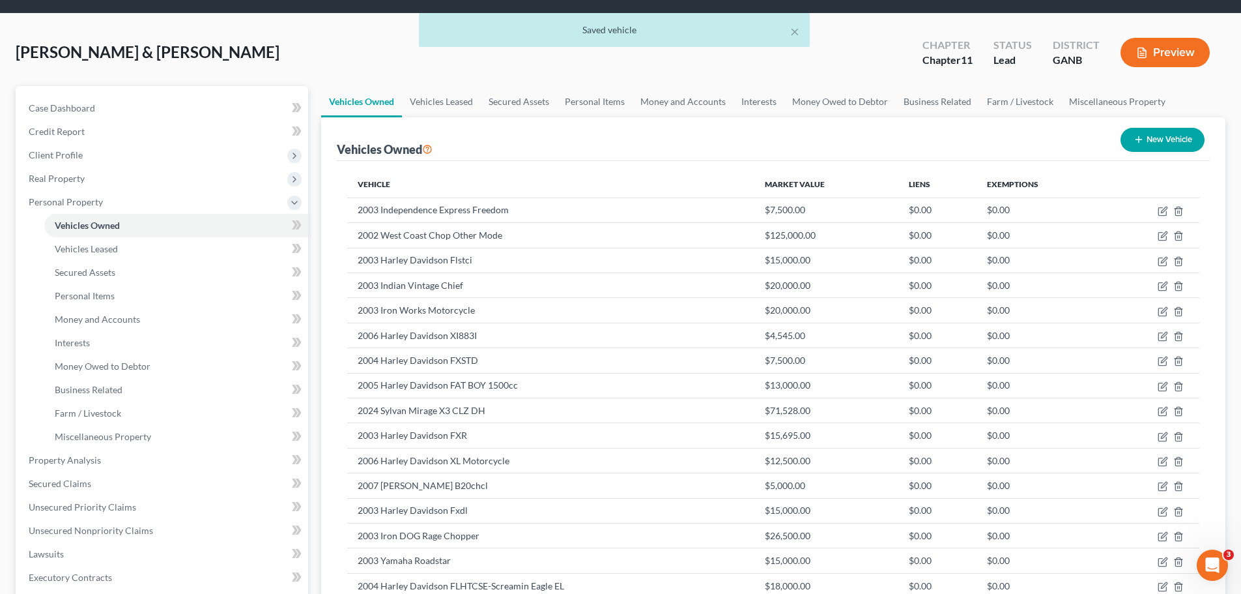
click at [1184, 138] on button "New Vehicle" at bounding box center [1163, 140] width 84 height 24
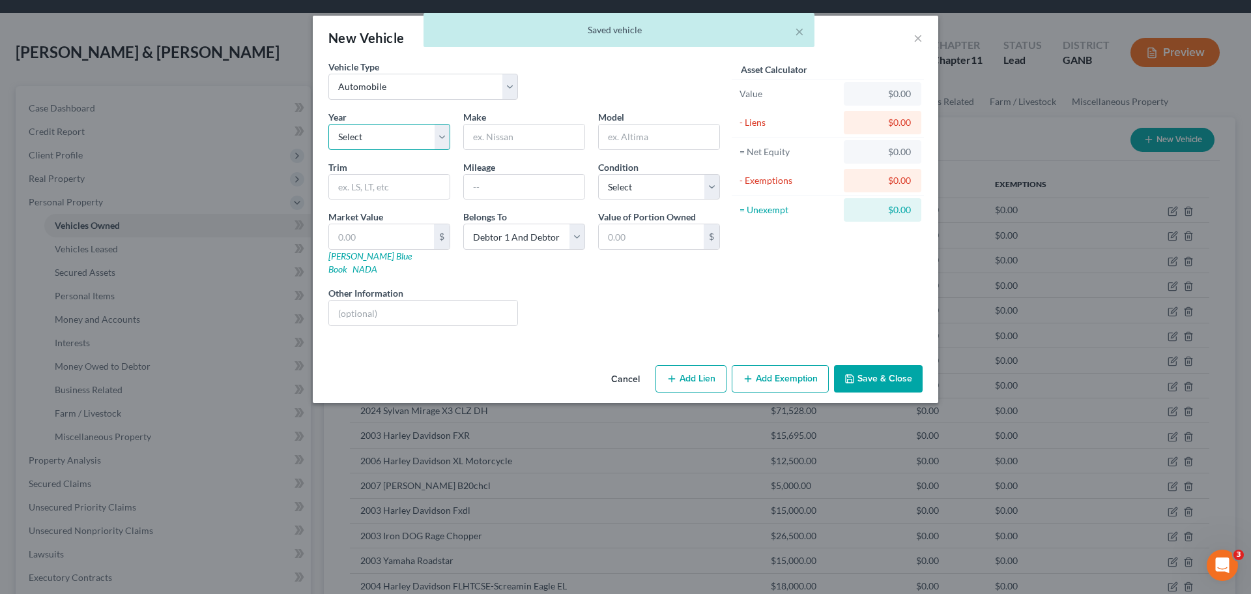
click at [352, 128] on select "Select 2026 2025 2024 2023 2022 2021 2020 2019 2018 2017 2016 2015 2014 2013 20…" at bounding box center [389, 137] width 122 height 26
click at [366, 74] on select "Select Automobile Truck Trailer Watercraft Aircraft Motor Home Atv Other Vehicle" at bounding box center [423, 87] width 190 height 26
click at [328, 74] on select "Select Automobile Truck Trailer Watercraft Aircraft Motor Home Atv Other Vehicle" at bounding box center [423, 87] width 190 height 26
click at [382, 141] on select "Select 2026 2025 2024 2023 2022 2021 2020 2019 2018 2017 2016 2015 2014 2013 20…" at bounding box center [389, 137] width 122 height 26
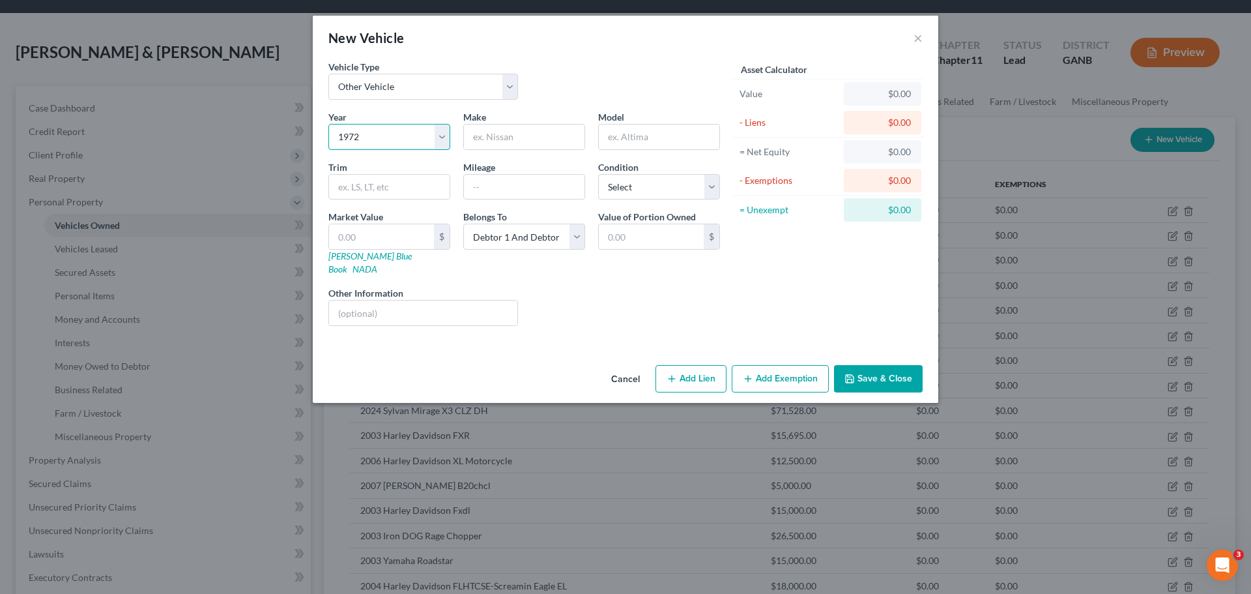
click at [328, 124] on select "Select 2026 2025 2024 2023 2022 2021 2020 2019 2018 2017 2016 2015 2014 2013 20…" at bounding box center [389, 137] width 122 height 26
click at [477, 129] on input "text" at bounding box center [524, 136] width 121 height 25
click at [636, 143] on input "text" at bounding box center [659, 136] width 121 height 25
click at [373, 232] on input "text" at bounding box center [381, 236] width 105 height 25
click at [878, 365] on button "Save & Close" at bounding box center [878, 378] width 89 height 27
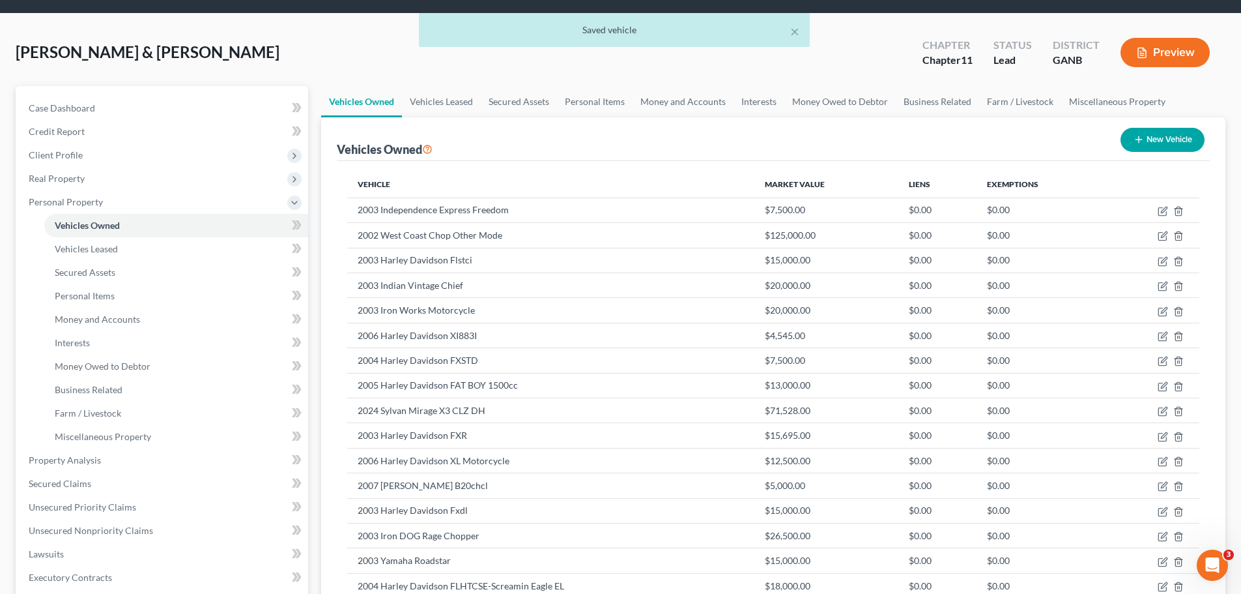
click at [1176, 145] on button "New Vehicle" at bounding box center [1163, 140] width 84 height 24
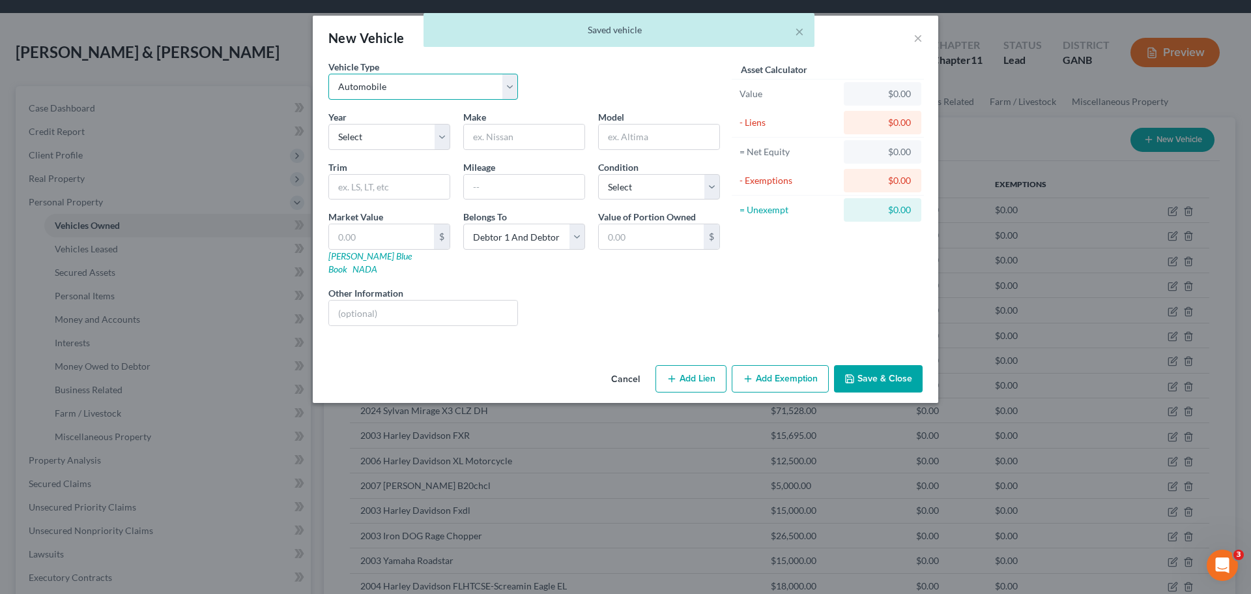
click at [437, 86] on select "Select Automobile Truck Trailer Watercraft Aircraft Motor Home Atv Other Vehicle" at bounding box center [423, 87] width 190 height 26
click at [328, 74] on select "Select Automobile Truck Trailer Watercraft Aircraft Motor Home Atv Other Vehicle" at bounding box center [423, 87] width 190 height 26
click at [384, 143] on select "Select 2026 2025 2024 2023 2022 2021 2020 2019 2018 2017 2016 2015 2014 2013 20…" at bounding box center [389, 137] width 122 height 26
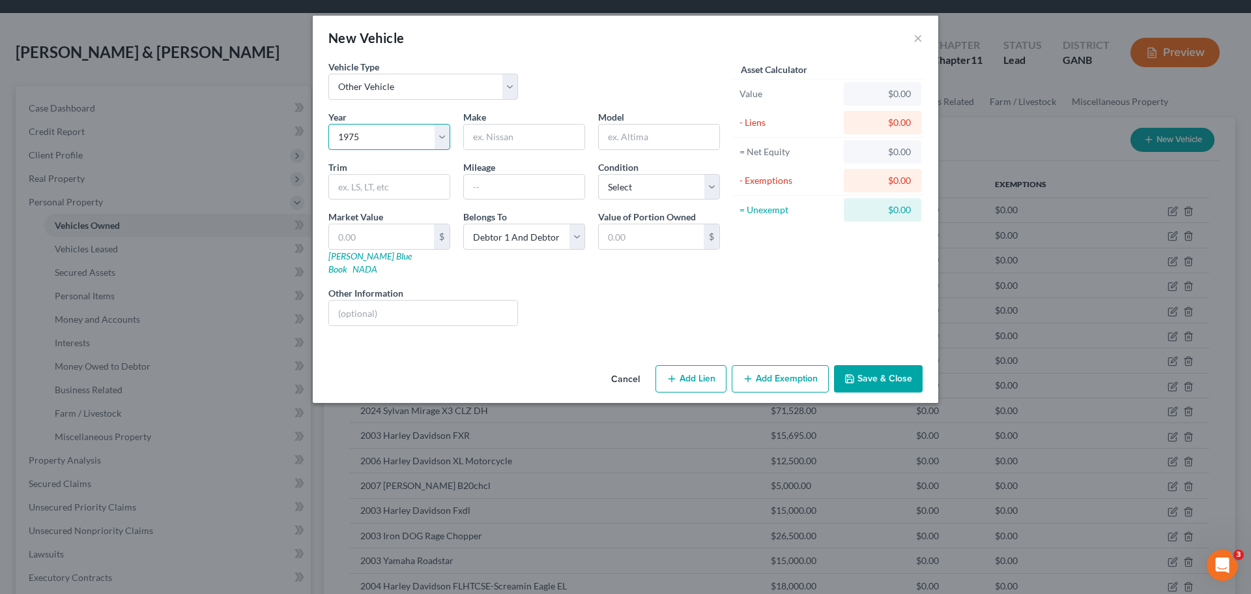
click at [328, 124] on select "Select 2026 2025 2024 2023 2022 2021 2020 2019 2018 2017 2016 2015 2014 2013 20…" at bounding box center [389, 137] width 122 height 26
click at [494, 143] on input "text" at bounding box center [524, 136] width 121 height 25
click at [631, 139] on input "text" at bounding box center [659, 136] width 121 height 25
click at [395, 235] on input "text" at bounding box center [381, 236] width 105 height 25
click at [875, 365] on button "Save & Close" at bounding box center [878, 378] width 89 height 27
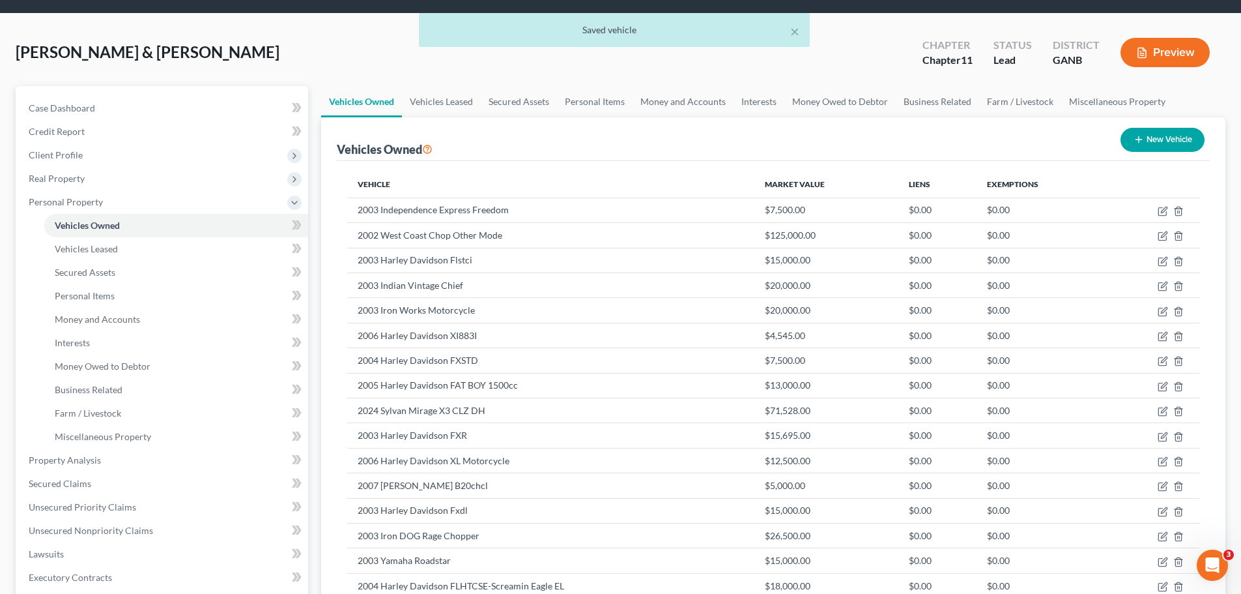
click at [1158, 143] on button "New Vehicle" at bounding box center [1163, 140] width 84 height 24
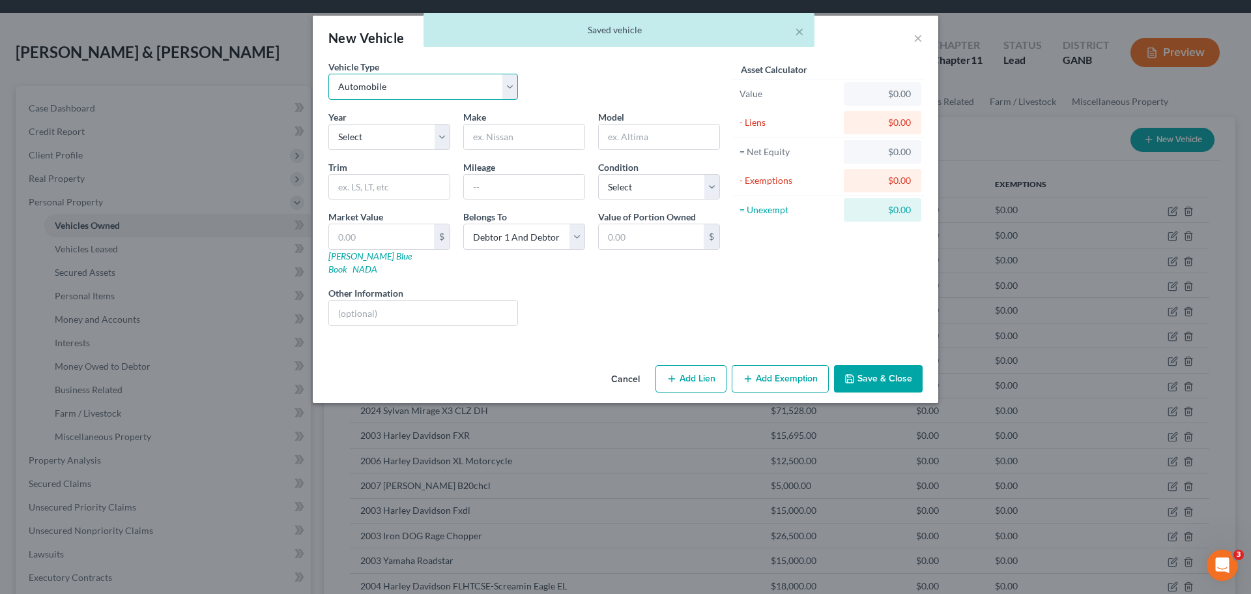
click at [430, 87] on select "Select Automobile Truck Trailer Watercraft Aircraft Motor Home Atv Other Vehicle" at bounding box center [423, 87] width 190 height 26
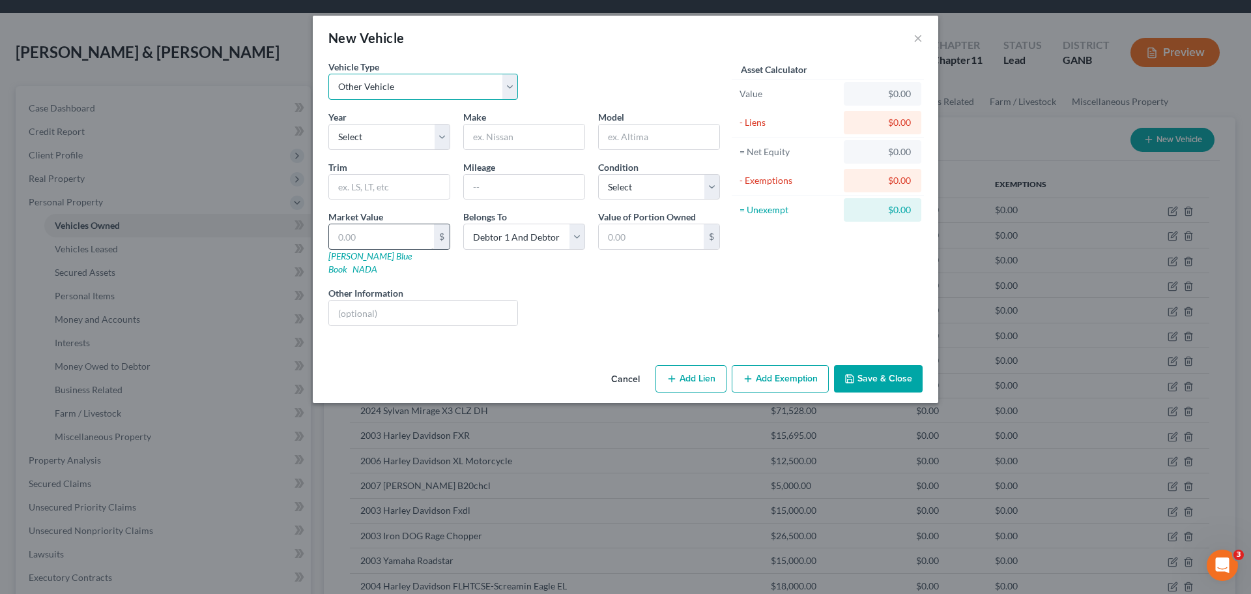
click at [328, 74] on select "Select Automobile Truck Trailer Watercraft Aircraft Motor Home Atv Other Vehicle" at bounding box center [423, 87] width 190 height 26
click at [365, 139] on select "Select 2026 2025 2024 2023 2022 2021 2020 2019 2018 2017 2016 2015 2014 2013 20…" at bounding box center [389, 137] width 122 height 26
click at [328, 124] on select "Select 2026 2025 2024 2023 2022 2021 2020 2019 2018 2017 2016 2015 2014 2013 20…" at bounding box center [389, 137] width 122 height 26
click at [484, 137] on input "text" at bounding box center [524, 136] width 121 height 25
click at [633, 141] on input "text" at bounding box center [659, 136] width 121 height 25
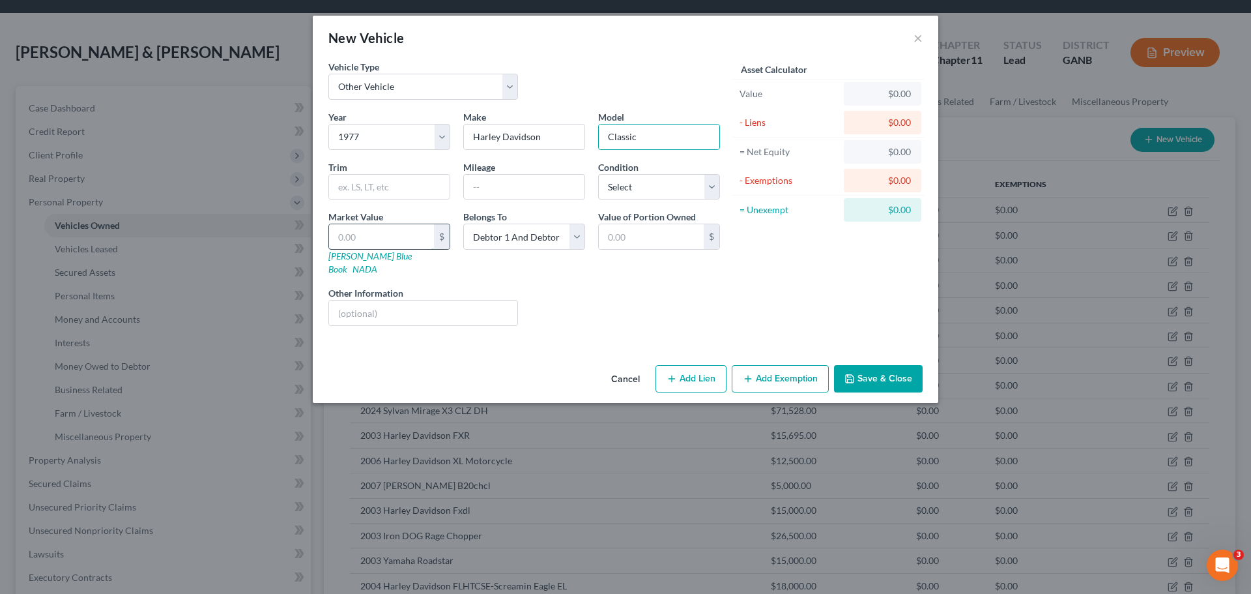
click at [354, 236] on input "text" at bounding box center [381, 236] width 105 height 25
click at [901, 373] on button "Save & Close" at bounding box center [878, 378] width 89 height 27
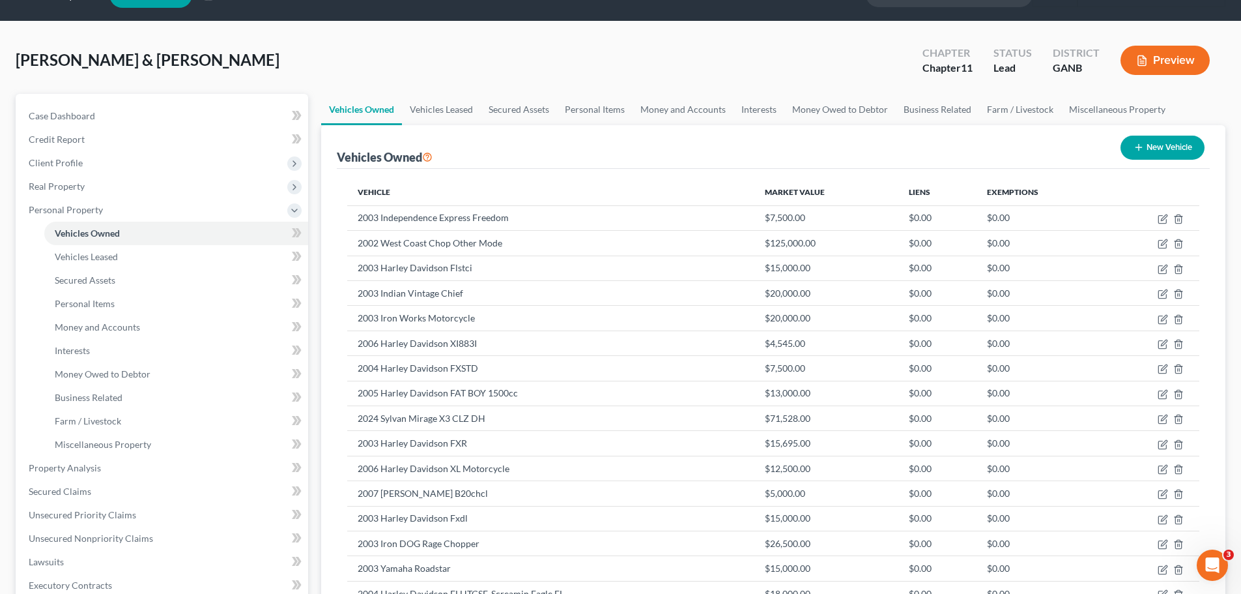
scroll to position [9, 0]
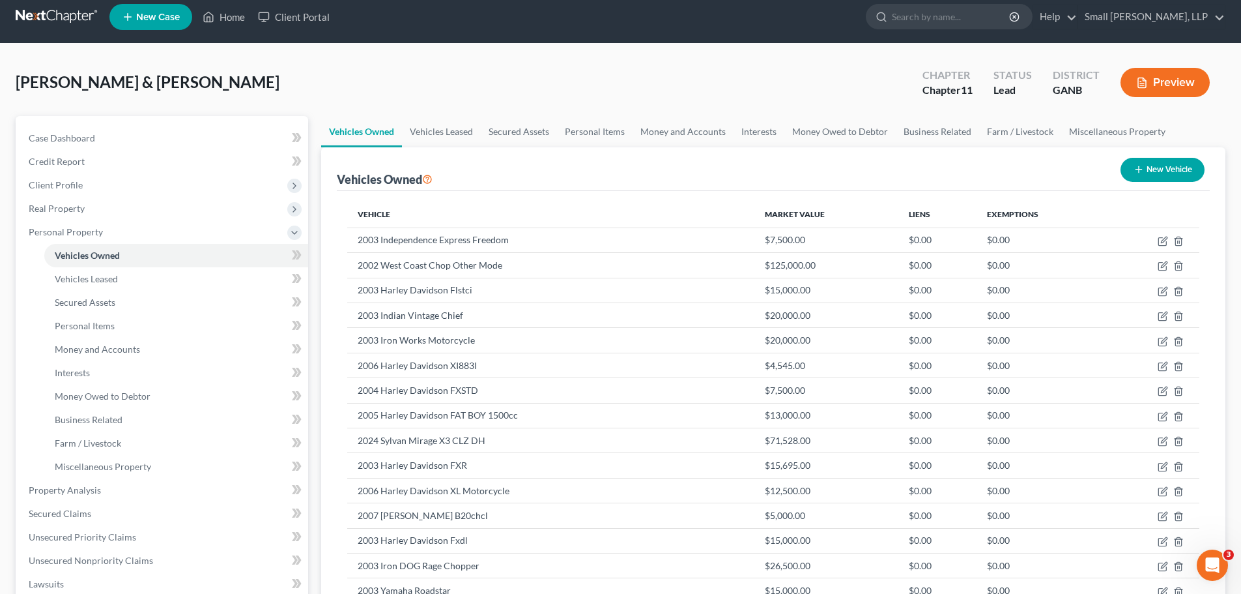
click at [1146, 162] on button "New Vehicle" at bounding box center [1163, 170] width 84 height 24
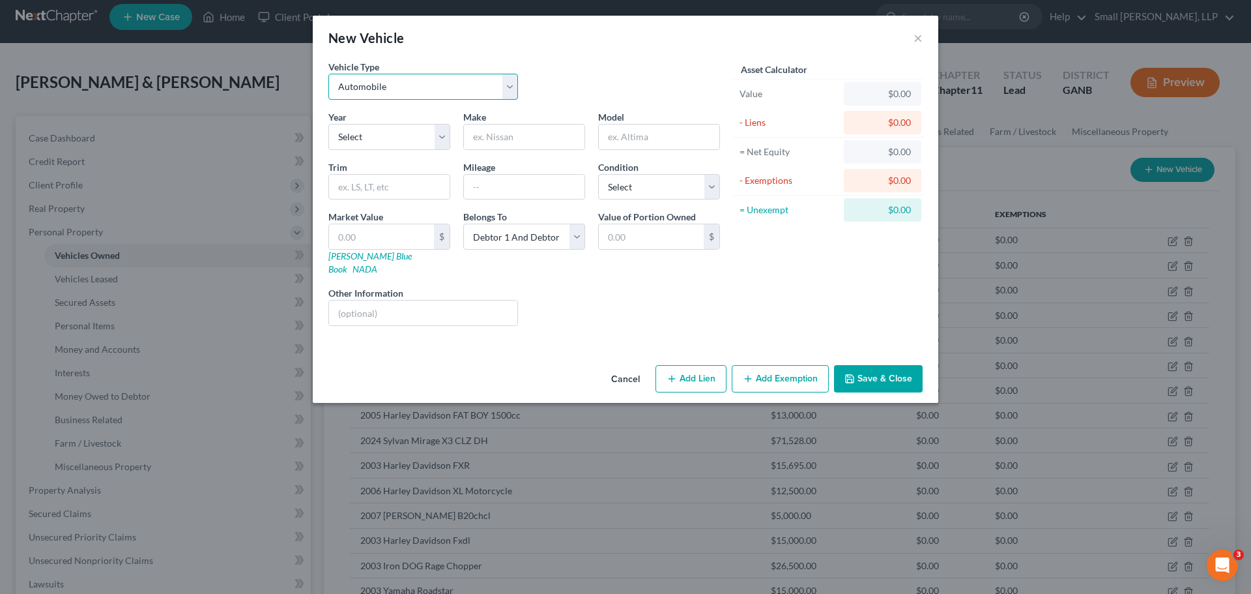
click at [412, 91] on select "Select Automobile Truck Trailer Watercraft Aircraft Motor Home Atv Other Vehicle" at bounding box center [423, 87] width 190 height 26
click at [328, 74] on select "Select Automobile Truck Trailer Watercraft Aircraft Motor Home Atv Other Vehicle" at bounding box center [423, 87] width 190 height 26
click at [359, 147] on select "Select 2026 2025 2024 2023 2022 2021 2020 2019 2018 2017 2016 2015 2014 2013 20…" at bounding box center [389, 137] width 122 height 26
click at [328, 124] on select "Select 2026 2025 2024 2023 2022 2021 2020 2019 2018 2017 2016 2015 2014 2013 20…" at bounding box center [389, 137] width 122 height 26
click at [489, 142] on input "text" at bounding box center [524, 136] width 121 height 25
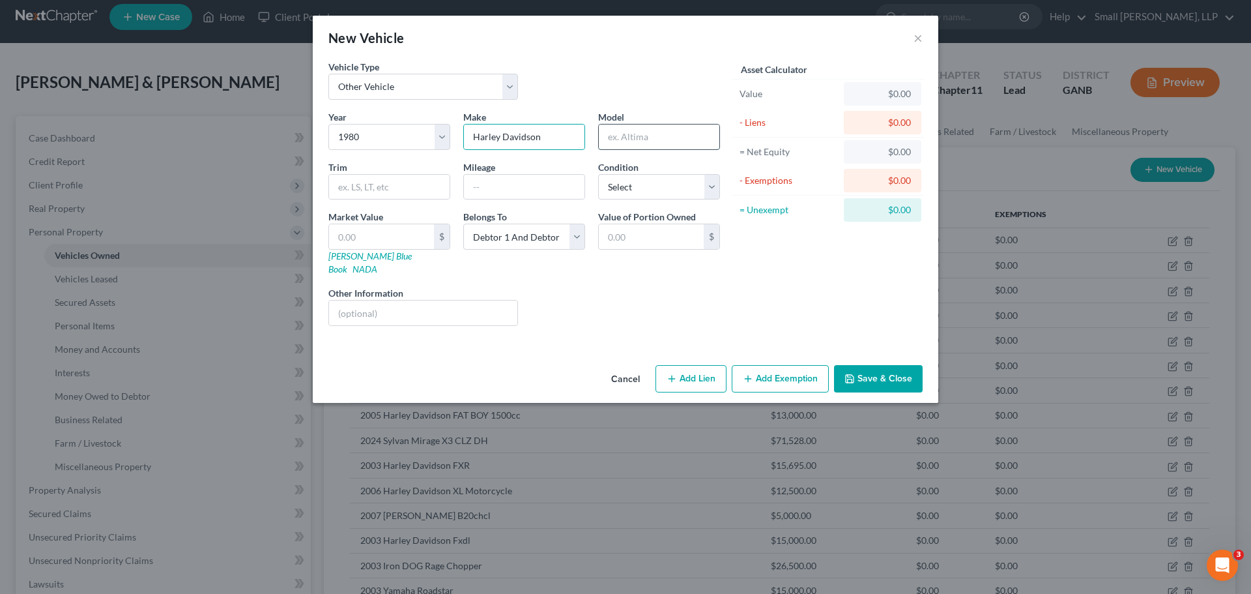
click at [653, 139] on input "text" at bounding box center [659, 136] width 121 height 25
click at [362, 232] on input "text" at bounding box center [381, 236] width 105 height 25
click at [862, 365] on button "Save & Close" at bounding box center [878, 378] width 89 height 27
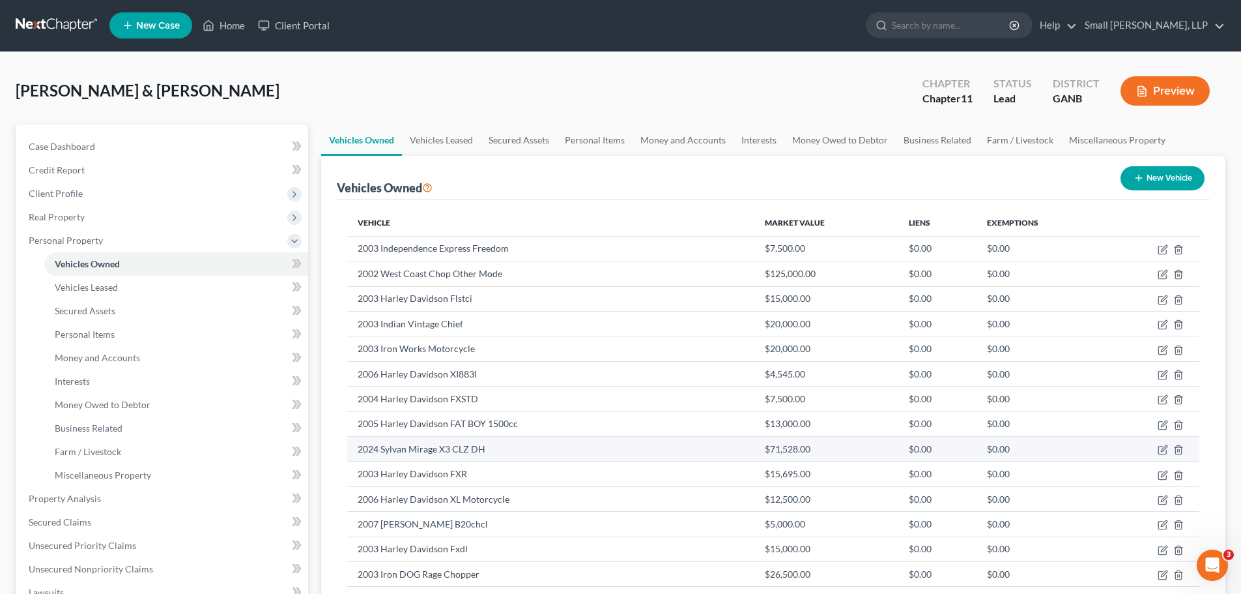
scroll to position [0, 0]
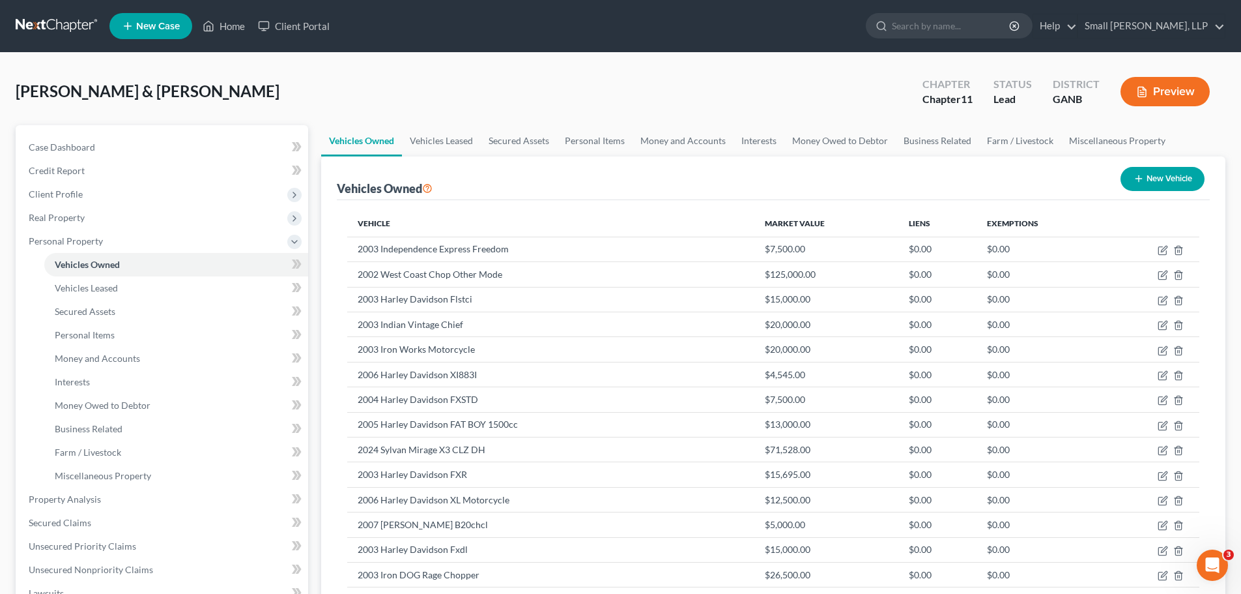
click at [1161, 165] on div "New Vehicle" at bounding box center [1162, 179] width 94 height 35
click at [1155, 175] on button "New Vehicle" at bounding box center [1163, 179] width 84 height 24
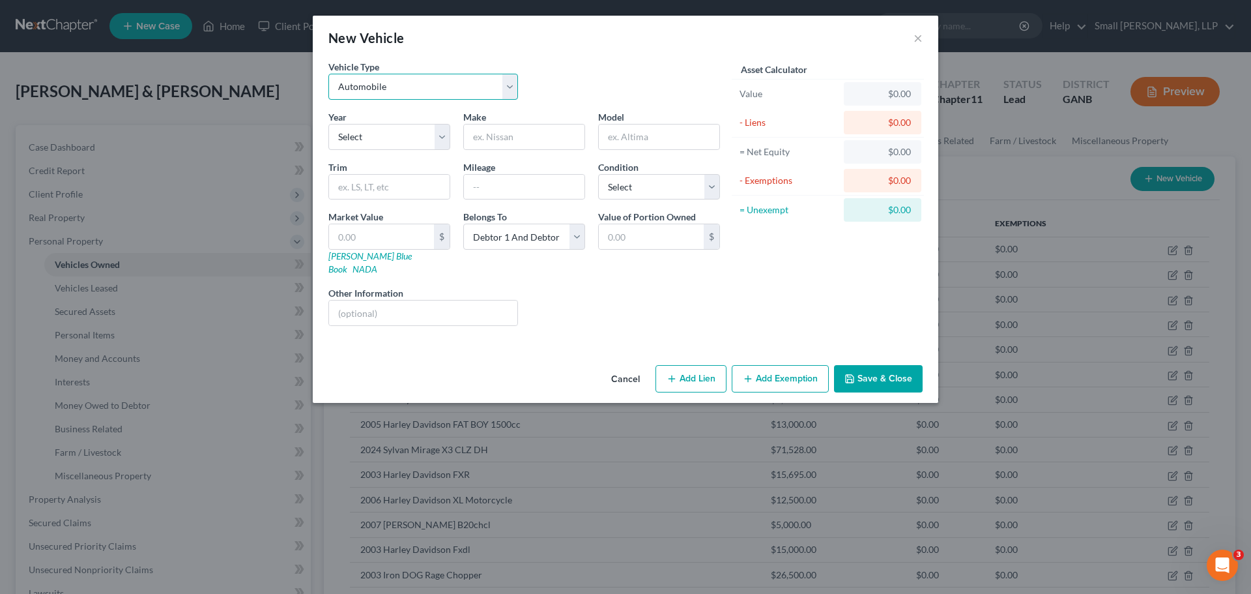
click at [384, 90] on select "Select Automobile Truck Trailer Watercraft Aircraft Motor Home Atv Other Vehicle" at bounding box center [423, 87] width 190 height 26
click at [328, 74] on select "Select Automobile Truck Trailer Watercraft Aircraft Motor Home Atv Other Vehicle" at bounding box center [423, 87] width 190 height 26
click at [413, 137] on select "Select 2026 2025 2024 2023 2022 2021 2020 2019 2018 2017 2016 2015 2014 2013 20…" at bounding box center [389, 137] width 122 height 26
click at [328, 124] on select "Select 2026 2025 2024 2023 2022 2021 2020 2019 2018 2017 2016 2015 2014 2013 20…" at bounding box center [389, 137] width 122 height 26
click at [475, 134] on input "text" at bounding box center [524, 136] width 121 height 25
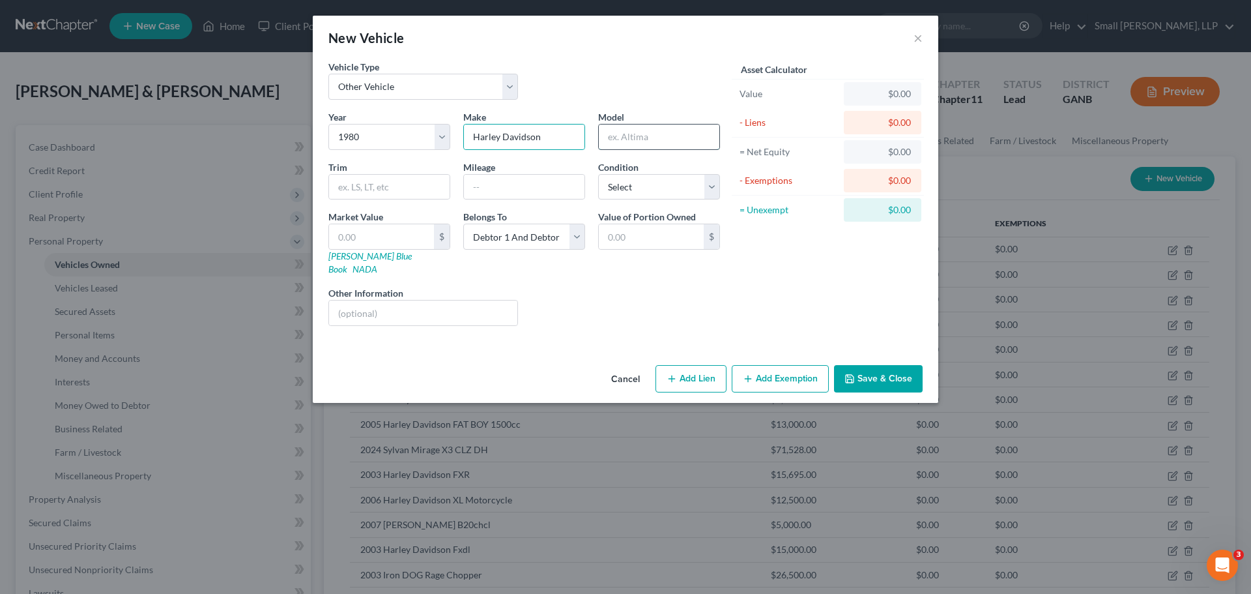
click at [629, 141] on input "text" at bounding box center [659, 136] width 121 height 25
click at [354, 233] on input "text" at bounding box center [381, 236] width 105 height 25
click at [860, 369] on button "Save & Close" at bounding box center [878, 378] width 89 height 27
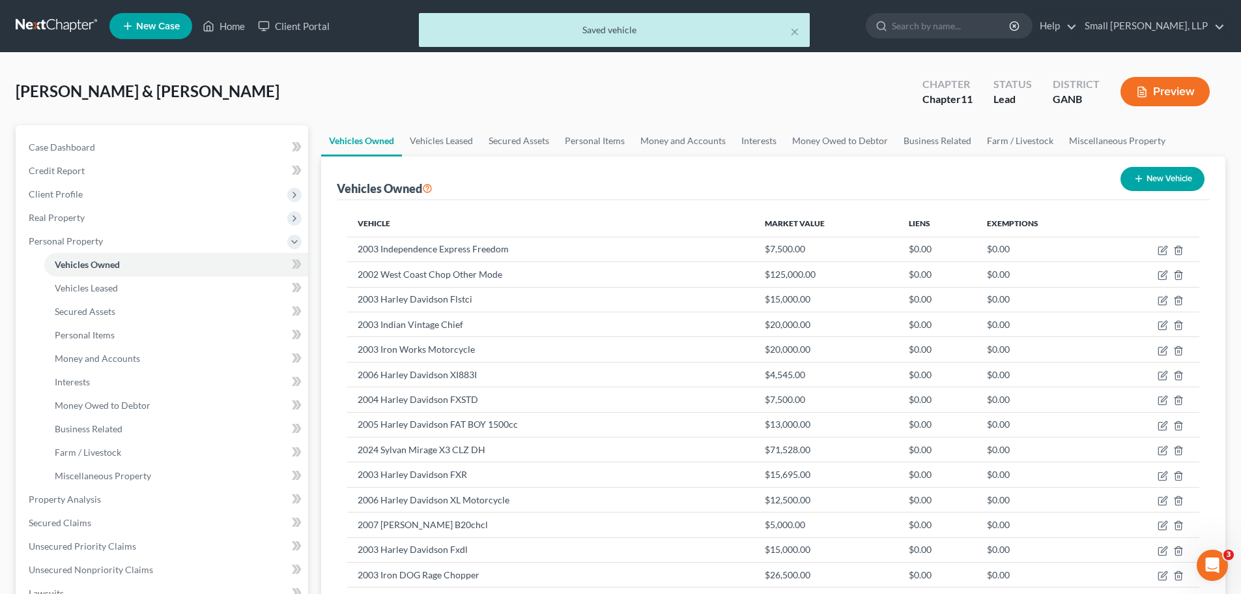
click at [1149, 175] on button "New Vehicle" at bounding box center [1163, 179] width 84 height 24
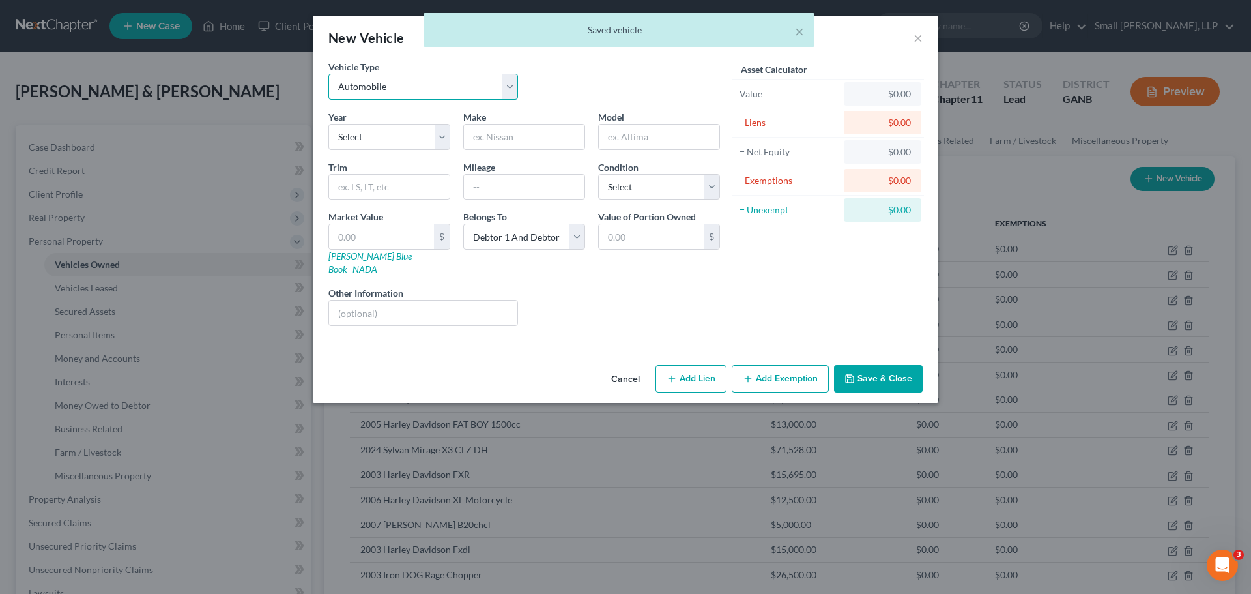
drag, startPoint x: 451, startPoint y: 90, endPoint x: 445, endPoint y: 97, distance: 9.7
click at [451, 90] on select "Select Automobile Truck Trailer Watercraft Aircraft Motor Home Atv Other Vehicle" at bounding box center [423, 87] width 190 height 26
click at [328, 74] on select "Select Automobile Truck Trailer Watercraft Aircraft Motor Home Atv Other Vehicle" at bounding box center [423, 87] width 190 height 26
click at [371, 139] on select "Select 2026 2025 2024 2023 2022 2021 2020 2019 2018 2017 2016 2015 2014 2013 20…" at bounding box center [389, 137] width 122 height 26
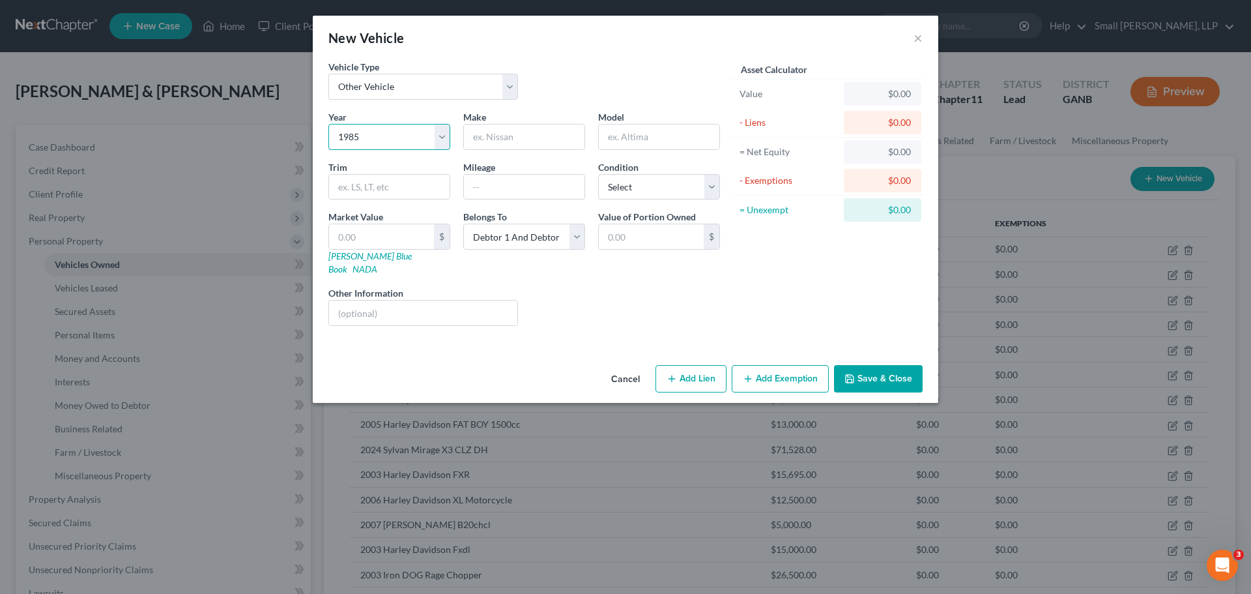
click at [328, 124] on select "Select 2026 2025 2024 2023 2022 2021 2020 2019 2018 2017 2016 2015 2014 2013 20…" at bounding box center [389, 137] width 122 height 26
click at [491, 137] on input "text" at bounding box center [524, 136] width 121 height 25
click at [354, 243] on input "text" at bounding box center [381, 236] width 105 height 25
click at [864, 366] on button "Save & Close" at bounding box center [878, 378] width 89 height 27
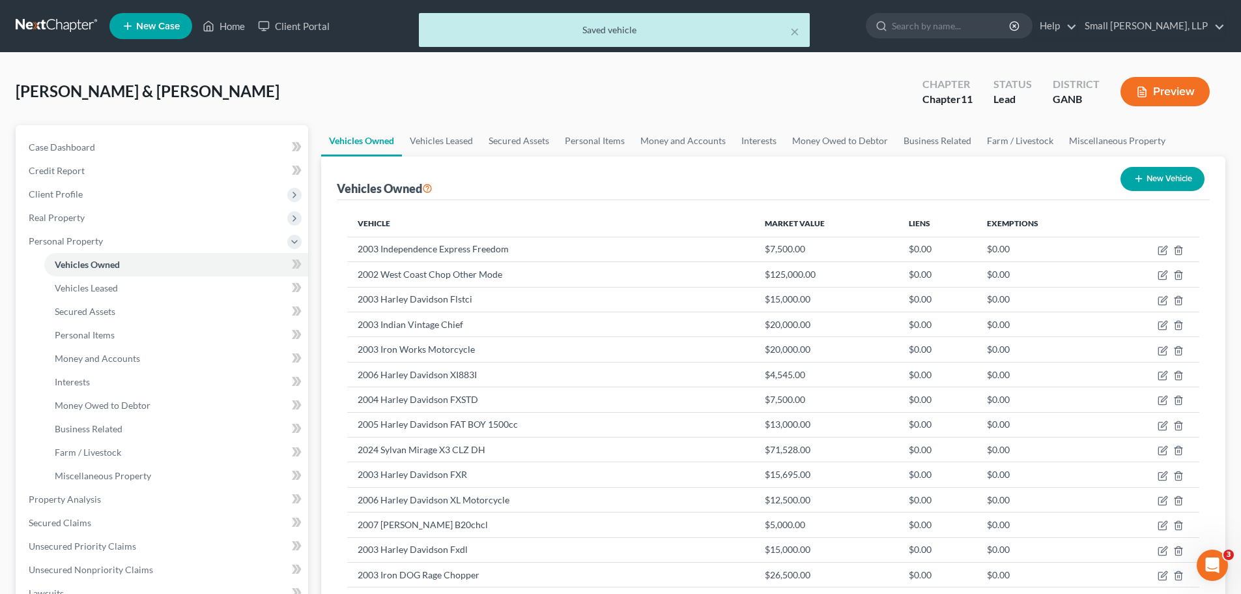
click at [1181, 182] on button "New Vehicle" at bounding box center [1163, 179] width 84 height 24
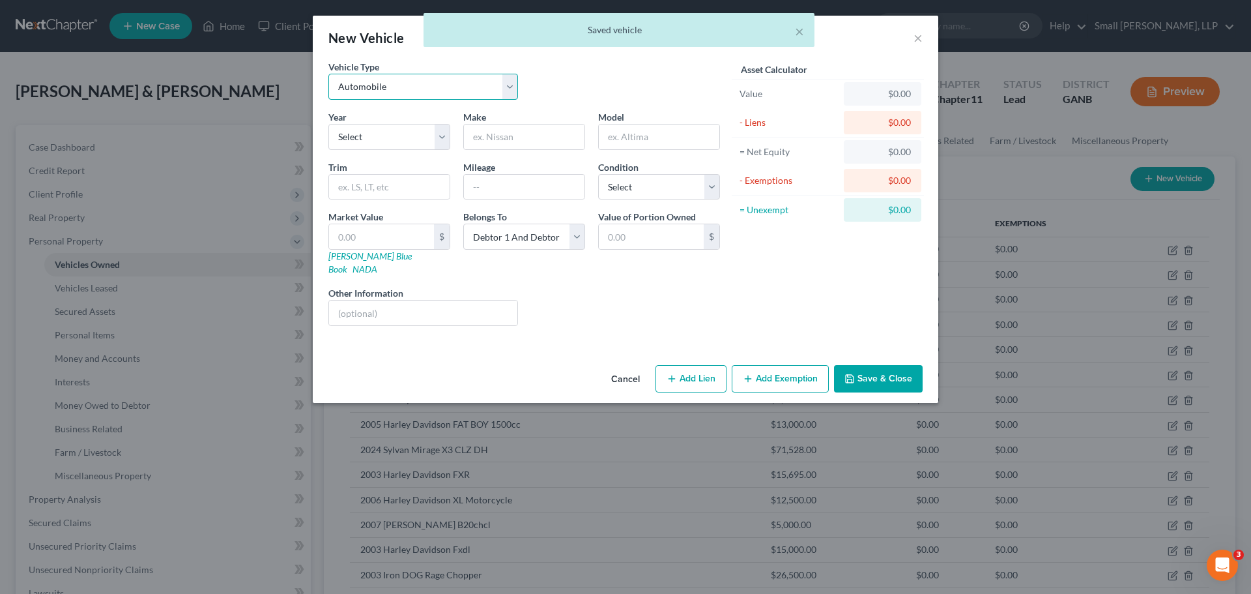
click at [423, 81] on select "Select Automobile Truck Trailer Watercraft Aircraft Motor Home Atv Other Vehicle" at bounding box center [423, 87] width 190 height 26
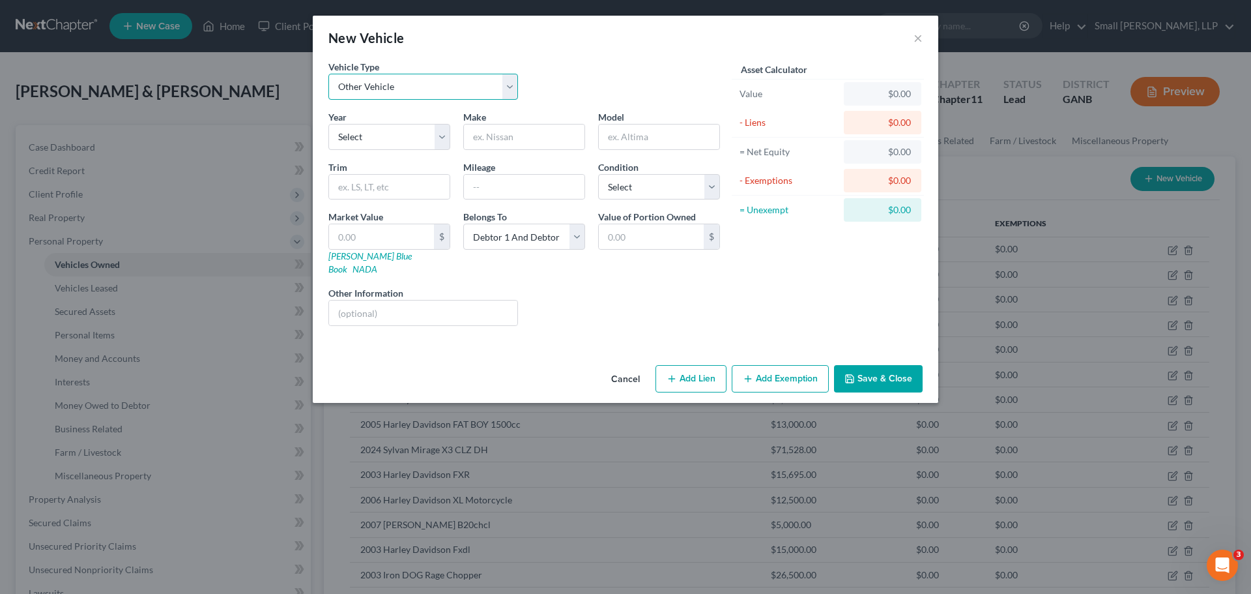
click at [328, 74] on select "Select Automobile Truck Trailer Watercraft Aircraft Motor Home Atv Other Vehicle" at bounding box center [423, 87] width 190 height 26
click at [394, 141] on select "Select 2026 2025 2024 2023 2022 2021 2020 2019 2018 2017 2016 2015 2014 2013 20…" at bounding box center [389, 137] width 122 height 26
click at [328, 124] on select "Select 2026 2025 2024 2023 2022 2021 2020 2019 2018 2017 2016 2015 2014 2013 20…" at bounding box center [389, 137] width 122 height 26
click at [485, 137] on input "text" at bounding box center [524, 136] width 121 height 25
click at [605, 137] on input "text" at bounding box center [659, 136] width 121 height 25
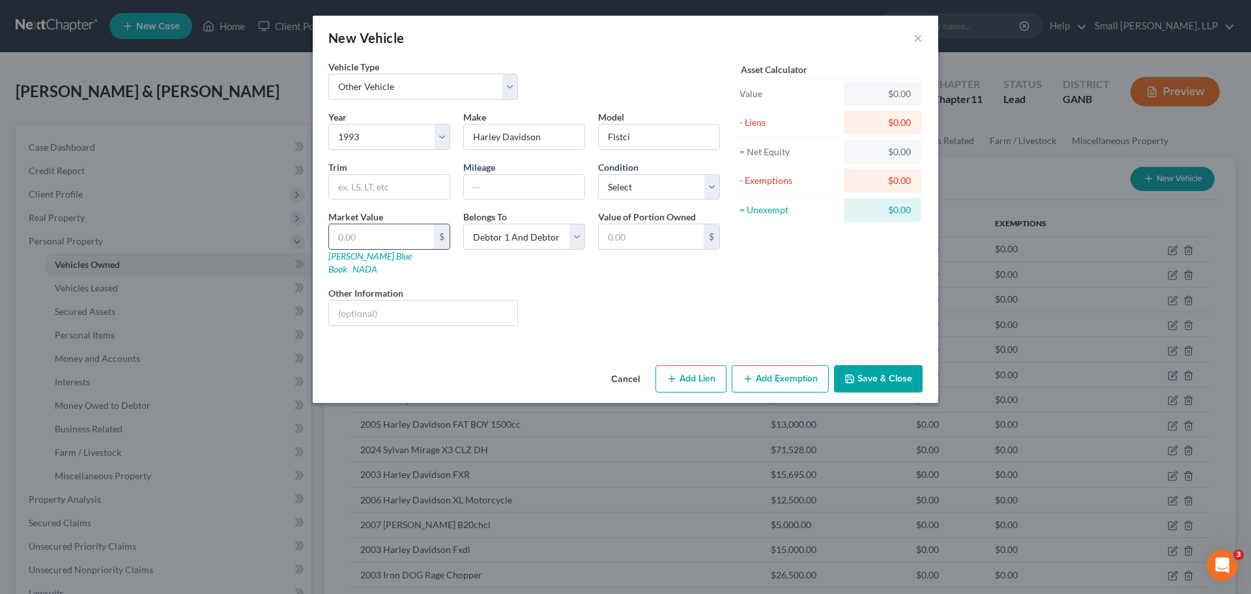
click at [363, 234] on input "text" at bounding box center [381, 236] width 105 height 25
click at [868, 367] on button "Save & Close" at bounding box center [878, 378] width 89 height 27
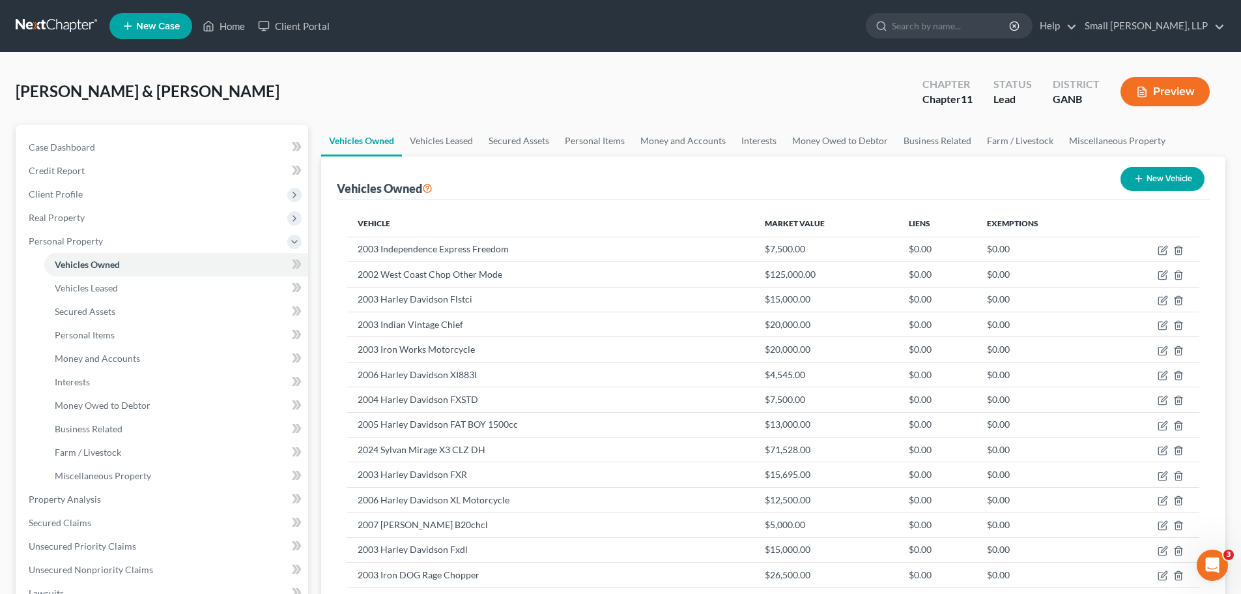
click at [1143, 177] on button "New Vehicle" at bounding box center [1163, 179] width 84 height 24
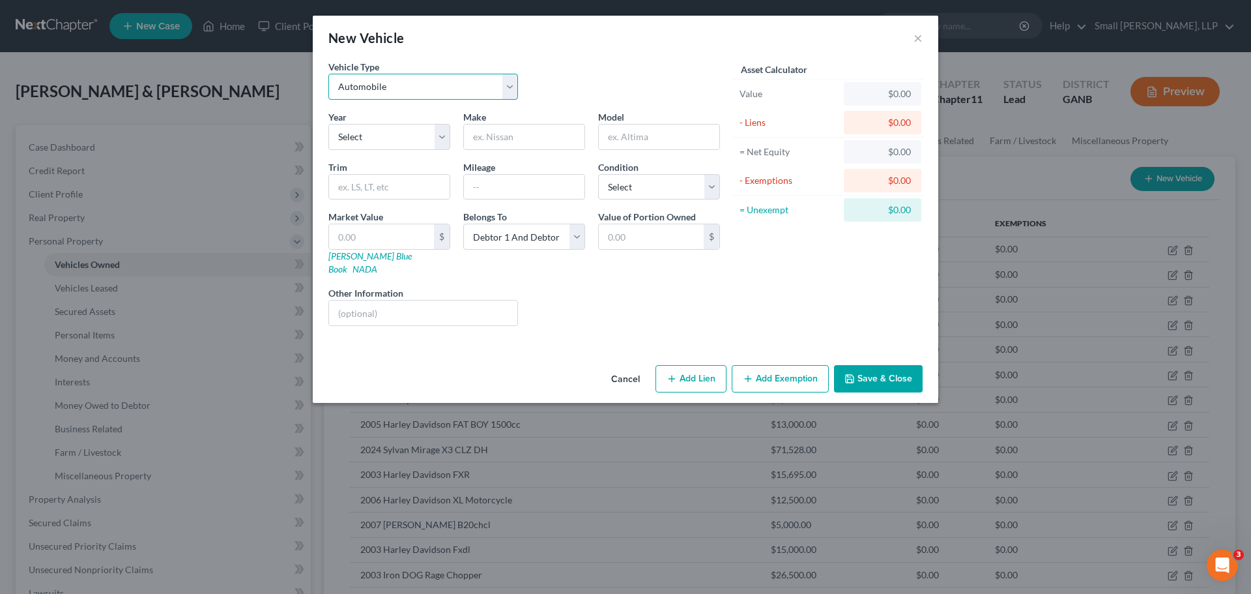
click at [487, 94] on select "Select Automobile Truck Trailer Watercraft Aircraft Motor Home Atv Other Vehicle" at bounding box center [423, 87] width 190 height 26
click at [328, 74] on select "Select Automobile Truck Trailer Watercraft Aircraft Motor Home Atv Other Vehicle" at bounding box center [423, 87] width 190 height 26
click at [402, 137] on select "Select 2026 2025 2024 2023 2022 2021 2020 2019 2018 2017 2016 2015 2014 2013 20…" at bounding box center [389, 137] width 122 height 26
click at [328, 124] on select "Select 2026 2025 2024 2023 2022 2021 2020 2019 2018 2017 2016 2015 2014 2013 20…" at bounding box center [389, 137] width 122 height 26
click at [492, 137] on input "text" at bounding box center [524, 136] width 121 height 25
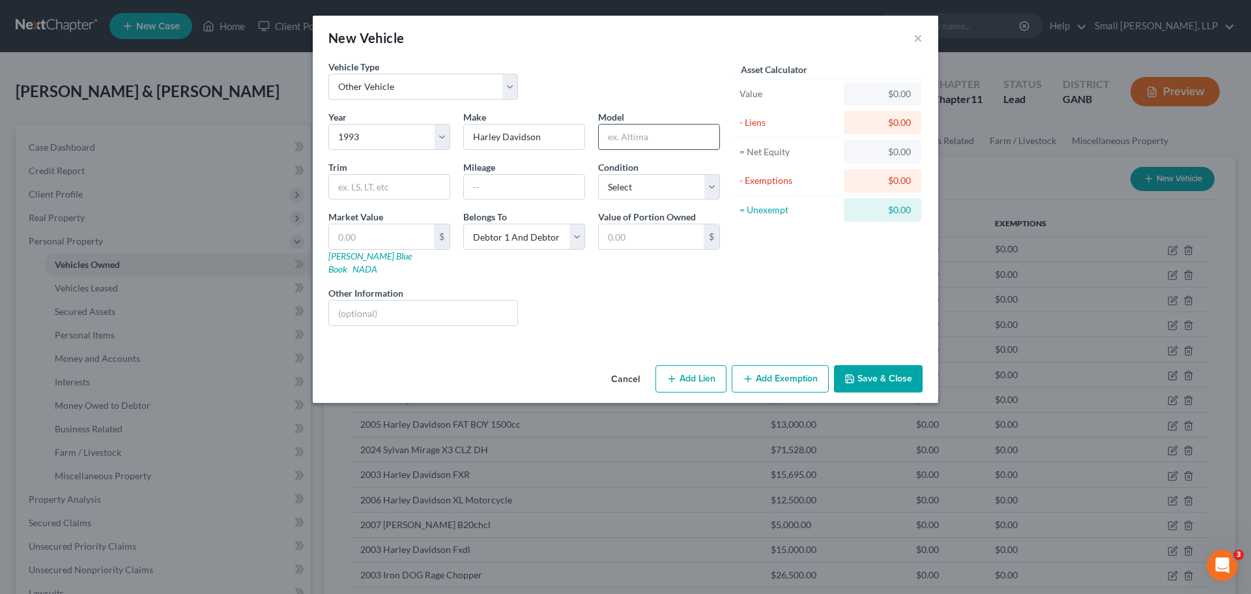
click at [640, 127] on input "text" at bounding box center [659, 136] width 121 height 25
click at [373, 233] on input "text" at bounding box center [381, 236] width 105 height 25
click at [896, 366] on button "Save & Close" at bounding box center [878, 378] width 89 height 27
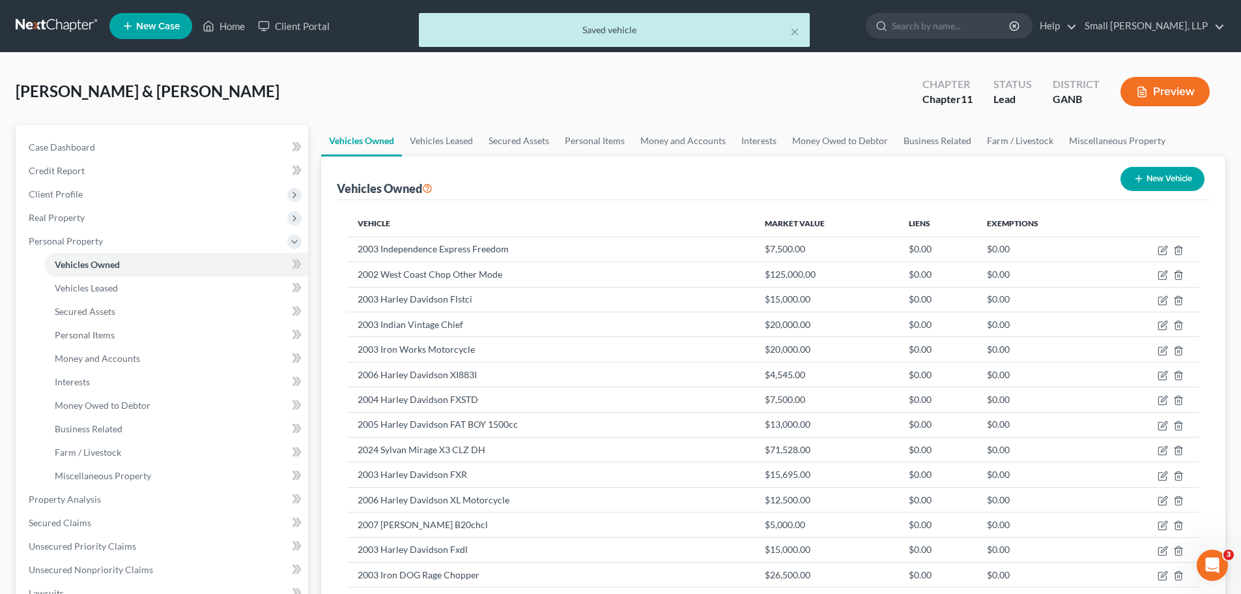
click at [1176, 177] on button "New Vehicle" at bounding box center [1163, 179] width 84 height 24
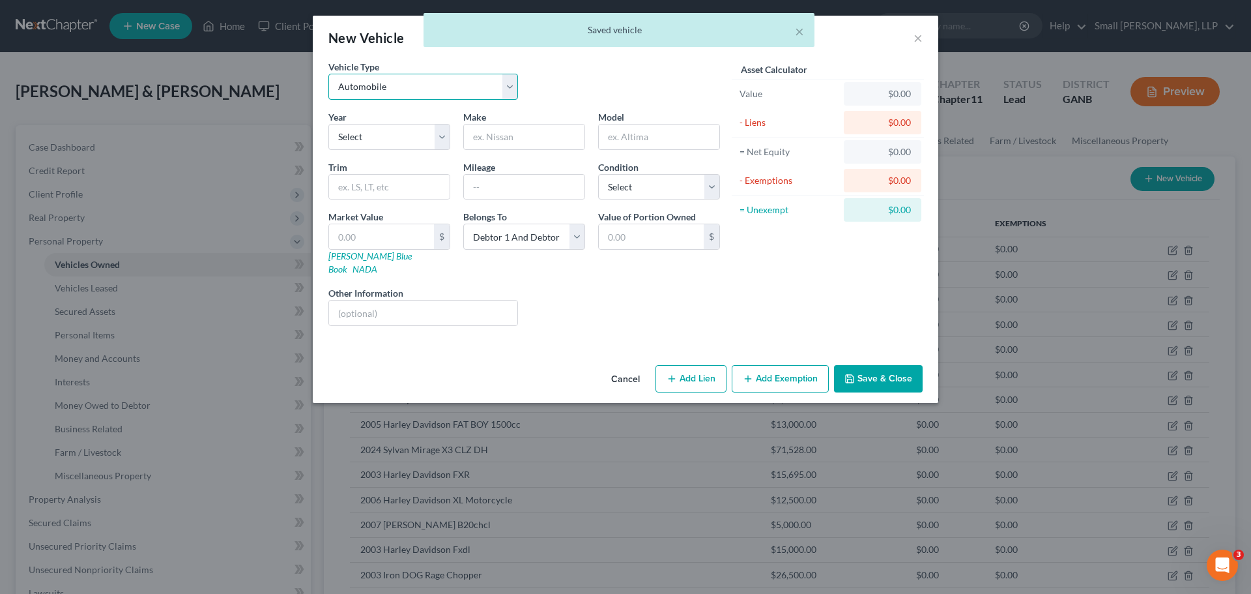
click at [423, 87] on select "Select Automobile Truck Trailer Watercraft Aircraft Motor Home Atv Other Vehicle" at bounding box center [423, 87] width 190 height 26
click at [328, 74] on select "Select Automobile Truck Trailer Watercraft Aircraft Motor Home Atv Other Vehicle" at bounding box center [423, 87] width 190 height 26
click at [373, 141] on select "Select 2026 2025 2024 2023 2022 2021 2020 2019 2018 2017 2016 2015 2014 2013 20…" at bounding box center [389, 137] width 122 height 26
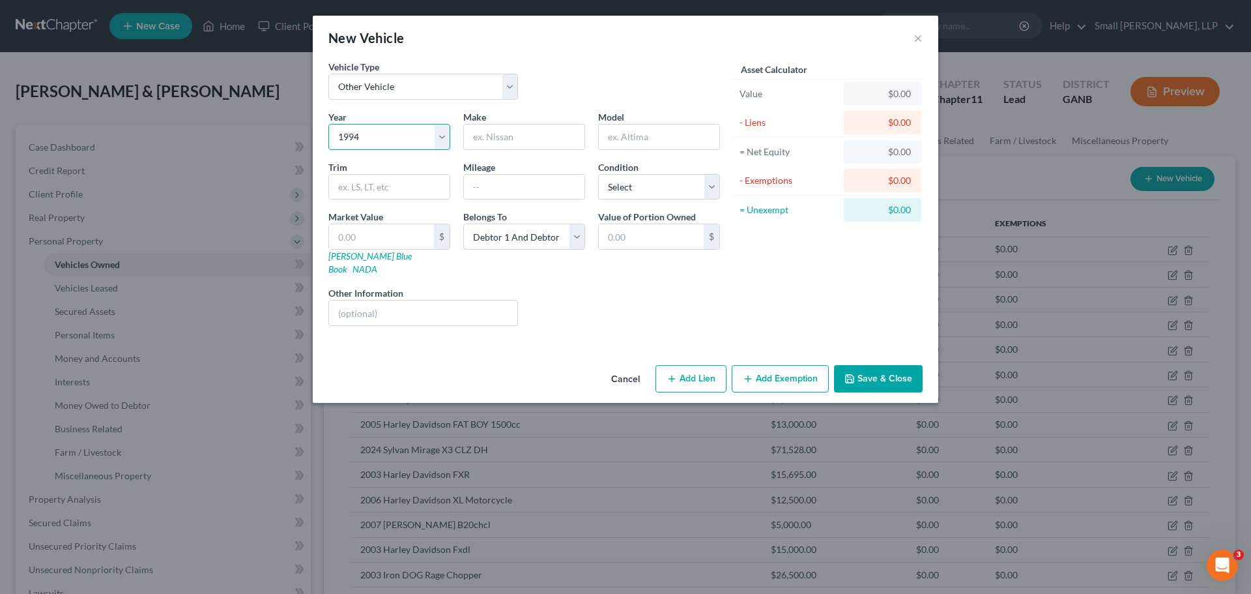
click at [328, 124] on select "Select 2026 2025 2024 2023 2022 2021 2020 2019 2018 2017 2016 2015 2014 2013 20…" at bounding box center [389, 137] width 122 height 26
click at [486, 139] on input "text" at bounding box center [524, 136] width 121 height 25
click at [642, 137] on input "text" at bounding box center [659, 136] width 121 height 25
click at [392, 237] on input "text" at bounding box center [381, 236] width 105 height 25
click at [859, 367] on button "Save & Close" at bounding box center [878, 378] width 89 height 27
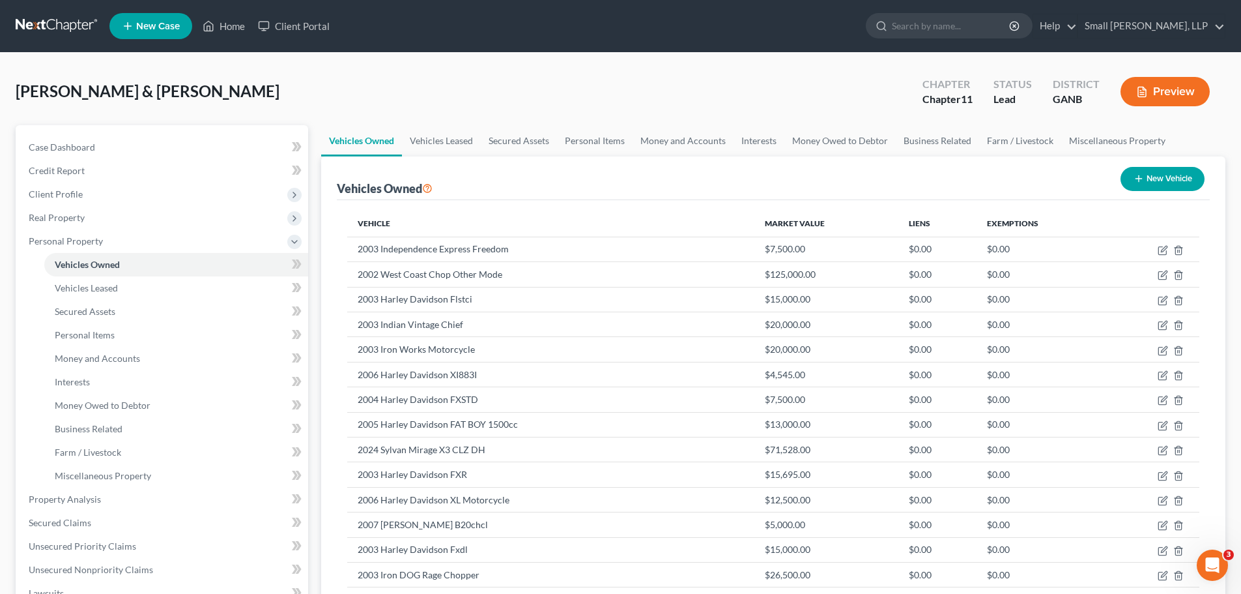
click at [1158, 164] on div "New Vehicle" at bounding box center [1162, 179] width 94 height 35
click at [1154, 177] on button "New Vehicle" at bounding box center [1163, 179] width 84 height 24
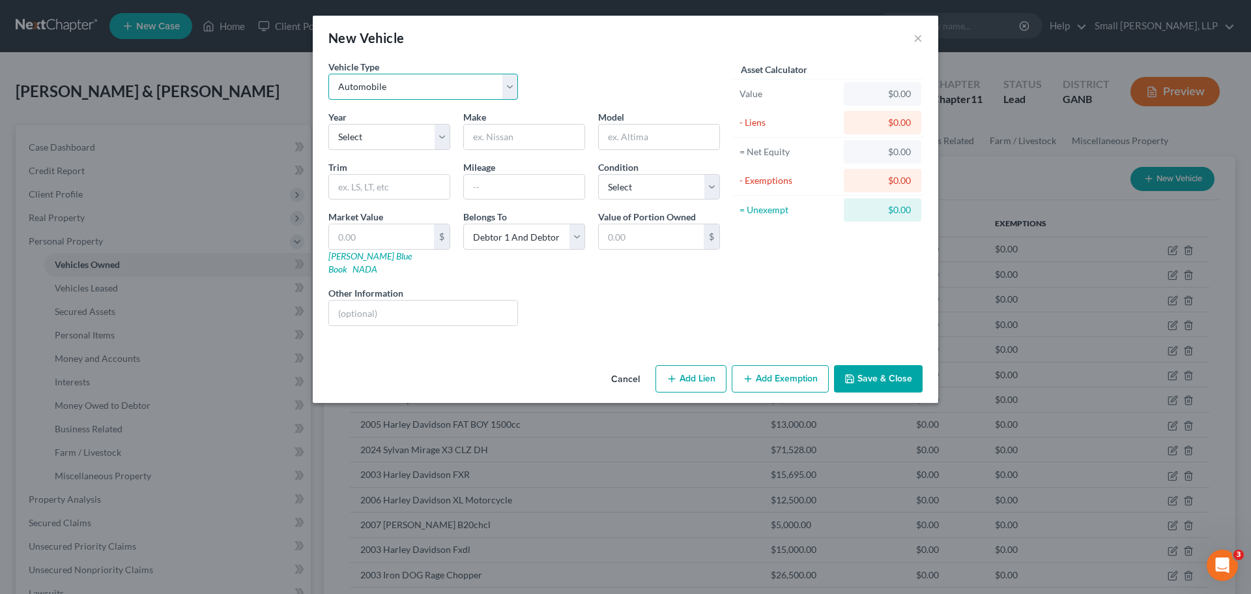
click at [443, 93] on select "Select Automobile Truck Trailer Watercraft Aircraft Motor Home Atv Other Vehicle" at bounding box center [423, 87] width 190 height 26
click at [328, 74] on select "Select Automobile Truck Trailer Watercraft Aircraft Motor Home Atv Other Vehicle" at bounding box center [423, 87] width 190 height 26
click at [408, 137] on select "Select 2026 2025 2024 2023 2022 2021 2020 2019 2018 2017 2016 2015 2014 2013 20…" at bounding box center [389, 137] width 122 height 26
click at [328, 124] on select "Select 2026 2025 2024 2023 2022 2021 2020 2019 2018 2017 2016 2015 2014 2013 20…" at bounding box center [389, 137] width 122 height 26
click at [486, 138] on input "text" at bounding box center [524, 136] width 121 height 25
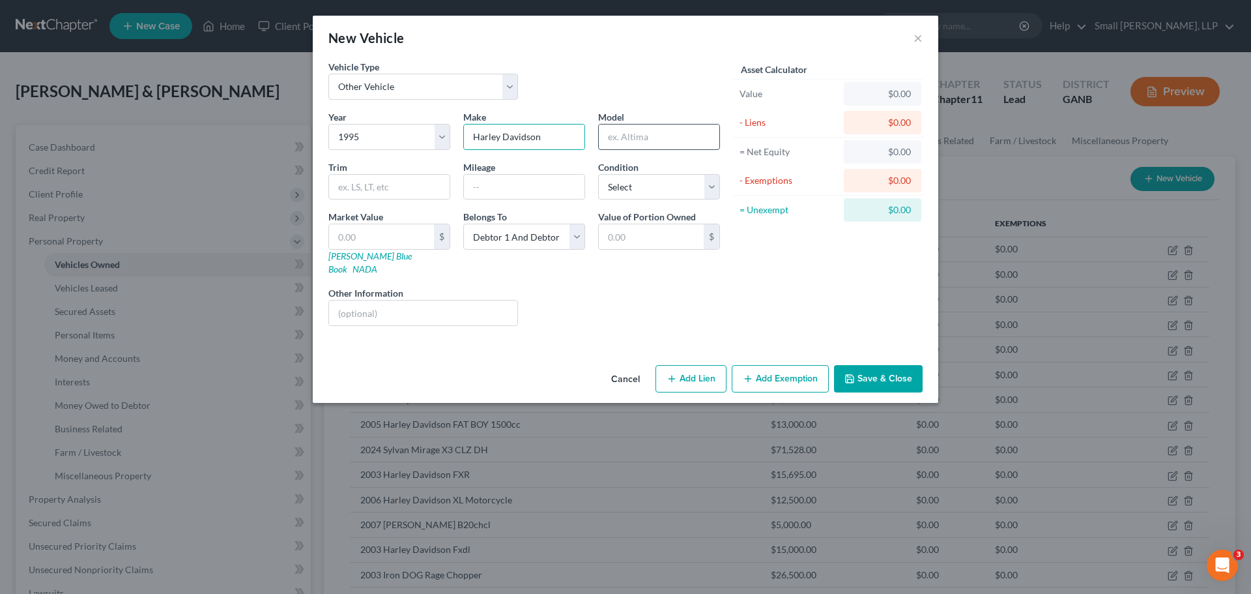
click at [620, 136] on input "text" at bounding box center [659, 136] width 121 height 25
click at [364, 244] on input "text" at bounding box center [381, 236] width 105 height 25
click at [845, 365] on button "Save & Close" at bounding box center [878, 378] width 89 height 27
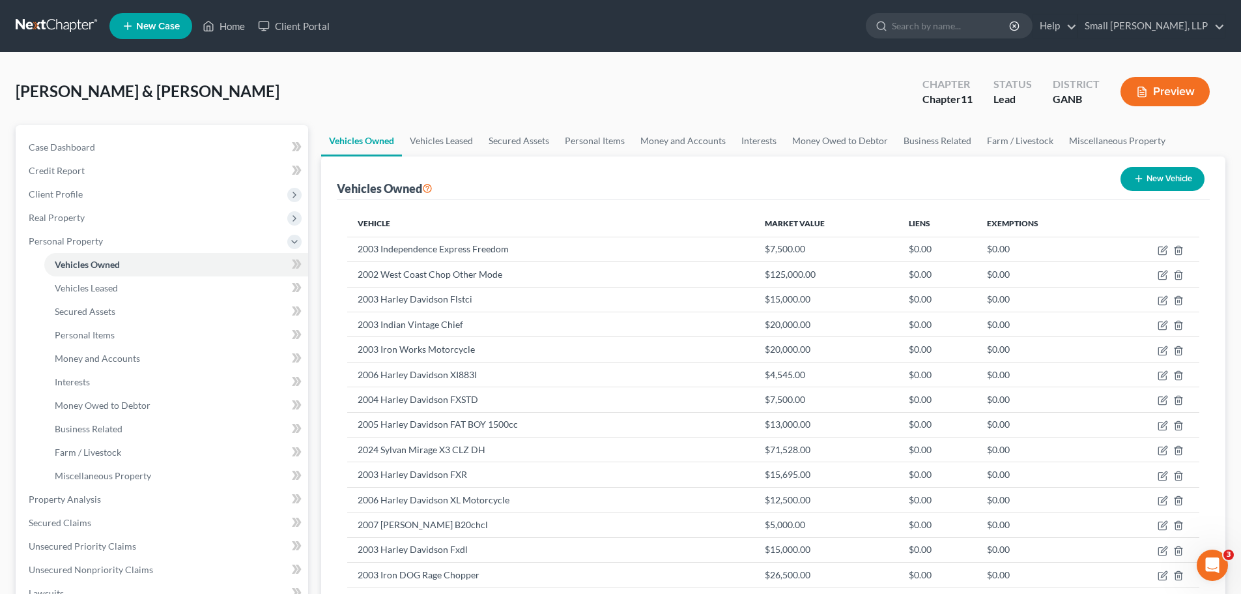
click at [1143, 184] on button "New Vehicle" at bounding box center [1163, 179] width 84 height 24
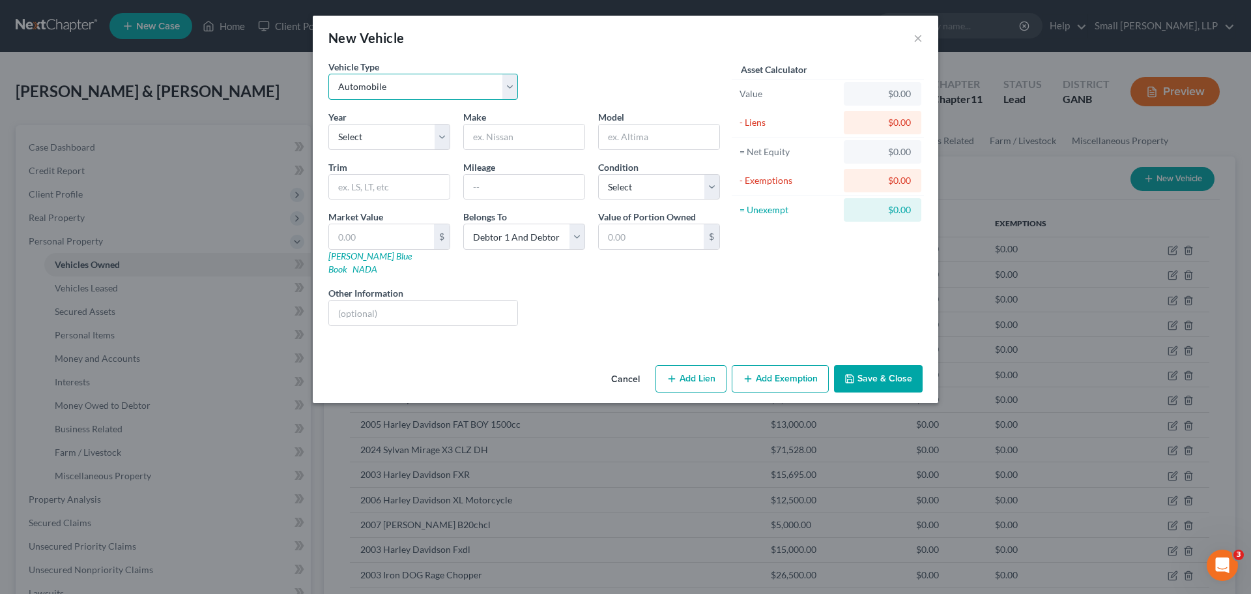
click at [466, 81] on select "Select Automobile Truck Trailer Watercraft Aircraft Motor Home Atv Other Vehicle" at bounding box center [423, 87] width 190 height 26
click at [328, 74] on select "Select Automobile Truck Trailer Watercraft Aircraft Motor Home Atv Other Vehicle" at bounding box center [423, 87] width 190 height 26
click at [431, 137] on select "Select 2026 2025 2024 2023 2022 2021 2020 2019 2018 2017 2016 2015 2014 2013 20…" at bounding box center [389, 137] width 122 height 26
click at [328, 124] on select "Select 2026 2025 2024 2023 2022 2021 2020 2019 2018 2017 2016 2015 2014 2013 20…" at bounding box center [389, 137] width 122 height 26
click at [498, 143] on input "text" at bounding box center [524, 136] width 121 height 25
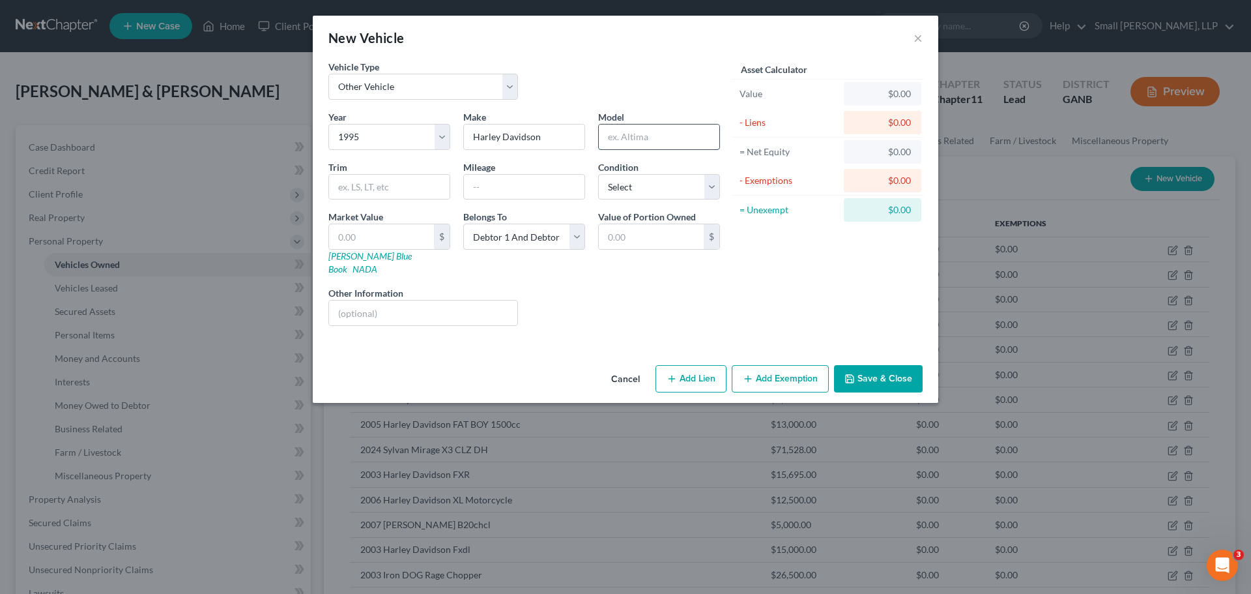
drag, startPoint x: 674, startPoint y: 143, endPoint x: 677, endPoint y: 149, distance: 7.0
click at [674, 143] on input "text" at bounding box center [659, 136] width 121 height 25
click at [345, 235] on input "text" at bounding box center [381, 236] width 105 height 25
click at [838, 365] on button "Save & Close" at bounding box center [878, 378] width 89 height 27
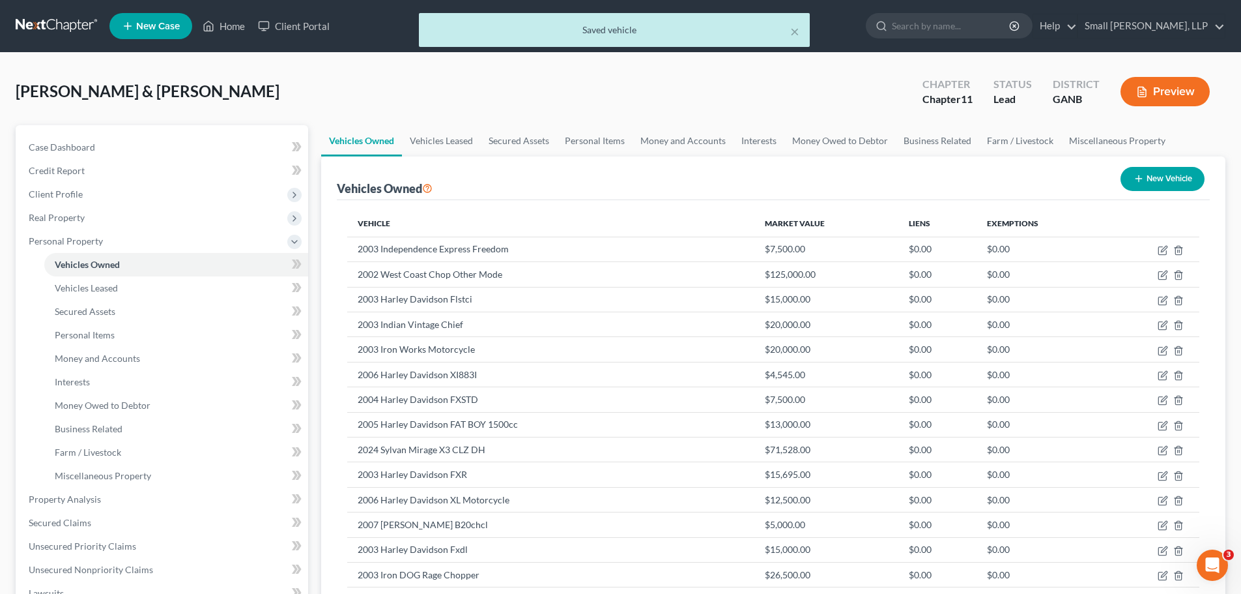
click at [1170, 171] on button "New Vehicle" at bounding box center [1163, 179] width 84 height 24
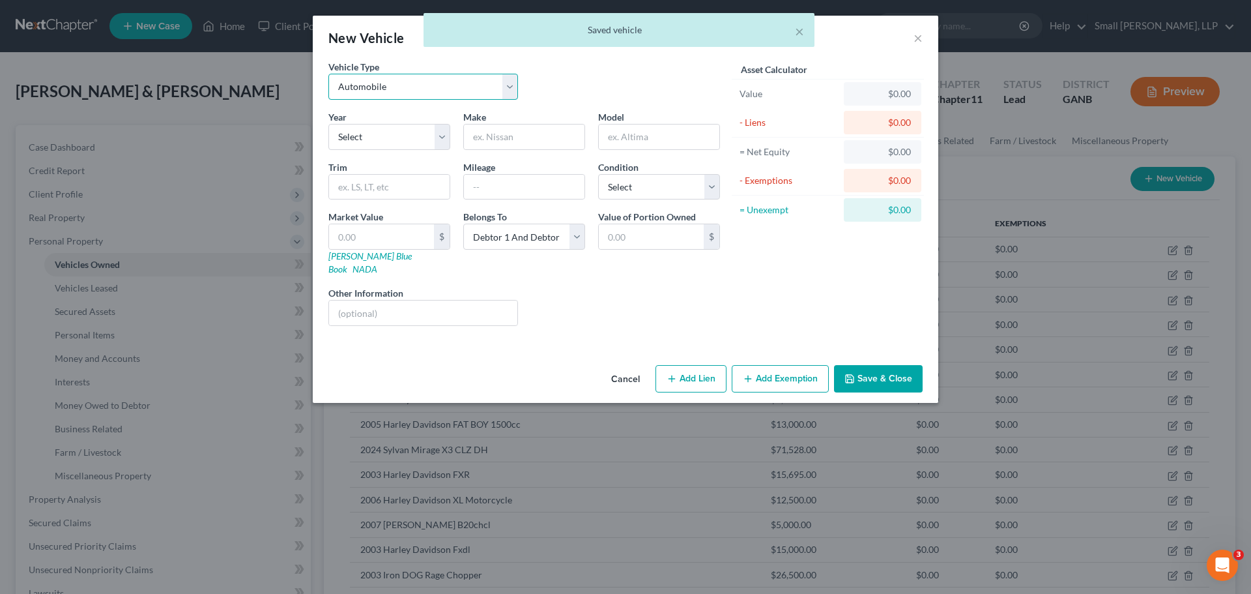
click at [472, 89] on select "Select Automobile Truck Trailer Watercraft Aircraft Motor Home Atv Other Vehicle" at bounding box center [423, 87] width 190 height 26
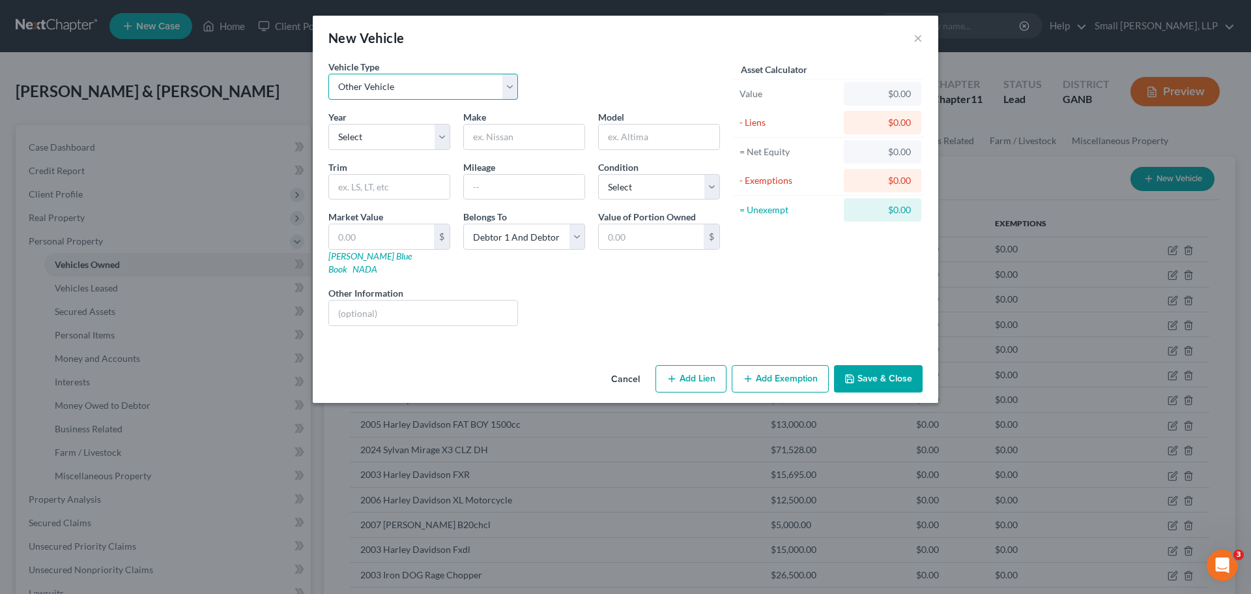
click at [328, 74] on select "Select Automobile Truck Trailer Watercraft Aircraft Motor Home Atv Other Vehicle" at bounding box center [423, 87] width 190 height 26
click at [381, 142] on select "Select 2026 2025 2024 2023 2022 2021 2020 2019 2018 2017 2016 2015 2014 2013 20…" at bounding box center [389, 137] width 122 height 26
click at [328, 124] on select "Select 2026 2025 2024 2023 2022 2021 2020 2019 2018 2017 2016 2015 2014 2013 20…" at bounding box center [389, 137] width 122 height 26
click at [500, 134] on input "text" at bounding box center [524, 136] width 121 height 25
click at [636, 138] on input "text" at bounding box center [659, 136] width 121 height 25
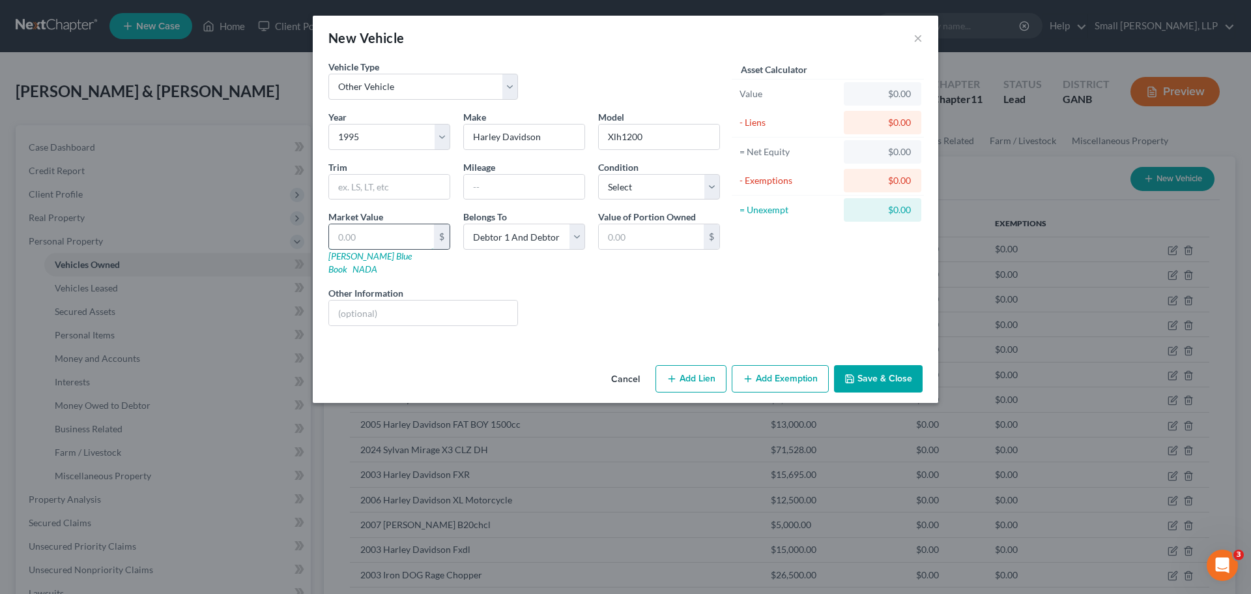
click at [358, 233] on input "text" at bounding box center [381, 236] width 105 height 25
click at [853, 365] on button "Save & Close" at bounding box center [878, 378] width 89 height 27
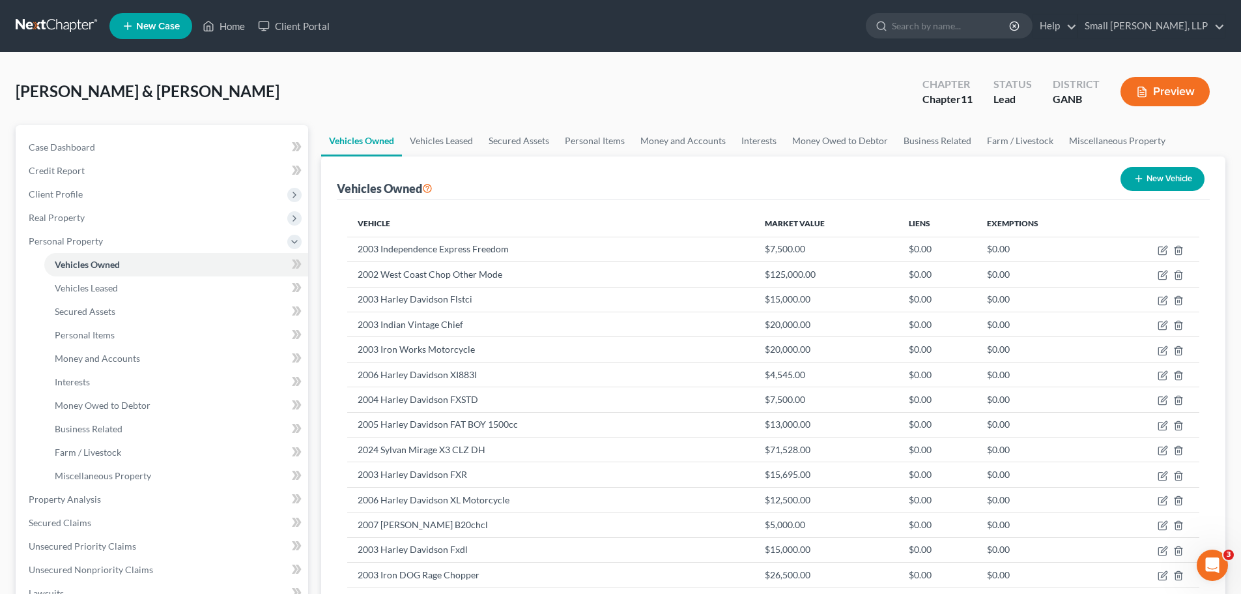
click at [1181, 182] on button "New Vehicle" at bounding box center [1163, 179] width 84 height 24
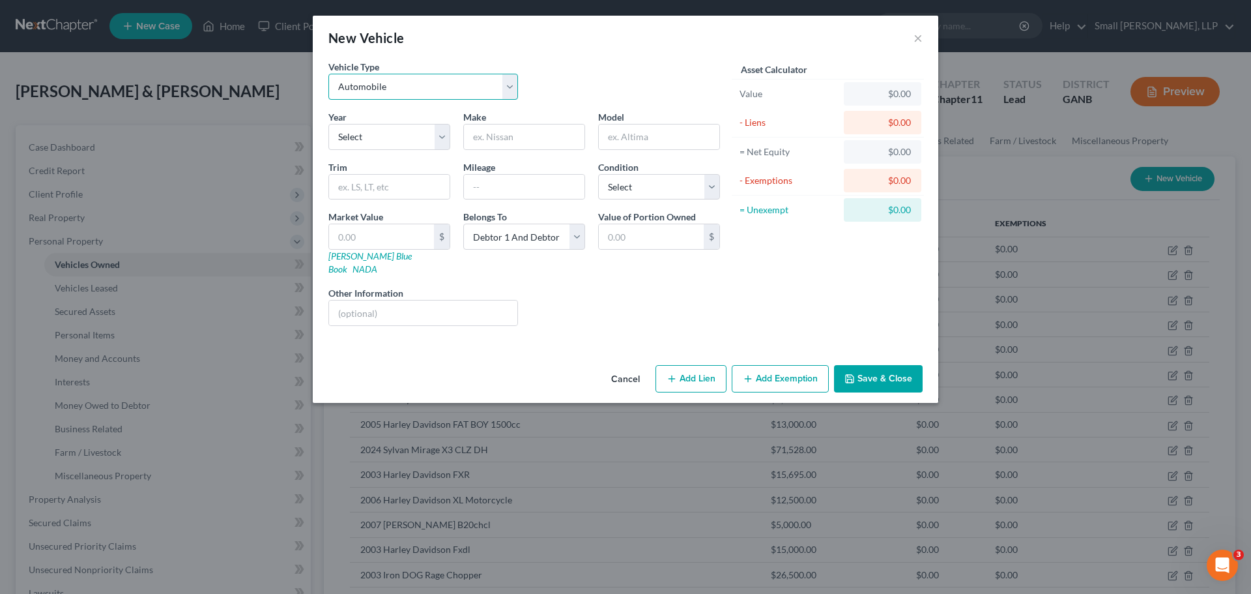
click at [392, 94] on select "Select Automobile Truck Trailer Watercraft Aircraft Motor Home Atv Other Vehicle" at bounding box center [423, 87] width 190 height 26
click at [328, 74] on select "Select Automobile Truck Trailer Watercraft Aircraft Motor Home Atv Other Vehicle" at bounding box center [423, 87] width 190 height 26
click at [401, 141] on select "Select 2026 2025 2024 2023 2022 2021 2020 2019 2018 2017 2016 2015 2014 2013 20…" at bounding box center [389, 137] width 122 height 26
click at [328, 124] on select "Select 2026 2025 2024 2023 2022 2021 2020 2019 2018 2017 2016 2015 2014 2013 20…" at bounding box center [389, 137] width 122 height 26
click at [475, 136] on input "text" at bounding box center [524, 136] width 121 height 25
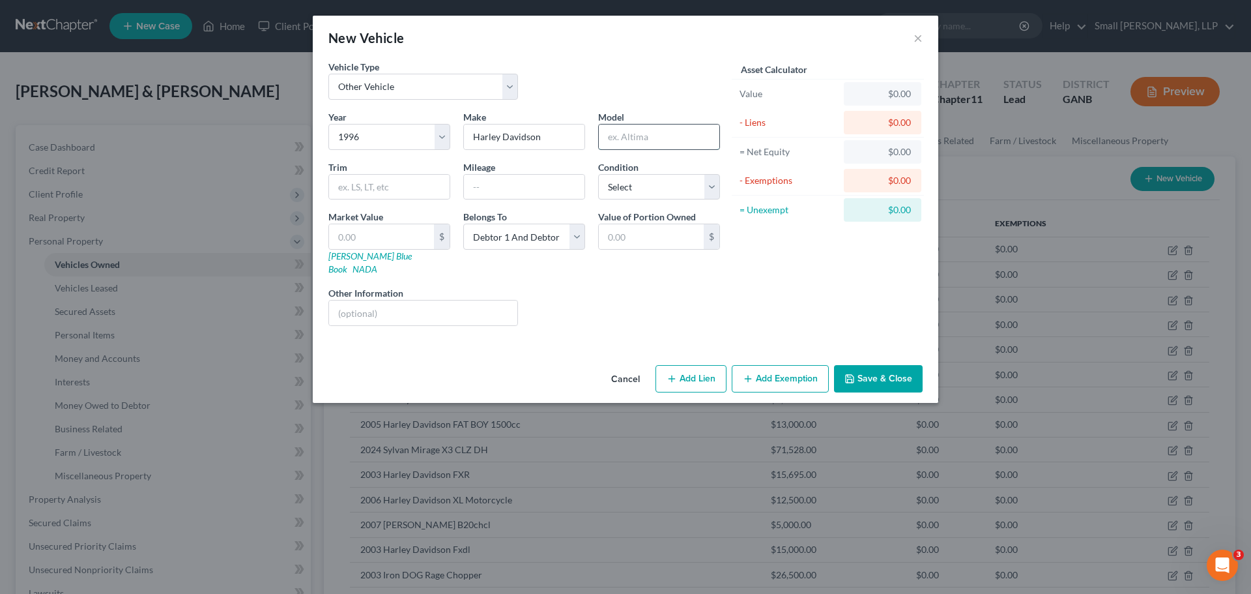
click at [616, 139] on input "text" at bounding box center [659, 136] width 121 height 25
click at [408, 232] on input "text" at bounding box center [381, 236] width 105 height 25
click at [867, 368] on button "Save & Close" at bounding box center [878, 378] width 89 height 27
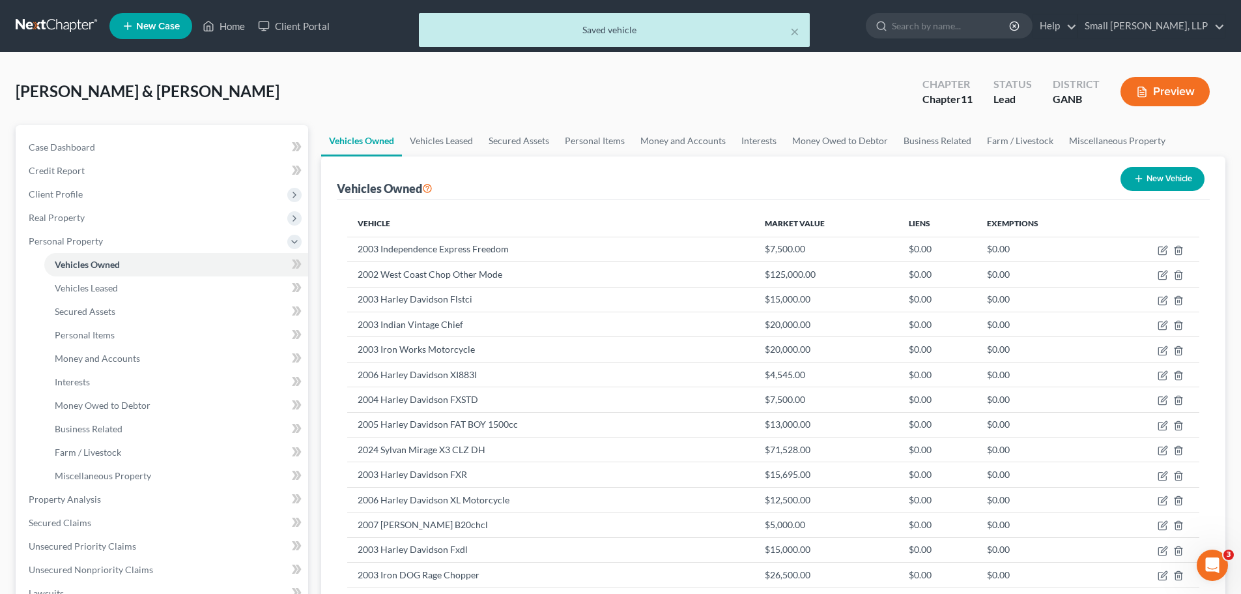
click at [1173, 178] on button "New Vehicle" at bounding box center [1163, 179] width 84 height 24
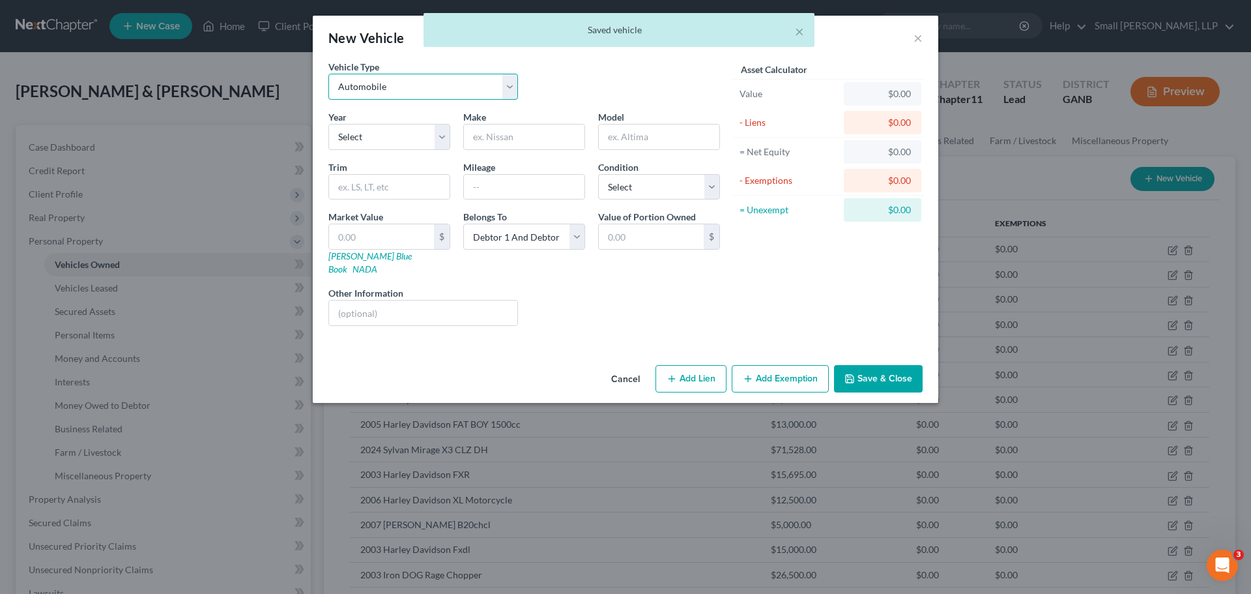
click at [472, 89] on select "Select Automobile Truck Trailer Watercraft Aircraft Motor Home Atv Other Vehicle" at bounding box center [423, 87] width 190 height 26
click at [328, 74] on select "Select Automobile Truck Trailer Watercraft Aircraft Motor Home Atv Other Vehicle" at bounding box center [423, 87] width 190 height 26
click at [375, 137] on select "Select 2026 2025 2024 2023 2022 2021 2020 2019 2018 2017 2016 2015 2014 2013 20…" at bounding box center [389, 137] width 122 height 26
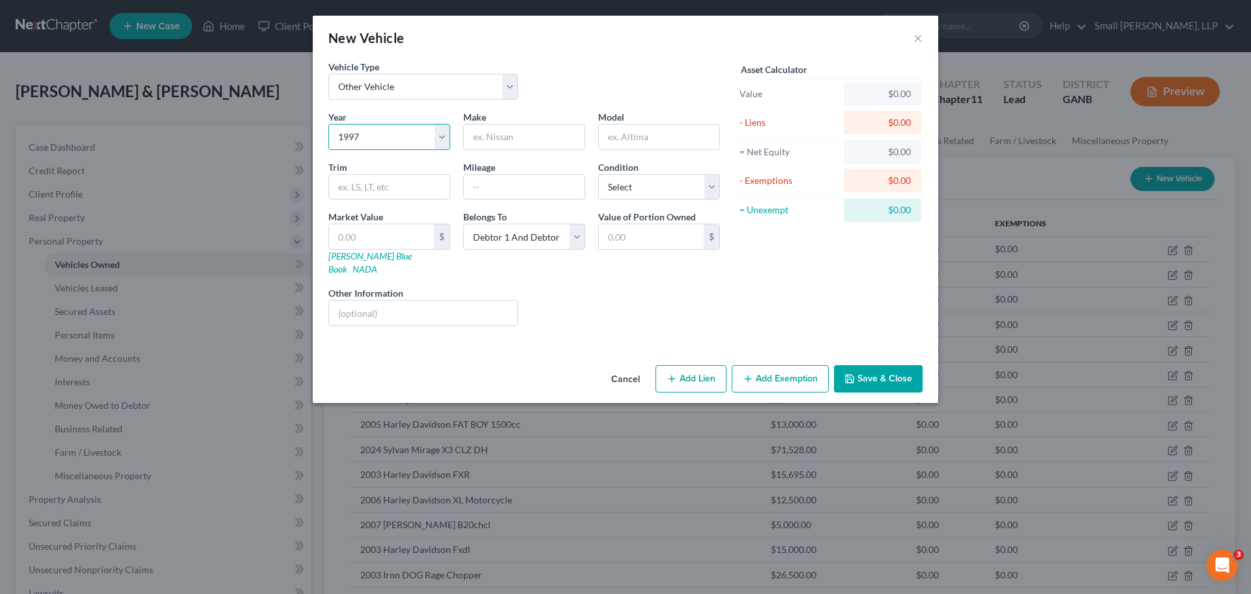
click at [328, 124] on select "Select 2026 2025 2024 2023 2022 2021 2020 2019 2018 2017 2016 2015 2014 2013 20…" at bounding box center [389, 137] width 122 height 26
click at [483, 130] on input "text" at bounding box center [524, 136] width 121 height 25
click at [636, 134] on input "text" at bounding box center [659, 136] width 121 height 25
click at [402, 239] on input "text" at bounding box center [381, 236] width 105 height 25
click at [880, 365] on button "Save & Close" at bounding box center [878, 378] width 89 height 27
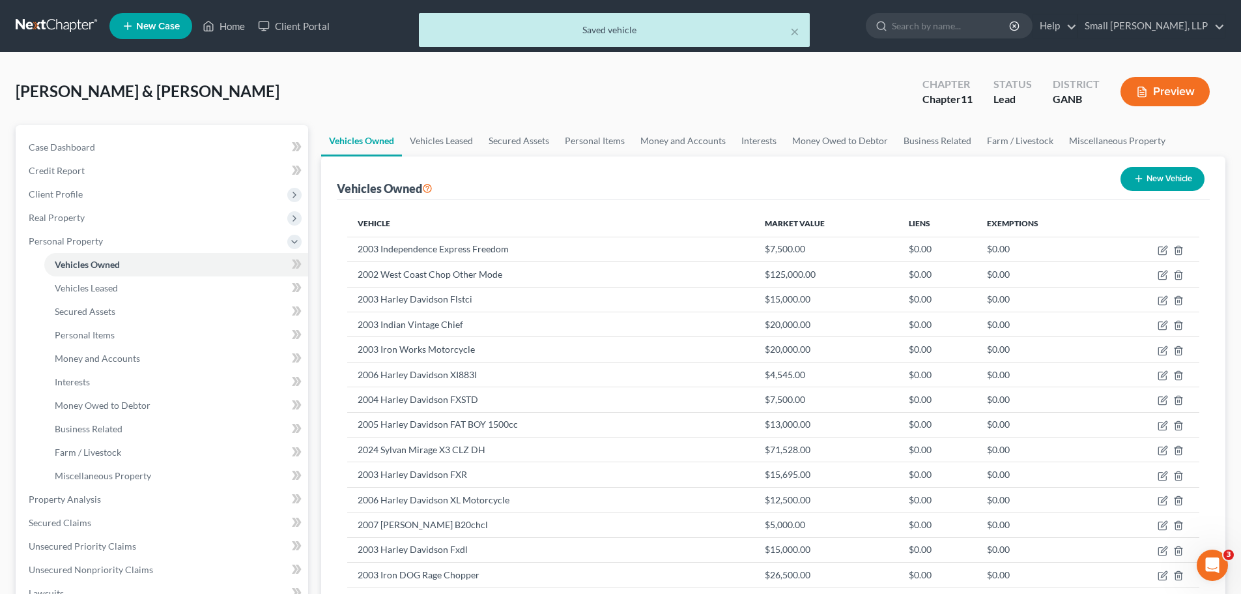
click at [1139, 181] on icon "button" at bounding box center [1139, 178] width 10 height 10
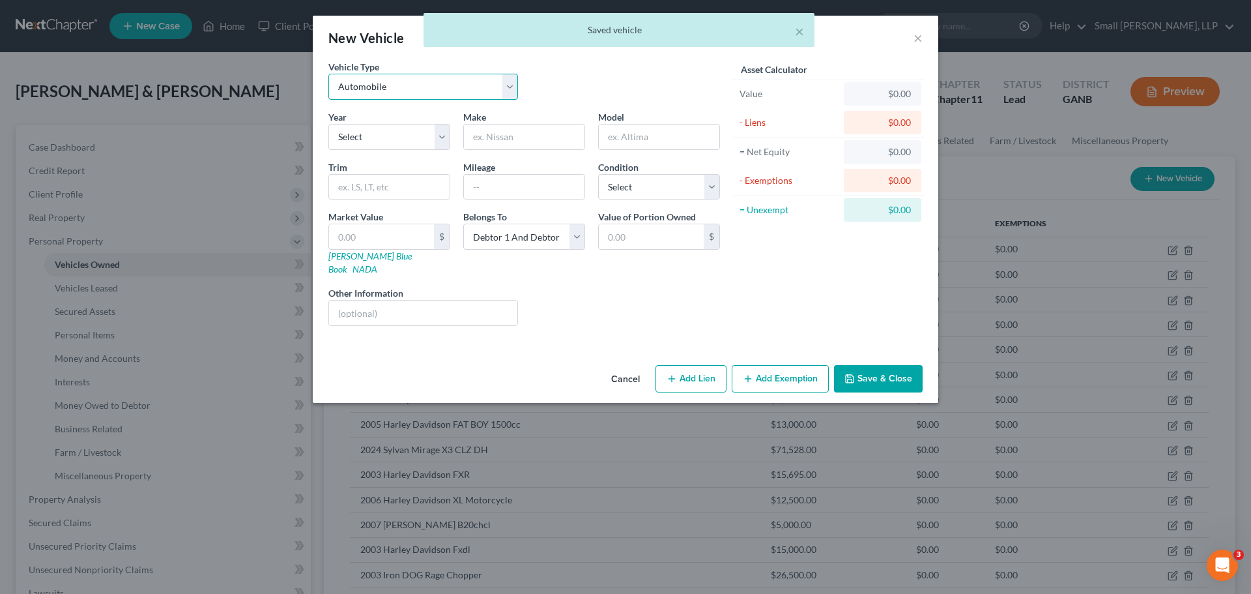
click at [418, 93] on select "Select Automobile Truck Trailer Watercraft Aircraft Motor Home Atv Other Vehicle" at bounding box center [423, 87] width 190 height 26
click at [328, 74] on select "Select Automobile Truck Trailer Watercraft Aircraft Motor Home Atv Other Vehicle" at bounding box center [423, 87] width 190 height 26
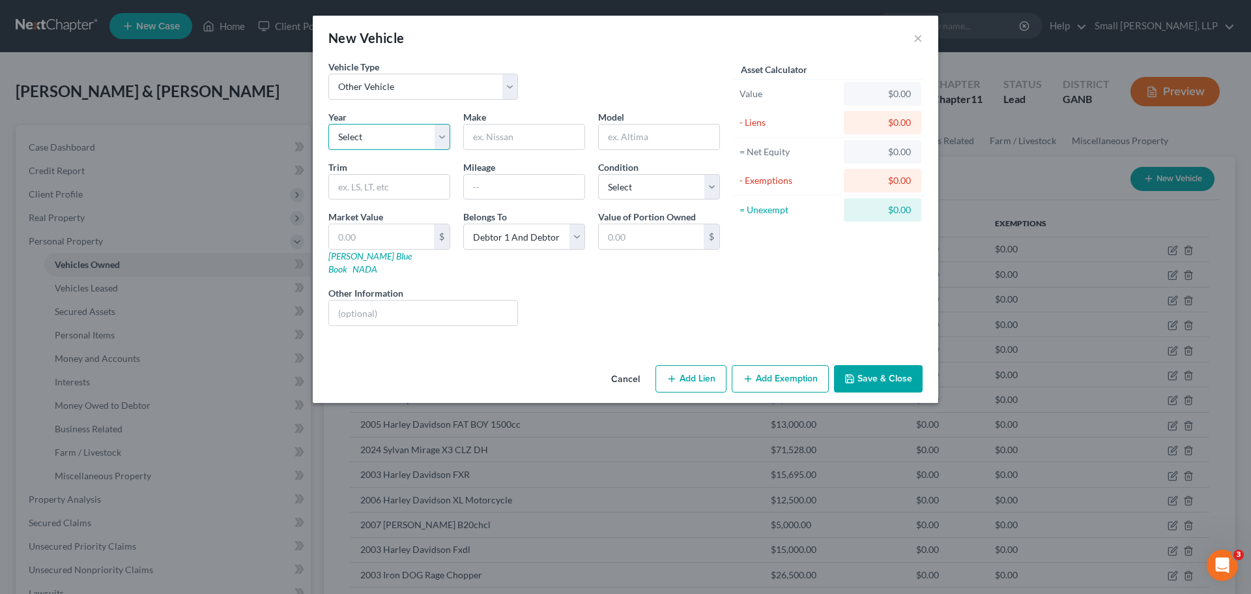
click at [383, 136] on select "Select 2026 2025 2024 2023 2022 2021 2020 2019 2018 2017 2016 2015 2014 2013 20…" at bounding box center [389, 137] width 122 height 26
click at [328, 124] on select "Select 2026 2025 2024 2023 2022 2021 2020 2019 2018 2017 2016 2015 2014 2013 20…" at bounding box center [389, 137] width 122 height 26
click at [501, 138] on input "text" at bounding box center [524, 136] width 121 height 25
click at [627, 144] on input "text" at bounding box center [659, 136] width 121 height 25
click at [380, 242] on input "text" at bounding box center [381, 236] width 105 height 25
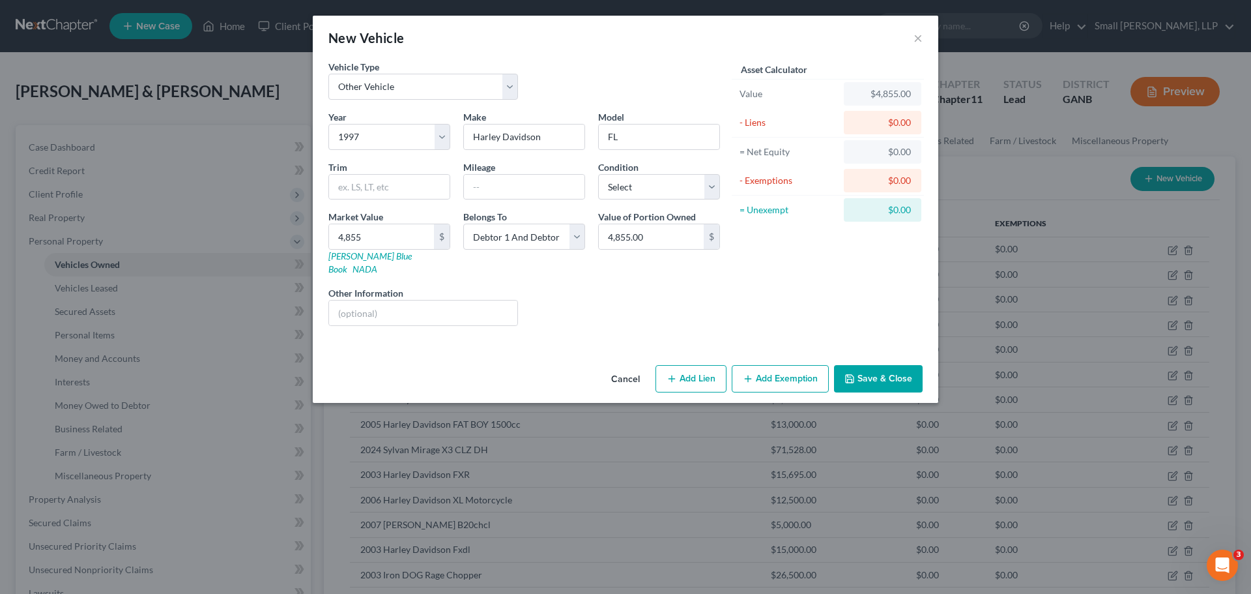
click at [870, 373] on button "Save & Close" at bounding box center [878, 378] width 89 height 27
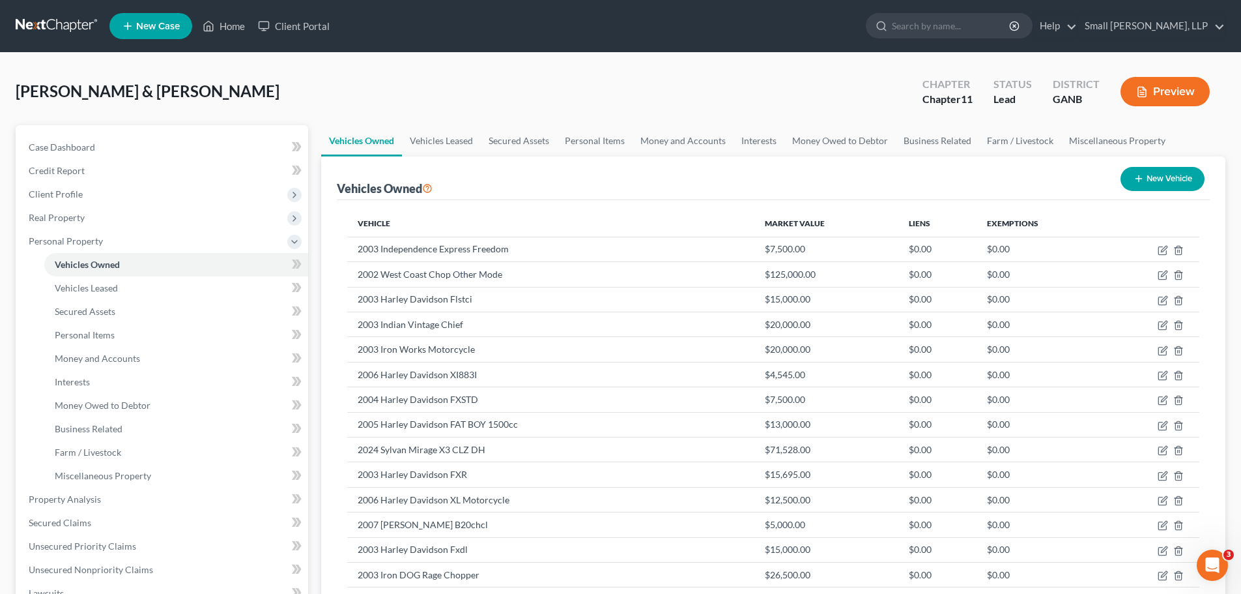
click at [1139, 179] on icon "button" at bounding box center [1139, 178] width 10 height 10
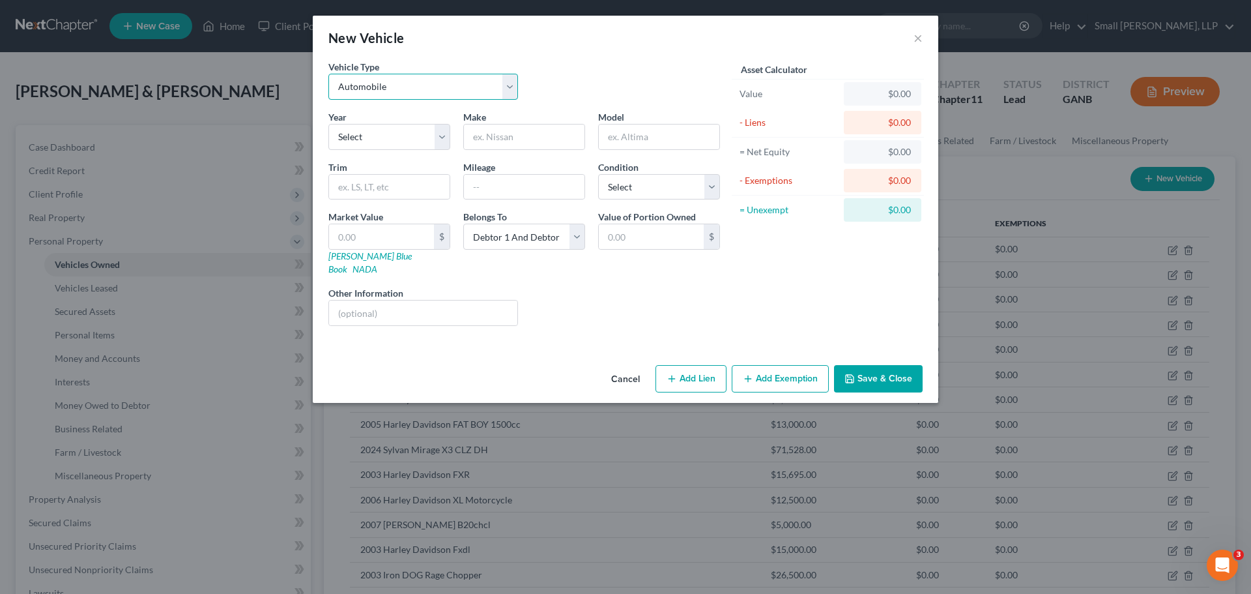
click at [431, 82] on select "Select Automobile Truck Trailer Watercraft Aircraft Motor Home Atv Other Vehicle" at bounding box center [423, 87] width 190 height 26
click at [328, 74] on select "Select Automobile Truck Trailer Watercraft Aircraft Motor Home Atv Other Vehicle" at bounding box center [423, 87] width 190 height 26
click at [405, 131] on select "Select 2026 2025 2024 2023 2022 2021 2020 2019 2018 2017 2016 2015 2014 2013 20…" at bounding box center [389, 137] width 122 height 26
click at [328, 124] on select "Select 2026 2025 2024 2023 2022 2021 2020 2019 2018 2017 2016 2015 2014 2013 20…" at bounding box center [389, 137] width 122 height 26
click at [487, 131] on input "text" at bounding box center [524, 136] width 121 height 25
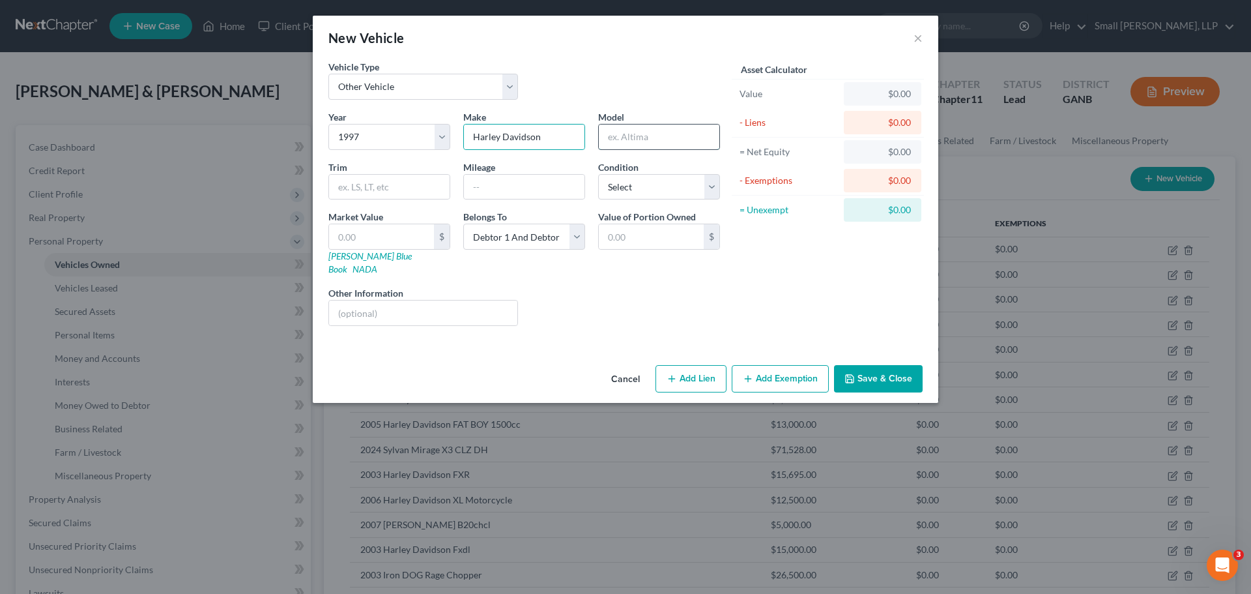
click at [638, 139] on input "text" at bounding box center [659, 136] width 121 height 25
click at [394, 240] on input "text" at bounding box center [381, 236] width 105 height 25
click at [874, 372] on button "Save & Close" at bounding box center [878, 378] width 89 height 27
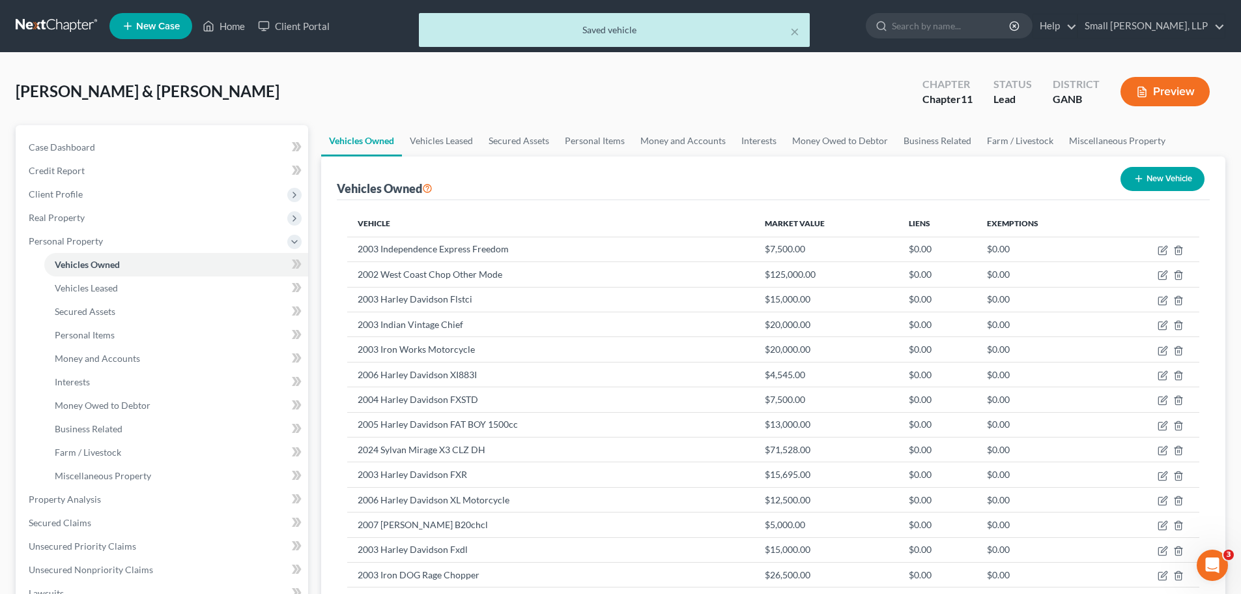
click at [1145, 178] on button "New Vehicle" at bounding box center [1163, 179] width 84 height 24
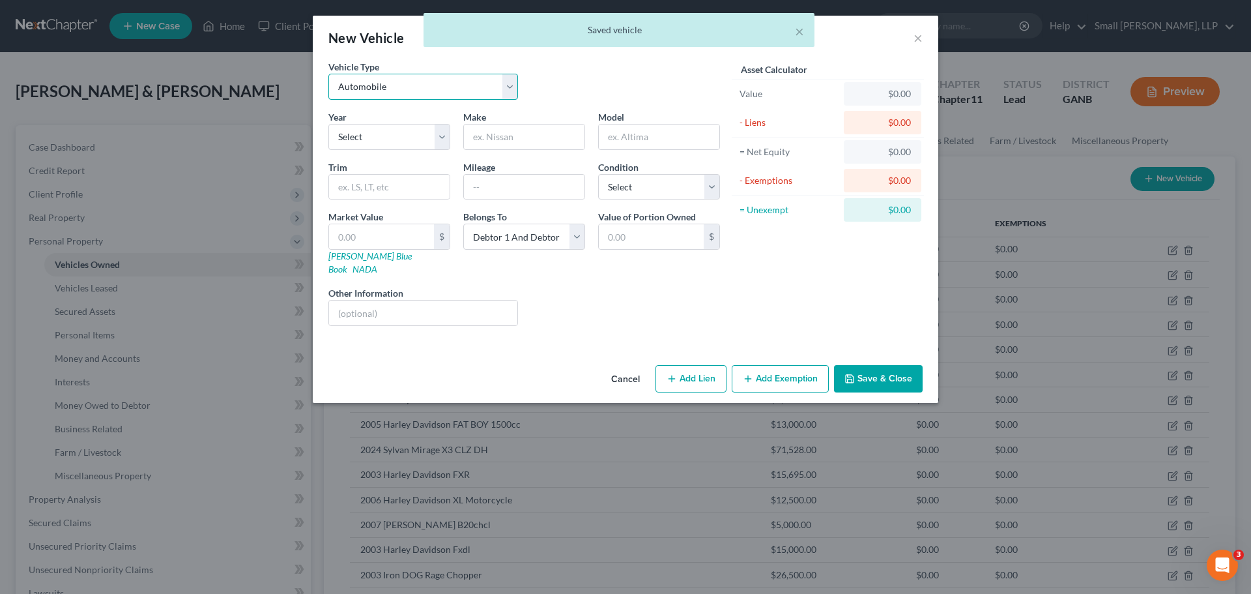
click at [423, 91] on select "Select Automobile Truck Trailer Watercraft Aircraft Motor Home Atv Other Vehicle" at bounding box center [423, 87] width 190 height 26
click at [328, 74] on select "Select Automobile Truck Trailer Watercraft Aircraft Motor Home Atv Other Vehicle" at bounding box center [423, 87] width 190 height 26
click at [386, 143] on select "Select 2026 2025 2024 2023 2022 2021 2020 2019 2018 2017 2016 2015 2014 2013 20…" at bounding box center [389, 137] width 122 height 26
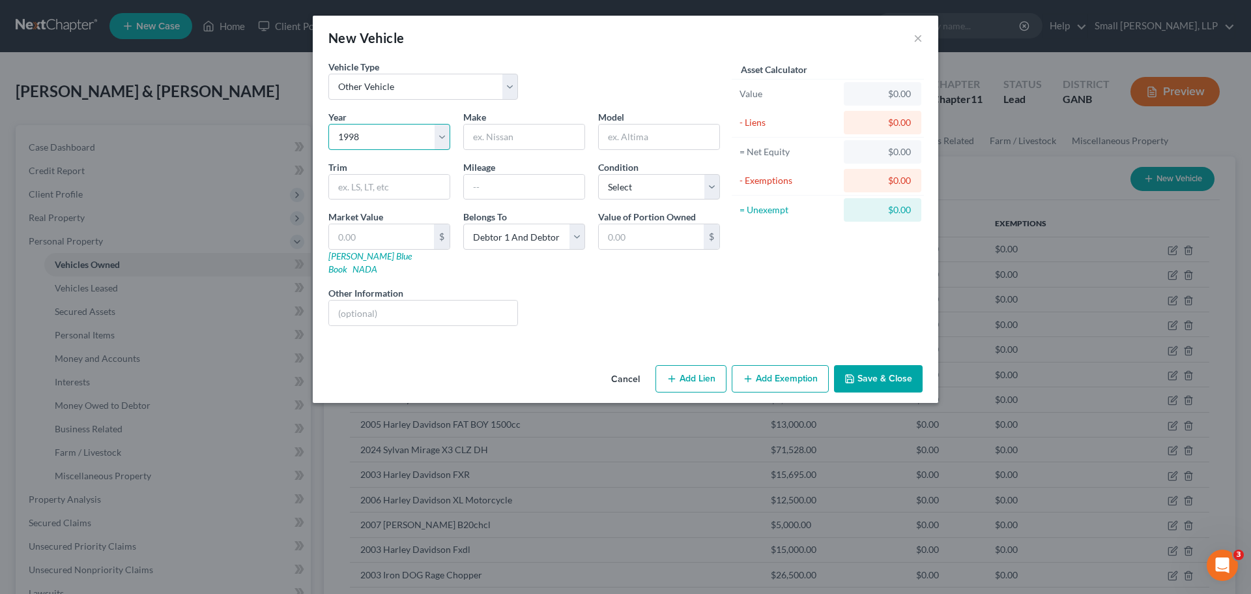
click at [328, 124] on select "Select 2026 2025 2024 2023 2022 2021 2020 2019 2018 2017 2016 2015 2014 2013 20…" at bounding box center [389, 137] width 122 height 26
click at [484, 135] on input "text" at bounding box center [524, 136] width 121 height 25
click at [640, 136] on input "text" at bounding box center [659, 136] width 121 height 25
click at [364, 239] on input "text" at bounding box center [381, 236] width 105 height 25
click at [863, 365] on button "Save & Close" at bounding box center [878, 378] width 89 height 27
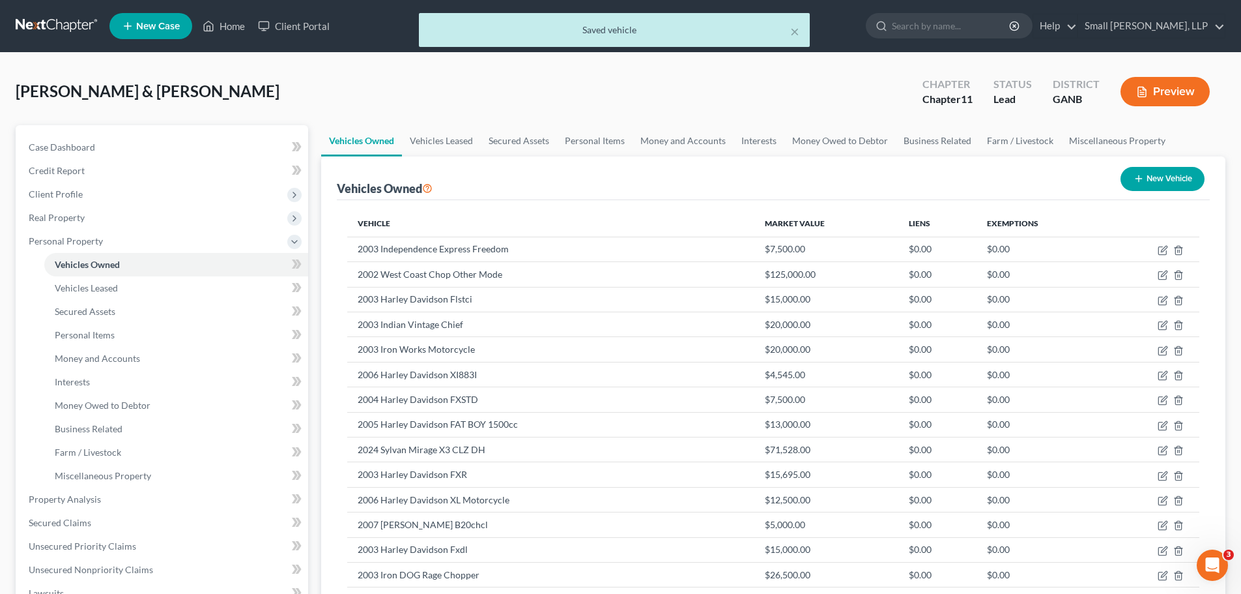
click at [1169, 179] on button "New Vehicle" at bounding box center [1163, 179] width 84 height 24
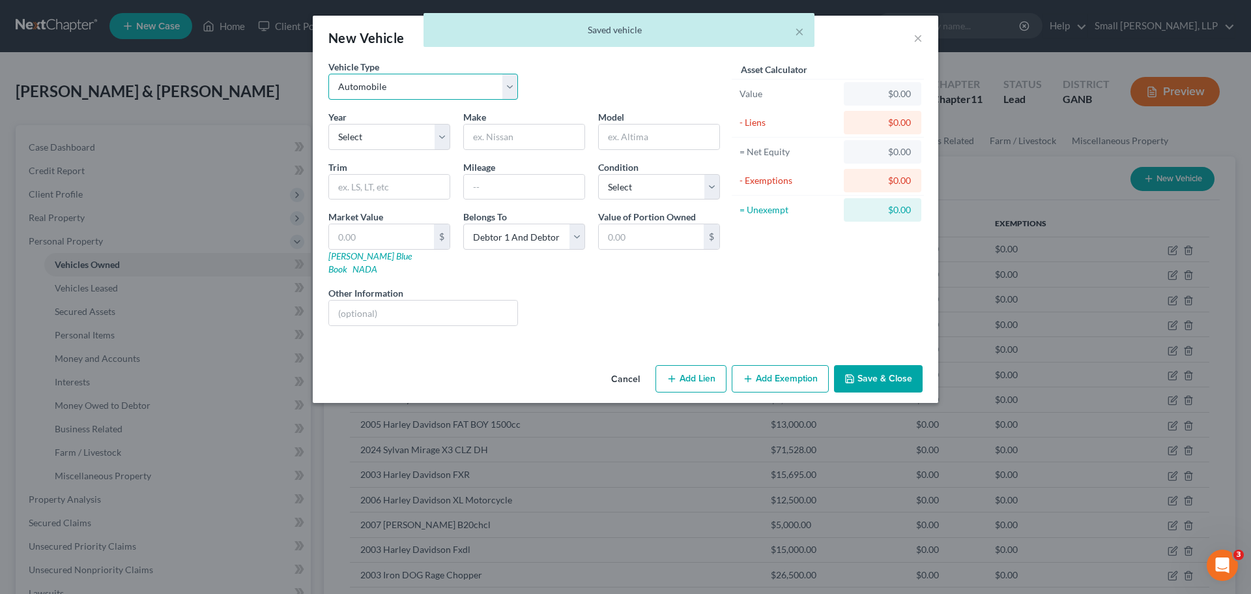
click at [437, 91] on select "Select Automobile Truck Trailer Watercraft Aircraft Motor Home Atv Other Vehicle" at bounding box center [423, 87] width 190 height 26
click at [328, 74] on select "Select Automobile Truck Trailer Watercraft Aircraft Motor Home Atv Other Vehicle" at bounding box center [423, 87] width 190 height 26
click at [388, 138] on select "Select 2026 2025 2024 2023 2022 2021 2020 2019 2018 2017 2016 2015 2014 2013 20…" at bounding box center [389, 137] width 122 height 26
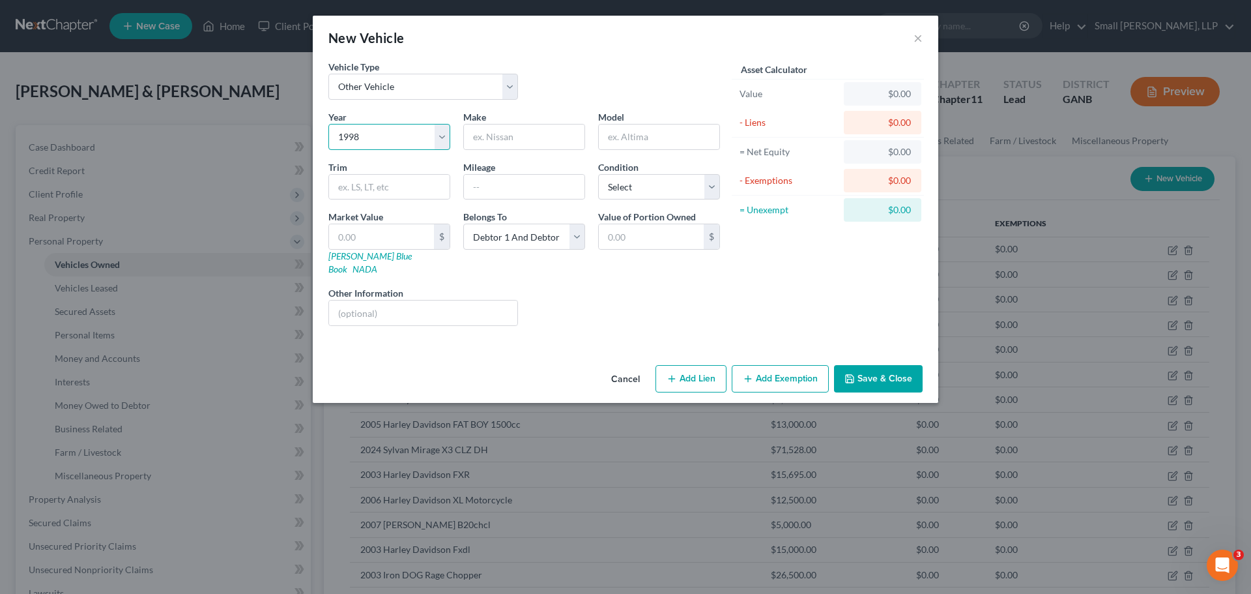
click at [328, 124] on select "Select 2026 2025 2024 2023 2022 2021 2020 2019 2018 2017 2016 2015 2014 2013 20…" at bounding box center [389, 137] width 122 height 26
click at [488, 132] on input "text" at bounding box center [524, 136] width 121 height 25
click at [634, 132] on input "text" at bounding box center [659, 136] width 121 height 25
click at [349, 235] on input "text" at bounding box center [381, 236] width 105 height 25
click at [852, 379] on polyline "button" at bounding box center [850, 380] width 5 height 3
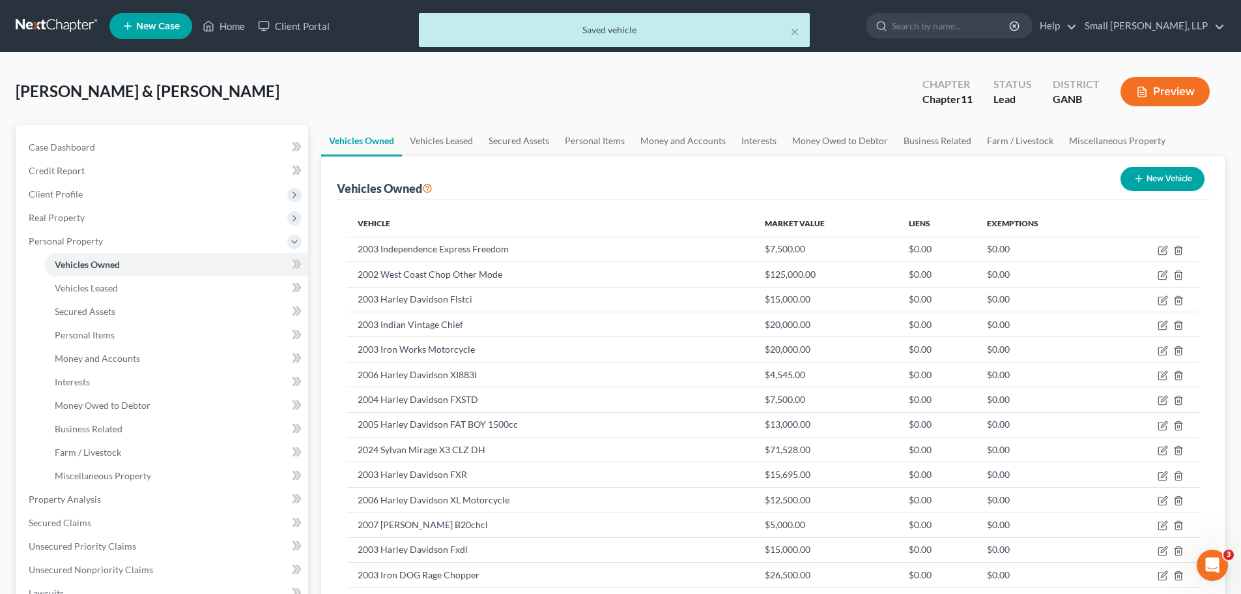
click at [1152, 184] on button "New Vehicle" at bounding box center [1163, 179] width 84 height 24
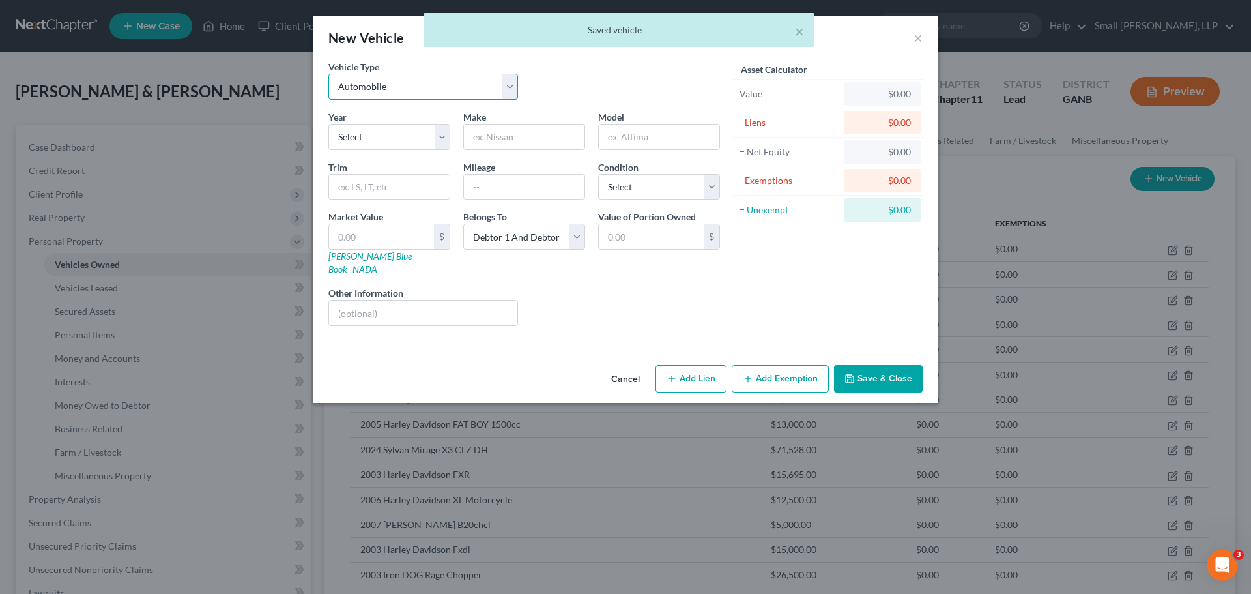
drag, startPoint x: 427, startPoint y: 89, endPoint x: 423, endPoint y: 95, distance: 7.6
click at [425, 89] on select "Select Automobile Truck Trailer Watercraft Aircraft Motor Home Atv Other Vehicle" at bounding box center [423, 87] width 190 height 26
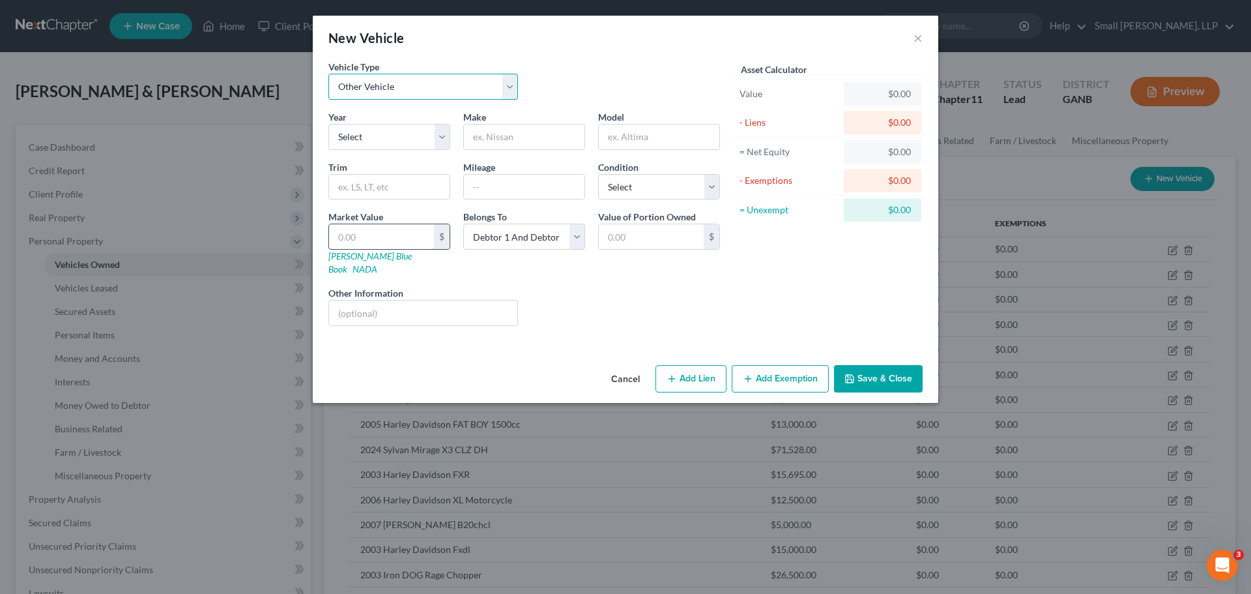
click at [328, 74] on select "Select Automobile Truck Trailer Watercraft Aircraft Motor Home Atv Other Vehicle" at bounding box center [423, 87] width 190 height 26
click at [402, 137] on select "Select 2026 2025 2024 2023 2022 2021 2020 2019 2018 2017 2016 2015 2014 2013 20…" at bounding box center [389, 137] width 122 height 26
click at [328, 124] on select "Select 2026 2025 2024 2023 2022 2021 2020 2019 2018 2017 2016 2015 2014 2013 20…" at bounding box center [389, 137] width 122 height 26
drag, startPoint x: 496, startPoint y: 135, endPoint x: 512, endPoint y: 141, distance: 16.7
click at [496, 135] on input "text" at bounding box center [524, 136] width 121 height 25
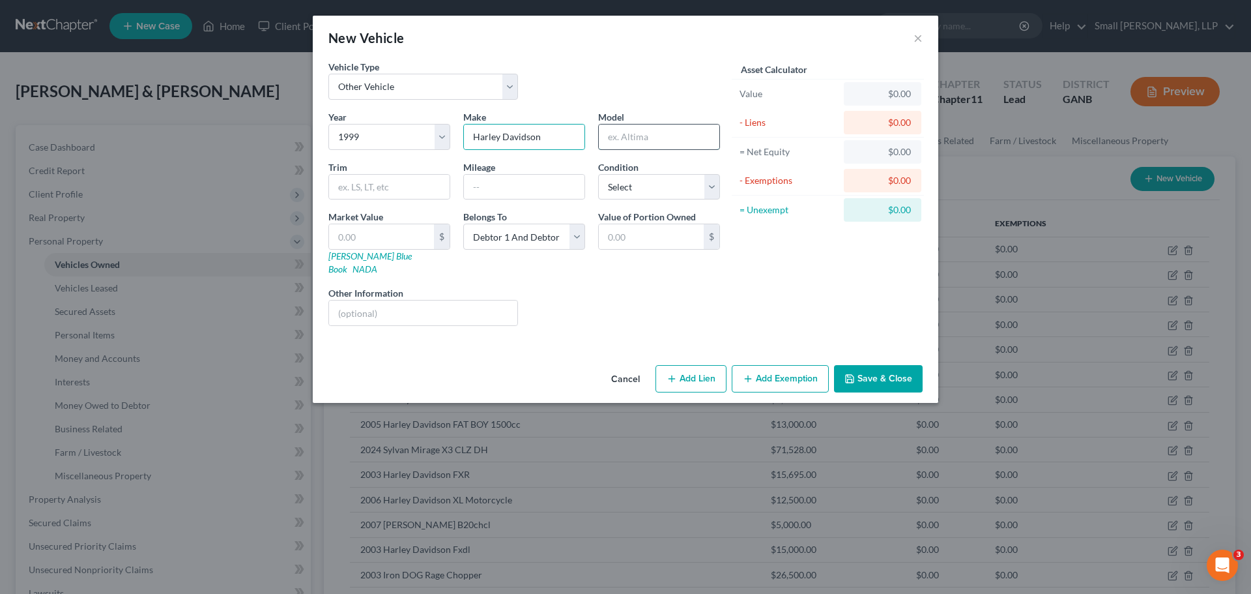
click at [641, 141] on input "text" at bounding box center [659, 136] width 121 height 25
drag, startPoint x: 522, startPoint y: 140, endPoint x: 455, endPoint y: 138, distance: 66.5
click at [455, 138] on div "Year Select 2026 2025 2024 2023 2022 2021 2020 2019 2018 2017 2016 2015 2014 20…" at bounding box center [524, 223] width 405 height 226
click at [377, 234] on input "text" at bounding box center [381, 236] width 105 height 25
click at [865, 365] on button "Save & Close" at bounding box center [878, 378] width 89 height 27
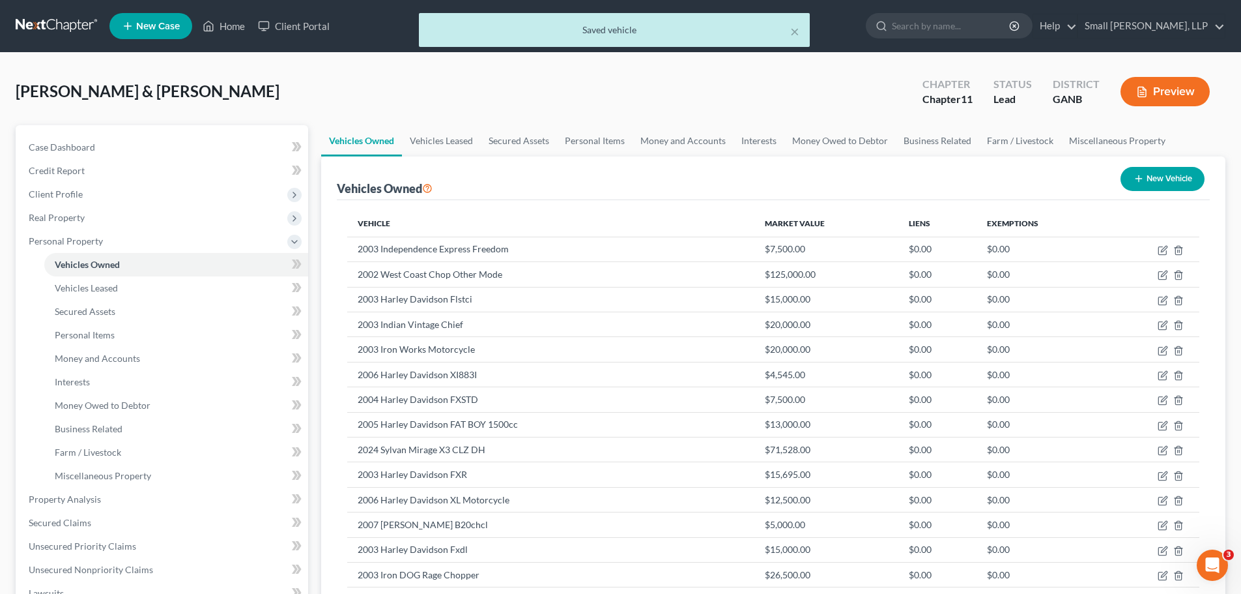
click at [1147, 179] on button "New Vehicle" at bounding box center [1163, 179] width 84 height 24
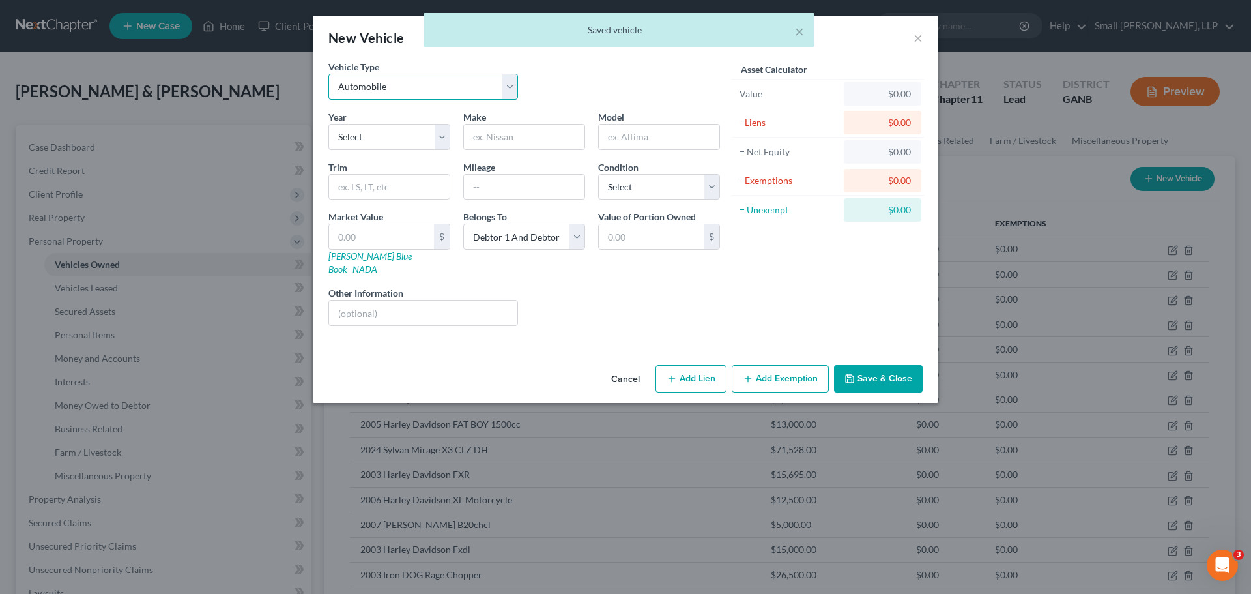
click at [428, 94] on select "Select Automobile Truck Trailer Watercraft Aircraft Motor Home Atv Other Vehicle" at bounding box center [423, 87] width 190 height 26
click at [328, 74] on select "Select Automobile Truck Trailer Watercraft Aircraft Motor Home Atv Other Vehicle" at bounding box center [423, 87] width 190 height 26
click at [389, 140] on select "Select 2026 2025 2024 2023 2022 2021 2020 2019 2018 2017 2016 2015 2014 2013 20…" at bounding box center [389, 137] width 122 height 26
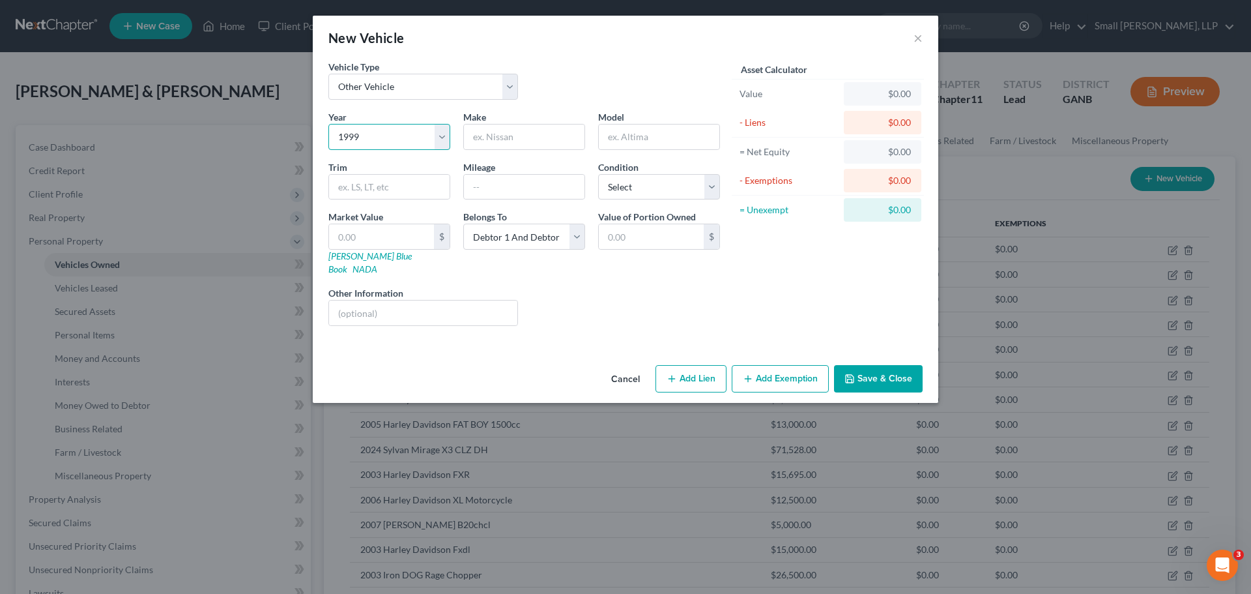
click at [328, 124] on select "Select 2026 2025 2024 2023 2022 2021 2020 2019 2018 2017 2016 2015 2014 2013 20…" at bounding box center [389, 137] width 122 height 26
click at [508, 129] on input "text" at bounding box center [524, 136] width 121 height 25
click at [616, 141] on input "text" at bounding box center [659, 136] width 121 height 25
click at [422, 236] on input "text" at bounding box center [381, 236] width 105 height 25
click at [868, 365] on button "Save & Close" at bounding box center [878, 378] width 89 height 27
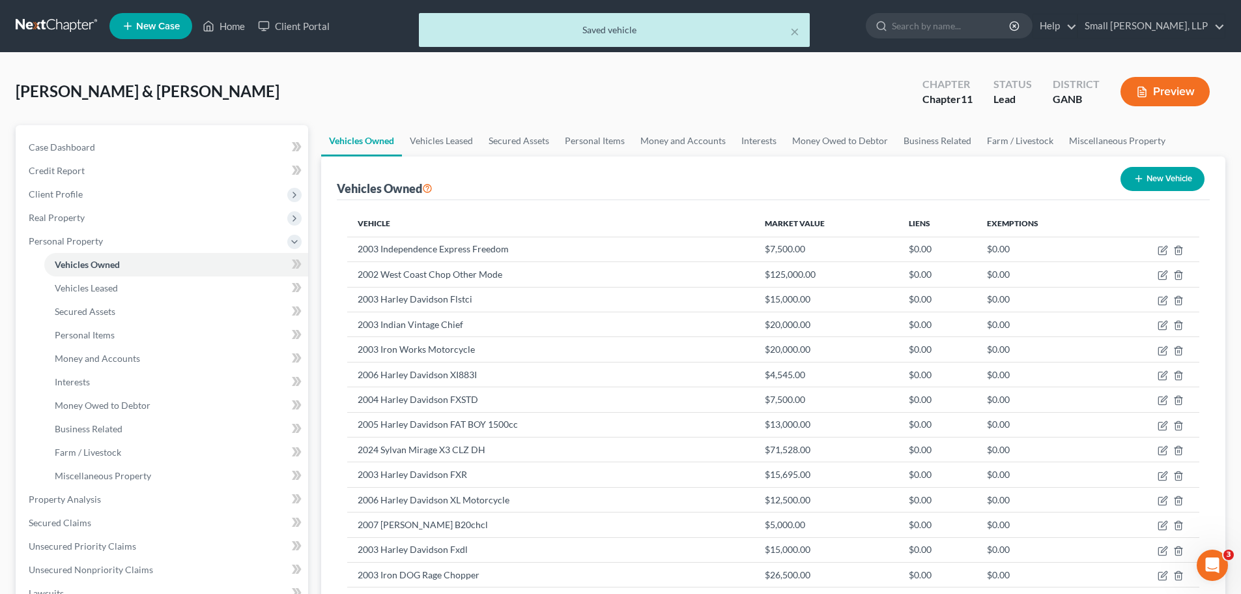
click at [1149, 185] on button "New Vehicle" at bounding box center [1163, 179] width 84 height 24
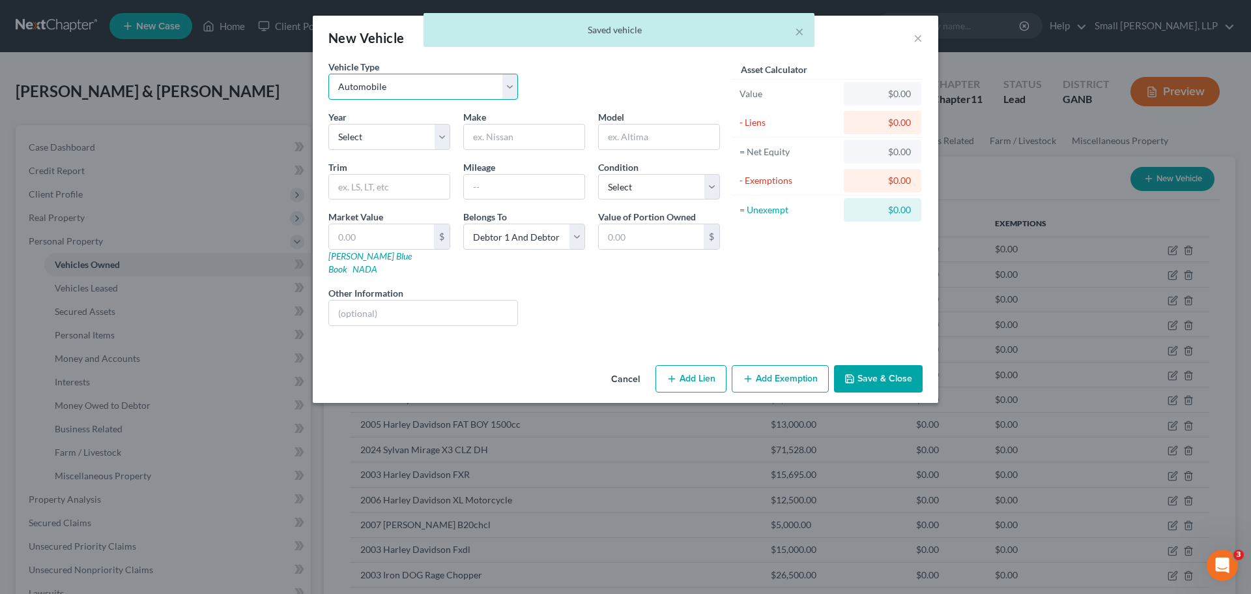
click at [448, 94] on select "Select Automobile Truck Trailer Watercraft Aircraft Motor Home Atv Other Vehicle" at bounding box center [423, 87] width 190 height 26
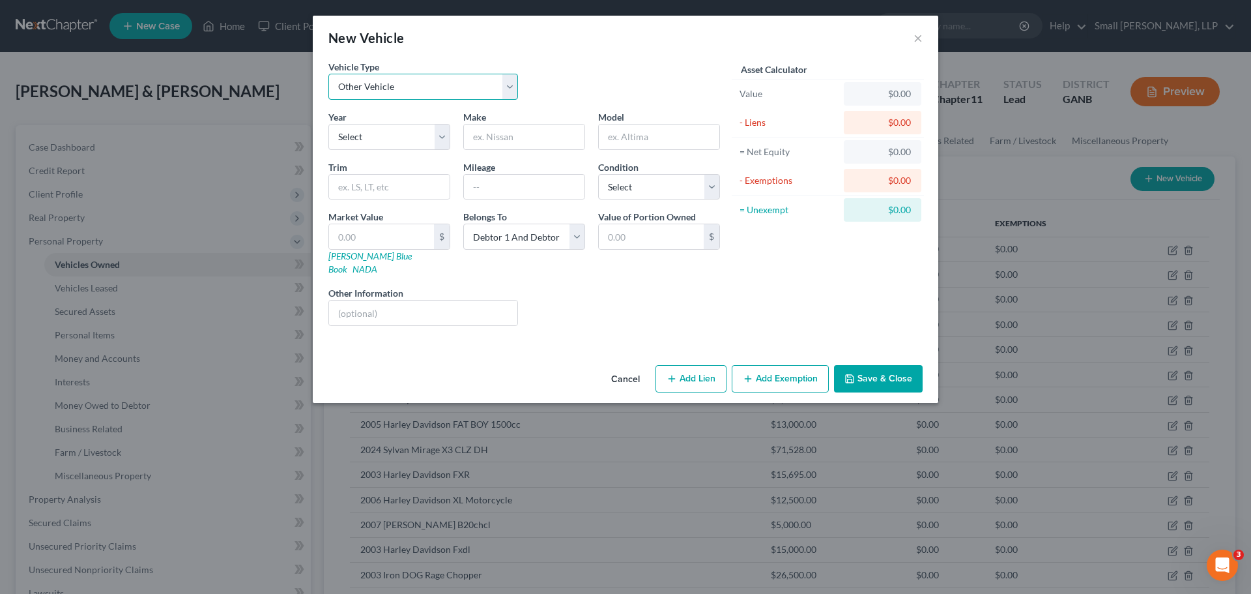
click at [328, 74] on select "Select Automobile Truck Trailer Watercraft Aircraft Motor Home Atv Other Vehicle" at bounding box center [423, 87] width 190 height 26
click at [369, 141] on select "Select 2026 2025 2024 2023 2022 2021 2020 2019 2018 2017 2016 2015 2014 2013 20…" at bounding box center [389, 137] width 122 height 26
click at [328, 124] on select "Select 2026 2025 2024 2023 2022 2021 2020 2019 2018 2017 2016 2015 2014 2013 20…" at bounding box center [389, 137] width 122 height 26
click at [491, 145] on input "text" at bounding box center [524, 136] width 121 height 25
click at [388, 238] on input "text" at bounding box center [381, 236] width 105 height 25
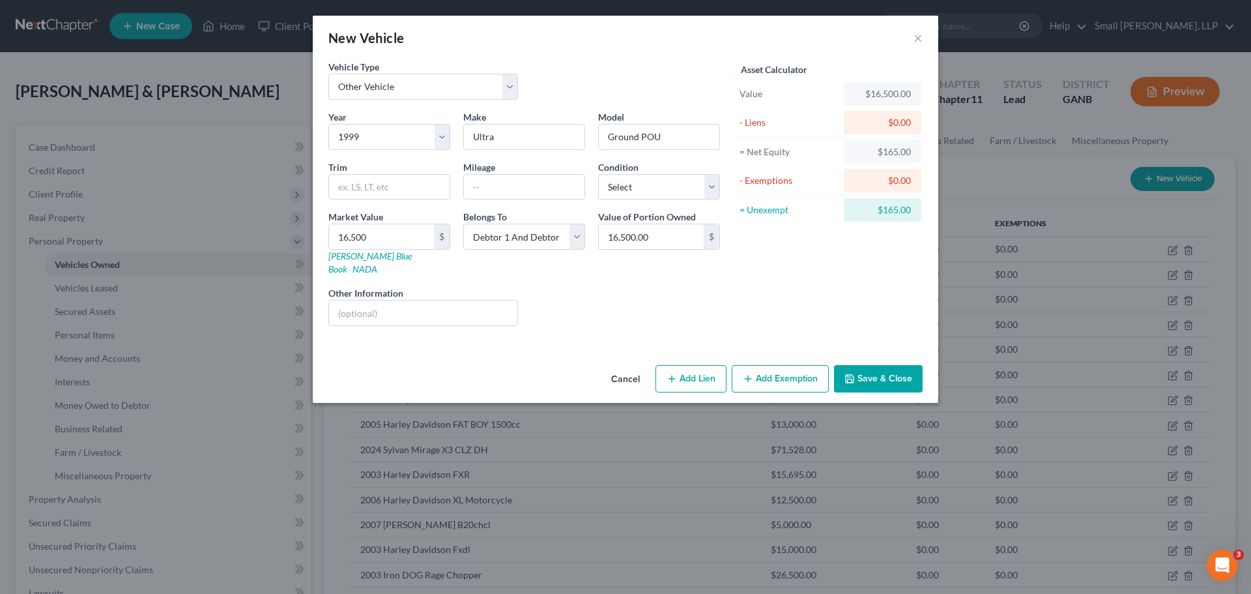
click at [872, 365] on button "Save & Close" at bounding box center [878, 378] width 89 height 27
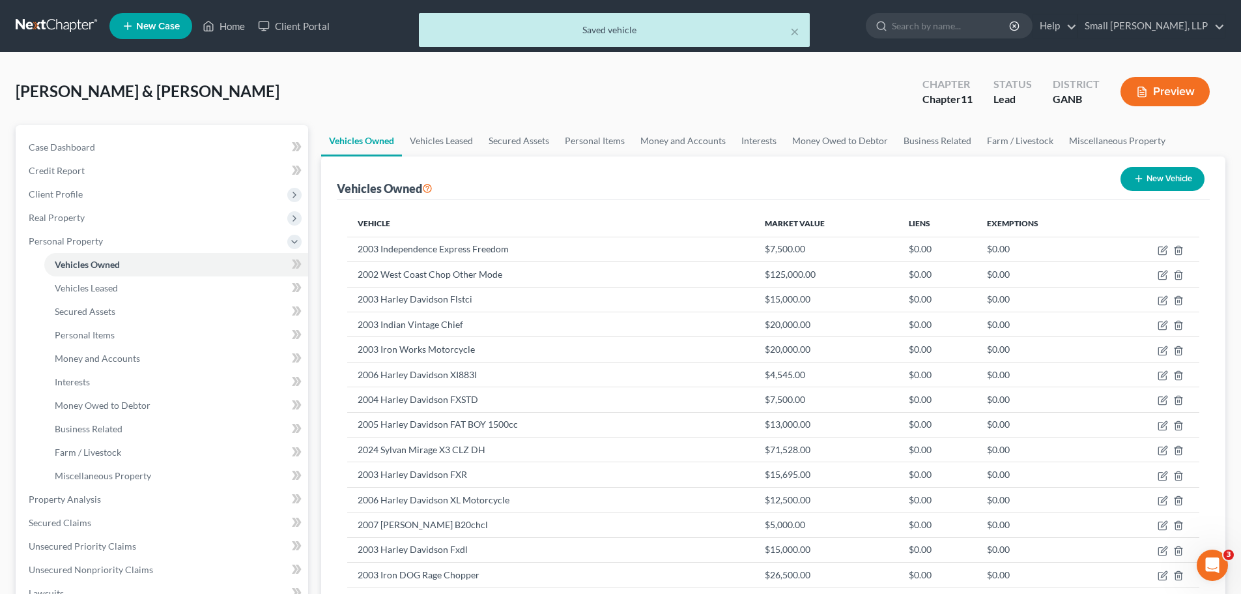
click at [1139, 177] on line "button" at bounding box center [1139, 179] width 0 height 6
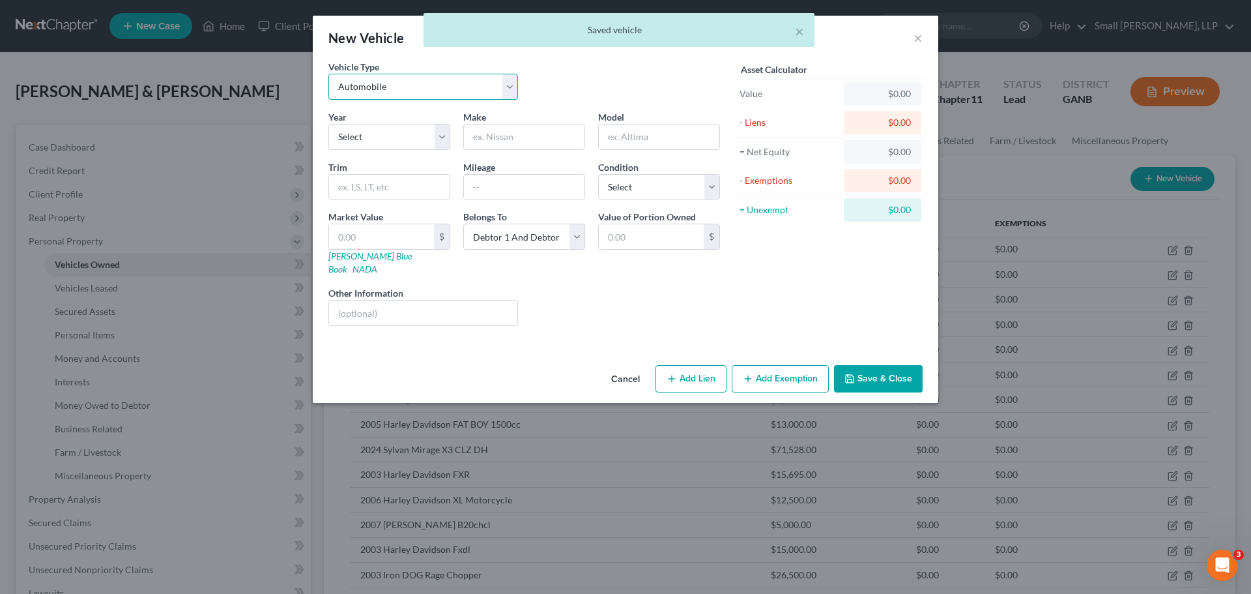
click at [352, 94] on select "Select Automobile Truck Trailer Watercraft Aircraft Motor Home Atv Other Vehicle" at bounding box center [423, 87] width 190 height 26
click at [328, 74] on select "Select Automobile Truck Trailer Watercraft Aircraft Motor Home Atv Other Vehicle" at bounding box center [423, 87] width 190 height 26
click at [370, 144] on select "Select 2026 2025 2024 2023 2022 2021 2020 2019 2018 2017 2016 2015 2014 2013 20…" at bounding box center [389, 137] width 122 height 26
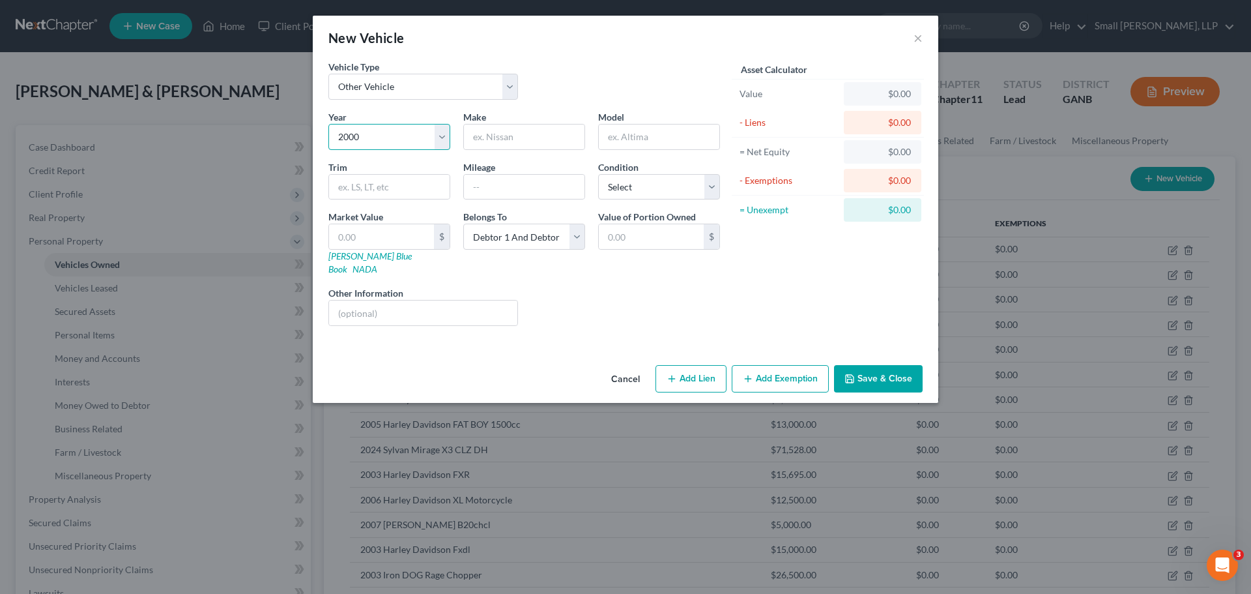
click at [328, 124] on select "Select 2026 2025 2024 2023 2022 2021 2020 2019 2018 2017 2016 2015 2014 2013 20…" at bounding box center [389, 137] width 122 height 26
click at [506, 129] on input "text" at bounding box center [524, 136] width 121 height 25
click at [642, 136] on input "text" at bounding box center [659, 136] width 121 height 25
click at [414, 231] on input "text" at bounding box center [381, 236] width 105 height 25
click at [913, 365] on button "Save & Close" at bounding box center [878, 378] width 89 height 27
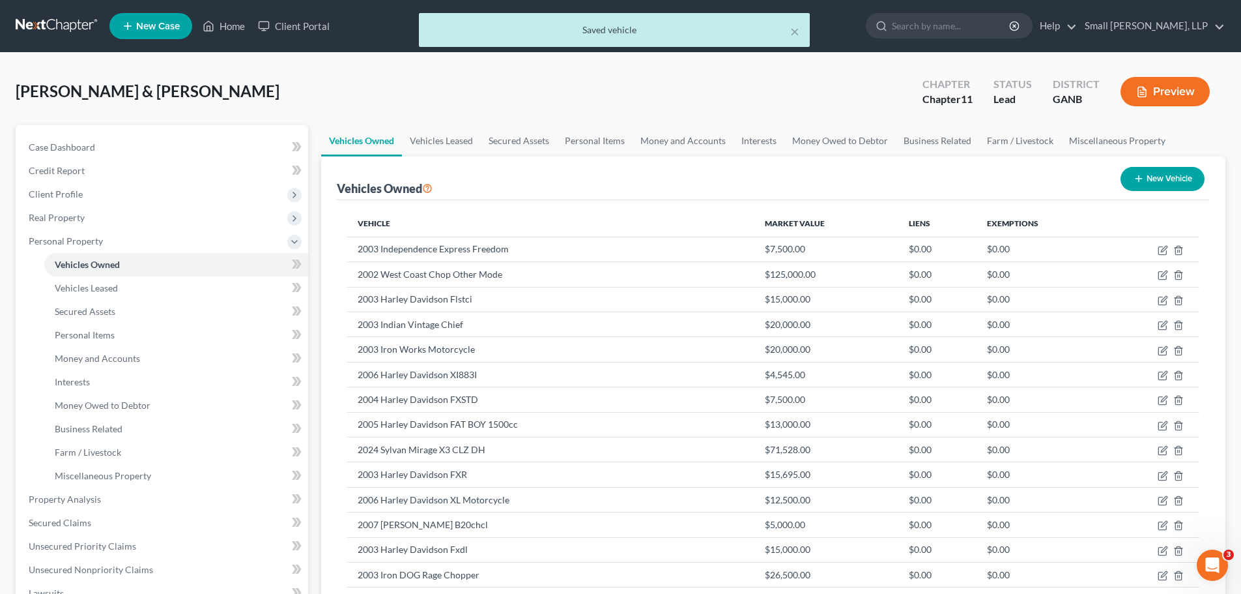
click at [1145, 172] on button "New Vehicle" at bounding box center [1163, 179] width 84 height 24
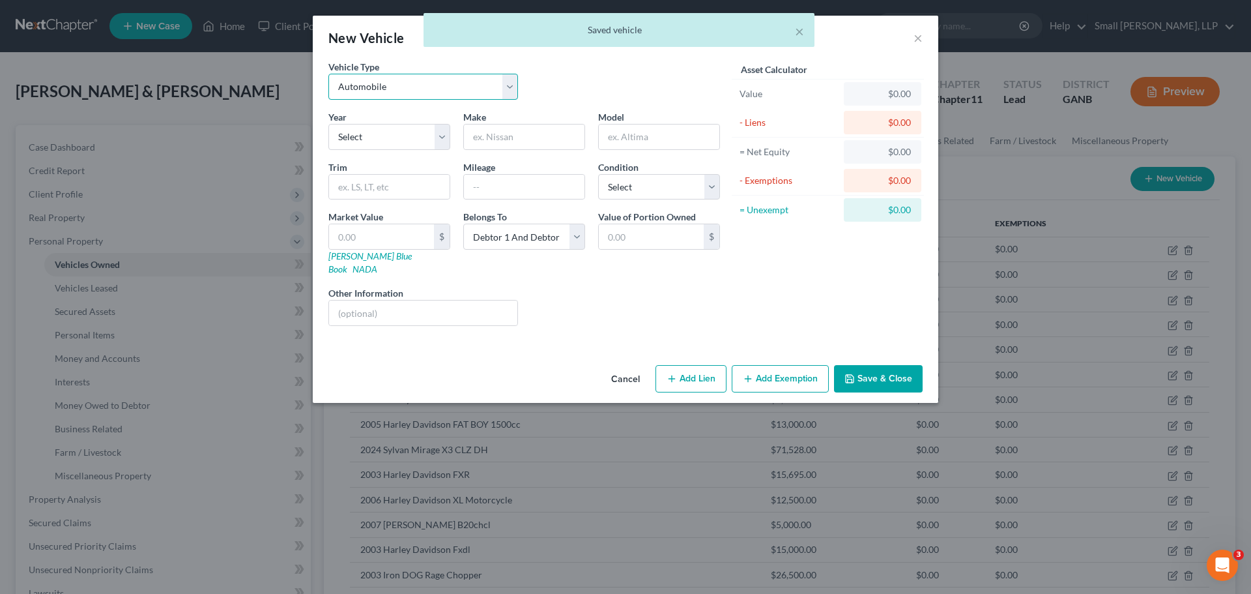
click at [369, 90] on select "Select Automobile Truck Trailer Watercraft Aircraft Motor Home Atv Other Vehicle" at bounding box center [423, 87] width 190 height 26
click at [328, 74] on select "Select Automobile Truck Trailer Watercraft Aircraft Motor Home Atv Other Vehicle" at bounding box center [423, 87] width 190 height 26
click at [385, 142] on select "Select 2026 2025 2024 2023 2022 2021 2020 2019 2018 2017 2016 2015 2014 2013 20…" at bounding box center [389, 137] width 122 height 26
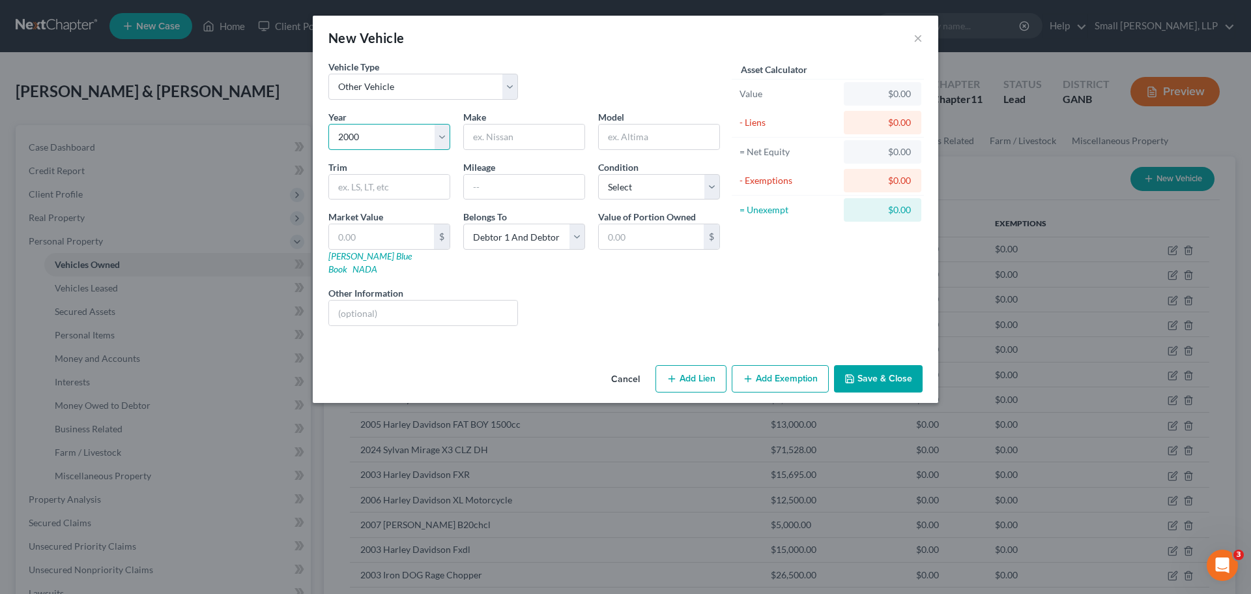
click at [328, 124] on select "Select 2026 2025 2024 2023 2022 2021 2020 2019 2018 2017 2016 2015 2014 2013 20…" at bounding box center [389, 137] width 122 height 26
click at [478, 139] on input "text" at bounding box center [524, 136] width 121 height 25
click at [369, 240] on input "text" at bounding box center [381, 236] width 105 height 25
click at [881, 372] on button "Save & Close" at bounding box center [878, 378] width 89 height 27
